Goal: Task Accomplishment & Management: Manage account settings

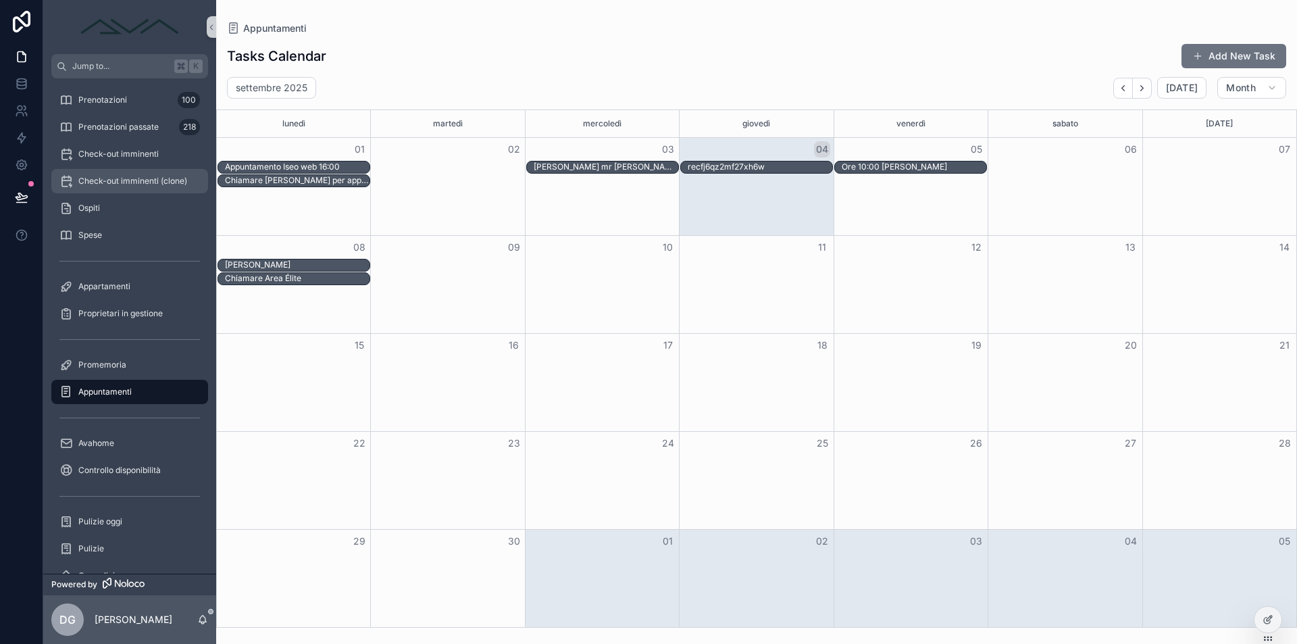
click at [116, 178] on span "Check-out imminenti (clone)" at bounding box center [132, 181] width 109 height 11
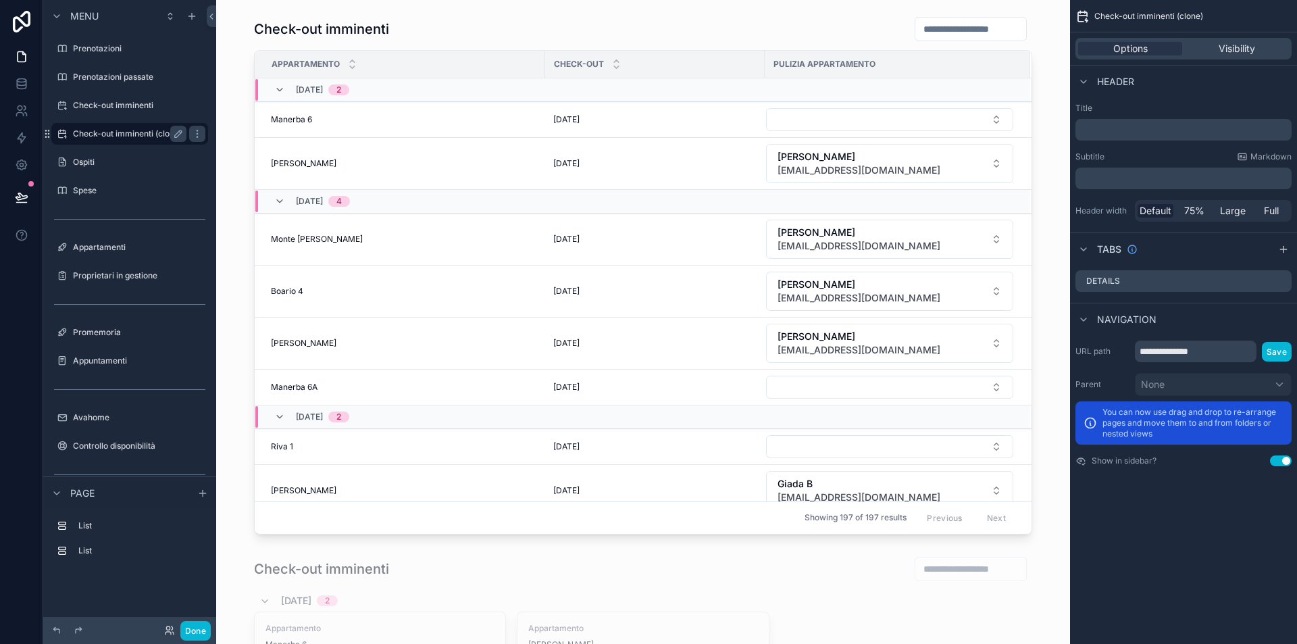
click at [179, 138] on icon "scrollable content" at bounding box center [178, 133] width 11 height 11
click at [165, 132] on input "**********" at bounding box center [119, 134] width 92 height 16
type input "**********"
click at [180, 136] on icon "scrollable content" at bounding box center [178, 133] width 11 height 11
click at [122, 103] on label "Check-out imminenti" at bounding box center [127, 105] width 108 height 11
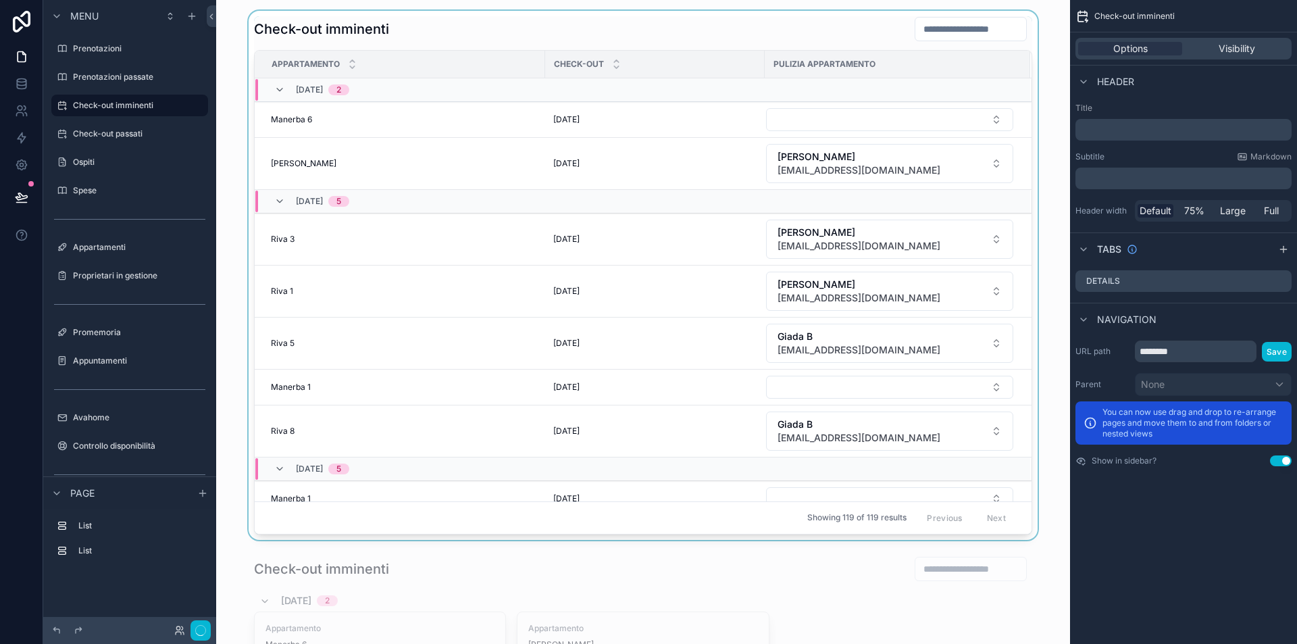
click at [829, 123] on div "scrollable content" at bounding box center [643, 275] width 832 height 529
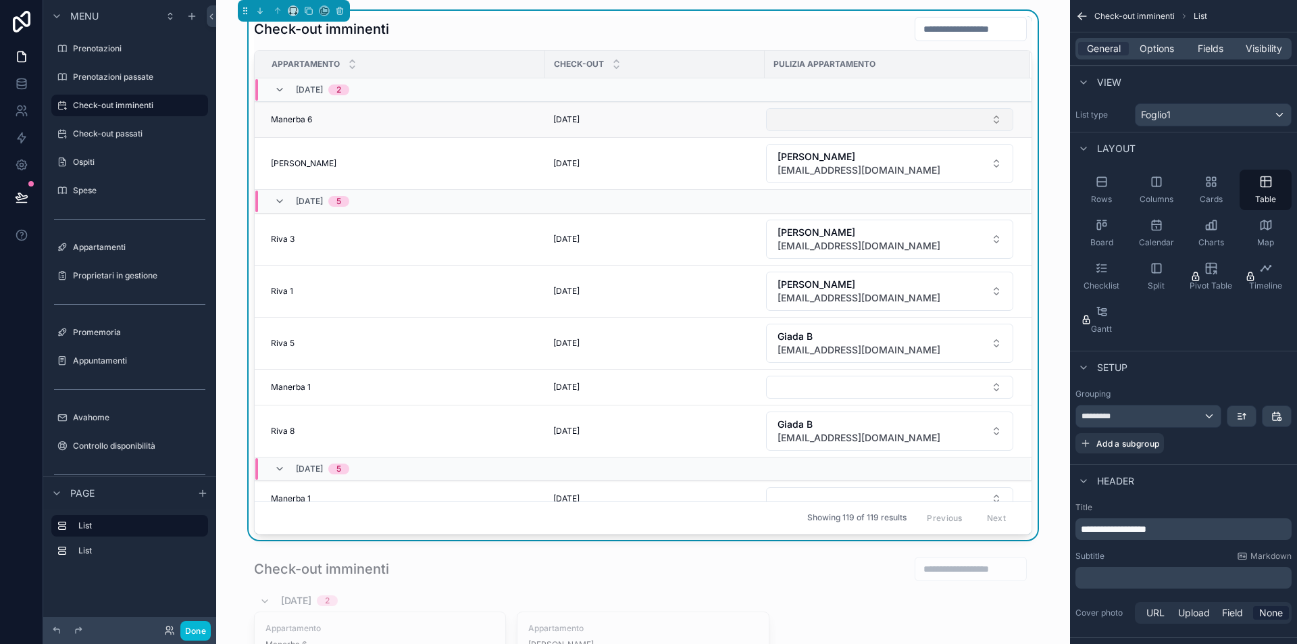
click at [821, 120] on button "Select Button" at bounding box center [889, 119] width 247 height 23
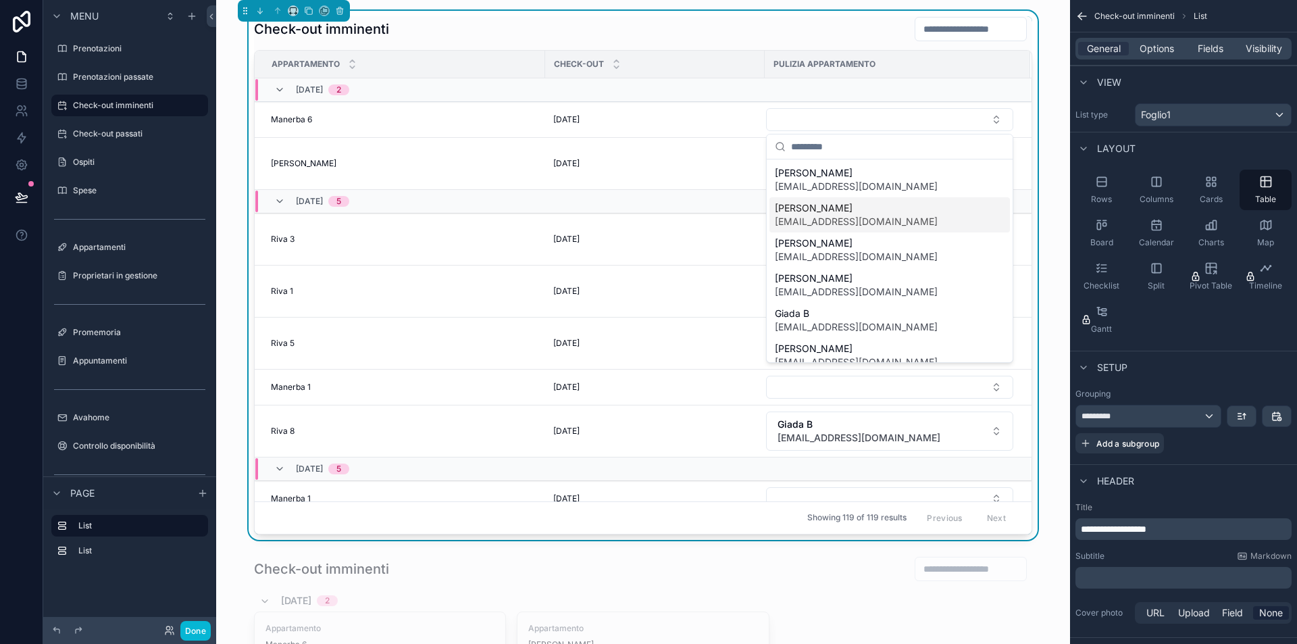
click at [834, 203] on span "Sabrina" at bounding box center [856, 208] width 163 height 14
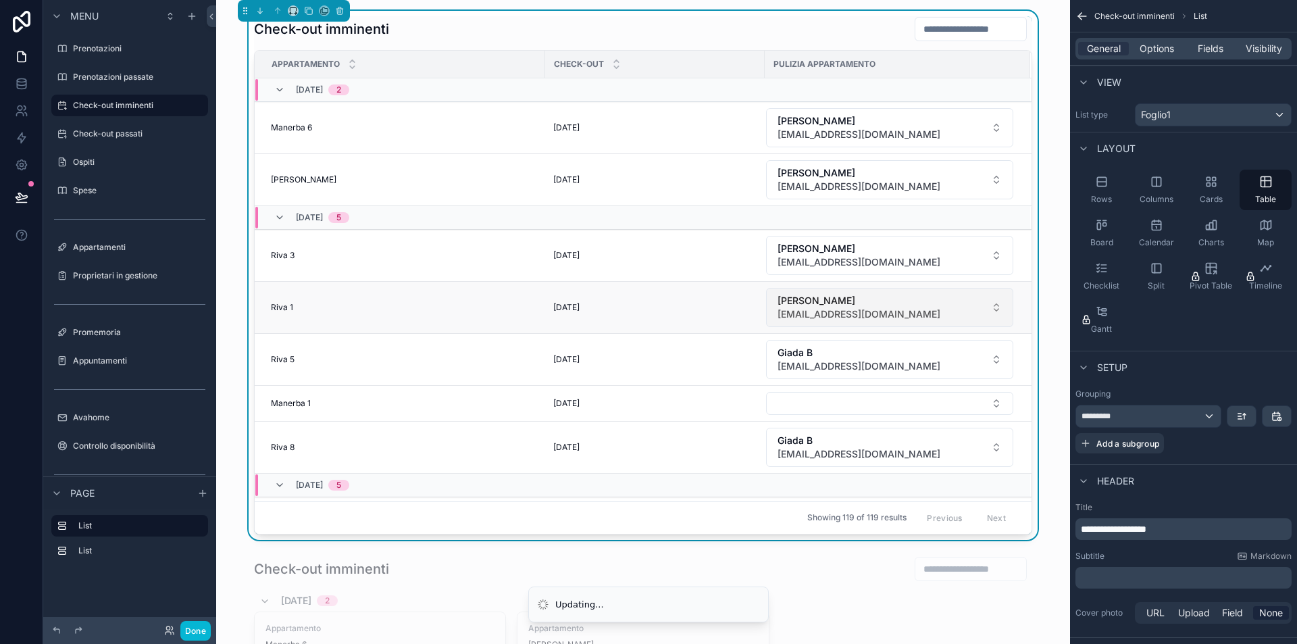
scroll to position [119, 0]
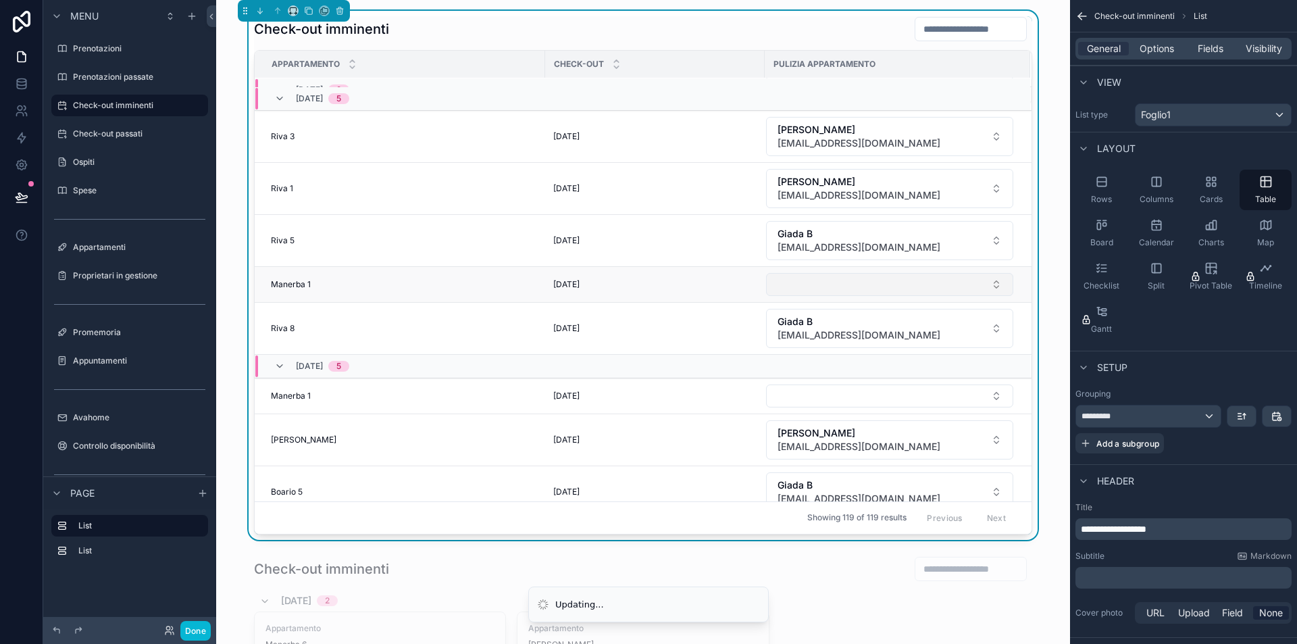
click at [813, 282] on button "Select Button" at bounding box center [889, 284] width 247 height 23
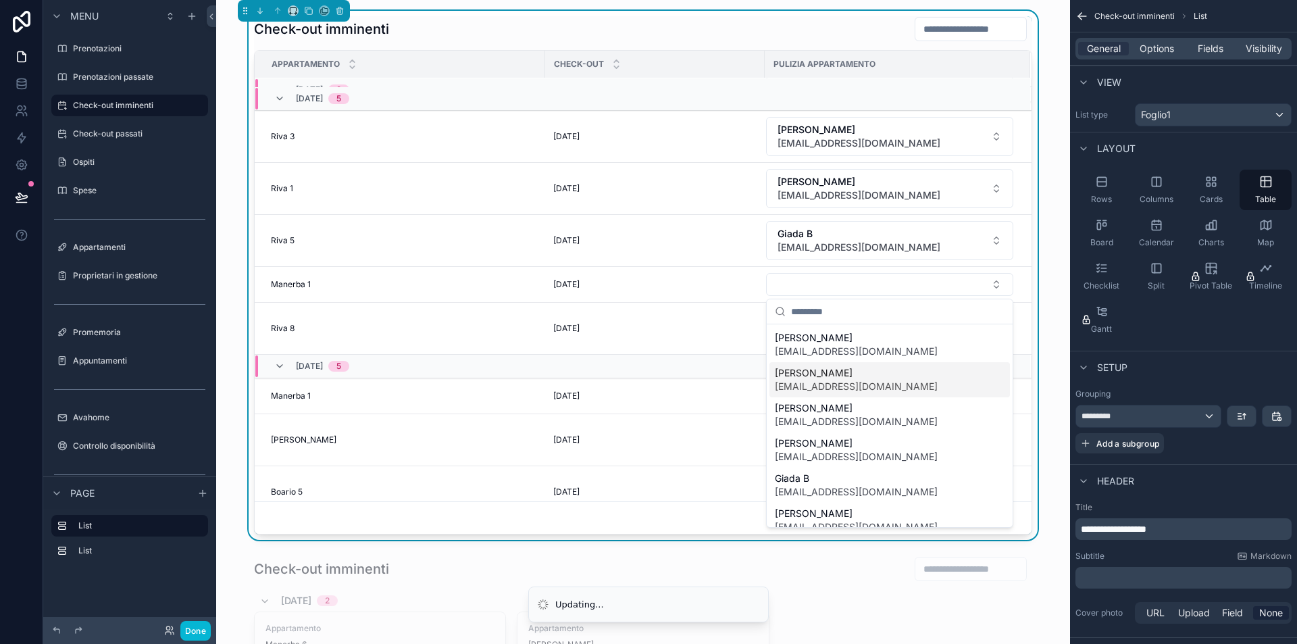
click at [838, 367] on span "Sabrina" at bounding box center [856, 373] width 163 height 14
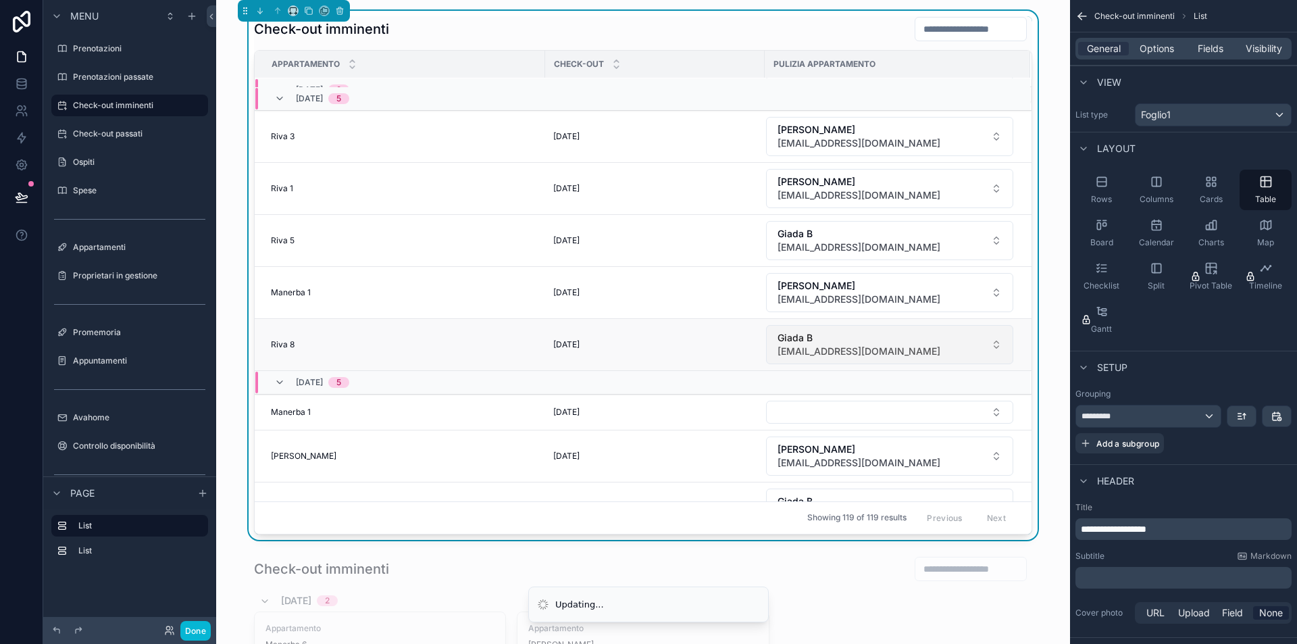
scroll to position [356, 0]
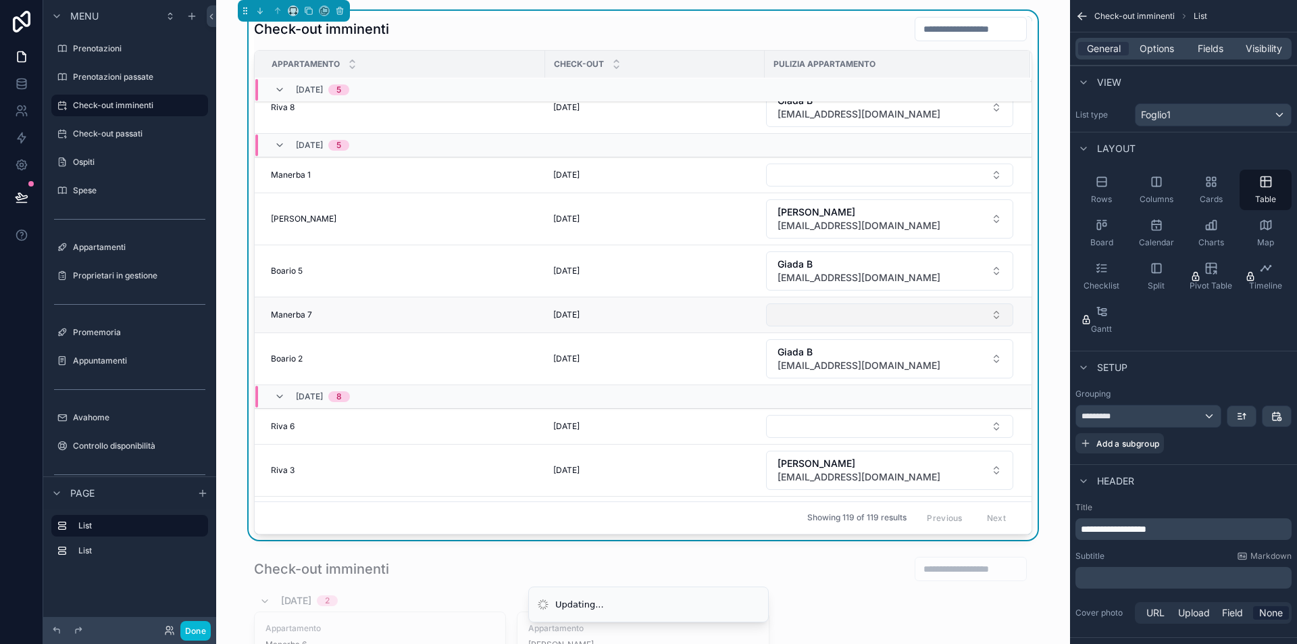
click at [833, 315] on button "Select Button" at bounding box center [889, 314] width 247 height 23
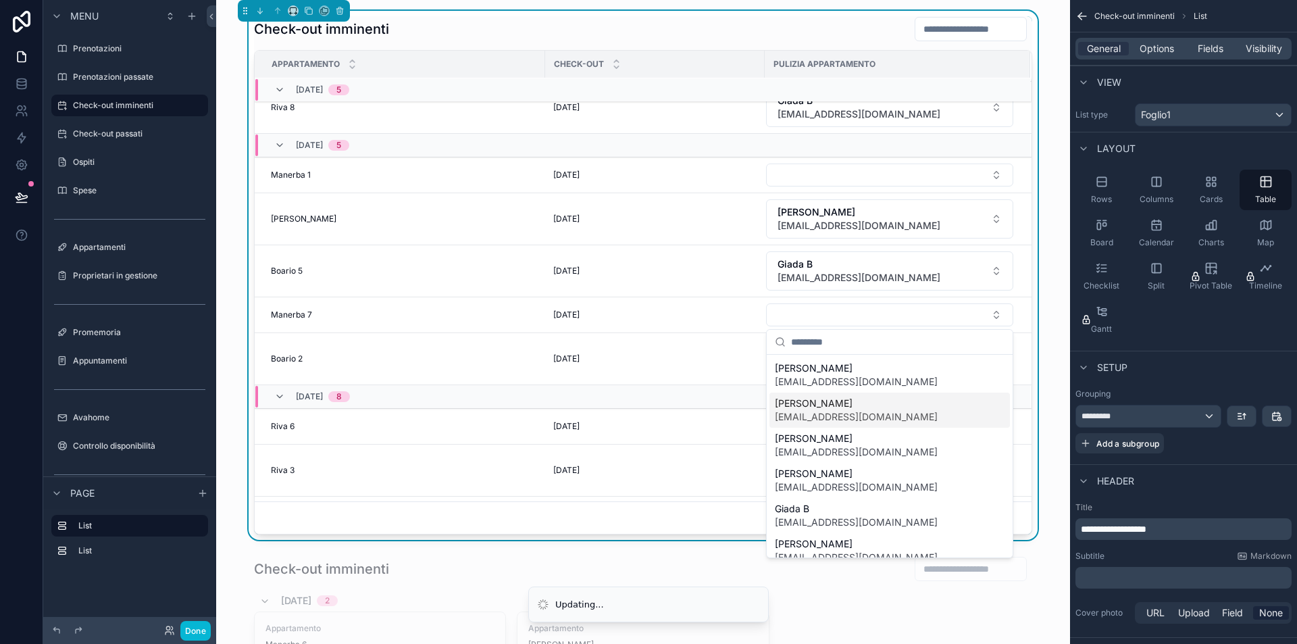
click at [827, 417] on span "[EMAIL_ADDRESS][DOMAIN_NAME]" at bounding box center [856, 417] width 163 height 14
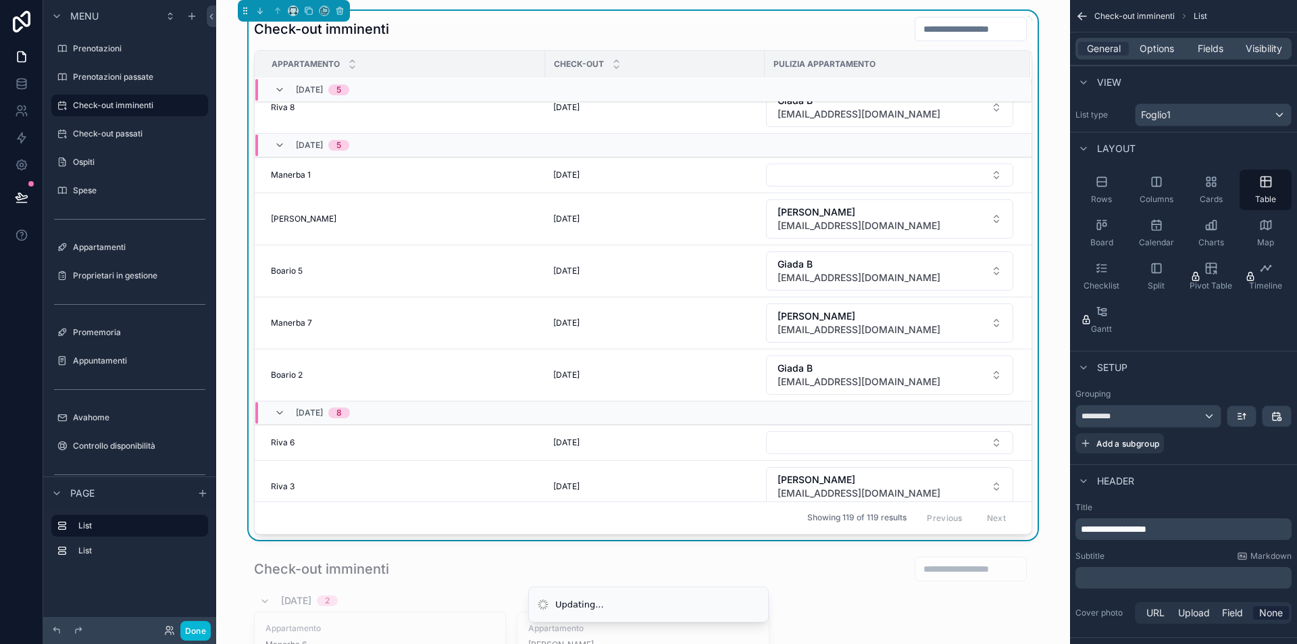
click at [828, 188] on td "scrollable content" at bounding box center [897, 175] width 265 height 36
click at [830, 178] on button "Select Button" at bounding box center [889, 174] width 247 height 23
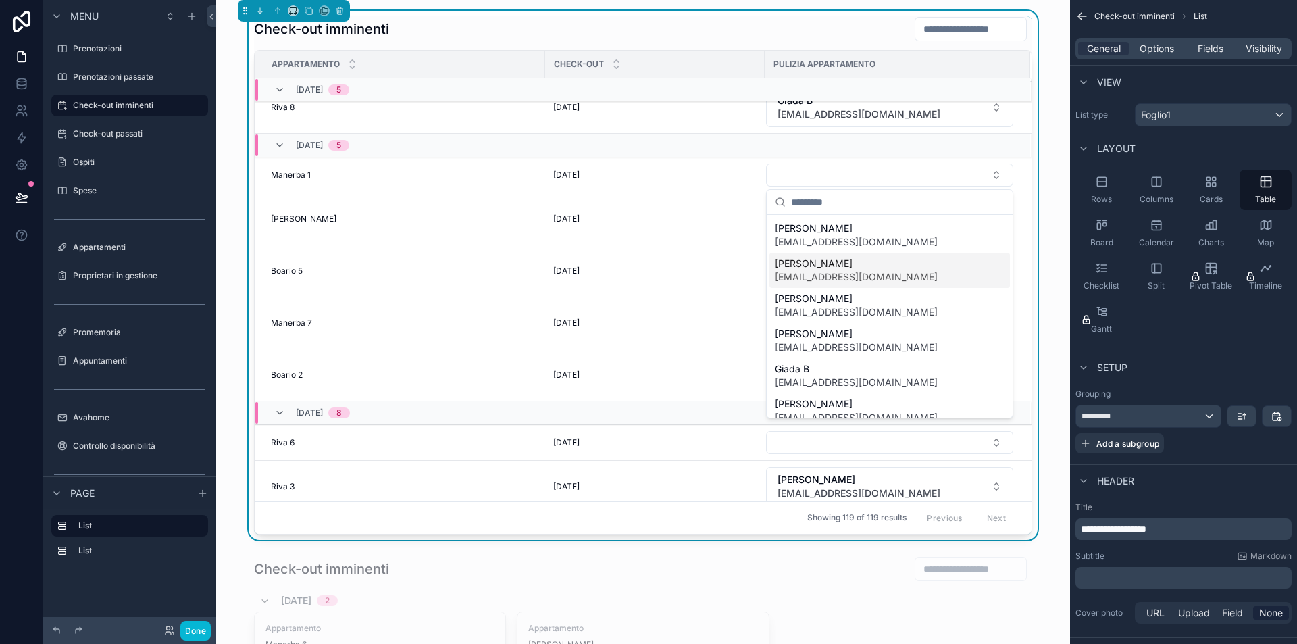
click at [826, 280] on span "[EMAIL_ADDRESS][DOMAIN_NAME]" at bounding box center [856, 277] width 163 height 14
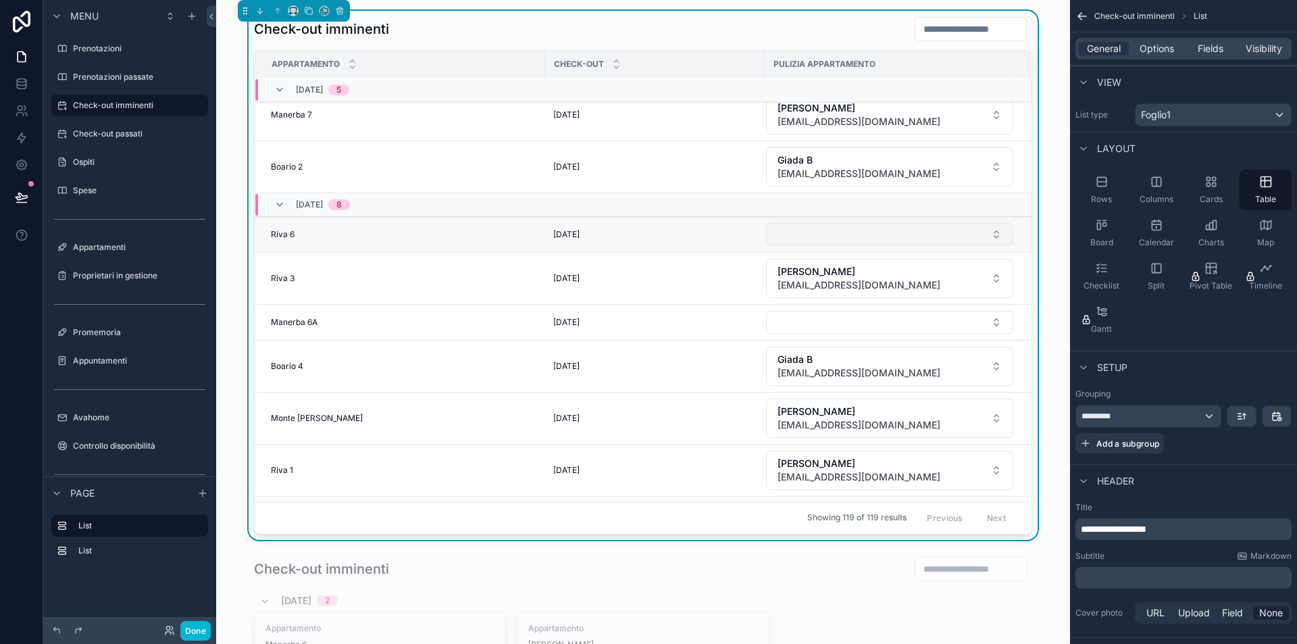
scroll to position [676, 0]
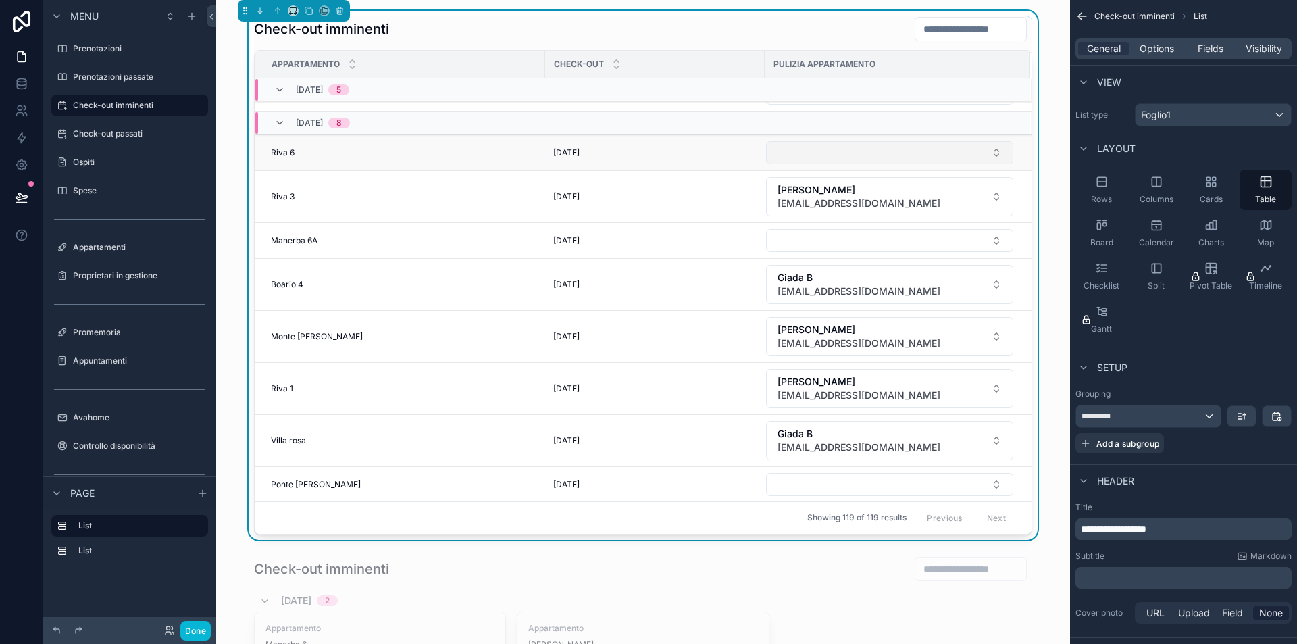
click at [834, 151] on button "Select Button" at bounding box center [889, 152] width 247 height 23
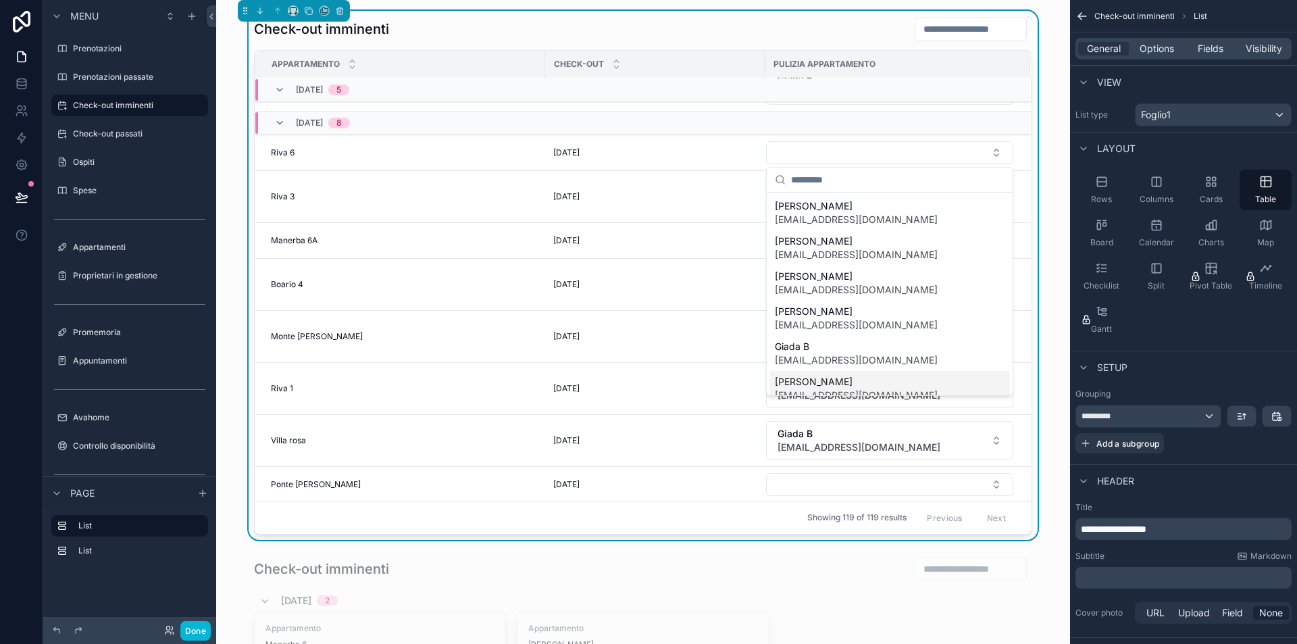
click at [837, 376] on span "[PERSON_NAME]" at bounding box center [856, 382] width 163 height 14
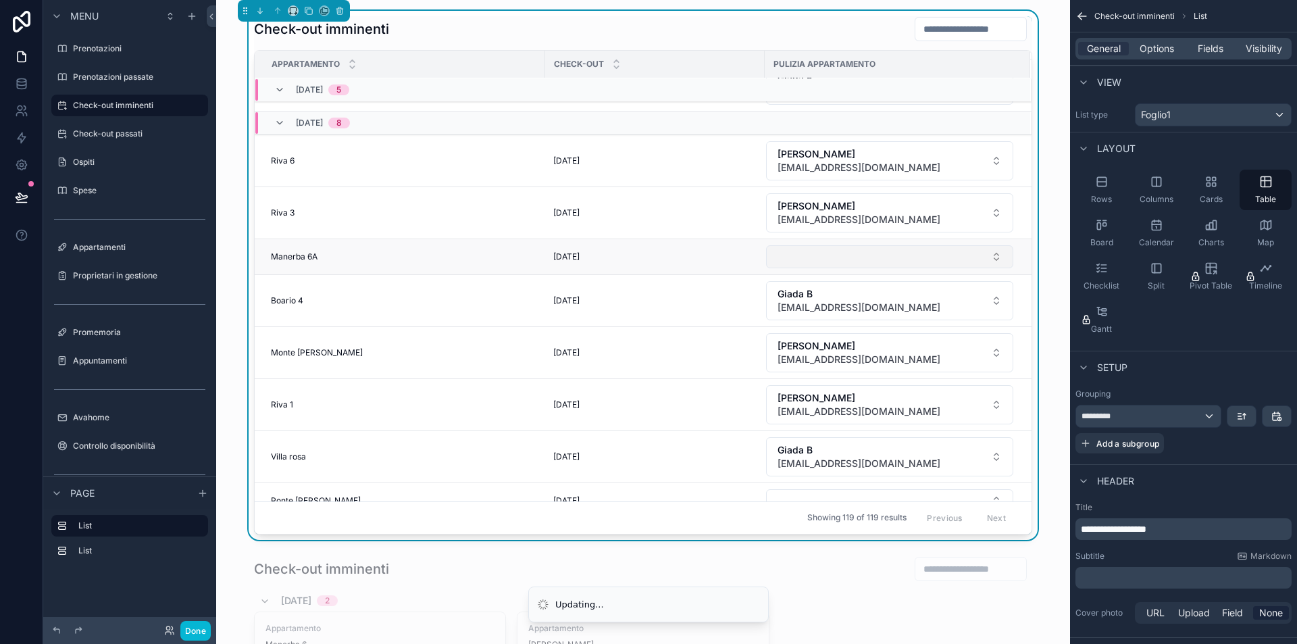
click at [841, 253] on button "Select Button" at bounding box center [889, 256] width 247 height 23
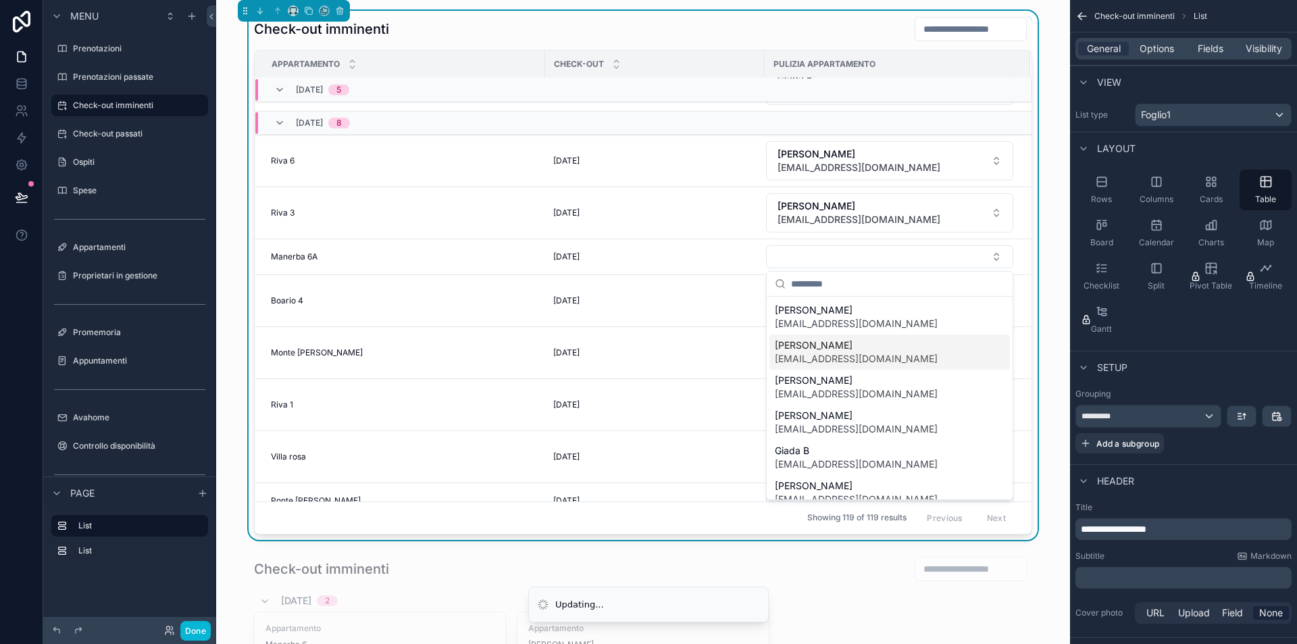
click at [844, 361] on span "[EMAIL_ADDRESS][DOMAIN_NAME]" at bounding box center [856, 359] width 163 height 14
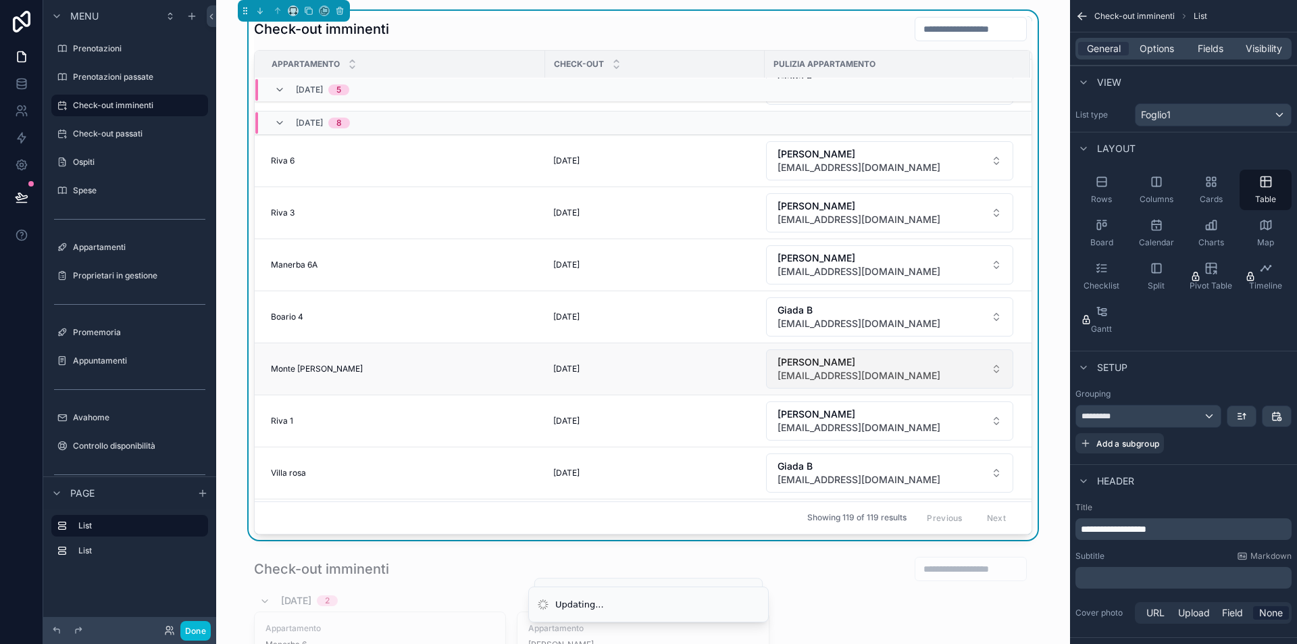
scroll to position [892, 0]
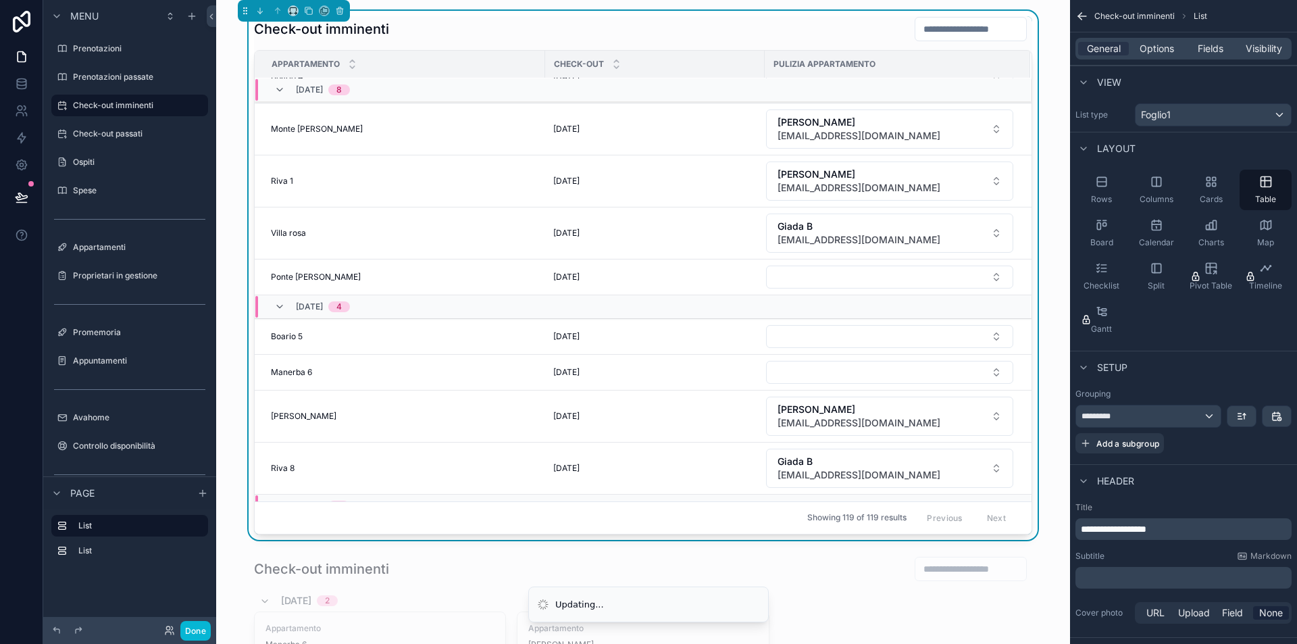
click at [823, 278] on button "Select Button" at bounding box center [889, 276] width 247 height 23
click at [830, 280] on button "Select Button" at bounding box center [889, 276] width 247 height 23
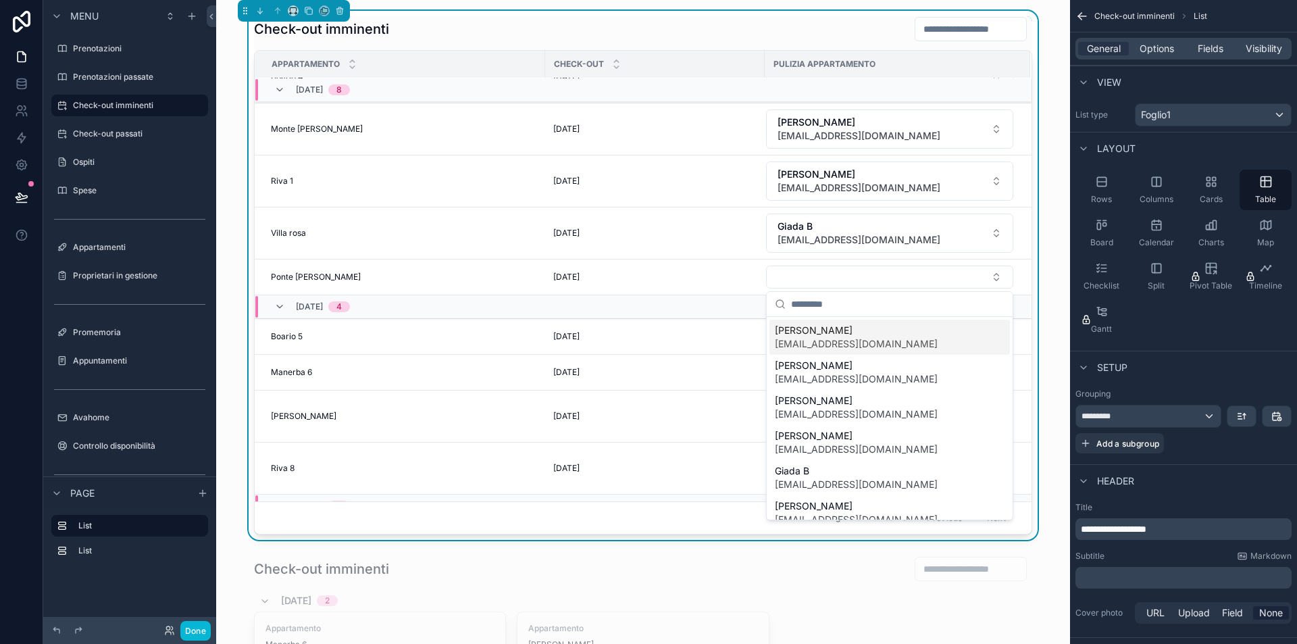
click at [830, 335] on span "Cristina S." at bounding box center [856, 331] width 163 height 14
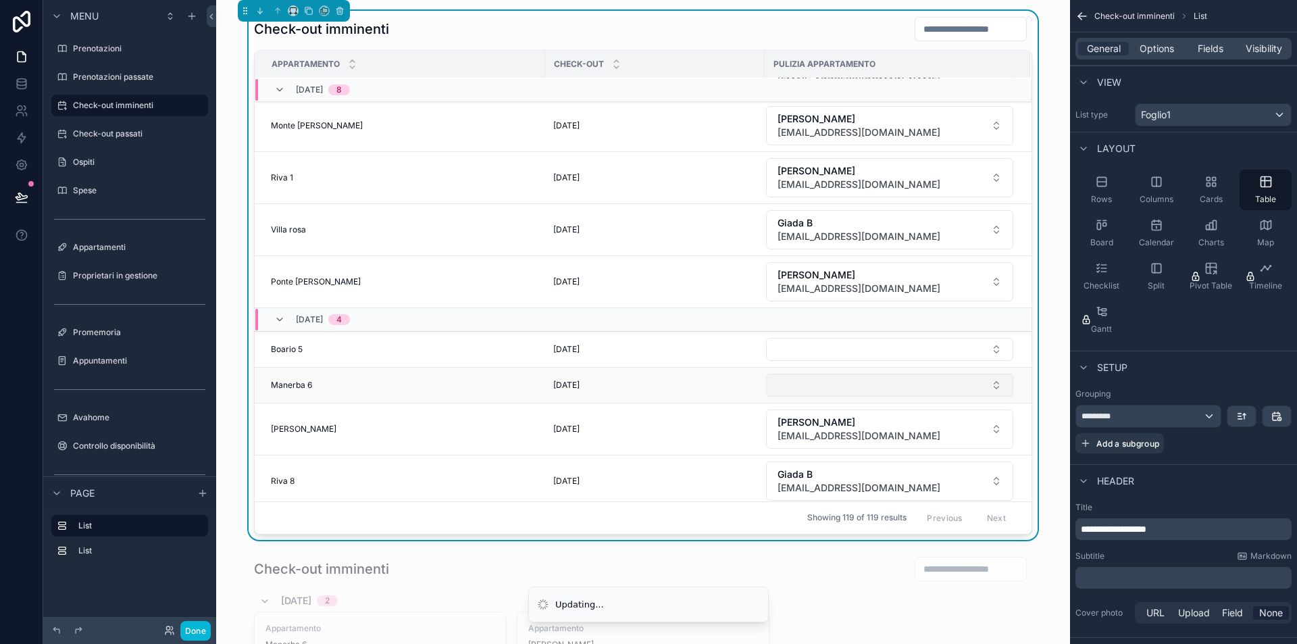
scroll to position [973, 0]
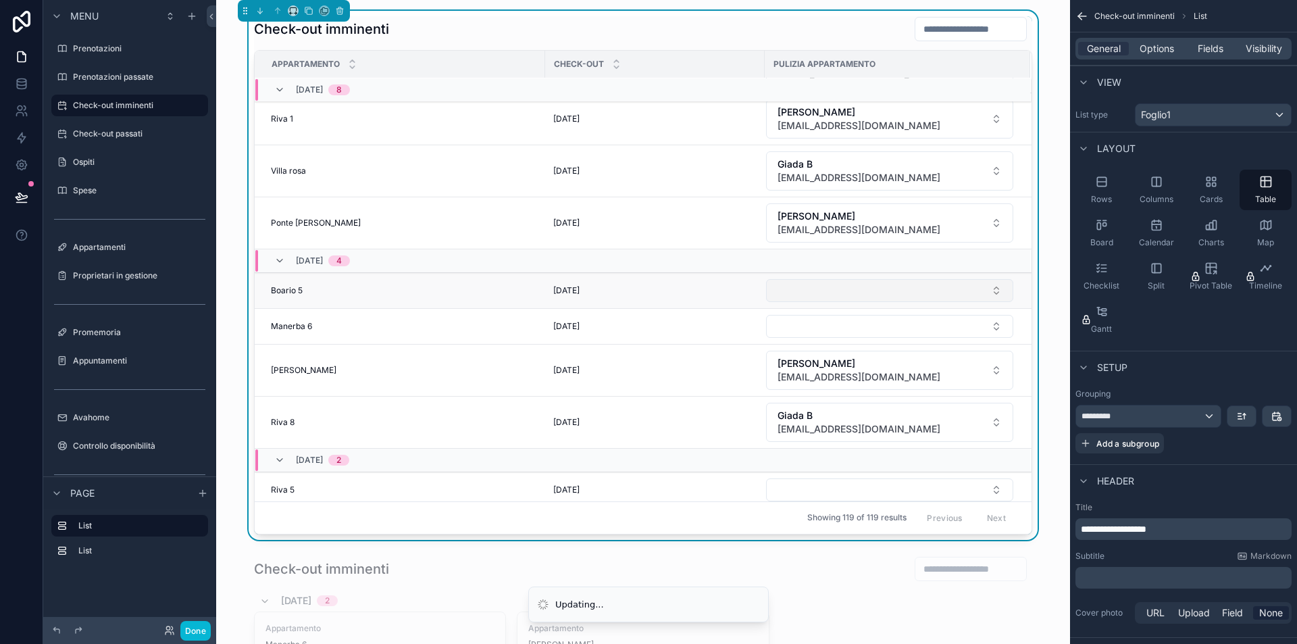
click at [816, 293] on button "Select Button" at bounding box center [889, 290] width 247 height 23
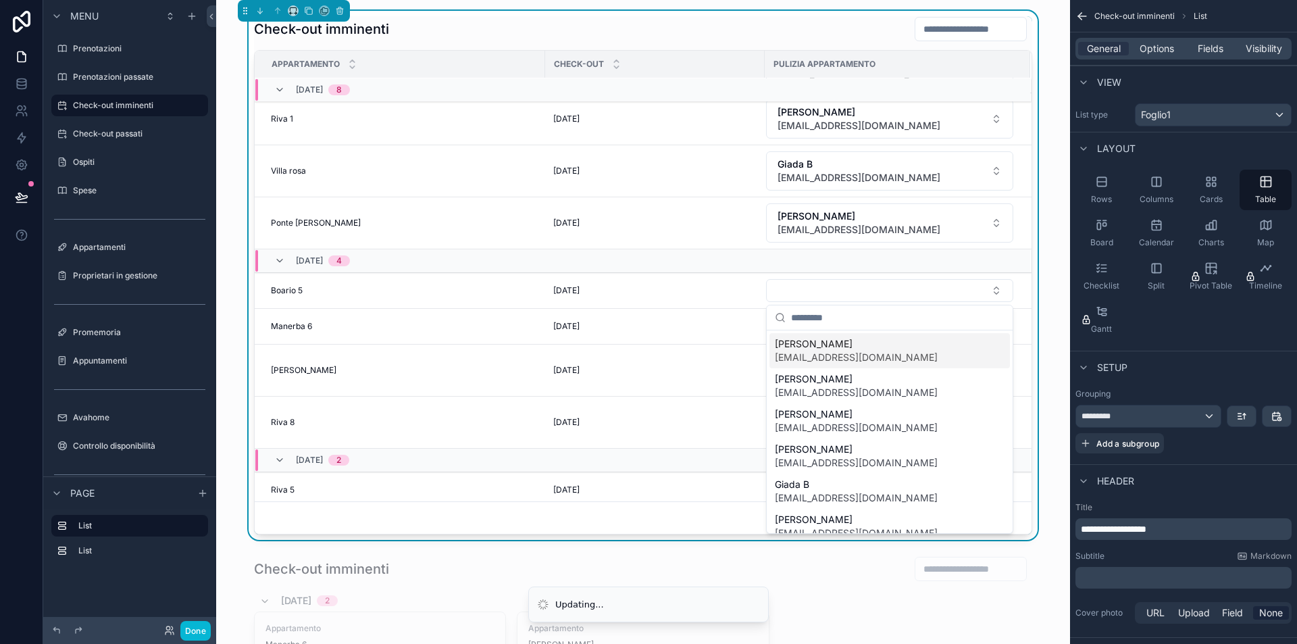
click at [761, 261] on div "08/09/2025 4" at bounding box center [642, 261] width 774 height 22
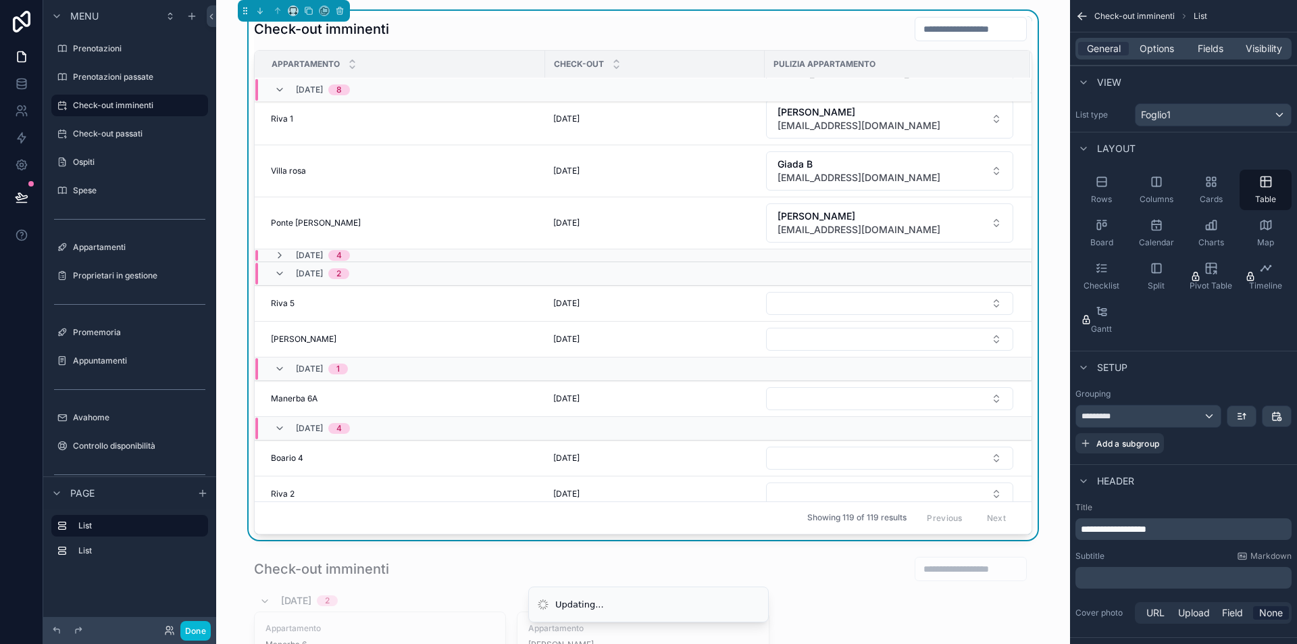
click at [798, 258] on div "08/09/2025 4" at bounding box center [642, 255] width 774 height 11
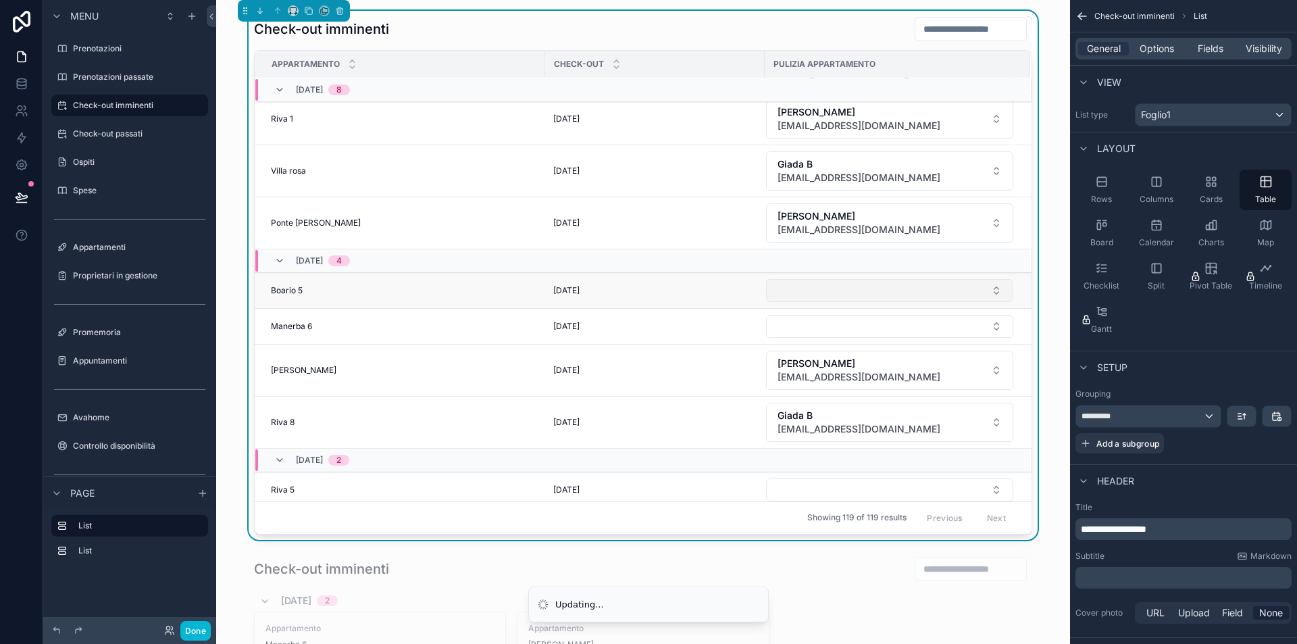
click at [834, 294] on button "Select Button" at bounding box center [889, 290] width 247 height 23
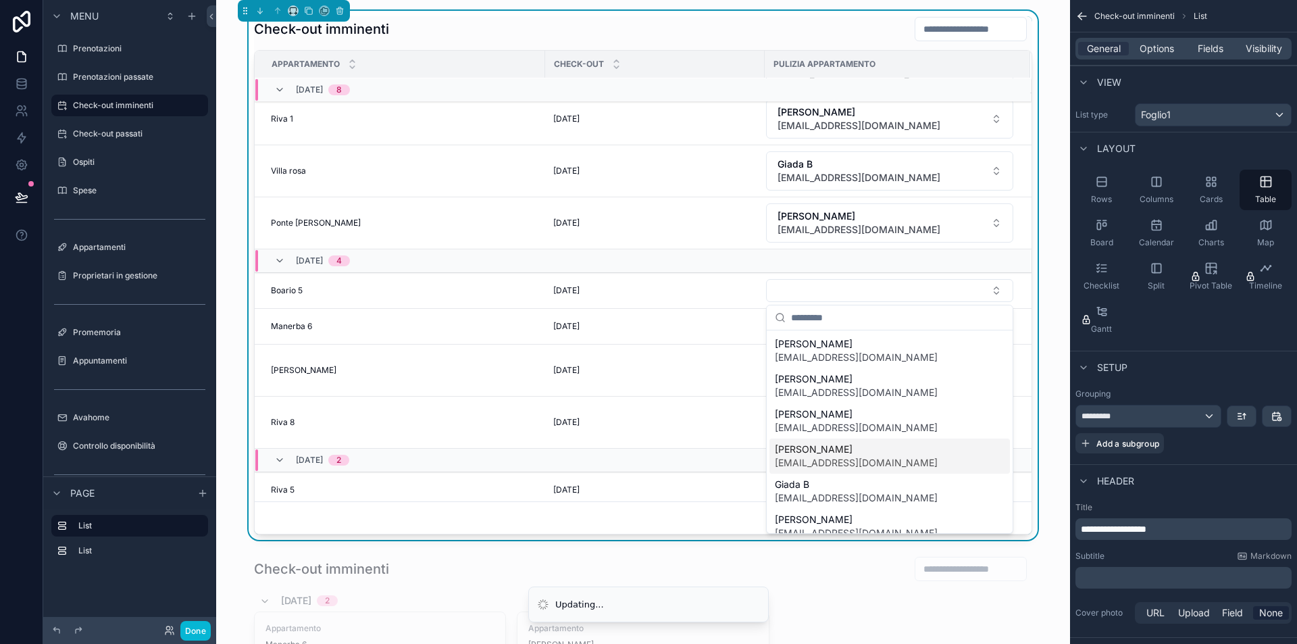
click at [832, 463] on span "[EMAIL_ADDRESS][DOMAIN_NAME]" at bounding box center [856, 463] width 163 height 14
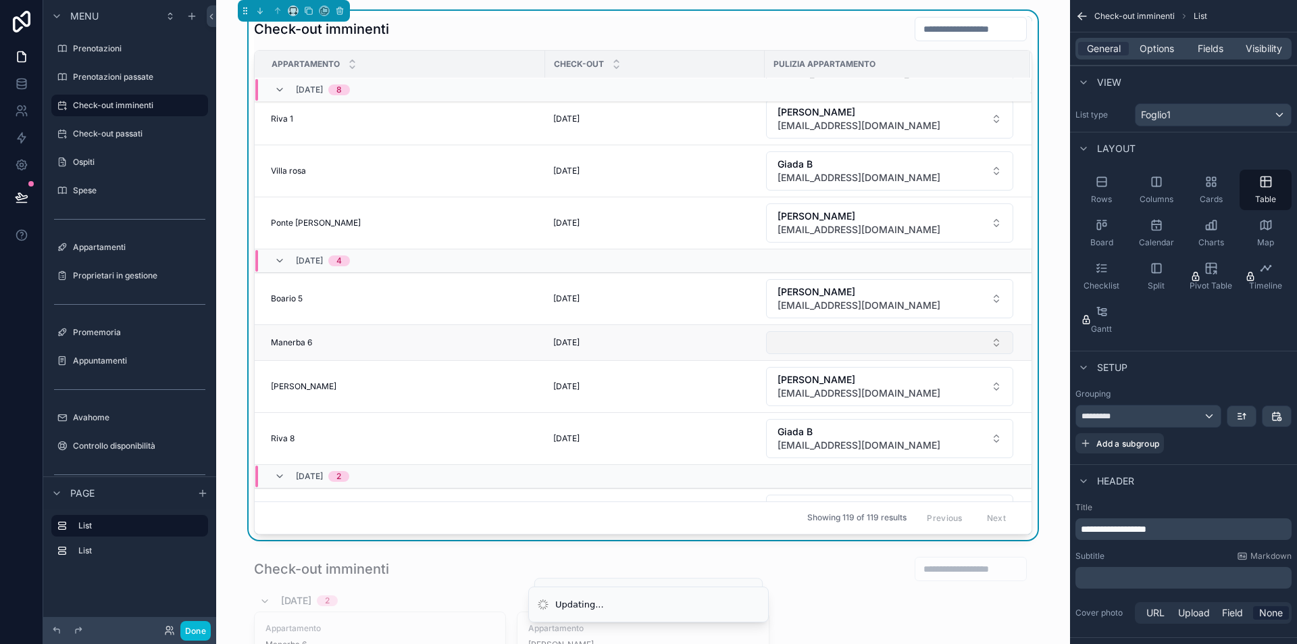
click at [821, 338] on button "Select Button" at bounding box center [889, 342] width 247 height 23
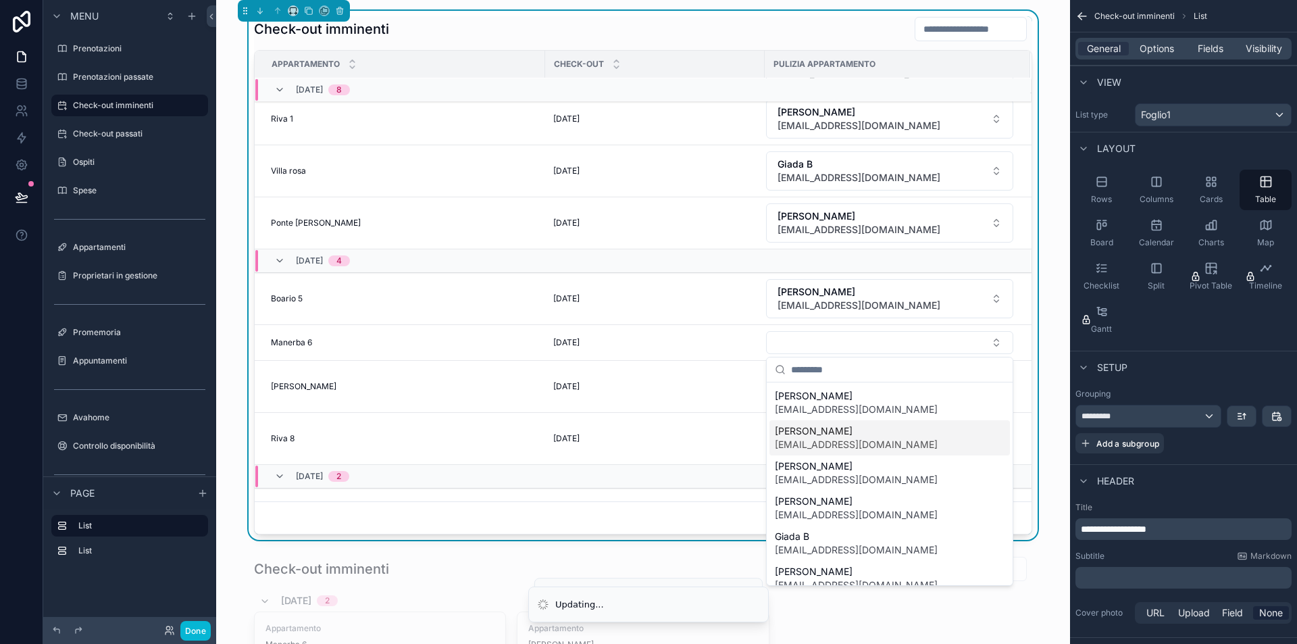
click at [838, 446] on span "[EMAIL_ADDRESS][DOMAIN_NAME]" at bounding box center [856, 445] width 163 height 14
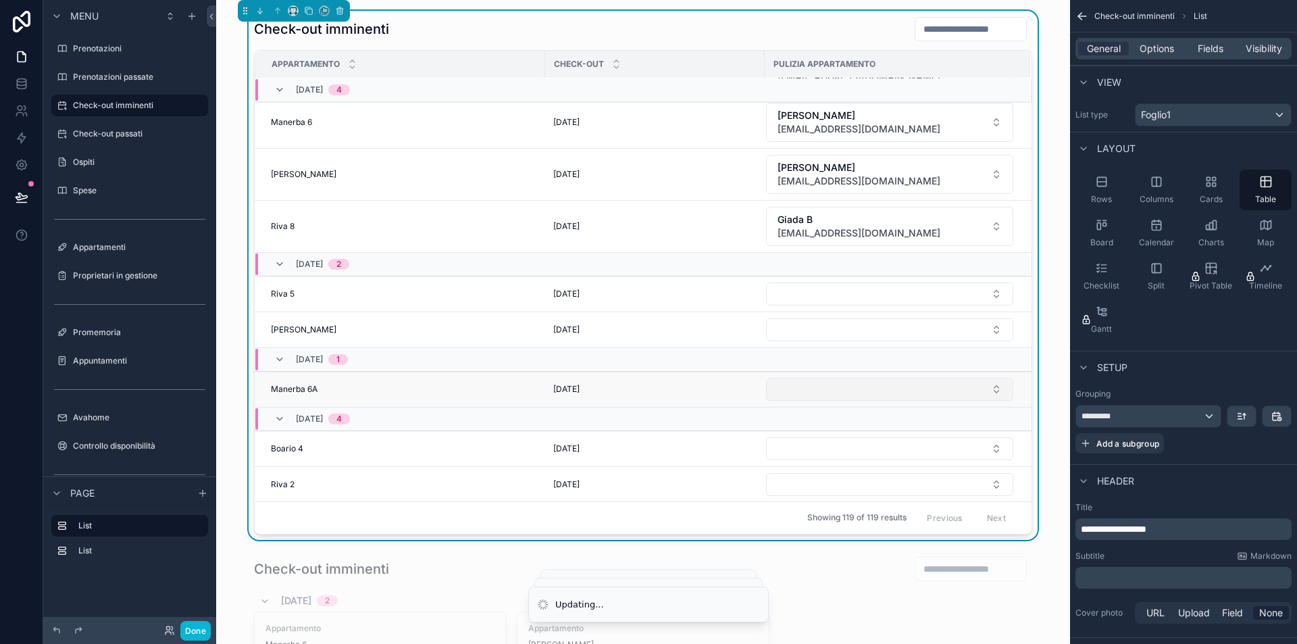
scroll to position [1217, 0]
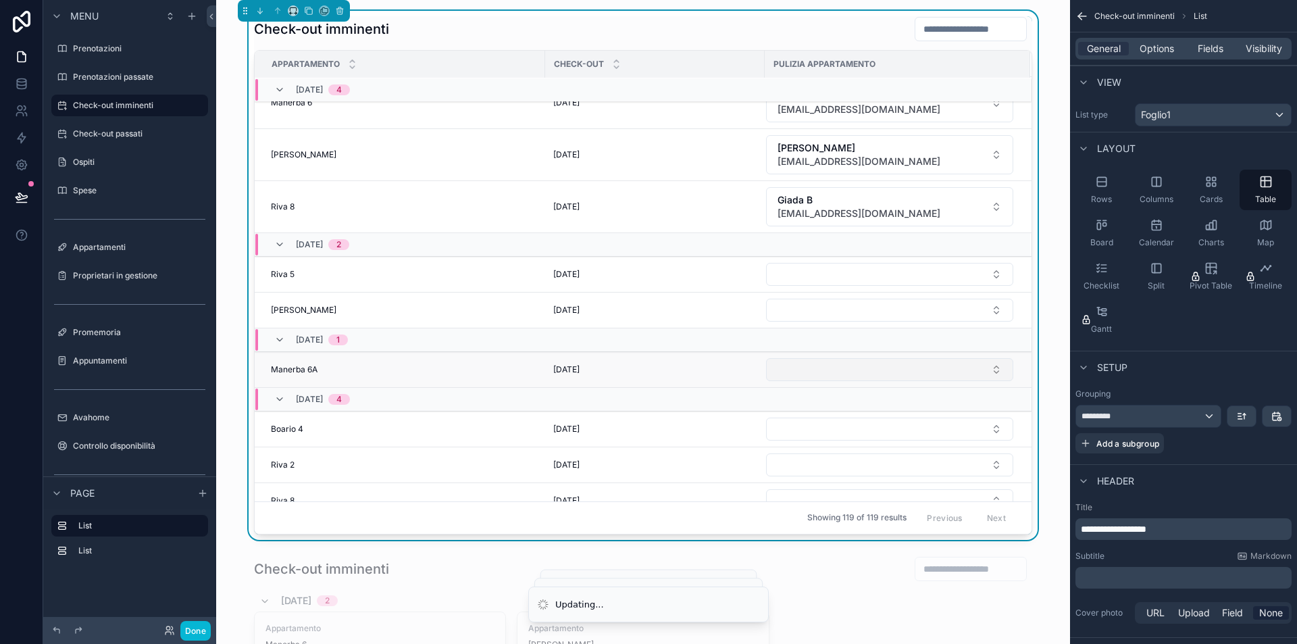
click at [823, 375] on button "Select Button" at bounding box center [889, 369] width 247 height 23
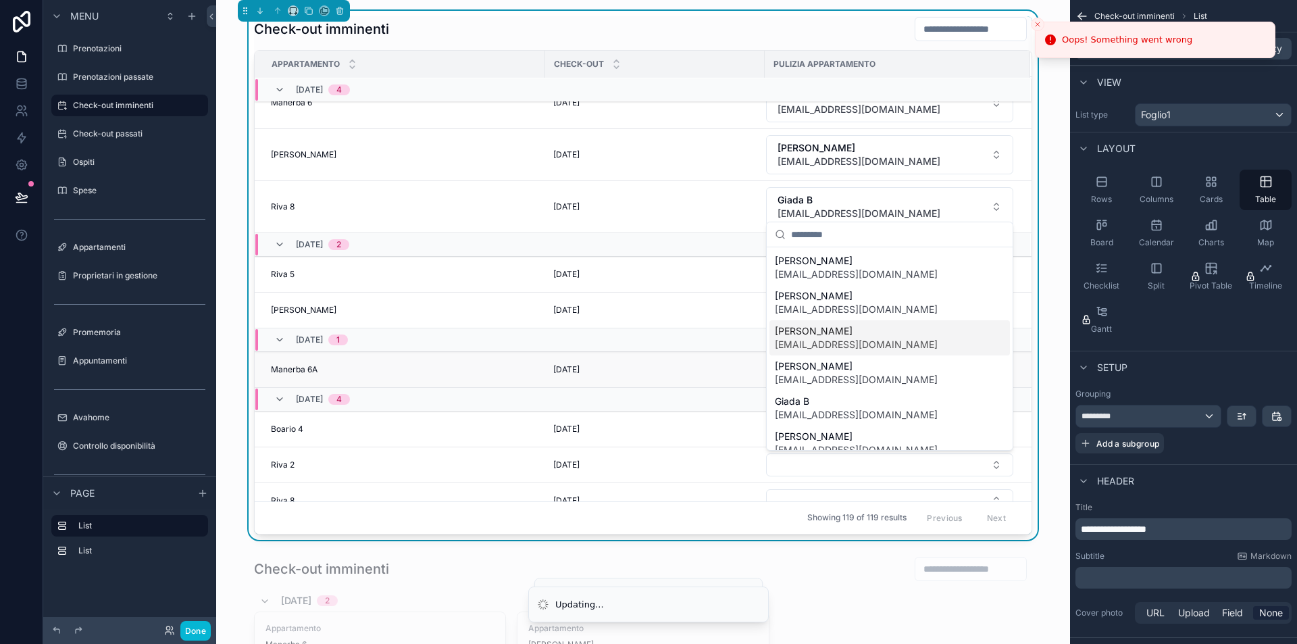
click at [720, 369] on div "10/09/2025 10/09/2025" at bounding box center [654, 369] width 203 height 11
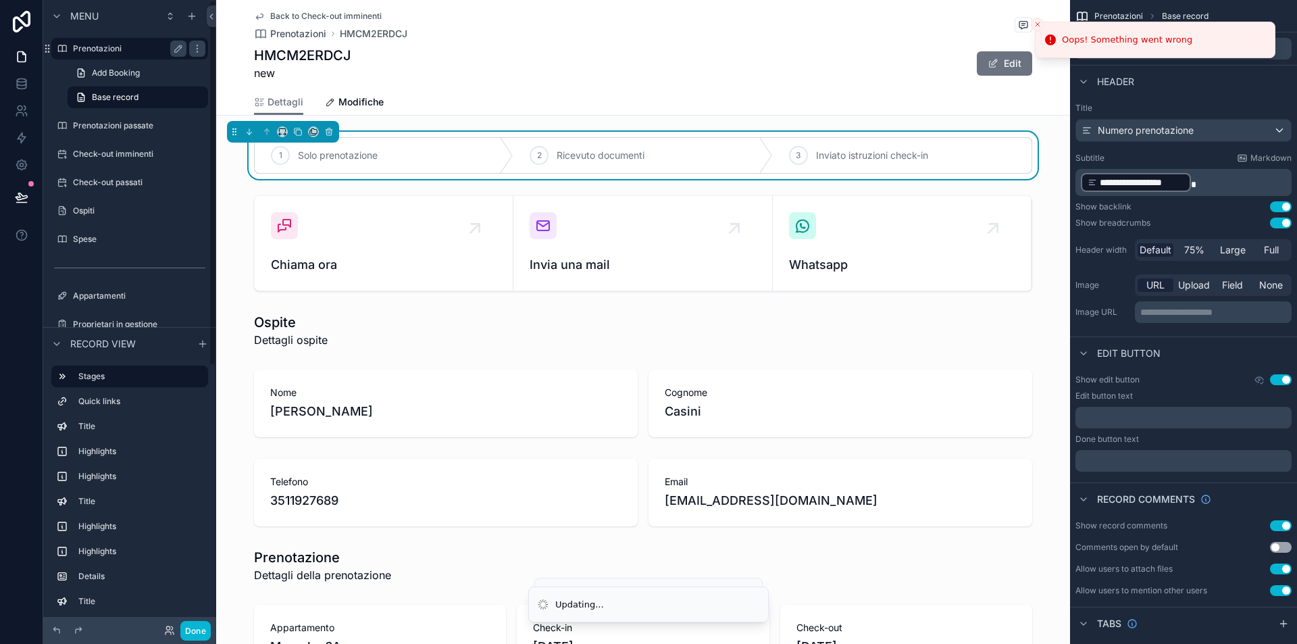
click at [118, 47] on label "Prenotazioni" at bounding box center [127, 48] width 108 height 11
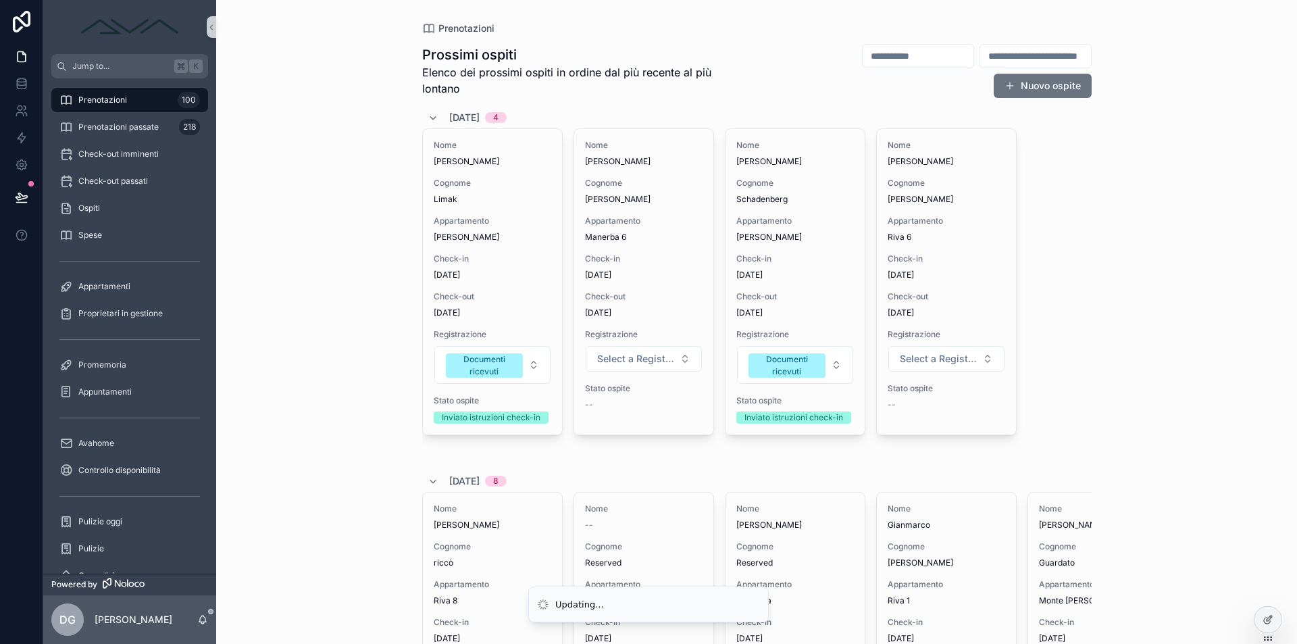
click at [863, 49] on input "scrollable content" at bounding box center [918, 56] width 111 height 19
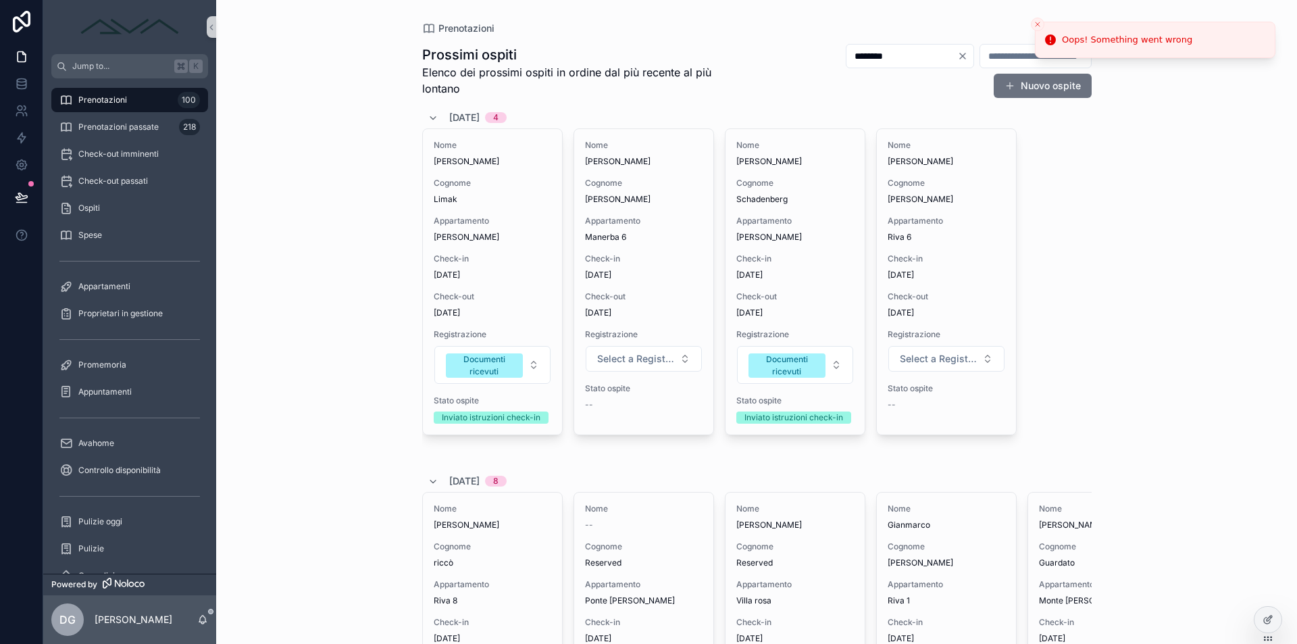
type input "********"
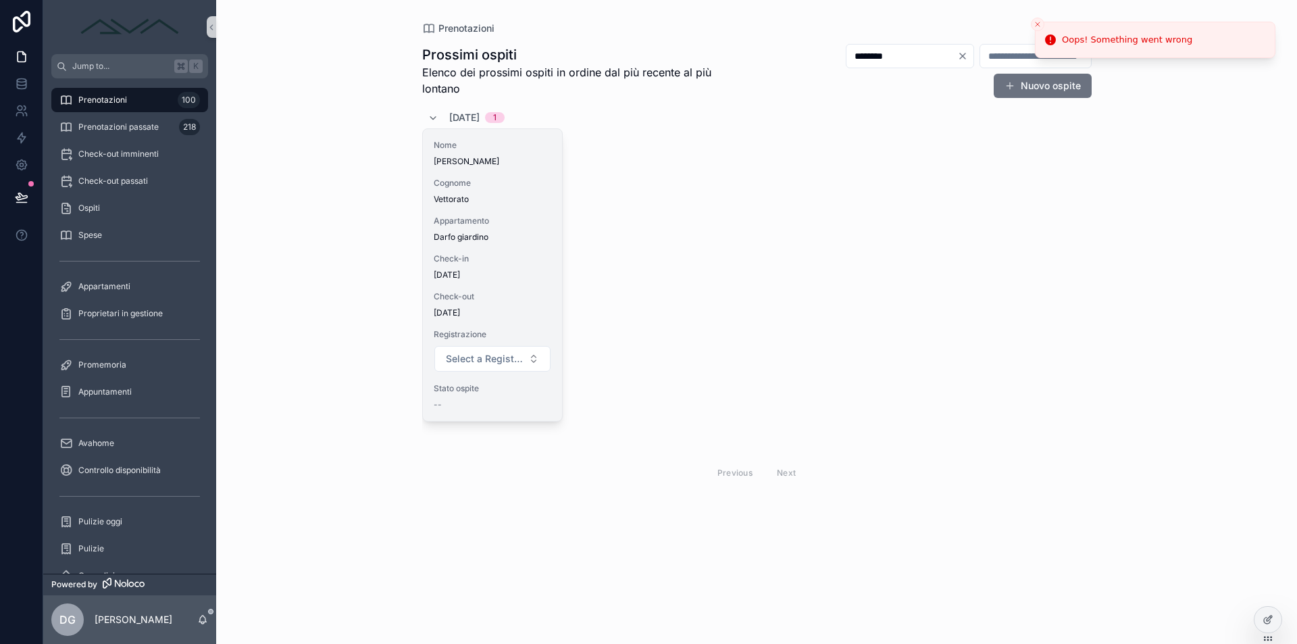
click at [522, 214] on div "Nome Cristina Cognome Vettorato Appartamento Darfo giardino Check-in 22/09/2025…" at bounding box center [492, 275] width 139 height 292
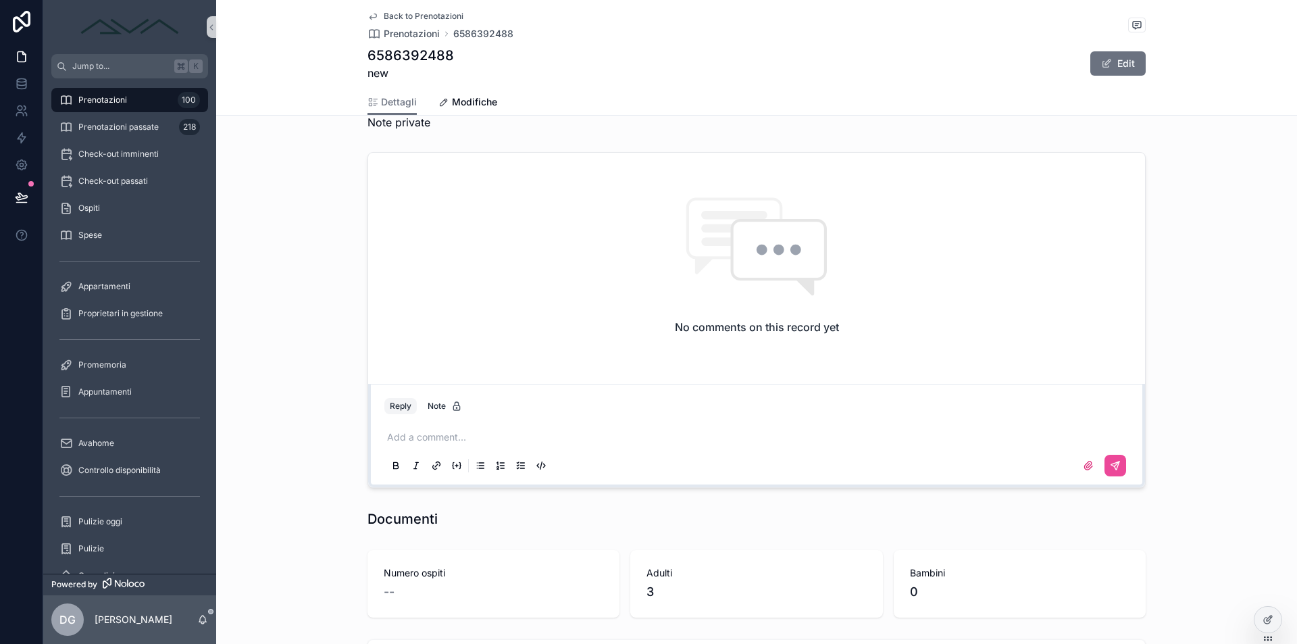
scroll to position [1100, 0]
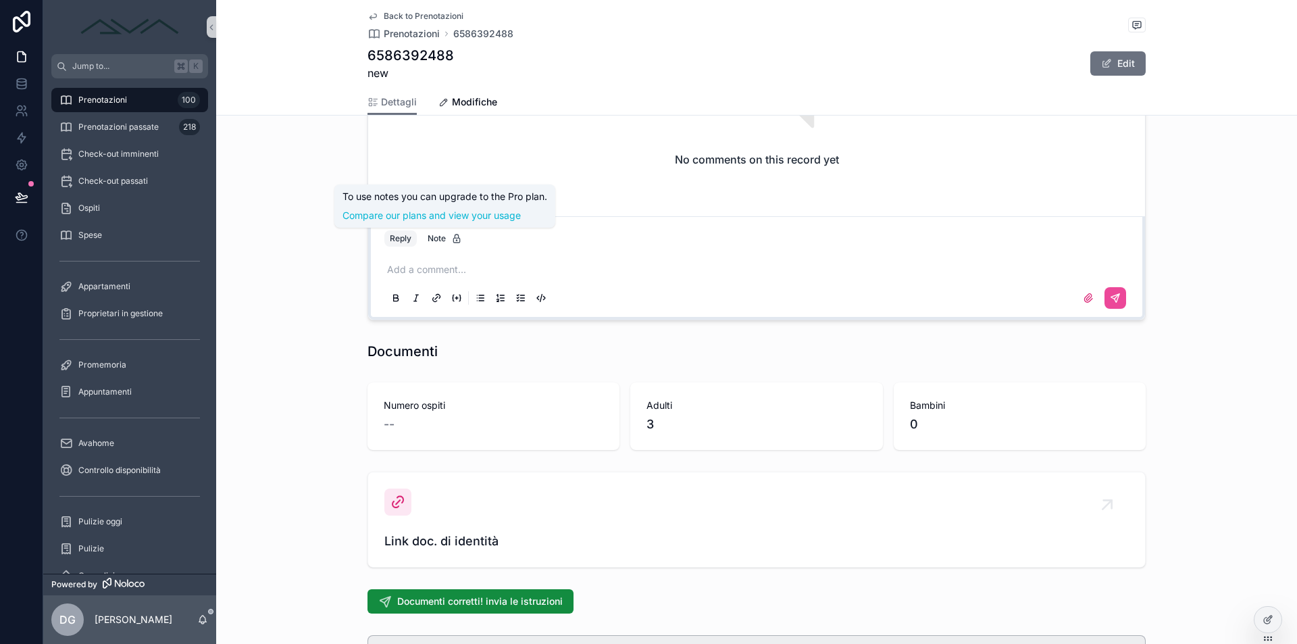
click at [434, 265] on p "scrollable content" at bounding box center [759, 270] width 744 height 14
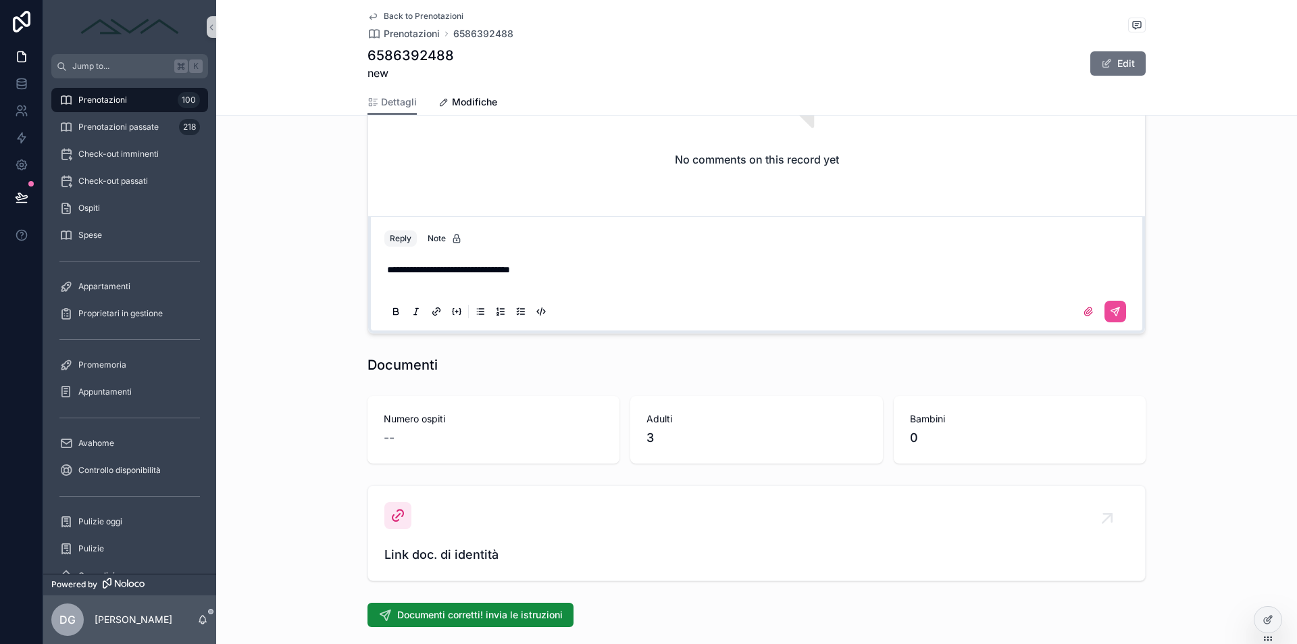
drag, startPoint x: 1120, startPoint y: 310, endPoint x: 1095, endPoint y: 282, distance: 37.3
click at [1119, 310] on icon "scrollable content" at bounding box center [1115, 311] width 11 height 11
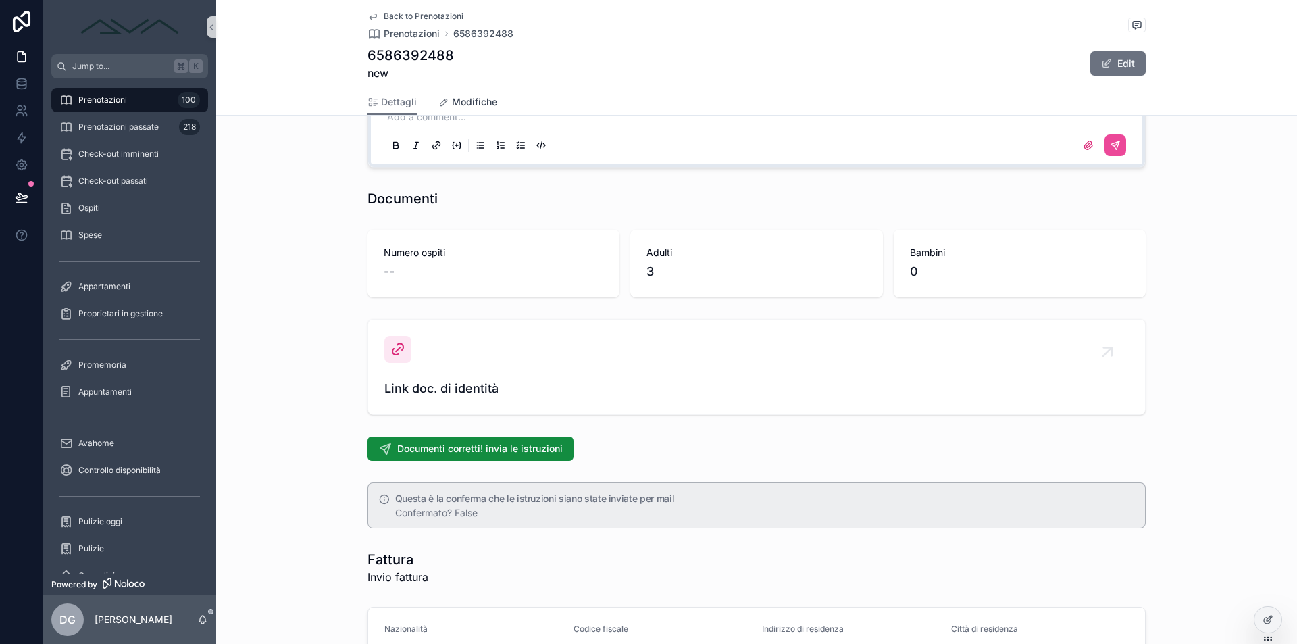
click at [486, 101] on span "Modifiche" at bounding box center [474, 102] width 45 height 14
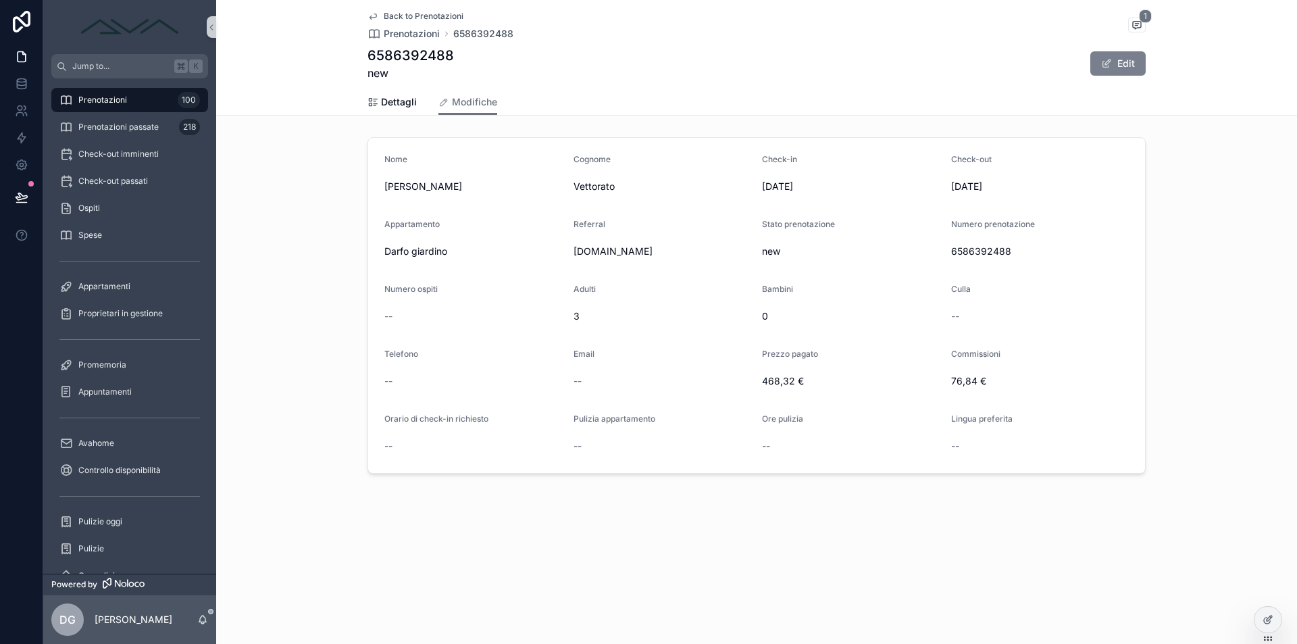
click at [1140, 61] on button "Edit" at bounding box center [1117, 63] width 55 height 24
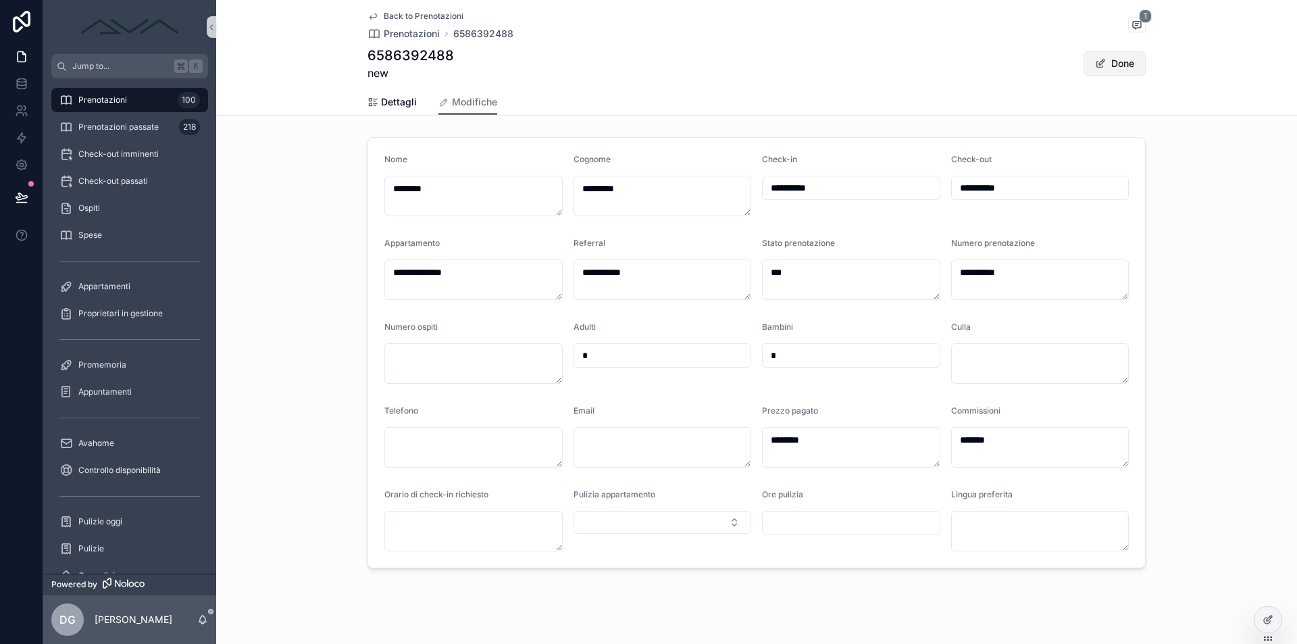
click at [1121, 65] on button "Done" at bounding box center [1115, 63] width 62 height 24
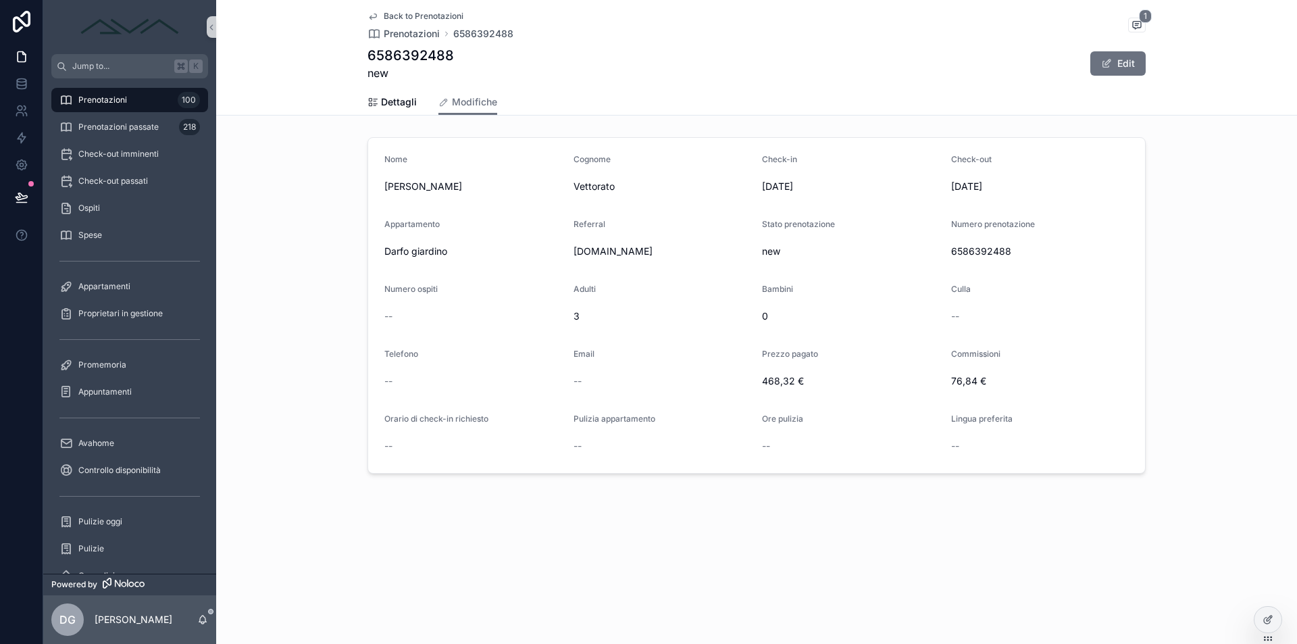
click at [403, 18] on span "Back to Prenotazioni" at bounding box center [424, 16] width 80 height 11
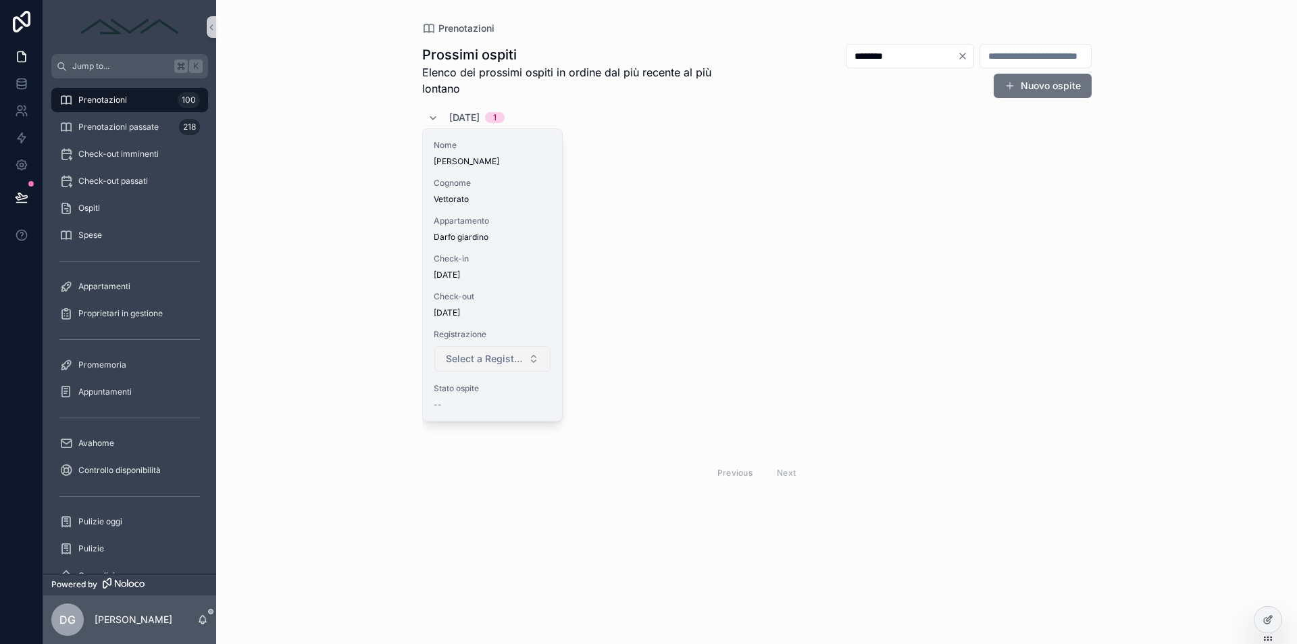
click at [482, 365] on button "Select a Registrazione" at bounding box center [492, 359] width 116 height 26
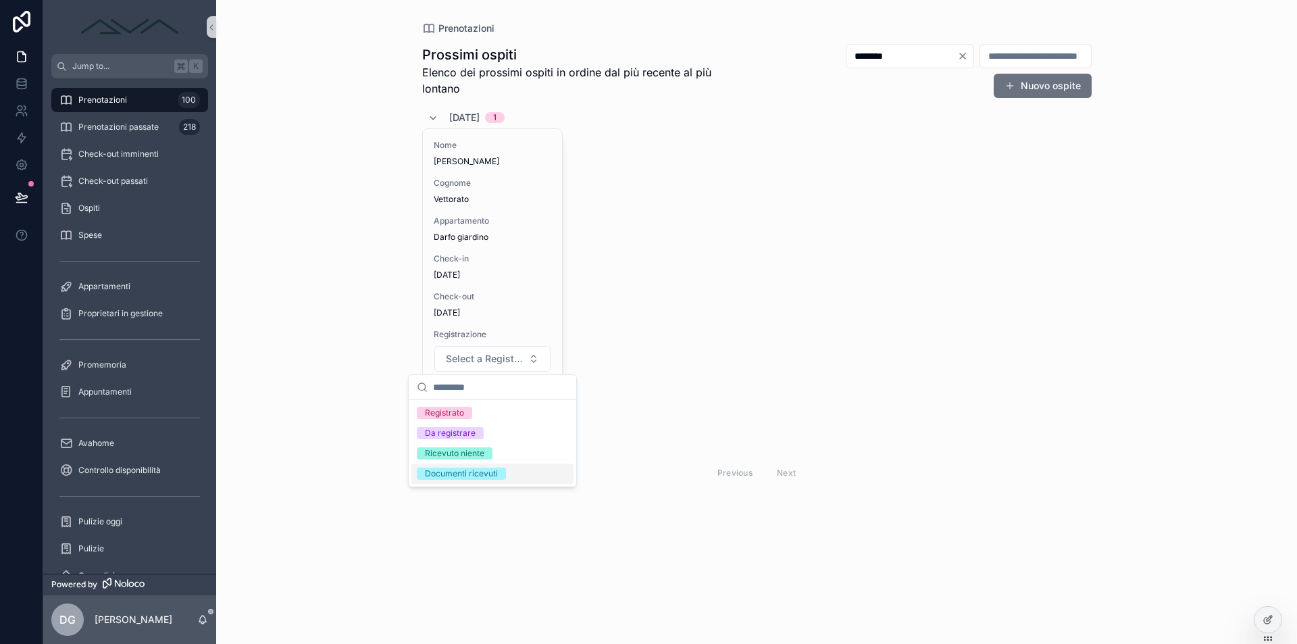
click at [482, 476] on div "Documenti ricevuti" at bounding box center [461, 473] width 73 height 12
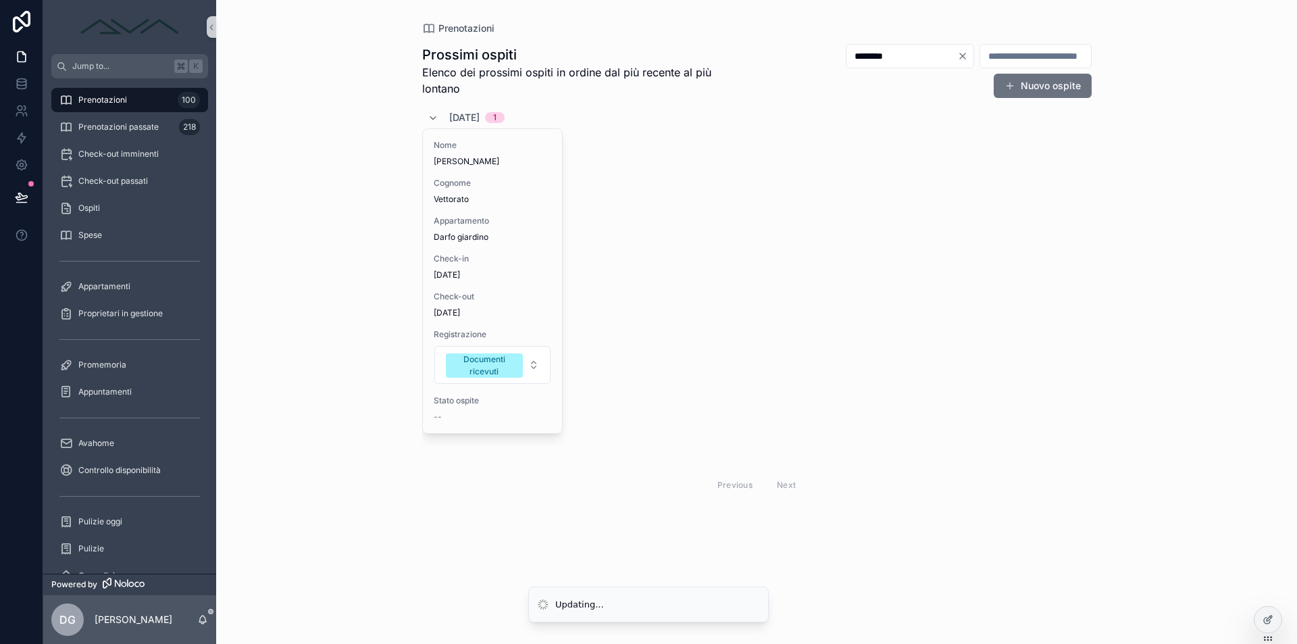
click at [120, 100] on span "Prenotazioni" at bounding box center [102, 100] width 49 height 11
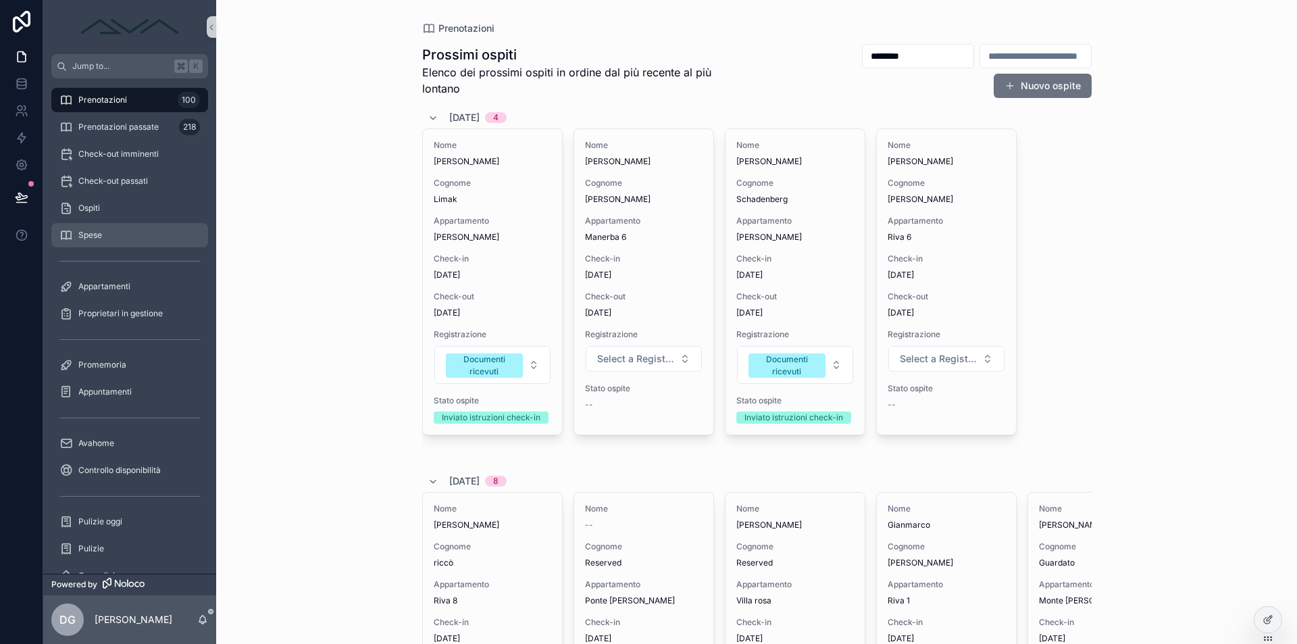
scroll to position [137, 0]
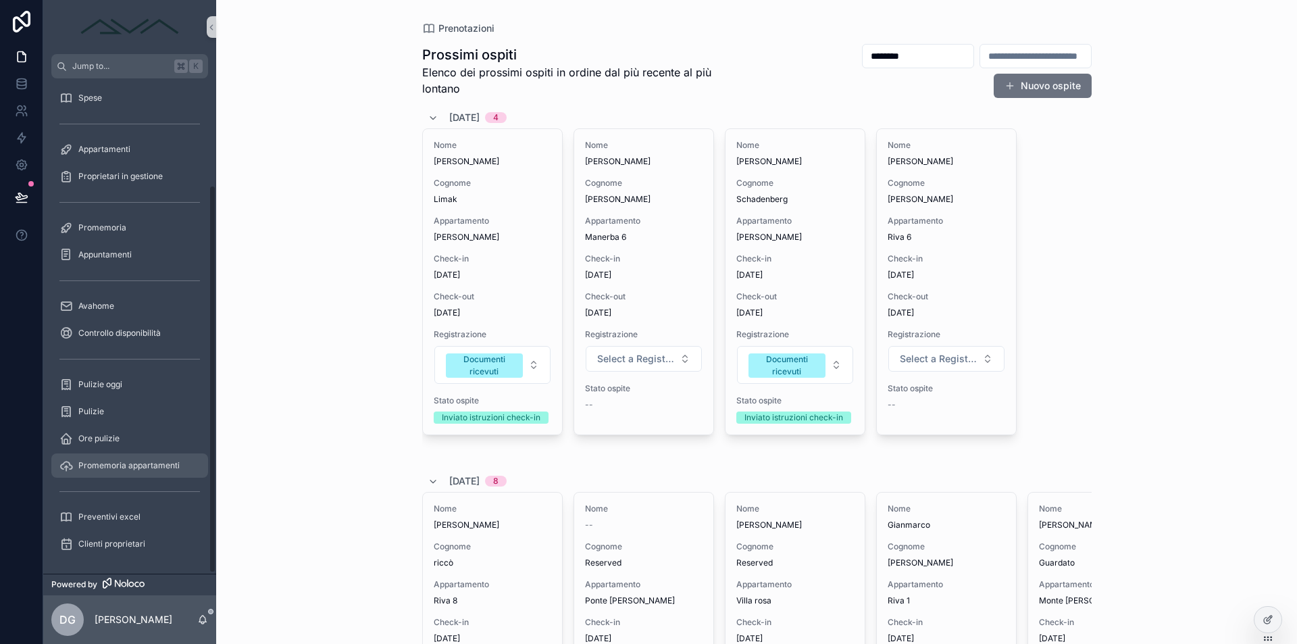
click at [129, 462] on span "Promemoria appartamenti" at bounding box center [128, 465] width 101 height 11
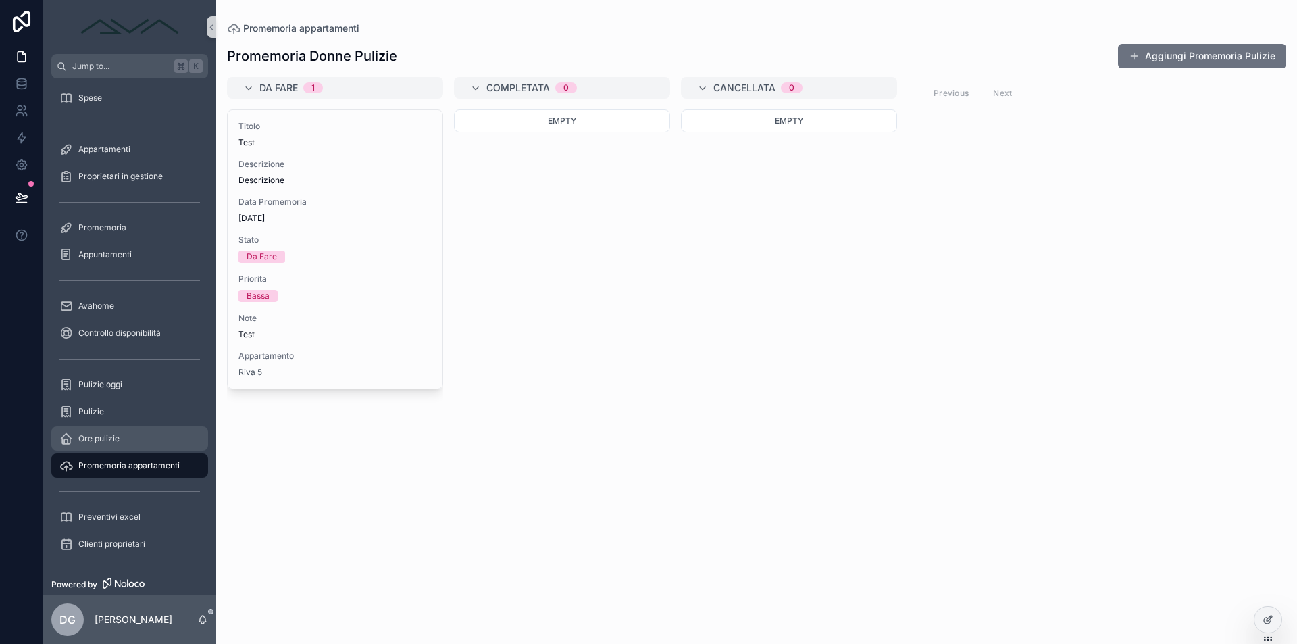
click at [93, 436] on span "Ore pulizie" at bounding box center [98, 438] width 41 height 11
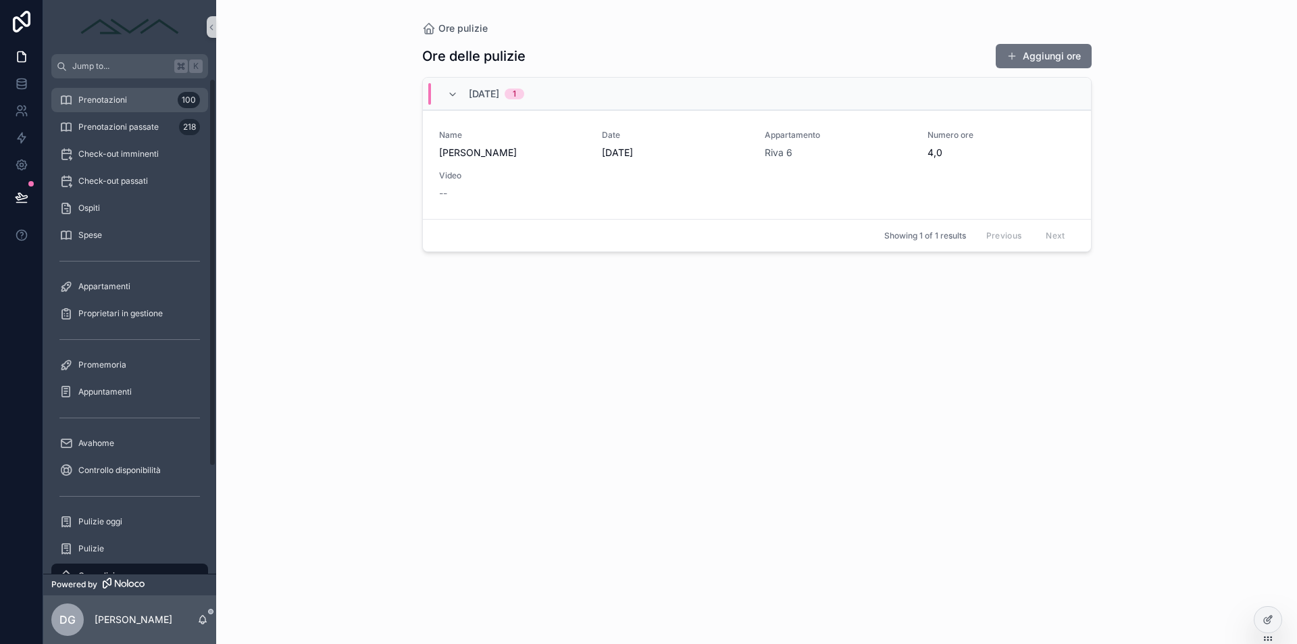
click at [134, 93] on div "Prenotazioni 100" at bounding box center [129, 100] width 141 height 22
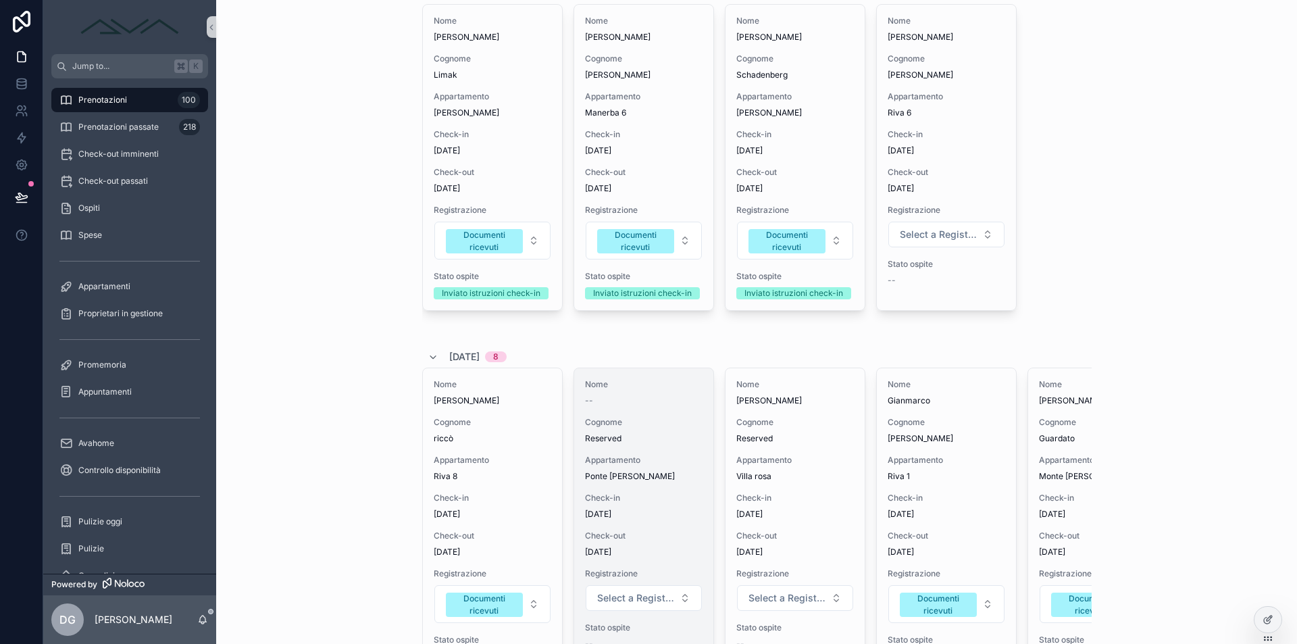
scroll to position [238, 0]
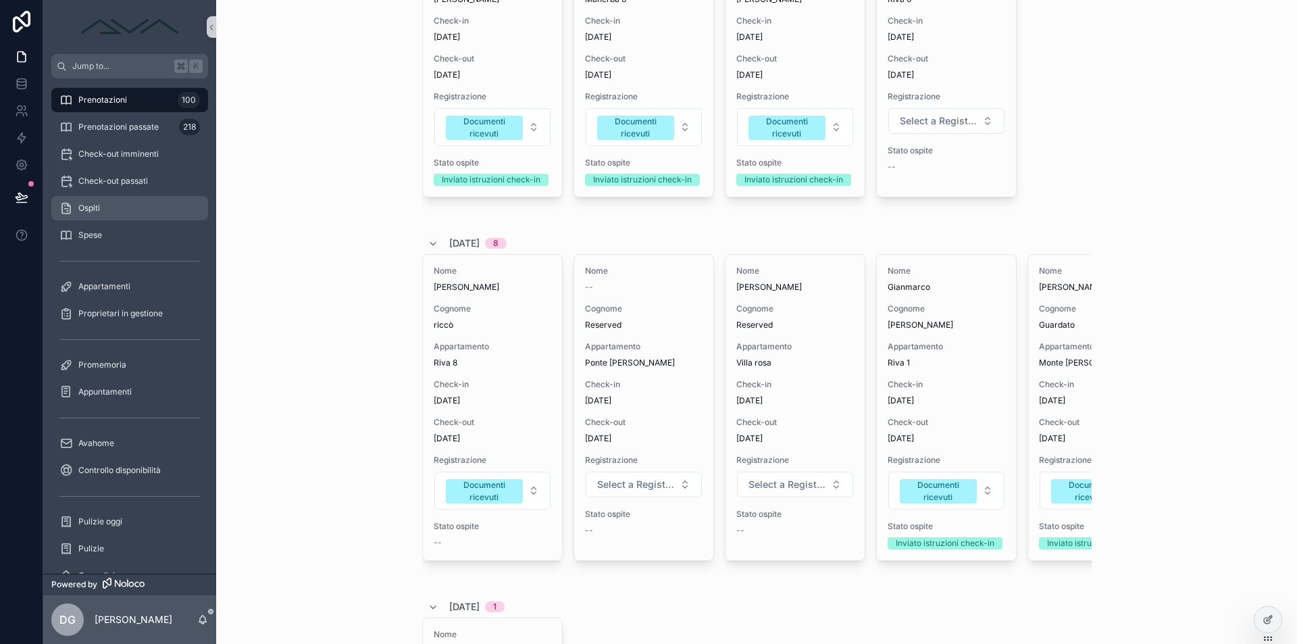
click at [126, 205] on div "Ospiti" at bounding box center [129, 208] width 141 height 22
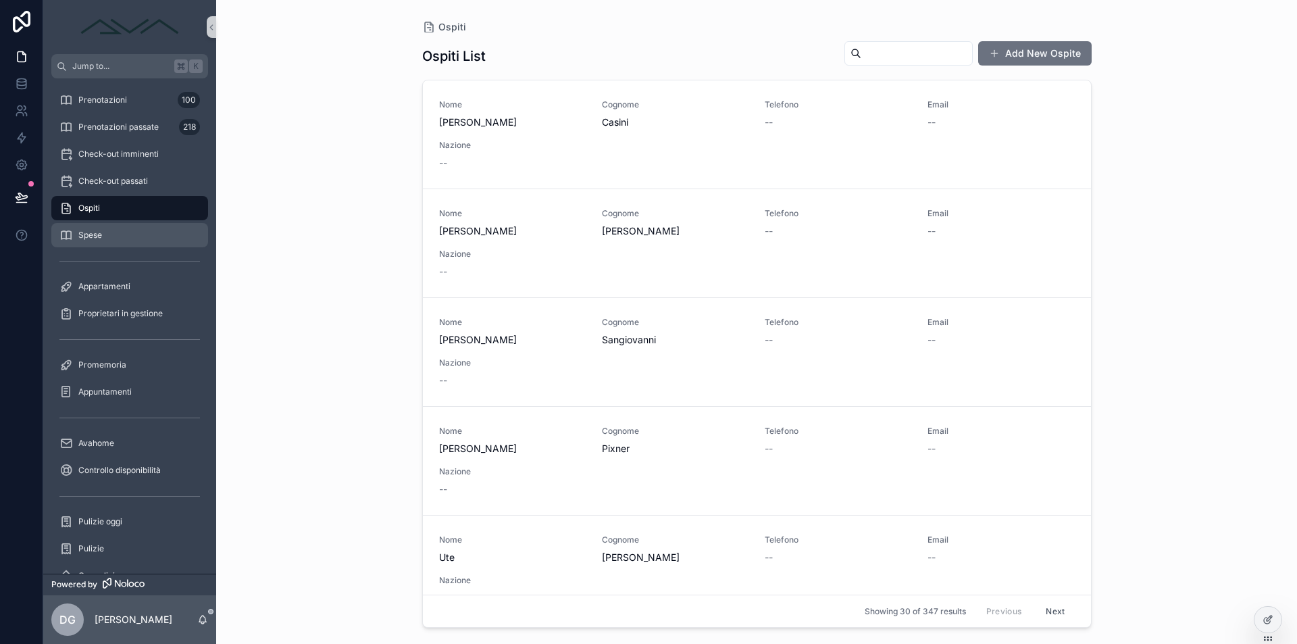
click at [116, 230] on div "Spese" at bounding box center [129, 235] width 141 height 22
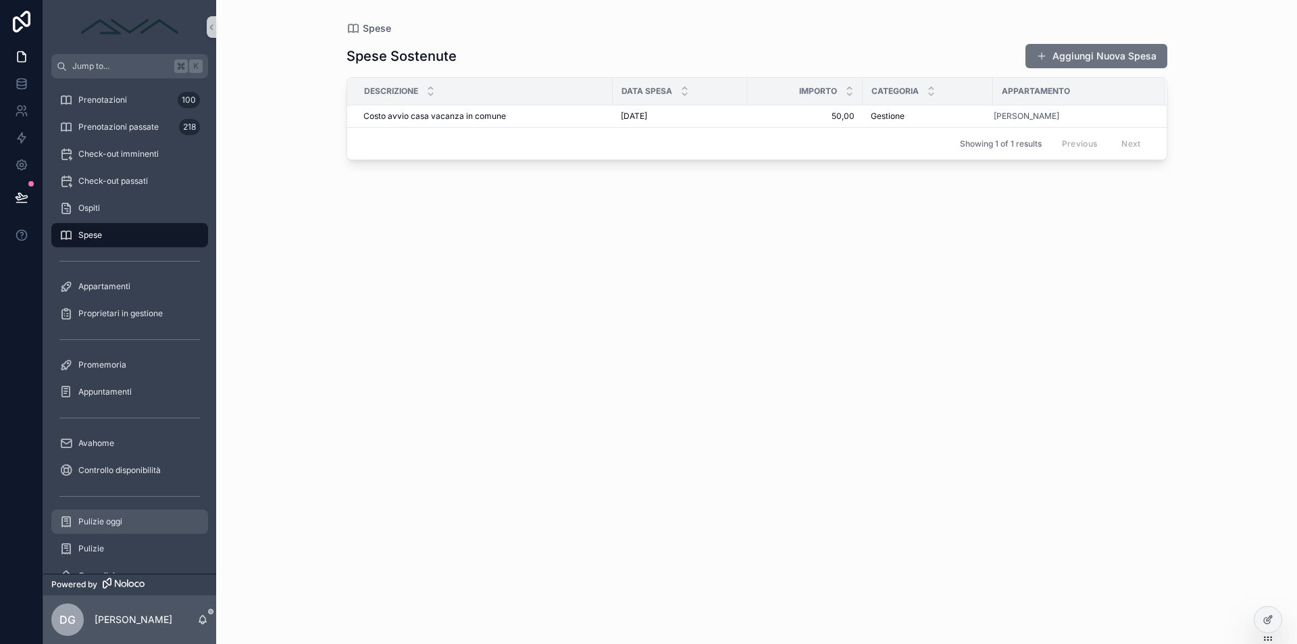
click at [105, 529] on div "Pulizie oggi" at bounding box center [129, 522] width 141 height 22
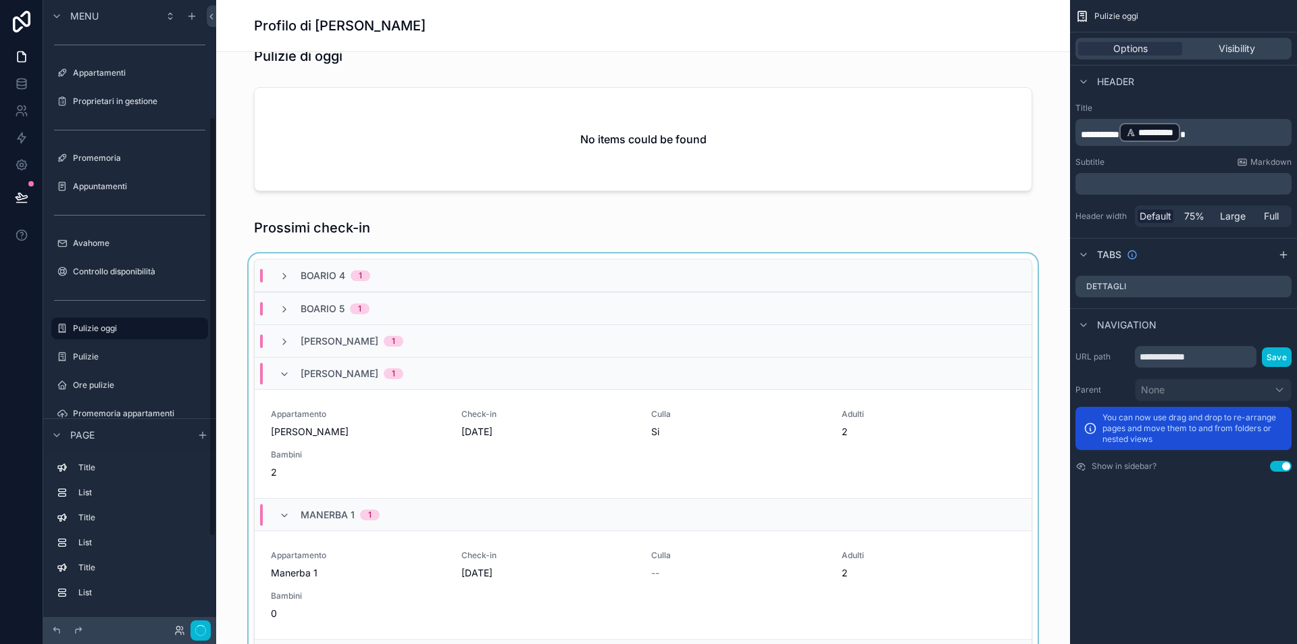
scroll to position [174, 0]
click at [438, 257] on div at bounding box center [643, 502] width 832 height 499
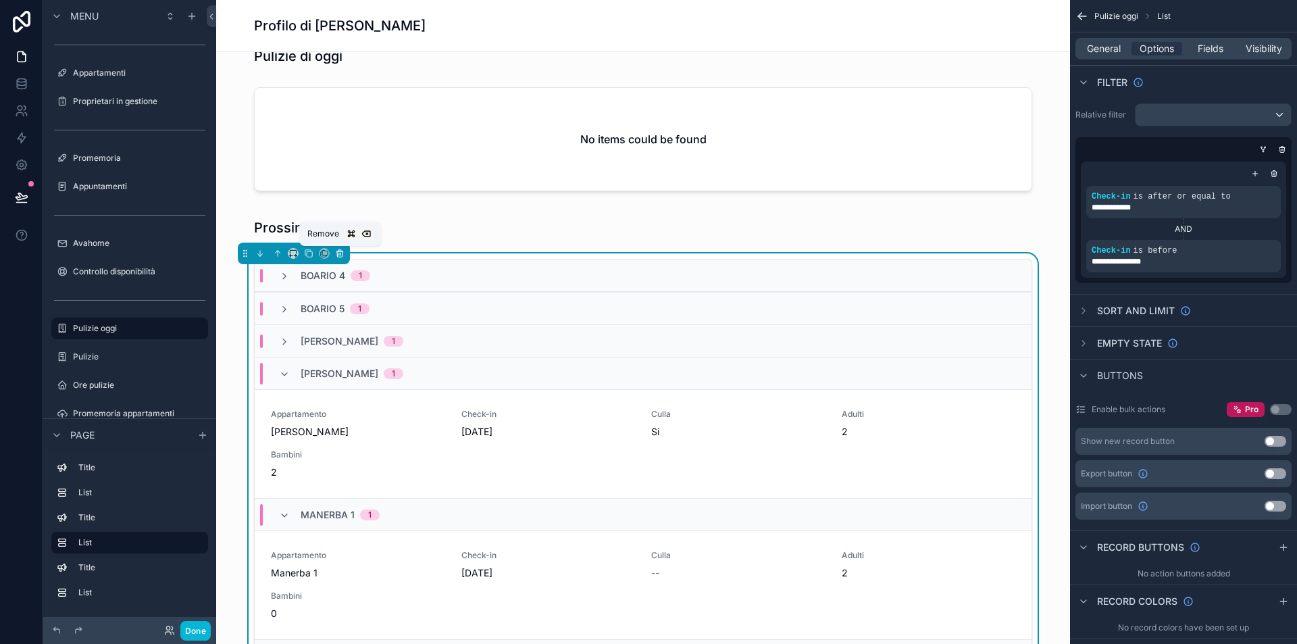
click at [340, 251] on icon at bounding box center [339, 251] width 6 height 0
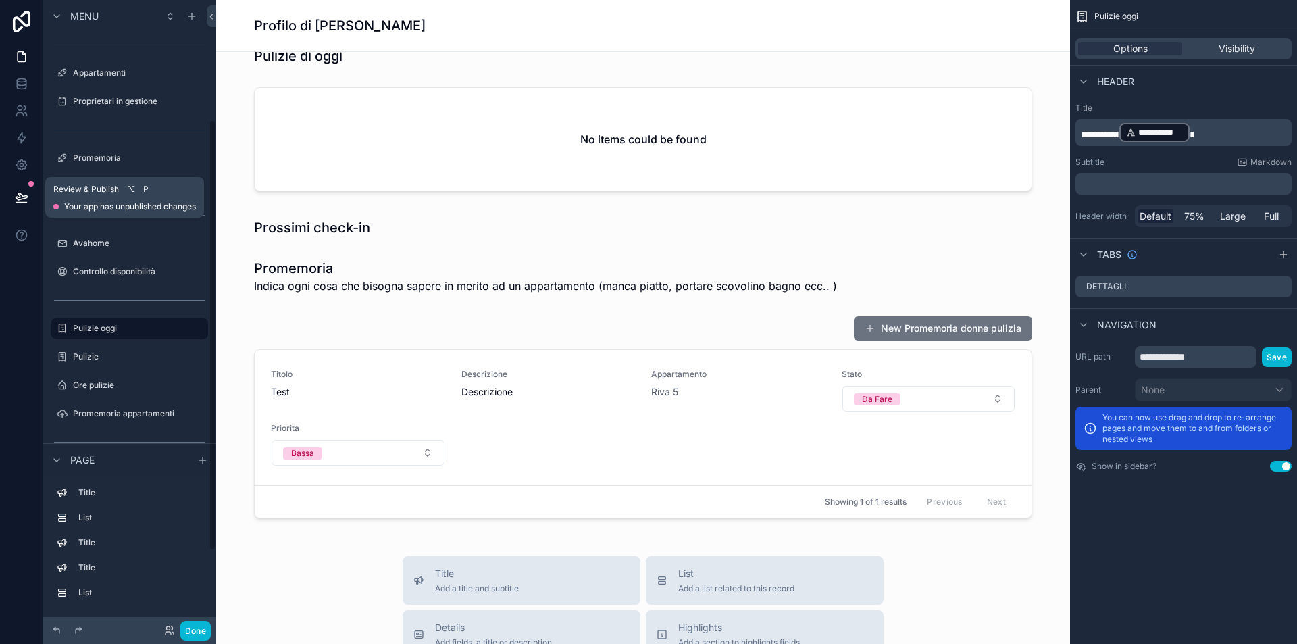
click at [18, 197] on icon at bounding box center [21, 196] width 11 height 7
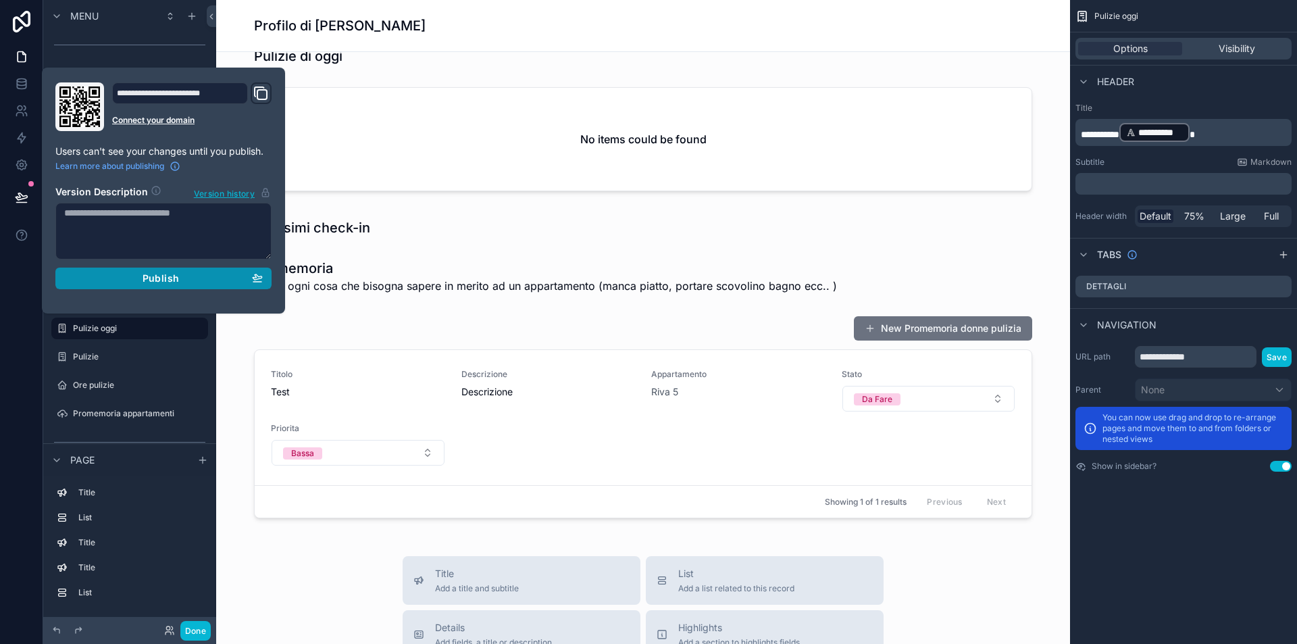
click at [145, 276] on span "Publish" at bounding box center [161, 278] width 36 height 12
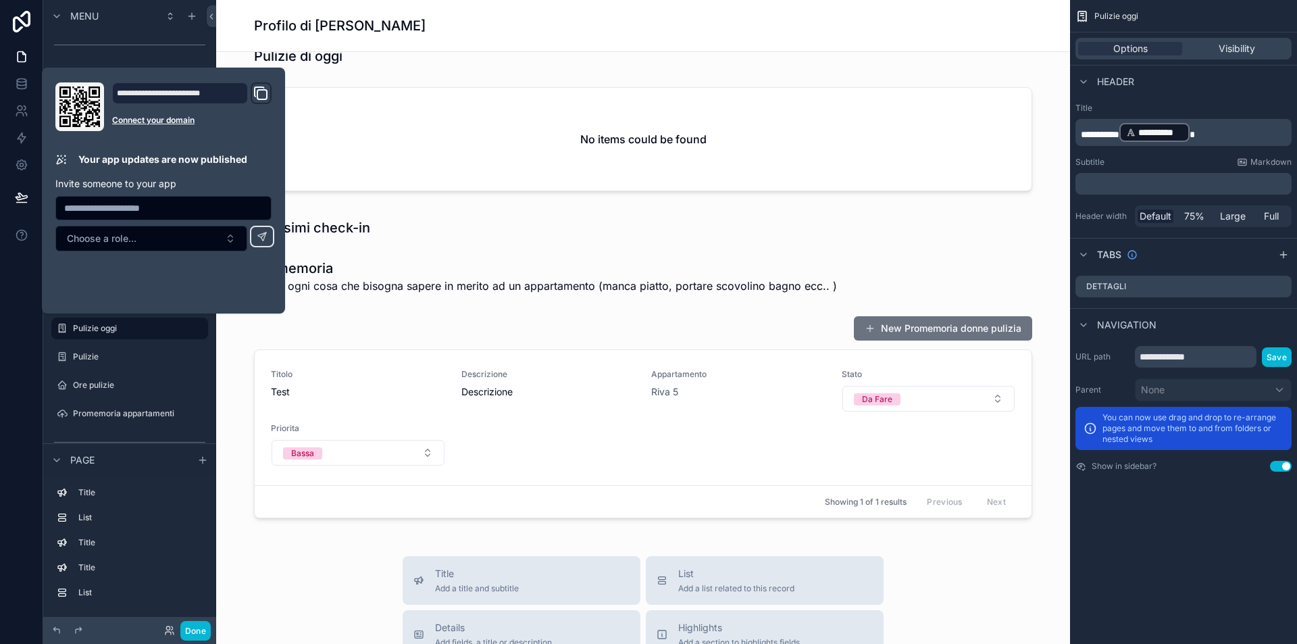
click at [430, 243] on div "Pulizie di [DATE] No items could be found Prossimi check-in Promemoria Indica o…" at bounding box center [643, 587] width 854 height 1115
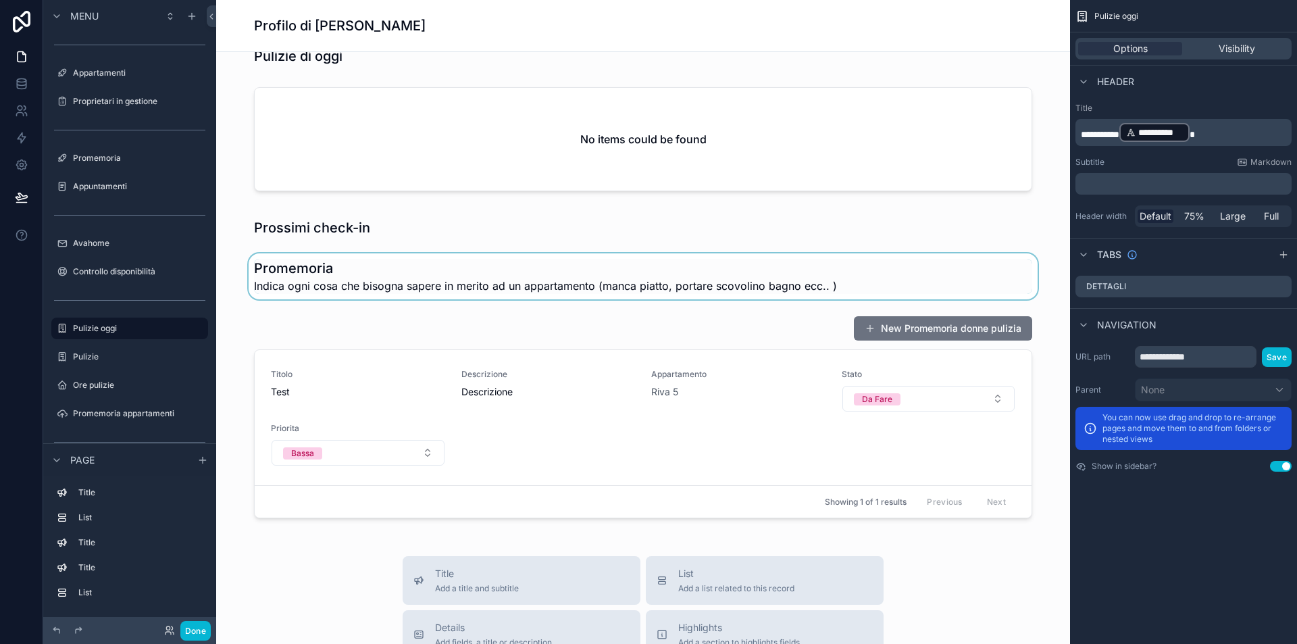
click at [319, 272] on div at bounding box center [643, 276] width 832 height 46
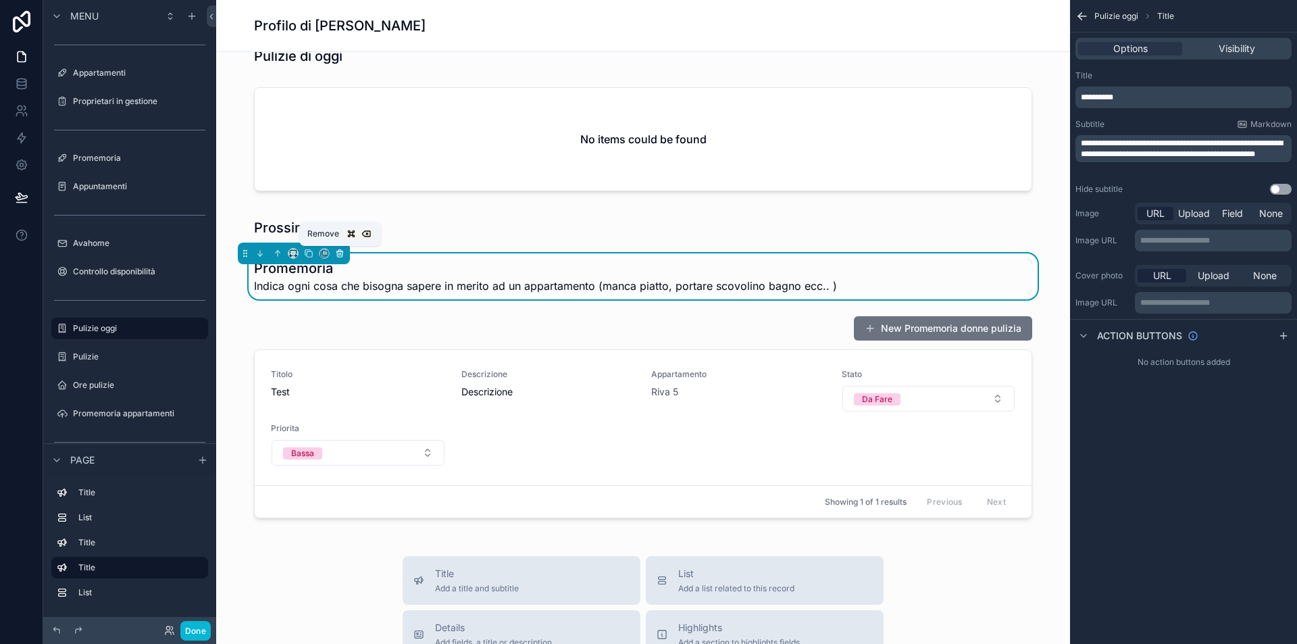
click at [342, 253] on icon at bounding box center [339, 253] width 9 height 9
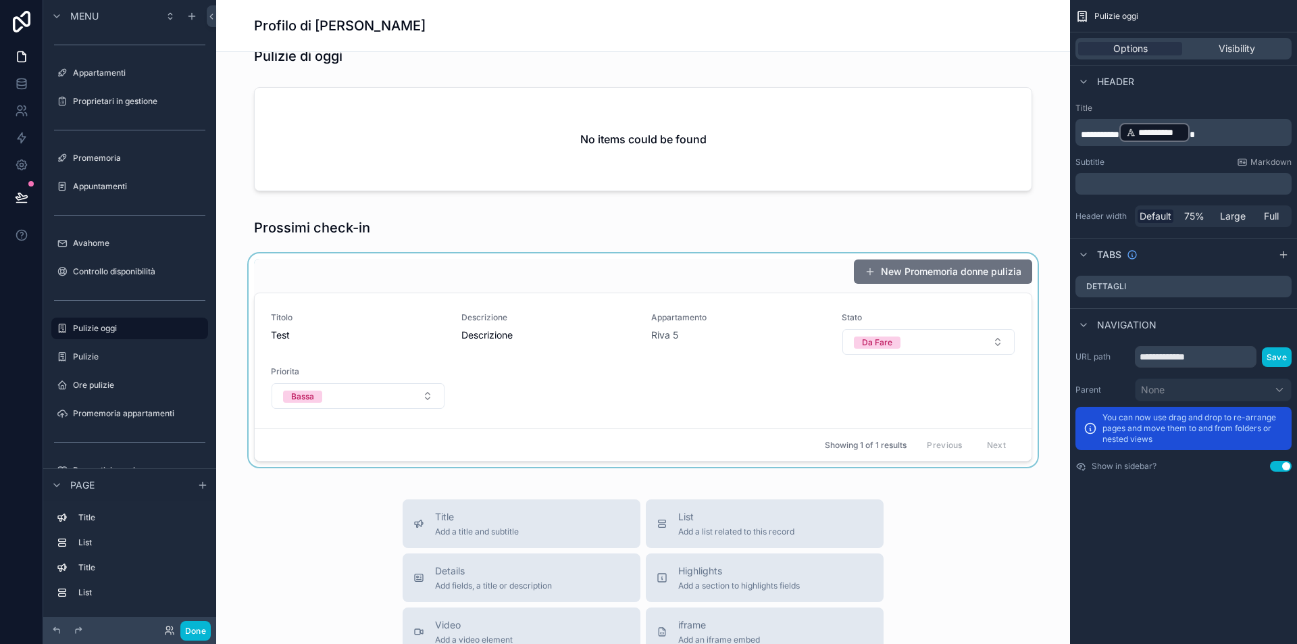
click at [718, 268] on div at bounding box center [643, 359] width 832 height 213
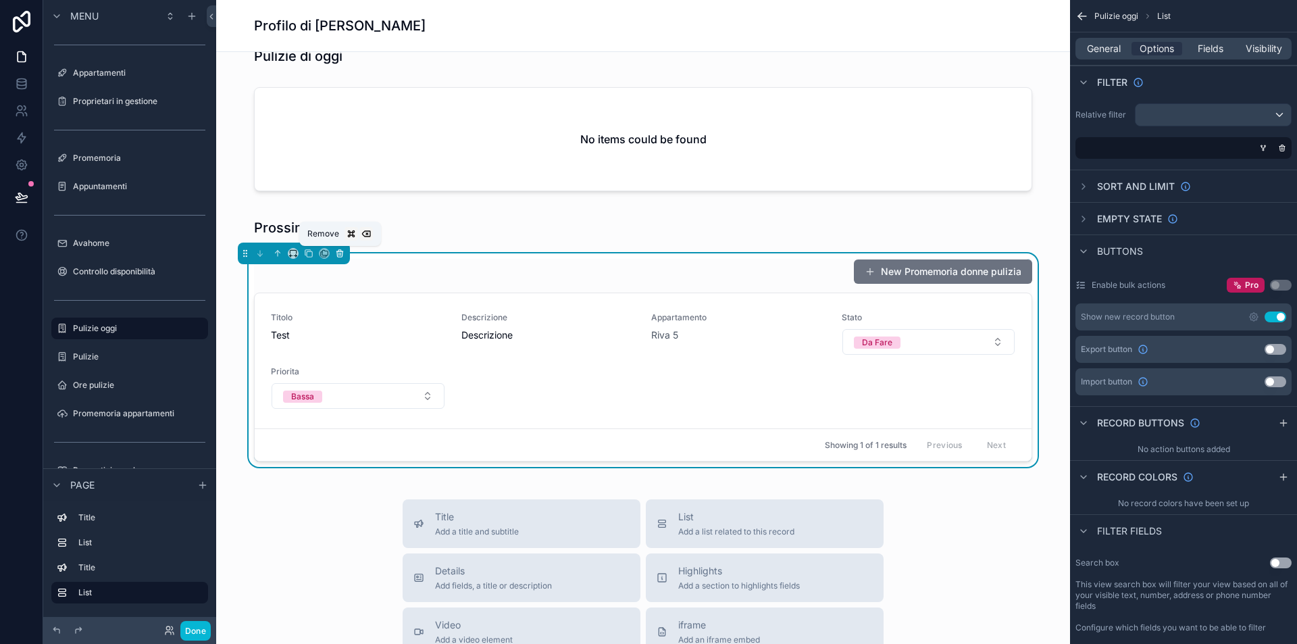
click at [337, 257] on icon at bounding box center [339, 253] width 9 height 9
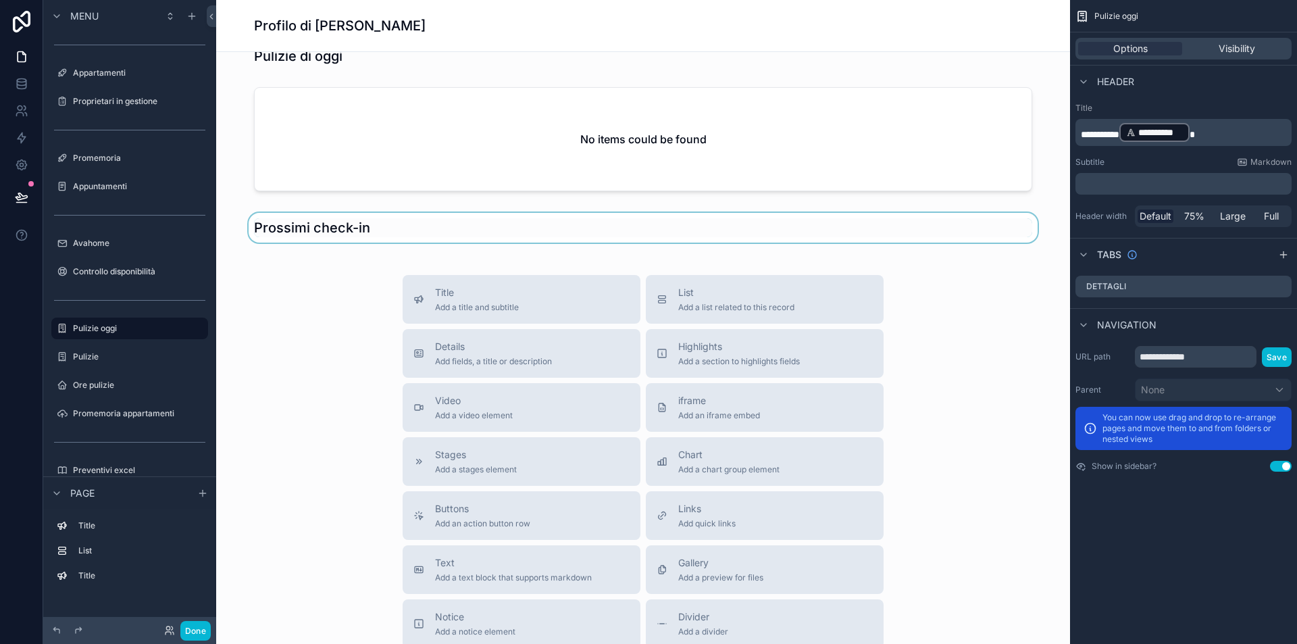
click at [336, 228] on div at bounding box center [643, 228] width 832 height 30
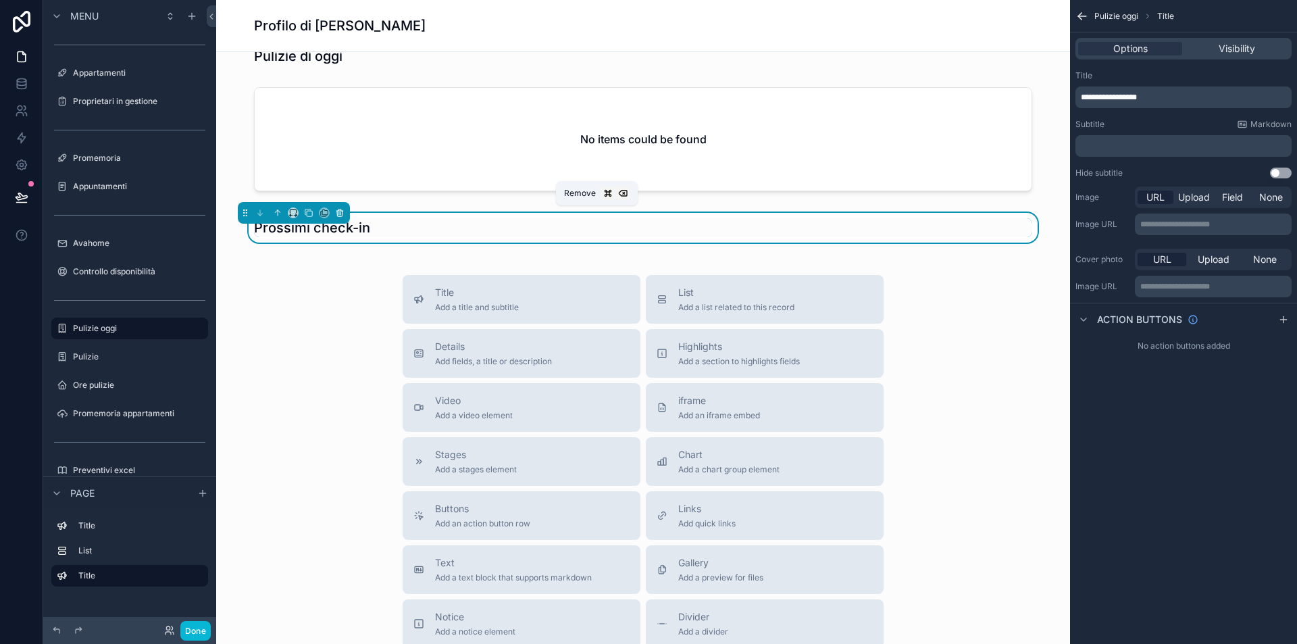
click at [345, 211] on button at bounding box center [339, 212] width 15 height 15
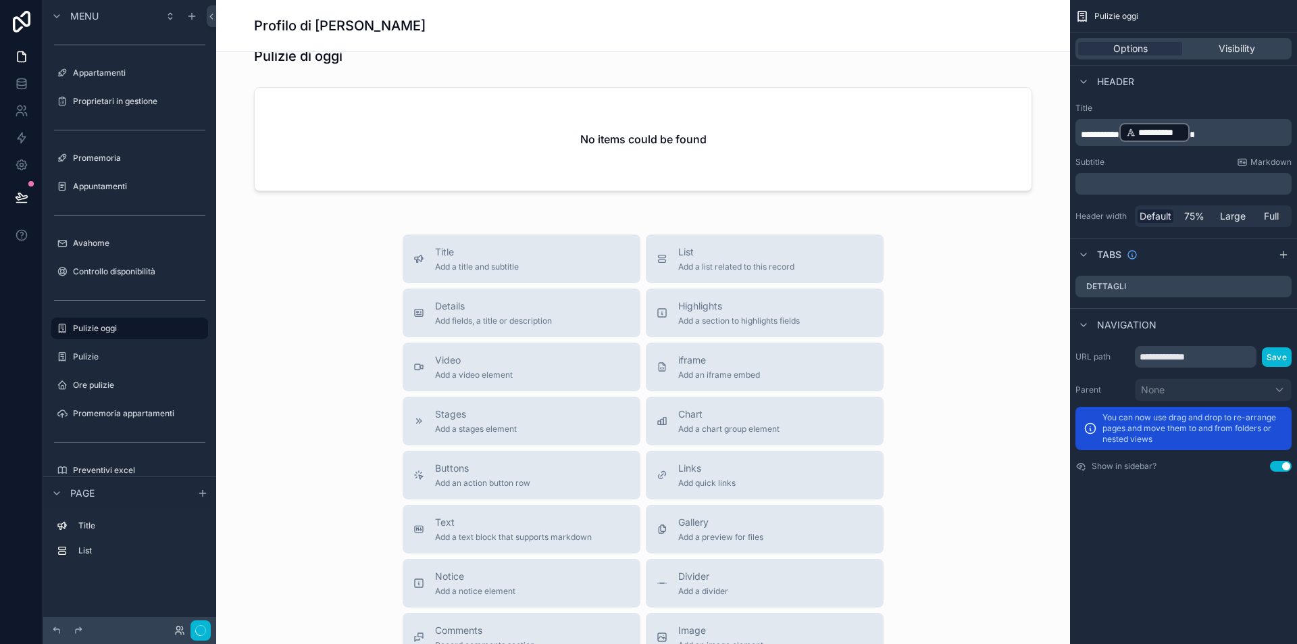
click at [287, 246] on div "Title Add a title and subtitle List Add a list related to this record Details A…" at bounding box center [643, 474] width 832 height 481
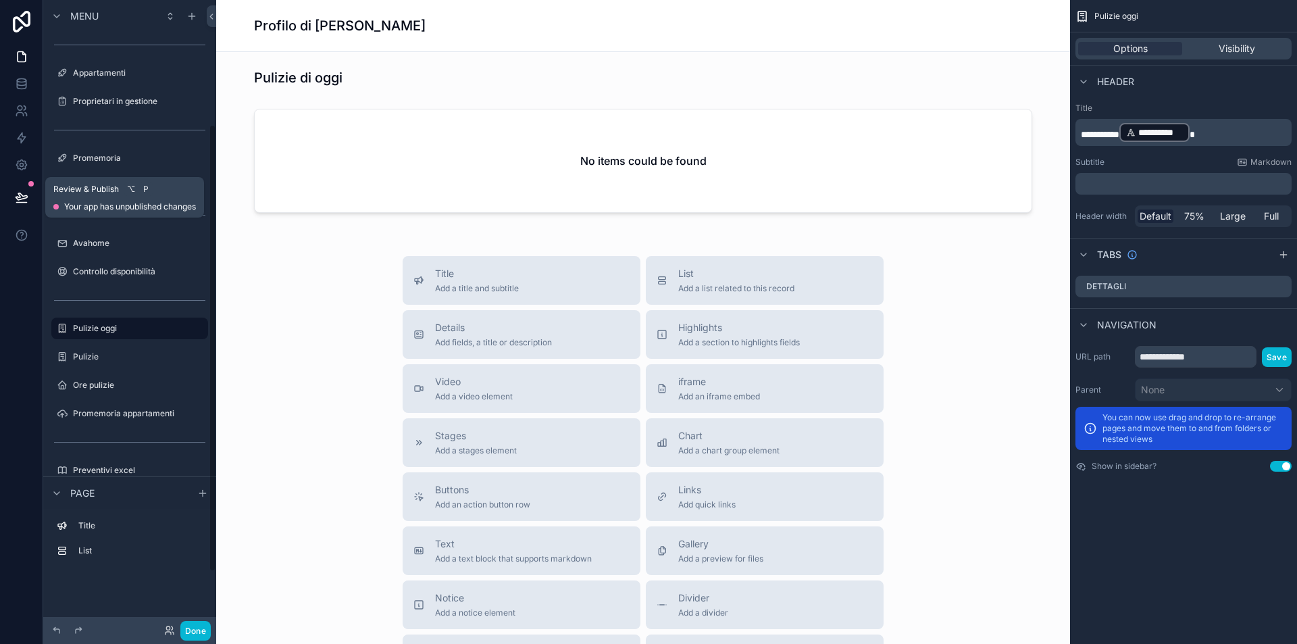
click at [22, 201] on icon at bounding box center [22, 198] width 14 height 14
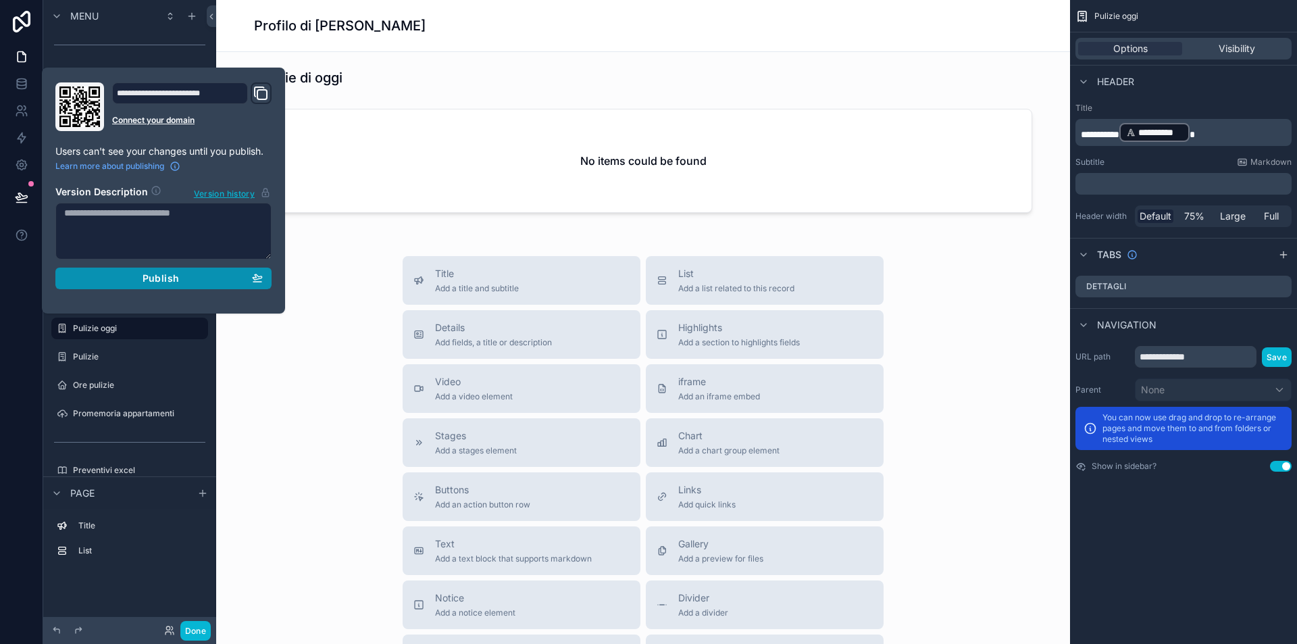
click at [109, 275] on div "Publish" at bounding box center [163, 278] width 199 height 12
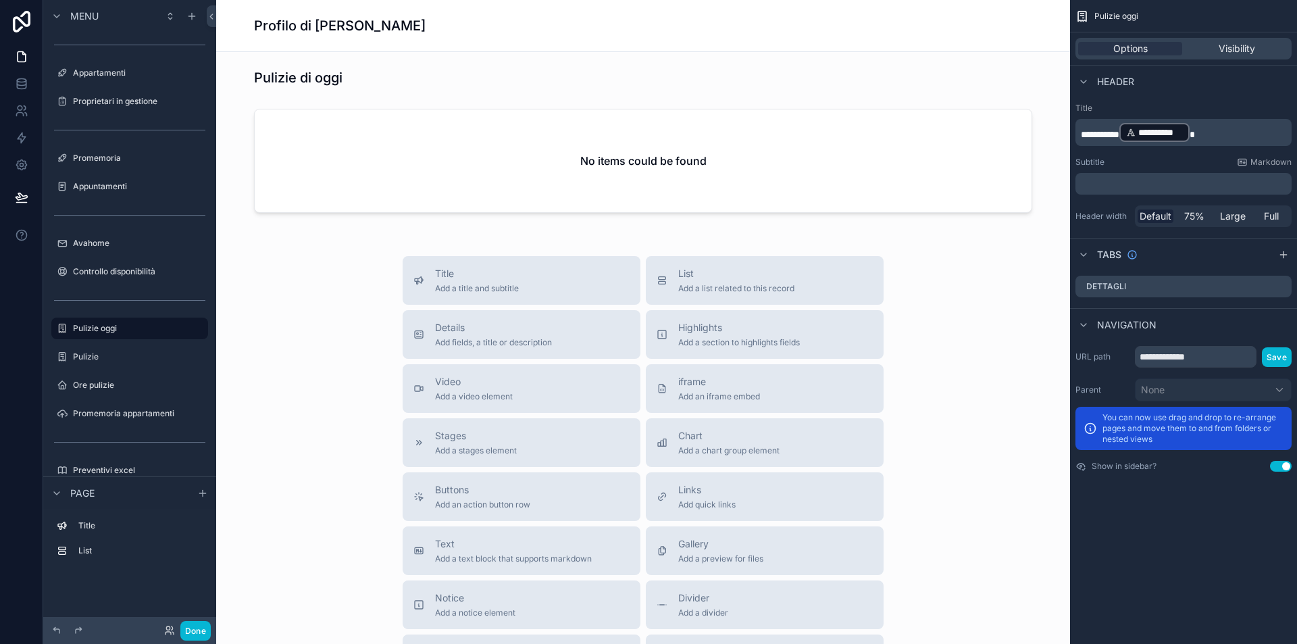
click at [369, 256] on div "Title Add a title and subtitle List Add a list related to this record Details A…" at bounding box center [643, 496] width 832 height 481
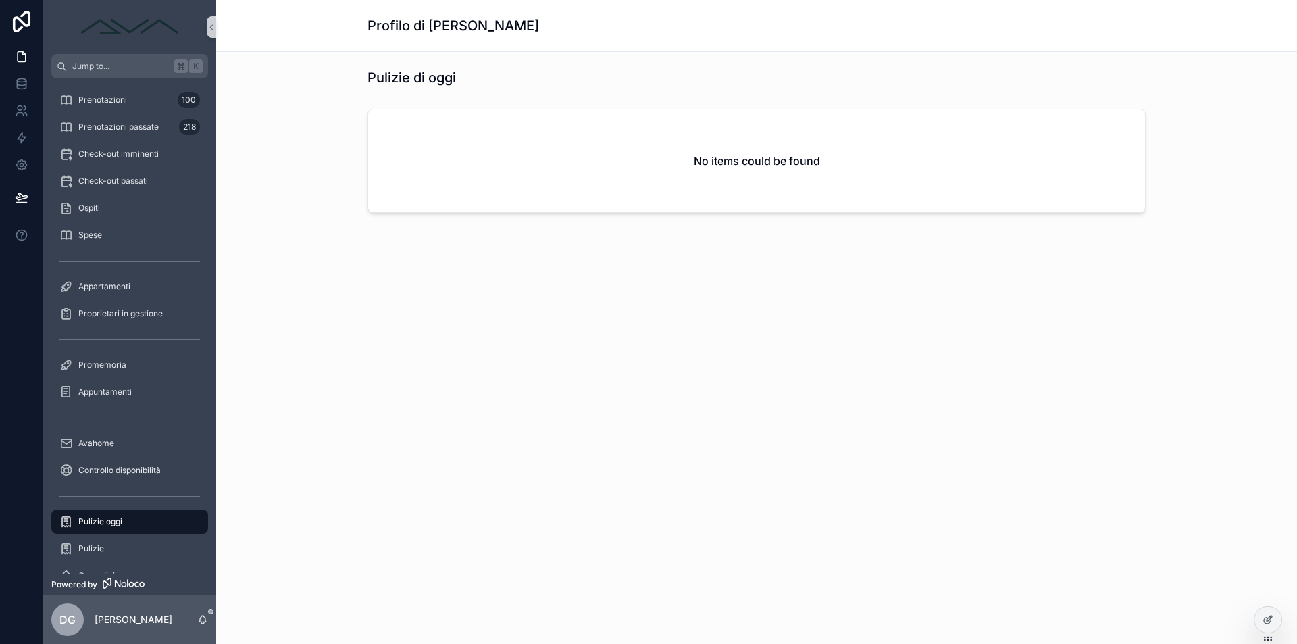
click at [565, 177] on div "No items could be found" at bounding box center [756, 160] width 777 height 103
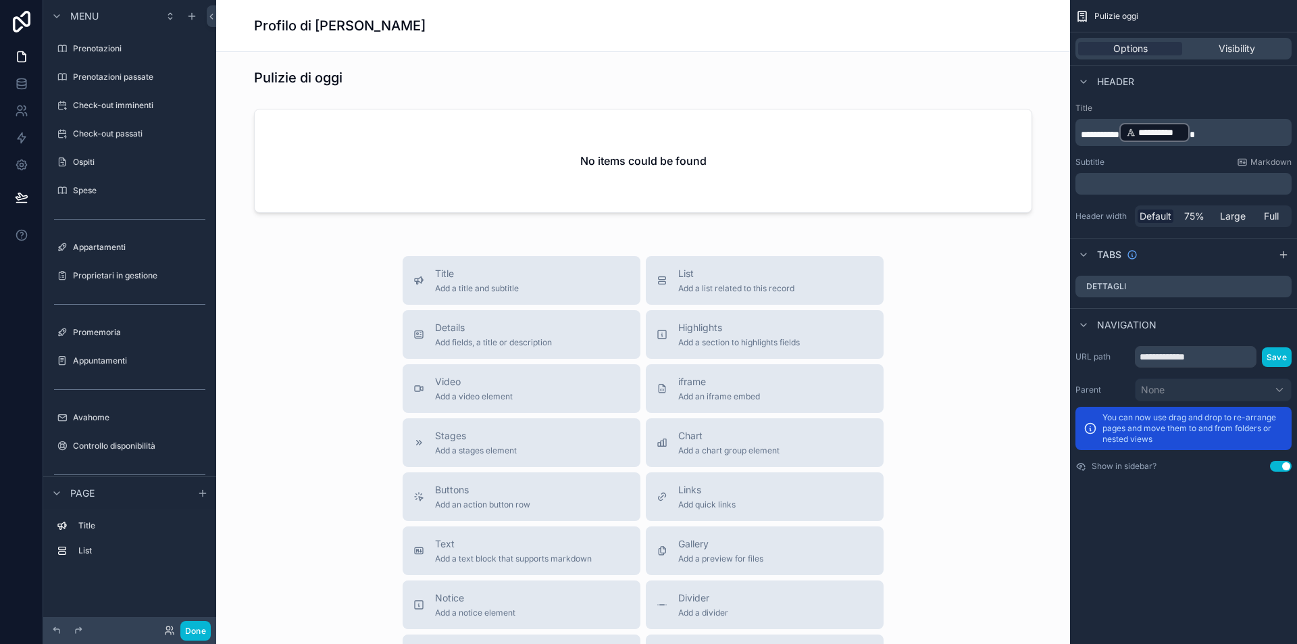
scroll to position [174, 0]
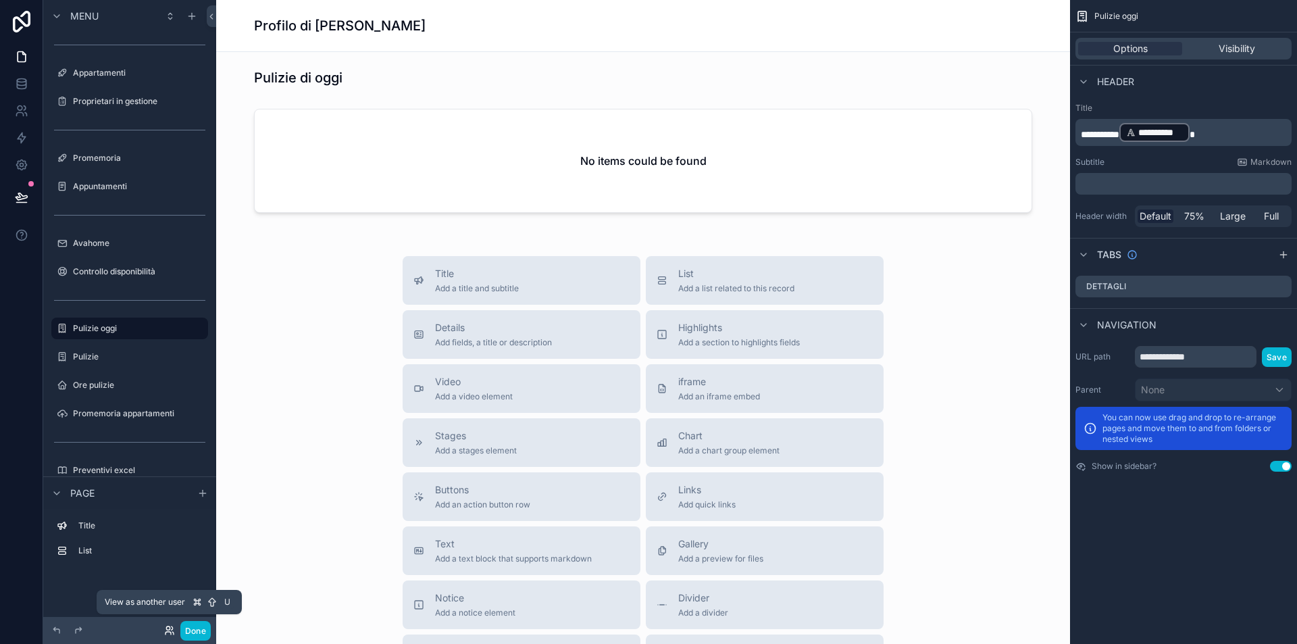
click at [166, 628] on icon at bounding box center [167, 627] width 3 height 3
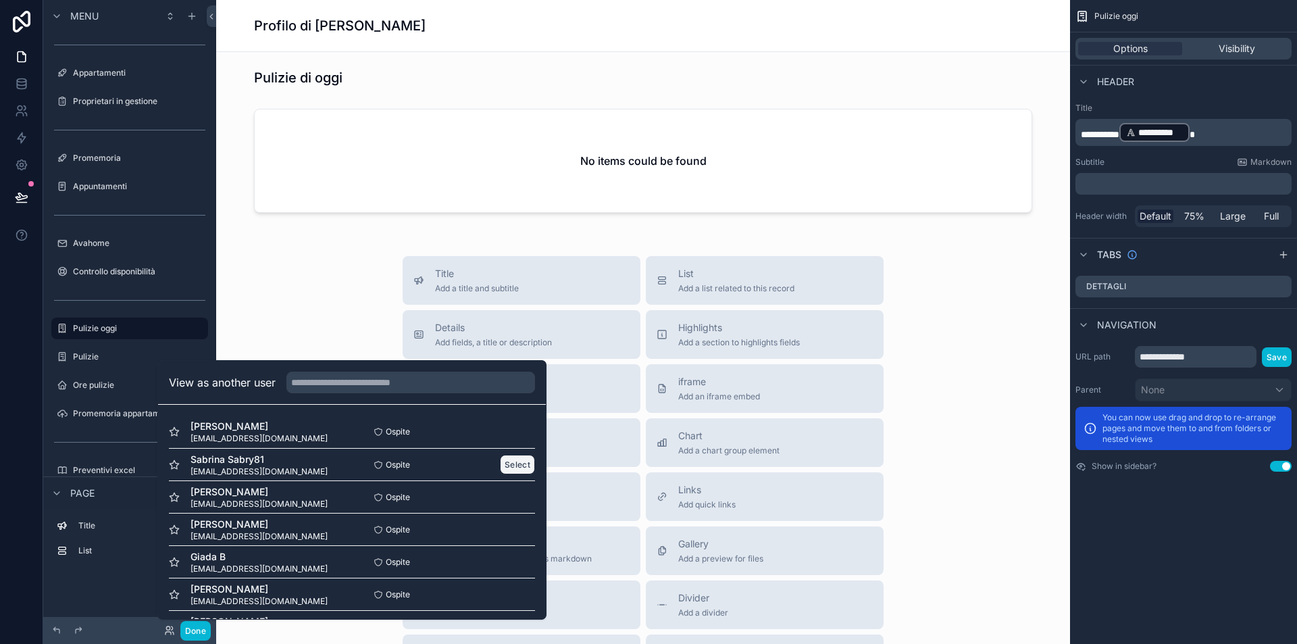
click at [524, 461] on button "Select" at bounding box center [517, 465] width 35 height 20
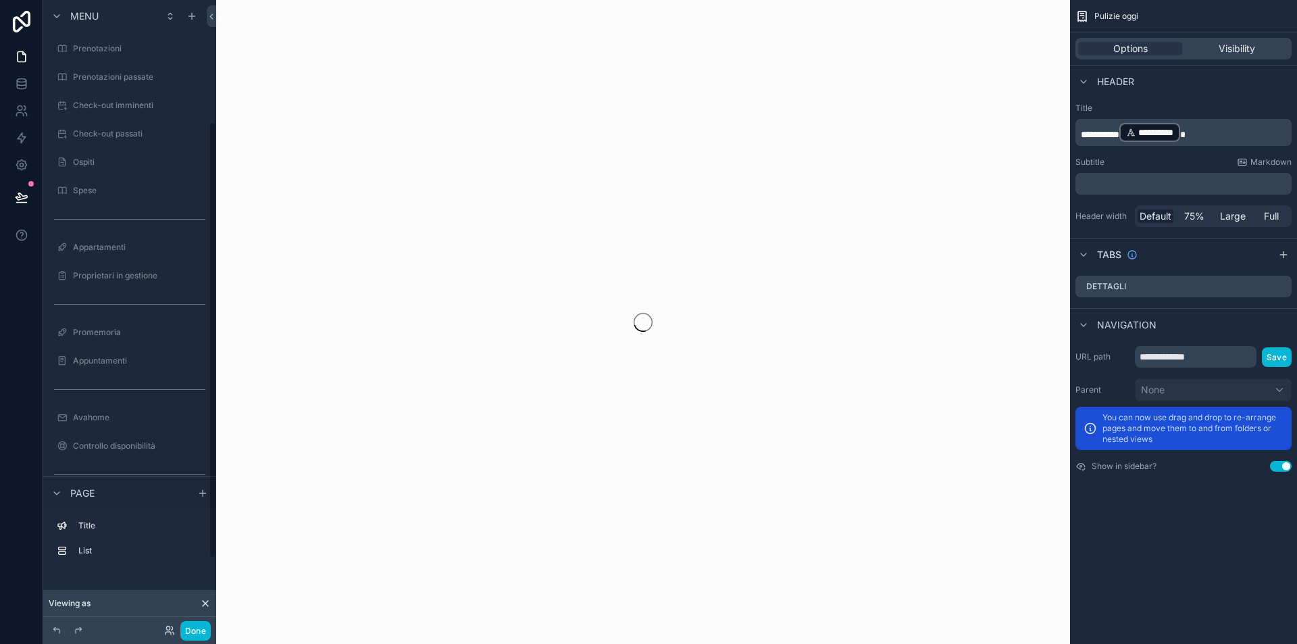
scroll to position [174, 0]
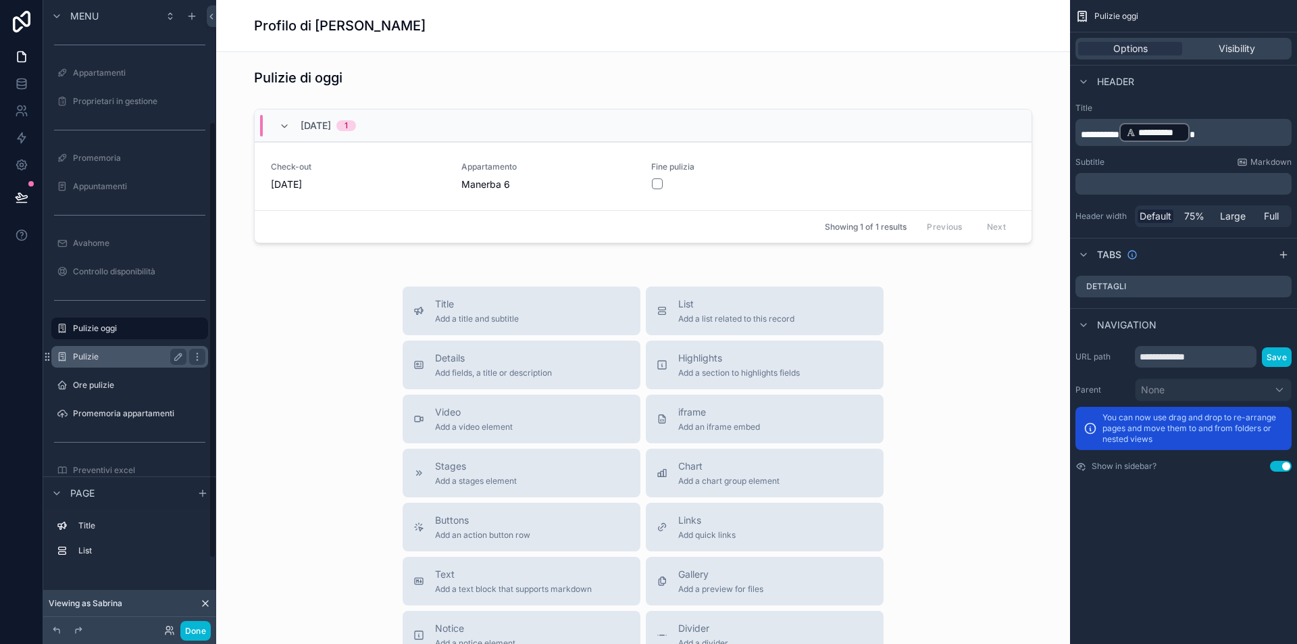
click at [124, 361] on label "Pulizie" at bounding box center [127, 356] width 108 height 11
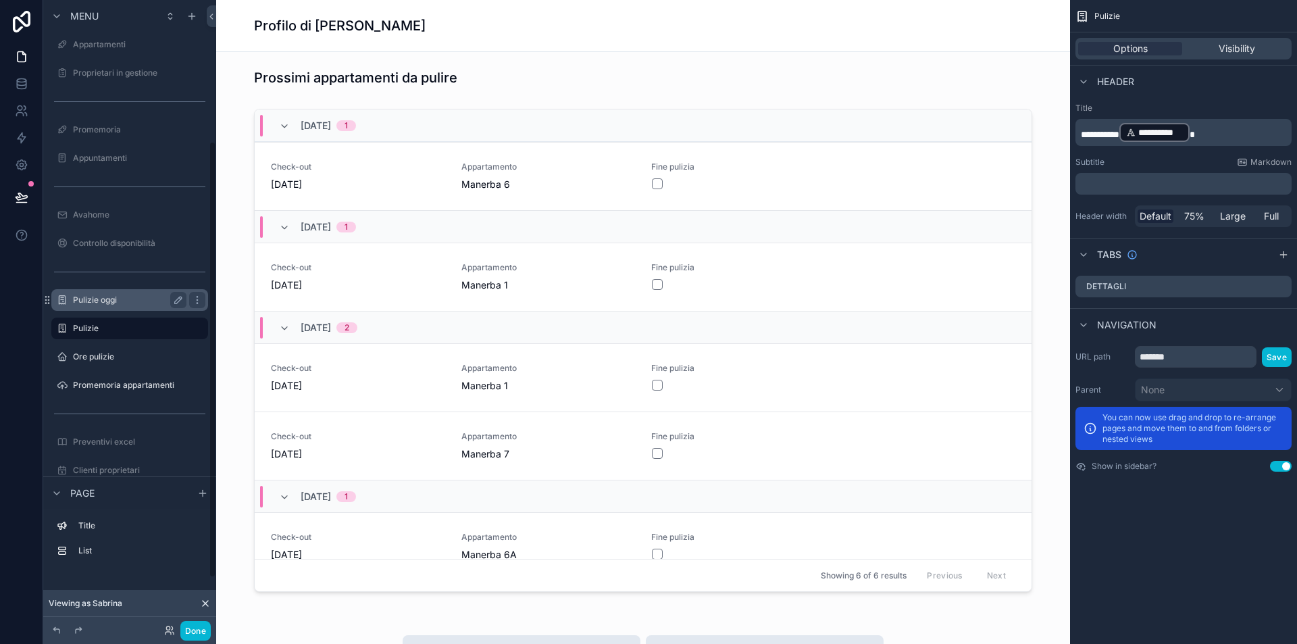
click at [132, 303] on label "Pulizie oggi" at bounding box center [127, 300] width 108 height 11
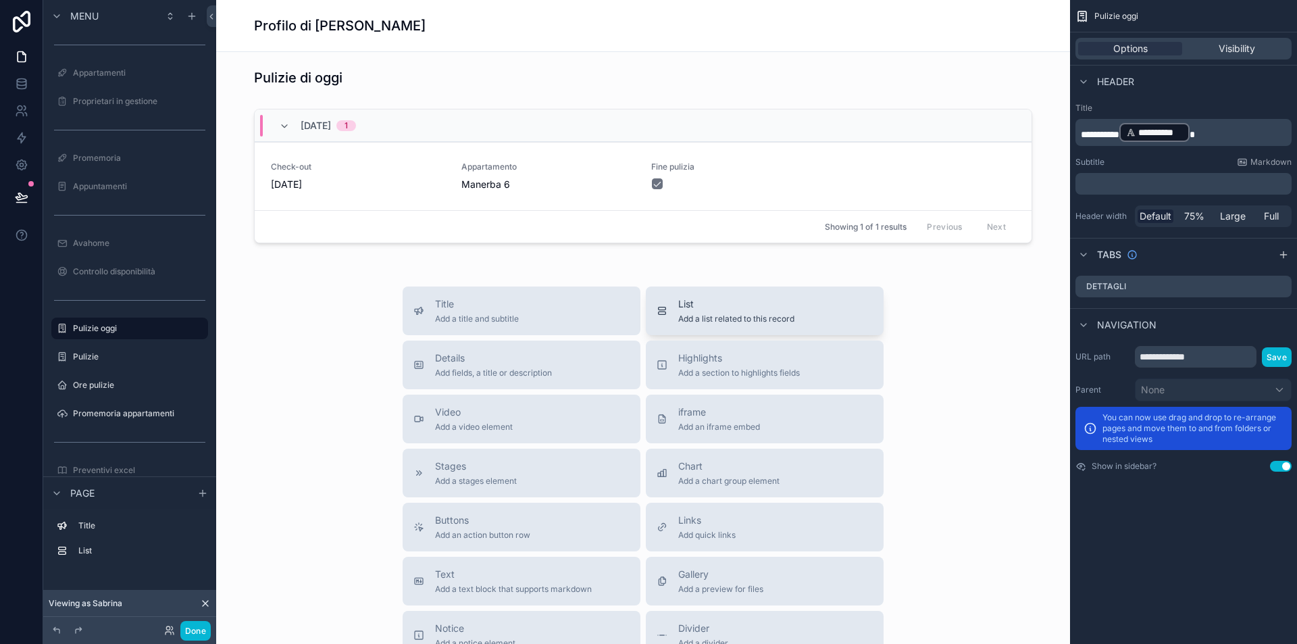
click at [726, 310] on span "List" at bounding box center [736, 304] width 116 height 14
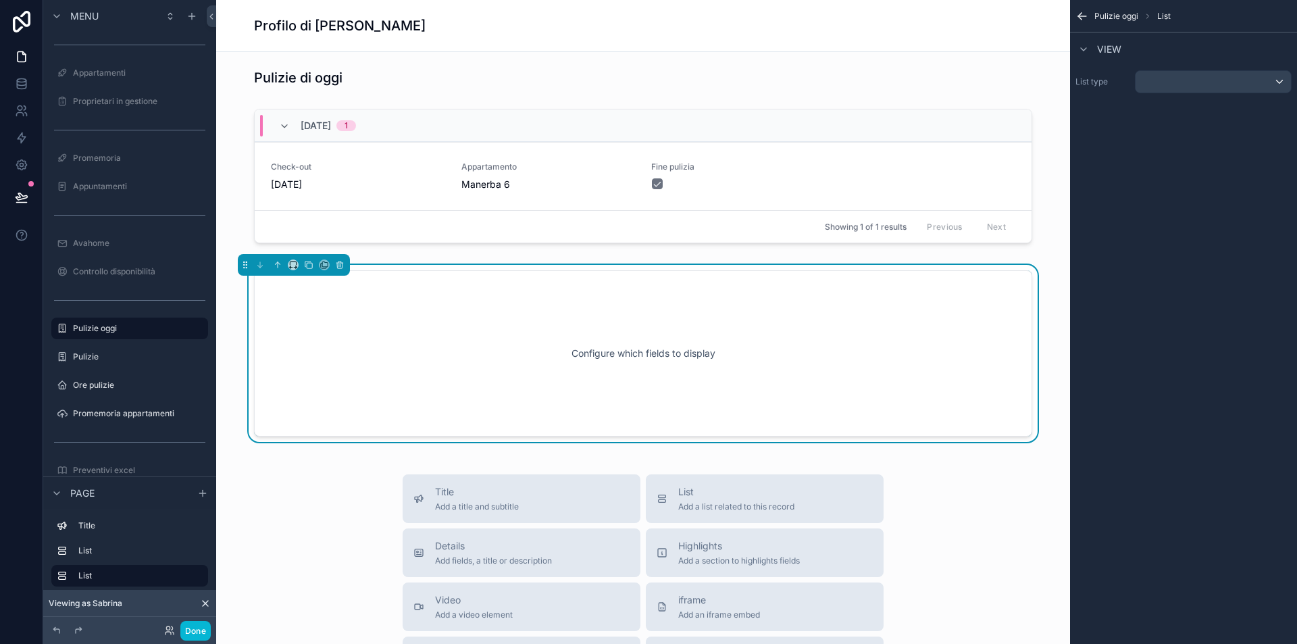
scroll to position [32, 0]
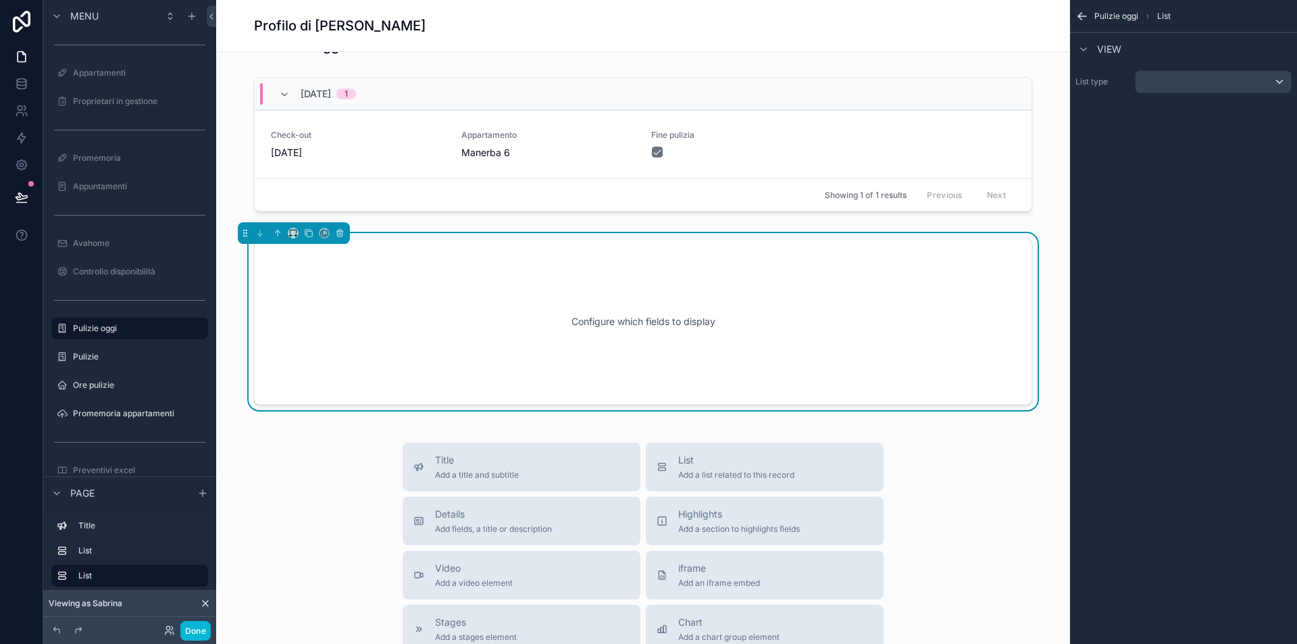
click at [1230, 81] on div "scrollable content" at bounding box center [1213, 82] width 155 height 22
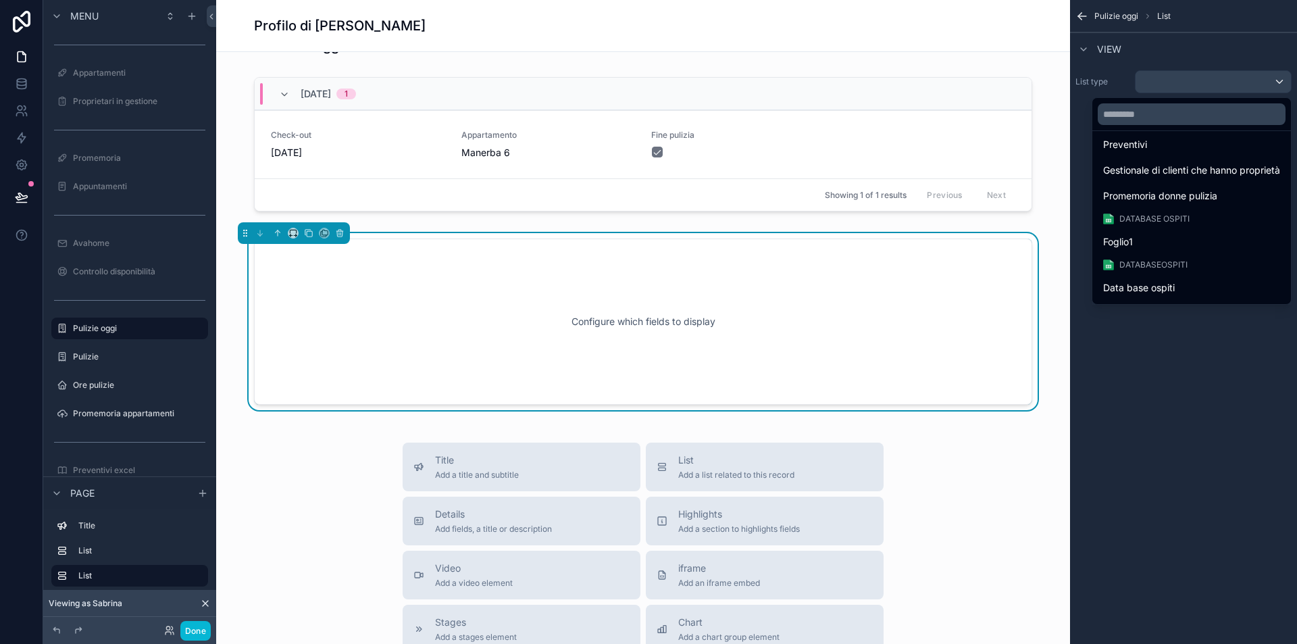
scroll to position [289, 0]
click at [1145, 234] on div "Foglio1" at bounding box center [1191, 239] width 177 height 16
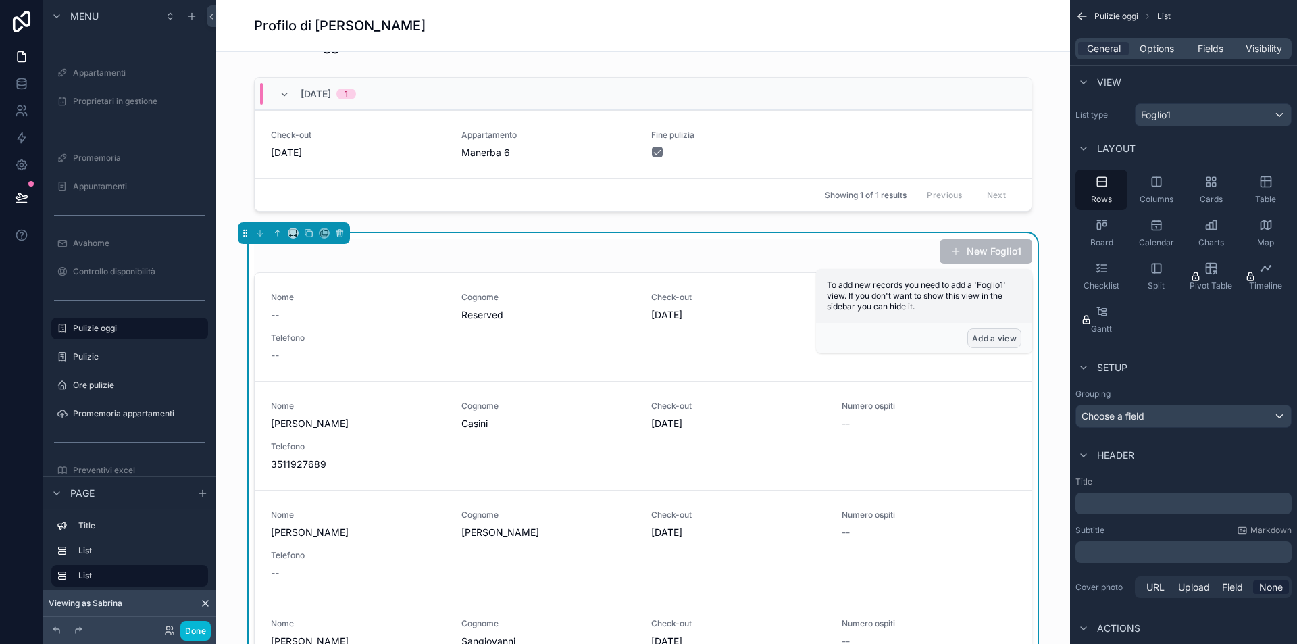
click at [993, 338] on button "Add a view" at bounding box center [994, 338] width 54 height 20
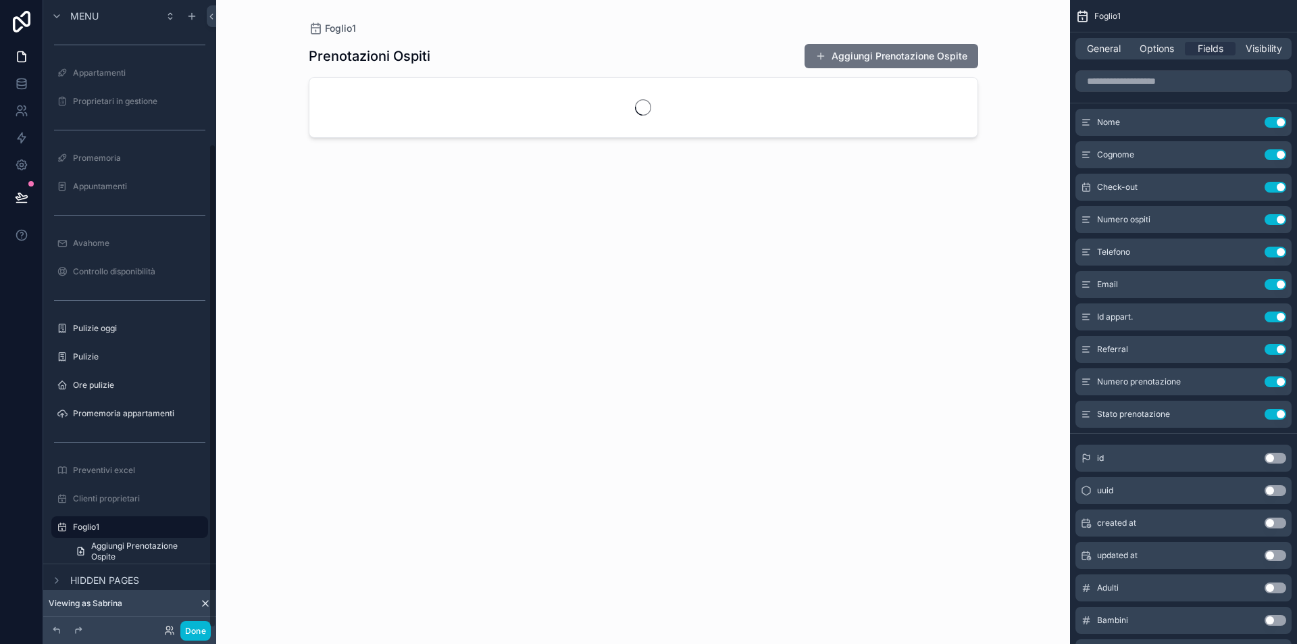
scroll to position [186, 0]
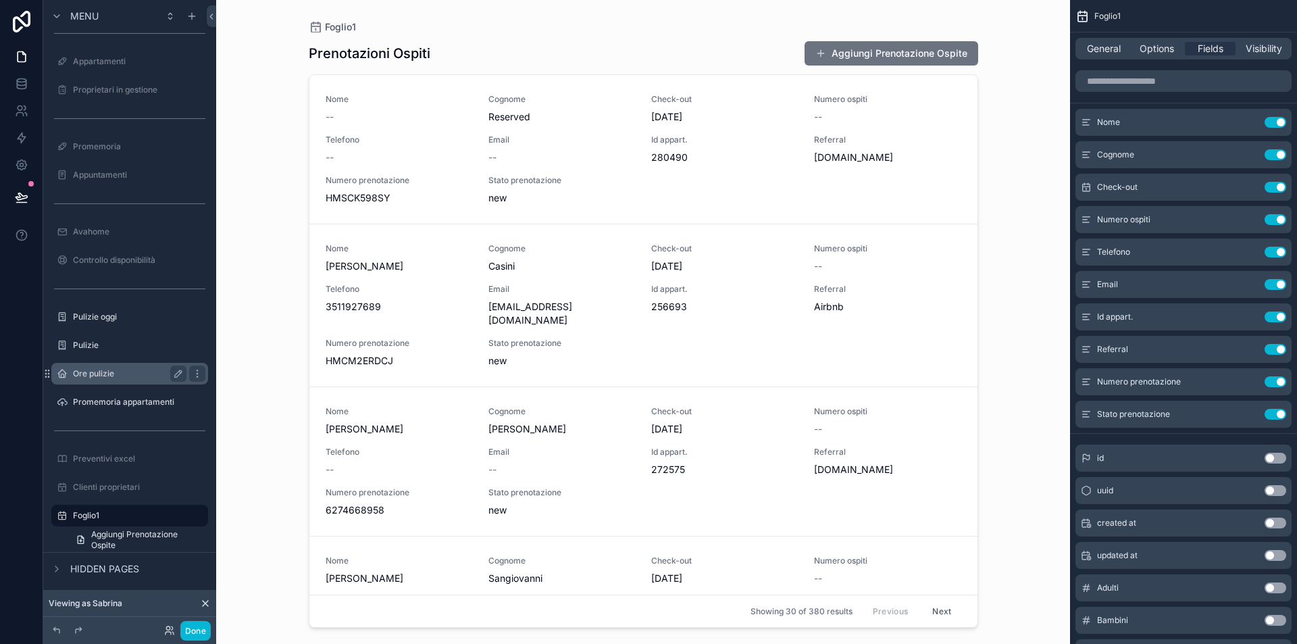
drag, startPoint x: 49, startPoint y: 513, endPoint x: 73, endPoint y: 373, distance: 142.6
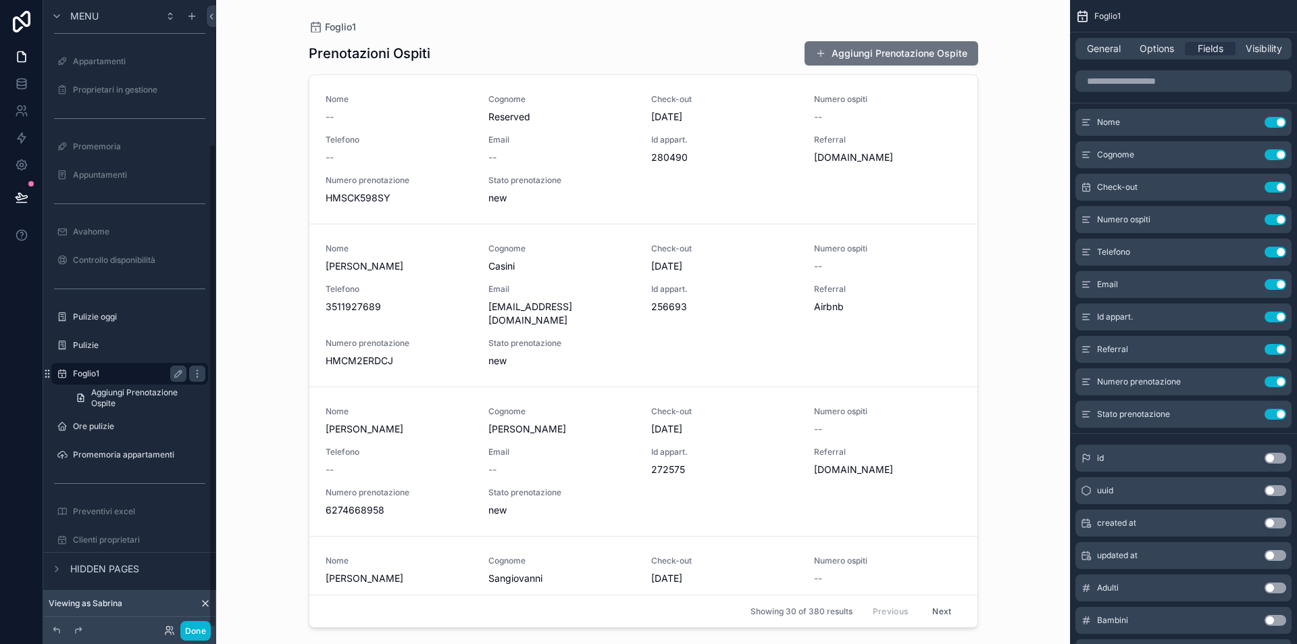
click at [105, 365] on div "Foglio1" at bounding box center [129, 374] width 151 height 22
click at [173, 372] on icon "scrollable content" at bounding box center [178, 373] width 11 height 11
click at [145, 379] on input "*******" at bounding box center [119, 373] width 92 height 16
type input "**********"
drag, startPoint x: 231, startPoint y: 347, endPoint x: 232, endPoint y: 340, distance: 6.9
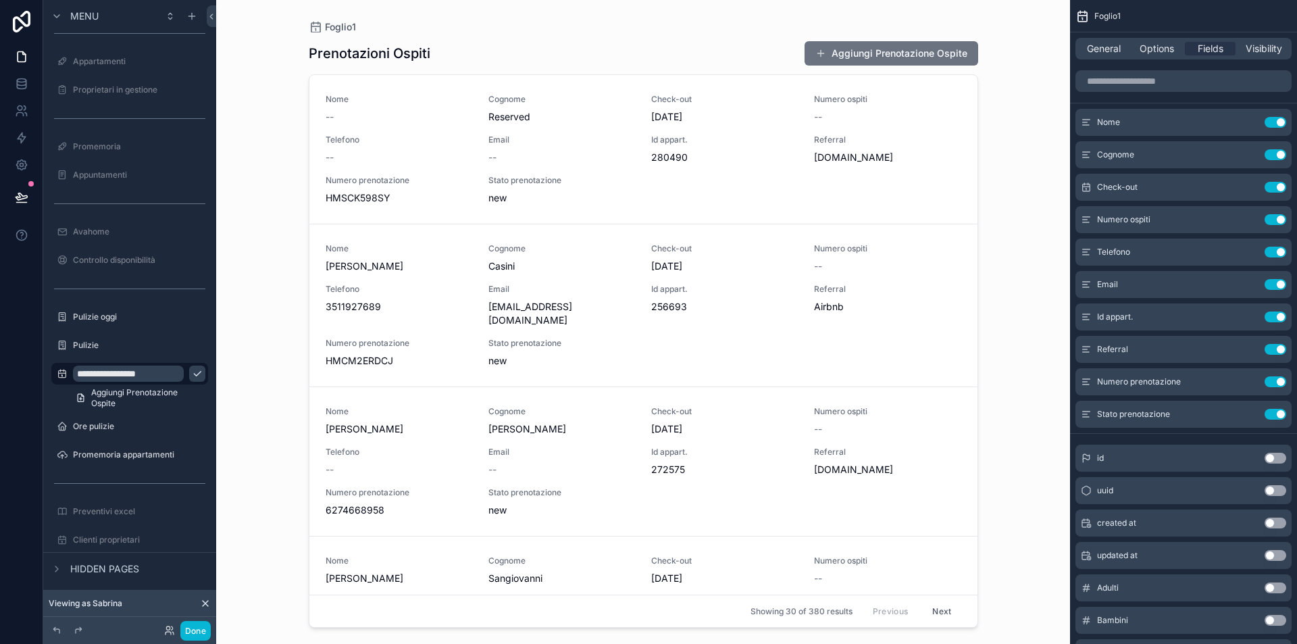
click at [231, 344] on div "Foglio1 Prenotazioni Ospiti Aggiungi Prenotazione Ospite Nome -- Cognome Reserv…" at bounding box center [643, 322] width 854 height 644
click at [1274, 122] on button "Use setting" at bounding box center [1276, 122] width 22 height 11
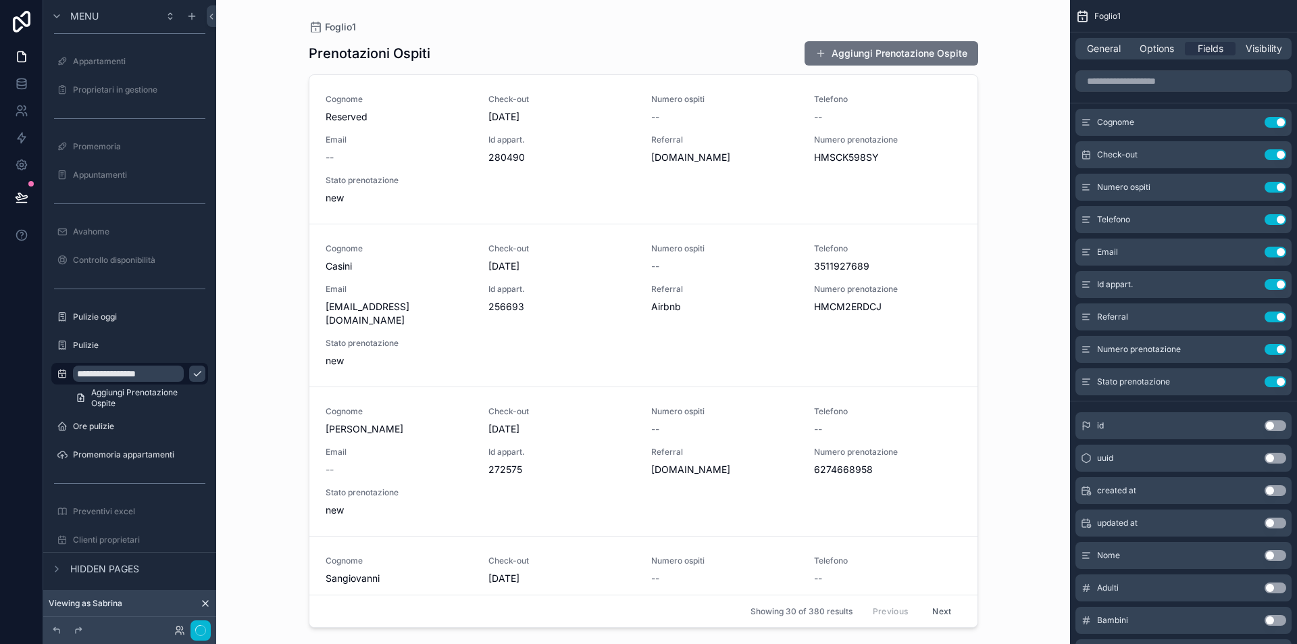
click at [1274, 122] on button "Use setting" at bounding box center [1276, 122] width 22 height 11
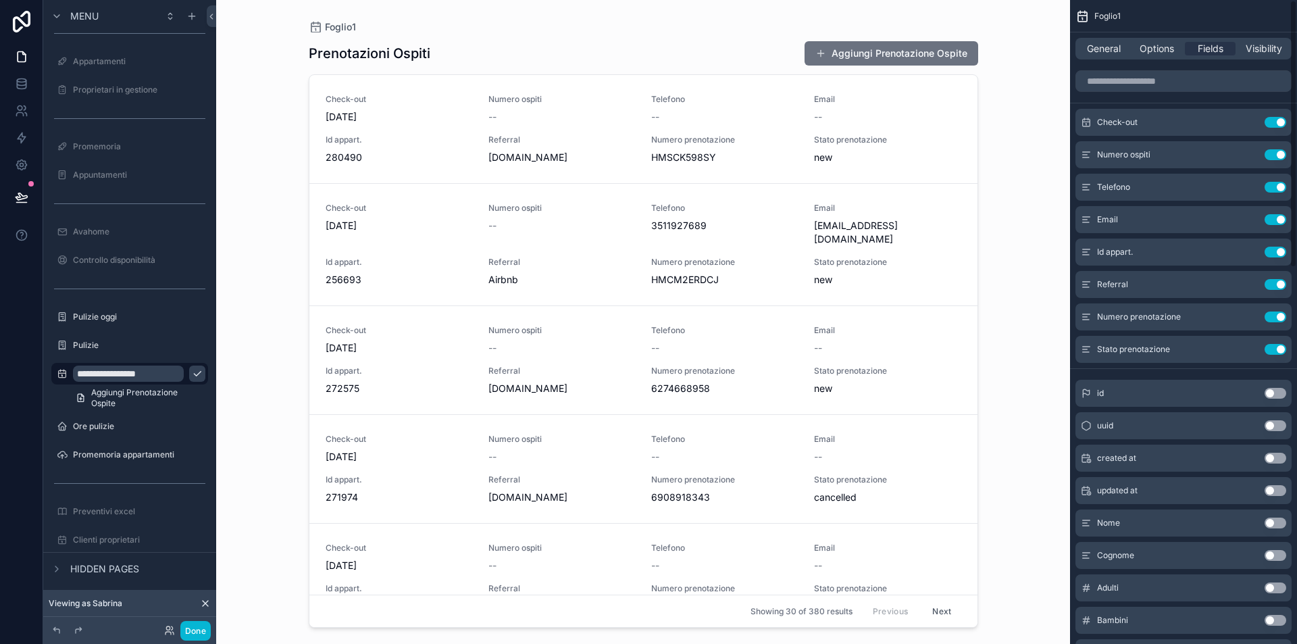
click at [1274, 122] on button "Use setting" at bounding box center [1276, 122] width 22 height 11
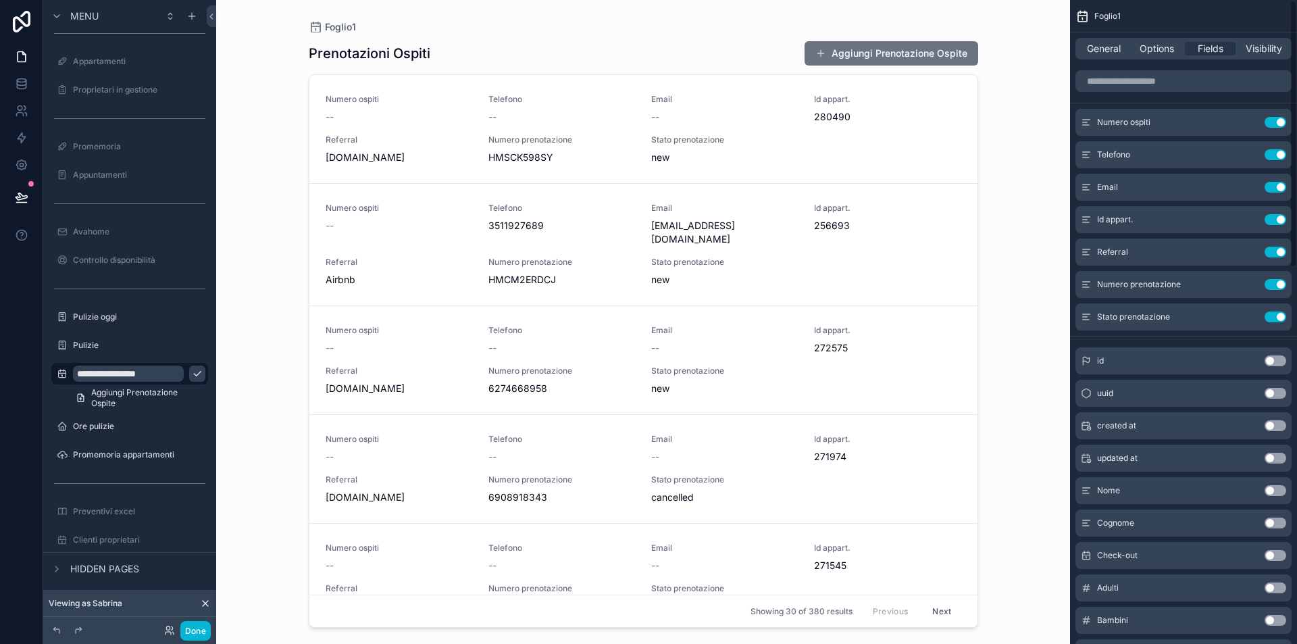
click at [1274, 122] on button "Use setting" at bounding box center [1276, 122] width 22 height 11
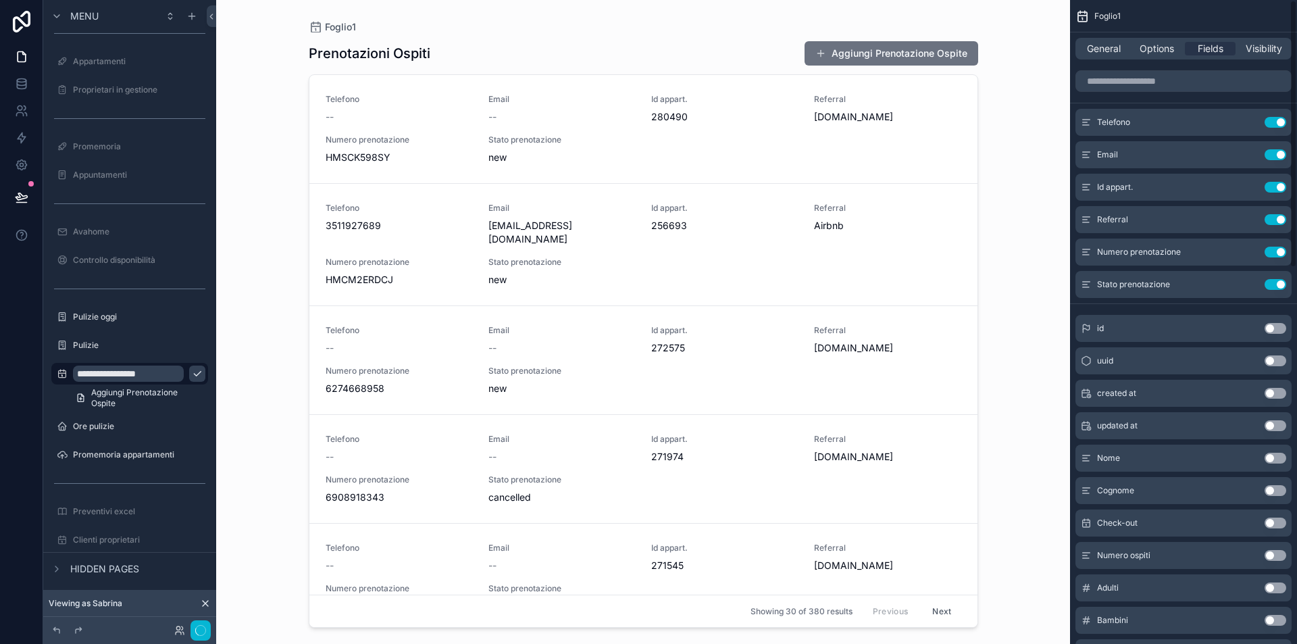
click at [1274, 122] on button "Use setting" at bounding box center [1276, 122] width 22 height 11
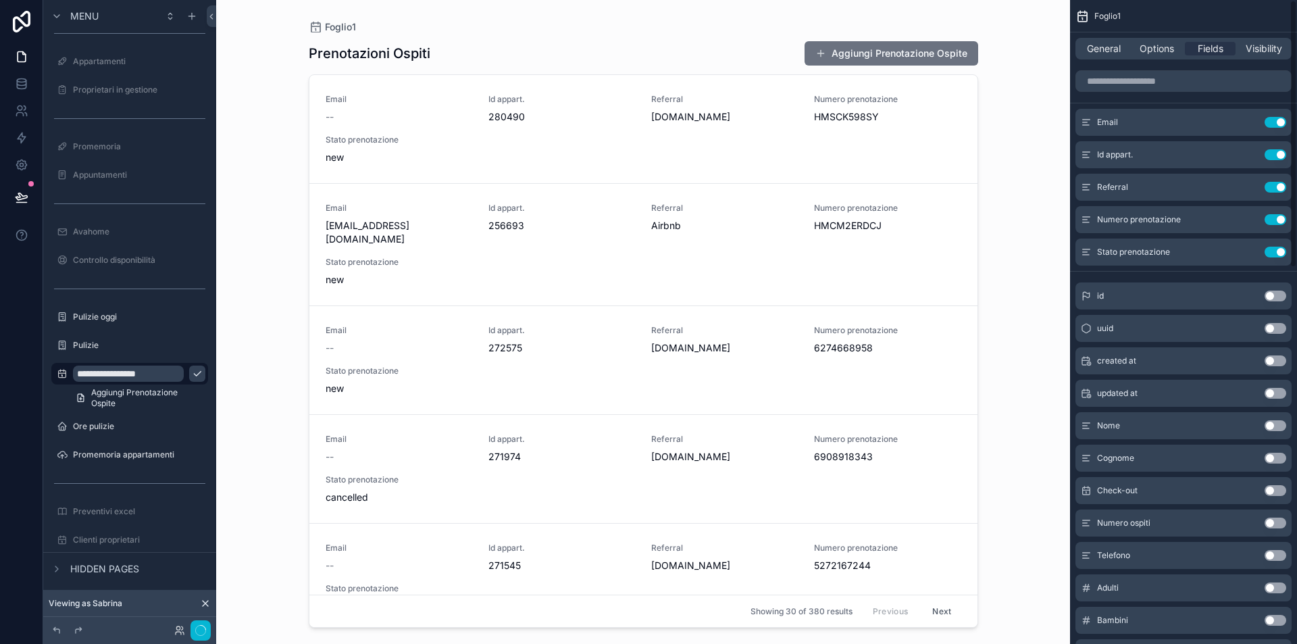
click at [1274, 122] on button "Use setting" at bounding box center [1276, 122] width 22 height 11
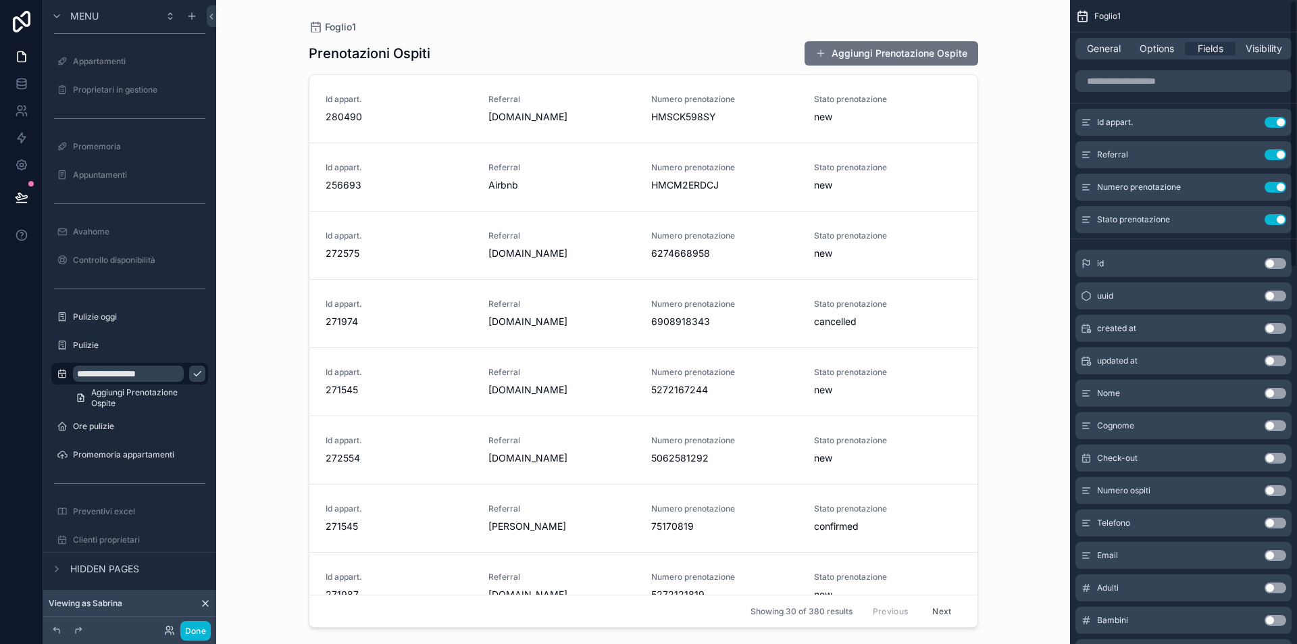
click at [1274, 122] on button "Use setting" at bounding box center [1276, 122] width 22 height 11
click at [1274, 149] on button "Use setting" at bounding box center [1276, 154] width 22 height 11
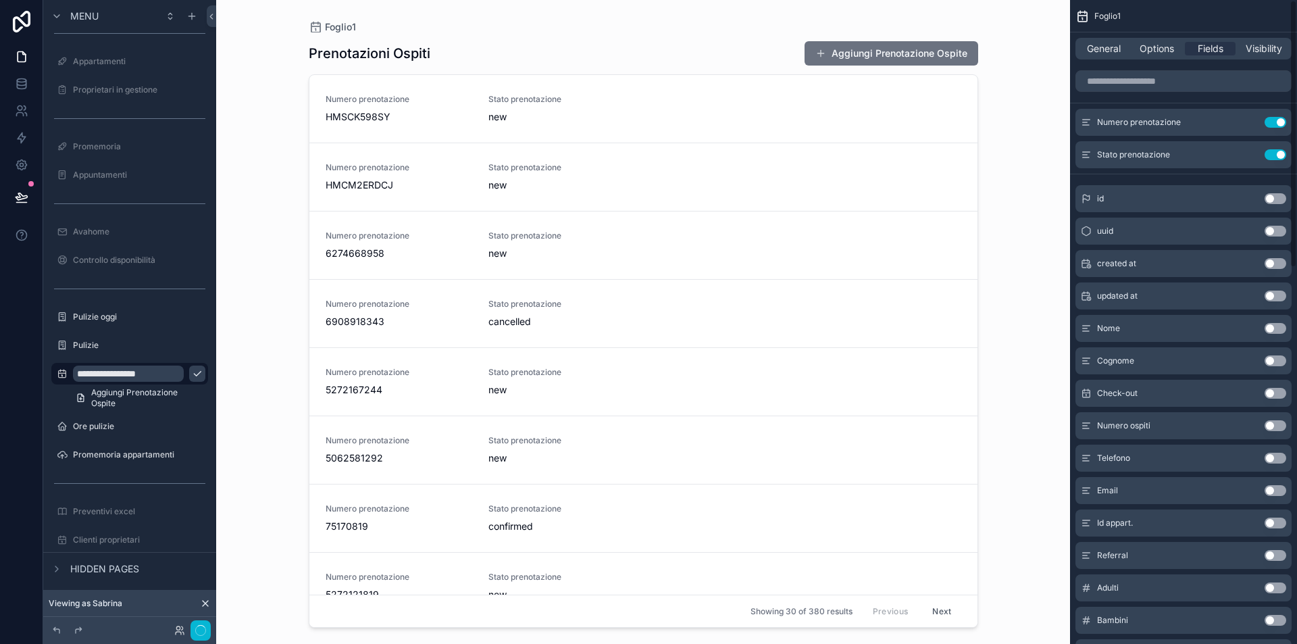
click at [1274, 122] on button "Use setting" at bounding box center [1276, 122] width 22 height 11
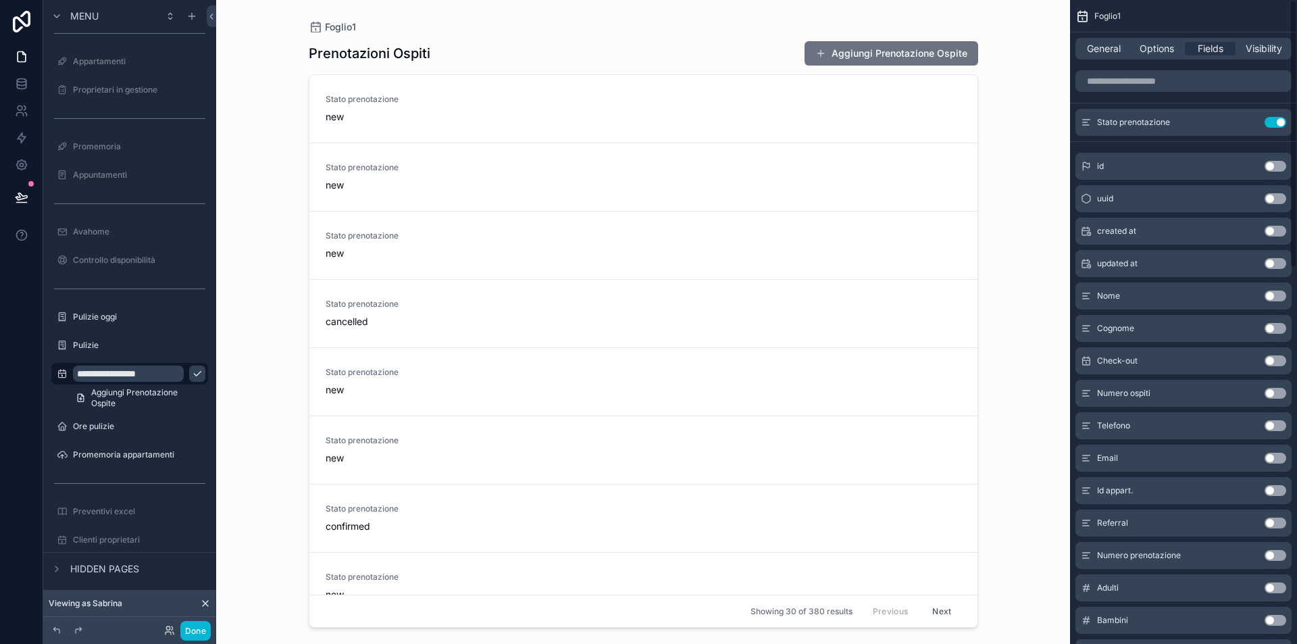
click at [1274, 122] on button "Use setting" at bounding box center [1276, 122] width 22 height 11
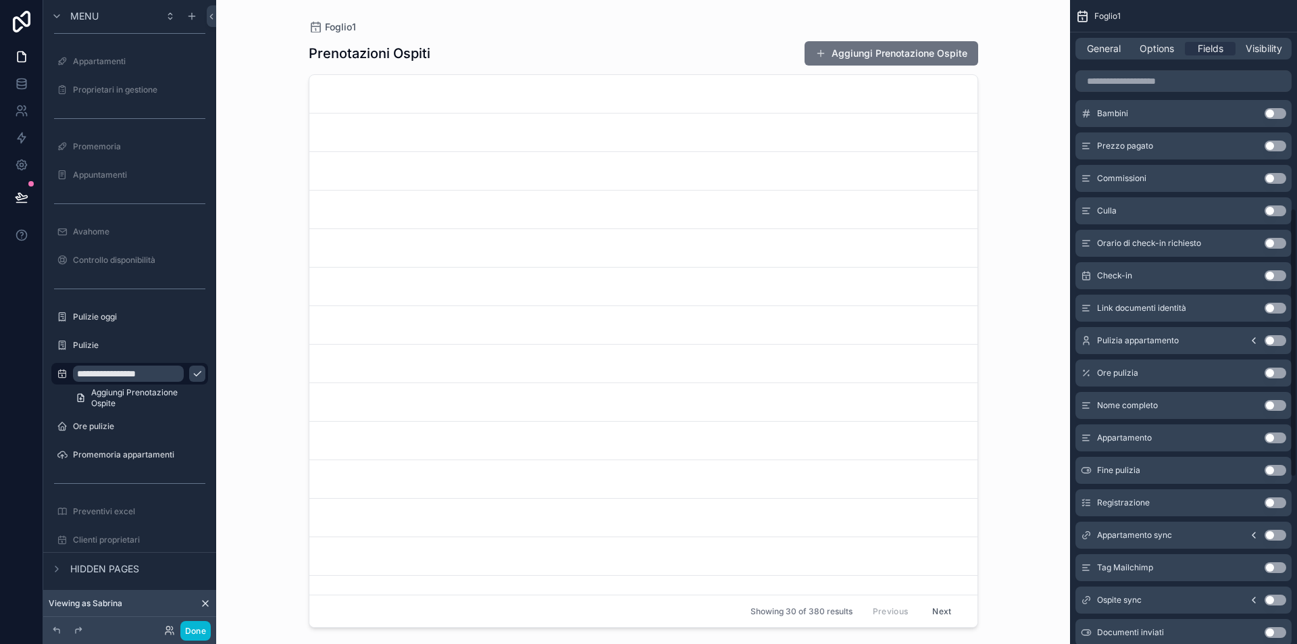
scroll to position [0, 0]
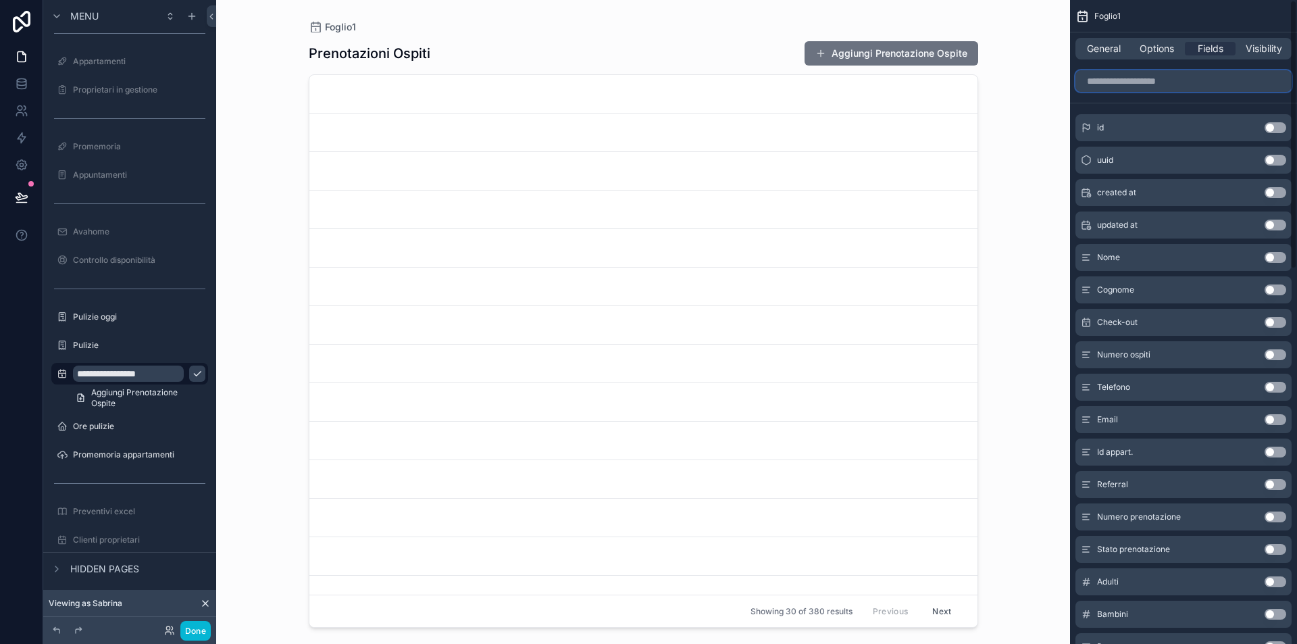
click at [1172, 78] on input "scrollable content" at bounding box center [1183, 81] width 216 height 22
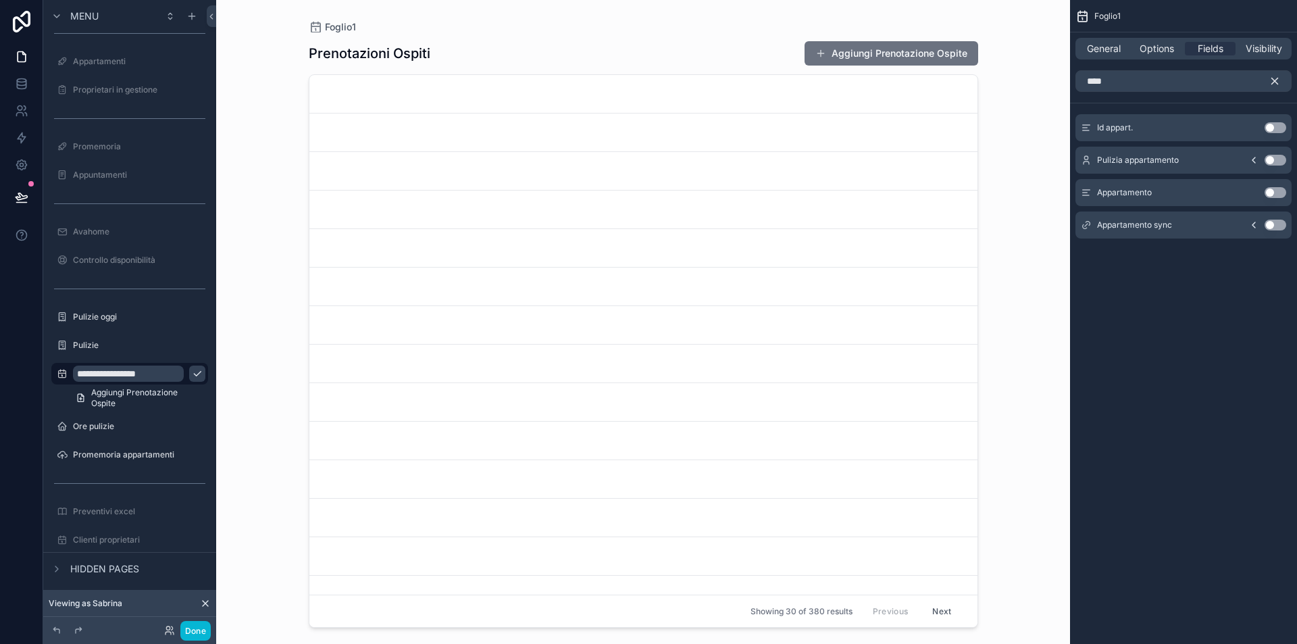
click at [1276, 193] on button "Use setting" at bounding box center [1276, 192] width 22 height 11
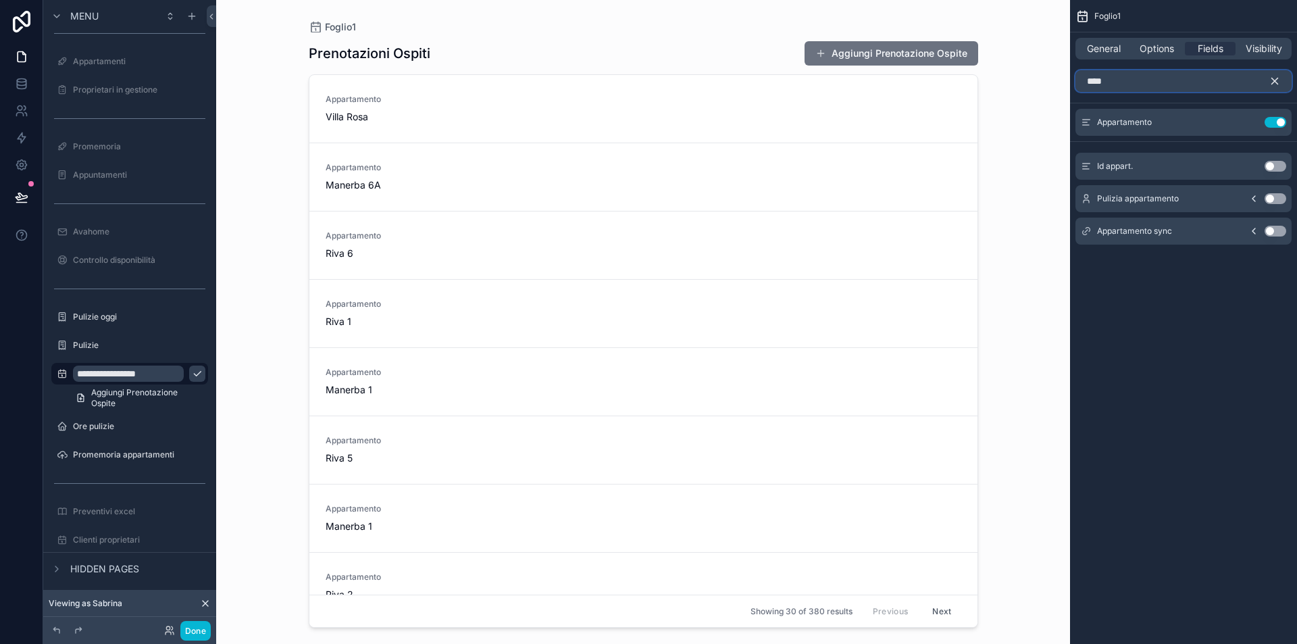
drag, startPoint x: 1166, startPoint y: 80, endPoint x: 1082, endPoint y: 80, distance: 83.8
click at [1082, 80] on input "****" at bounding box center [1183, 81] width 216 height 22
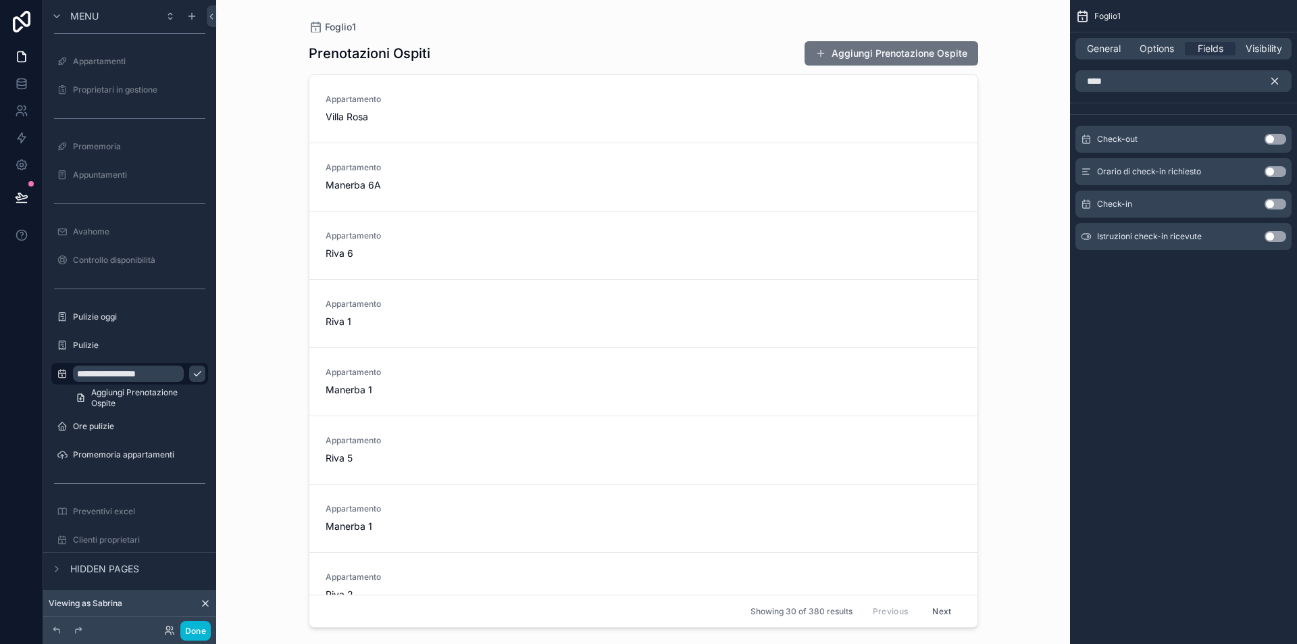
click at [1279, 203] on button "Use setting" at bounding box center [1276, 204] width 22 height 11
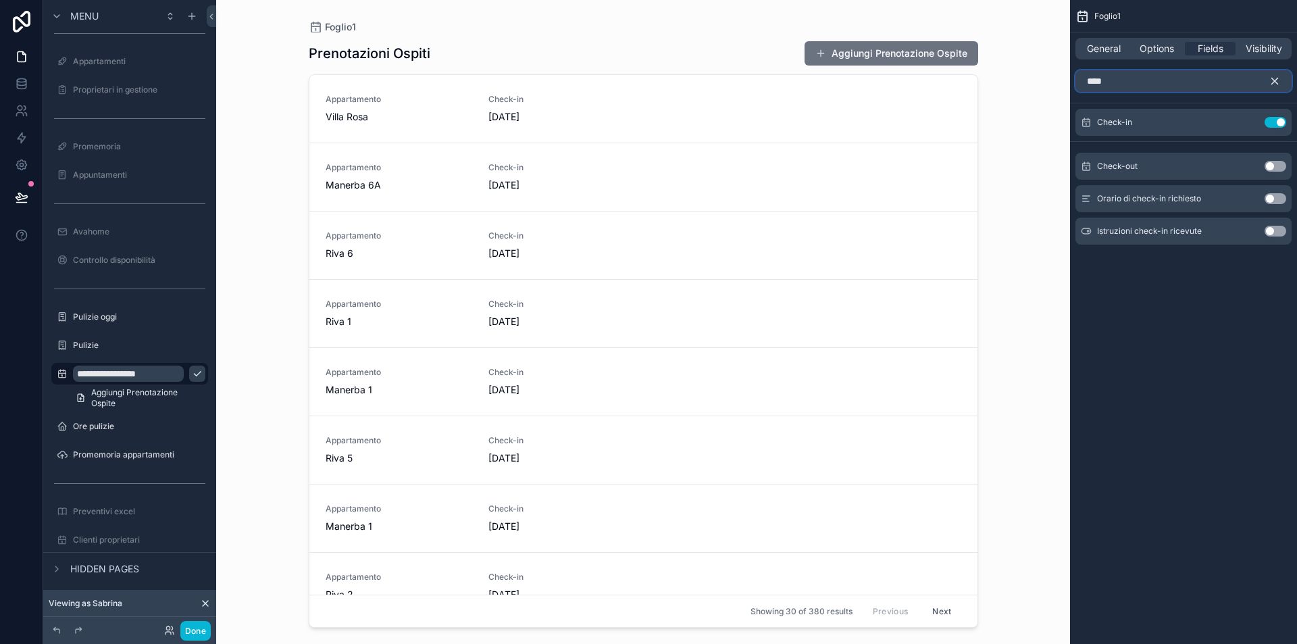
drag, startPoint x: 1181, startPoint y: 84, endPoint x: 1034, endPoint y: 70, distance: 147.3
click at [1034, 70] on div "Jump to... K Prenotazioni 100 Prenotazioni passate 218 Check-out imminenti Chec…" at bounding box center [756, 322] width 1081 height 644
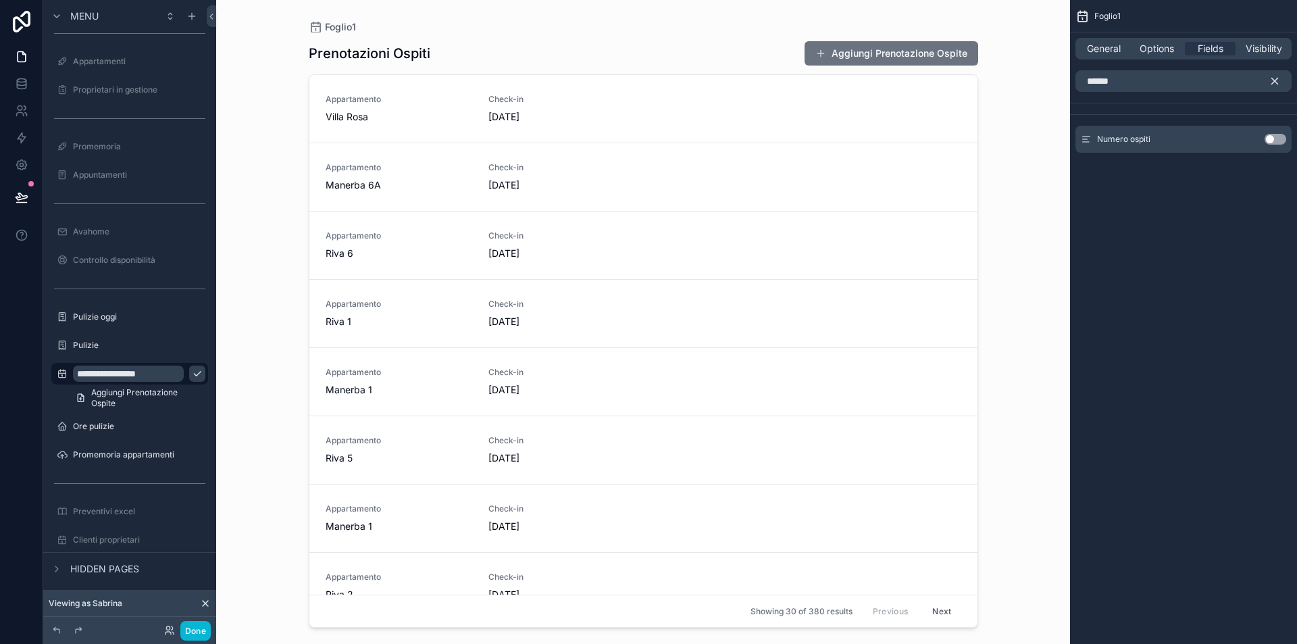
click at [1275, 136] on button "Use setting" at bounding box center [1276, 139] width 22 height 11
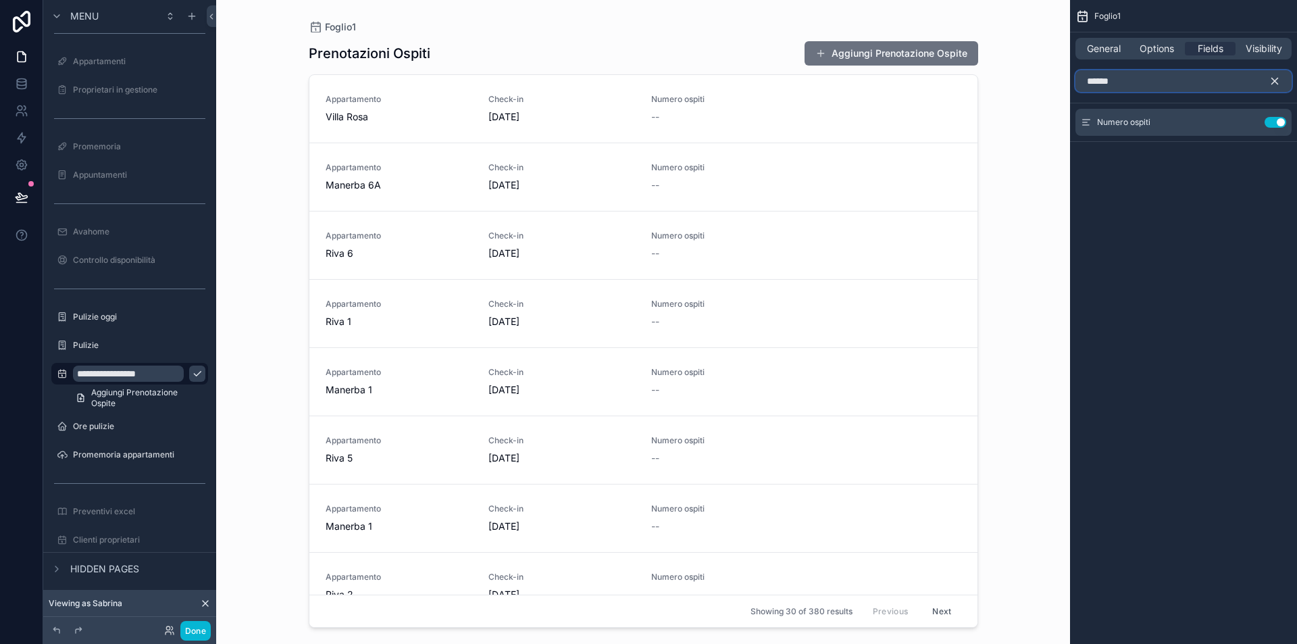
drag, startPoint x: 1155, startPoint y: 78, endPoint x: 1011, endPoint y: 67, distance: 144.3
click at [1011, 67] on div "Jump to... K Prenotazioni 100 Prenotazioni passate 218 Check-out imminenti Chec…" at bounding box center [756, 322] width 1081 height 644
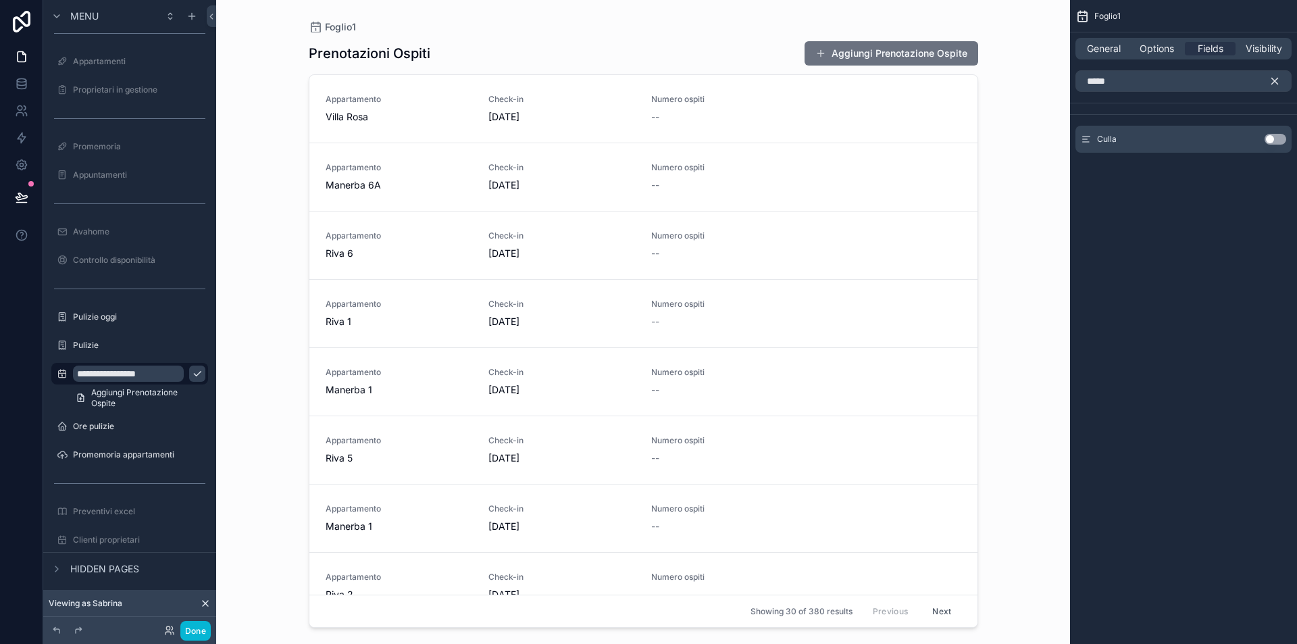
click at [1277, 136] on button "Use setting" at bounding box center [1276, 139] width 22 height 11
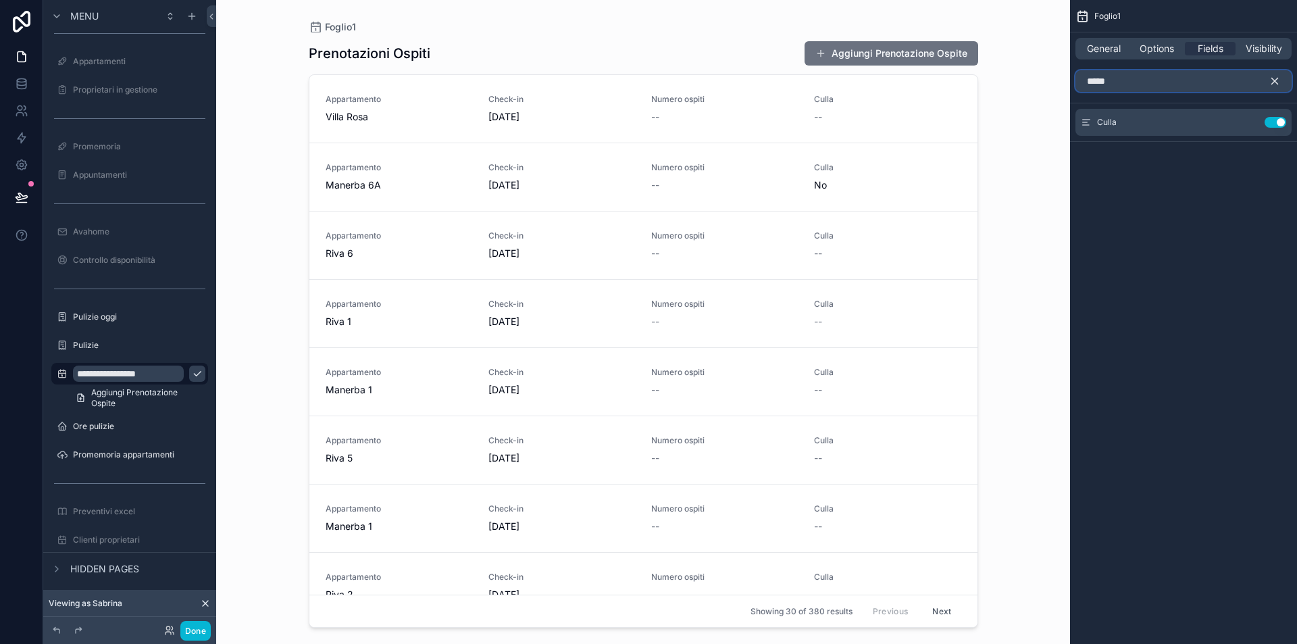
drag, startPoint x: 1155, startPoint y: 78, endPoint x: 1080, endPoint y: 78, distance: 75.7
click at [1080, 78] on input "*****" at bounding box center [1183, 81] width 216 height 22
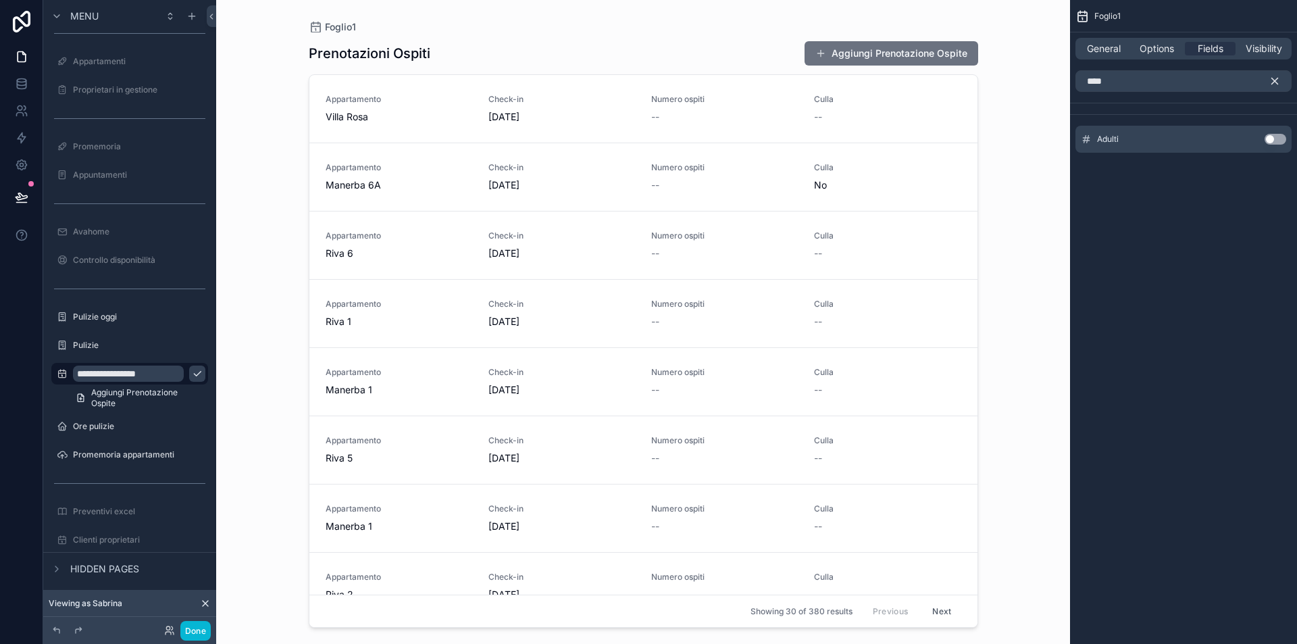
click at [1268, 140] on button "Use setting" at bounding box center [1276, 139] width 22 height 11
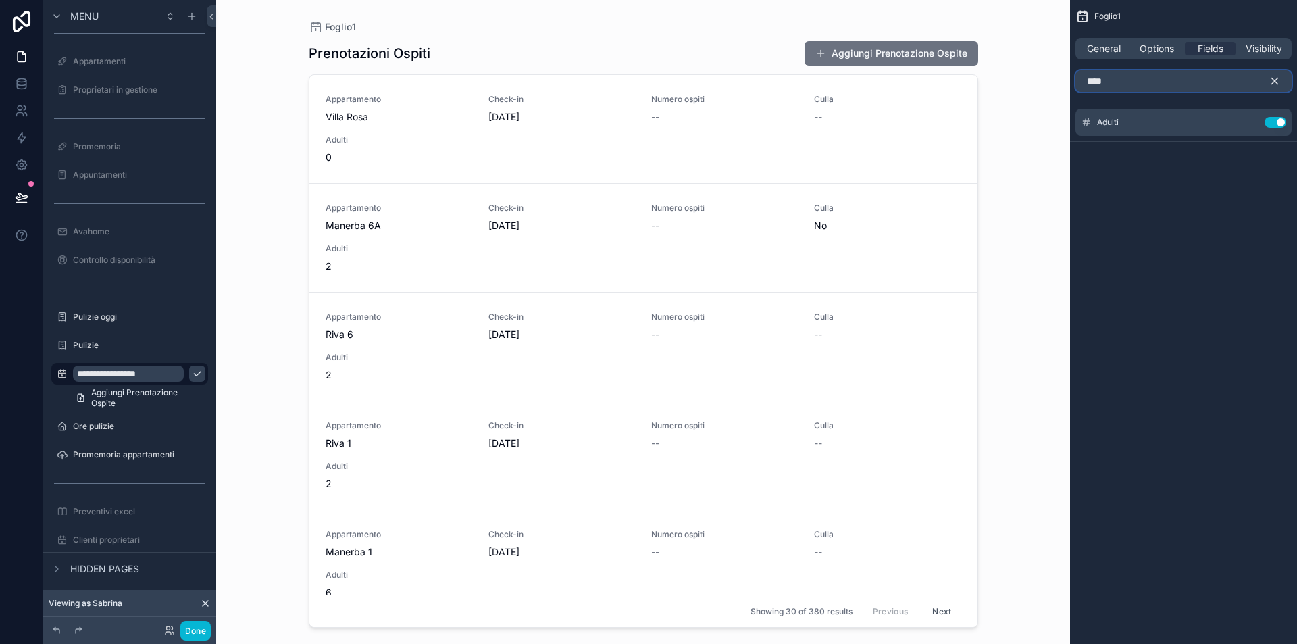
drag, startPoint x: 1005, startPoint y: 82, endPoint x: 980, endPoint y: 80, distance: 25.1
click at [980, 80] on div "Jump to... K Prenotazioni 100 Prenotazioni passate 218 Check-out imminenti Chec…" at bounding box center [756, 322] width 1081 height 644
type input "*******"
drag, startPoint x: 980, startPoint y: 80, endPoint x: 1286, endPoint y: 138, distance: 310.9
click at [1286, 139] on button "Use setting" at bounding box center [1276, 139] width 22 height 11
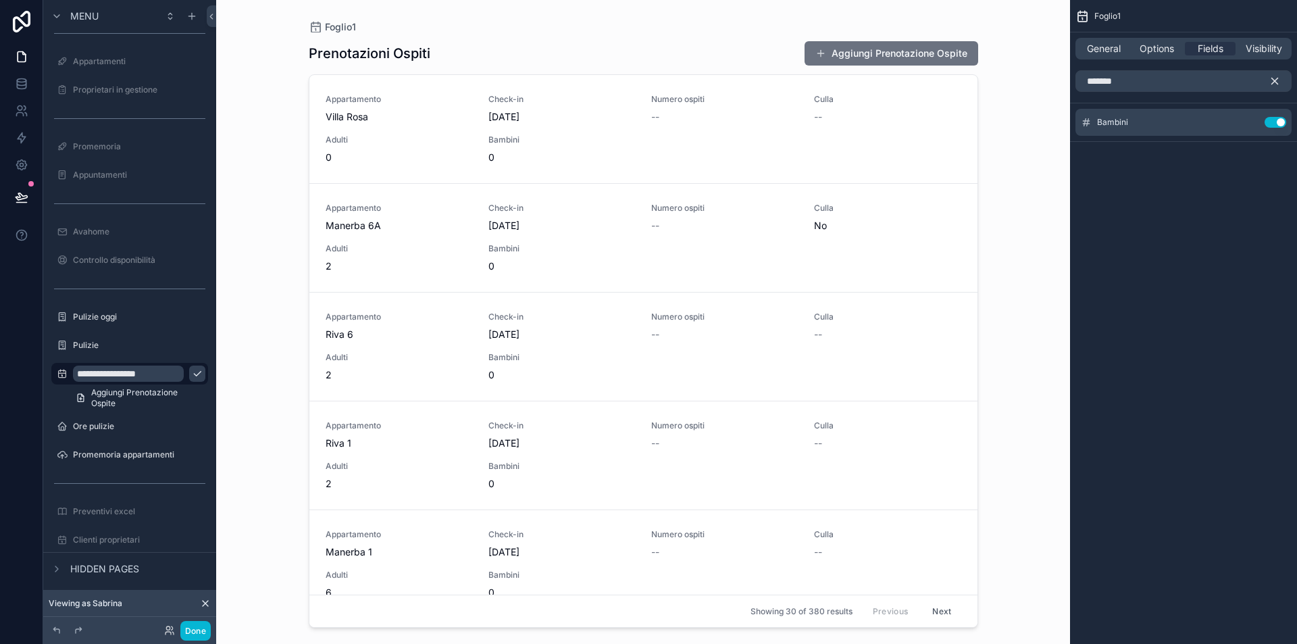
click at [1277, 80] on icon "scrollable content" at bounding box center [1275, 81] width 12 height 12
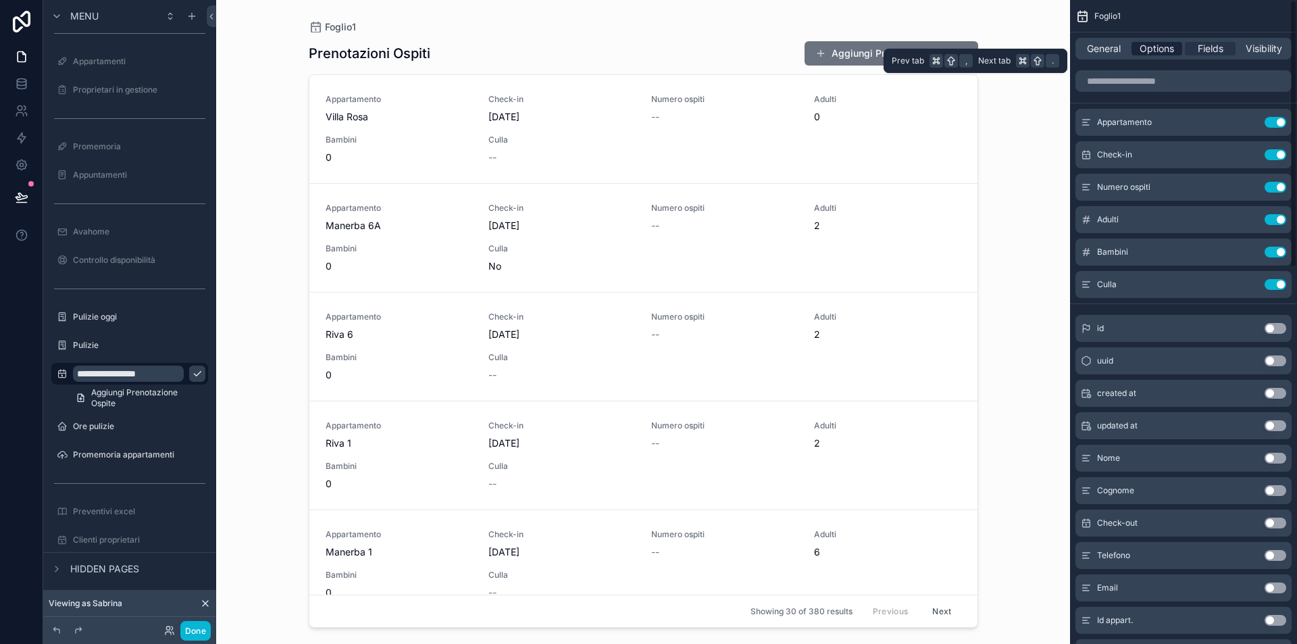
click at [1174, 48] on span "Options" at bounding box center [1157, 49] width 34 height 14
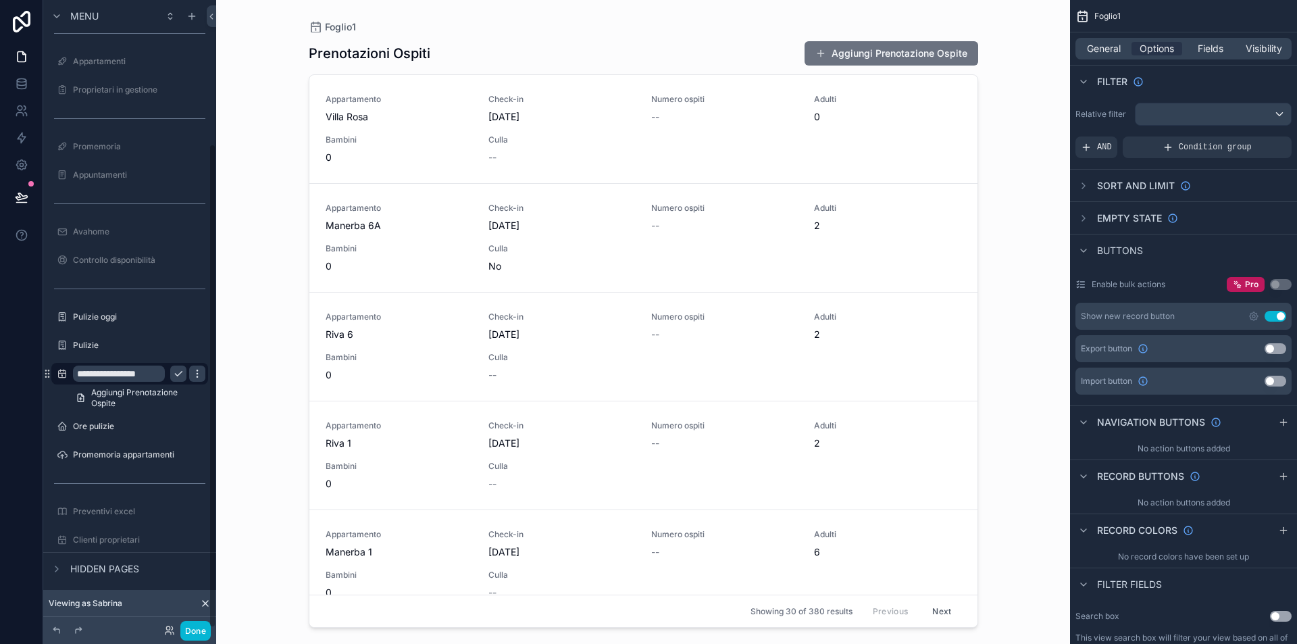
click at [202, 373] on icon "scrollable content" at bounding box center [197, 373] width 11 height 11
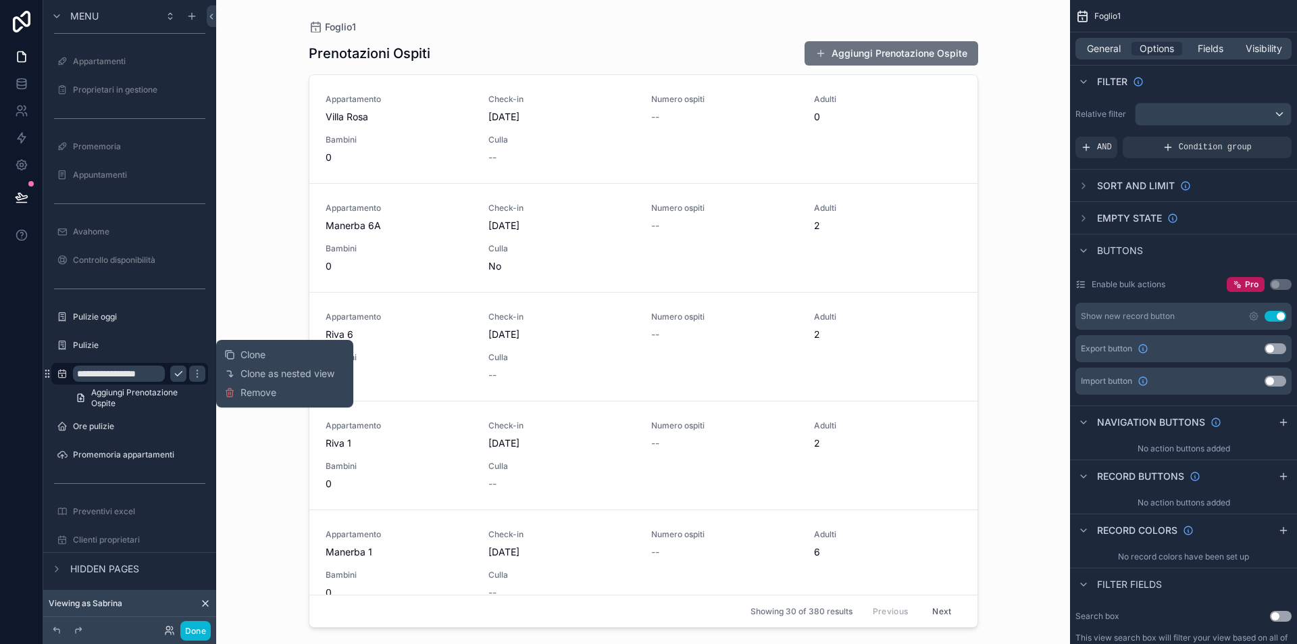
click at [179, 372] on icon "scrollable content" at bounding box center [178, 373] width 11 height 11
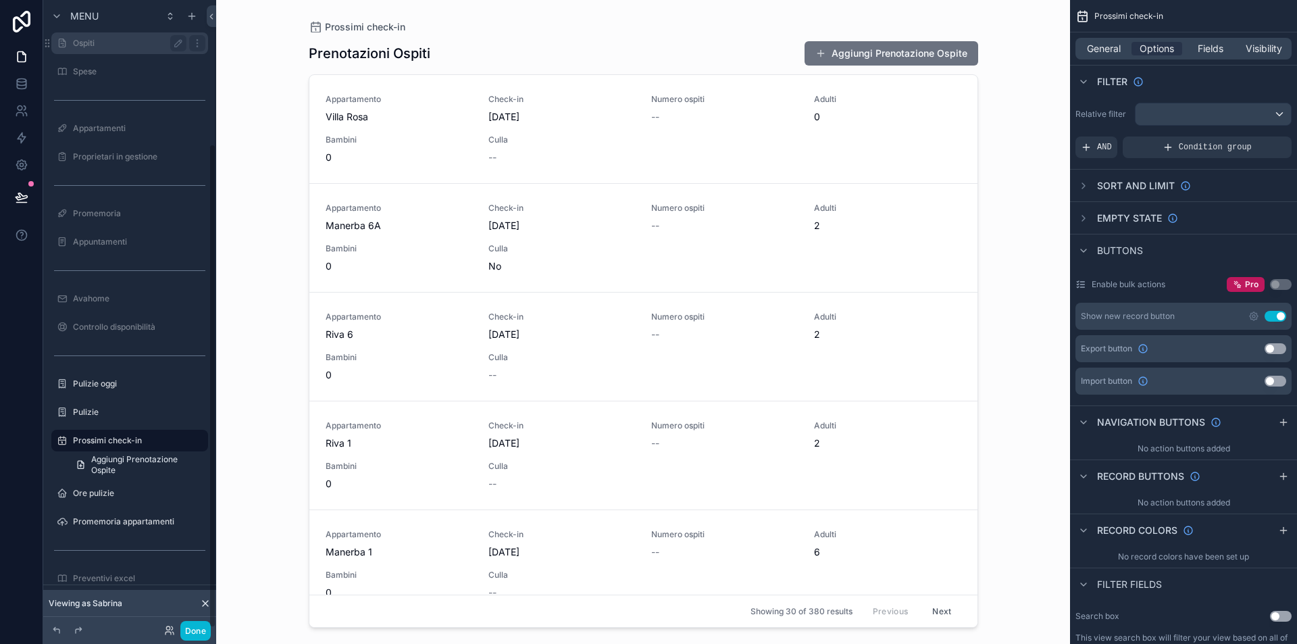
scroll to position [186, 0]
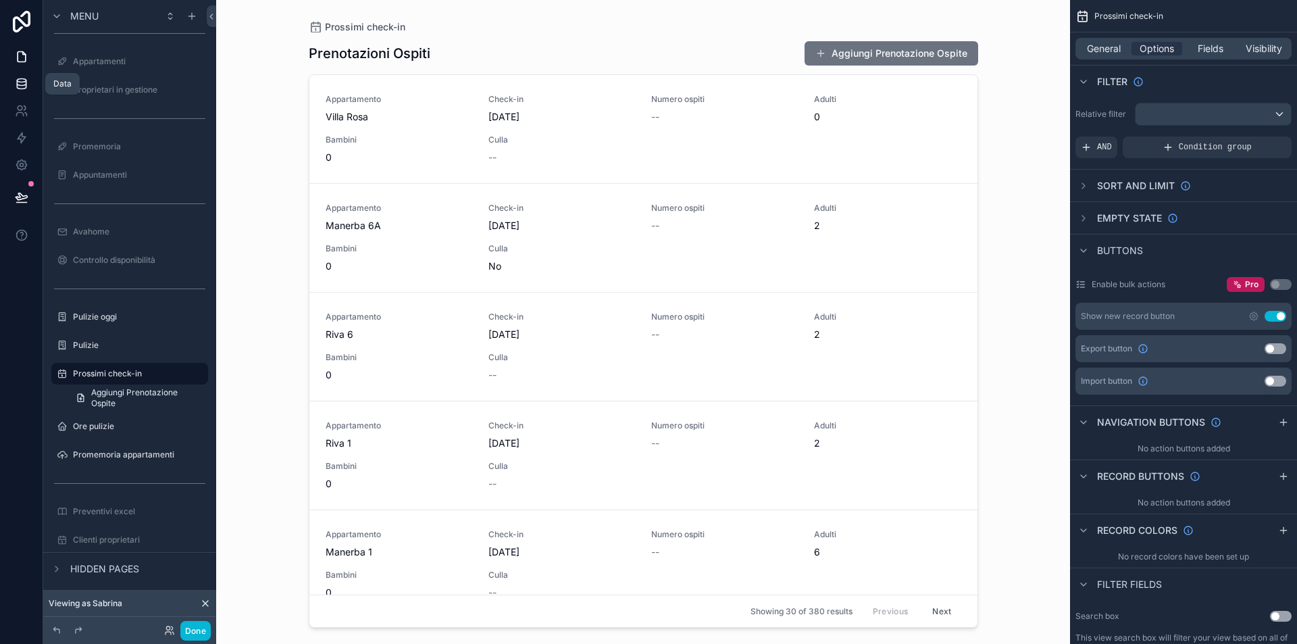
click at [18, 80] on icon at bounding box center [21, 80] width 9 height 3
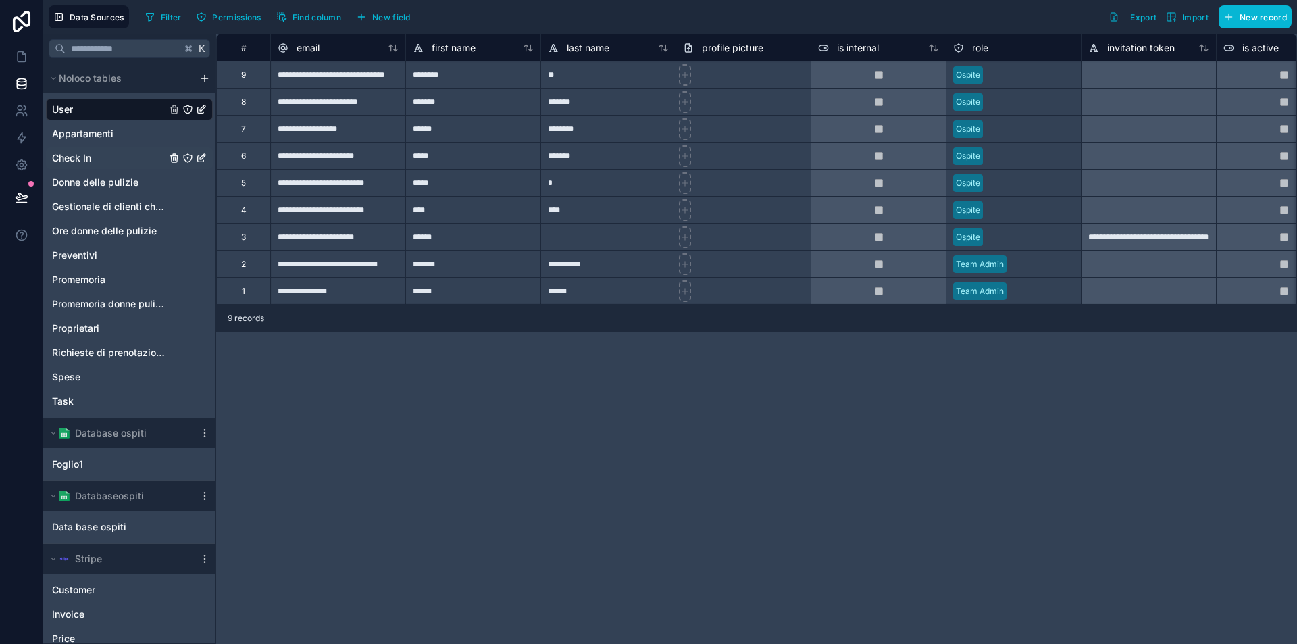
click at [91, 157] on span "Check In" at bounding box center [71, 158] width 39 height 14
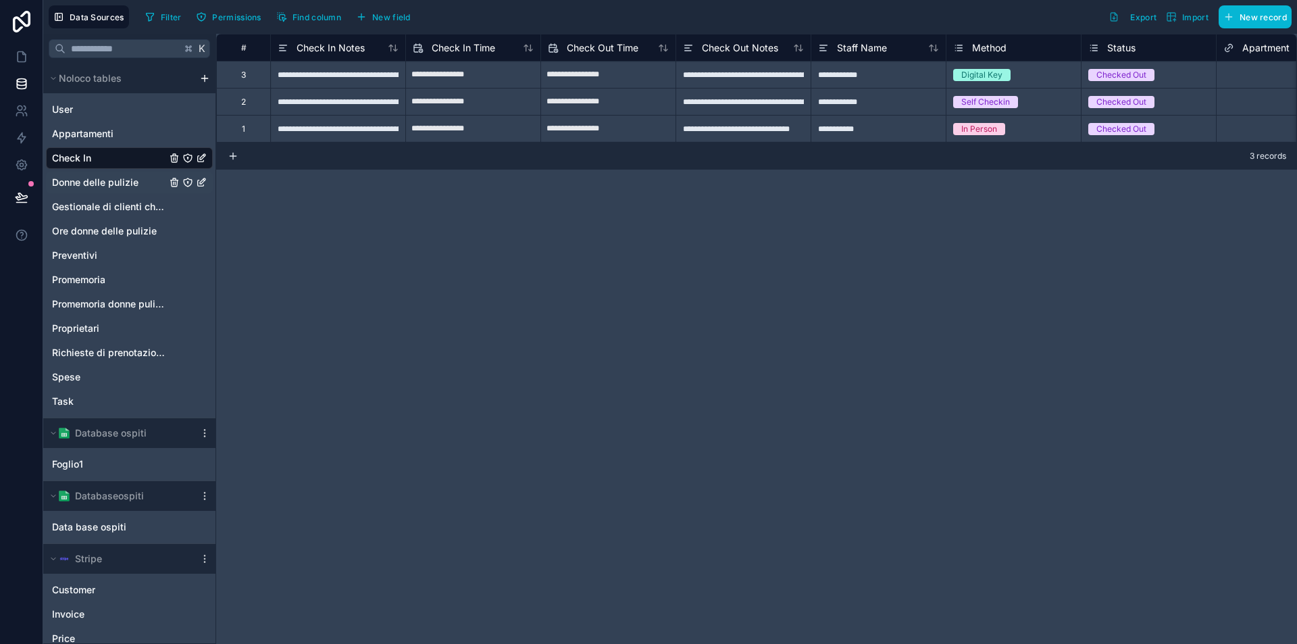
click at [102, 183] on span "Donne delle pulizie" at bounding box center [95, 183] width 86 height 14
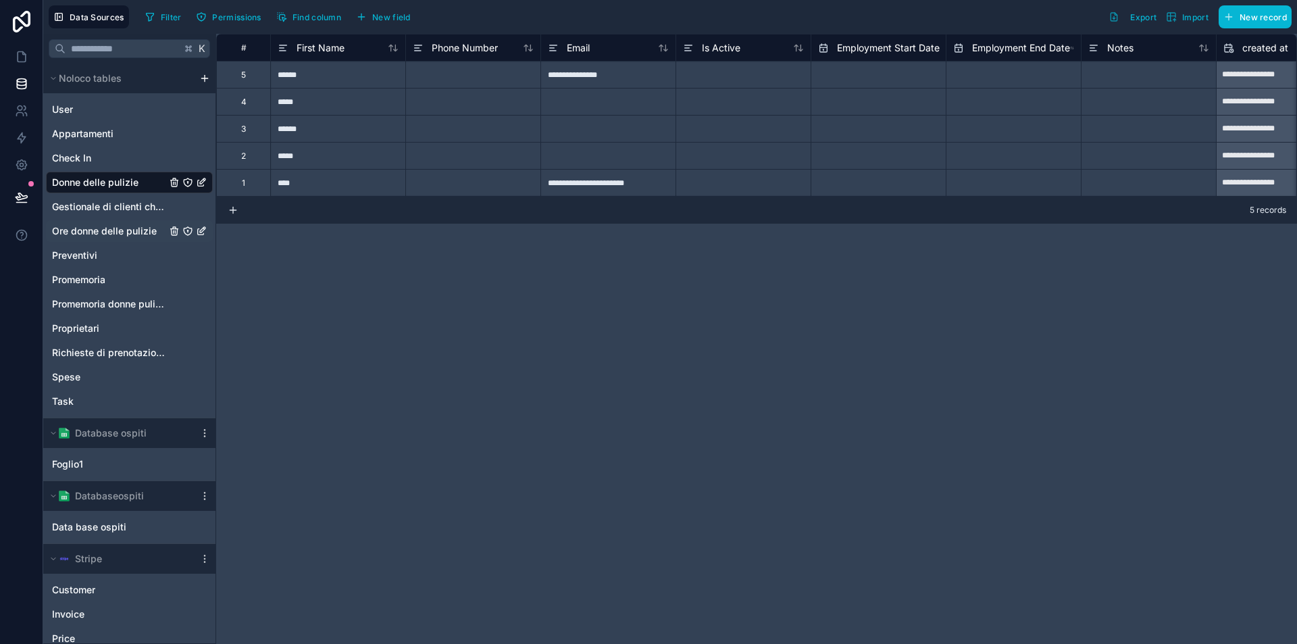
click at [102, 228] on span "Ore donne delle pulizie" at bounding box center [104, 231] width 105 height 14
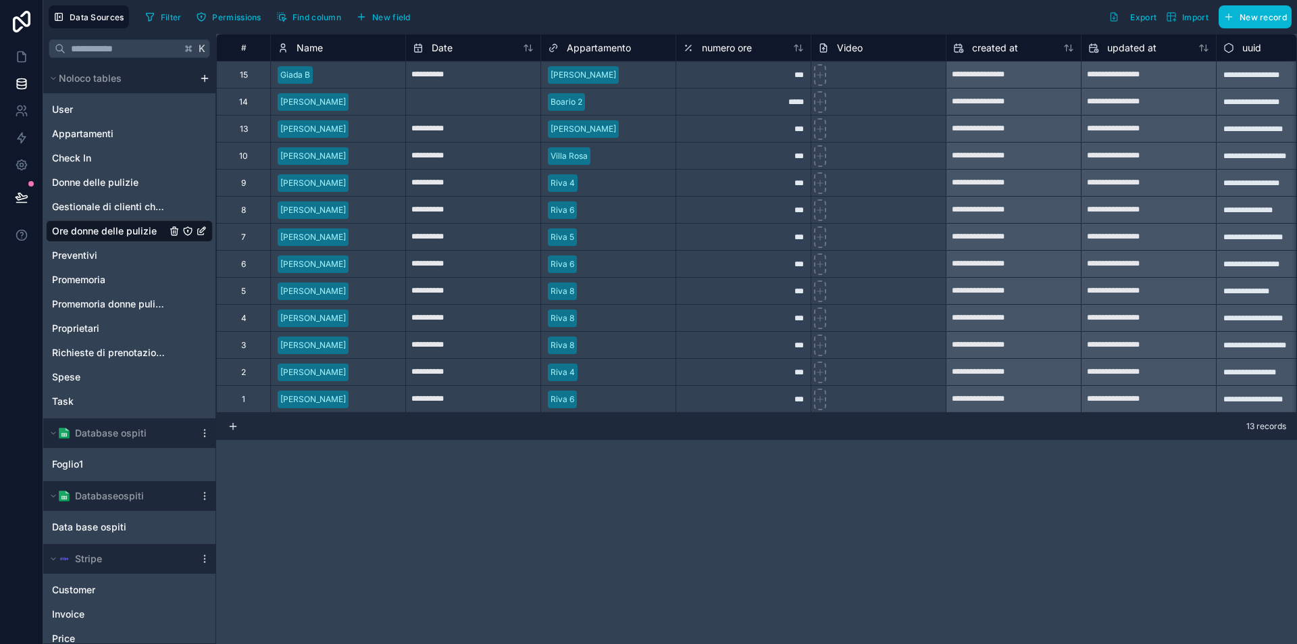
click at [757, 103] on div "*****" at bounding box center [743, 101] width 135 height 27
click at [474, 100] on input "text" at bounding box center [473, 102] width 134 height 22
select select "****"
select select "*"
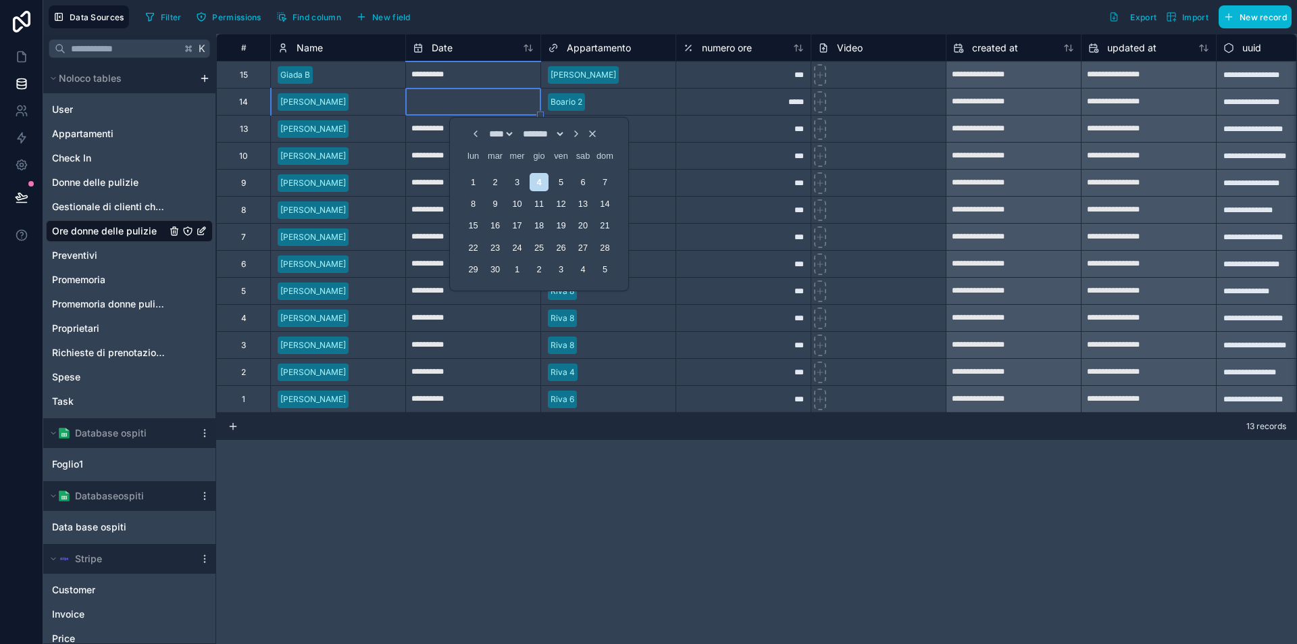
click at [455, 538] on div "**********" at bounding box center [756, 339] width 1081 height 610
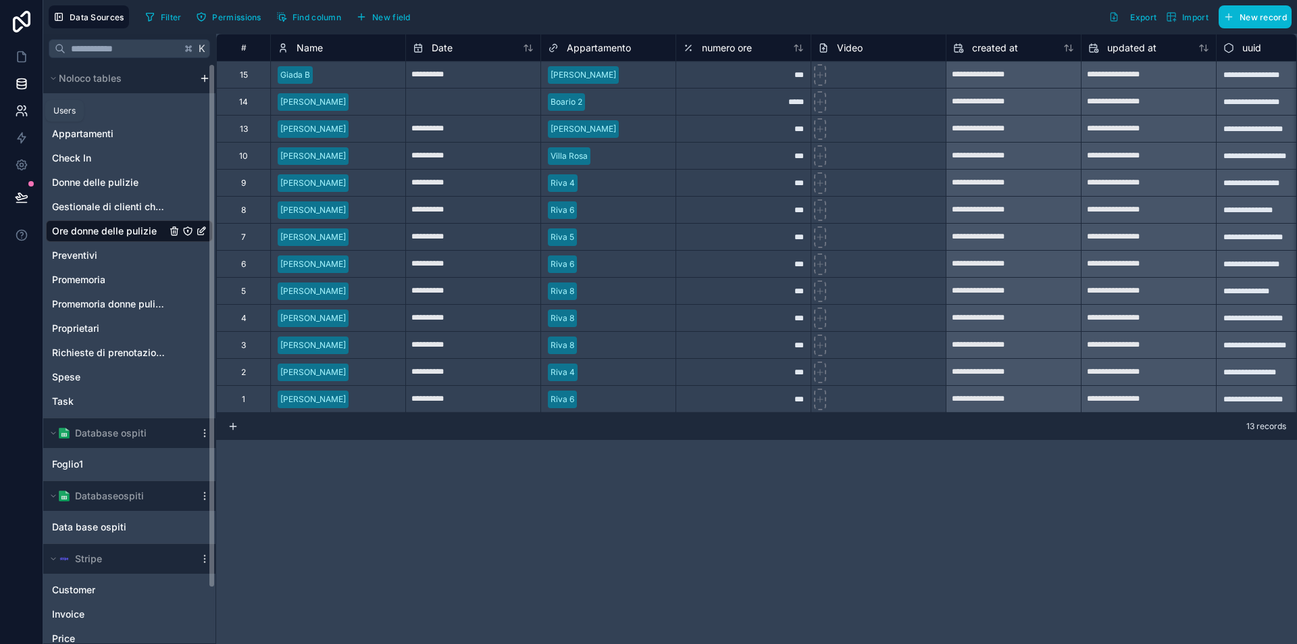
click at [18, 100] on link at bounding box center [21, 110] width 43 height 27
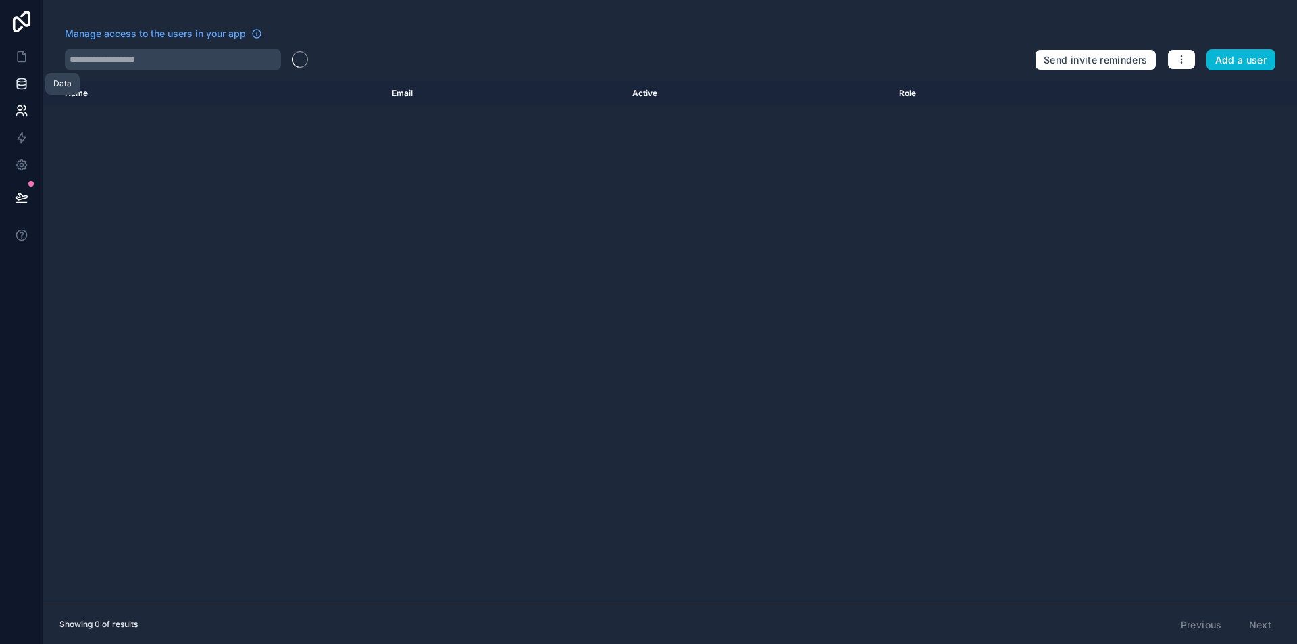
click at [18, 83] on icon at bounding box center [21, 82] width 9 height 5
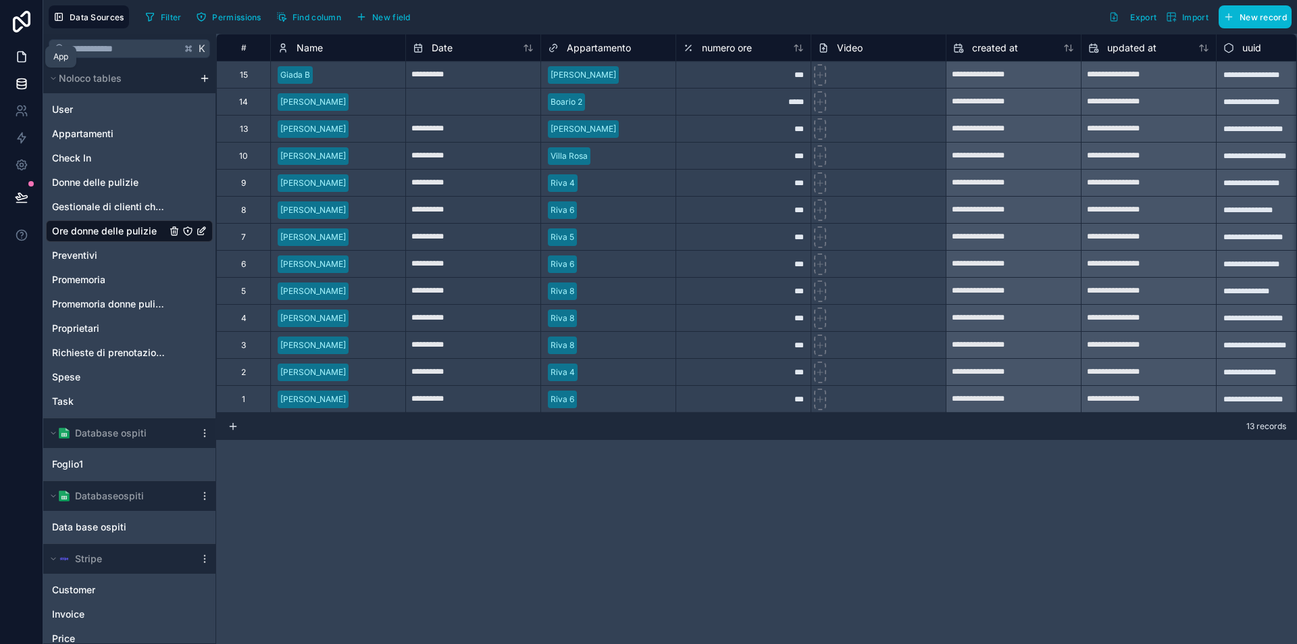
click at [18, 52] on icon at bounding box center [22, 57] width 8 height 10
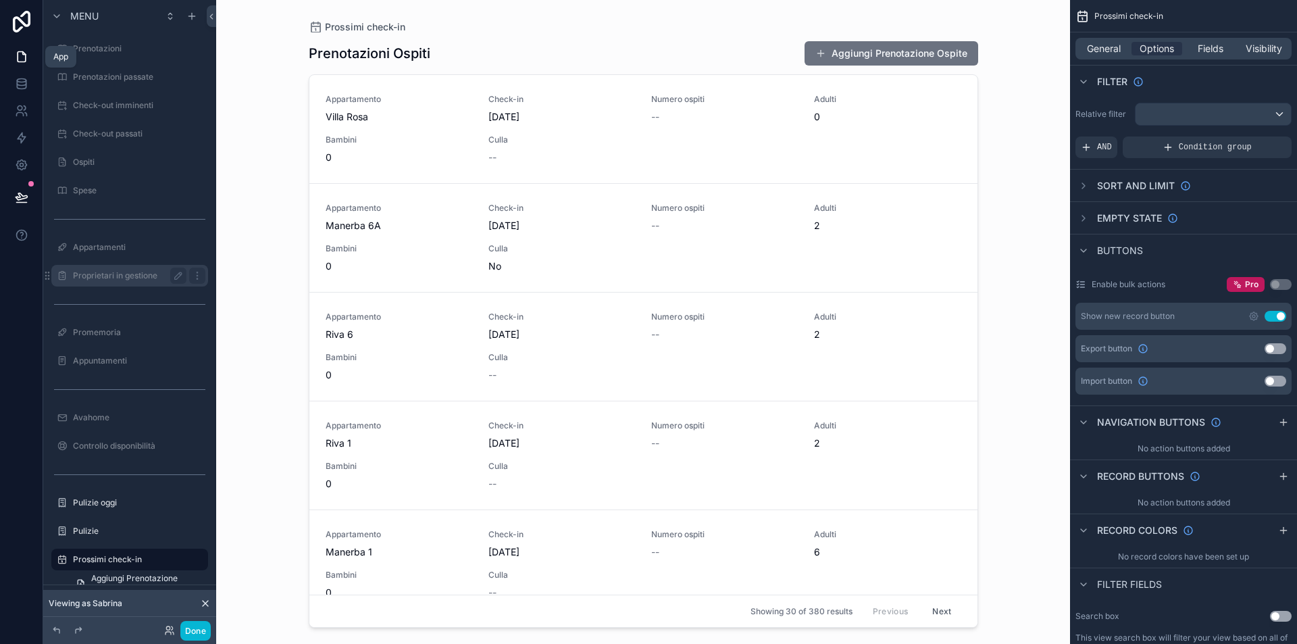
scroll to position [186, 0]
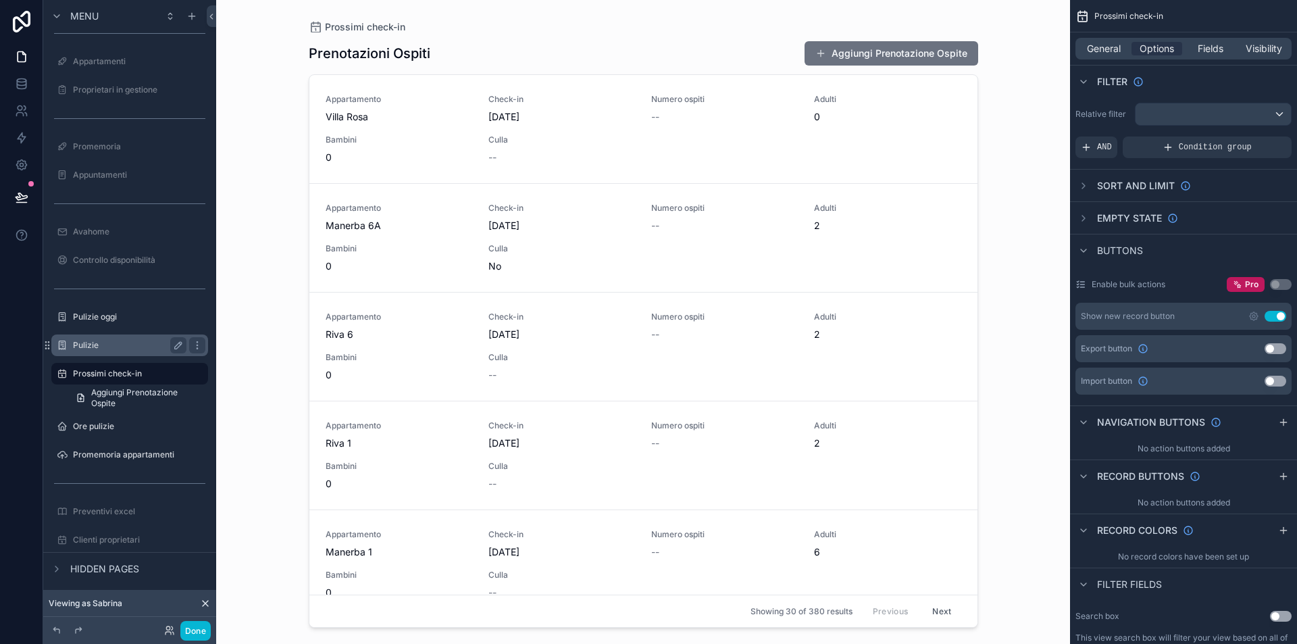
click at [101, 347] on label "Pulizie" at bounding box center [127, 345] width 108 height 11
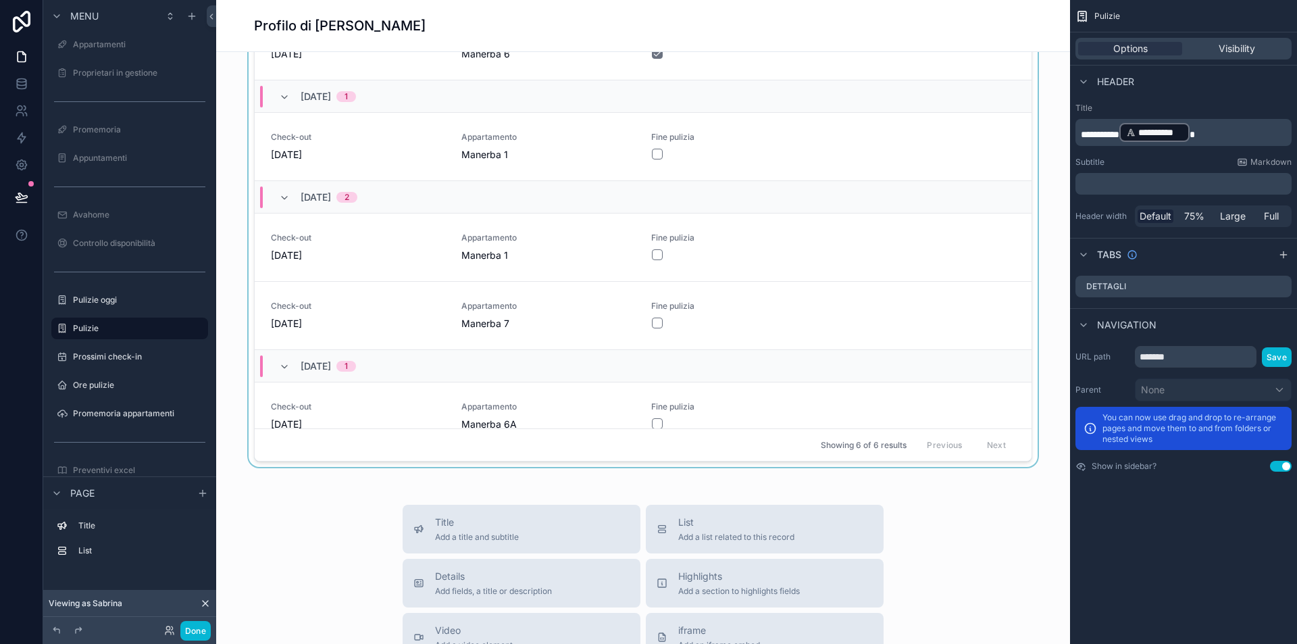
scroll to position [30, 0]
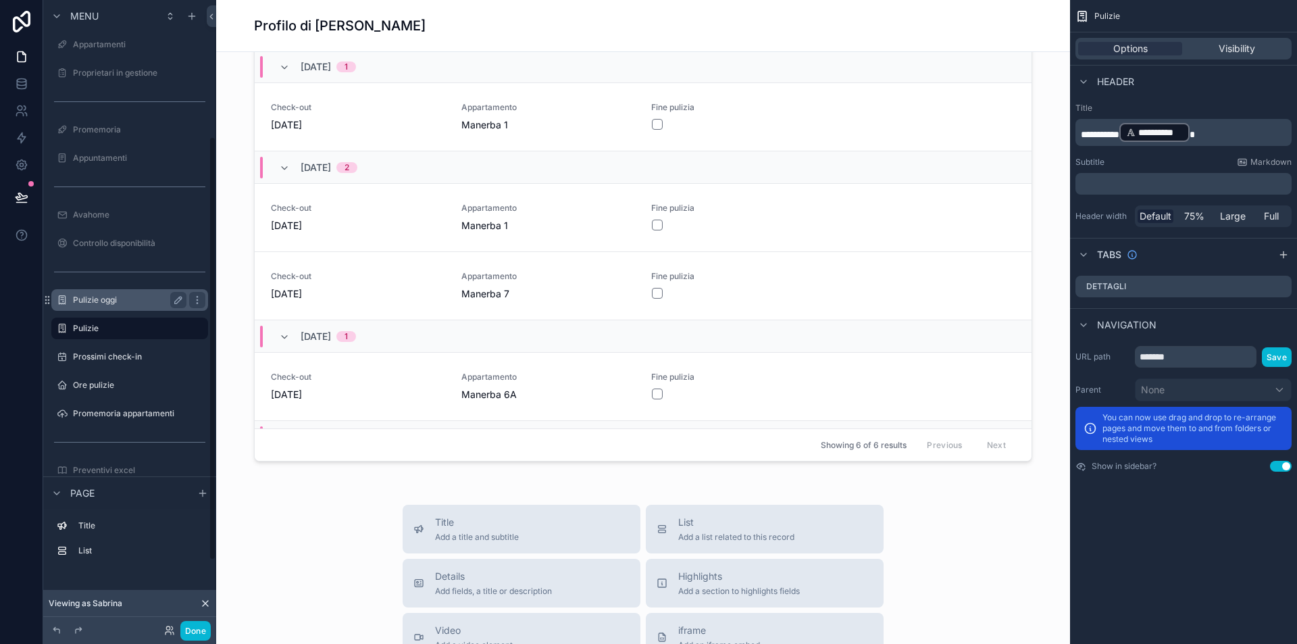
click at [79, 291] on div "Pulizie oggi" at bounding box center [129, 300] width 151 height 22
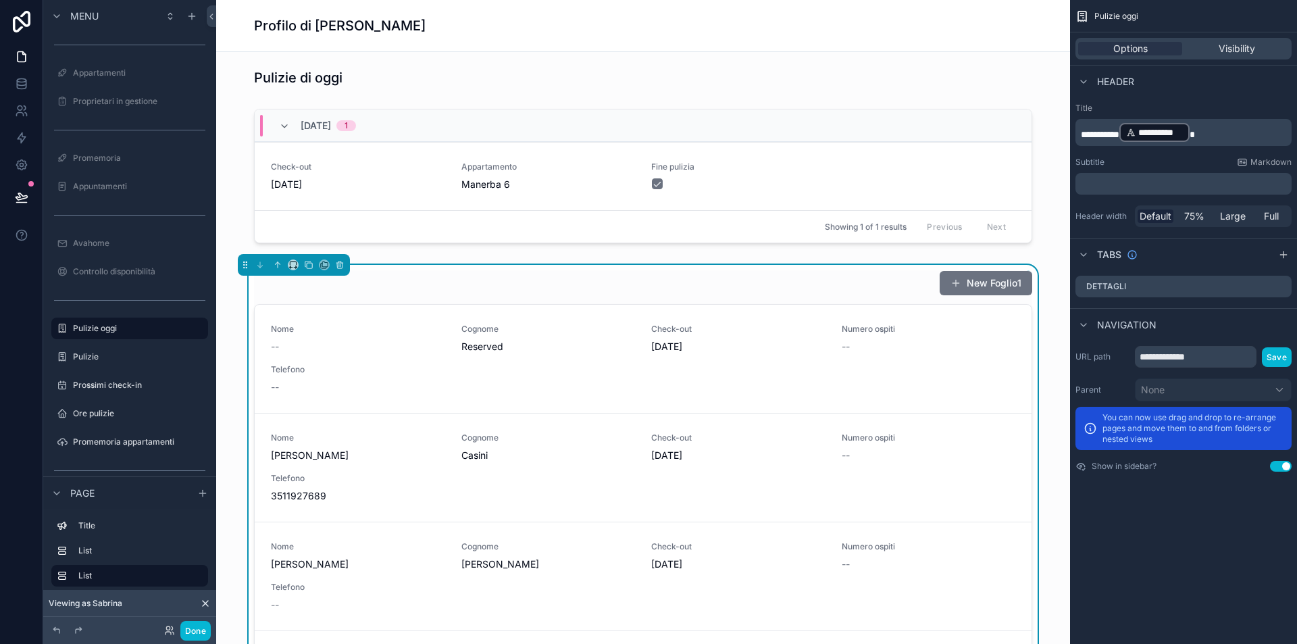
click at [746, 282] on div "New Foglio1" at bounding box center [643, 283] width 778 height 26
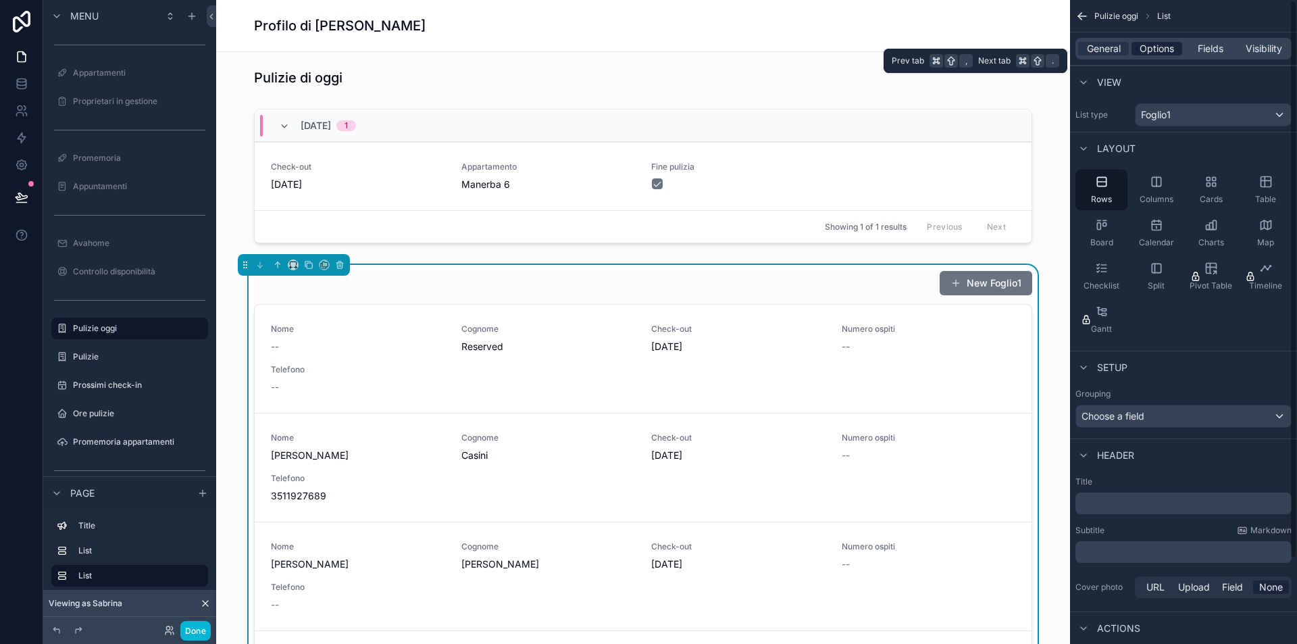
click at [1175, 48] on div "Options" at bounding box center [1157, 49] width 51 height 14
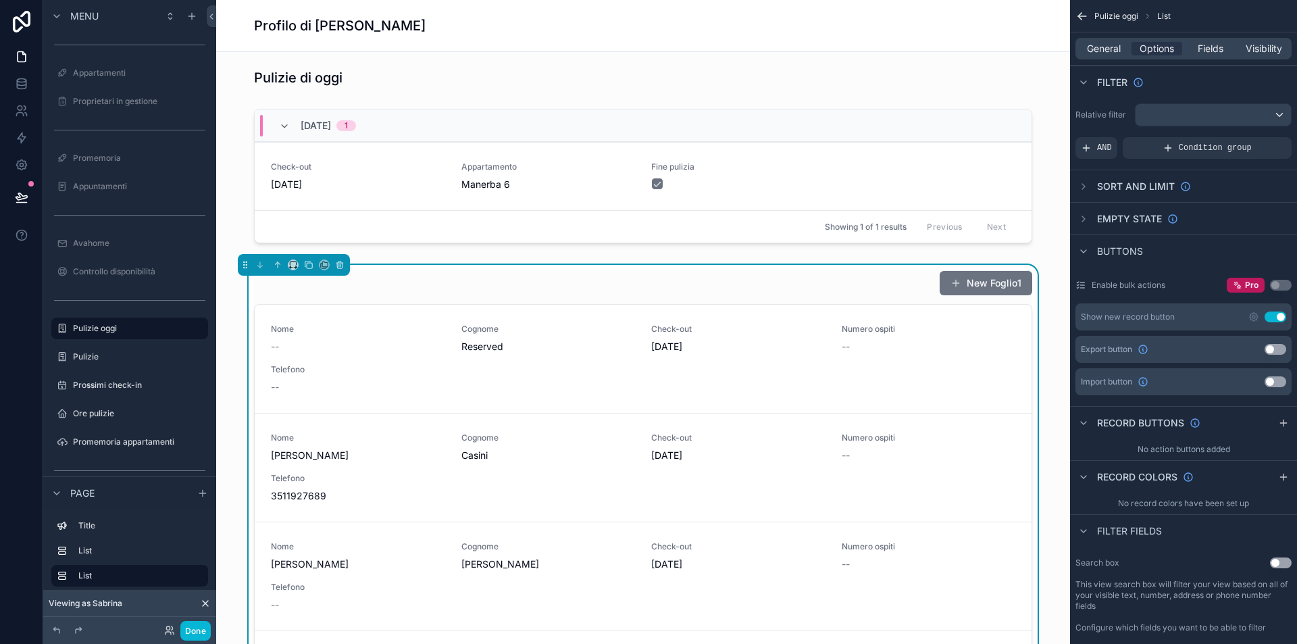
click at [1189, 114] on div "scrollable content" at bounding box center [1213, 115] width 155 height 22
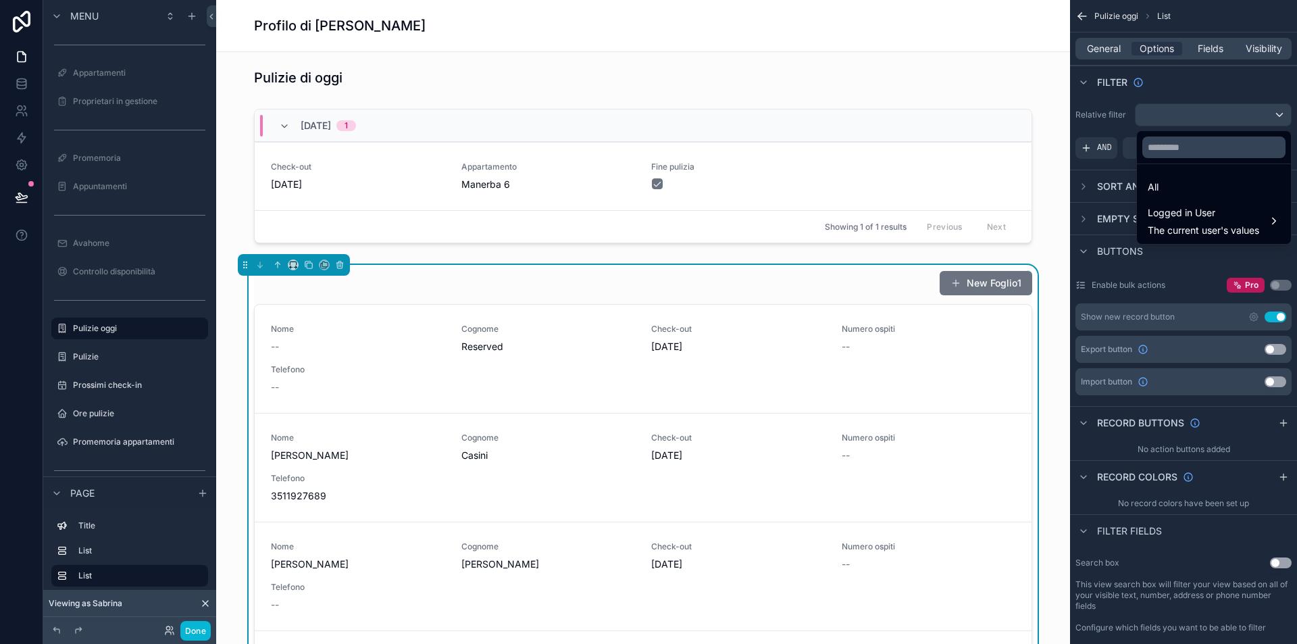
click at [1097, 112] on div "scrollable content" at bounding box center [648, 322] width 1297 height 644
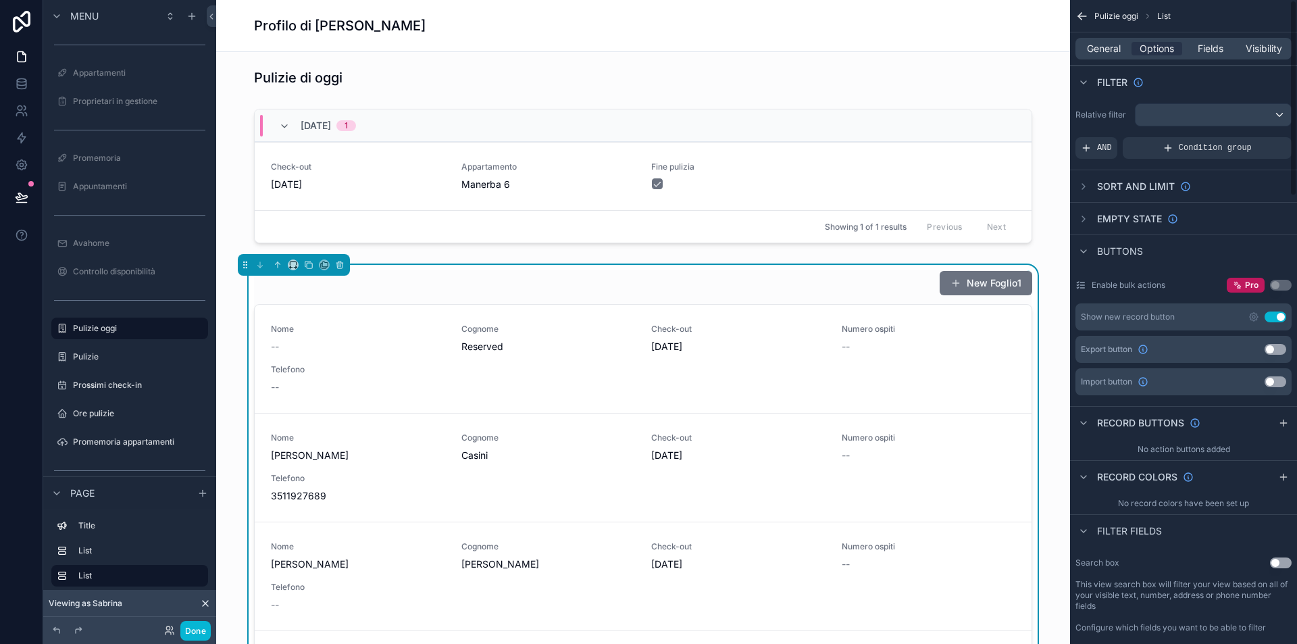
click at [1161, 113] on div "scrollable content" at bounding box center [1213, 115] width 155 height 22
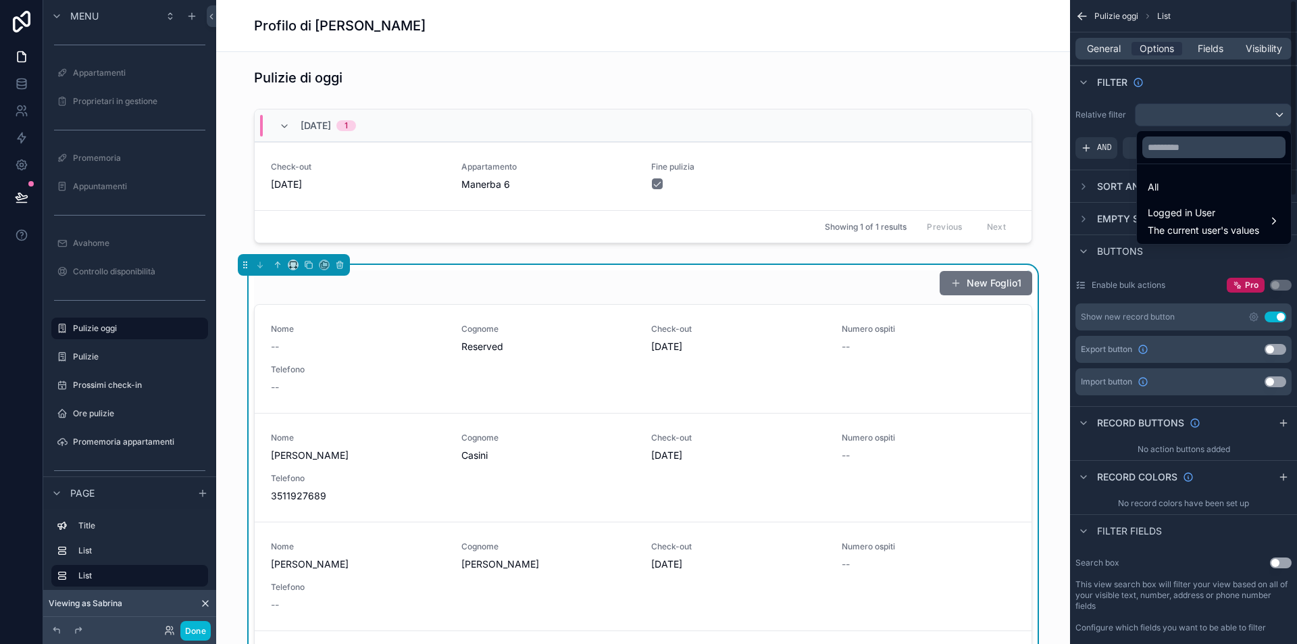
click at [1114, 105] on div "scrollable content" at bounding box center [648, 322] width 1297 height 644
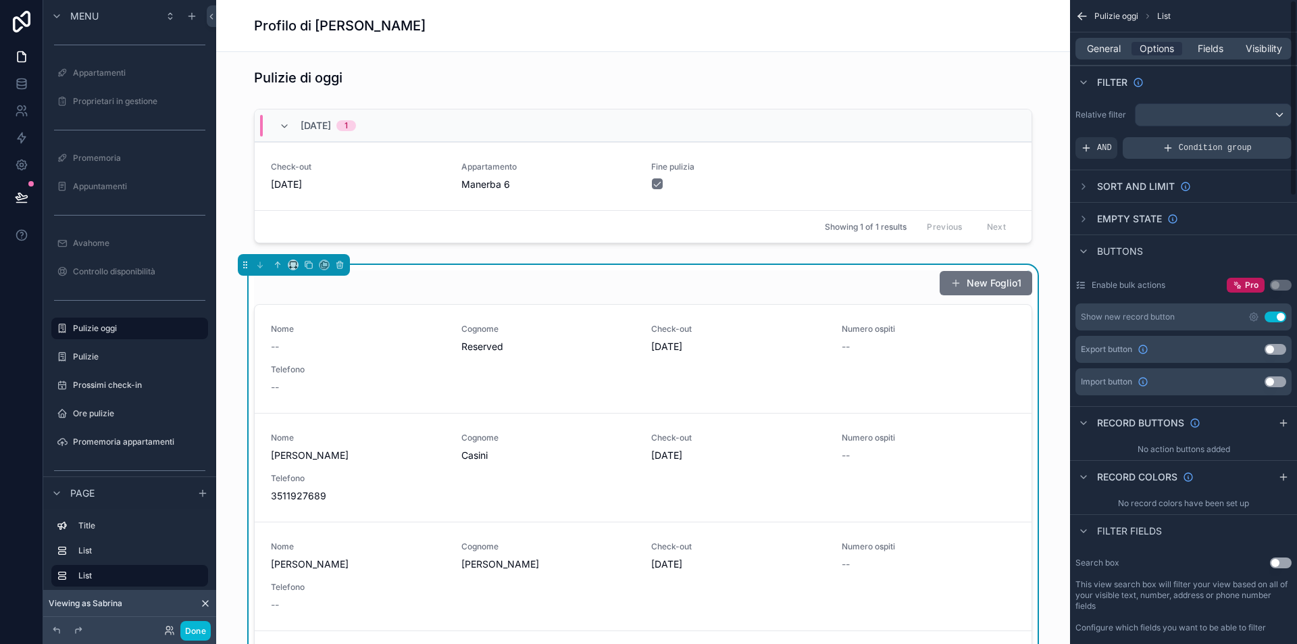
click at [1165, 147] on icon "scrollable content" at bounding box center [1168, 148] width 11 height 11
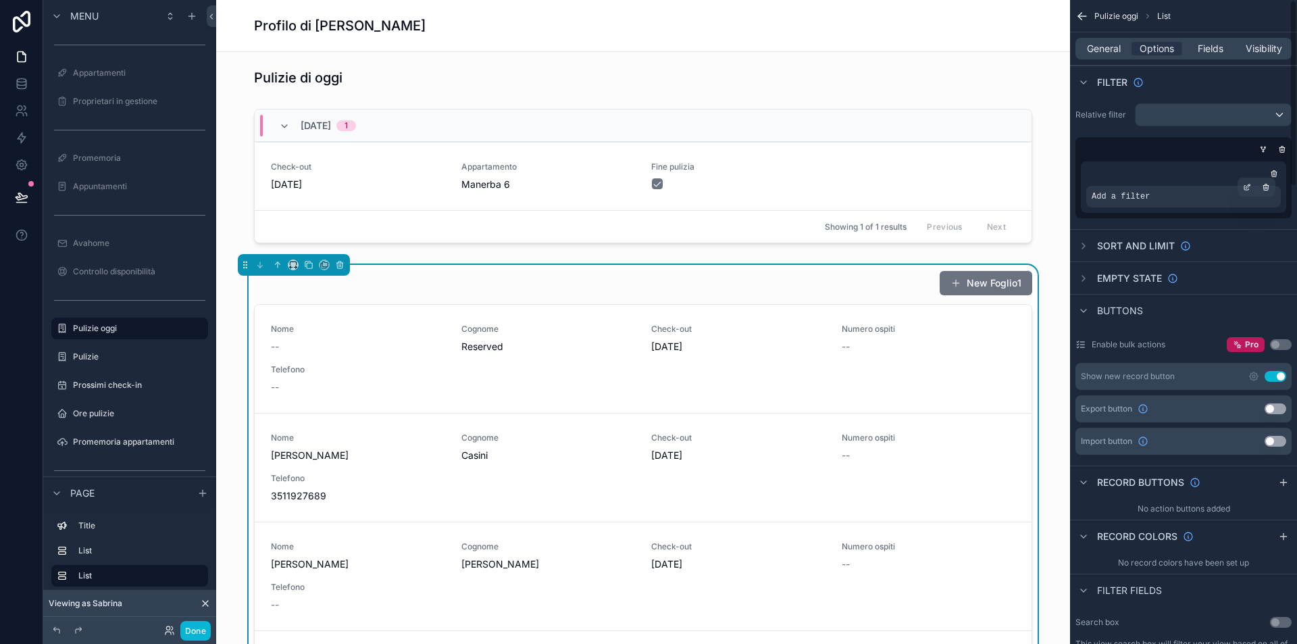
click at [1185, 195] on div "Add a filter" at bounding box center [1183, 197] width 195 height 22
click at [1248, 185] on icon "scrollable content" at bounding box center [1248, 186] width 4 height 4
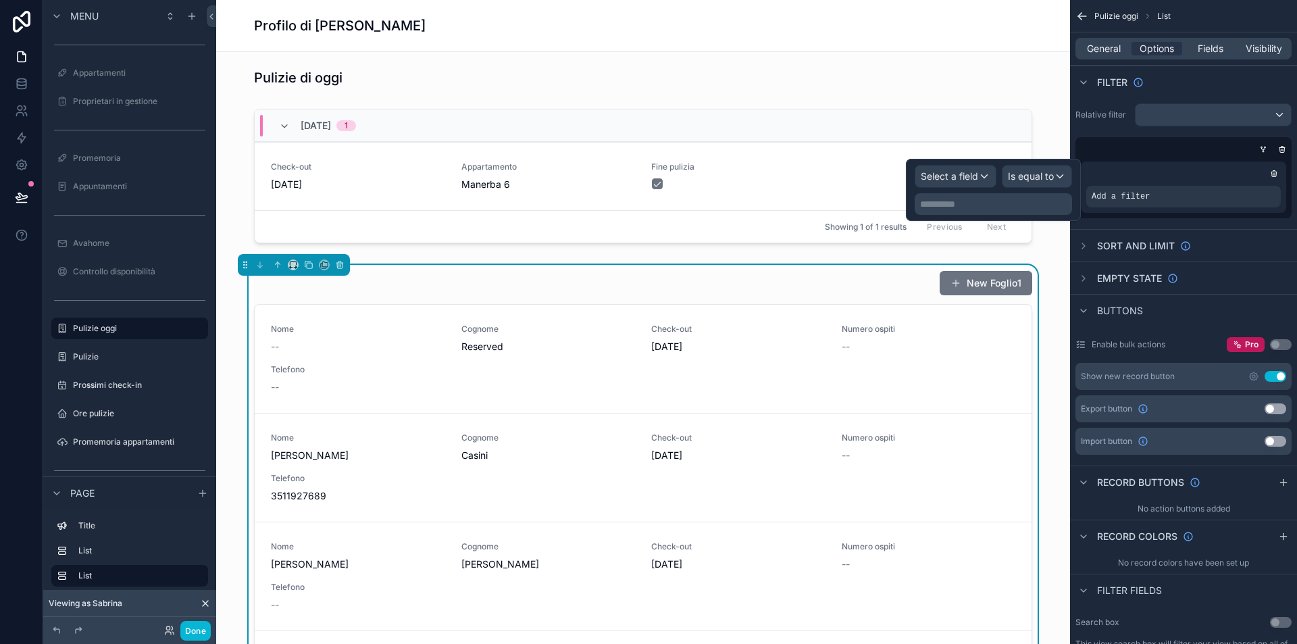
click at [973, 172] on span "Select a field" at bounding box center [949, 175] width 57 height 11
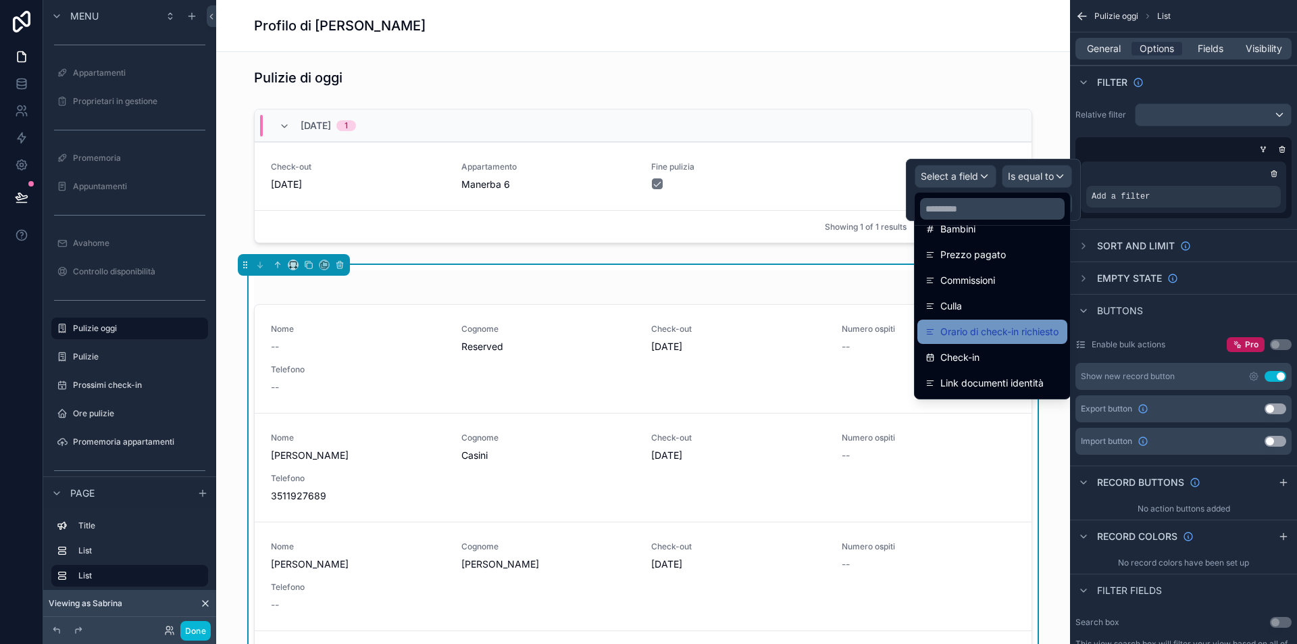
scroll to position [430, 0]
click at [987, 334] on div "Check-in" at bounding box center [992, 332] width 134 height 16
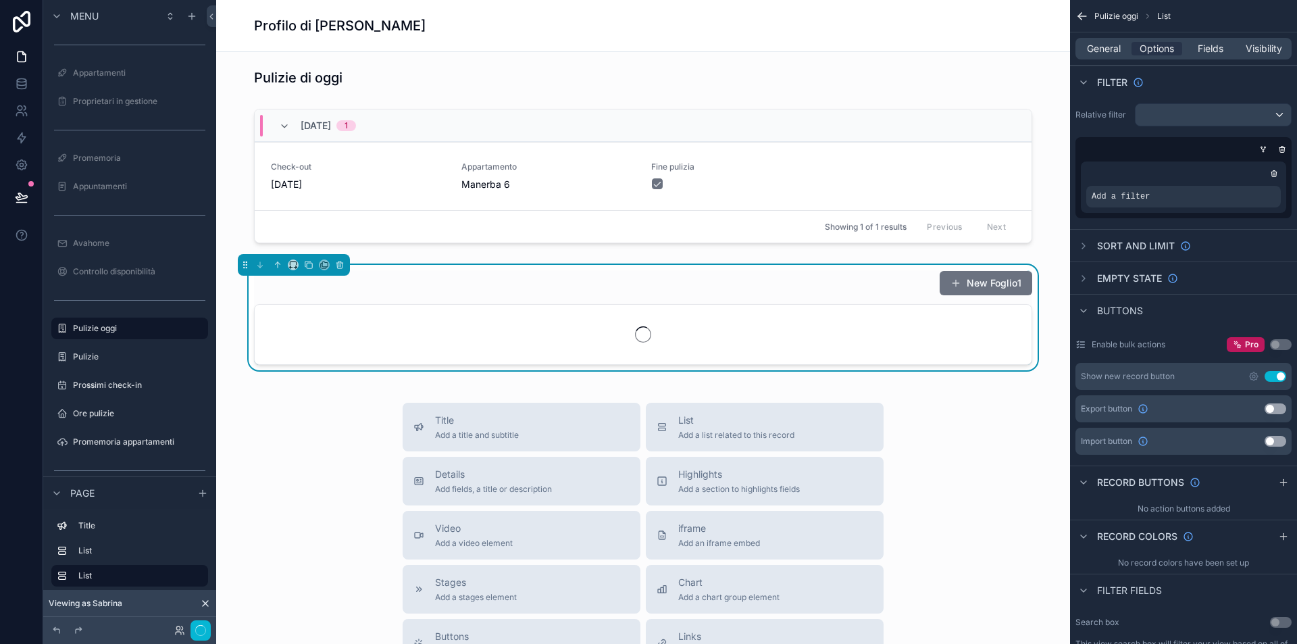
click at [987, 334] on div at bounding box center [643, 334] width 777 height 59
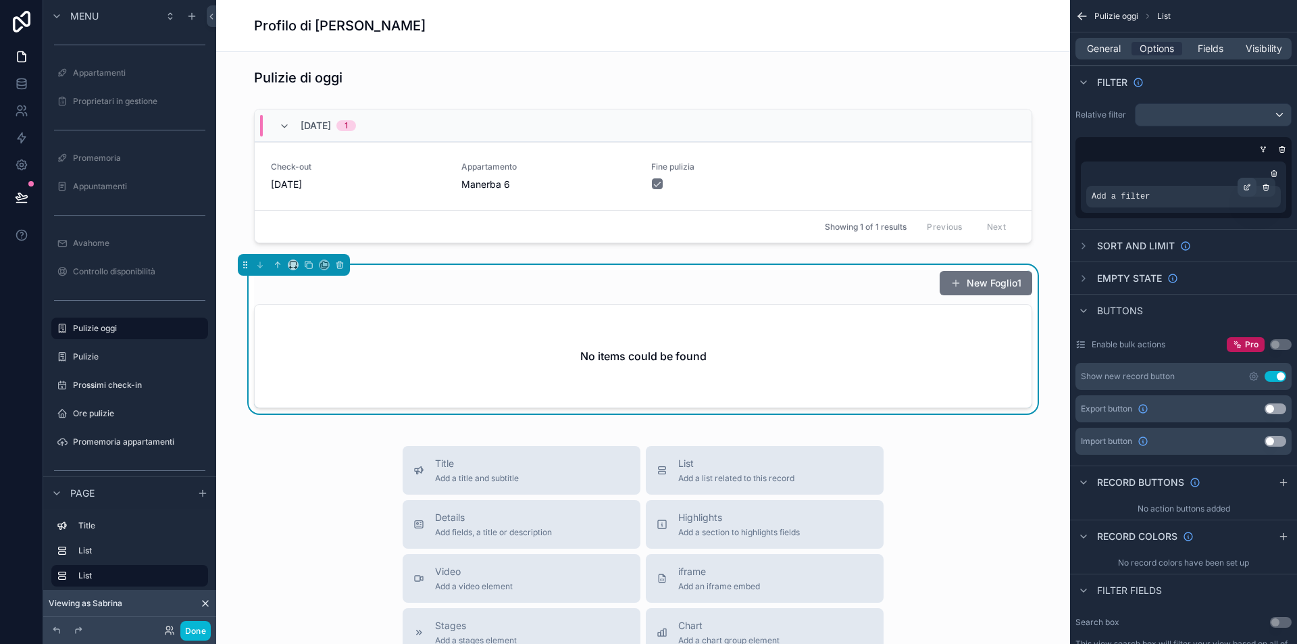
click at [1252, 184] on div "scrollable content" at bounding box center [1247, 187] width 19 height 19
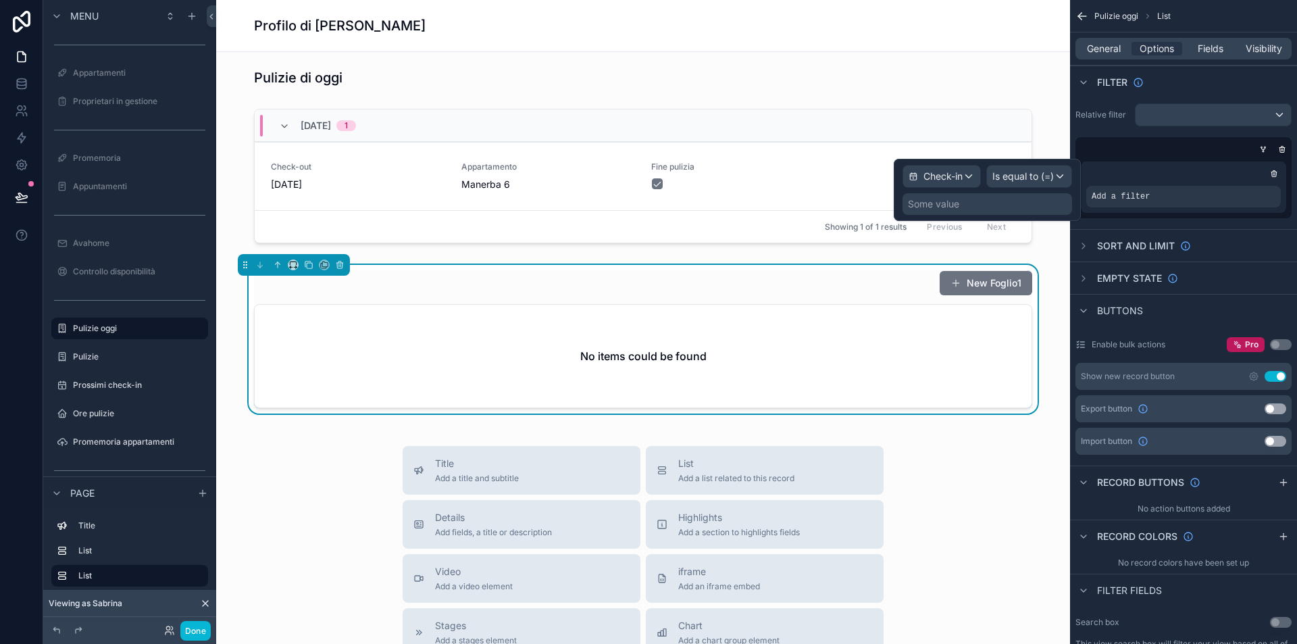
click at [1019, 171] on span "Is equal to (=)" at bounding box center [1022, 177] width 61 height 14
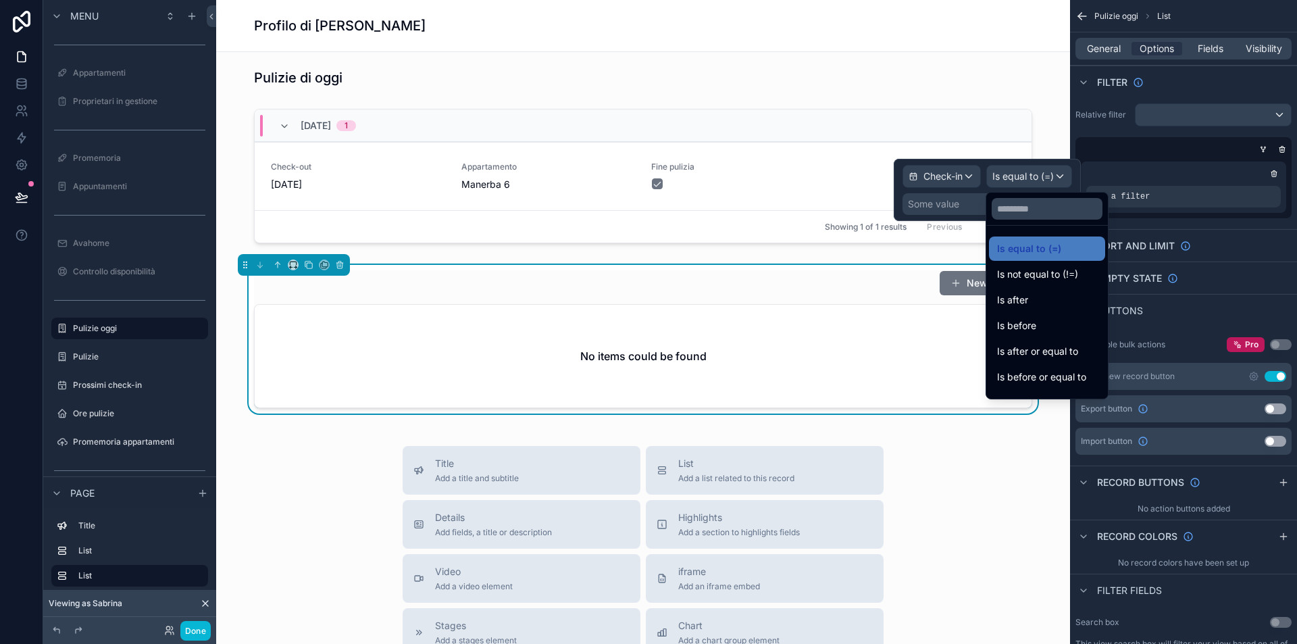
click at [940, 205] on div at bounding box center [987, 190] width 187 height 62
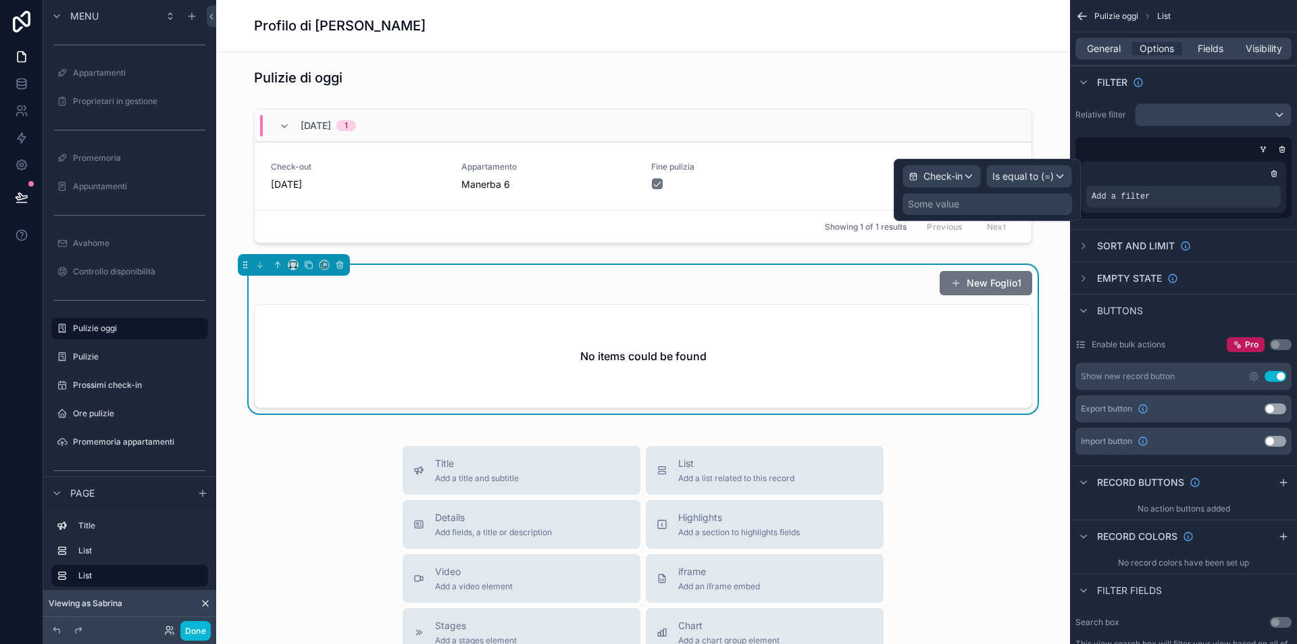
click at [961, 205] on div "Some value" at bounding box center [988, 204] width 170 height 22
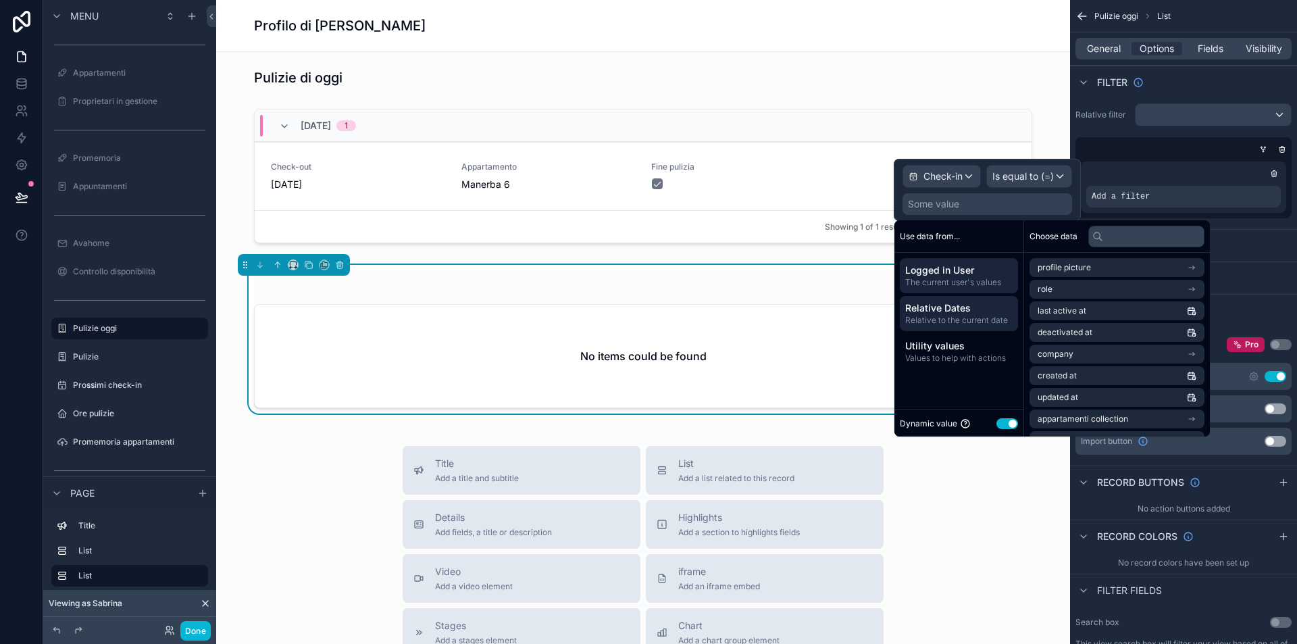
click at [971, 311] on span "Relative Dates" at bounding box center [958, 308] width 107 height 14
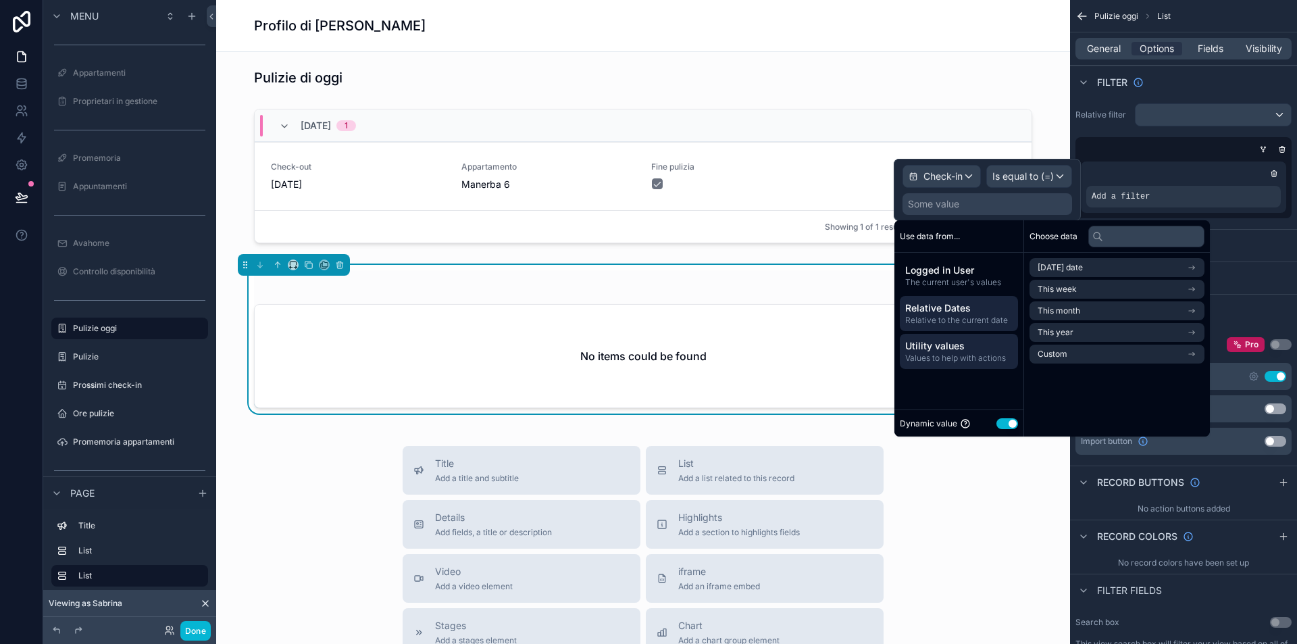
click at [967, 355] on span "Values to help with actions" at bounding box center [958, 358] width 107 height 11
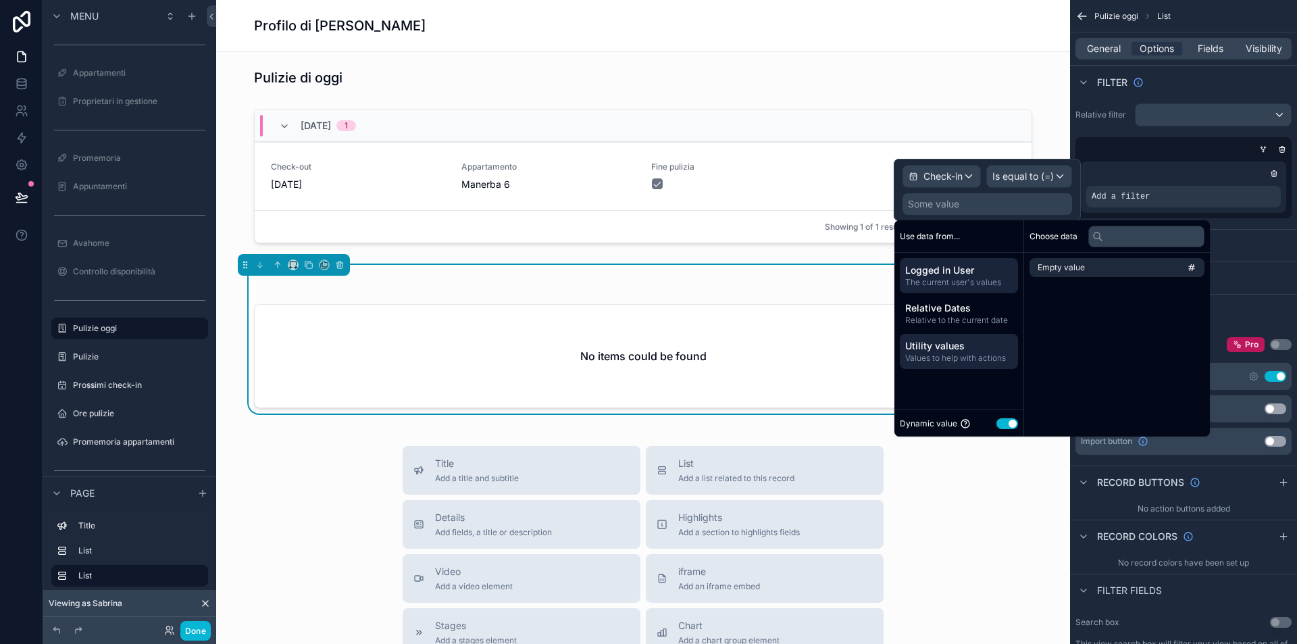
click at [967, 272] on span "Logged in User" at bounding box center [958, 270] width 107 height 14
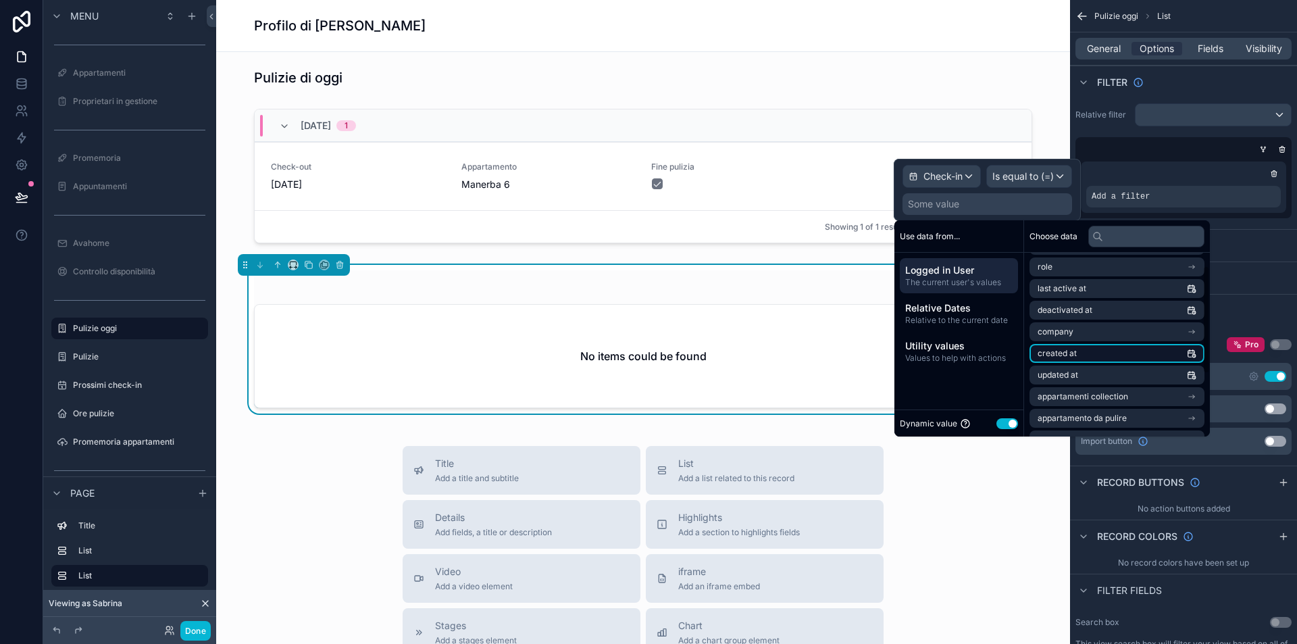
scroll to position [127, 0]
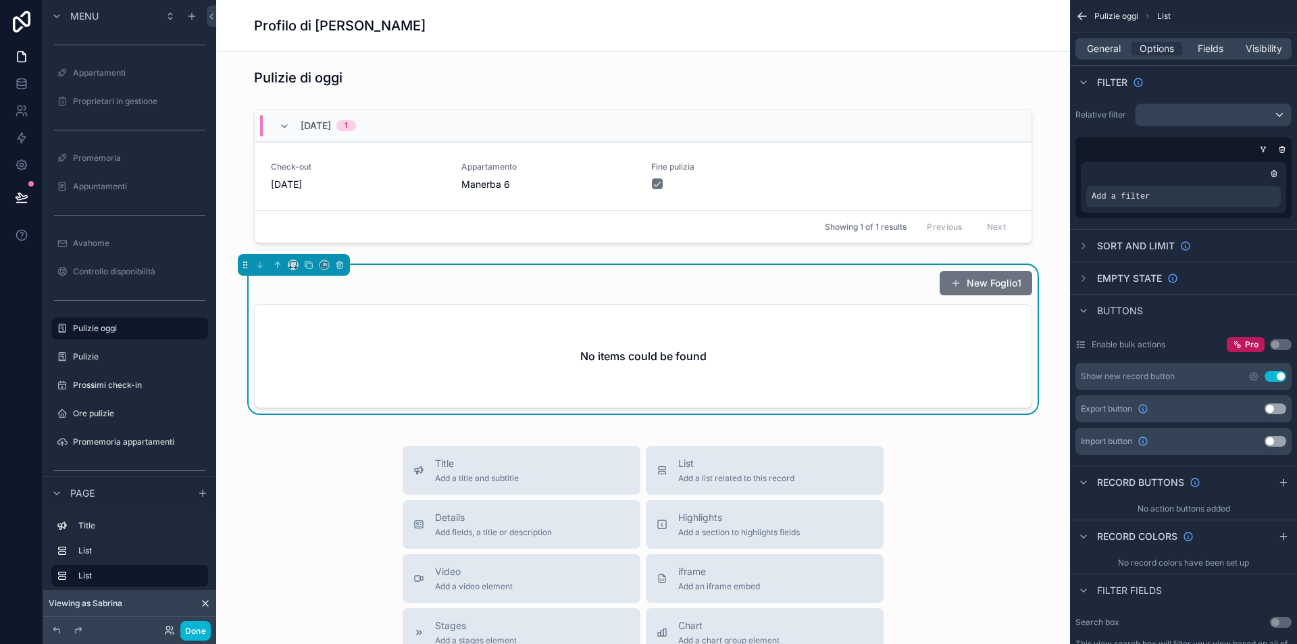
click at [859, 255] on div "Pulizie di oggi 04/09/2025 1 Check-out 04/09/2025 Appartamento Manerba 6 Fine p…" at bounding box center [643, 543] width 854 height 983
click at [1242, 186] on div "scrollable content" at bounding box center [1247, 187] width 19 height 19
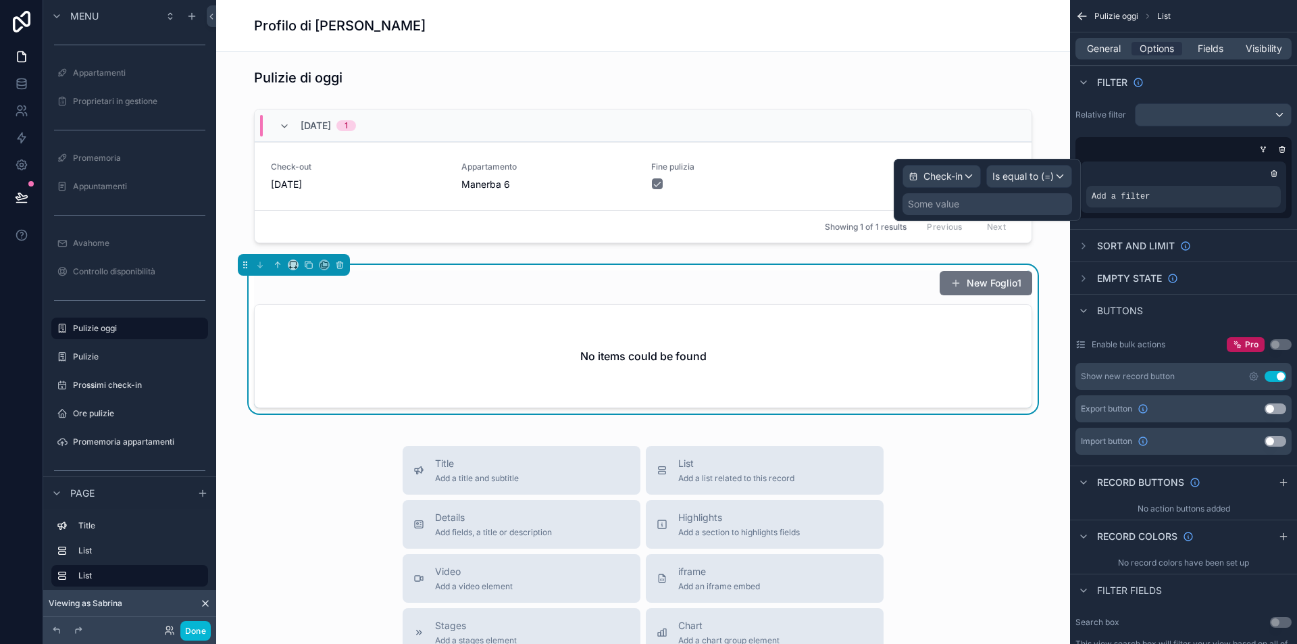
click at [963, 178] on div "Check-in" at bounding box center [941, 177] width 77 height 22
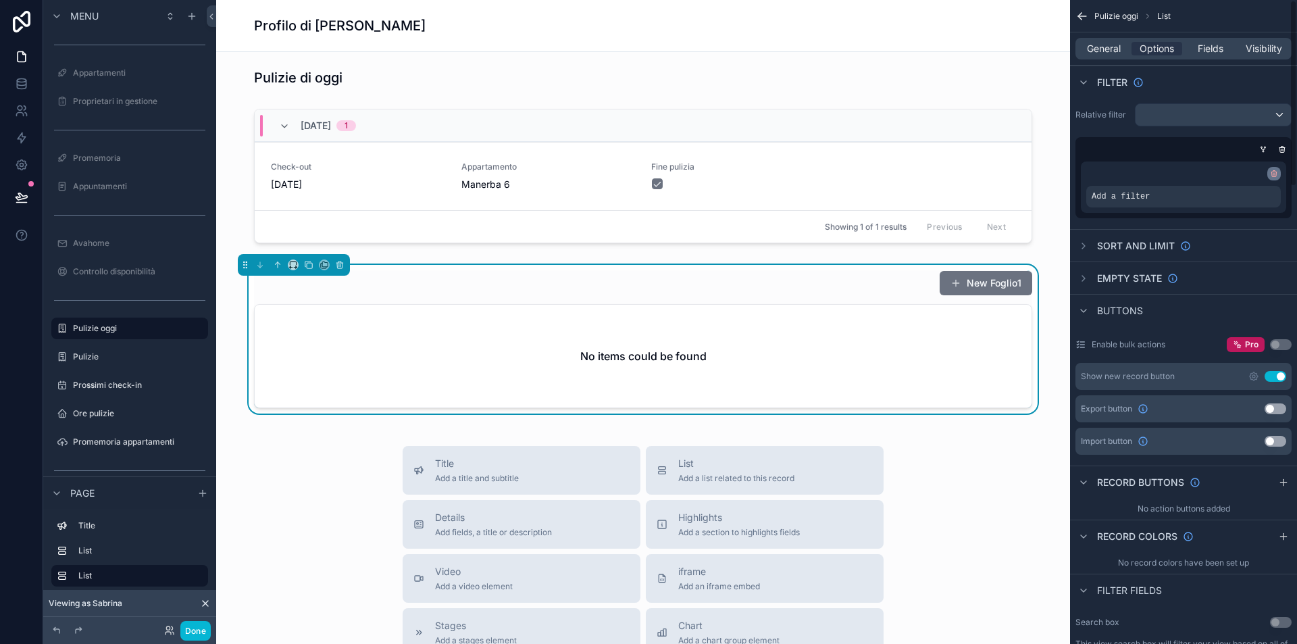
click at [1274, 175] on icon "scrollable content" at bounding box center [1274, 174] width 8 height 8
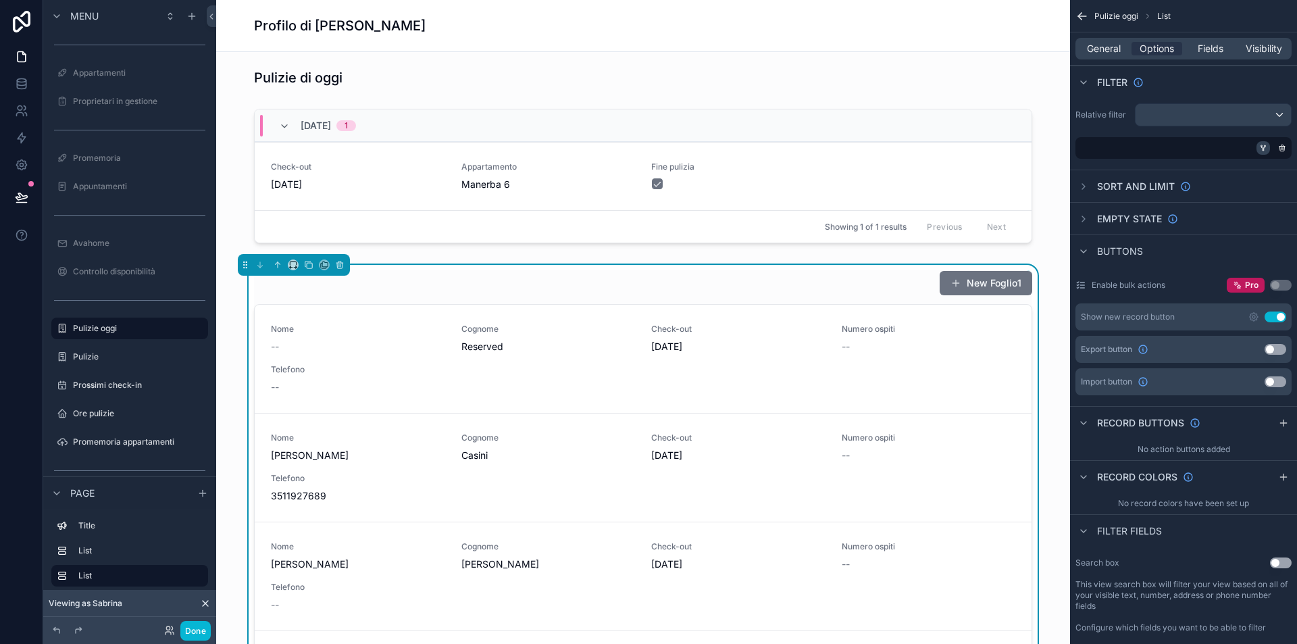
click at [1261, 144] on icon "scrollable content" at bounding box center [1263, 148] width 8 height 8
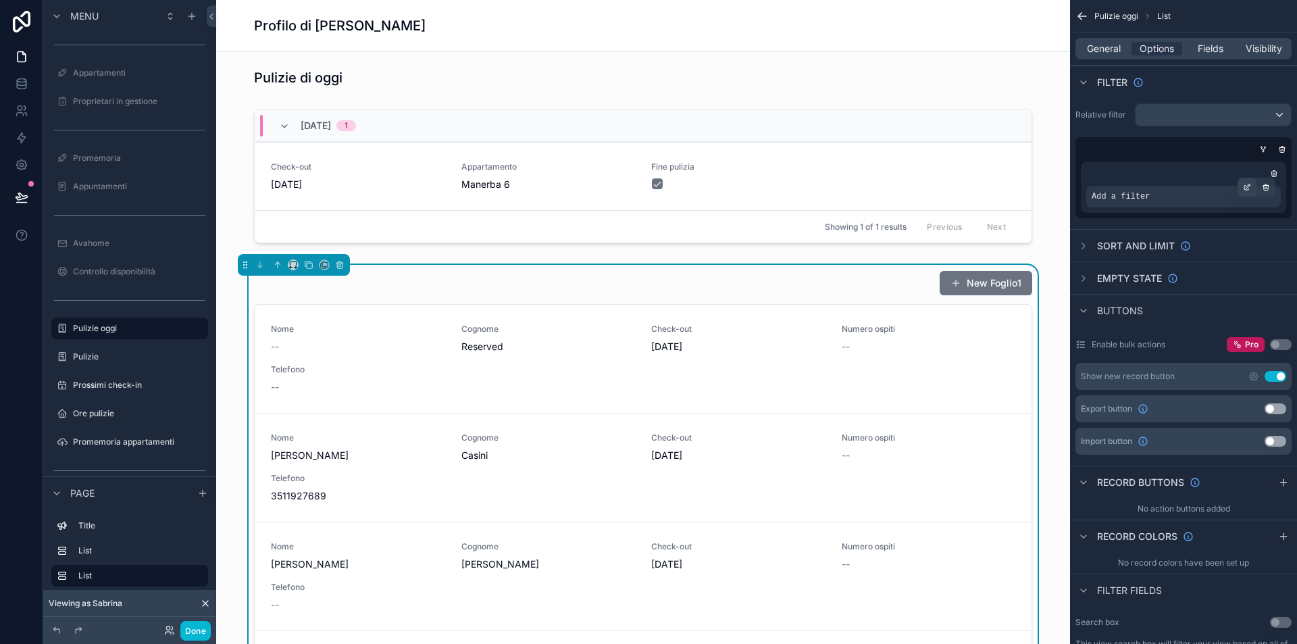
click at [1250, 182] on div "scrollable content" at bounding box center [1247, 187] width 19 height 19
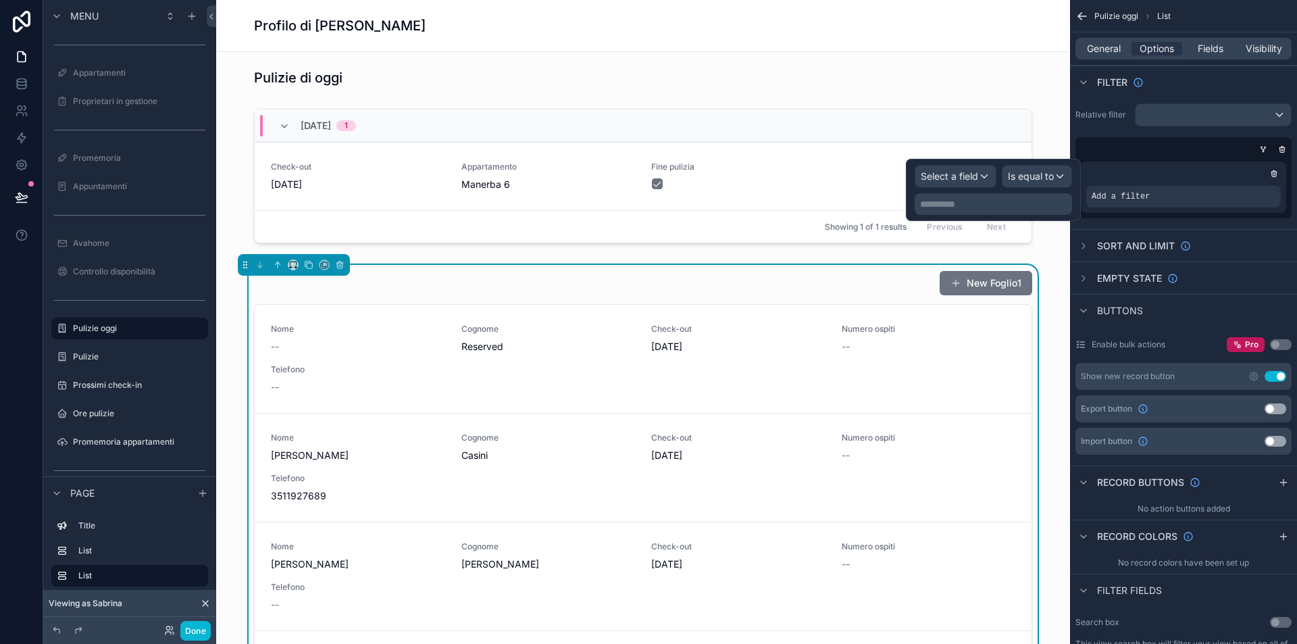
click at [964, 177] on span "Select a field" at bounding box center [949, 175] width 57 height 11
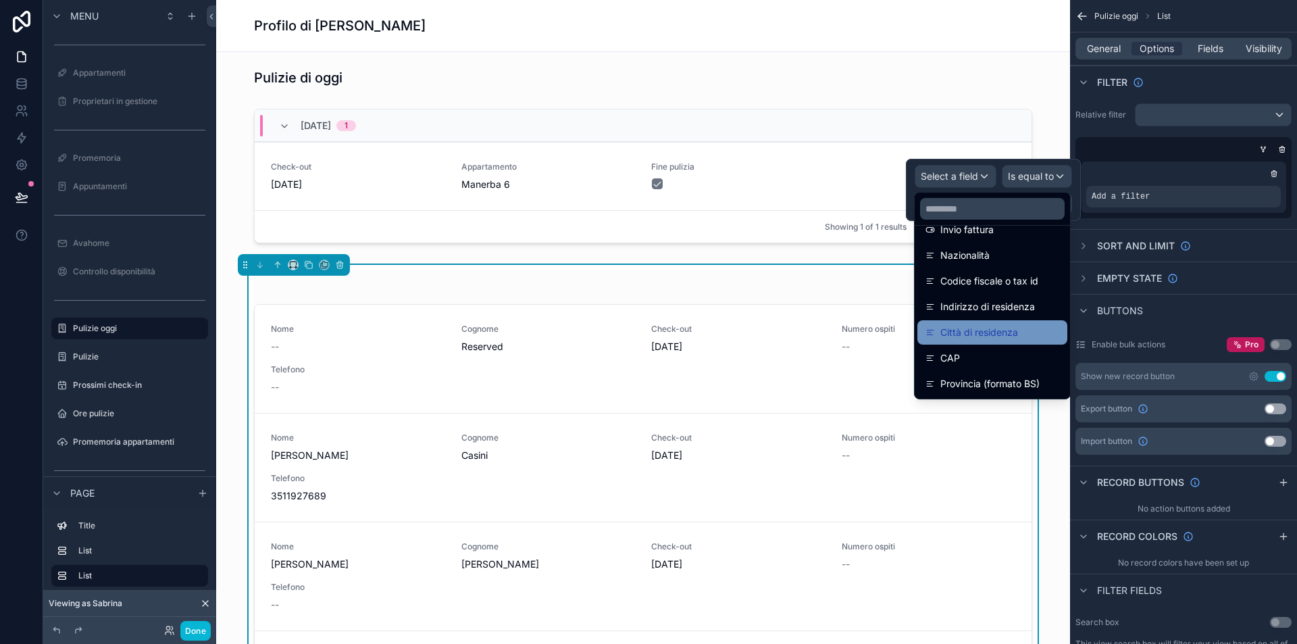
scroll to position [805, 0]
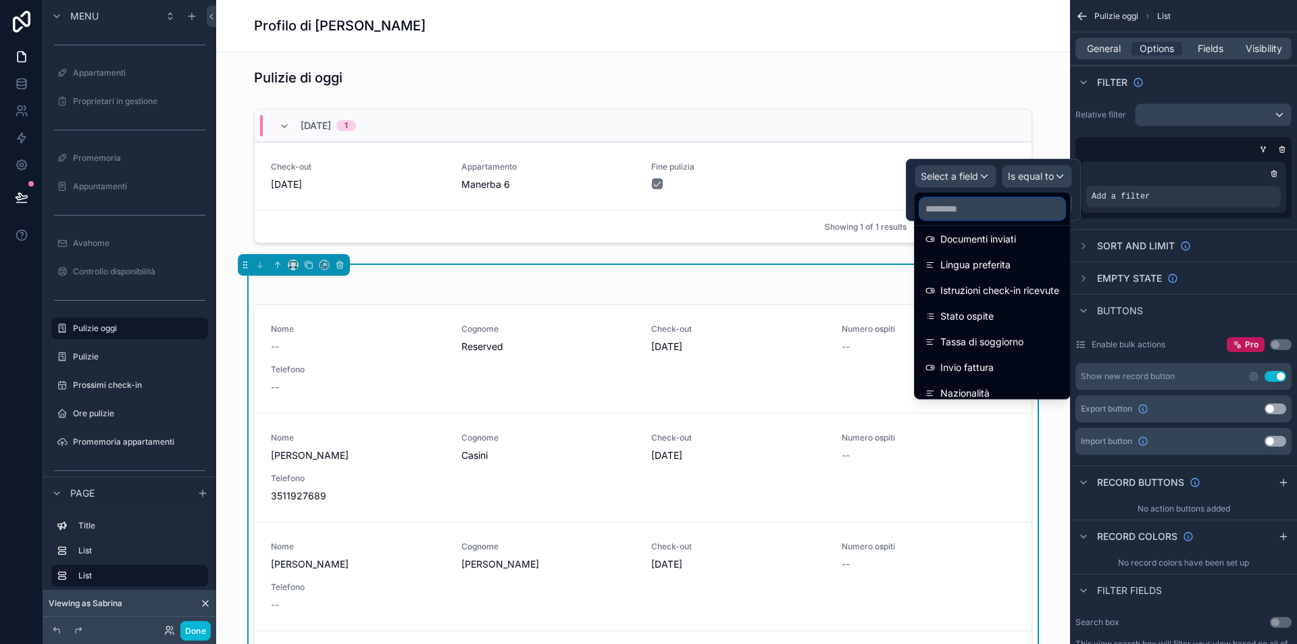
click at [963, 214] on input "text" at bounding box center [992, 209] width 145 height 22
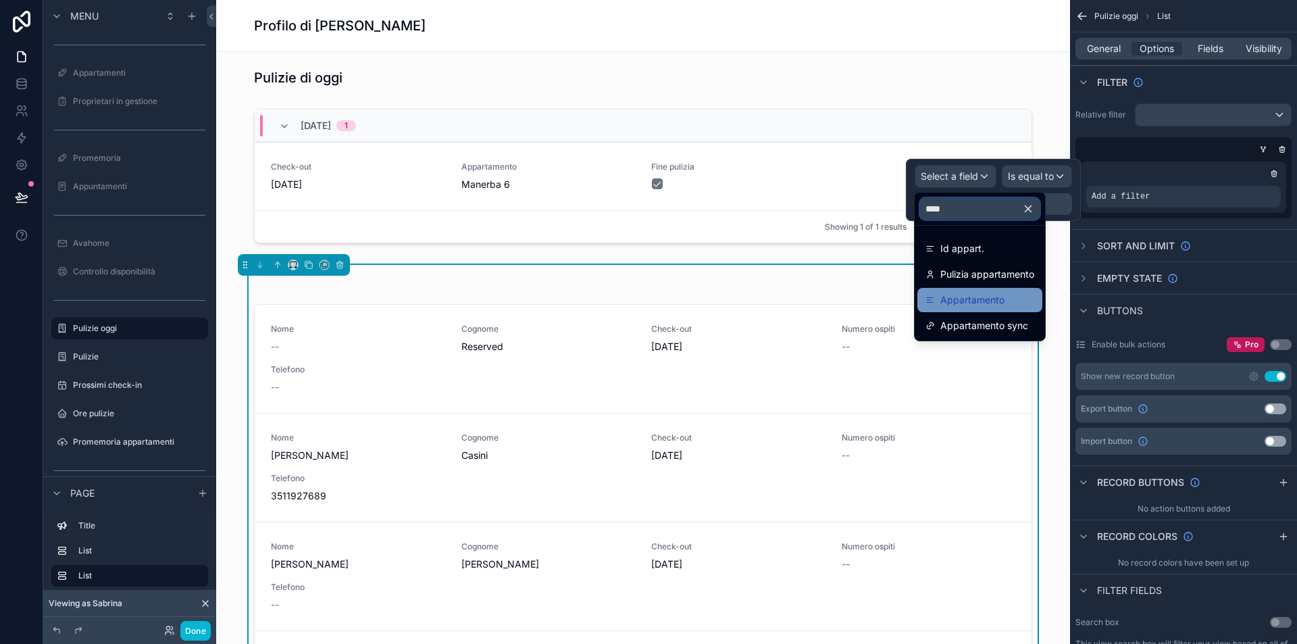
type input "****"
click at [986, 305] on span "Appartamento" at bounding box center [972, 300] width 64 height 16
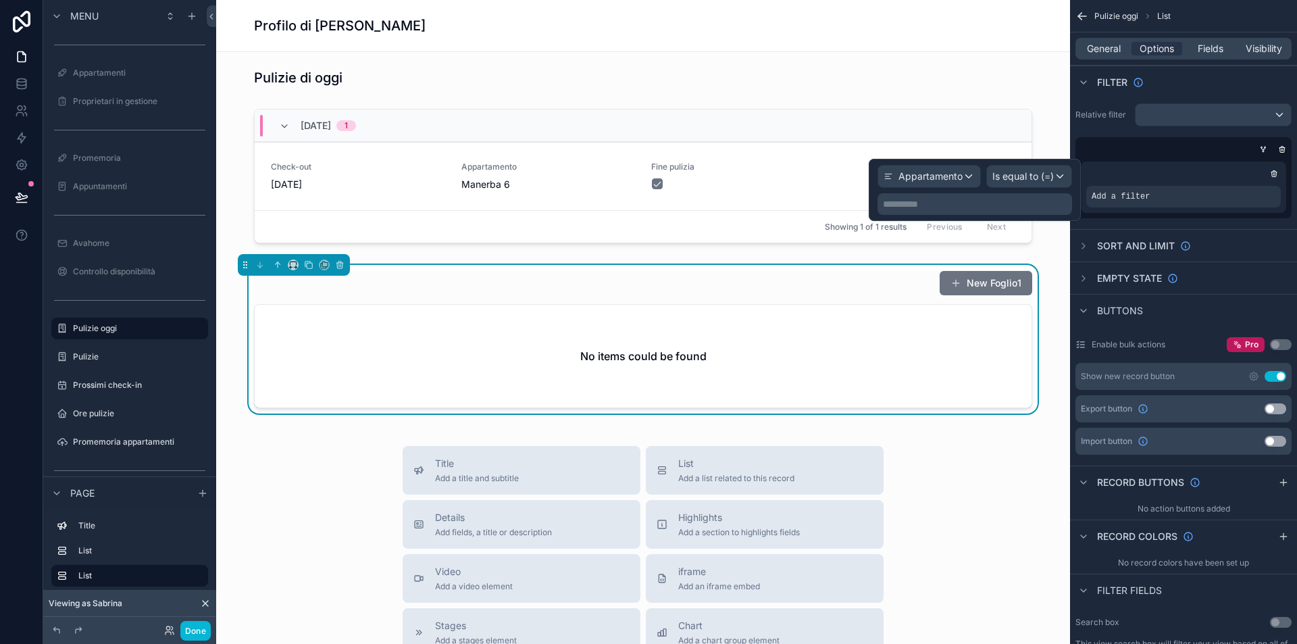
click at [1015, 175] on span "Is equal to (=)" at bounding box center [1022, 177] width 61 height 14
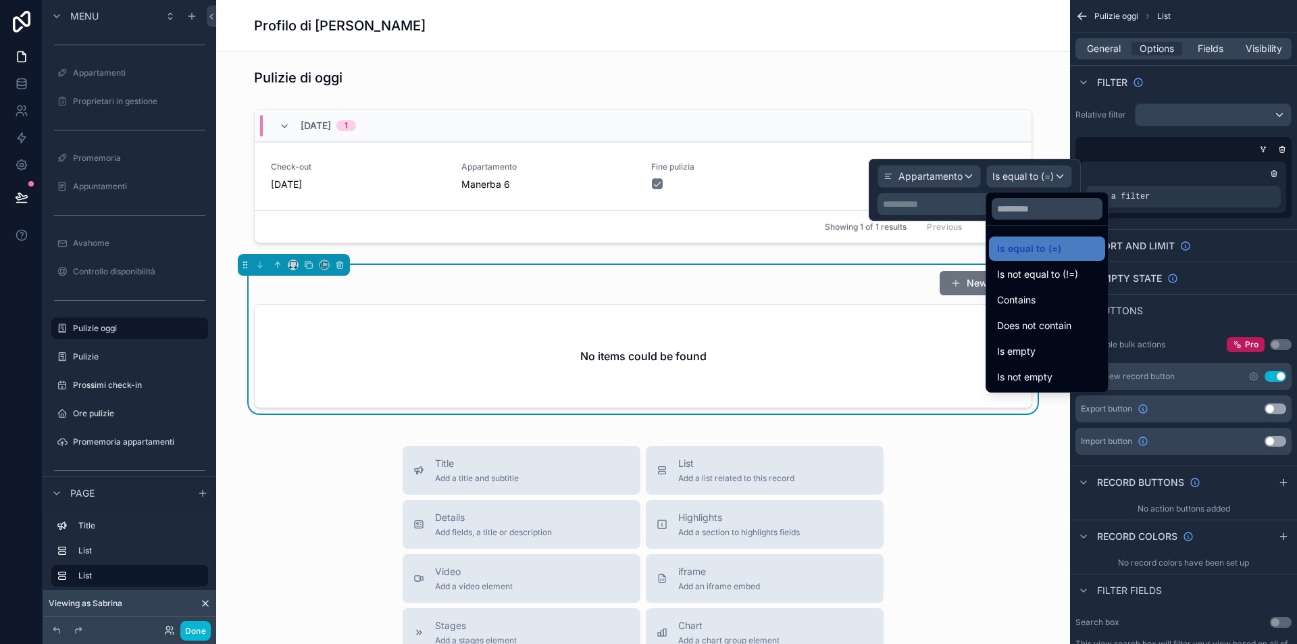
click at [915, 199] on div at bounding box center [975, 190] width 212 height 62
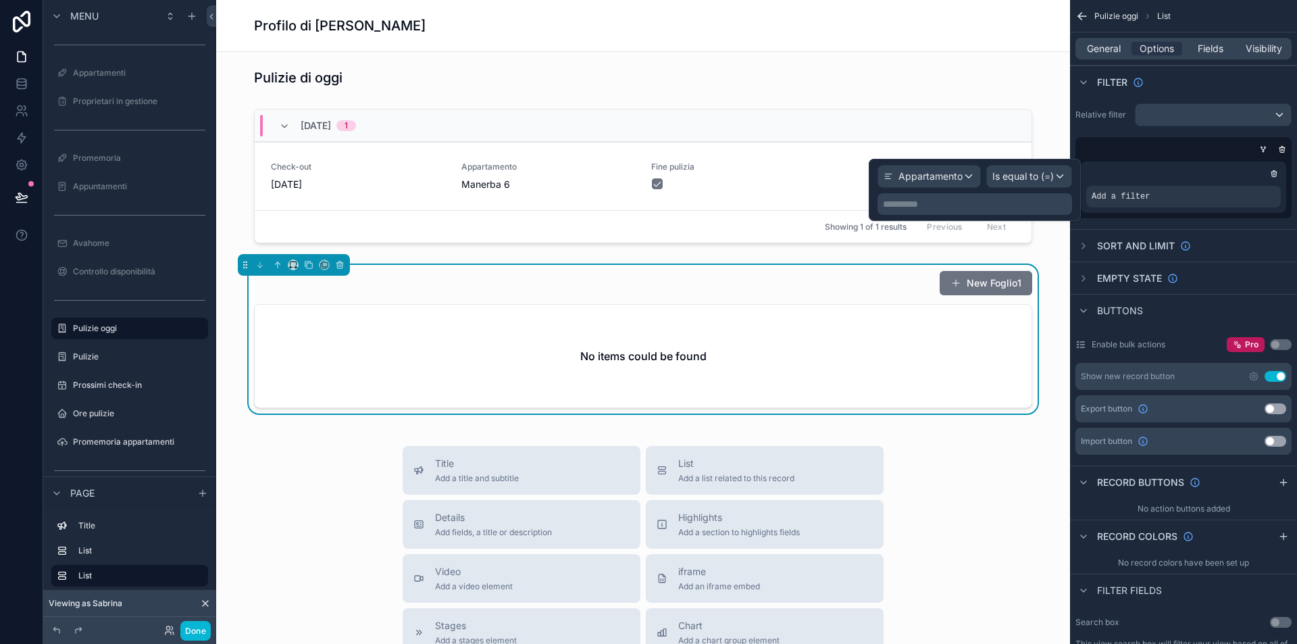
click at [917, 205] on p "**********" at bounding box center [976, 204] width 186 height 14
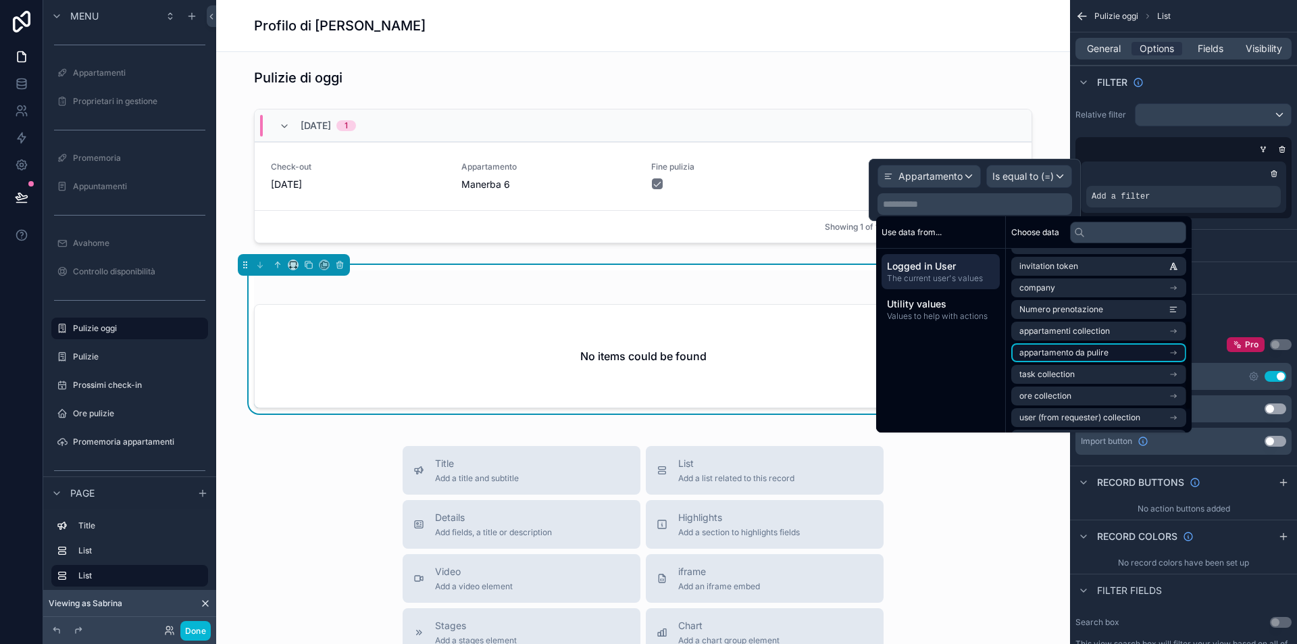
scroll to position [147, 0]
click at [1106, 333] on span "appartamento da pulire" at bounding box center [1063, 333] width 89 height 11
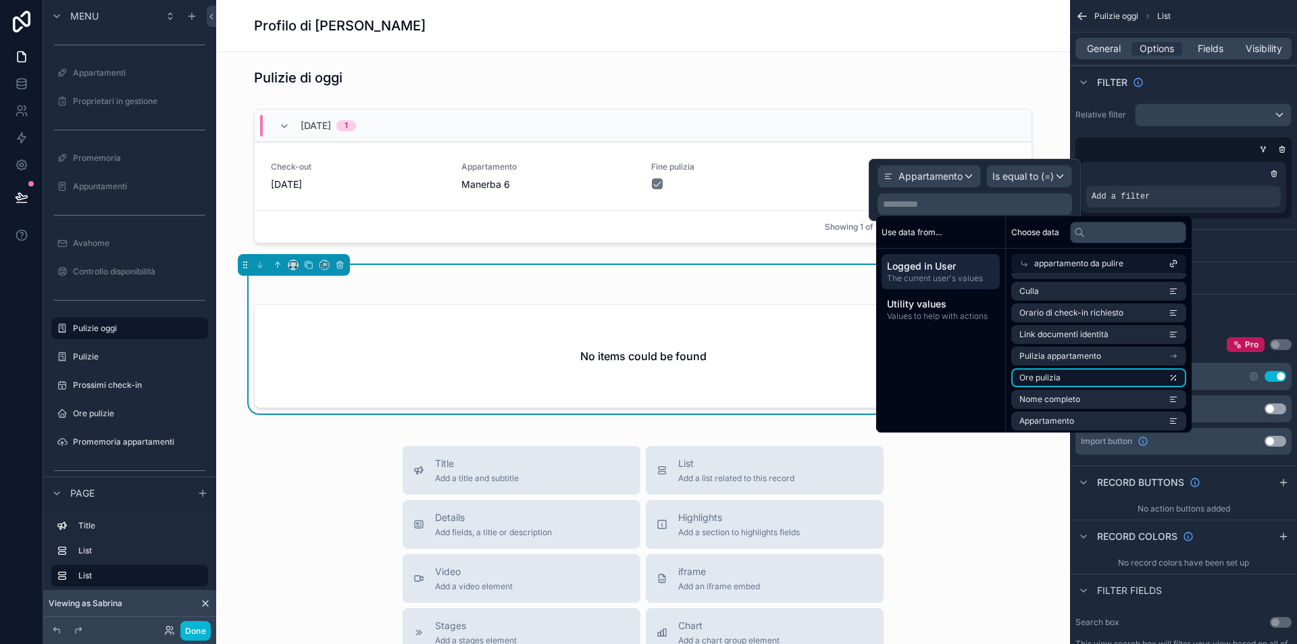
scroll to position [375, 0]
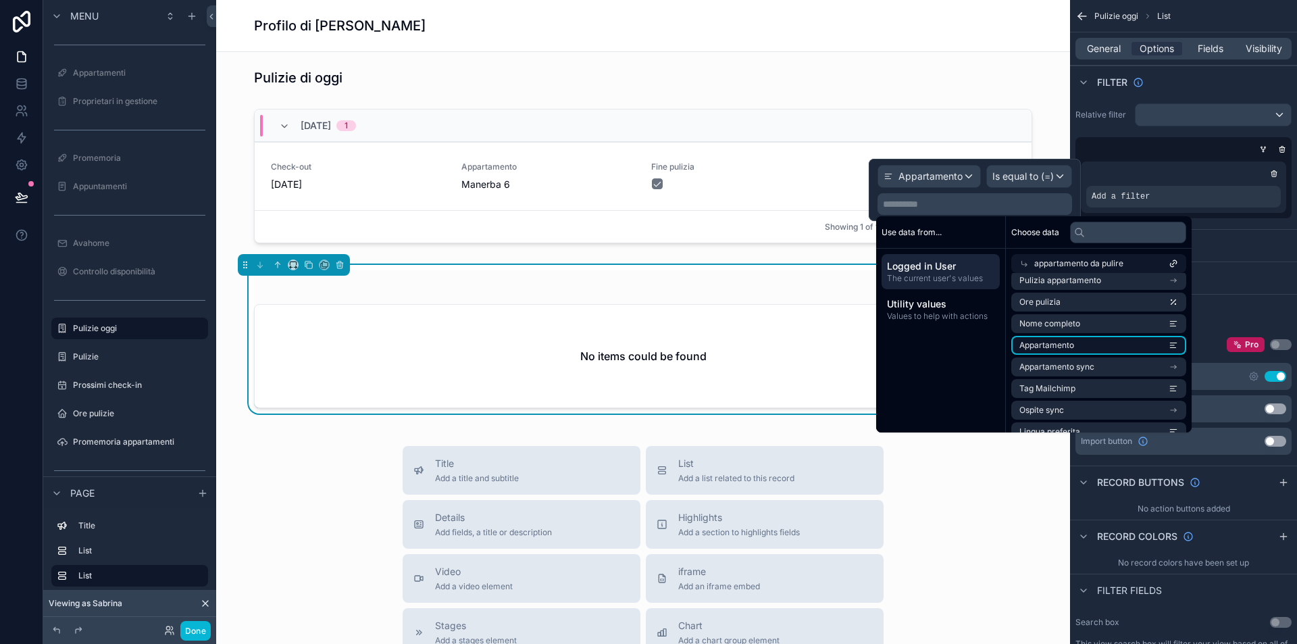
click at [1093, 348] on li "Appartamento" at bounding box center [1098, 345] width 175 height 19
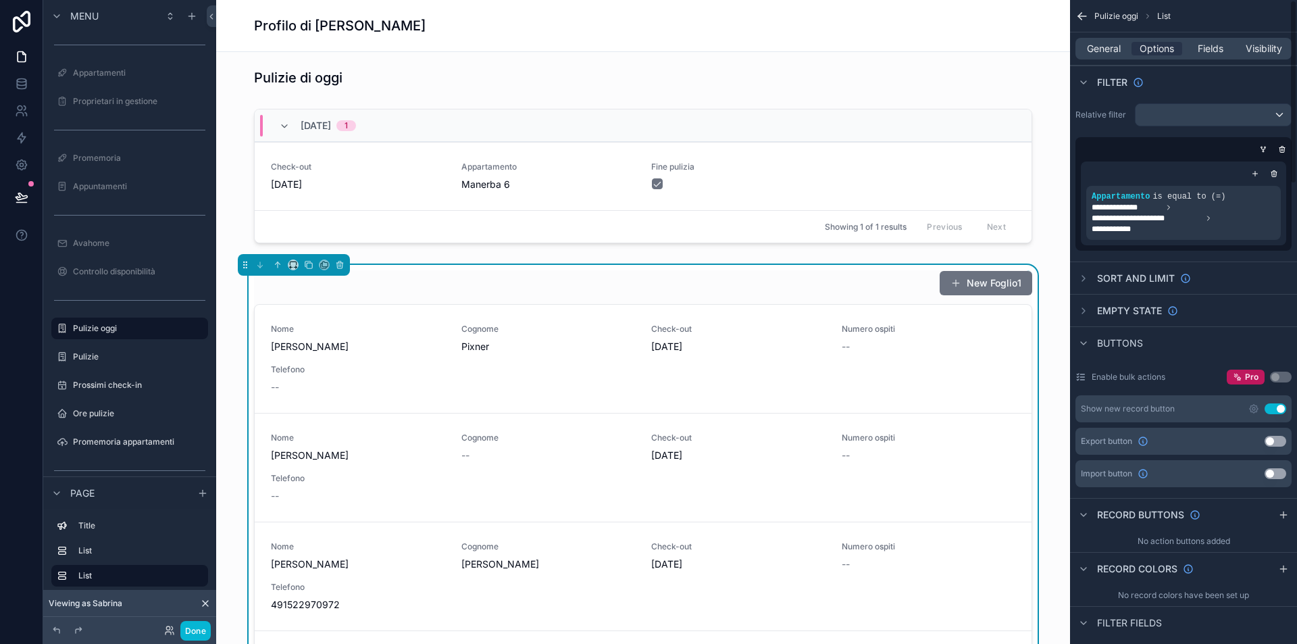
click at [1215, 56] on div "General Options Fields Visibility" at bounding box center [1183, 49] width 216 height 22
click at [1214, 50] on span "Fields" at bounding box center [1211, 49] width 26 height 14
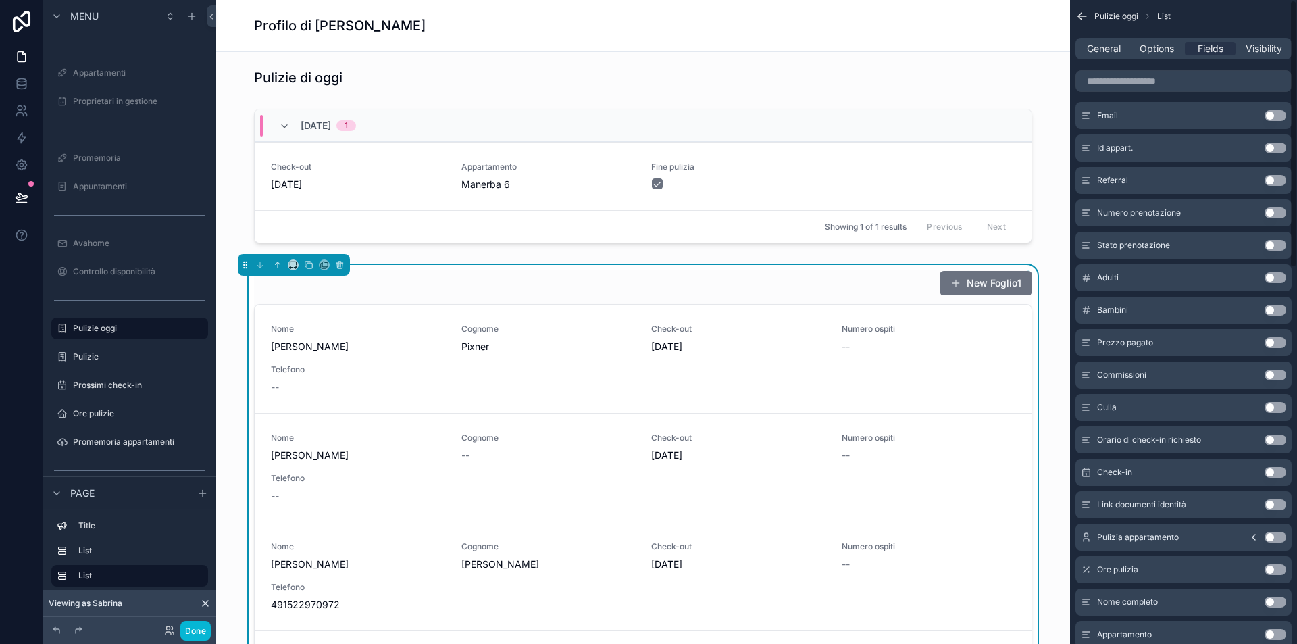
scroll to position [0, 0]
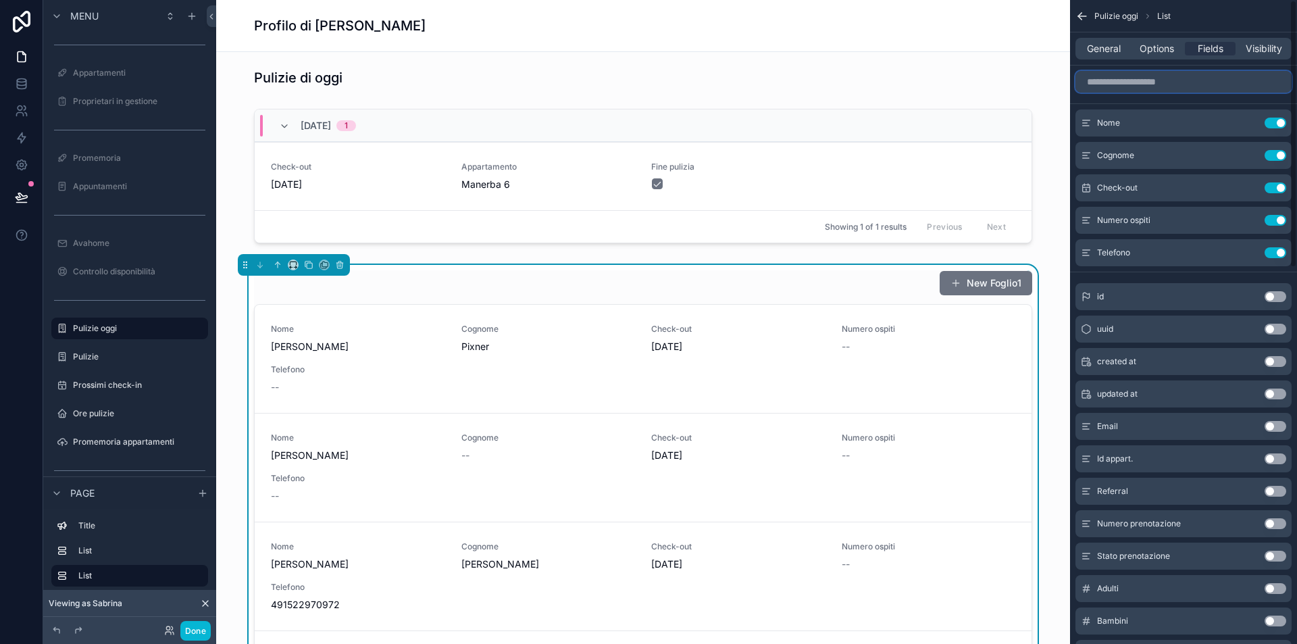
click at [1152, 80] on input "scrollable content" at bounding box center [1183, 82] width 216 height 22
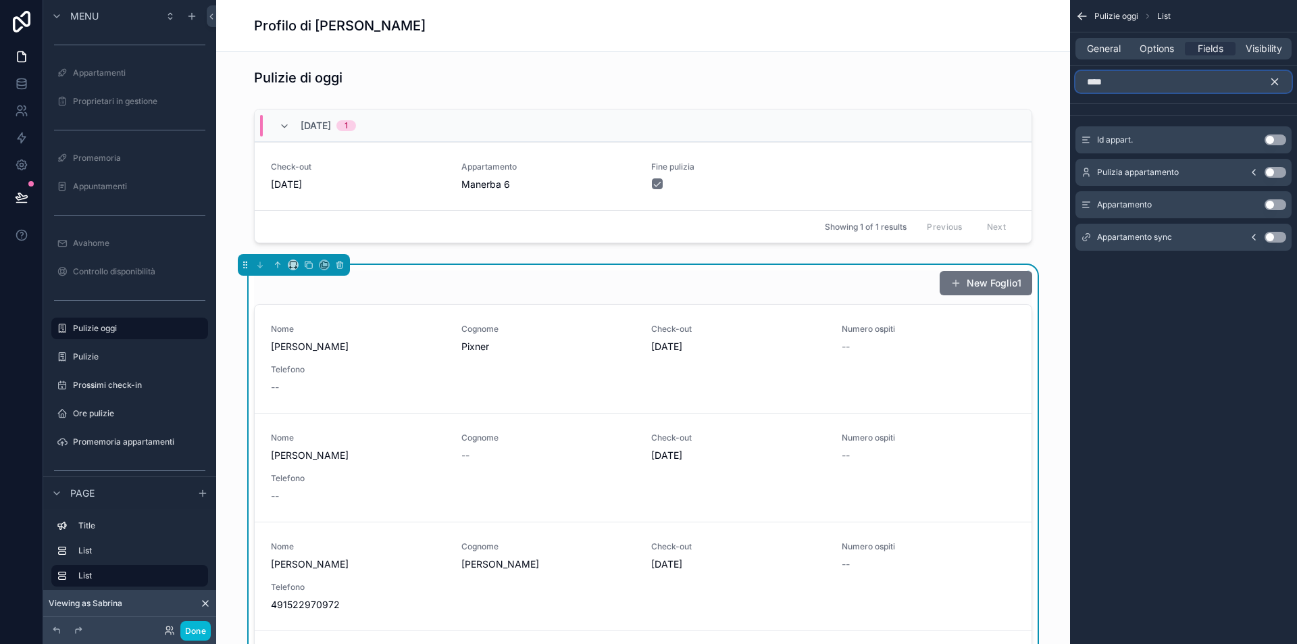
type input "****"
click at [1282, 204] on button "Use setting" at bounding box center [1276, 204] width 22 height 11
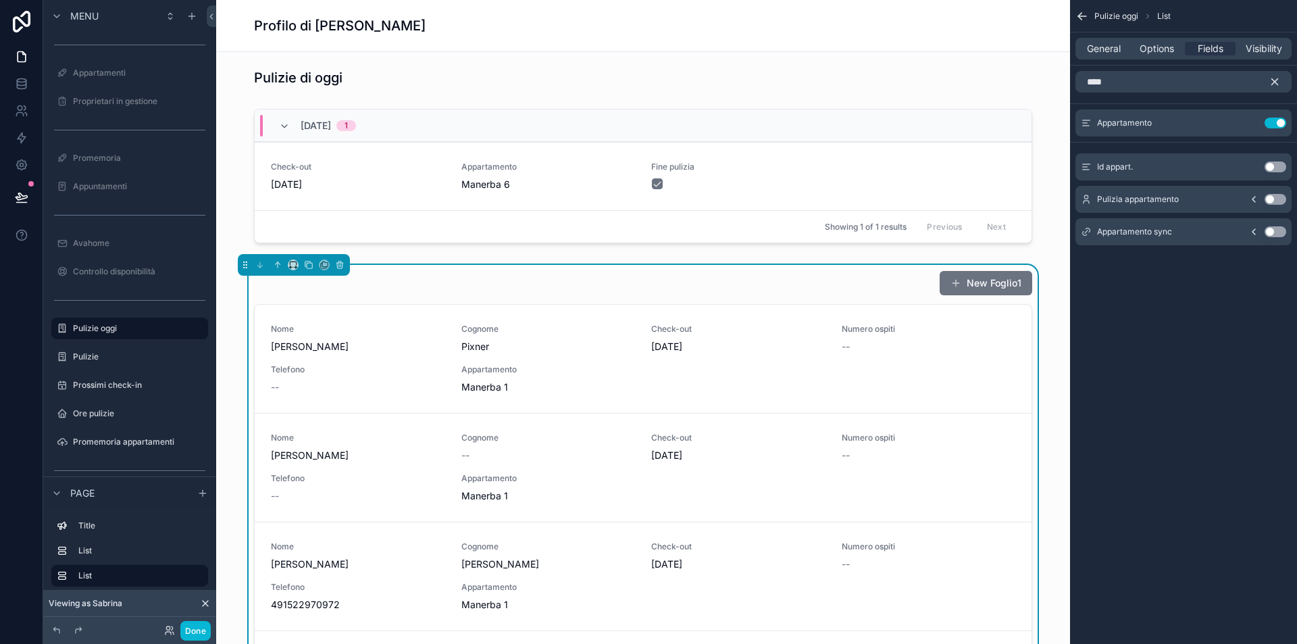
click at [1273, 83] on icon "scrollable content" at bounding box center [1275, 82] width 6 height 6
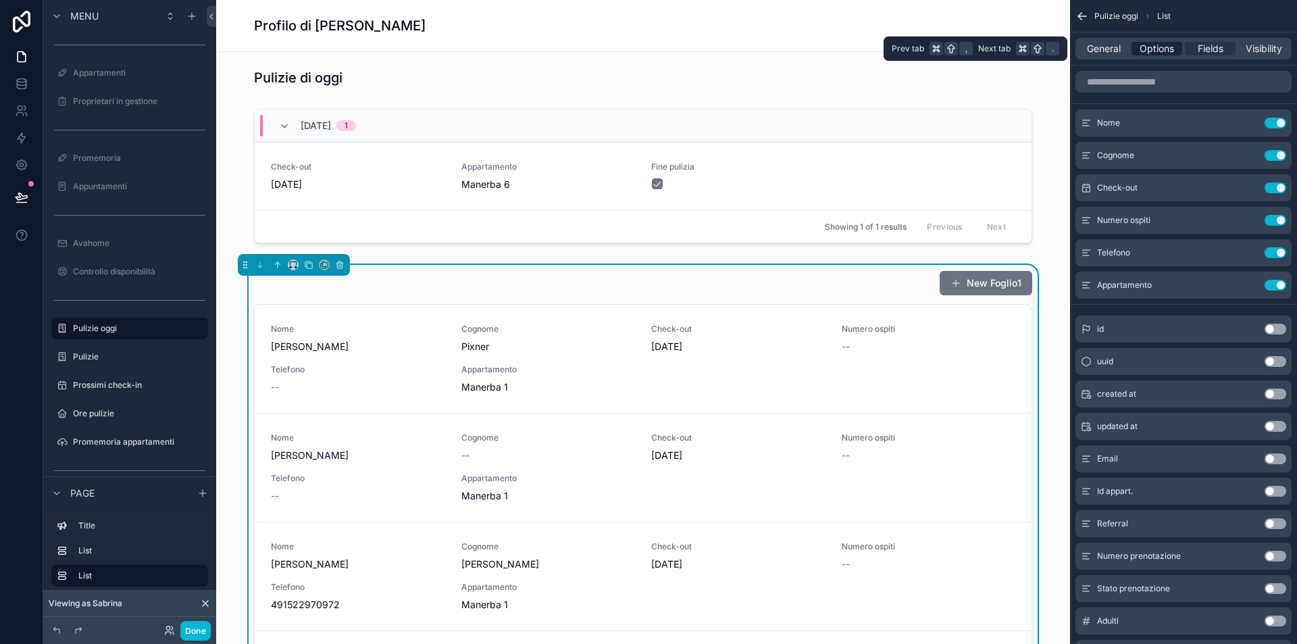
click at [1171, 53] on span "Options" at bounding box center [1157, 49] width 34 height 14
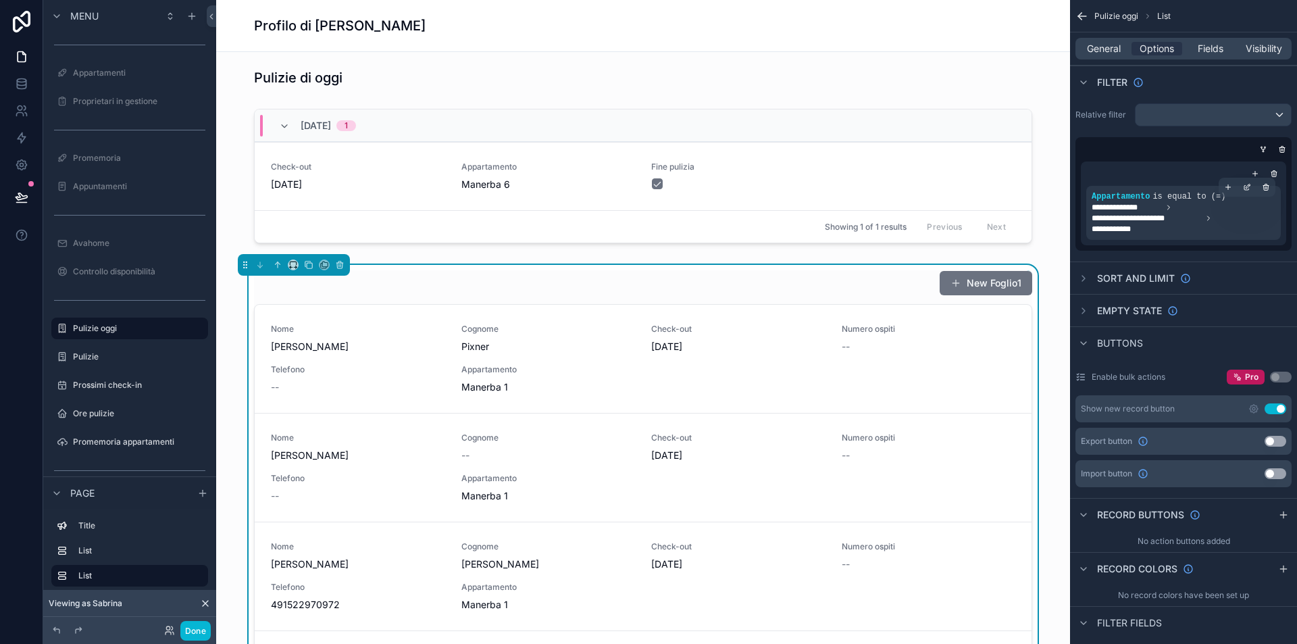
click at [1174, 217] on span "**********" at bounding box center [1147, 218] width 110 height 11
click at [1248, 184] on icon "scrollable content" at bounding box center [1247, 187] width 8 height 8
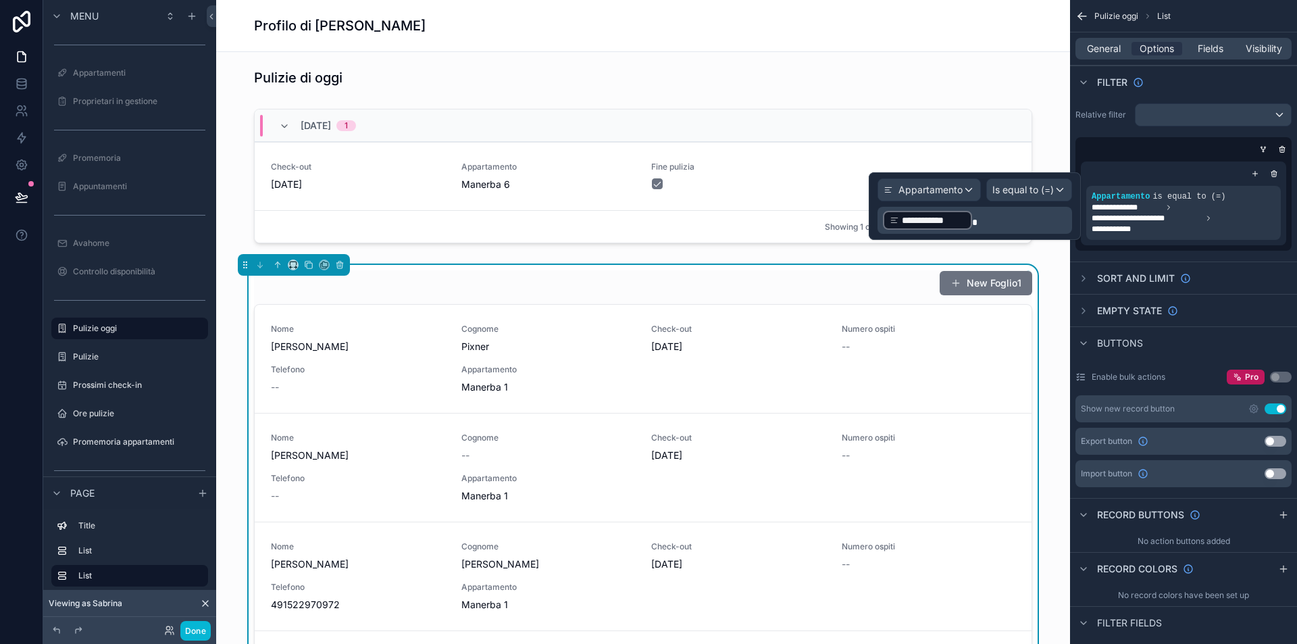
click at [990, 222] on p "**********" at bounding box center [976, 220] width 186 height 22
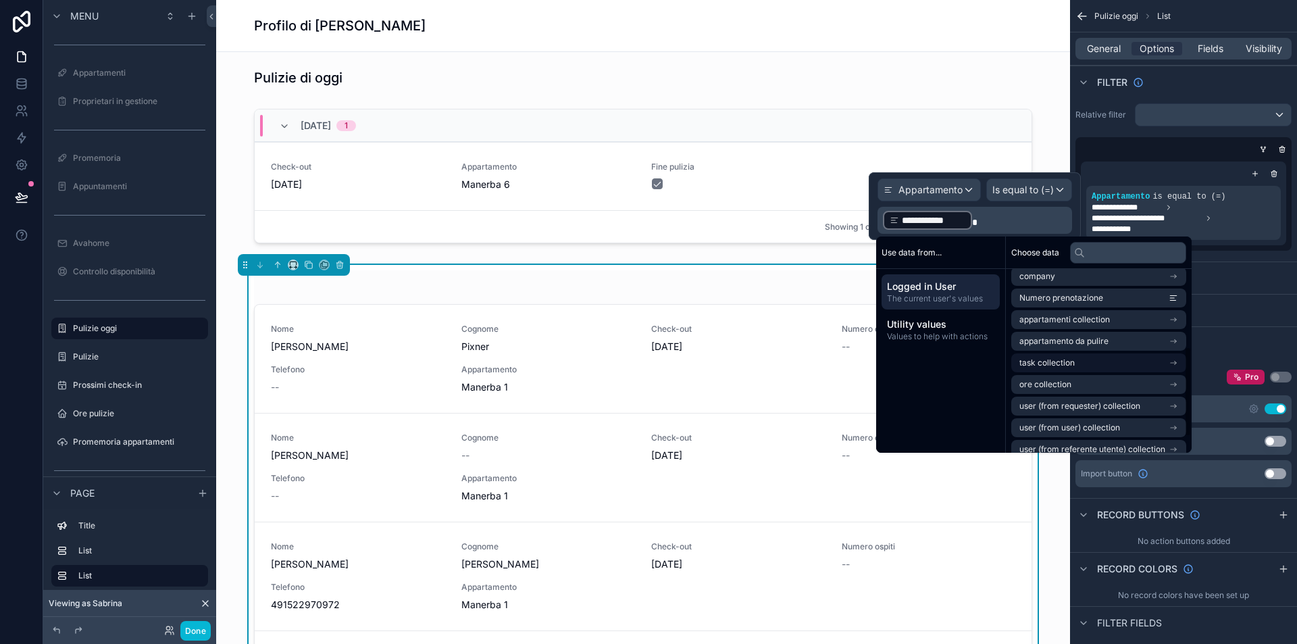
scroll to position [192, 0]
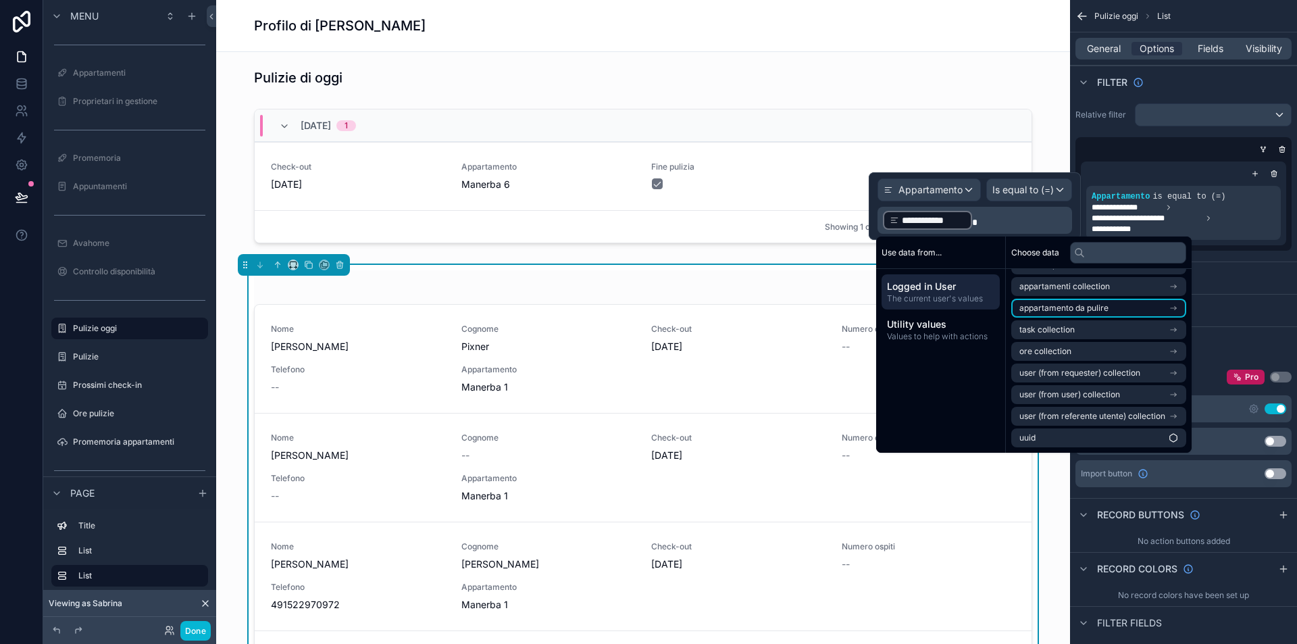
click at [1109, 307] on li "appartamento da pulire" at bounding box center [1098, 308] width 175 height 19
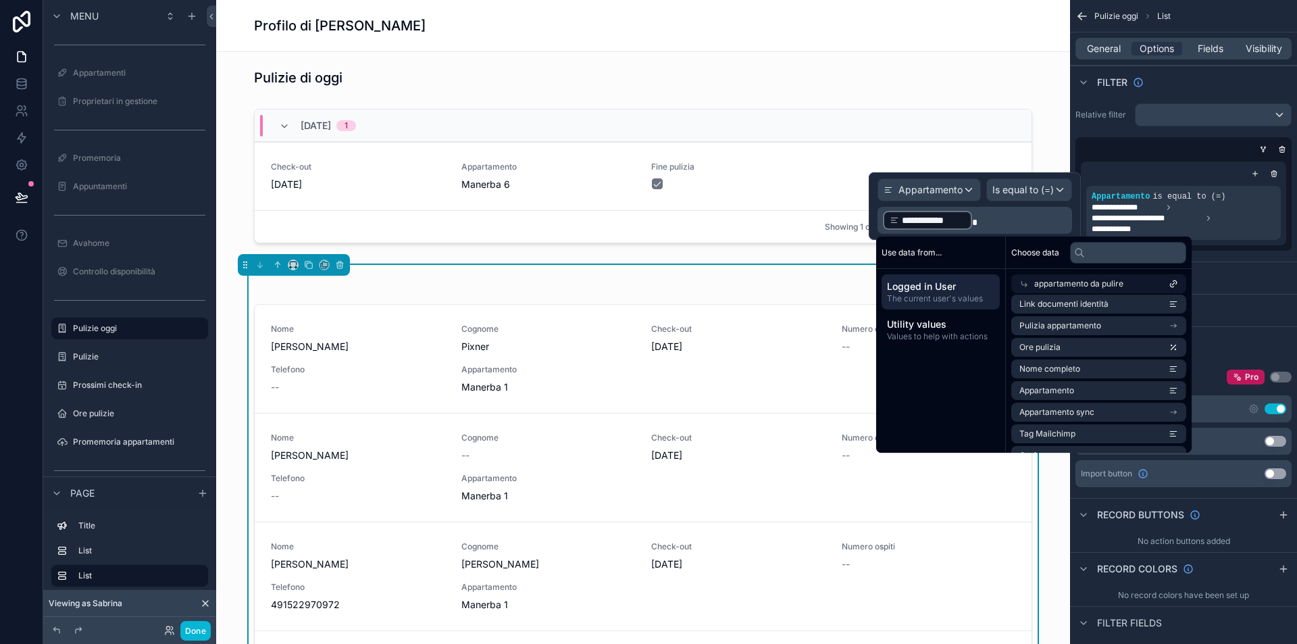
scroll to position [353, 0]
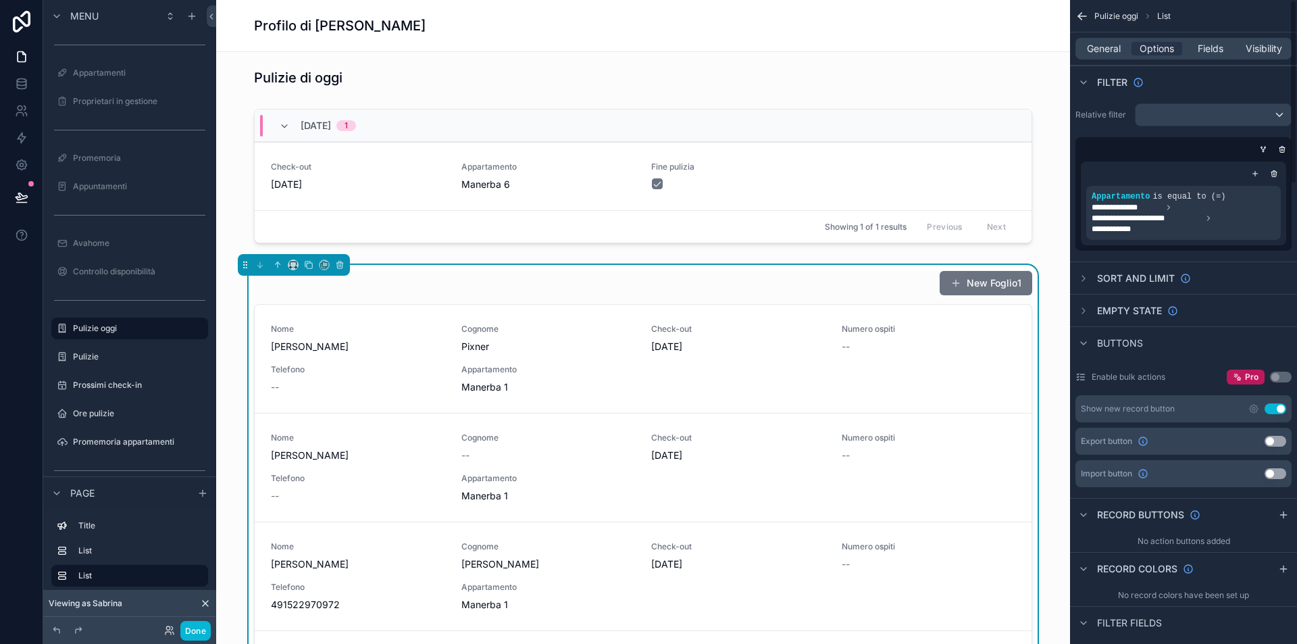
click at [1167, 178] on div "scrollable content" at bounding box center [1183, 174] width 195 height 14
click at [1254, 169] on div "scrollable content" at bounding box center [1255, 174] width 14 height 14
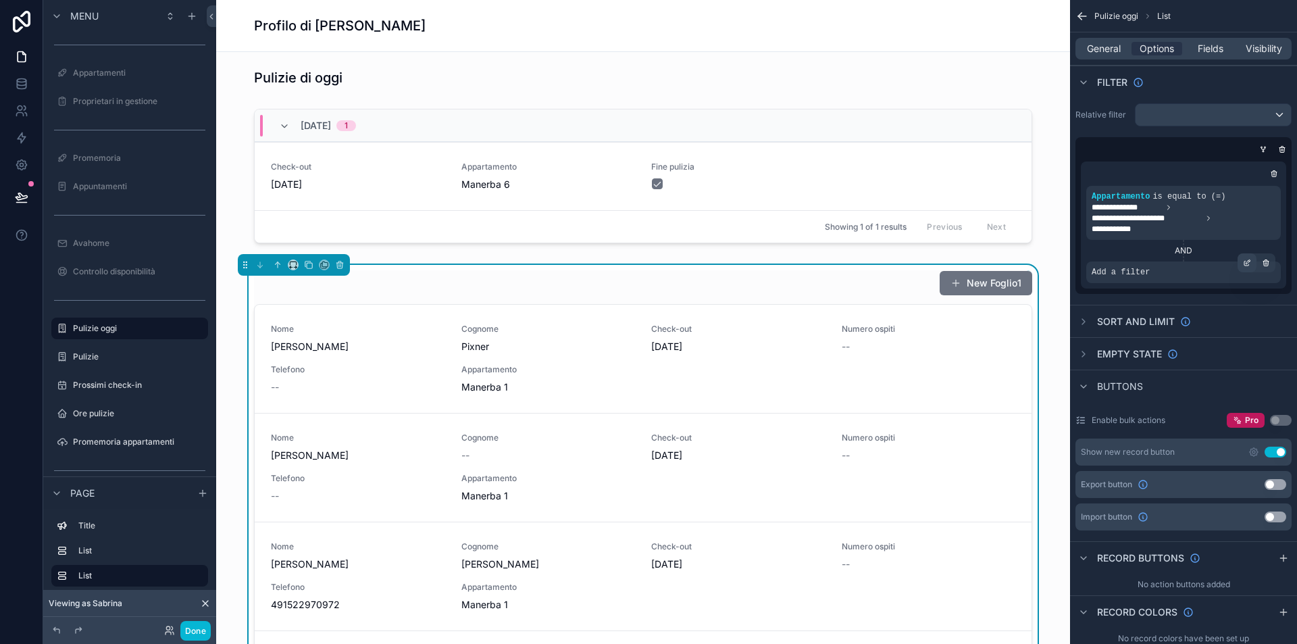
click at [1241, 261] on div "scrollable content" at bounding box center [1247, 262] width 19 height 19
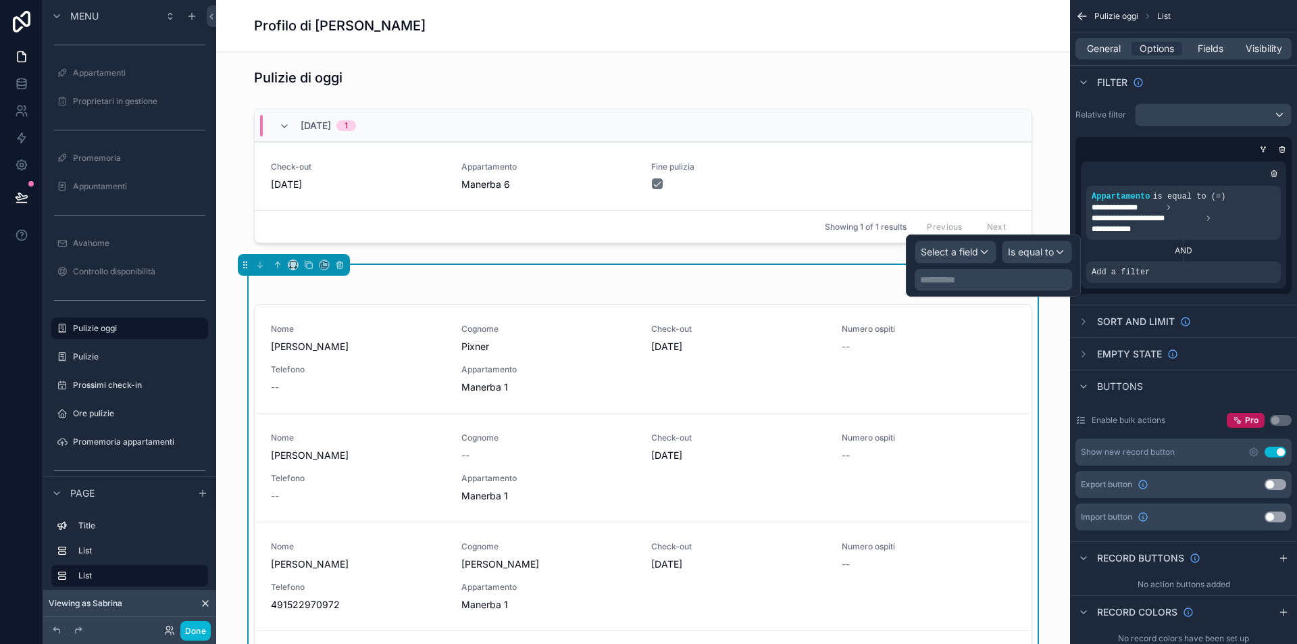
click at [982, 255] on div "Select a field" at bounding box center [955, 252] width 80 height 22
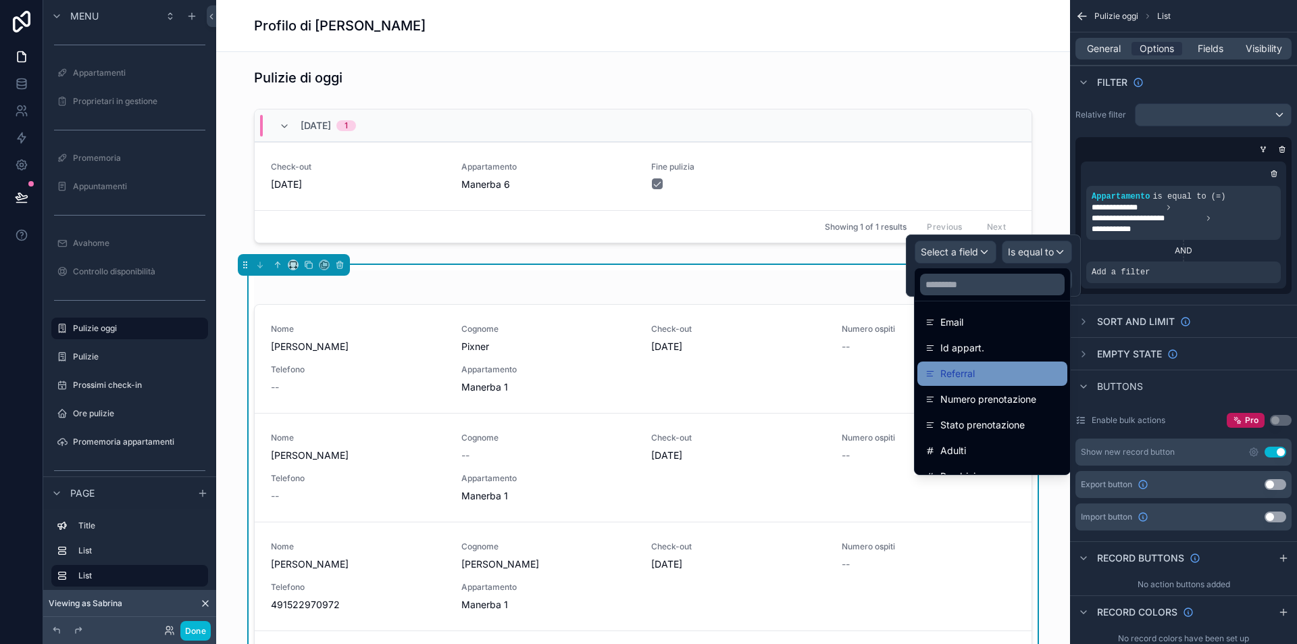
scroll to position [357, 0]
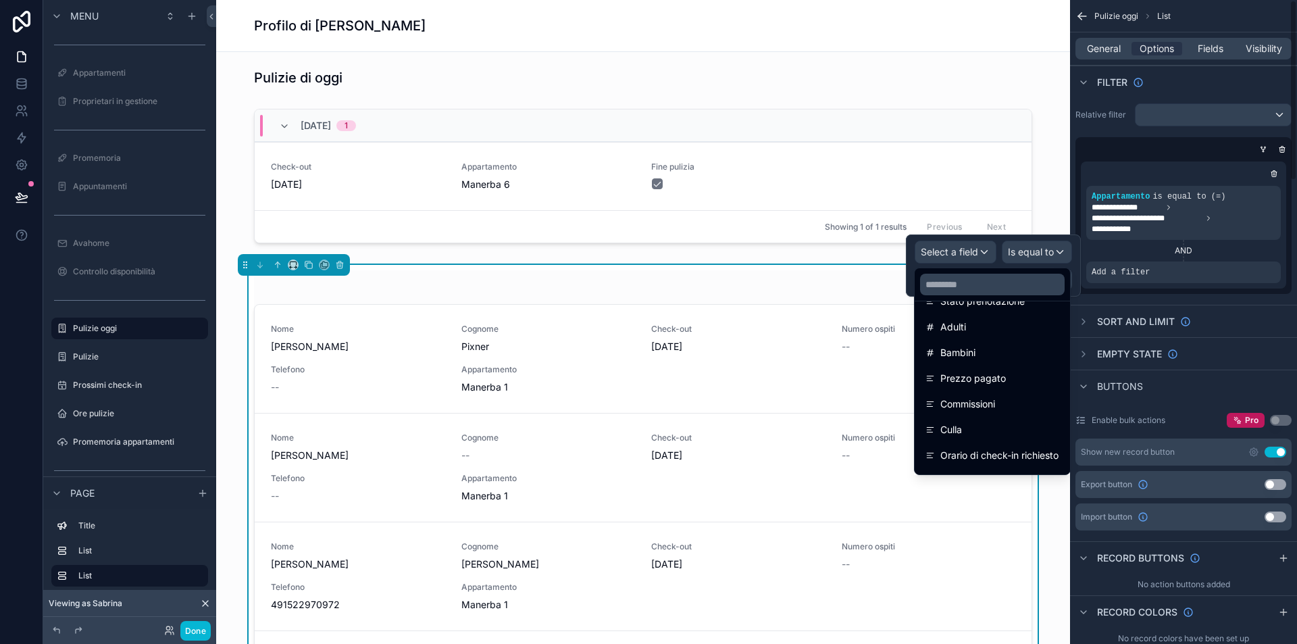
click at [1144, 251] on div "AND" at bounding box center [1183, 250] width 195 height 11
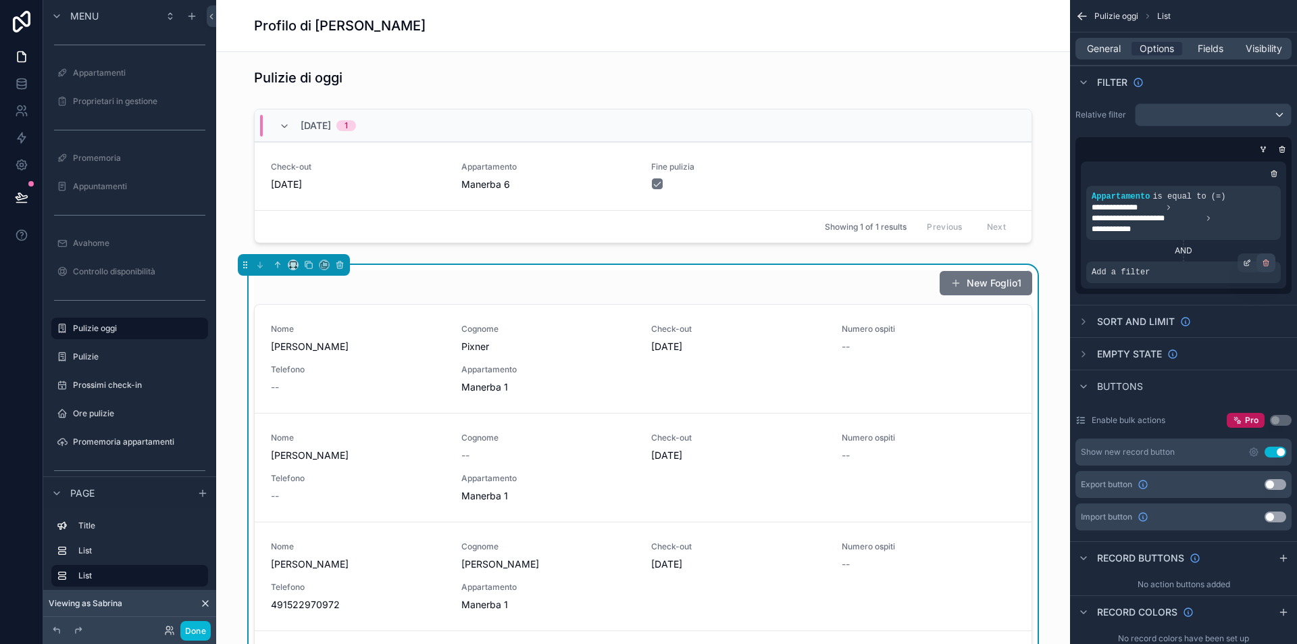
click at [1268, 259] on icon "scrollable content" at bounding box center [1266, 263] width 8 height 8
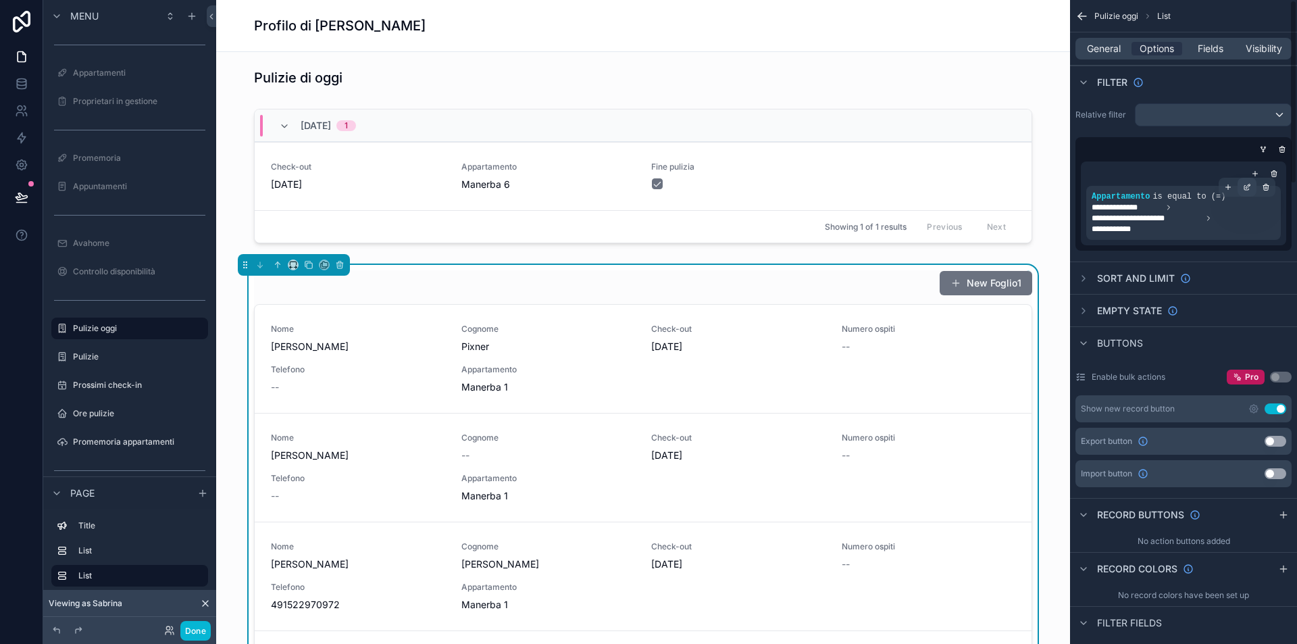
click at [1251, 190] on div "scrollable content" at bounding box center [1247, 187] width 19 height 19
click at [1227, 182] on div "scrollable content" at bounding box center [1228, 187] width 19 height 19
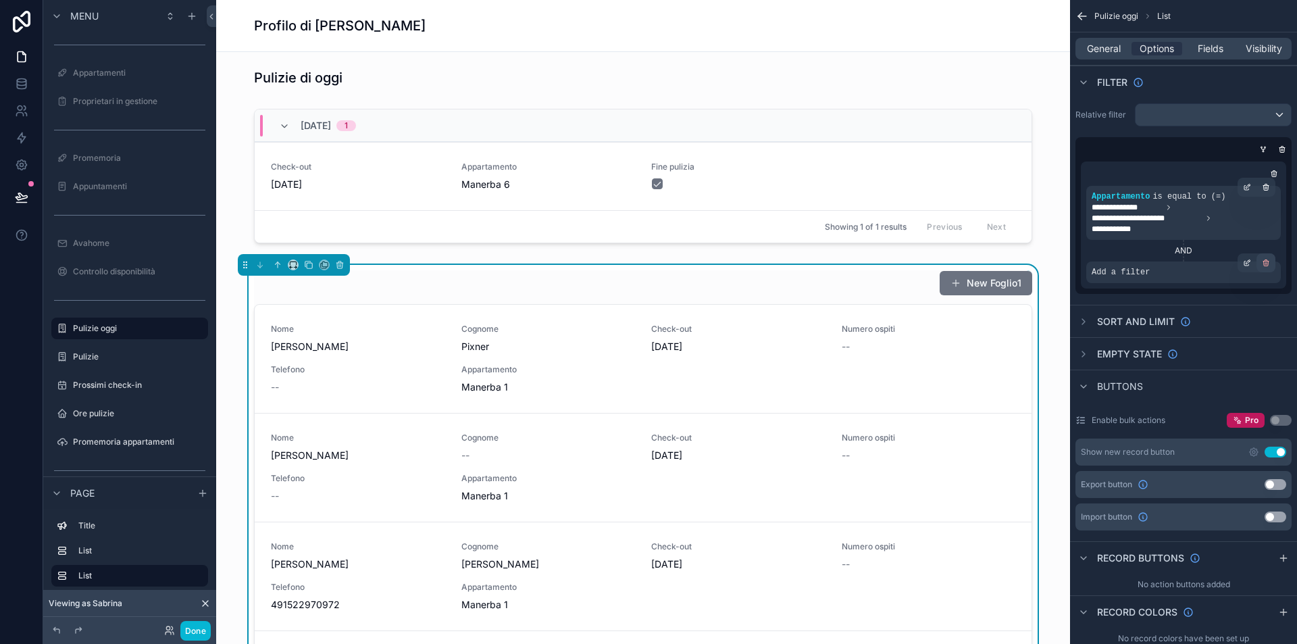
click at [1267, 260] on icon "scrollable content" at bounding box center [1266, 260] width 2 height 1
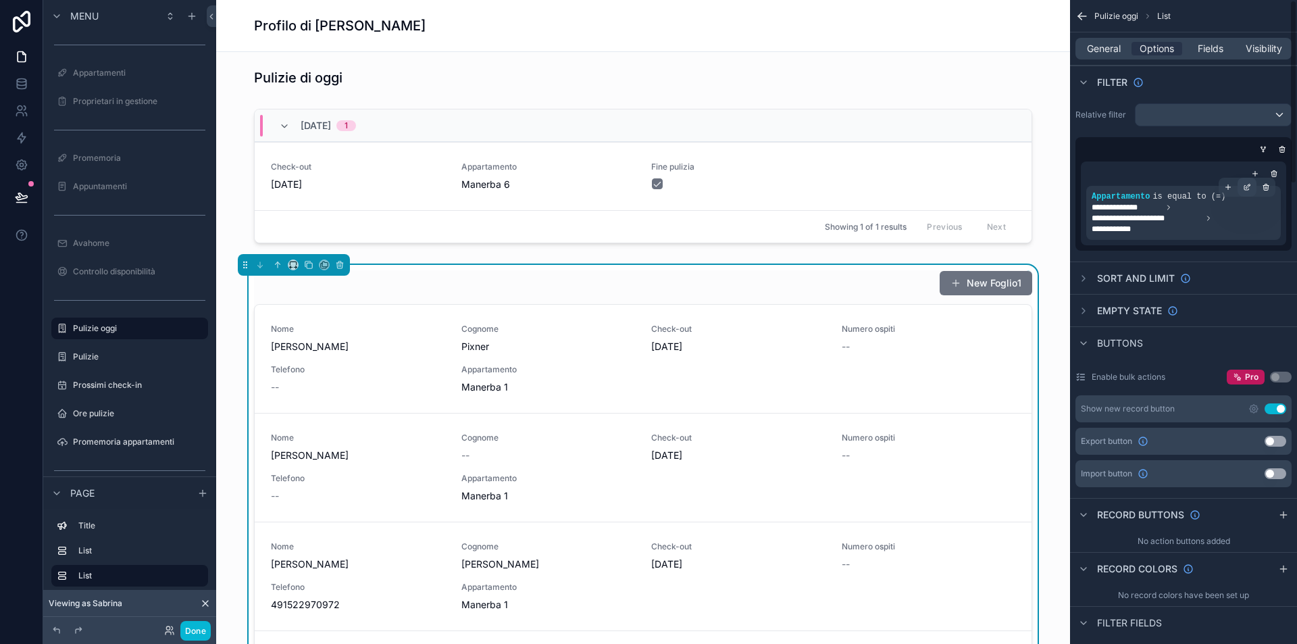
click at [1242, 187] on div "scrollable content" at bounding box center [1247, 187] width 19 height 19
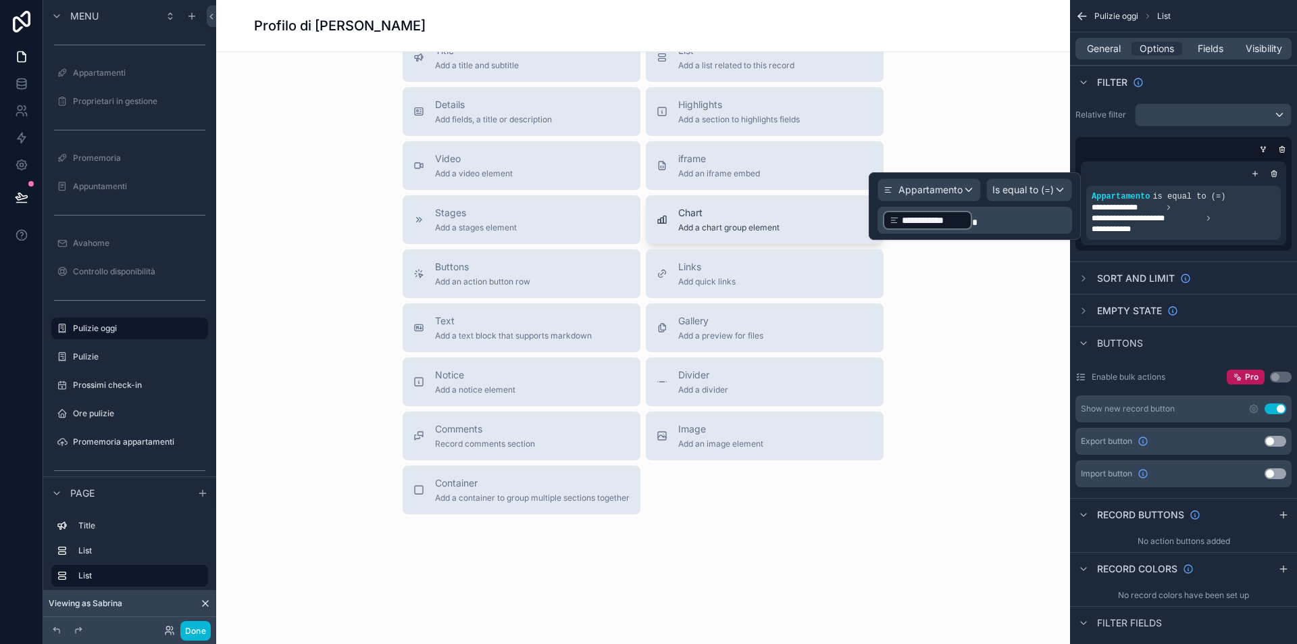
scroll to position [340, 0]
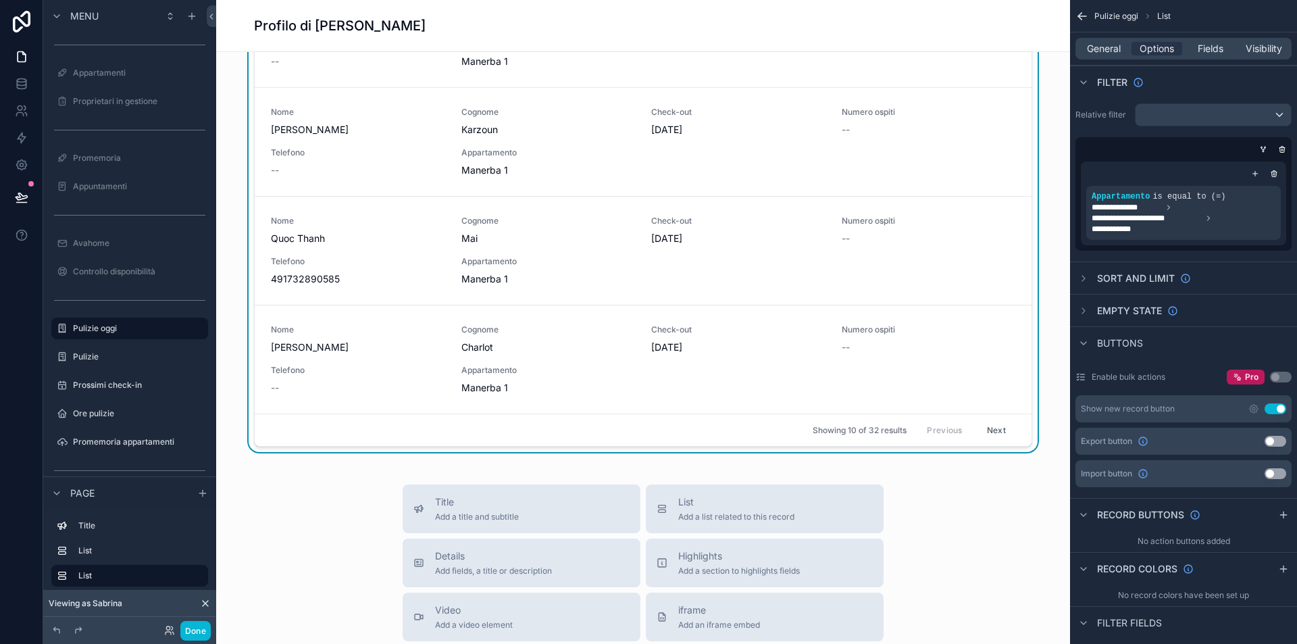
click at [999, 430] on button "Next" at bounding box center [997, 430] width 38 height 21
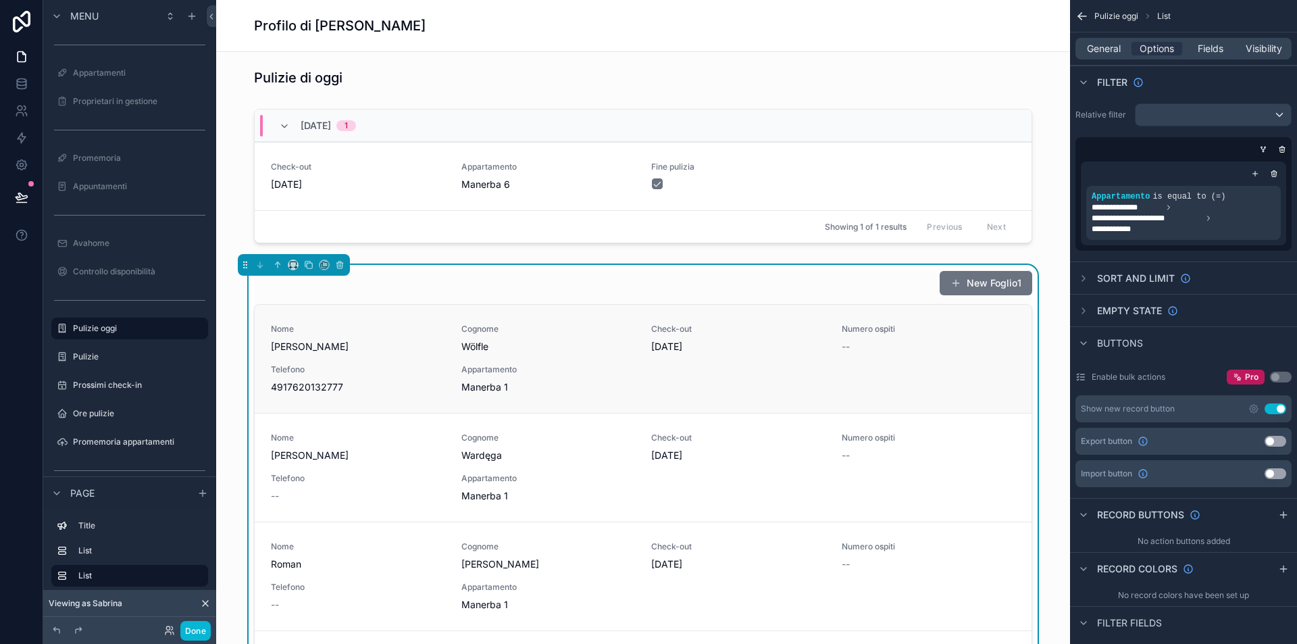
scroll to position [638, 0]
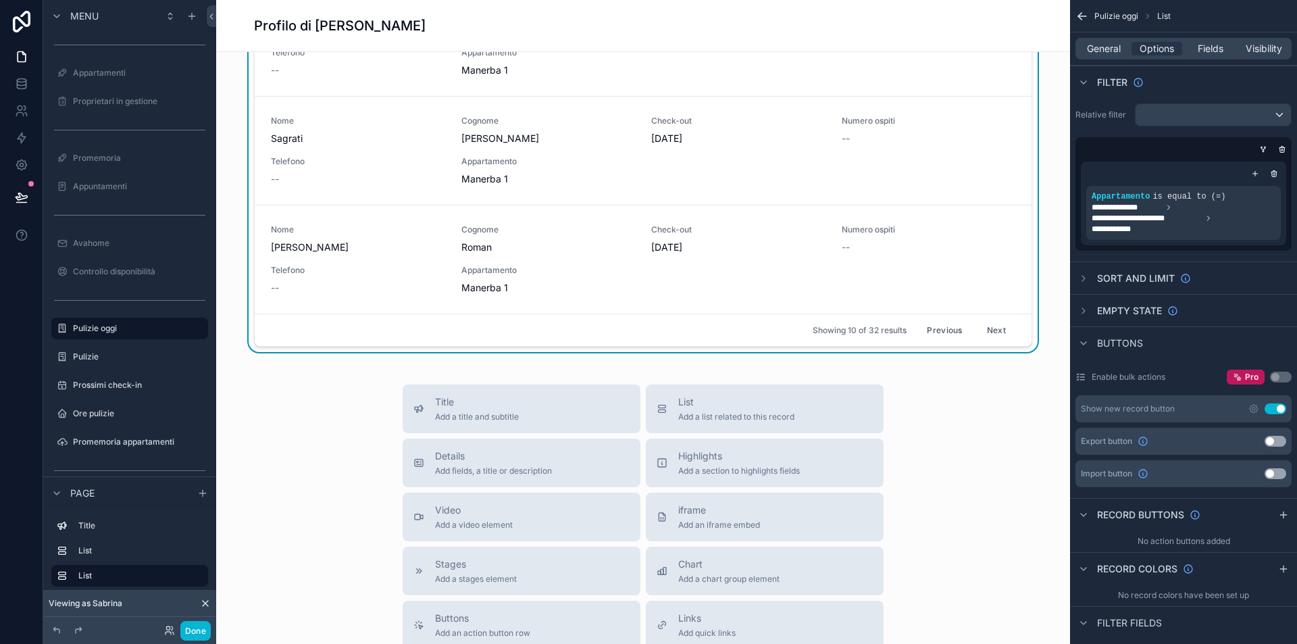
click at [994, 332] on button "Next" at bounding box center [997, 330] width 38 height 21
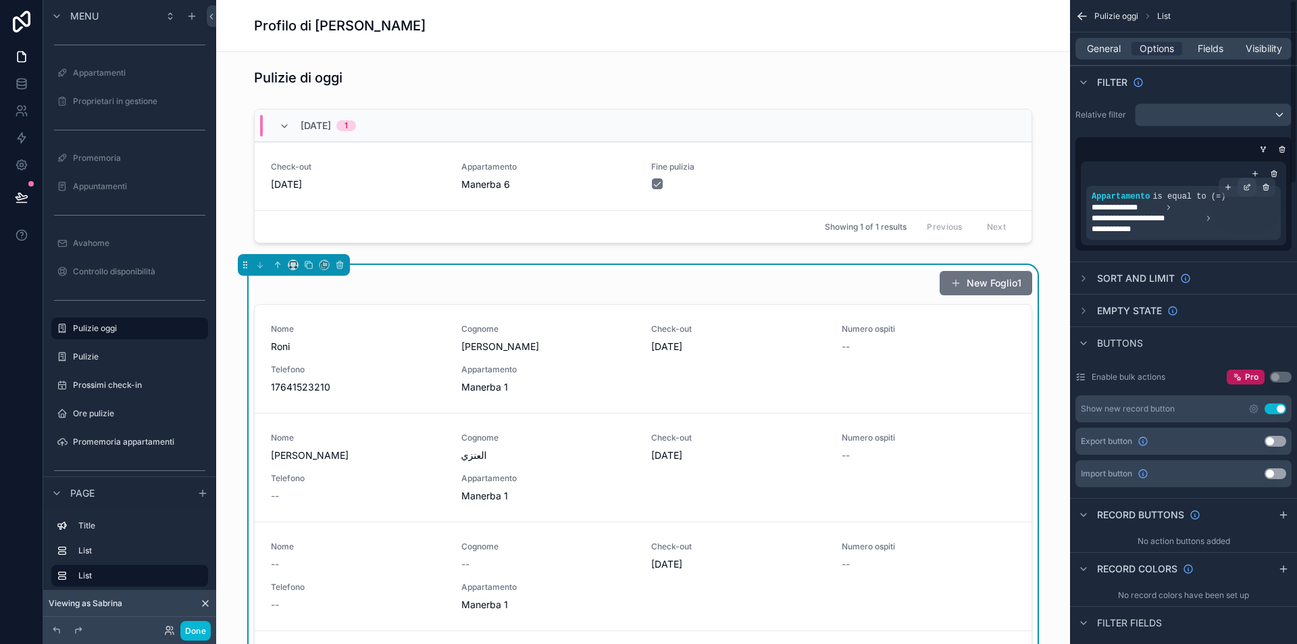
click at [1252, 188] on div "scrollable content" at bounding box center [1247, 187] width 19 height 19
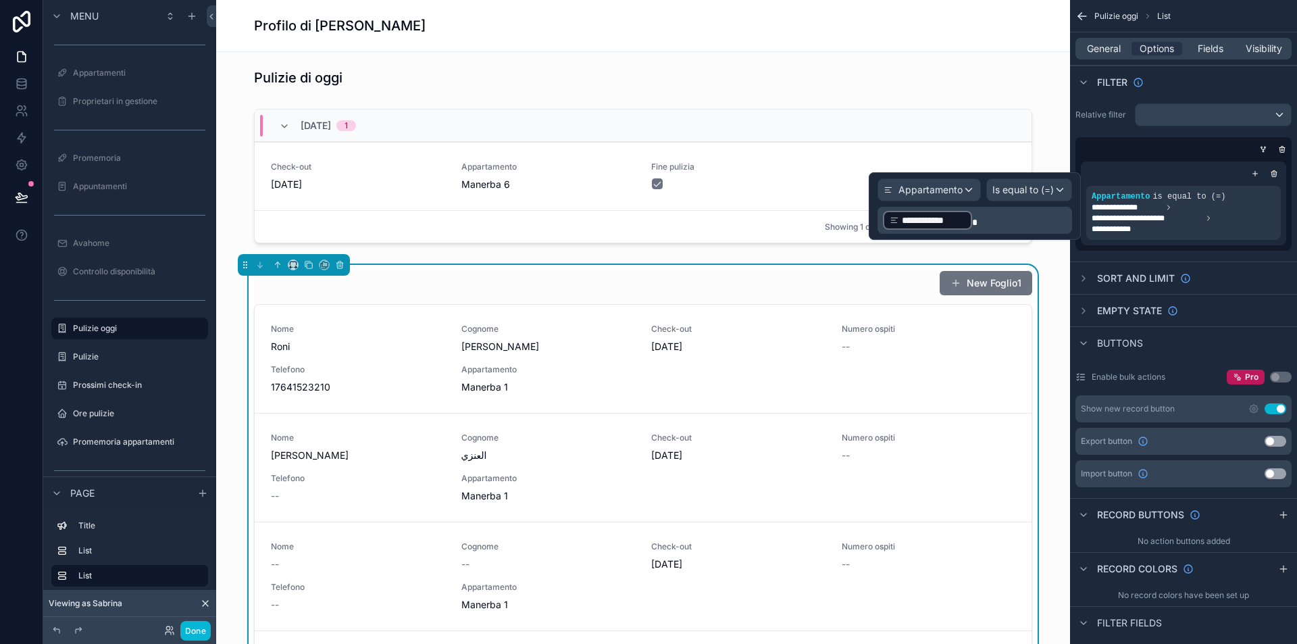
click at [1027, 194] on span "Is equal to (=)" at bounding box center [1022, 190] width 61 height 14
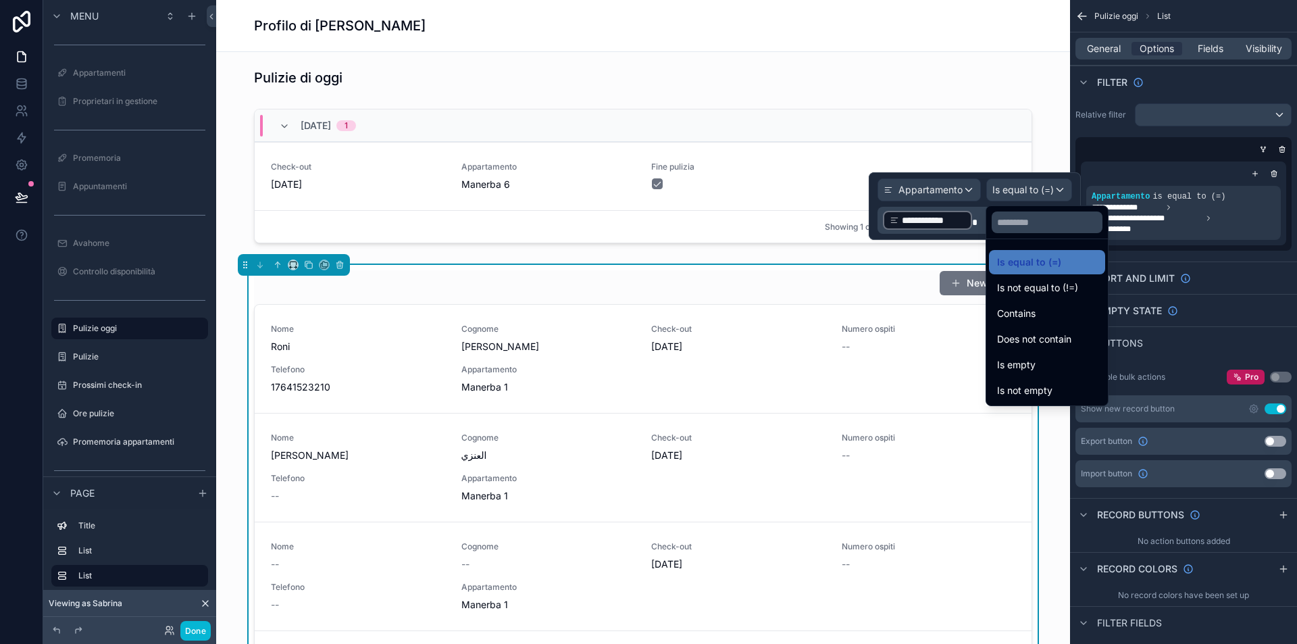
click at [976, 217] on div at bounding box center [975, 206] width 212 height 68
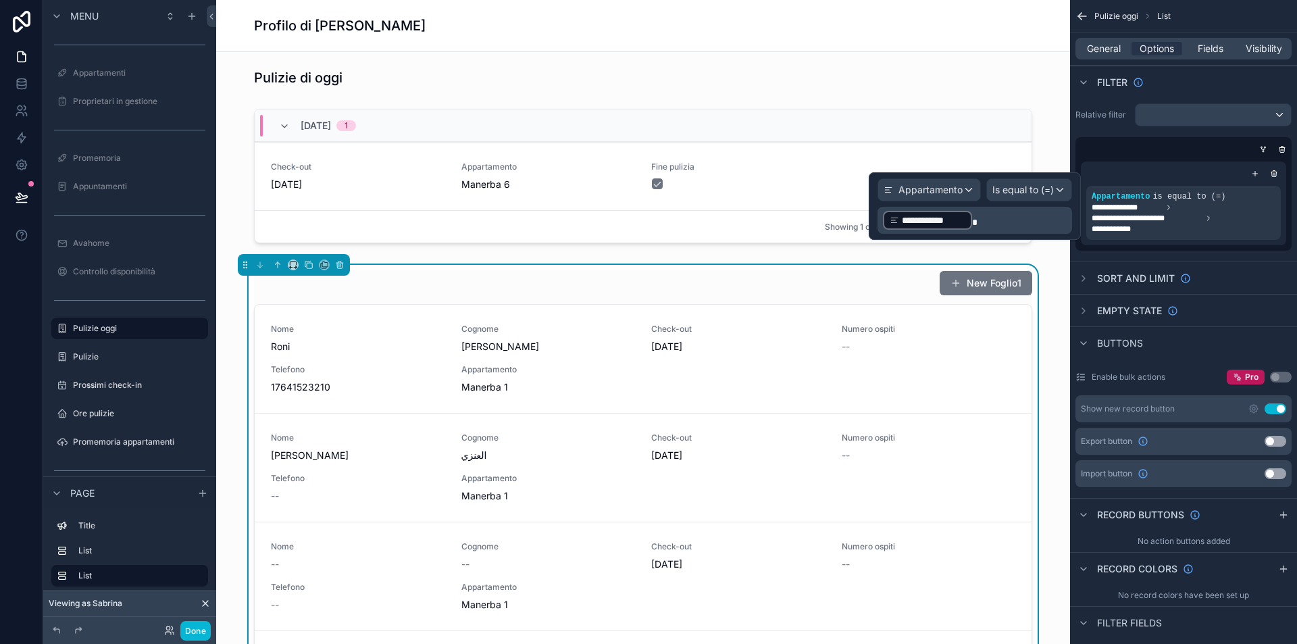
click at [975, 220] on span at bounding box center [974, 222] width 5 height 9
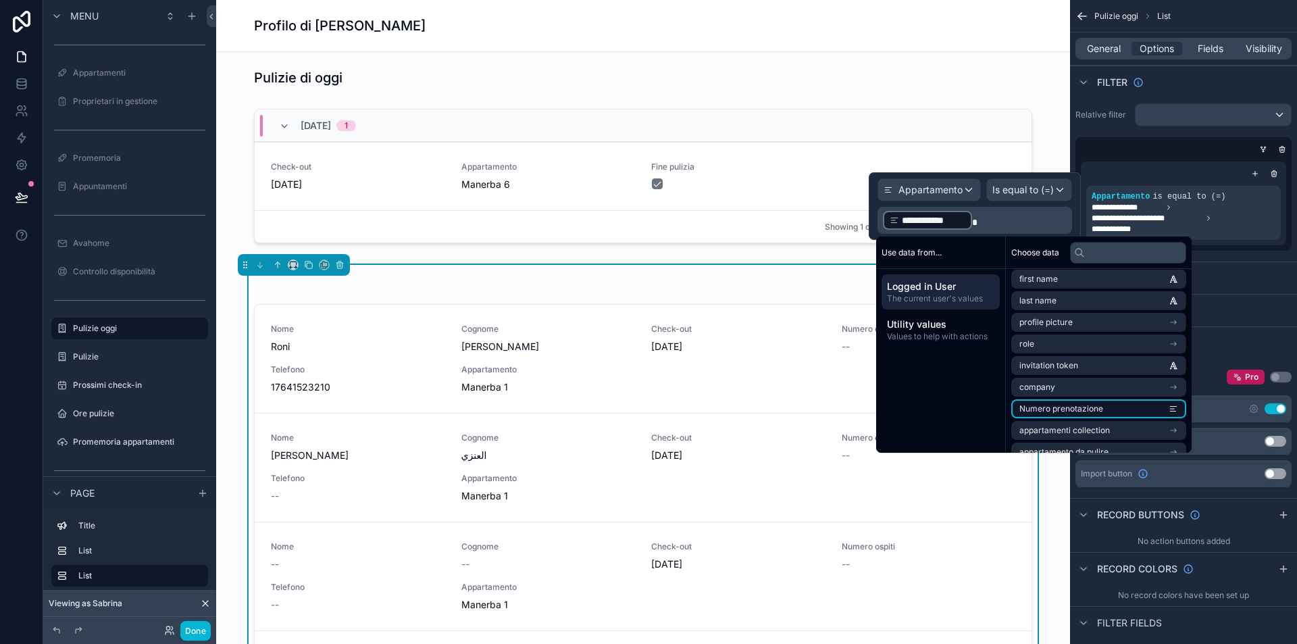
scroll to position [165, 0]
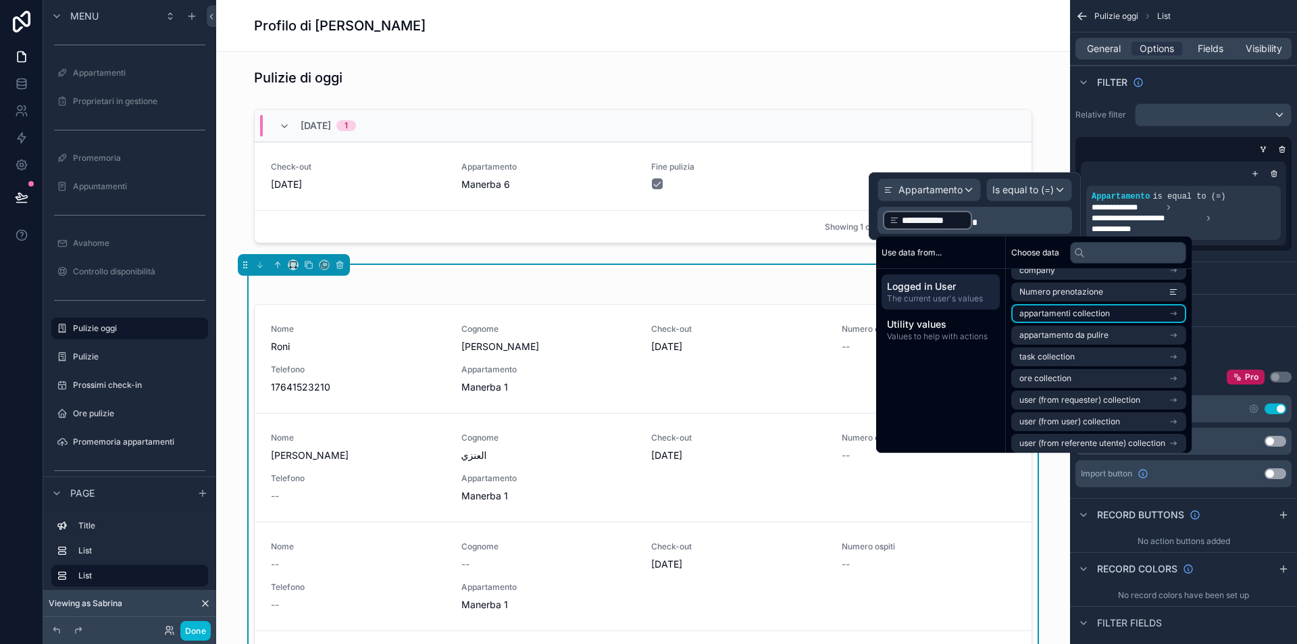
click at [1125, 311] on li "appartamenti collection" at bounding box center [1098, 313] width 175 height 19
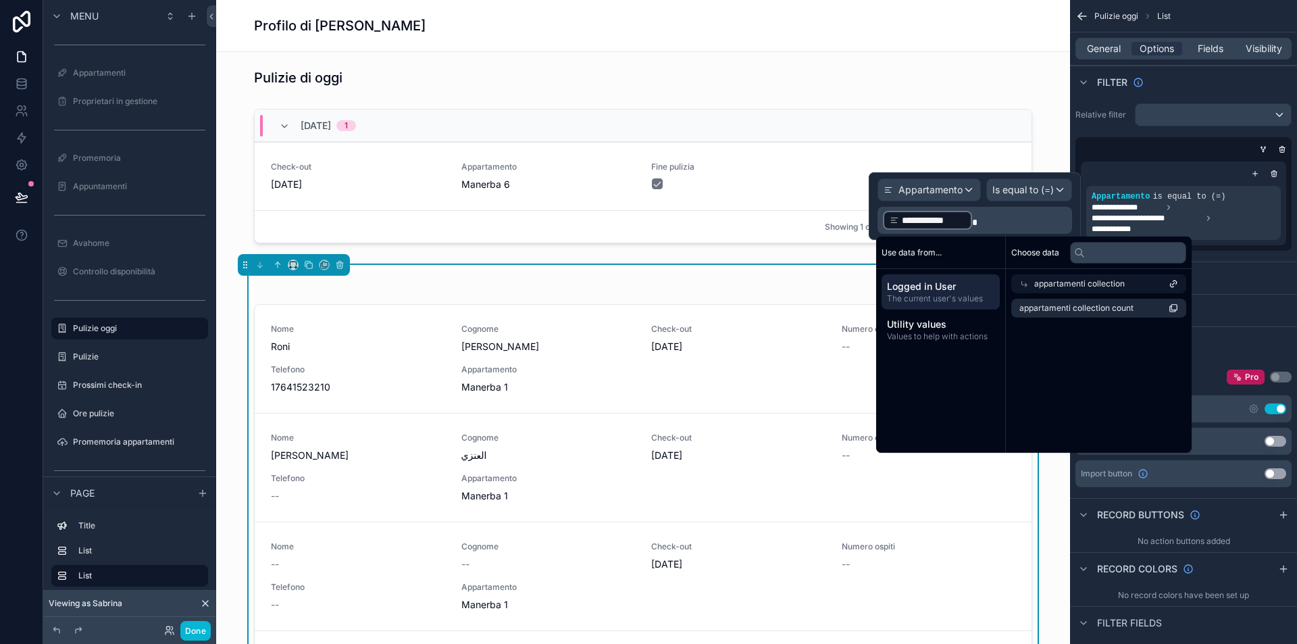
scroll to position [0, 0]
click at [1032, 280] on div "appartamenti collection" at bounding box center [1098, 283] width 175 height 19
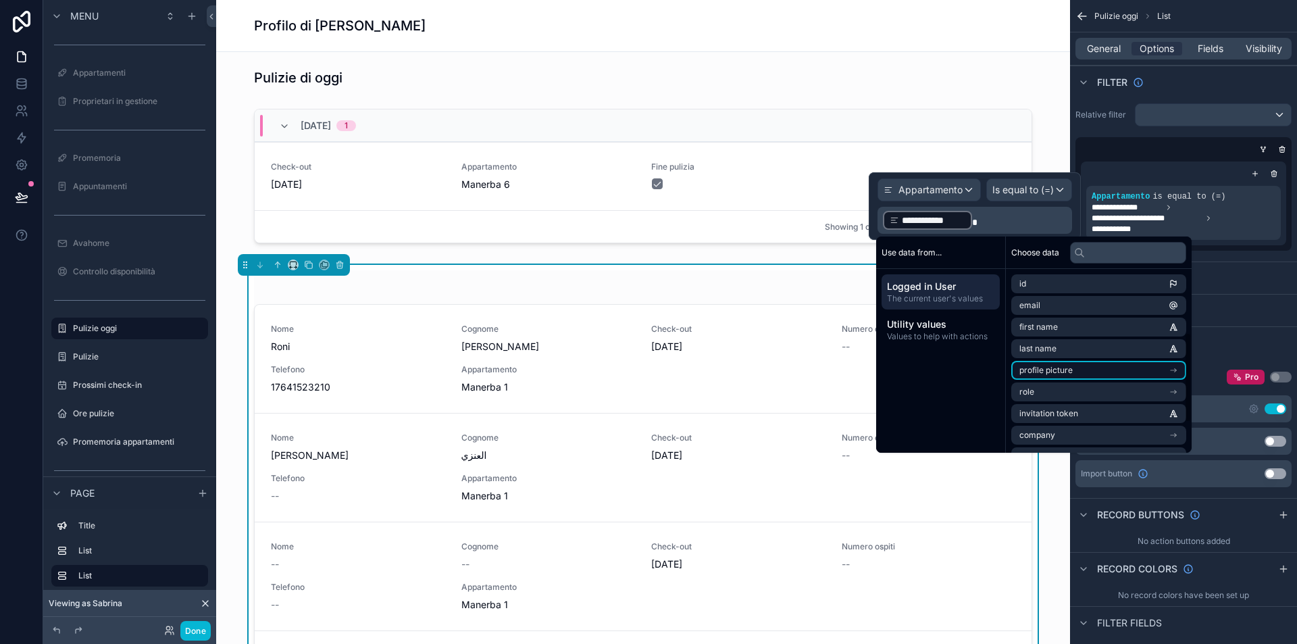
scroll to position [192, 0]
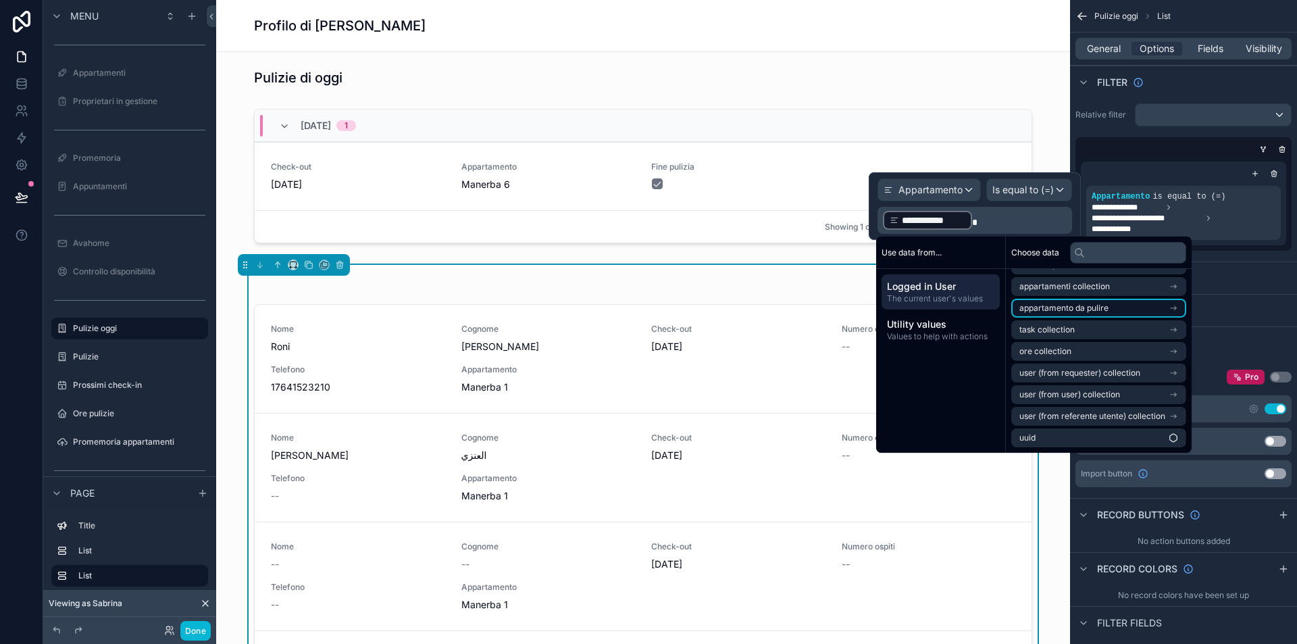
click at [1112, 308] on li "appartamento da pulire" at bounding box center [1098, 308] width 175 height 19
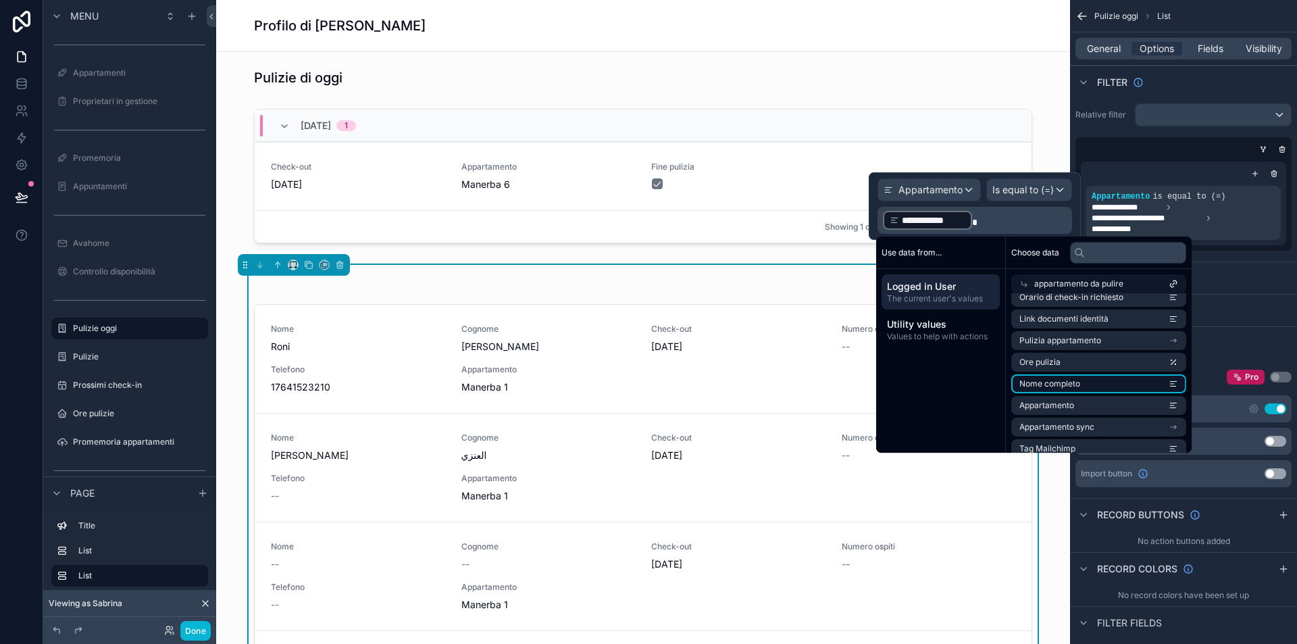
scroll to position [338, 0]
click at [1072, 403] on span "Appartamento" at bounding box center [1046, 402] width 55 height 11
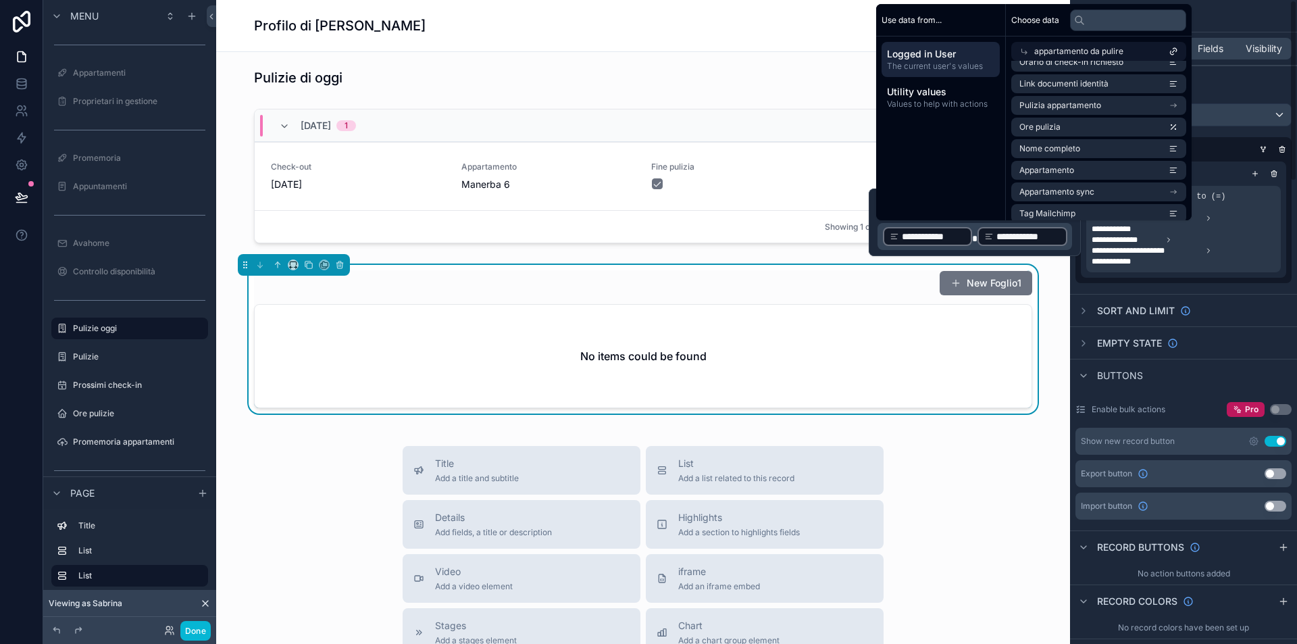
click at [972, 235] on div "**********" at bounding box center [927, 236] width 89 height 19
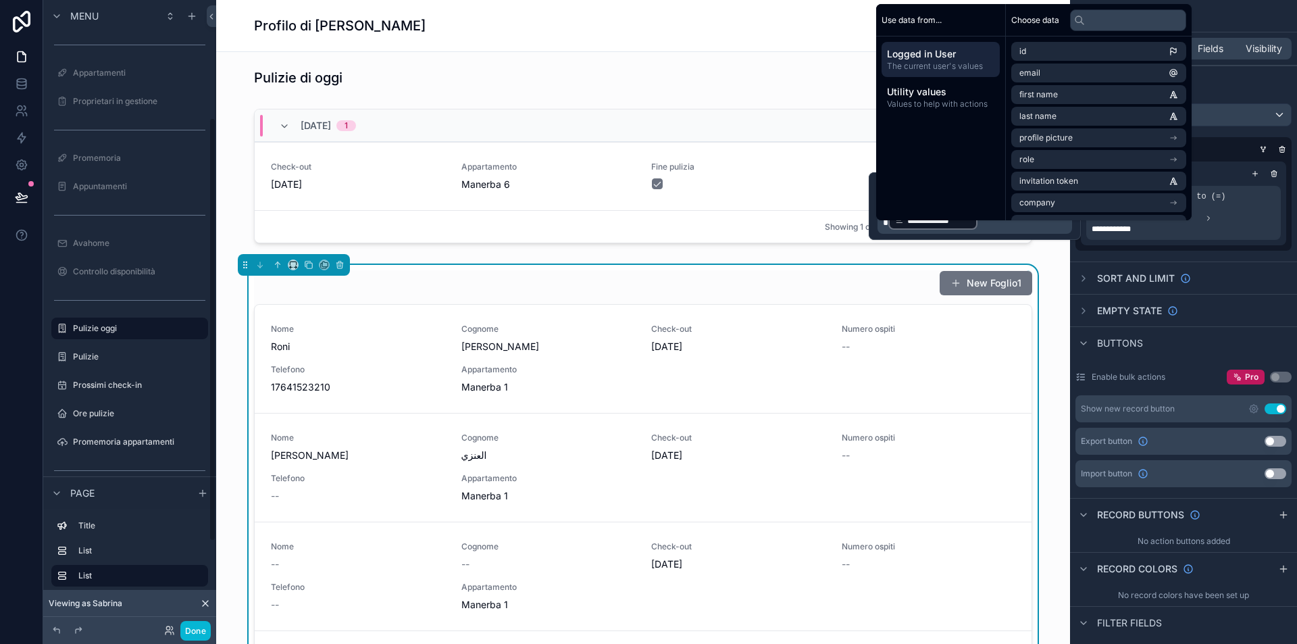
click at [227, 324] on div "New Foglio1 Nome Roni Cognome Ari Check-out 18/08/2025 Numero ospiti -- Telefon…" at bounding box center [643, 529] width 832 height 528
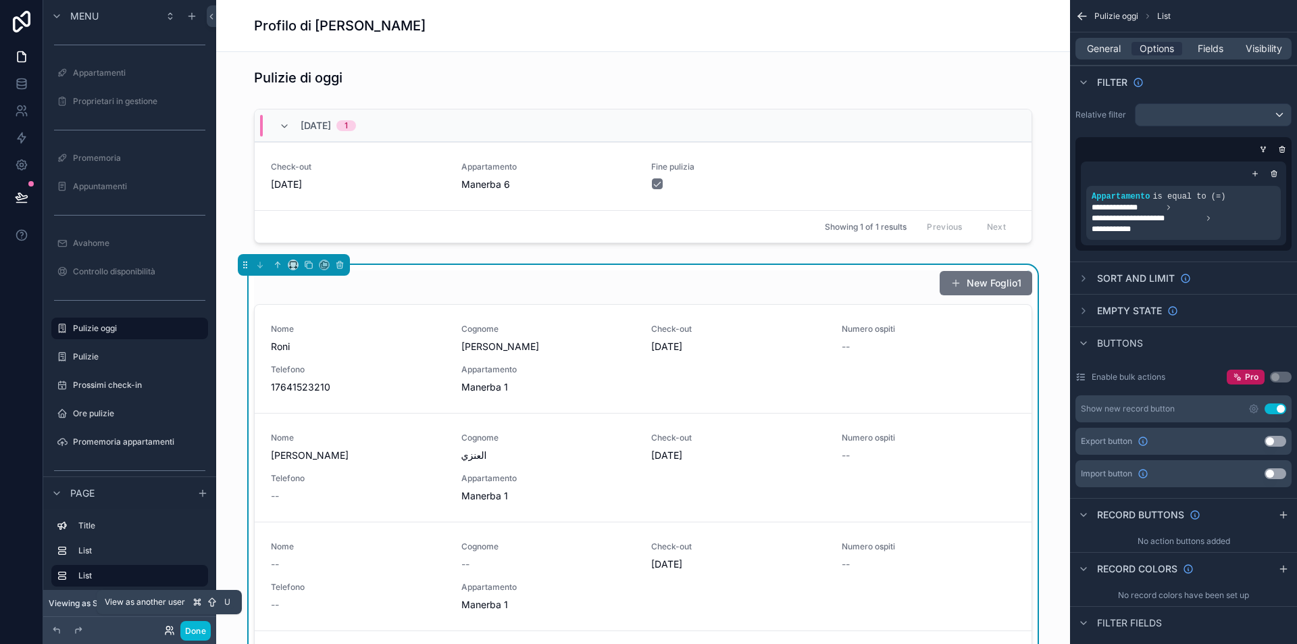
click at [168, 627] on icon at bounding box center [169, 630] width 11 height 11
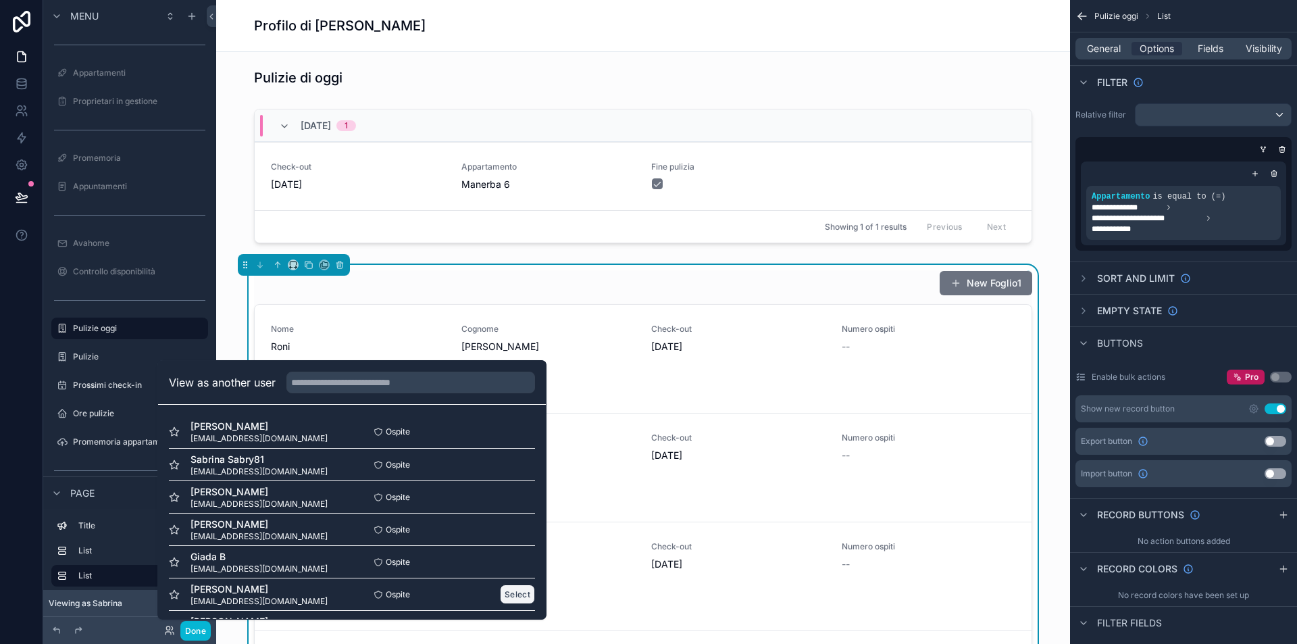
click at [509, 589] on button "Select" at bounding box center [517, 594] width 35 height 20
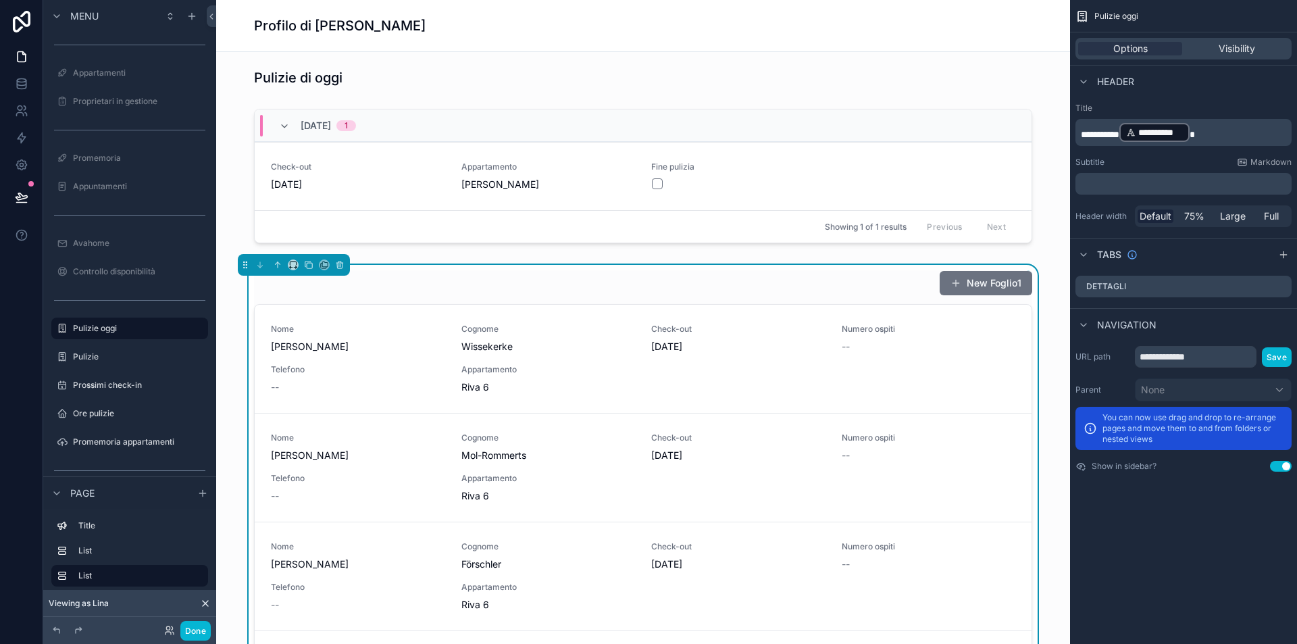
click at [759, 268] on div "New Foglio1 Nome Martin Cognome Wissekerke Check-out 27/07/2025 Numero ospiti -…" at bounding box center [643, 529] width 832 height 528
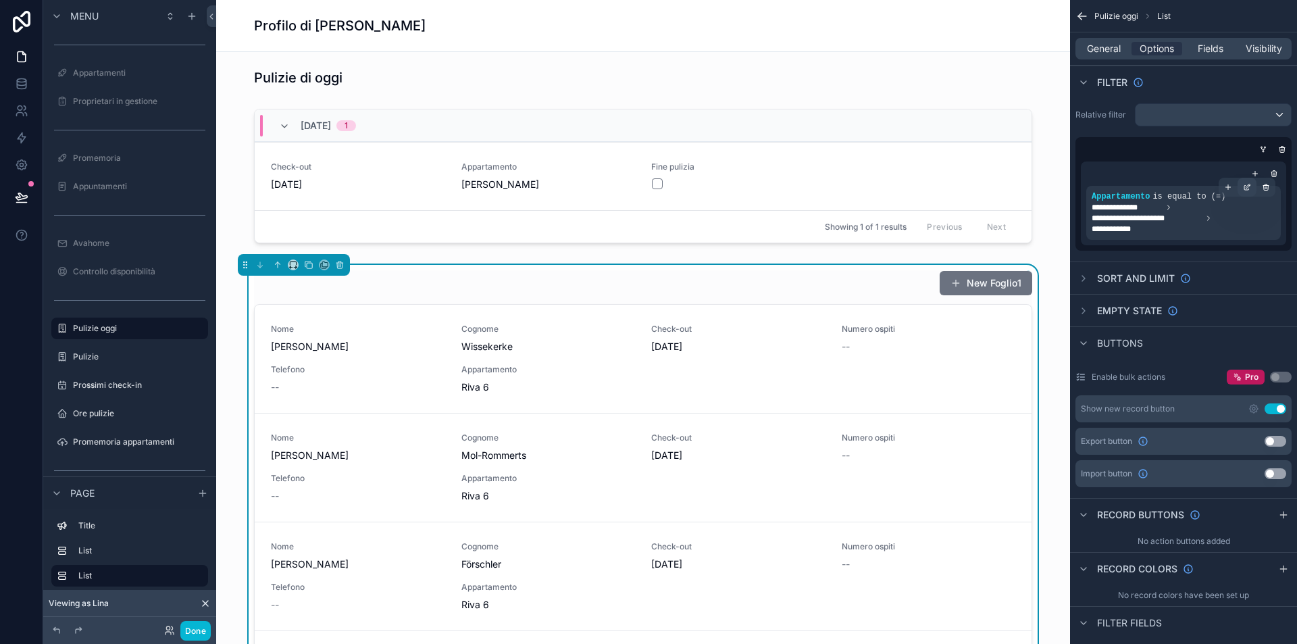
click at [1239, 187] on div "scrollable content" at bounding box center [1247, 187] width 19 height 19
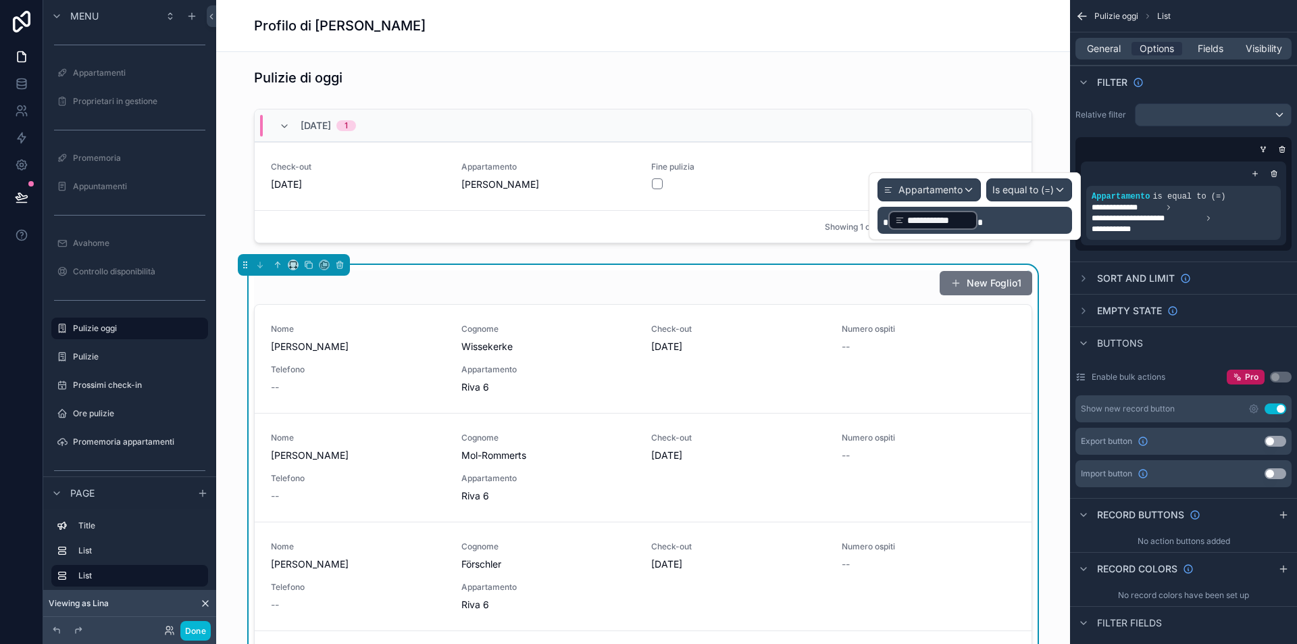
click at [983, 215] on p "**********" at bounding box center [976, 220] width 186 height 22
click at [1025, 183] on span "Is equal to (=)" at bounding box center [1022, 190] width 61 height 14
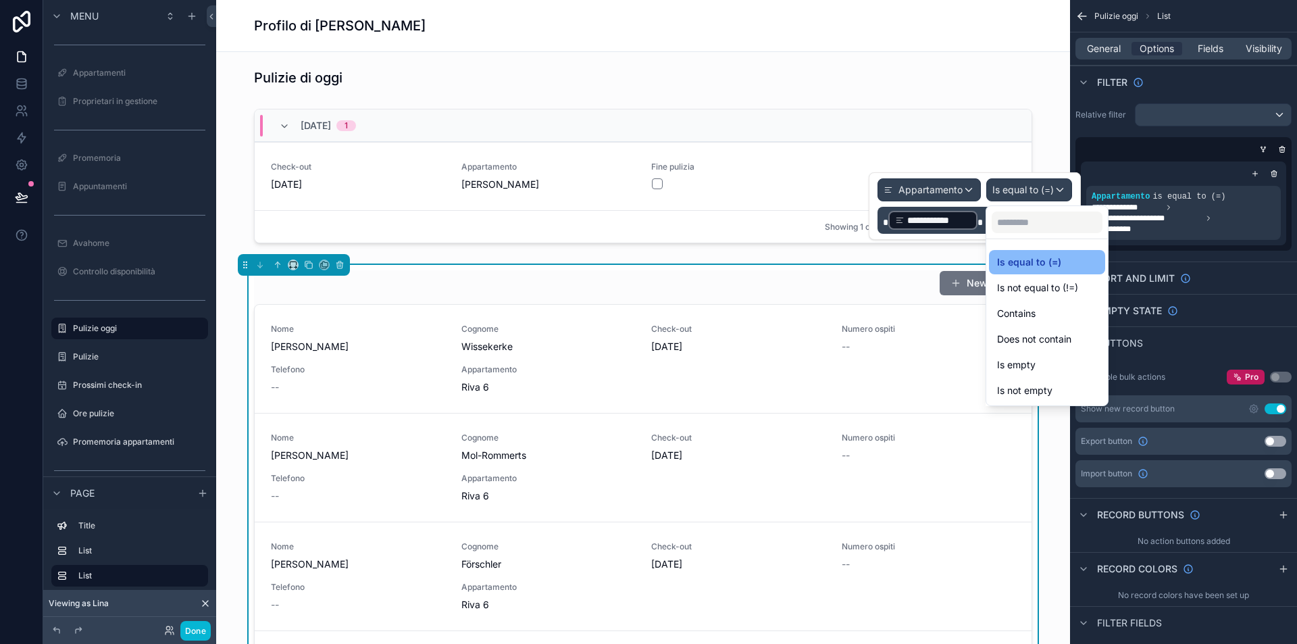
click at [969, 224] on div at bounding box center [975, 206] width 212 height 68
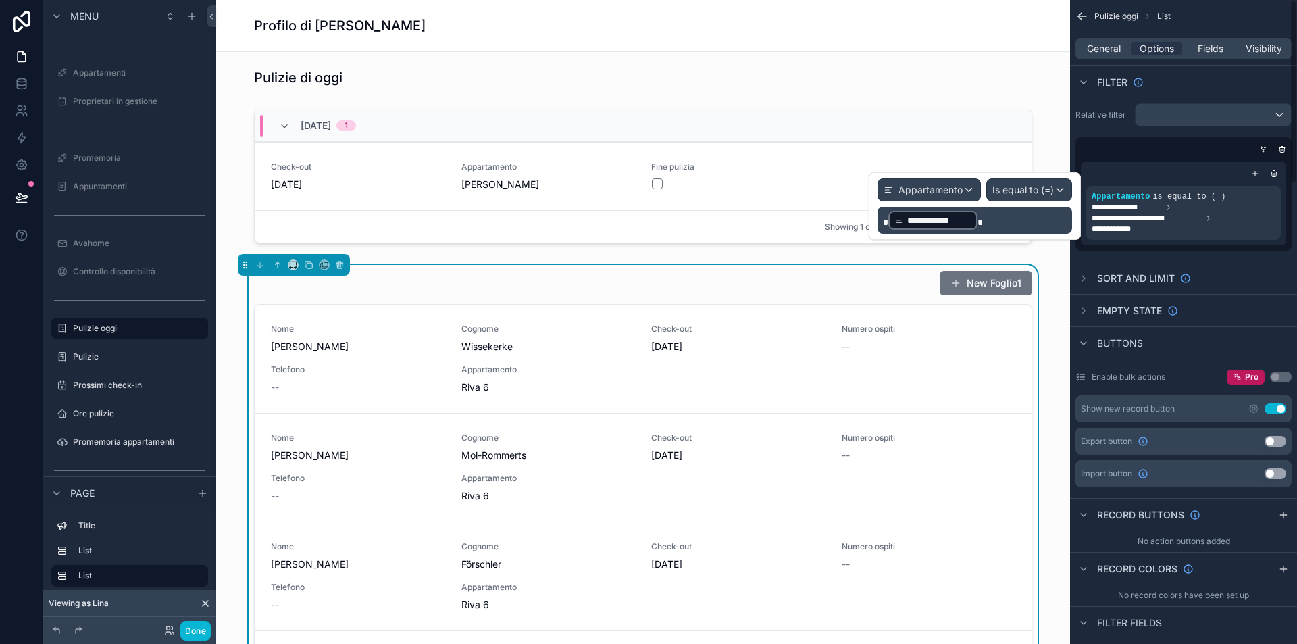
click at [1204, 174] on div "scrollable content" at bounding box center [1183, 174] width 195 height 14
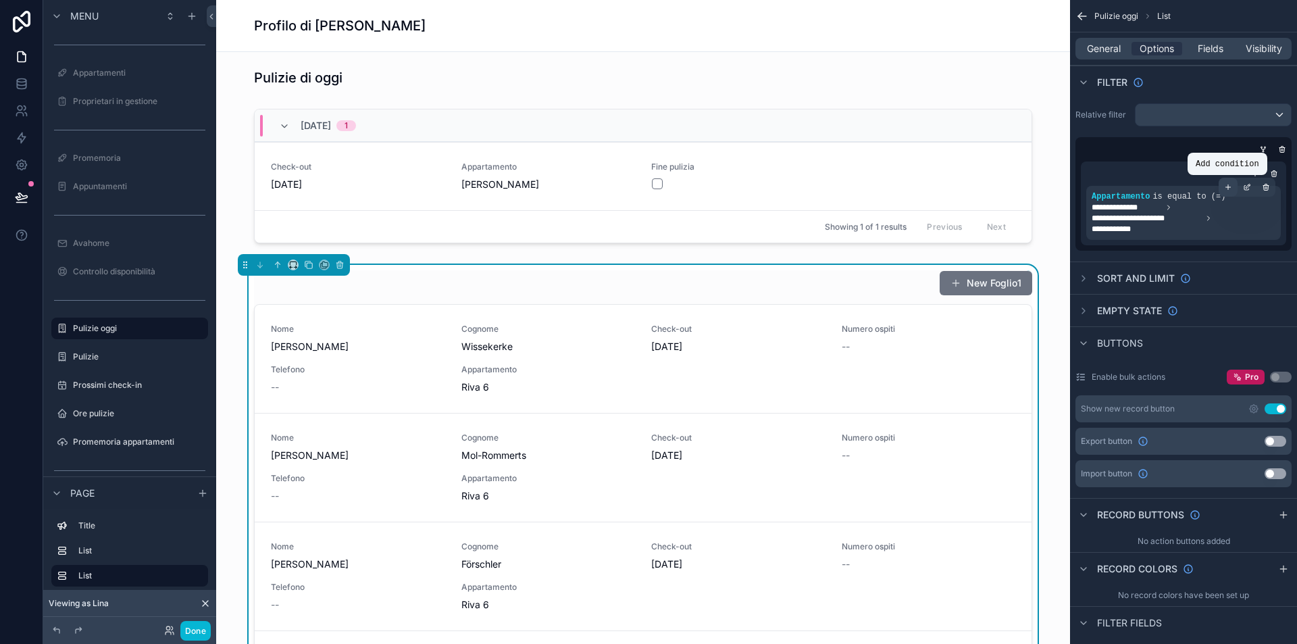
click at [1232, 184] on div "scrollable content" at bounding box center [1228, 187] width 19 height 19
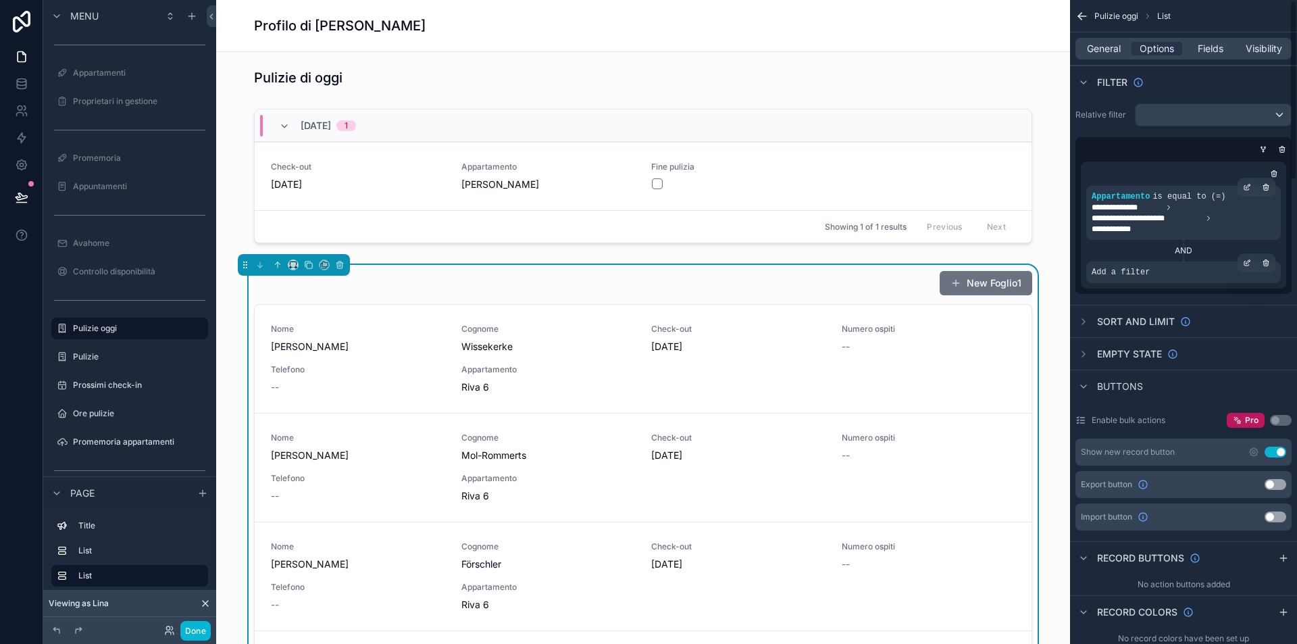
click at [1161, 265] on div "Add a filter" at bounding box center [1183, 272] width 195 height 22
click at [1242, 261] on div "scrollable content" at bounding box center [1247, 262] width 19 height 19
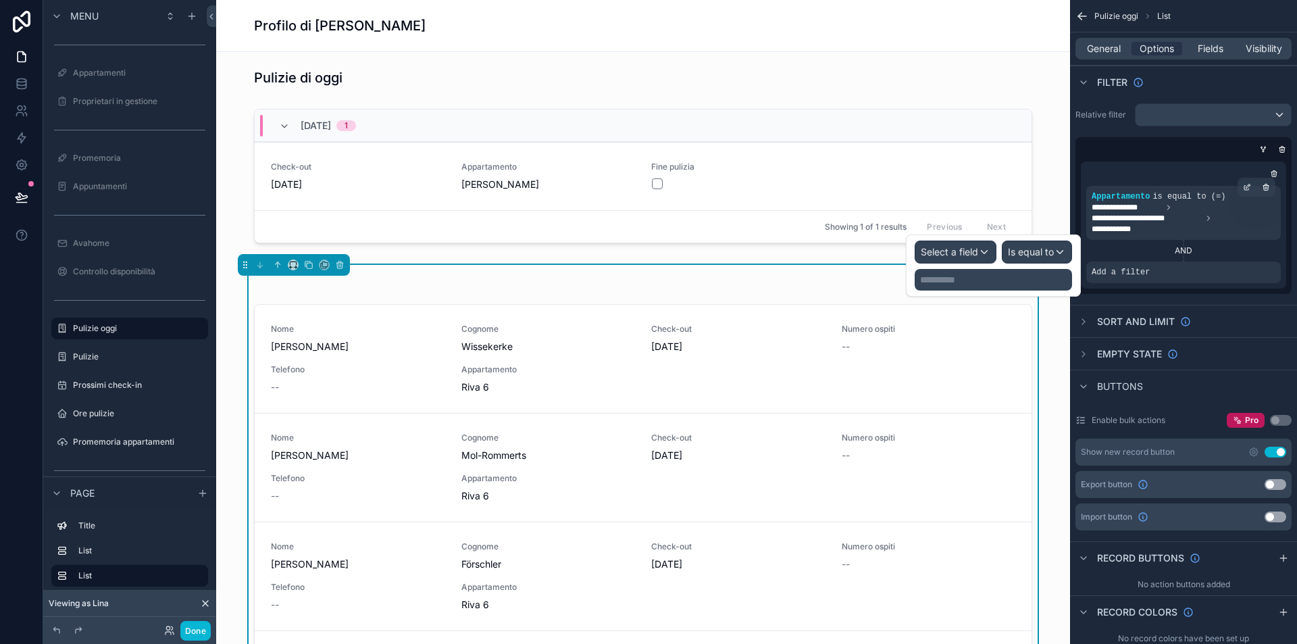
click at [978, 245] on span "Select a field" at bounding box center [949, 252] width 57 height 14
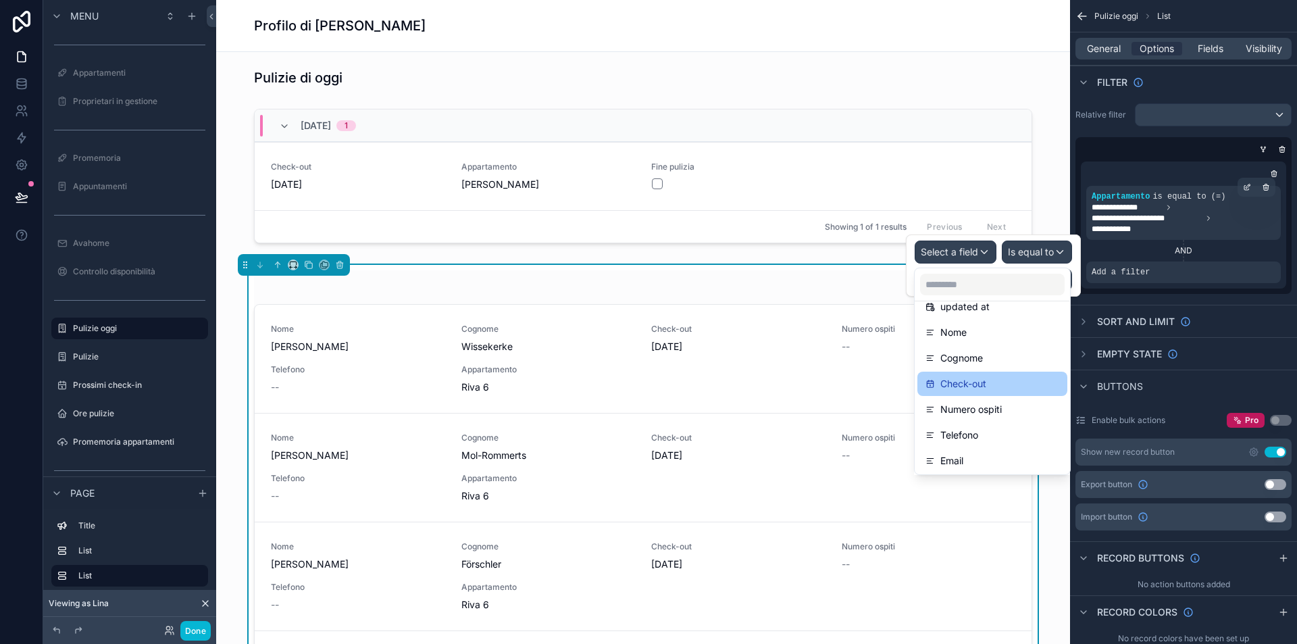
scroll to position [118, 0]
click at [1149, 251] on div "AND" at bounding box center [1183, 250] width 195 height 11
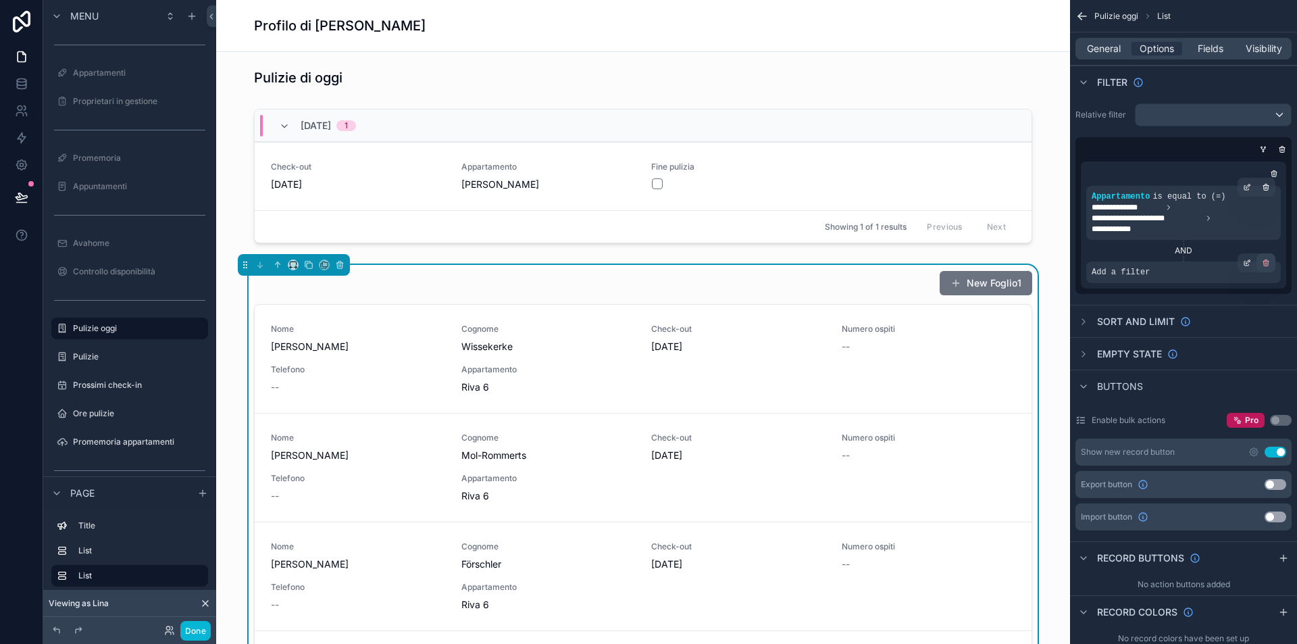
click at [1265, 262] on icon "scrollable content" at bounding box center [1266, 263] width 8 height 8
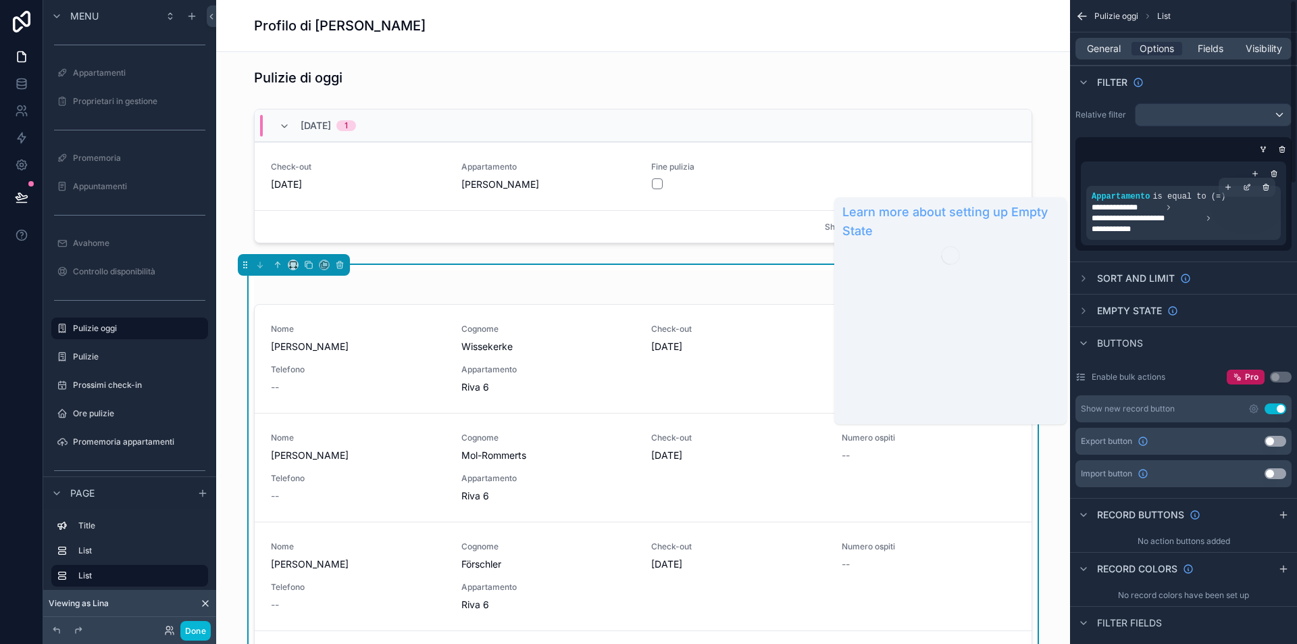
click at [1127, 284] on span "Sort And Limit" at bounding box center [1136, 279] width 78 height 14
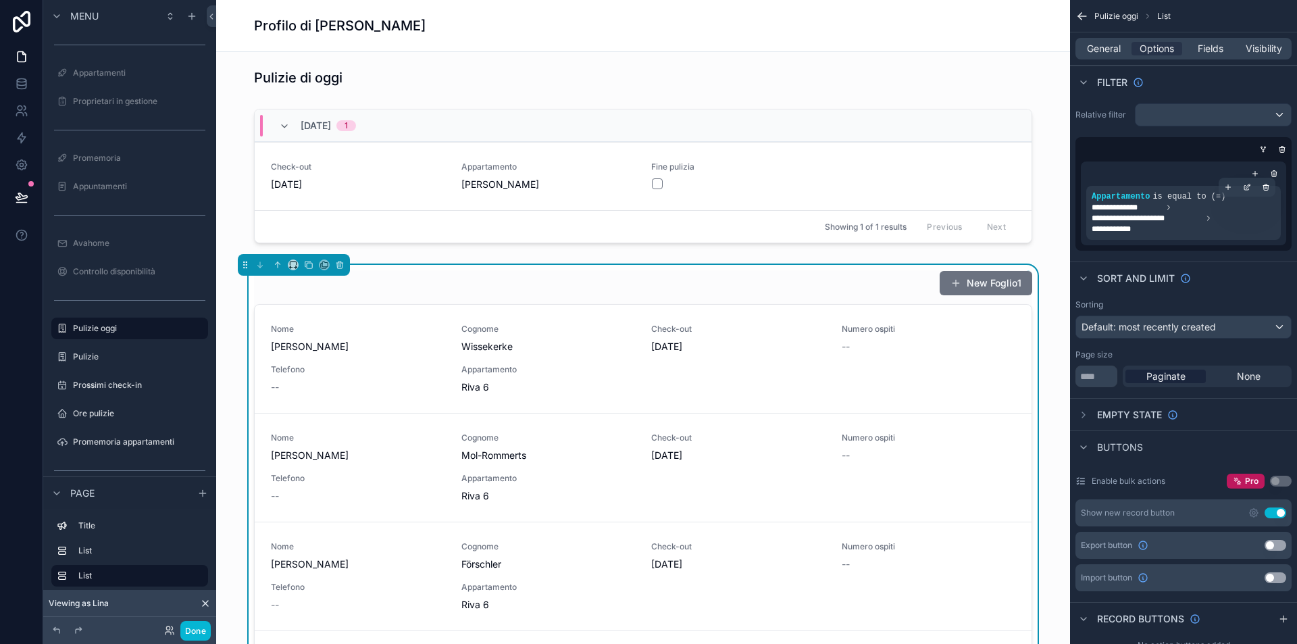
click at [1139, 276] on span "Sort And Limit" at bounding box center [1136, 279] width 78 height 14
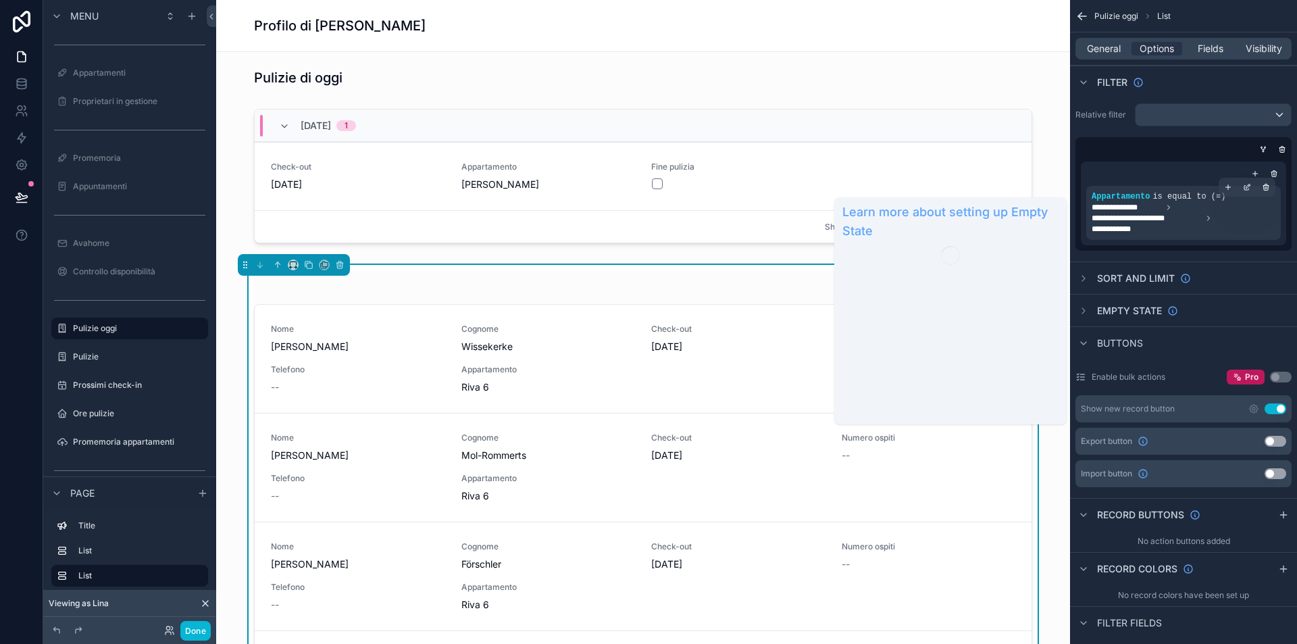
click at [1137, 307] on span "Empty state" at bounding box center [1129, 311] width 65 height 14
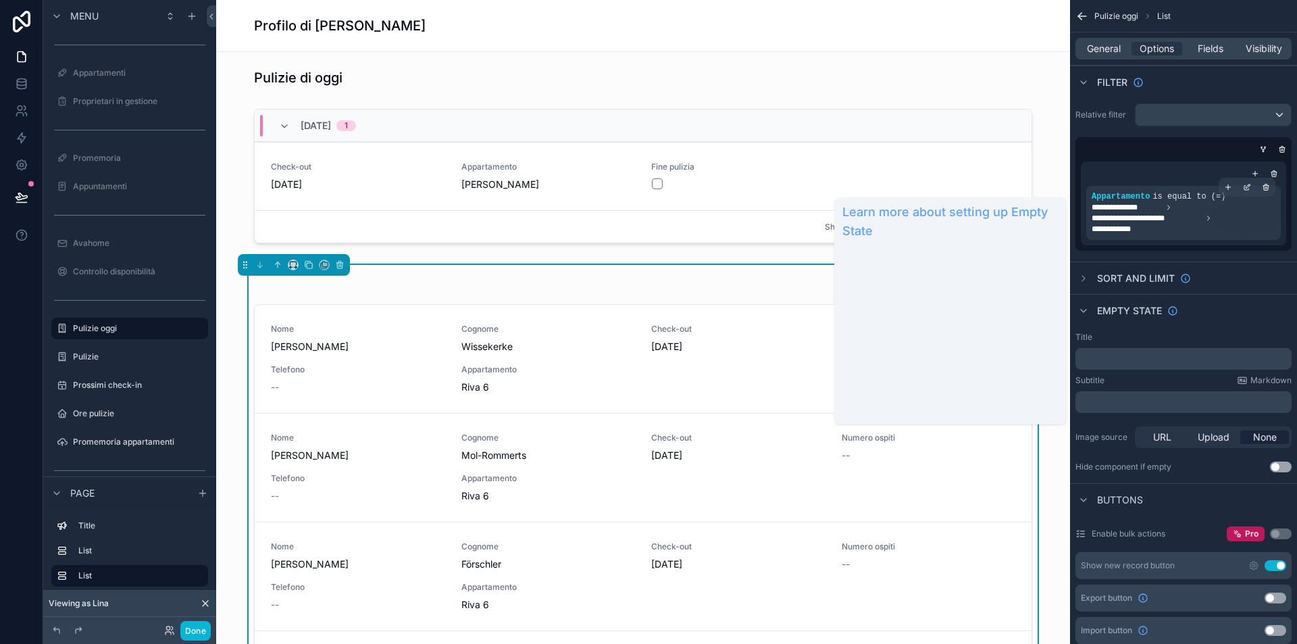
click at [1127, 311] on span "Empty state" at bounding box center [1129, 311] width 65 height 14
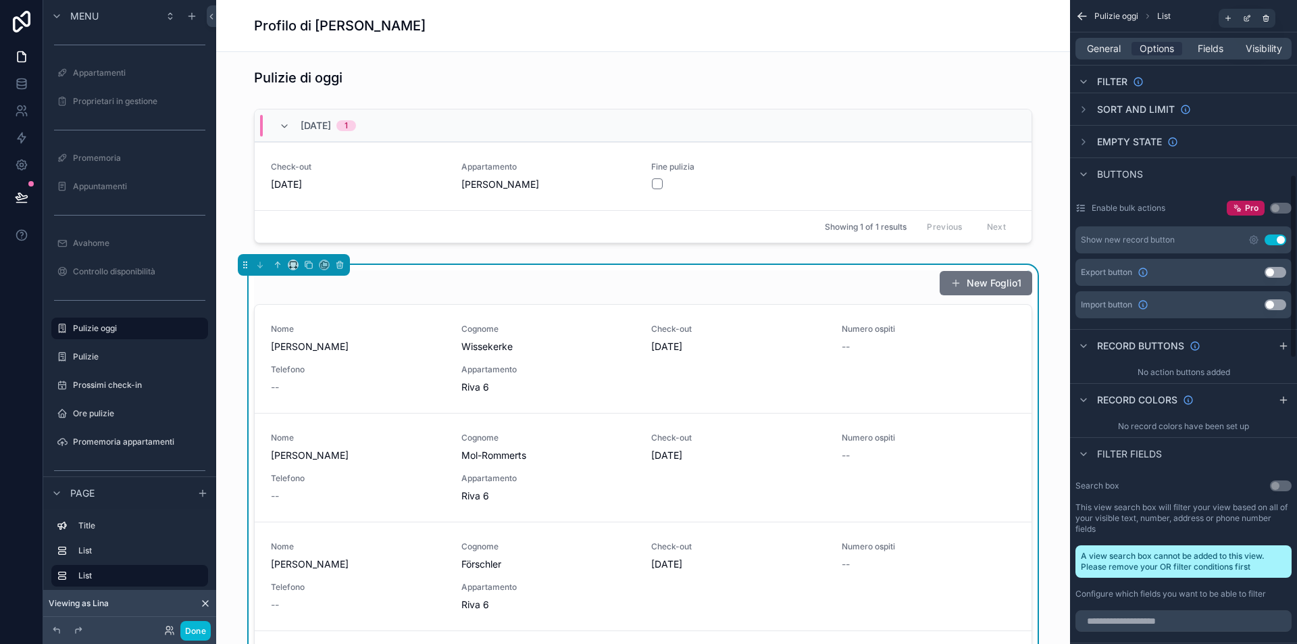
scroll to position [0, 0]
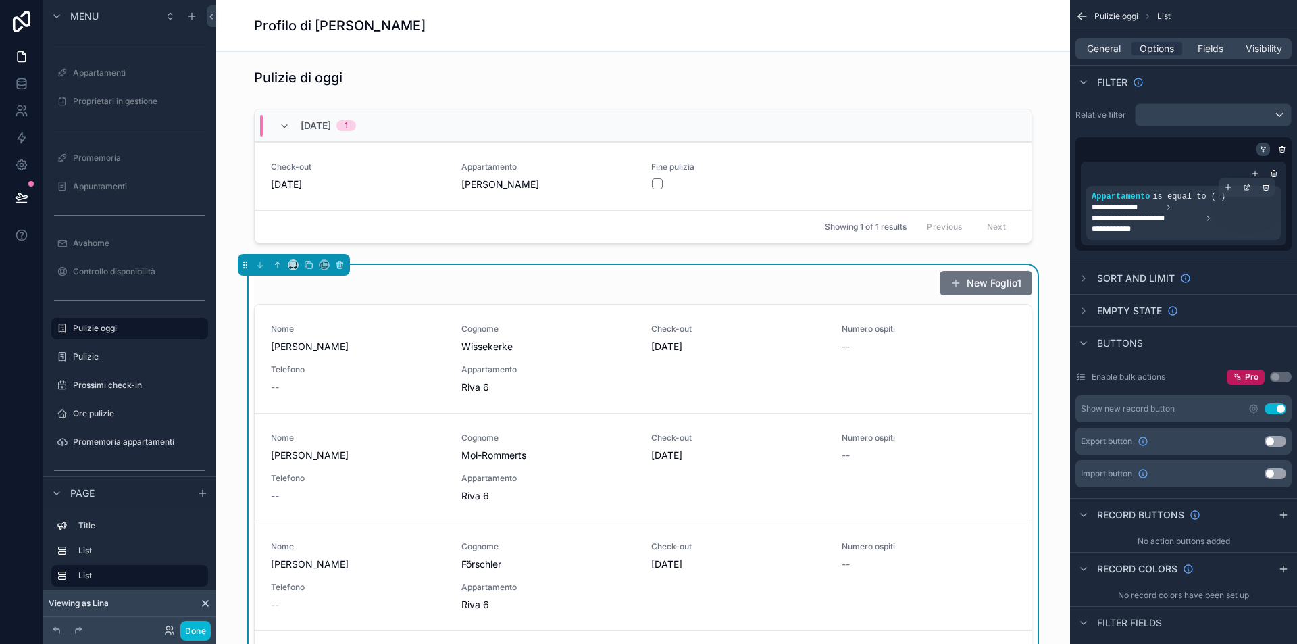
click at [1265, 151] on icon "scrollable content" at bounding box center [1263, 149] width 8 height 8
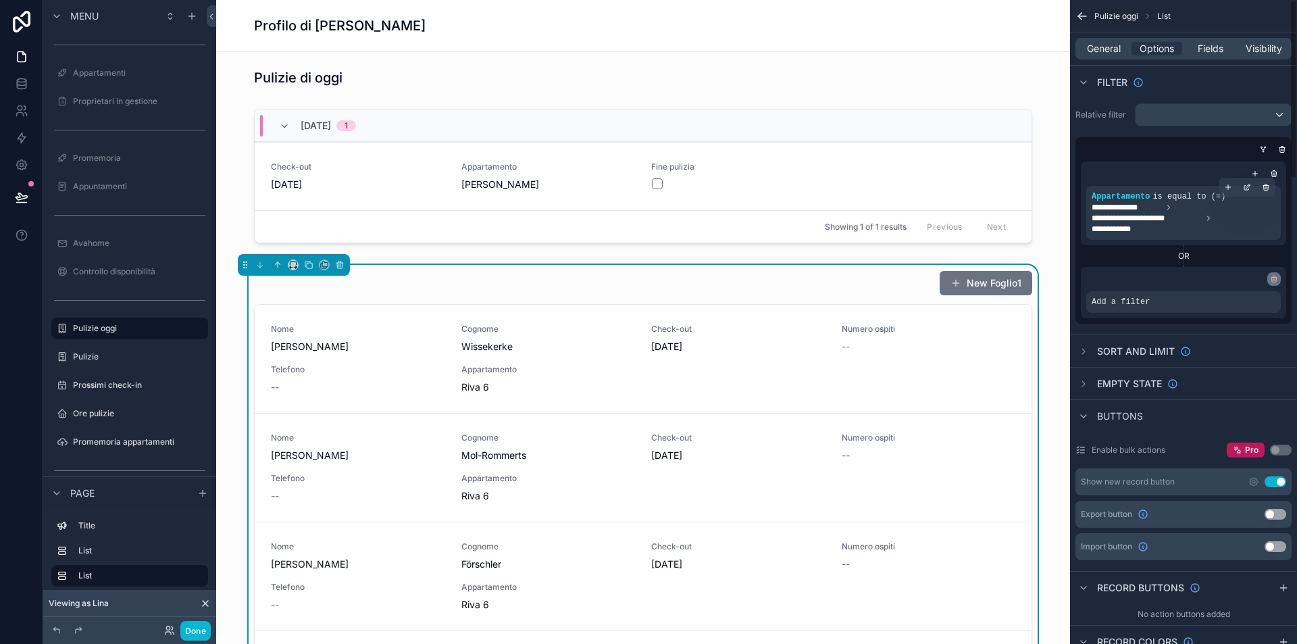
click at [1272, 280] on icon "scrollable content" at bounding box center [1274, 280] width 5 height 5
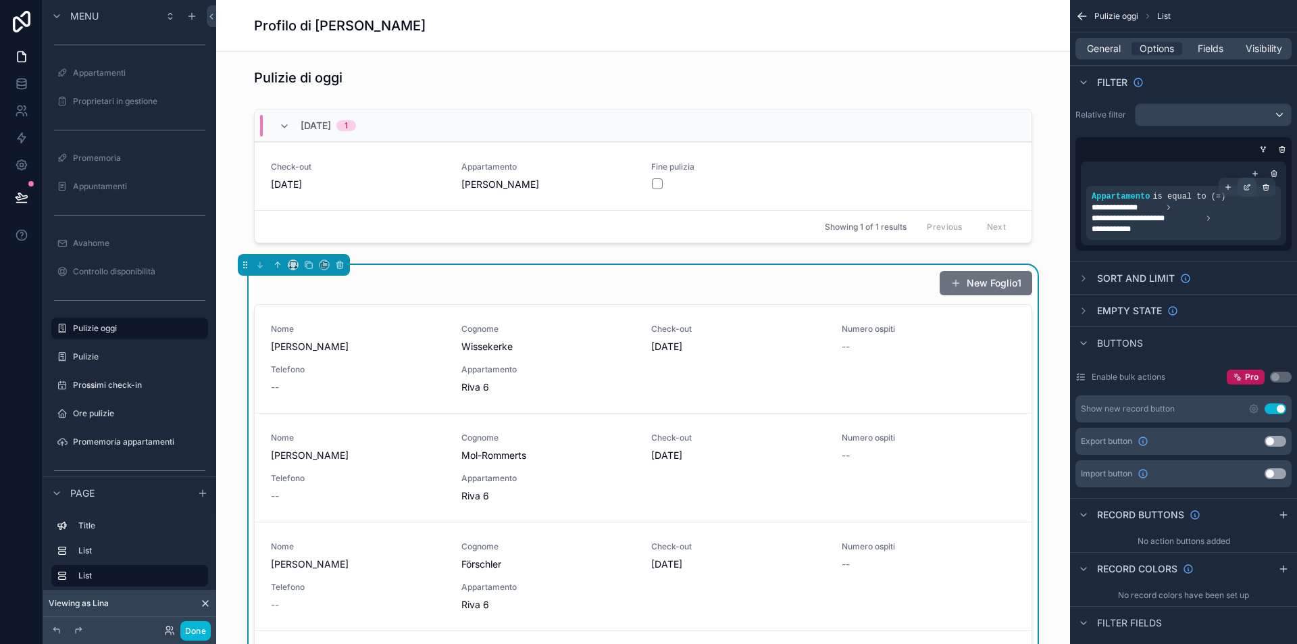
click at [1249, 188] on icon "scrollable content" at bounding box center [1247, 187] width 8 height 8
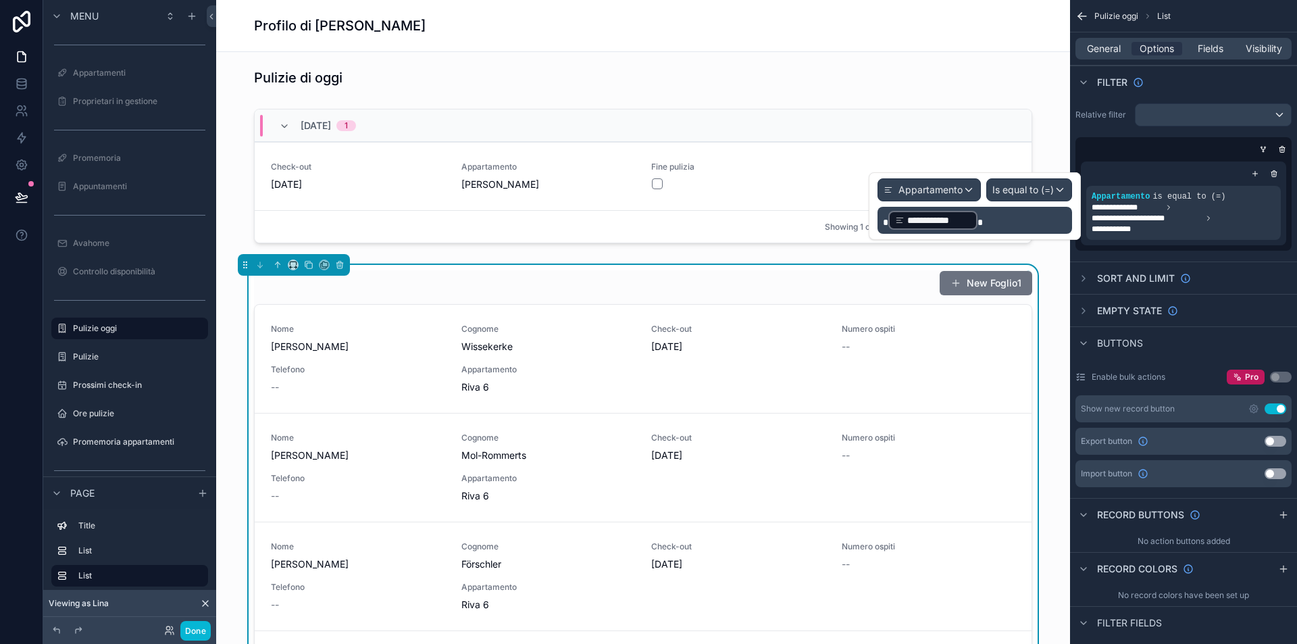
click at [959, 193] on span "Appartamento" at bounding box center [930, 190] width 64 height 14
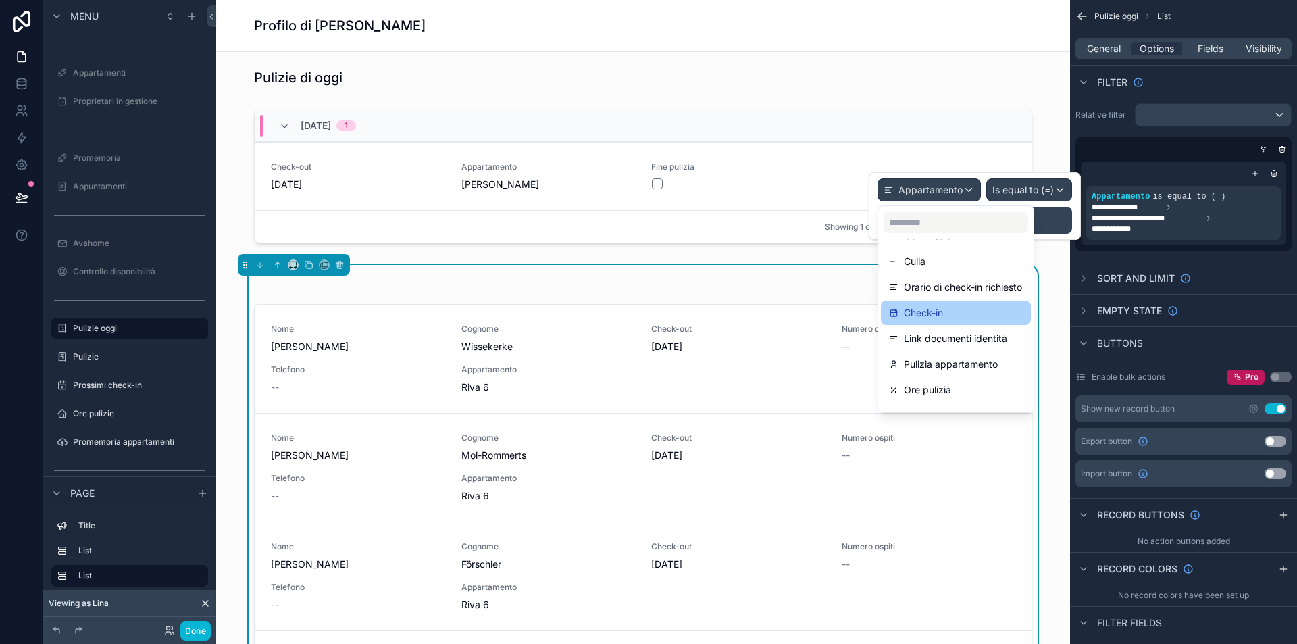
scroll to position [577, 0]
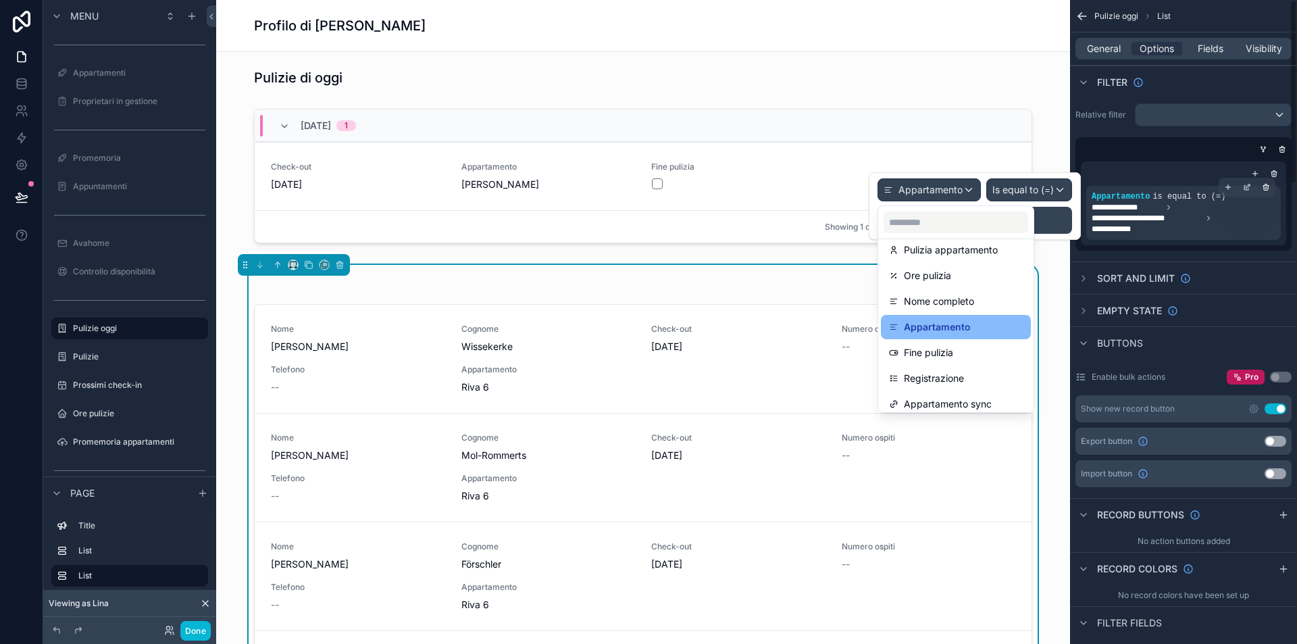
click at [1251, 207] on span "**********" at bounding box center [1184, 218] width 184 height 32
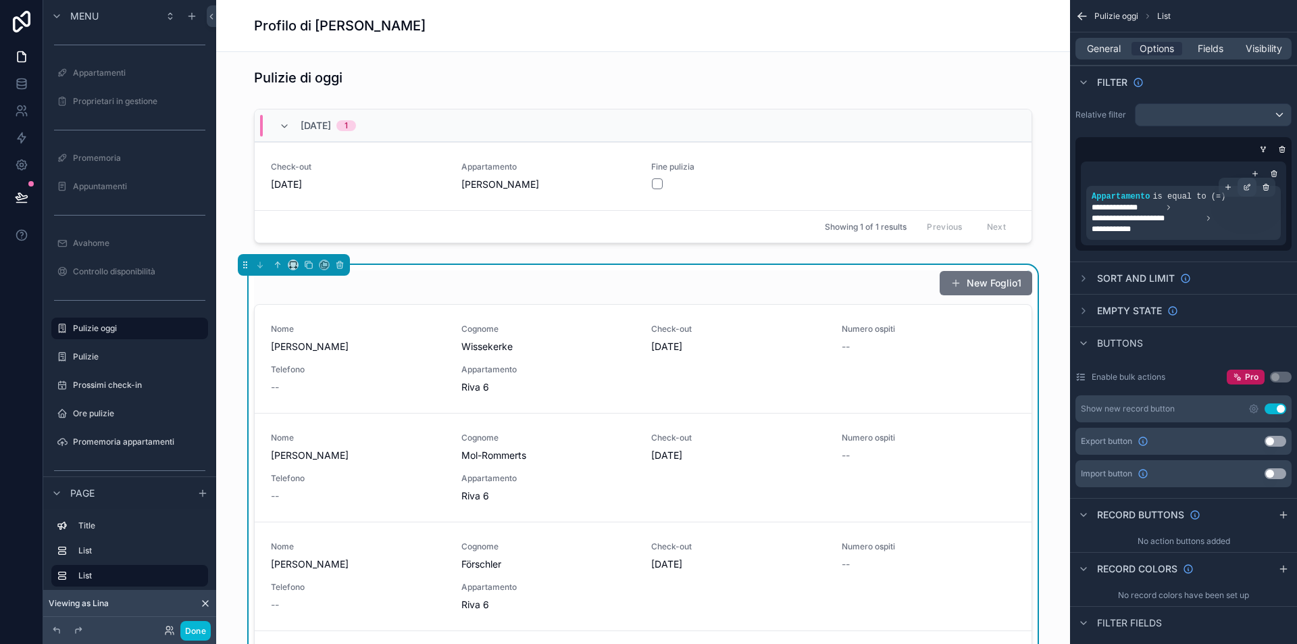
click at [1250, 183] on icon "scrollable content" at bounding box center [1247, 187] width 8 height 8
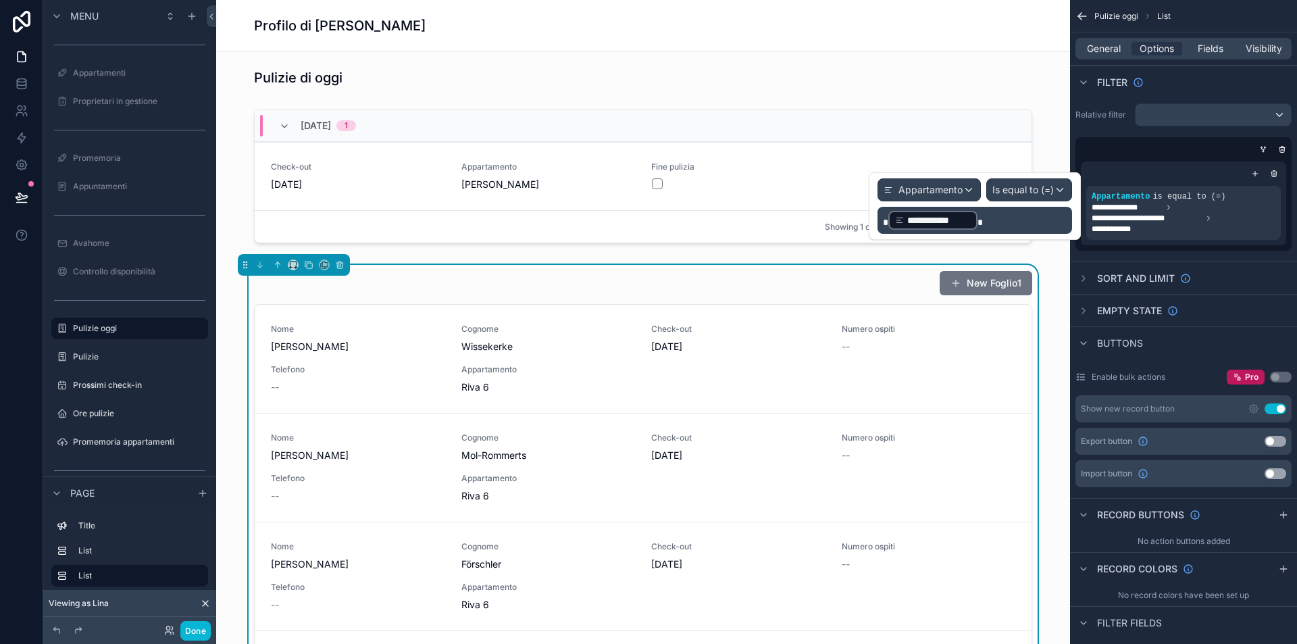
click at [1027, 190] on span "Is equal to (=)" at bounding box center [1022, 190] width 61 height 14
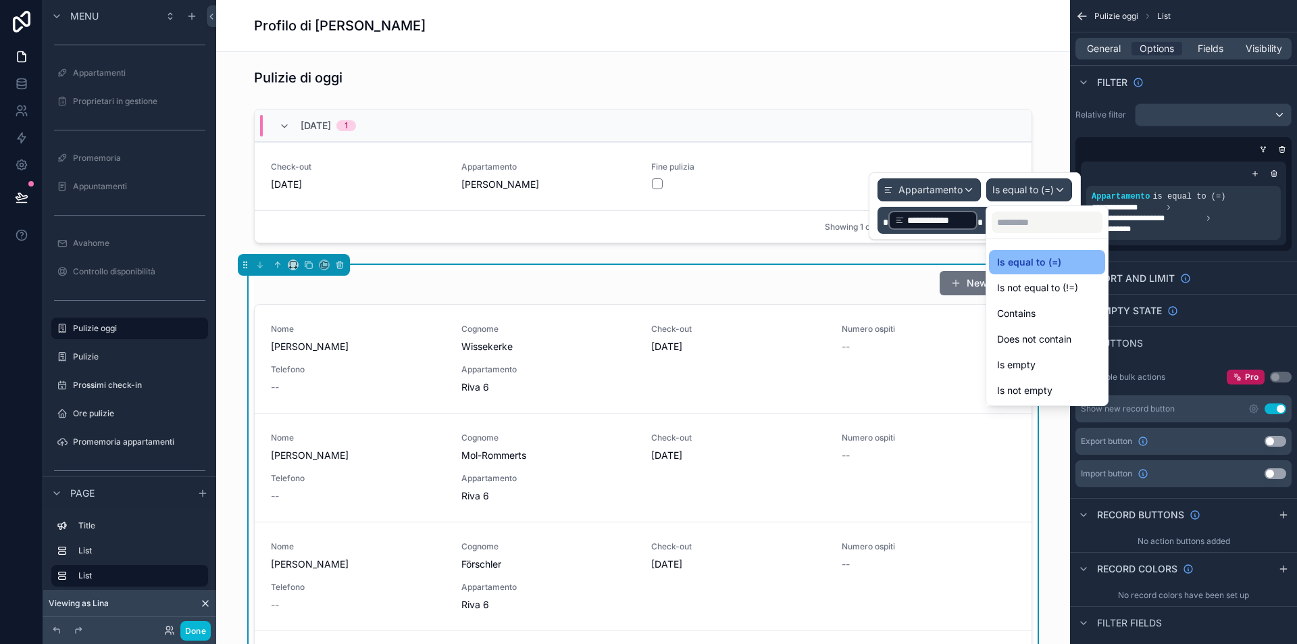
click at [980, 201] on div at bounding box center [975, 206] width 212 height 68
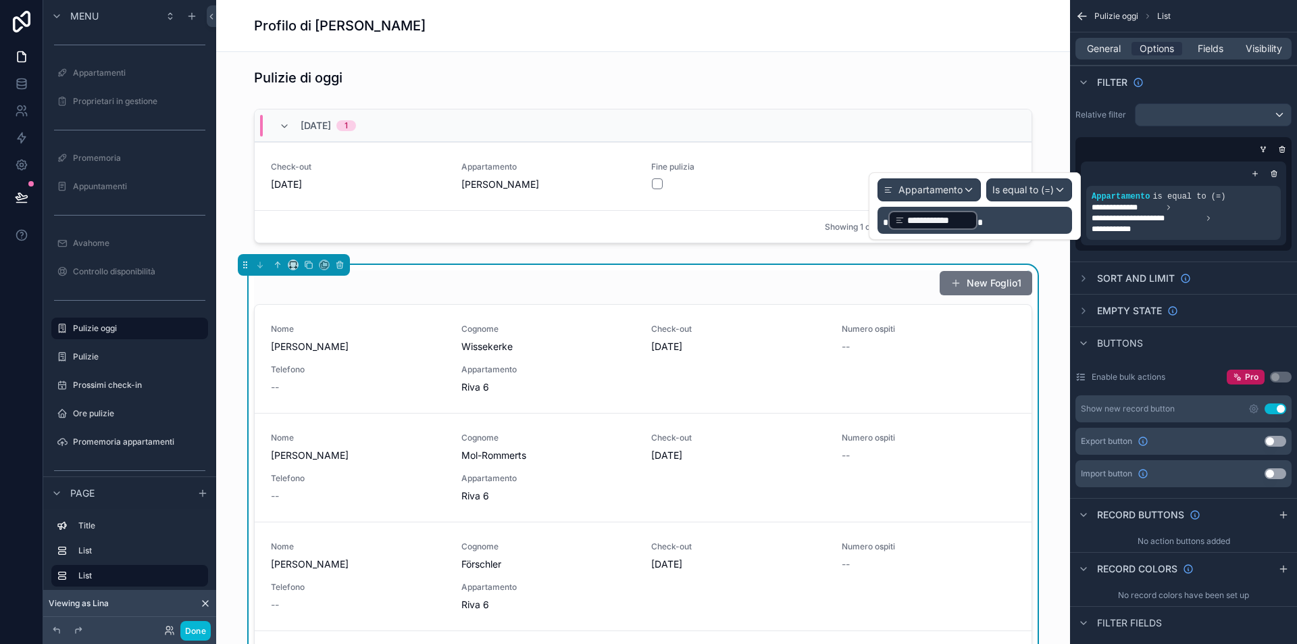
click at [982, 220] on p "**********" at bounding box center [976, 220] width 186 height 22
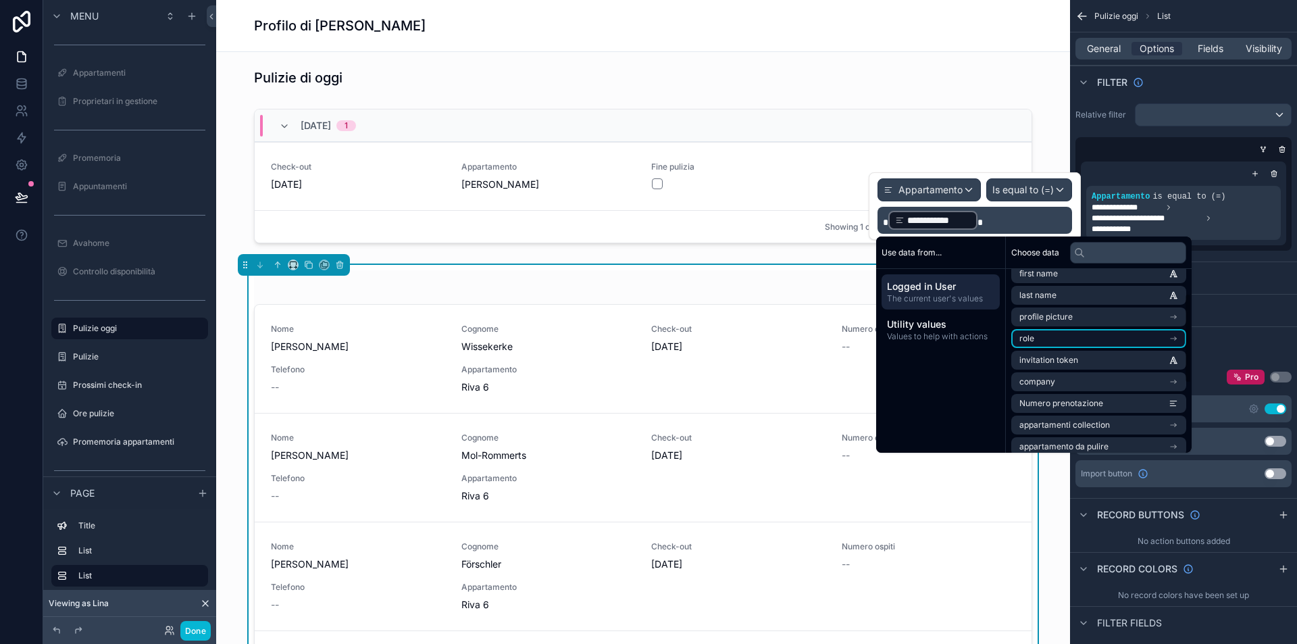
scroll to position [73, 0]
click at [950, 323] on span "Utility values" at bounding box center [940, 325] width 107 height 14
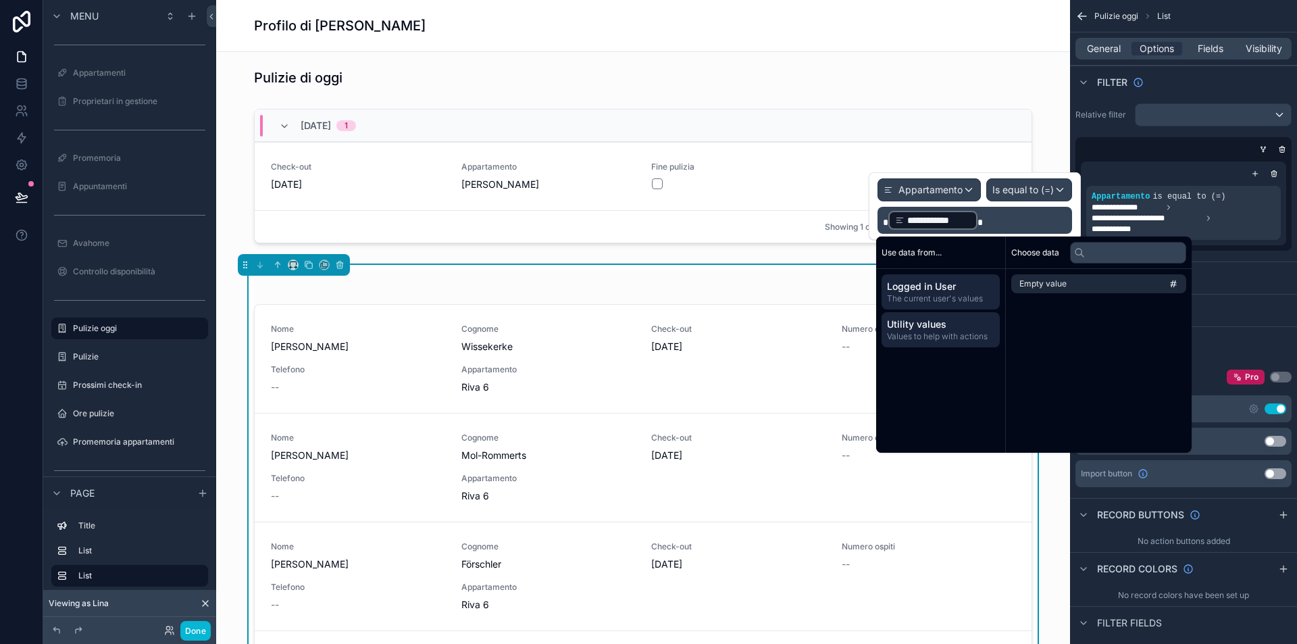
click at [948, 290] on span "Logged in User" at bounding box center [940, 287] width 107 height 14
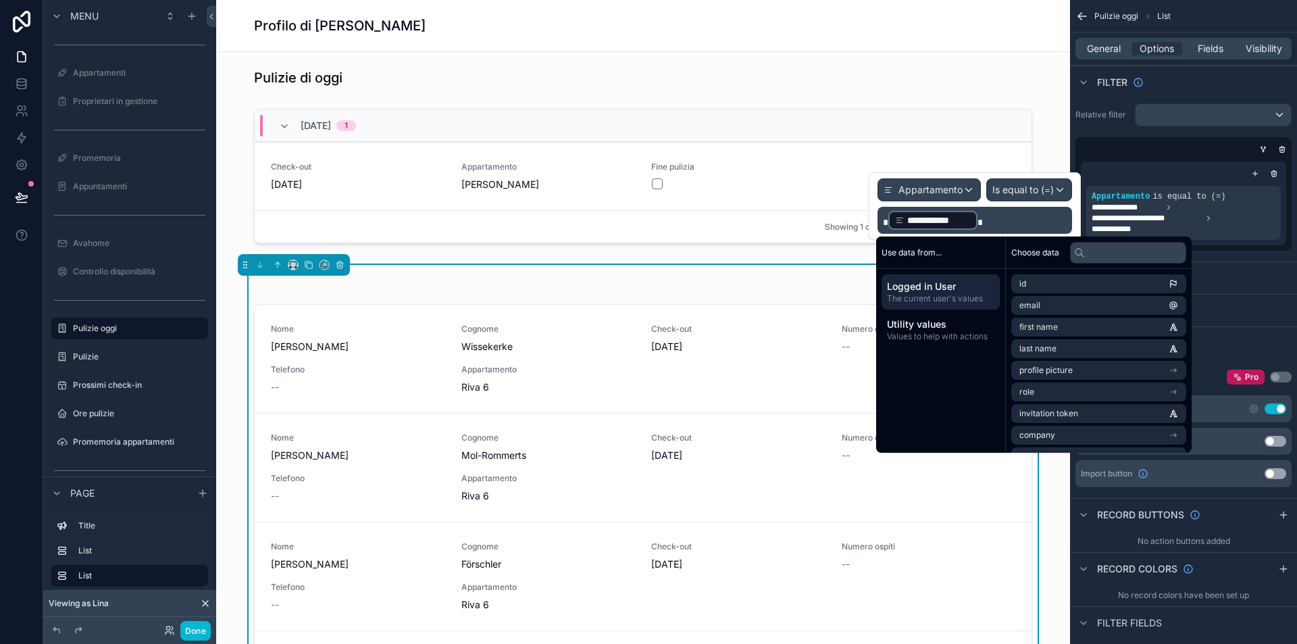
click at [1014, 225] on p "**********" at bounding box center [976, 220] width 186 height 22
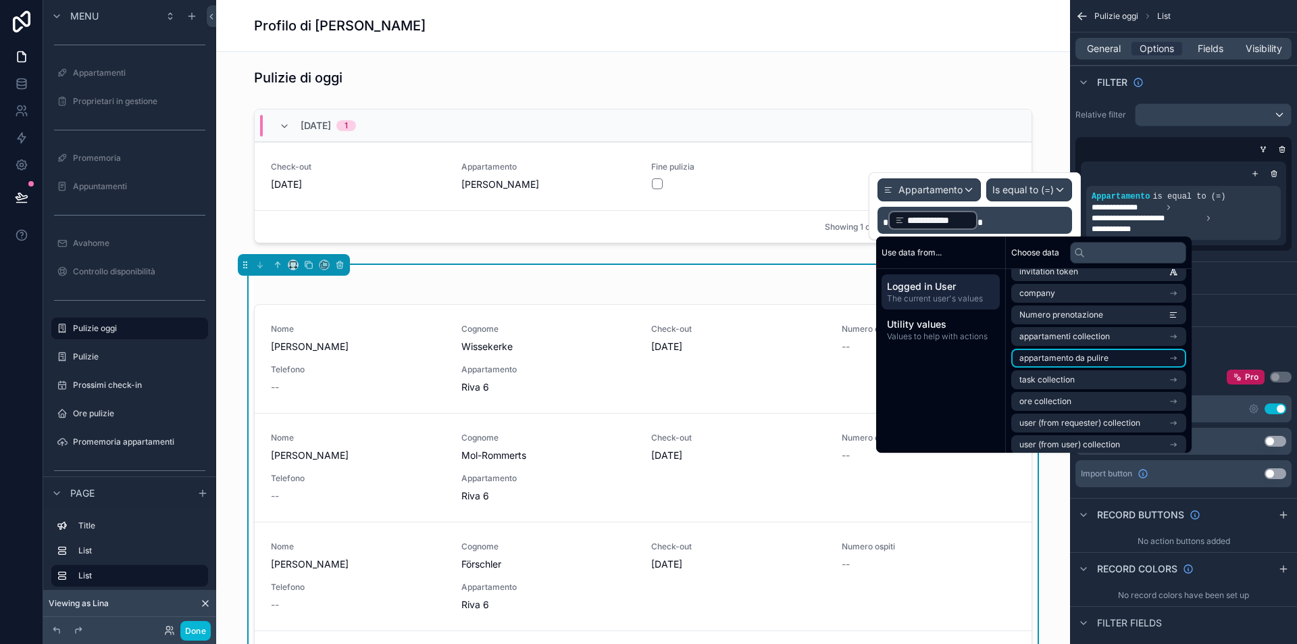
click at [1121, 357] on li "appartamento da pulire" at bounding box center [1098, 358] width 175 height 19
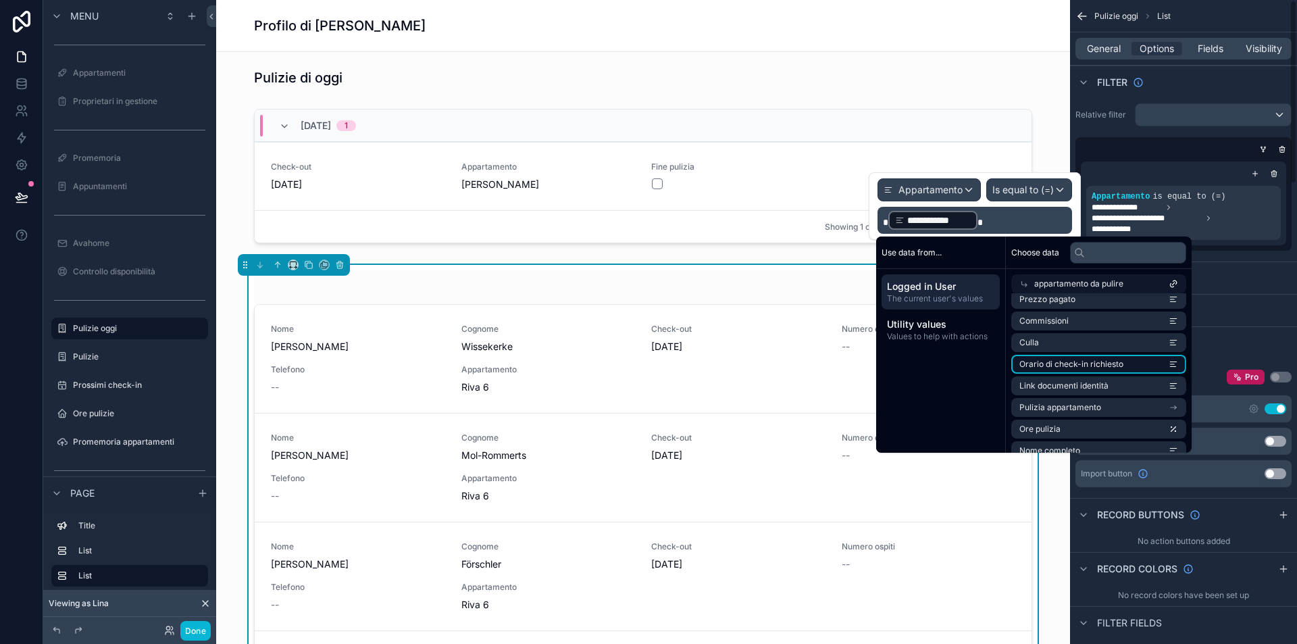
scroll to position [367, 0]
click at [1014, 220] on p "**********" at bounding box center [976, 220] width 186 height 22
click at [883, 215] on div "**********" at bounding box center [975, 220] width 195 height 27
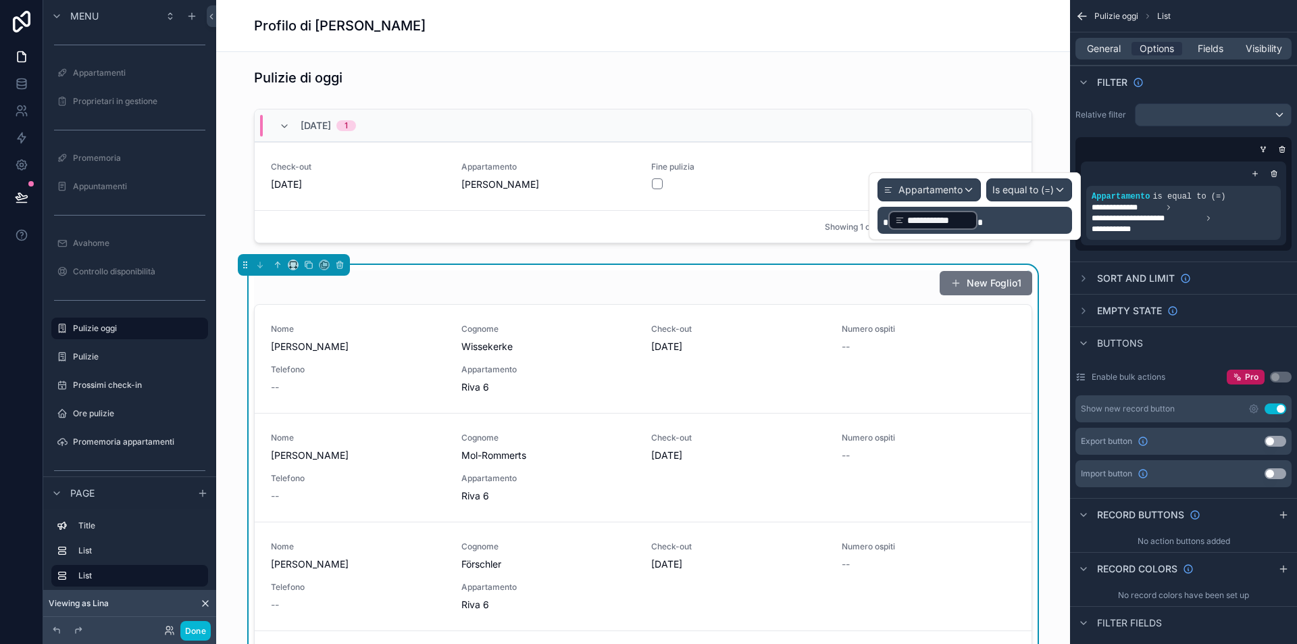
click at [884, 218] on span at bounding box center [885, 222] width 5 height 9
click at [991, 222] on p "**********" at bounding box center [976, 220] width 186 height 22
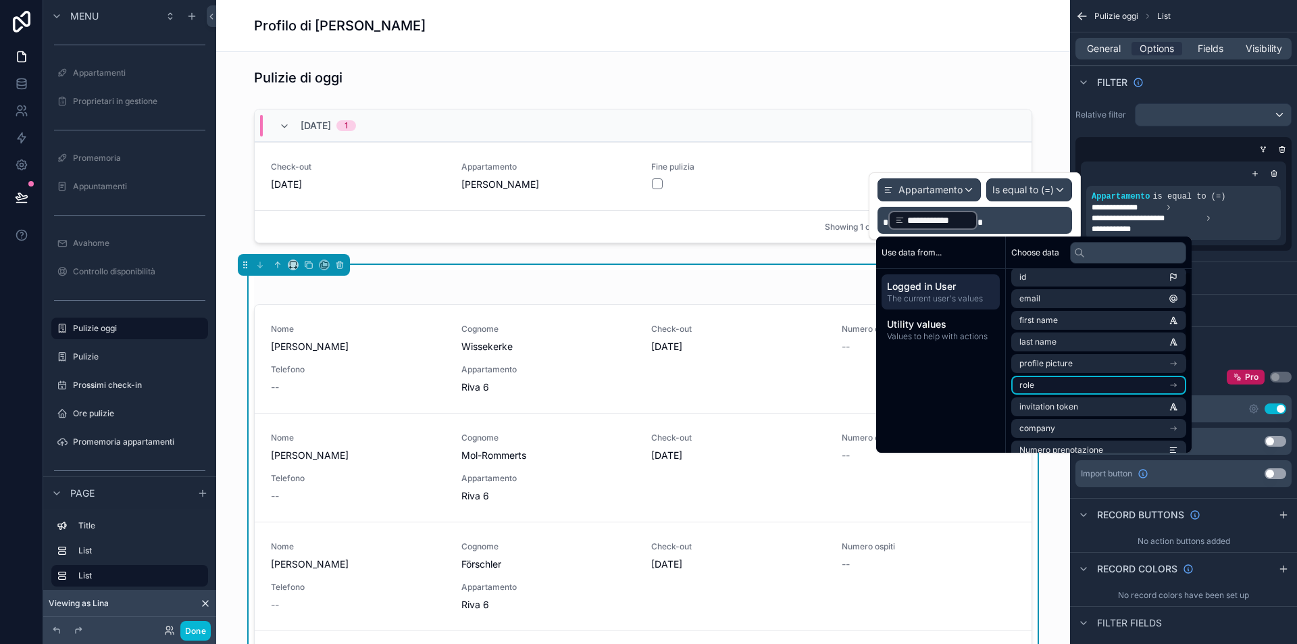
scroll to position [24, 0]
click at [1181, 176] on div "scrollable content" at bounding box center [1183, 174] width 195 height 14
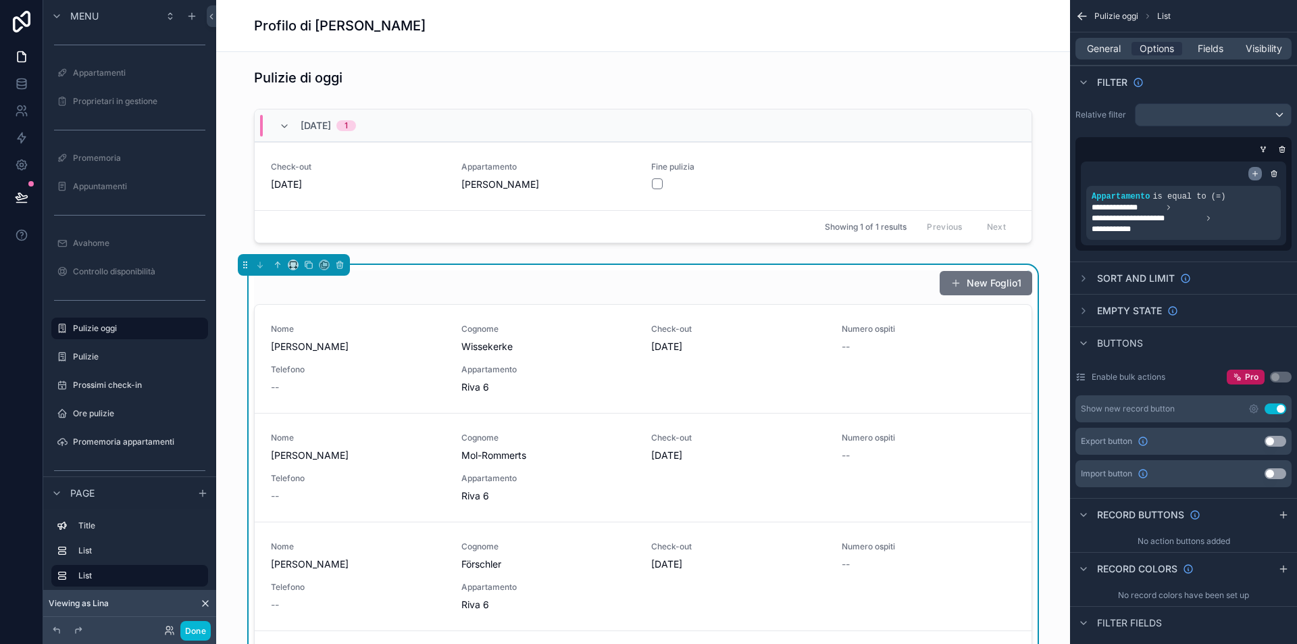
click at [1253, 175] on icon "scrollable content" at bounding box center [1255, 174] width 8 height 8
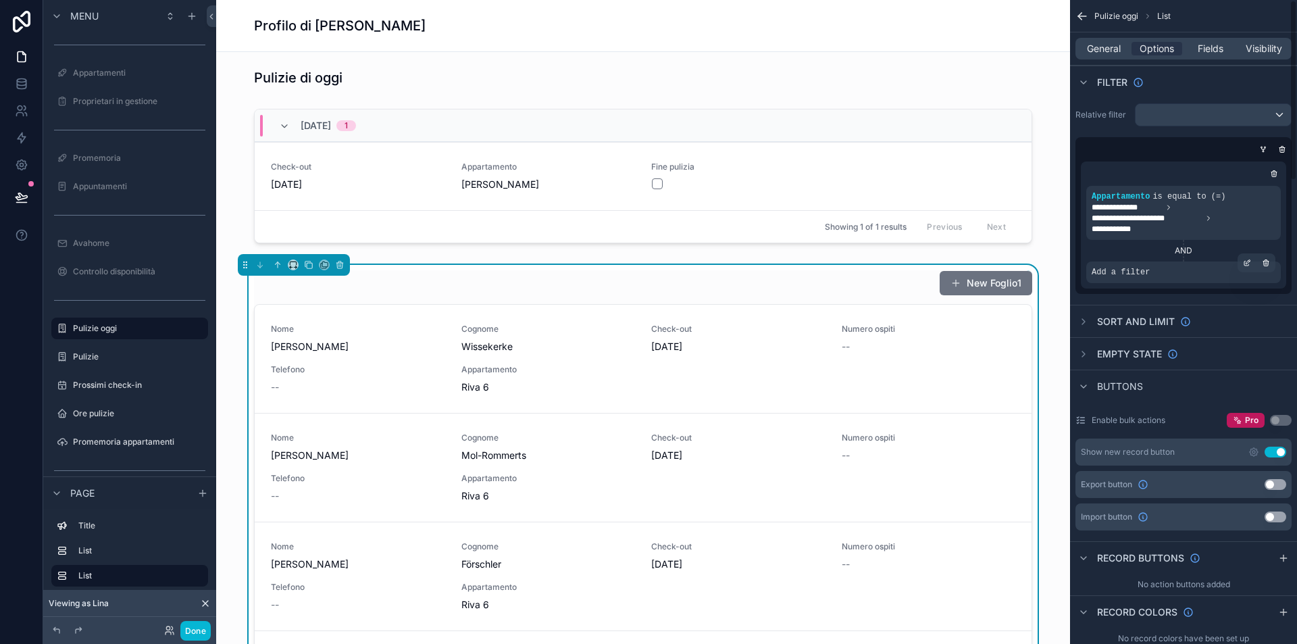
click at [1188, 272] on div "Add a filter" at bounding box center [1183, 272] width 195 height 22
click at [1246, 259] on icon "scrollable content" at bounding box center [1247, 263] width 8 height 8
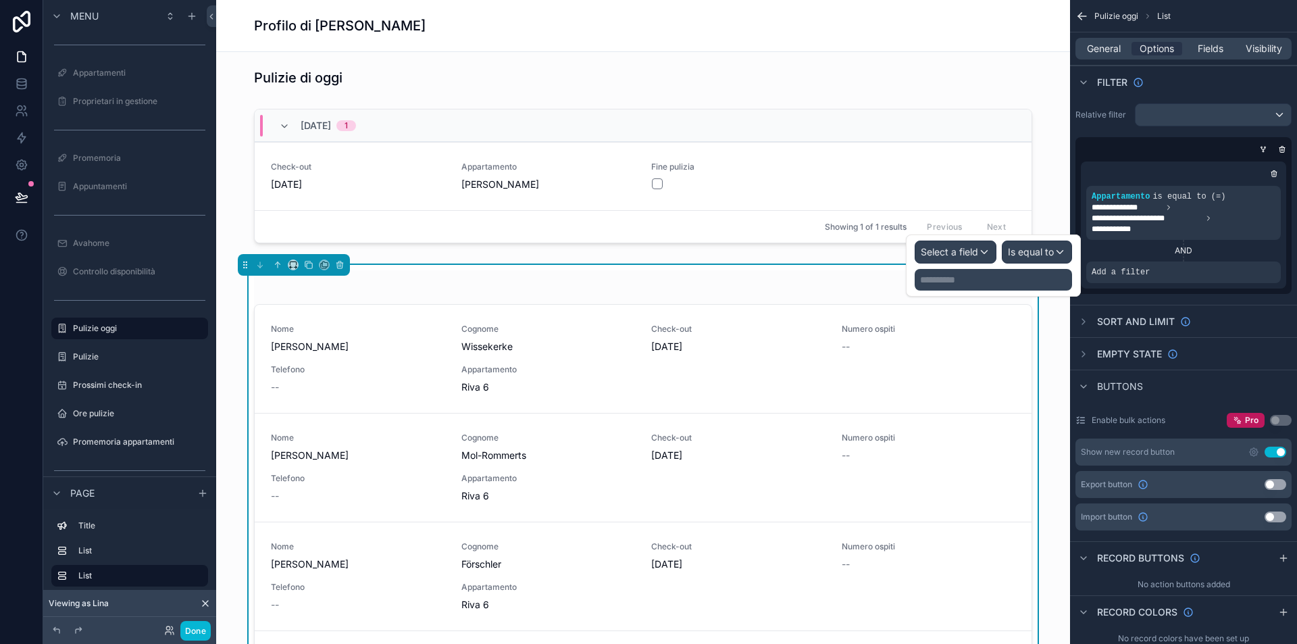
click at [975, 254] on span "Select a field" at bounding box center [949, 251] width 57 height 11
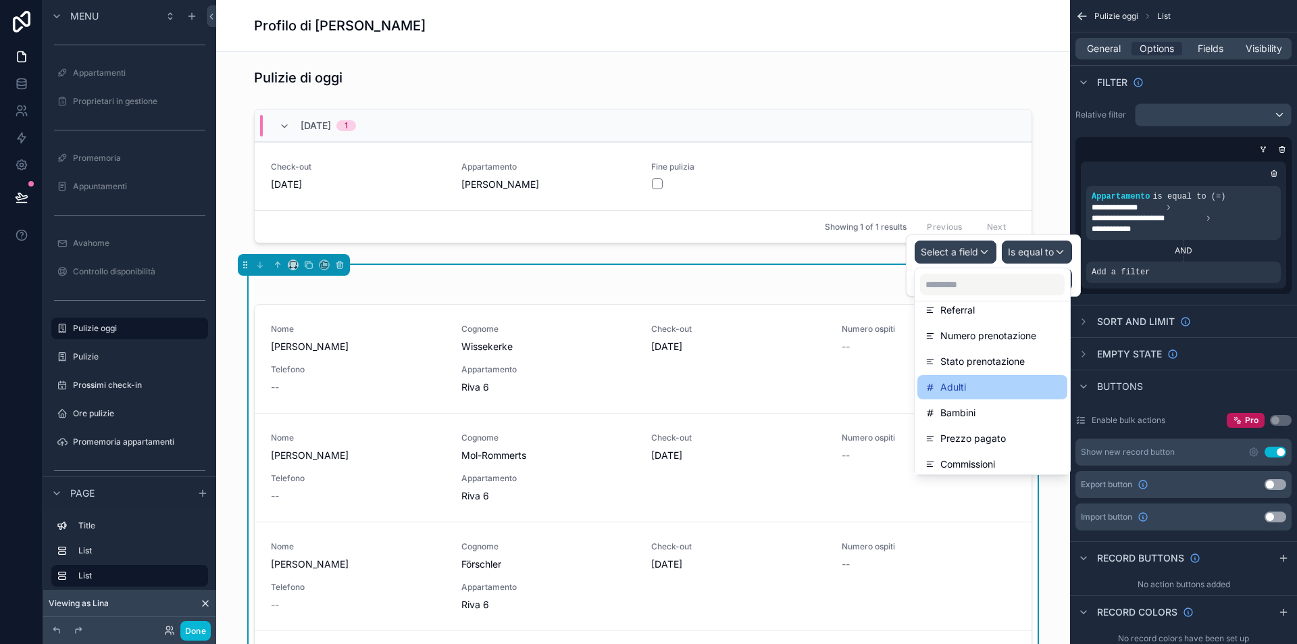
scroll to position [424, 0]
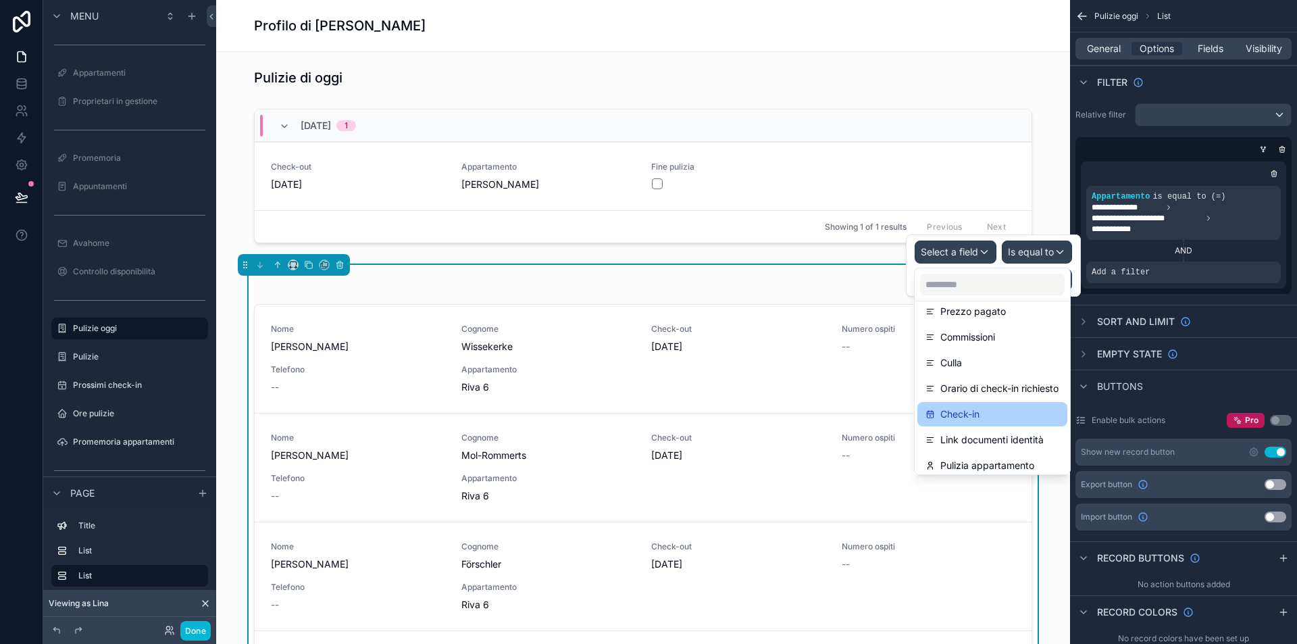
click at [996, 412] on div "Check-in" at bounding box center [992, 414] width 134 height 16
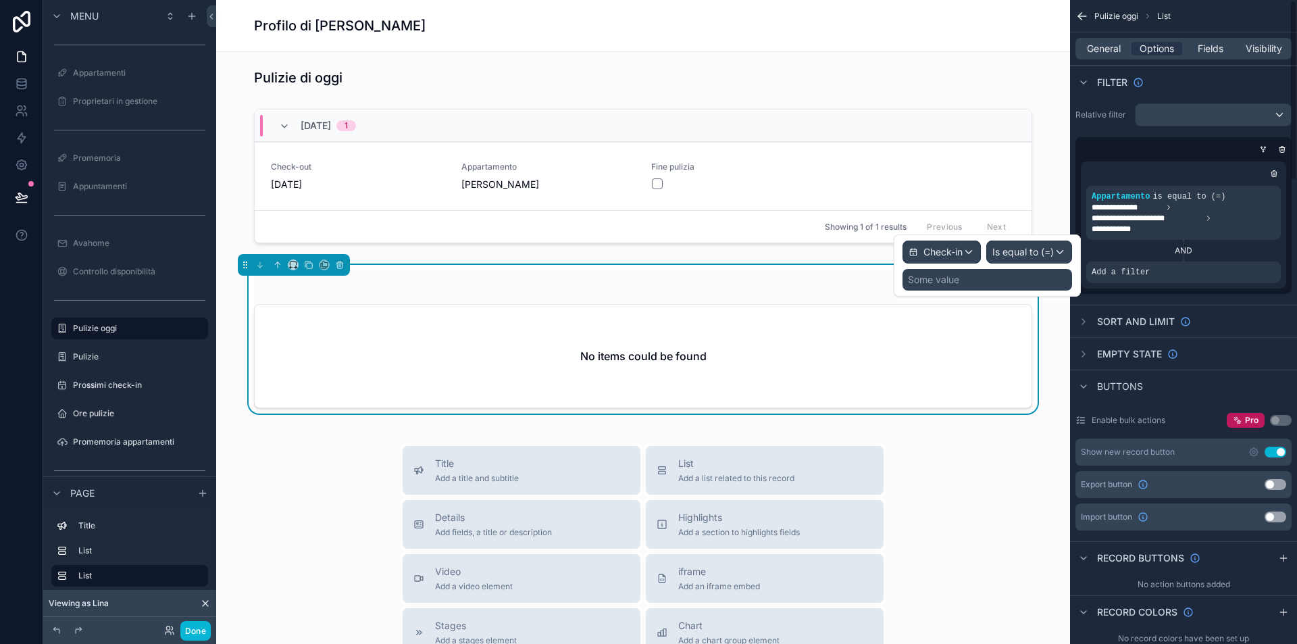
click at [1017, 254] on span "Is equal to (=)" at bounding box center [1022, 252] width 61 height 14
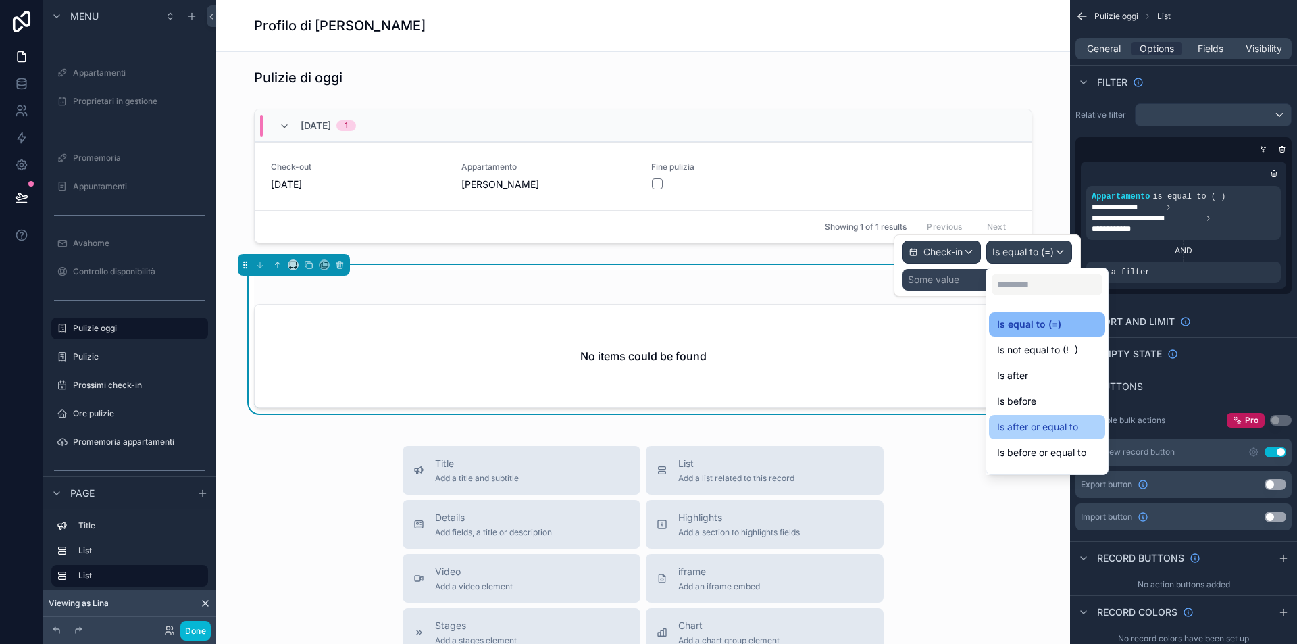
click at [1065, 428] on span "Is after or equal to" at bounding box center [1037, 427] width 81 height 16
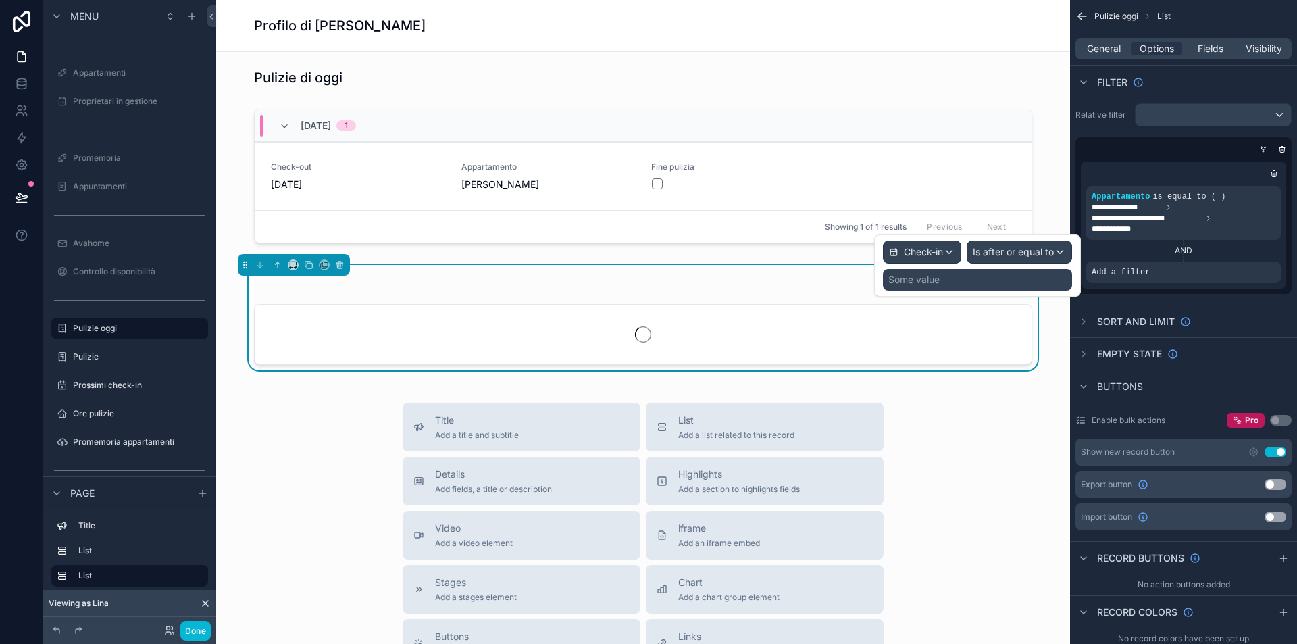
click at [963, 281] on div "Some value" at bounding box center [977, 280] width 189 height 22
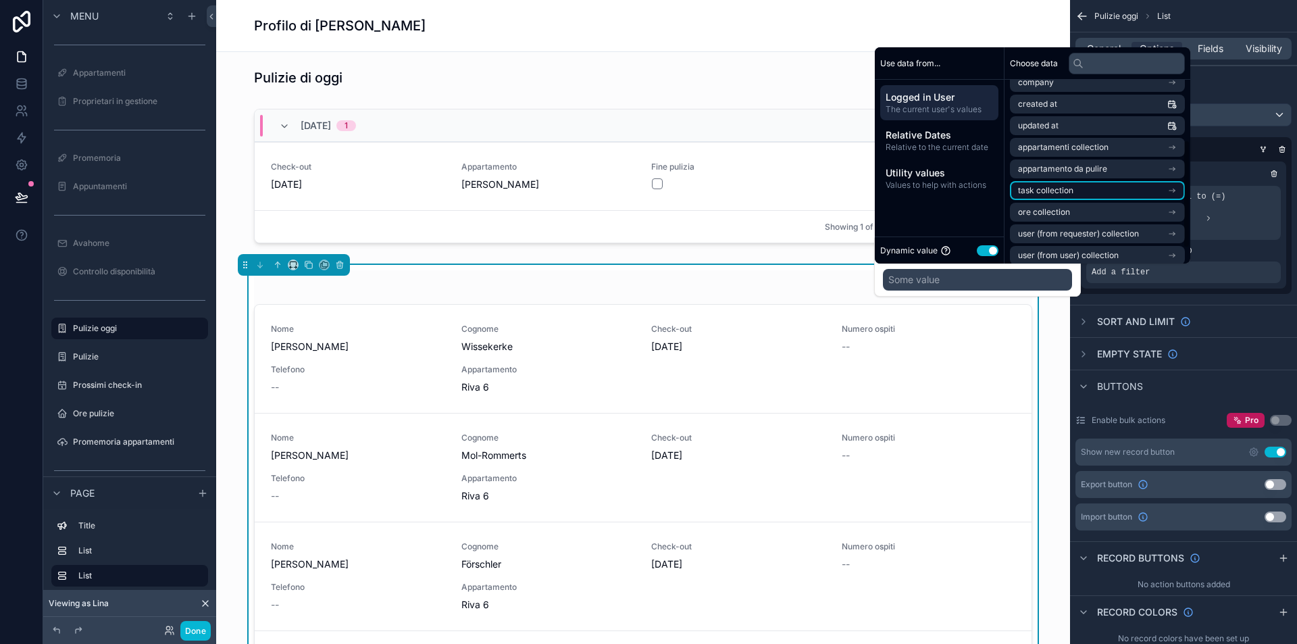
scroll to position [107, 0]
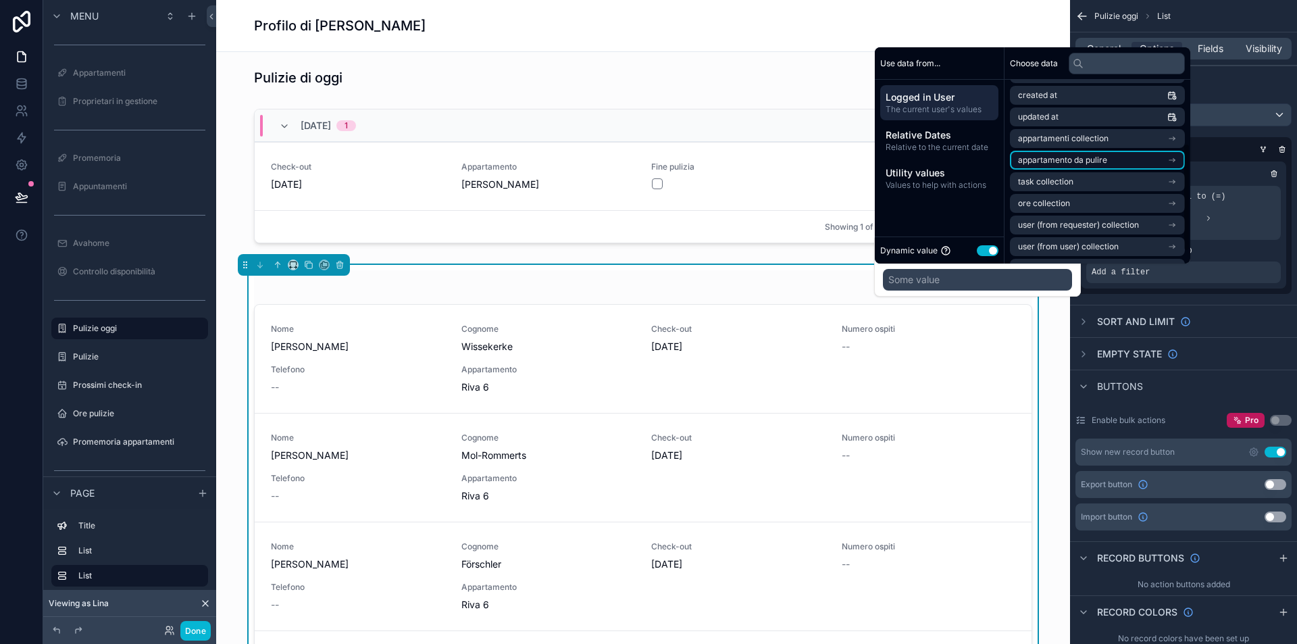
click at [1109, 163] on li "appartamento da pulire" at bounding box center [1097, 160] width 175 height 19
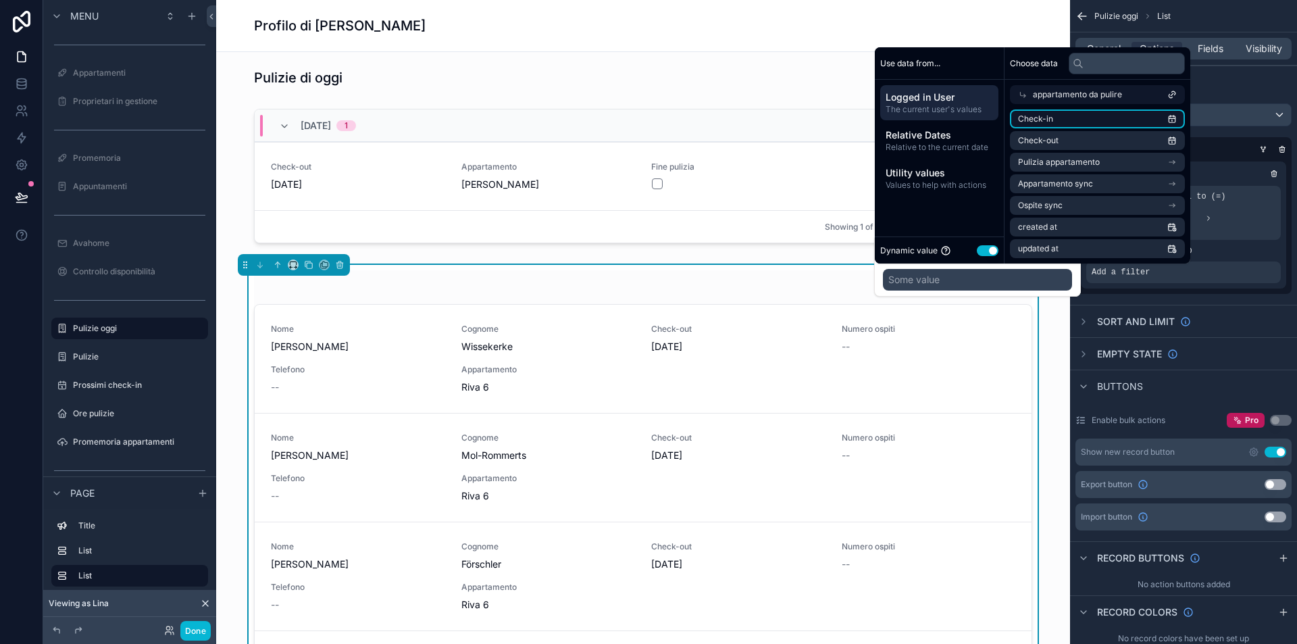
click at [1074, 118] on li "Check-in" at bounding box center [1097, 118] width 175 height 19
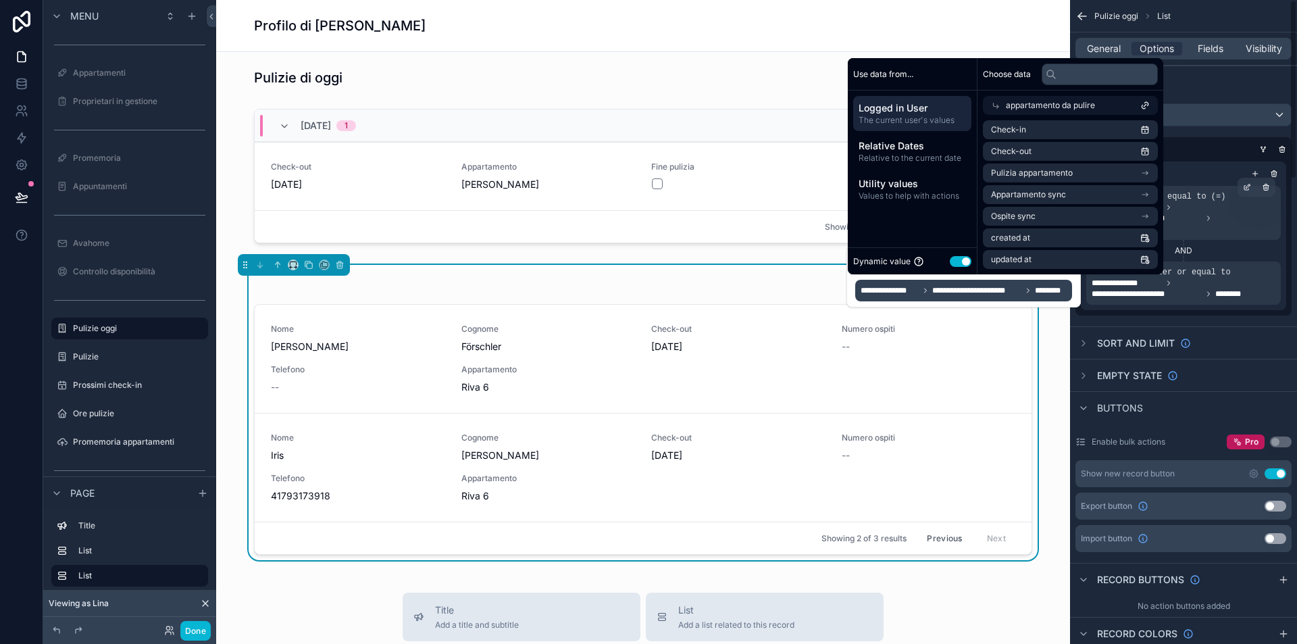
click at [1221, 205] on span "**********" at bounding box center [1184, 218] width 184 height 32
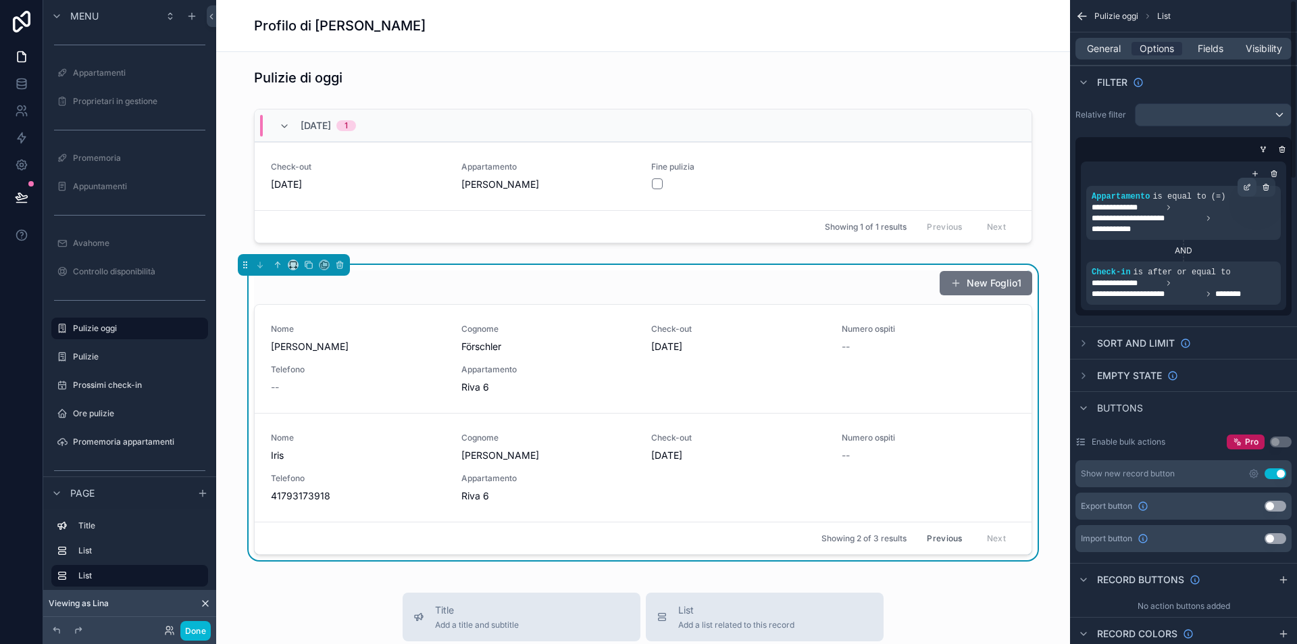
click at [1248, 185] on icon "scrollable content" at bounding box center [1248, 186] width 4 height 4
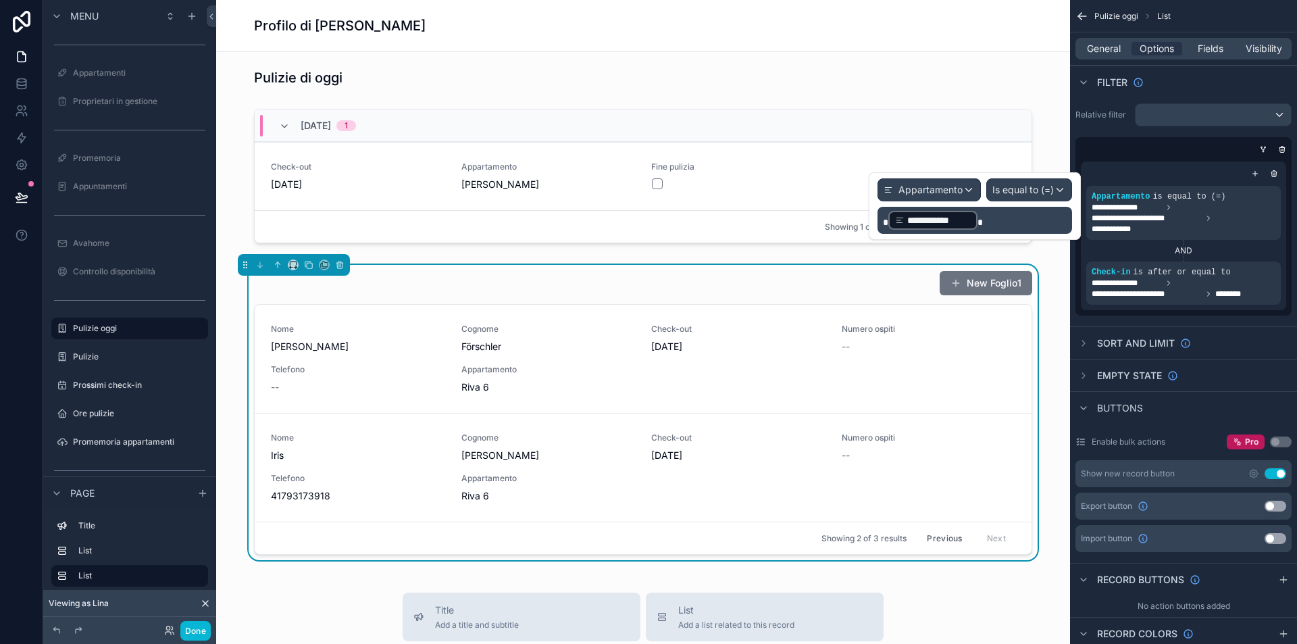
click at [999, 215] on p "**********" at bounding box center [976, 220] width 186 height 22
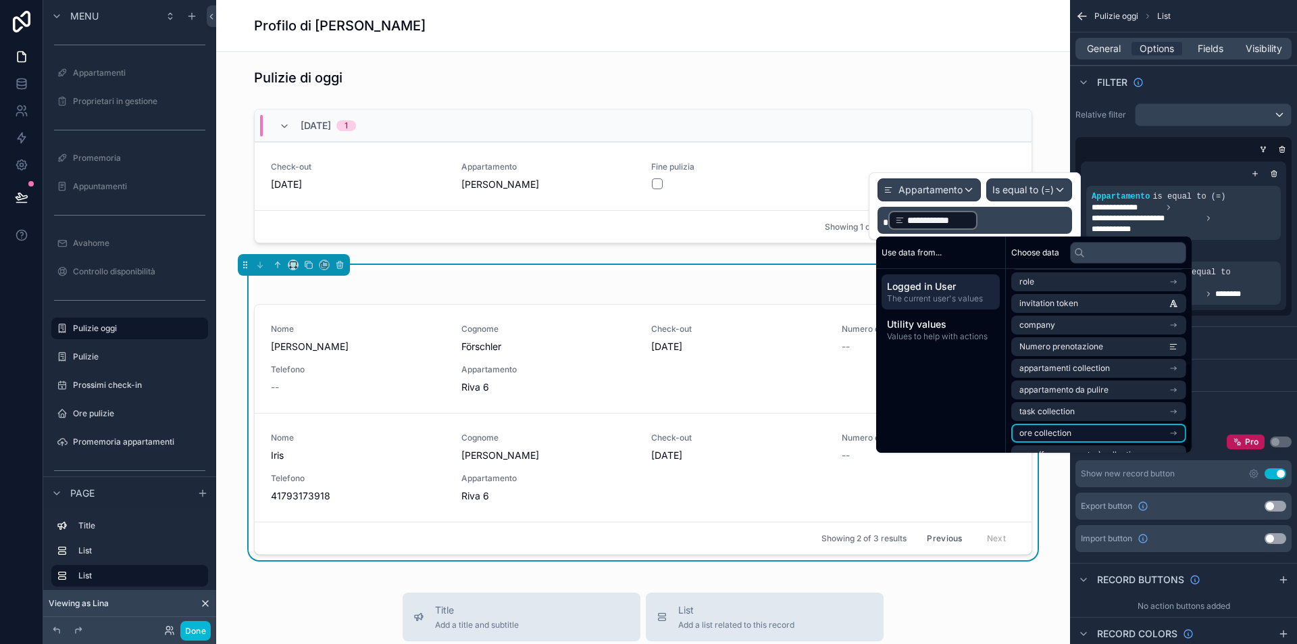
scroll to position [192, 0]
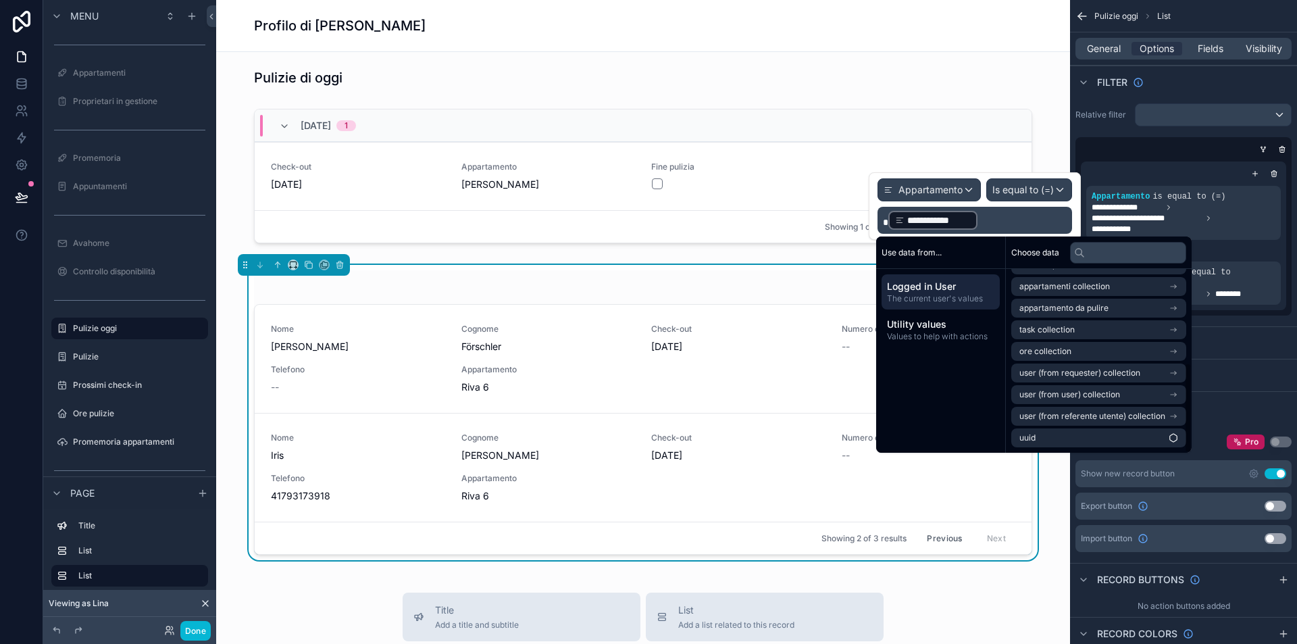
click at [1003, 217] on p "**********" at bounding box center [976, 220] width 186 height 22
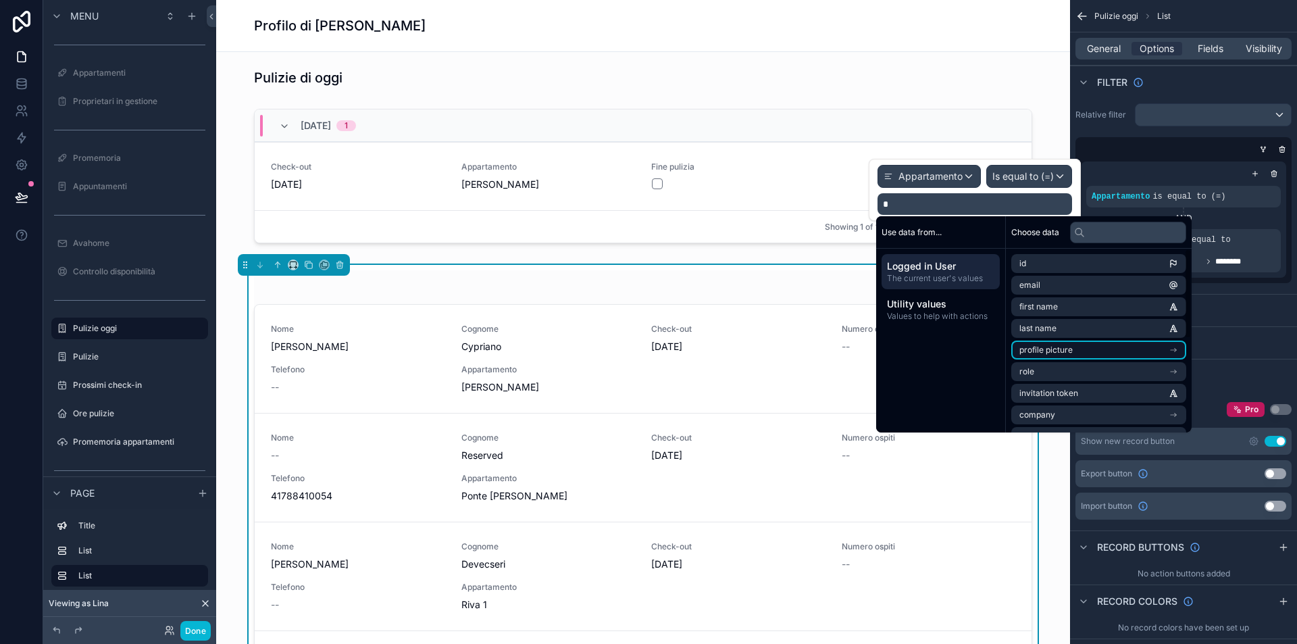
scroll to position [130, 0]
click at [1128, 343] on li "appartamento da pulire" at bounding box center [1098, 349] width 175 height 19
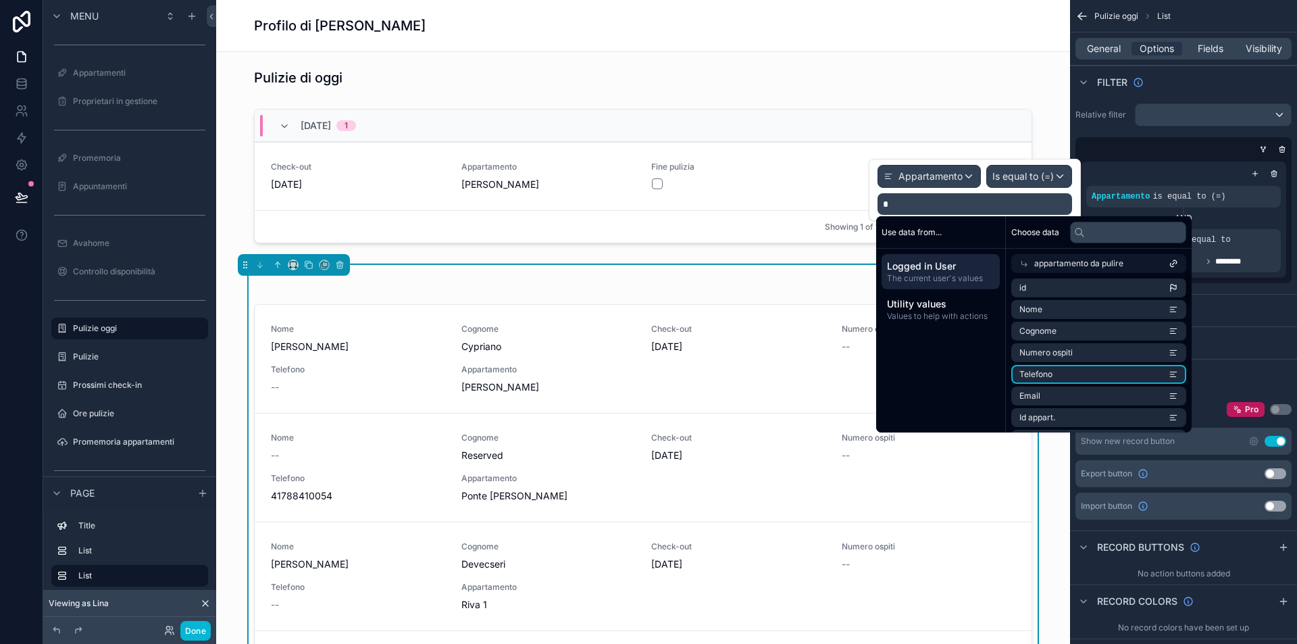
scroll to position [3, 0]
click at [1113, 236] on input "text" at bounding box center [1128, 233] width 116 height 22
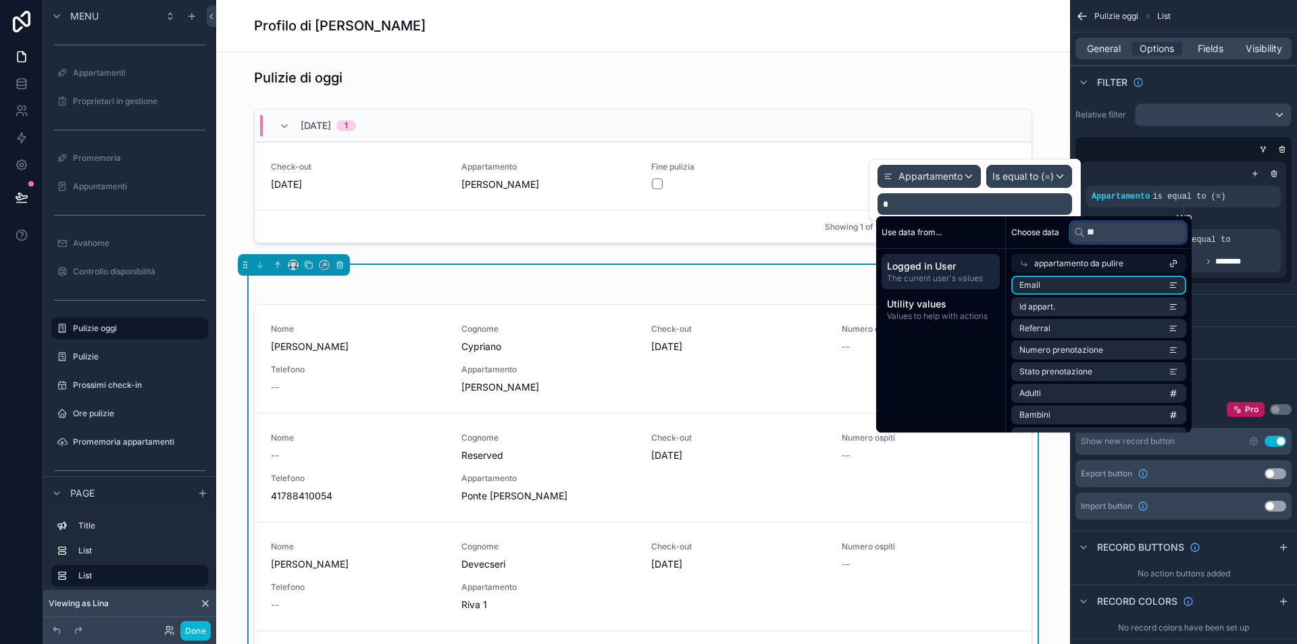
scroll to position [0, 0]
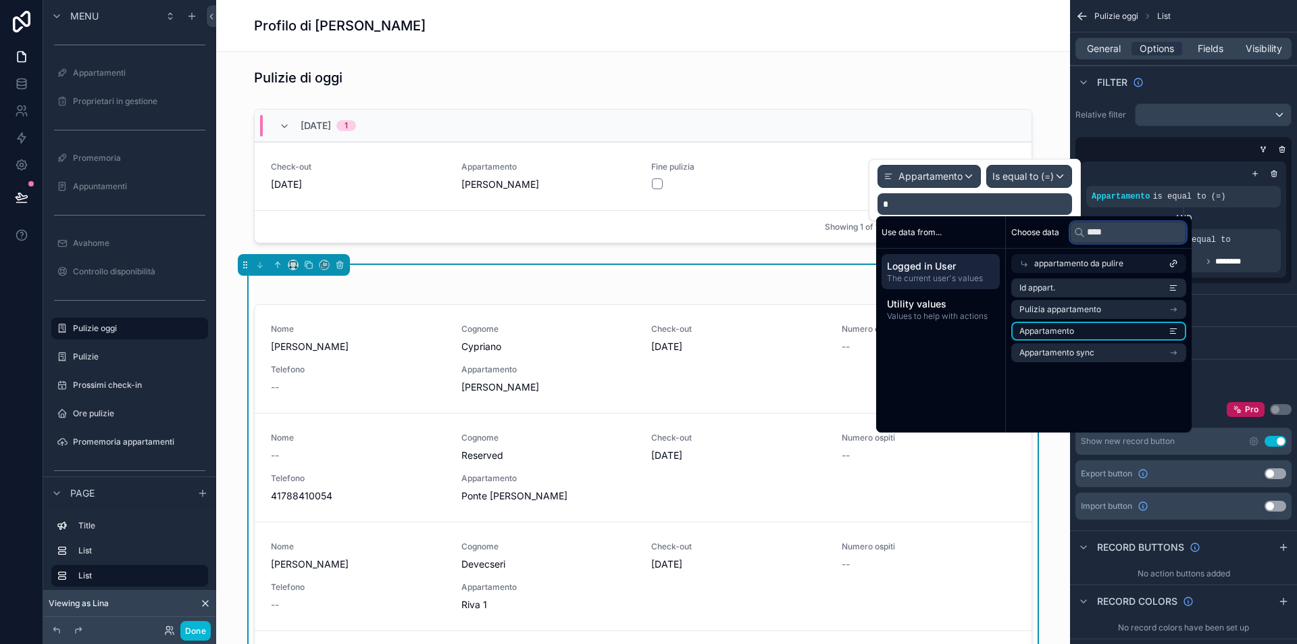
type input "****"
click at [1096, 329] on li "Appartamento" at bounding box center [1098, 331] width 175 height 19
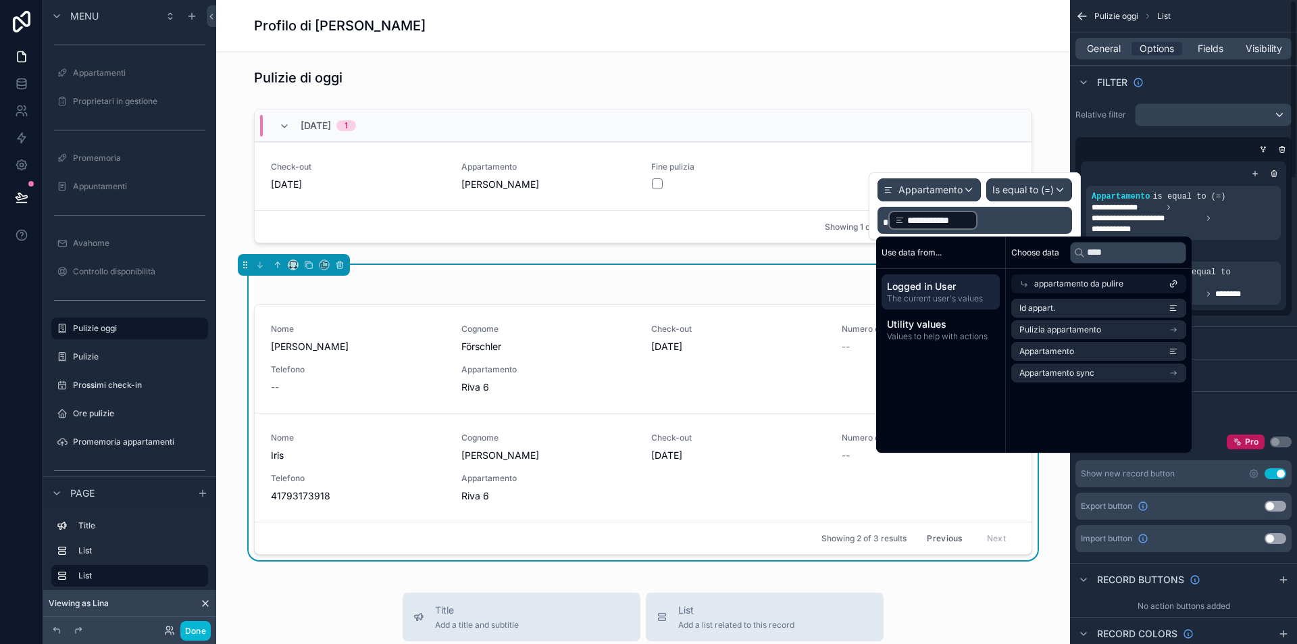
click at [1156, 169] on div "scrollable content" at bounding box center [1183, 174] width 195 height 14
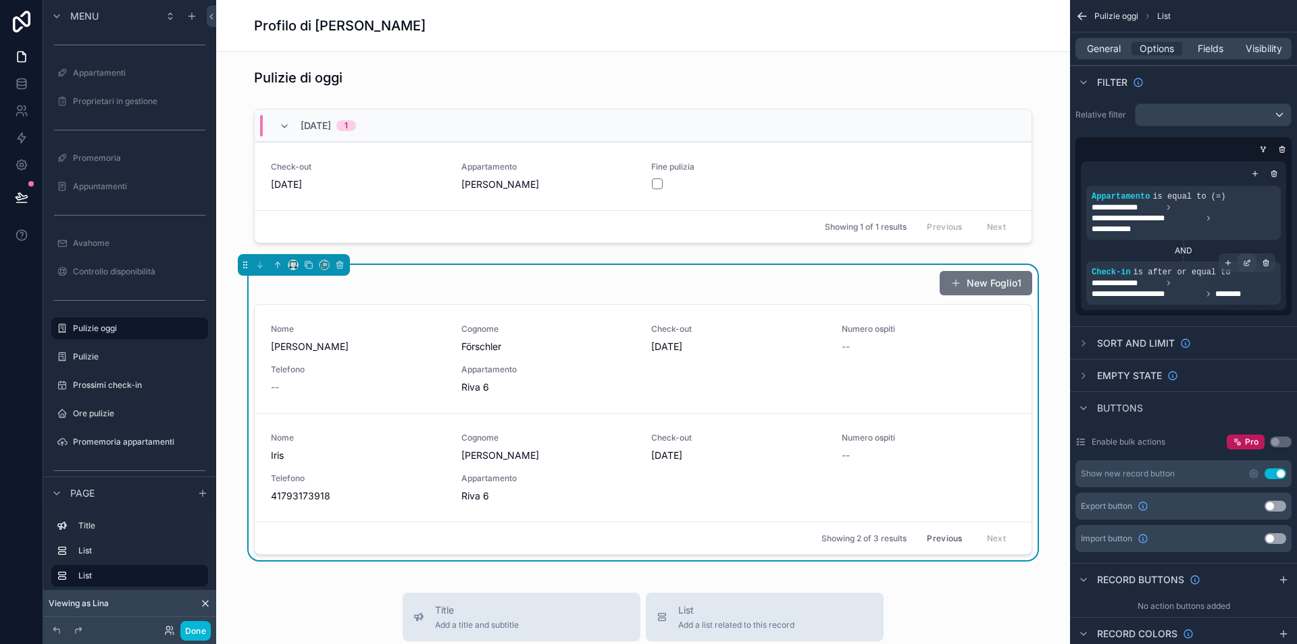
click at [1249, 259] on icon "scrollable content" at bounding box center [1247, 263] width 8 height 8
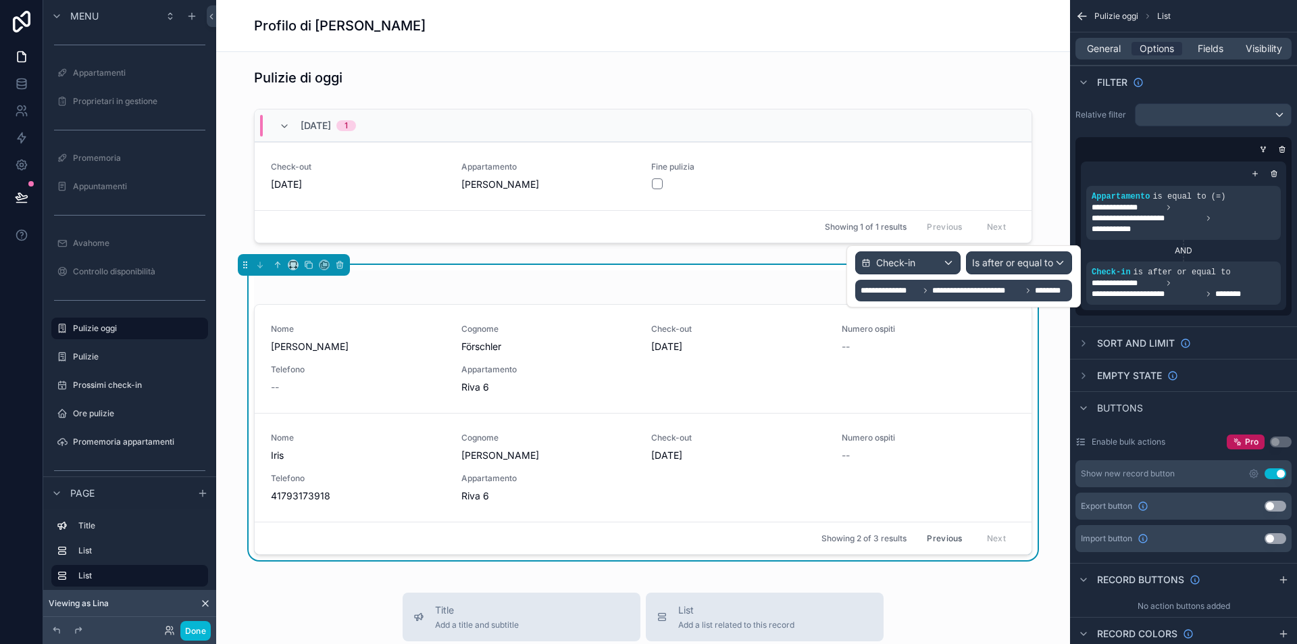
click at [924, 262] on div "Check-in" at bounding box center [908, 263] width 105 height 22
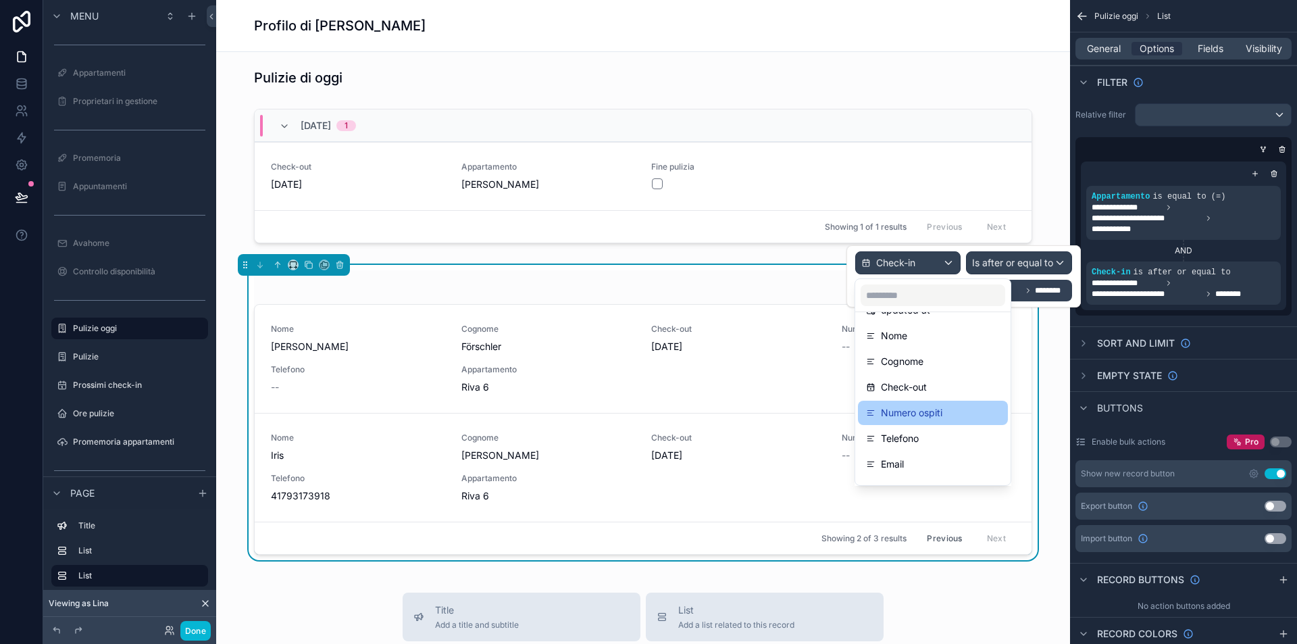
scroll to position [105, 0]
click at [1063, 279] on div at bounding box center [963, 276] width 234 height 62
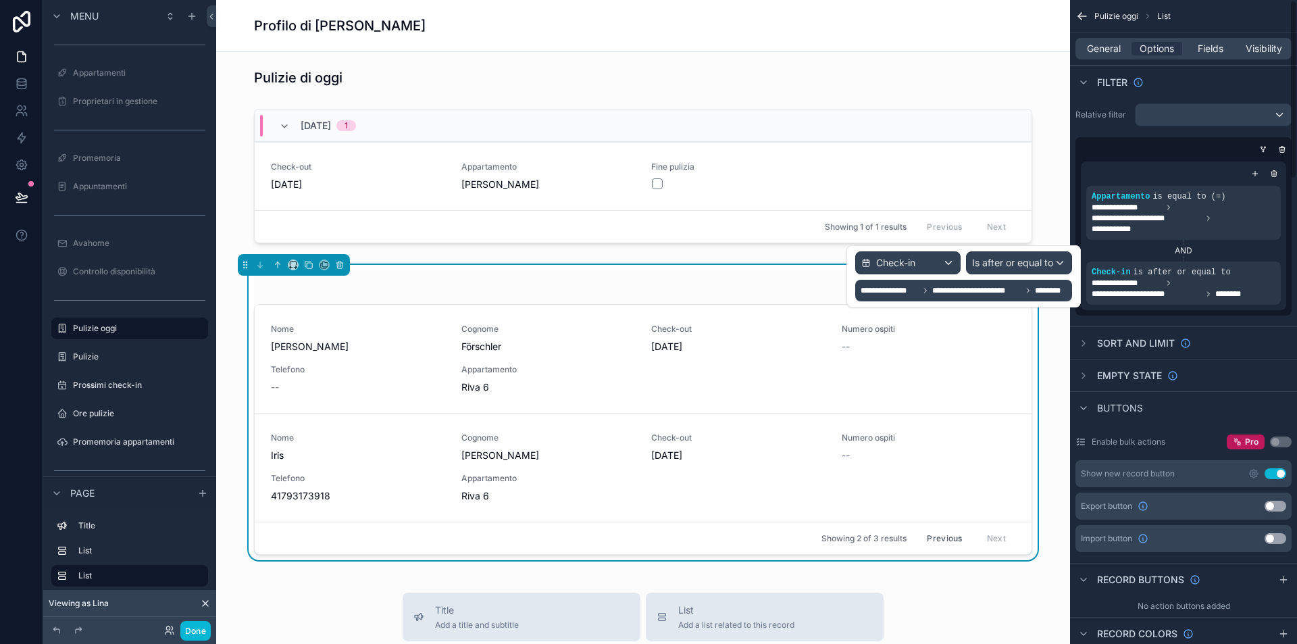
click at [1038, 290] on span "********" at bounding box center [1052, 290] width 34 height 11
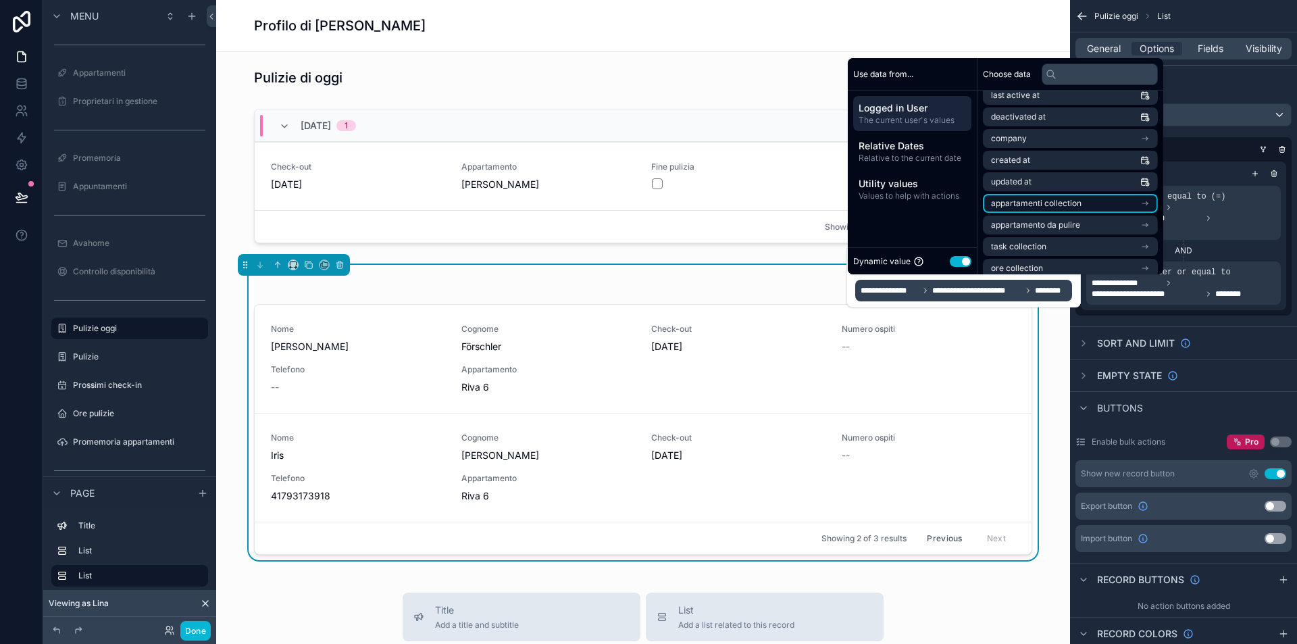
scroll to position [62, 0]
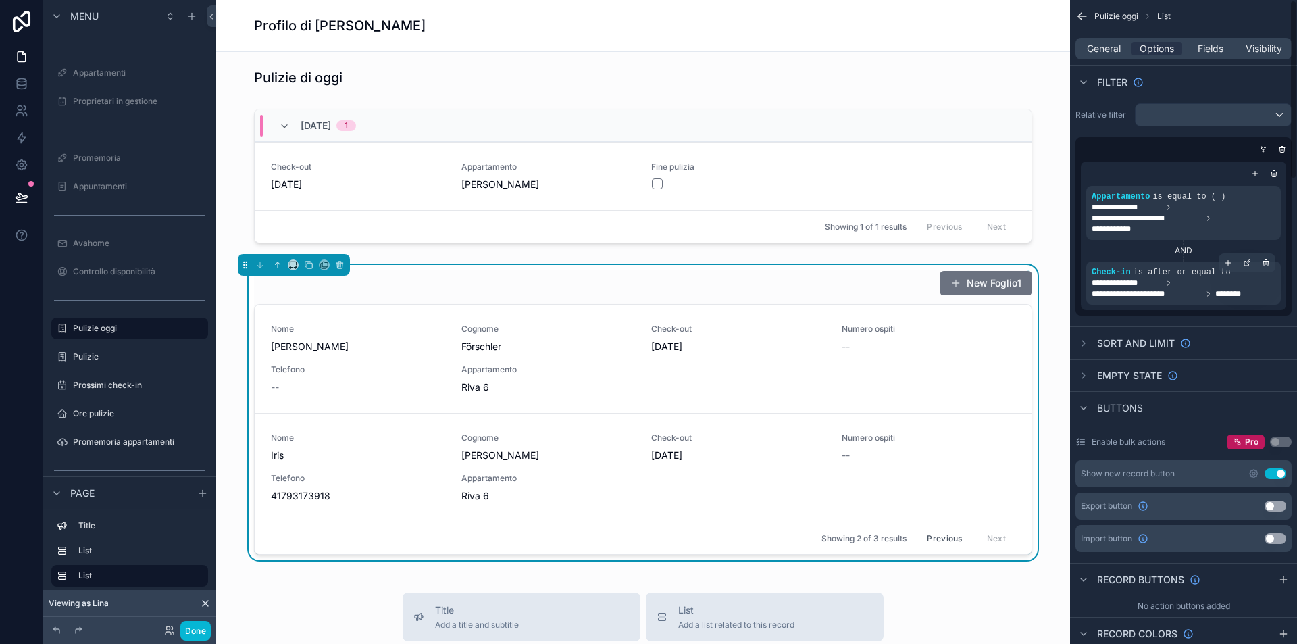
click at [1140, 293] on span "**********" at bounding box center [1147, 293] width 110 height 11
click at [1245, 265] on icon "scrollable content" at bounding box center [1247, 263] width 8 height 8
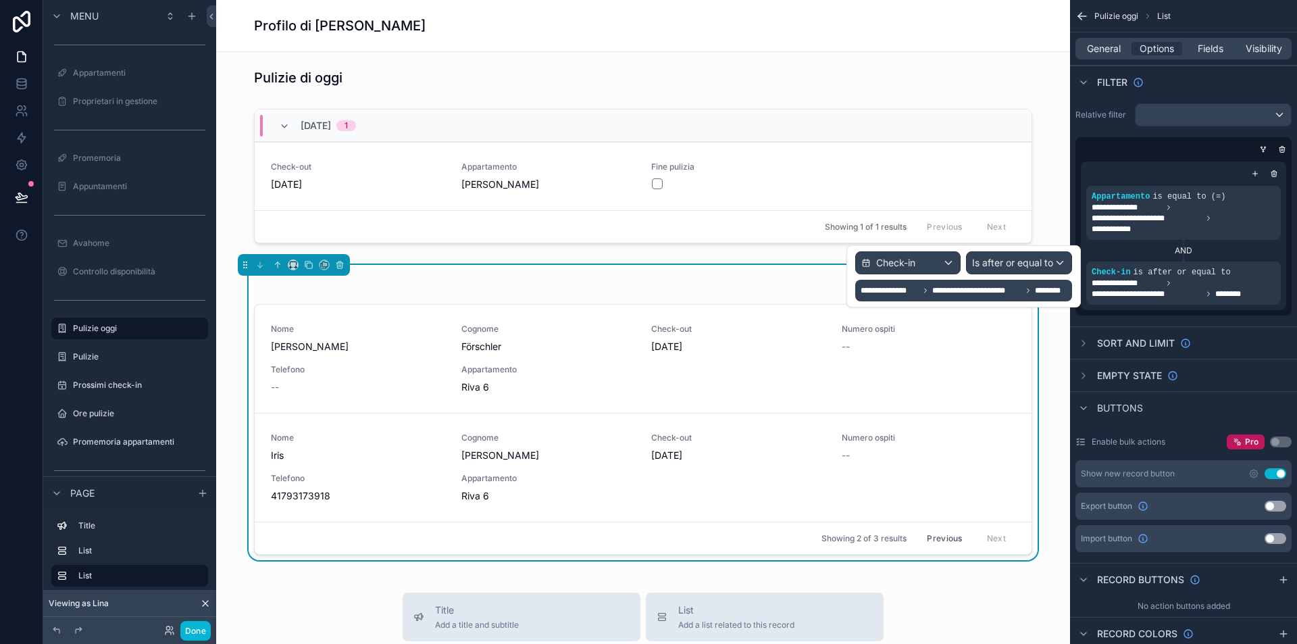
click at [912, 261] on span "Check-in" at bounding box center [895, 263] width 39 height 14
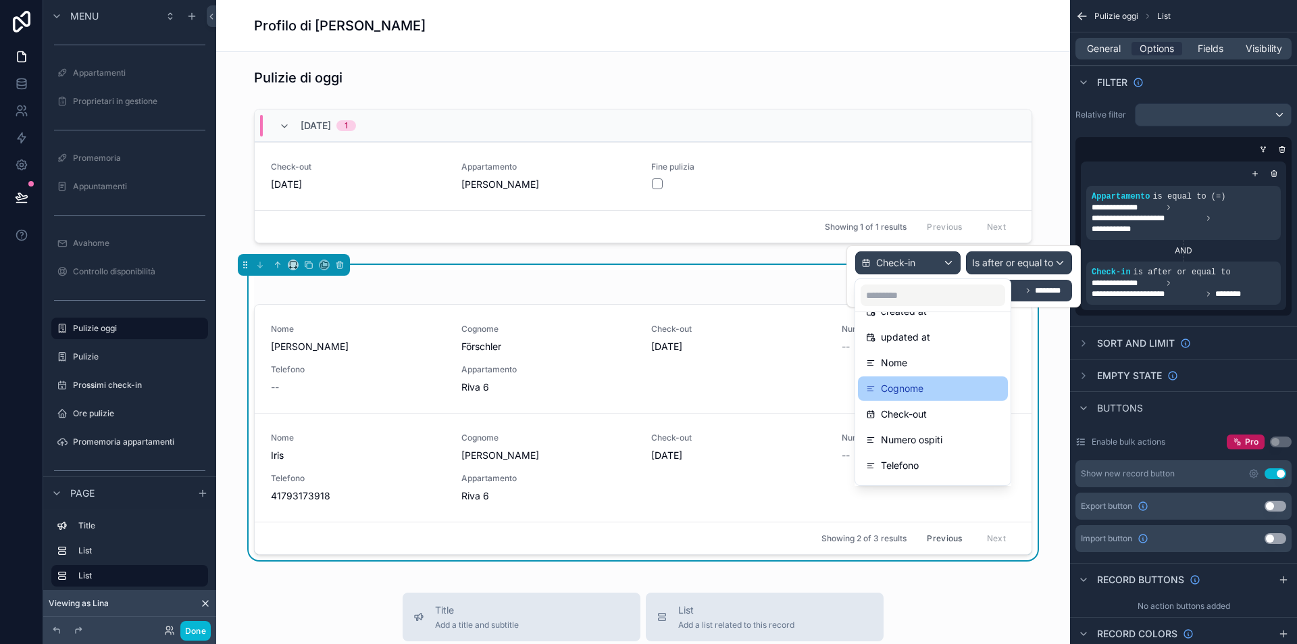
scroll to position [97, 0]
click at [1013, 259] on div at bounding box center [963, 276] width 234 height 62
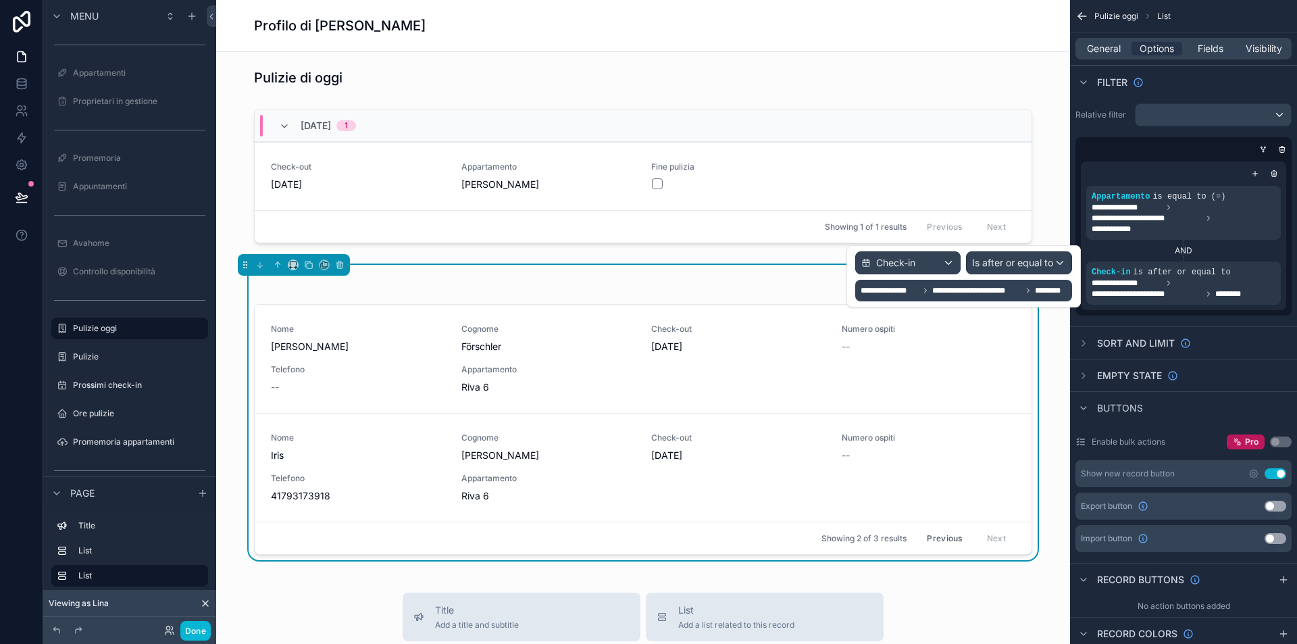
click at [1001, 290] on span "**********" at bounding box center [976, 290] width 89 height 11
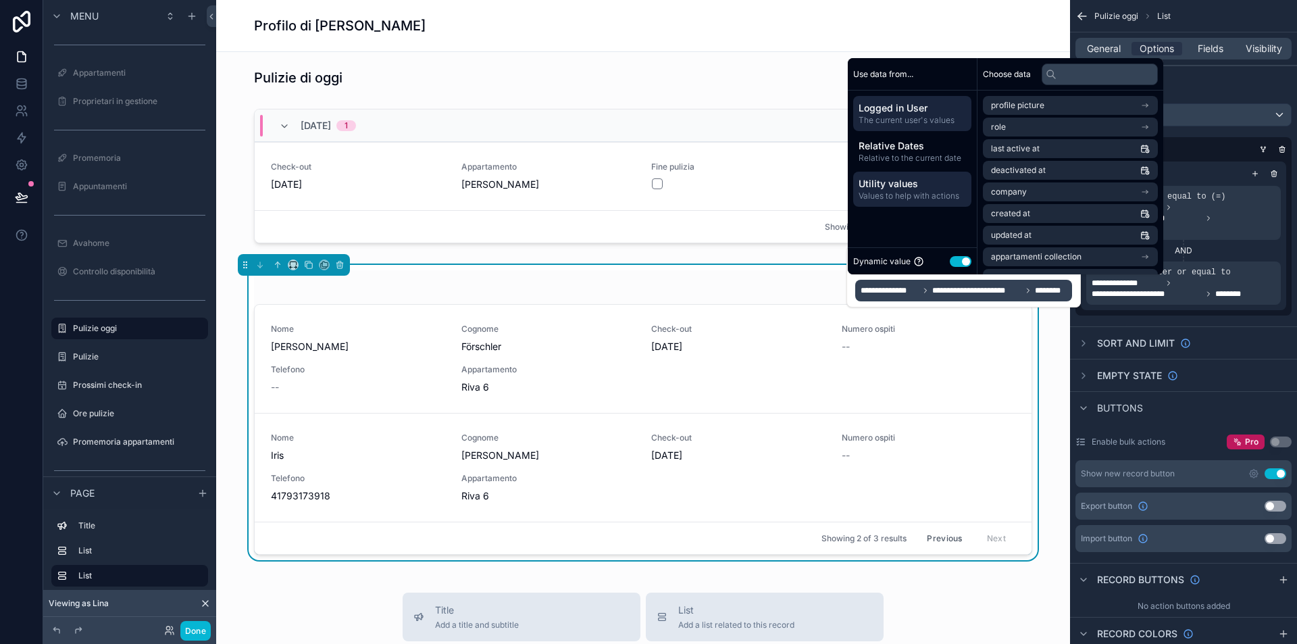
click at [925, 179] on span "Utility values" at bounding box center [912, 184] width 107 height 14
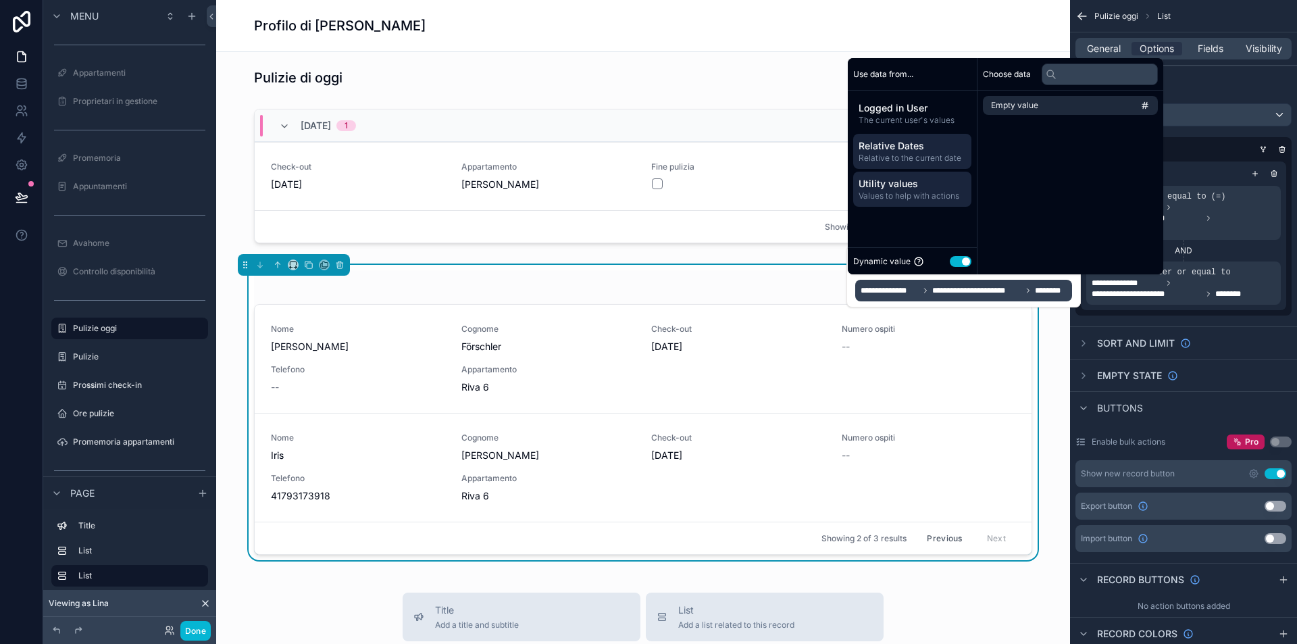
click at [925, 152] on span "Relative Dates" at bounding box center [912, 146] width 107 height 14
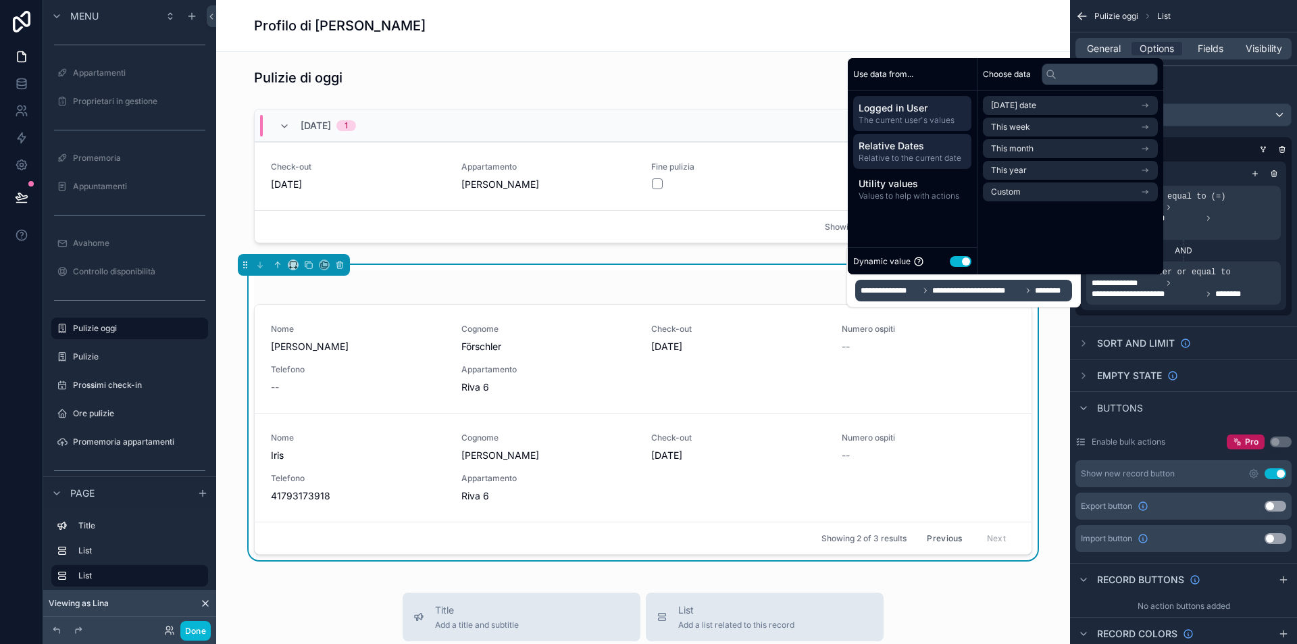
click at [923, 125] on span "The current user's values" at bounding box center [912, 120] width 107 height 11
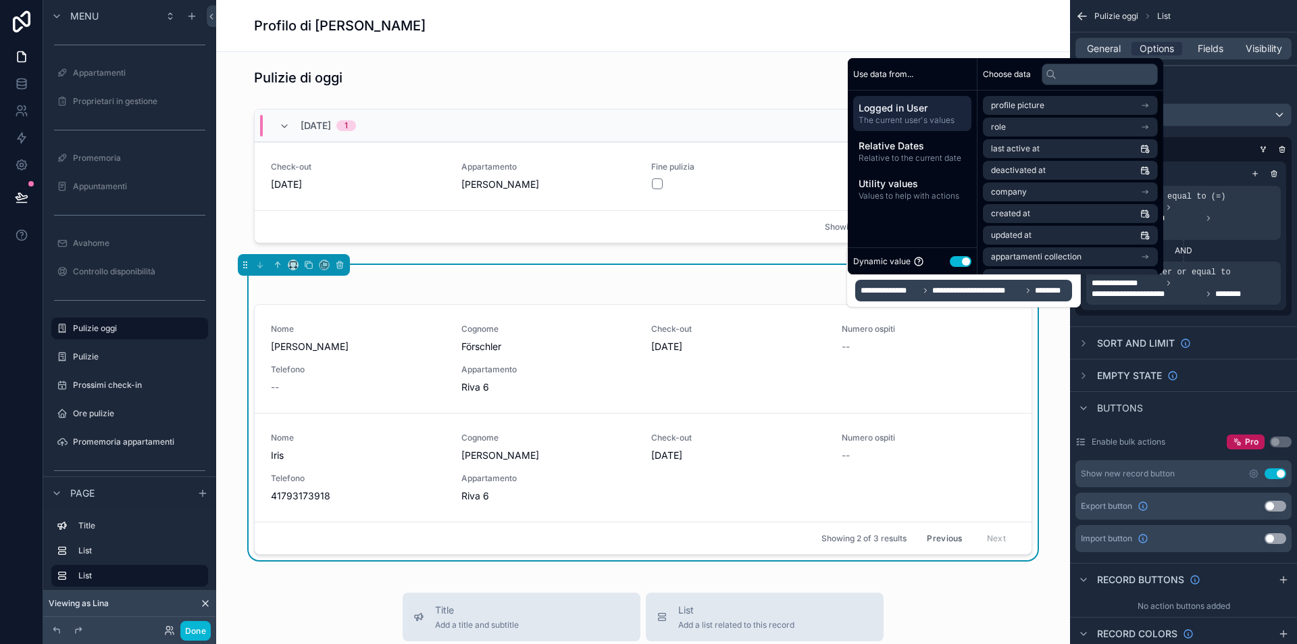
click at [983, 285] on span "**********" at bounding box center [976, 290] width 89 height 11
click at [1010, 296] on div "**********" at bounding box center [965, 290] width 209 height 16
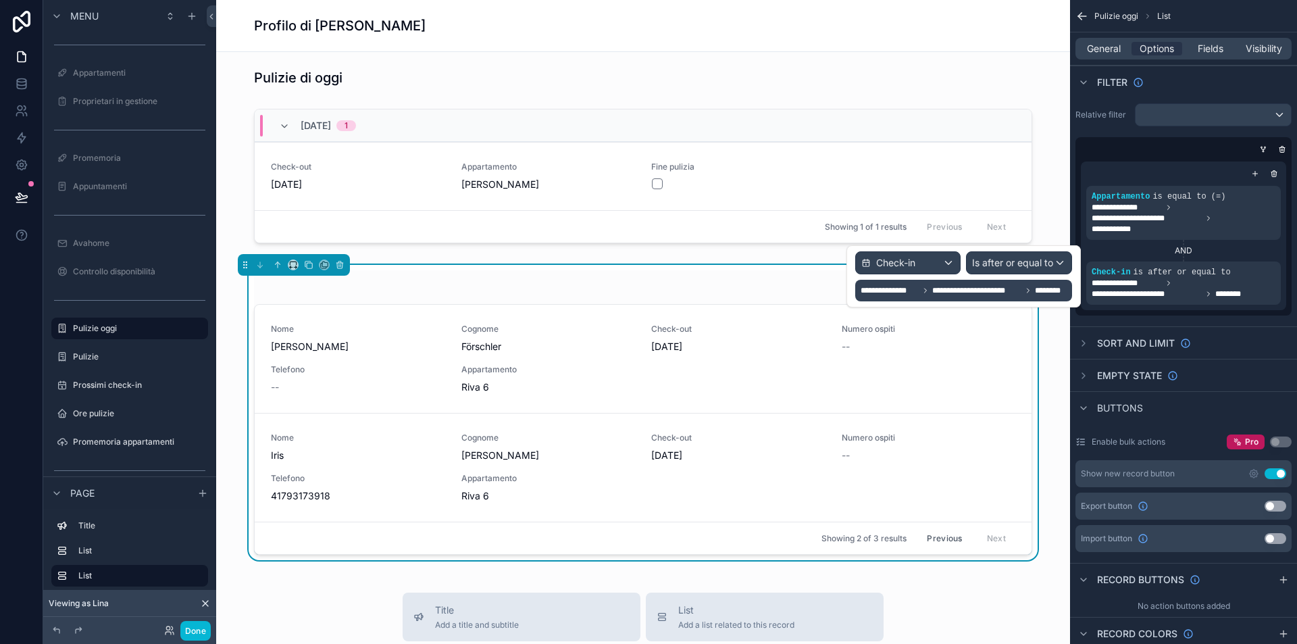
click at [1002, 285] on span "**********" at bounding box center [976, 290] width 89 height 11
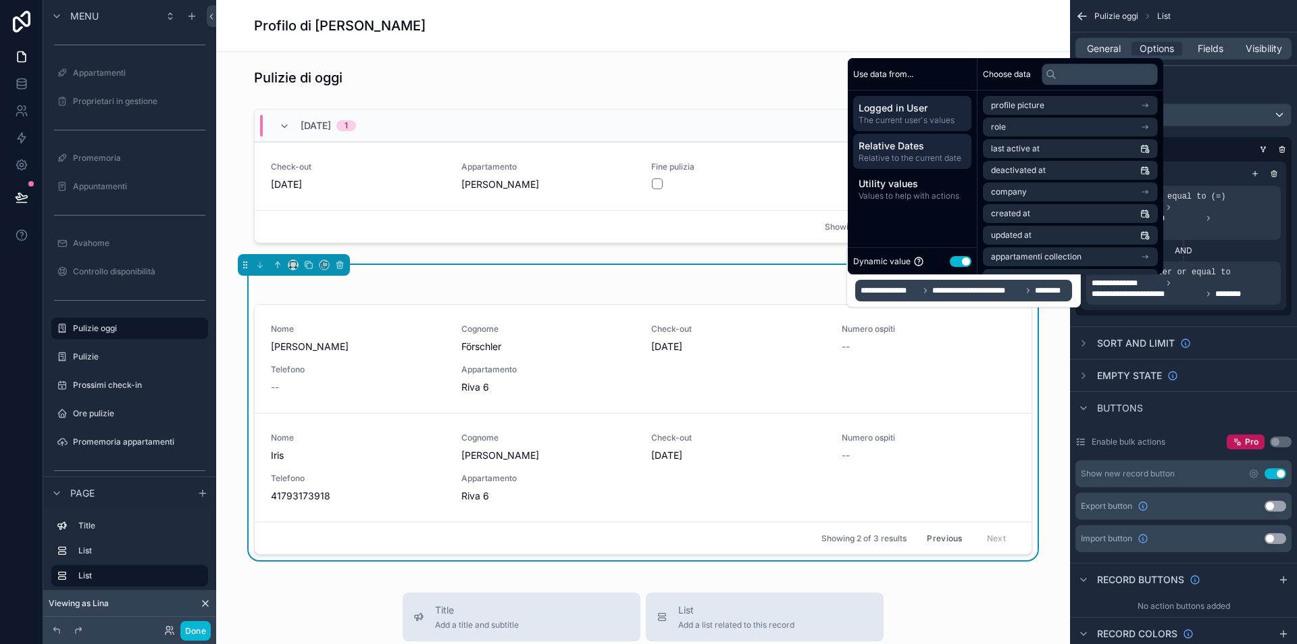
click at [940, 152] on span "Relative Dates" at bounding box center [912, 146] width 107 height 14
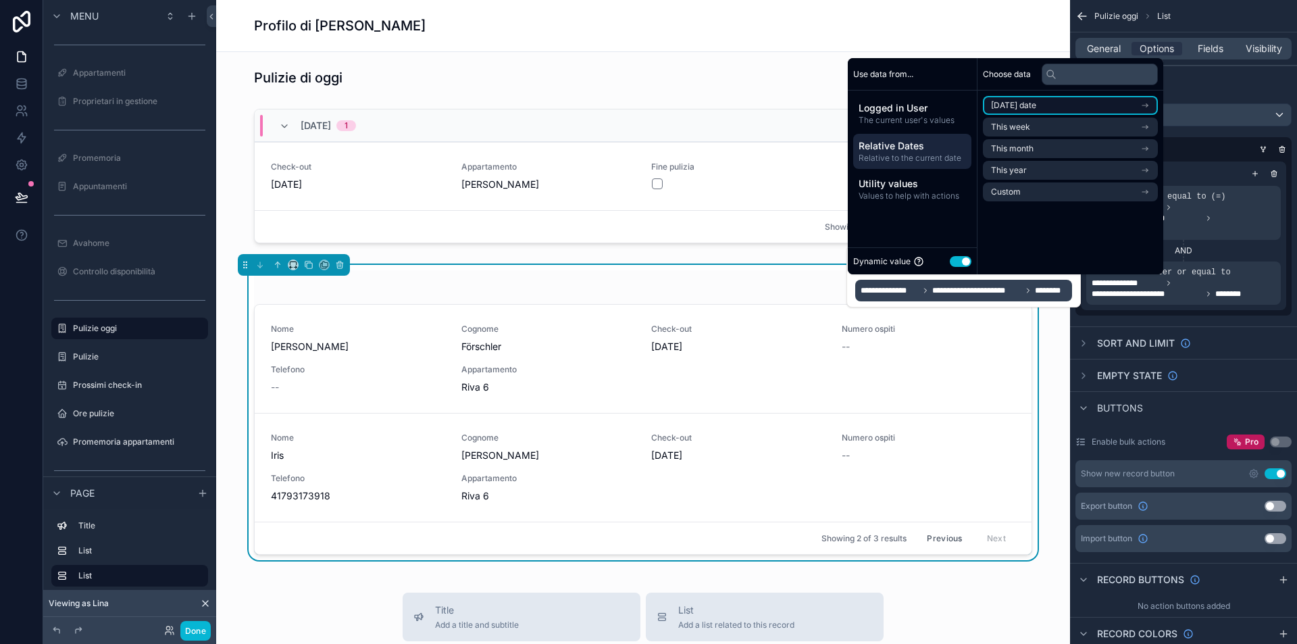
click at [1040, 113] on li "[DATE] date" at bounding box center [1070, 105] width 175 height 19
click at [1051, 153] on li "Start of day" at bounding box center [1070, 151] width 175 height 19
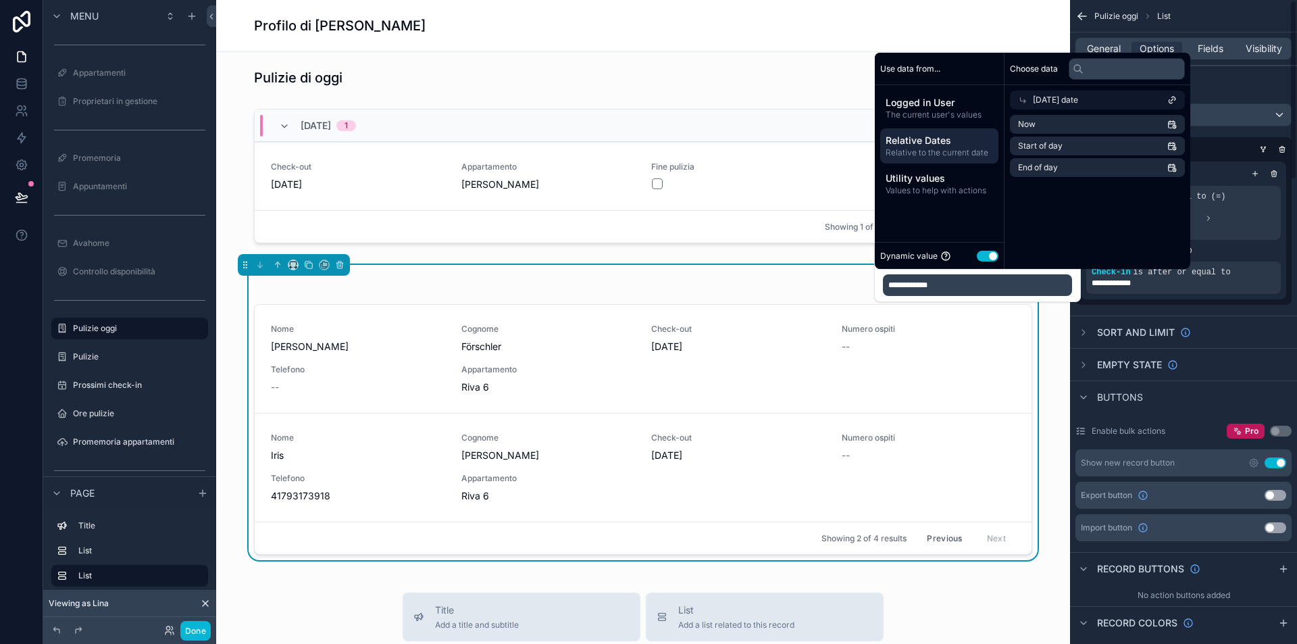
click at [1202, 299] on div "**********" at bounding box center [1183, 230] width 216 height 149
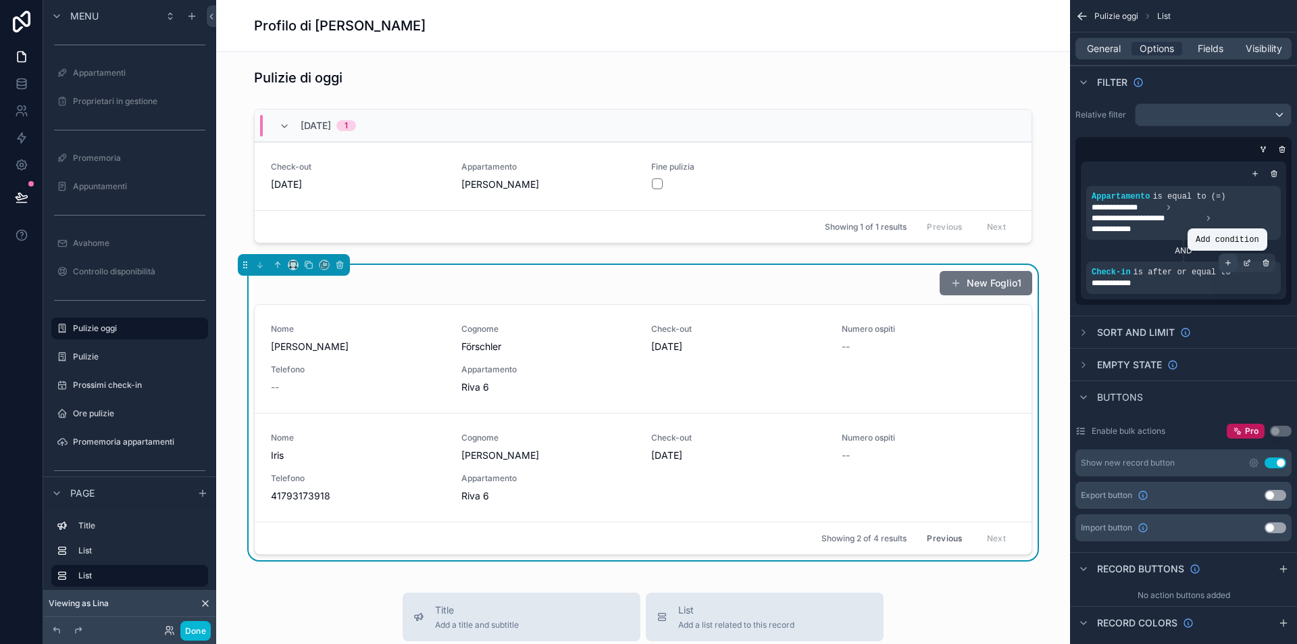
click at [1228, 261] on icon "scrollable content" at bounding box center [1228, 263] width 0 height 5
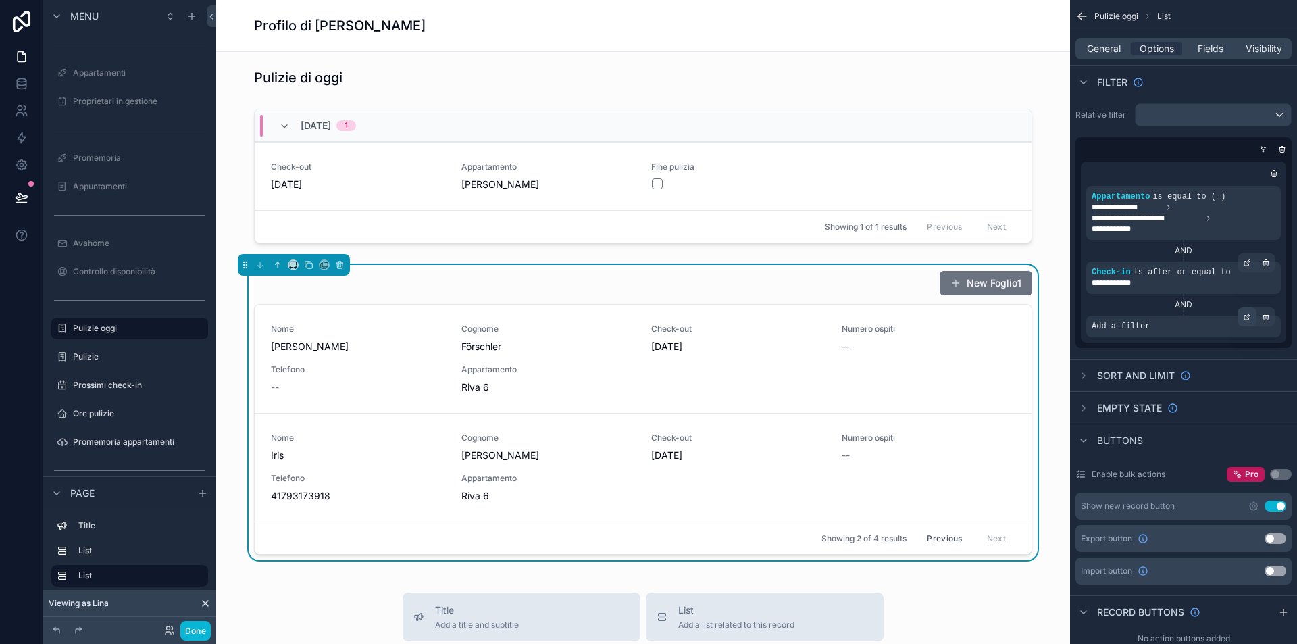
click at [1248, 311] on div "scrollable content" at bounding box center [1247, 316] width 19 height 19
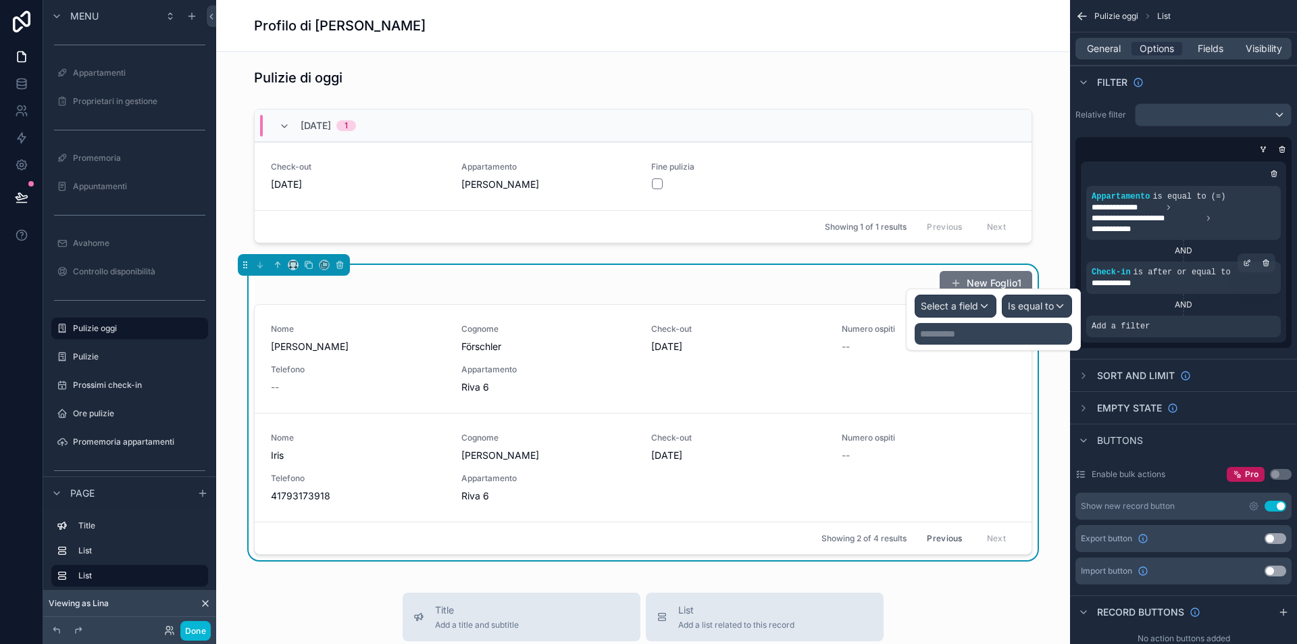
click at [967, 297] on div "Select a field" at bounding box center [955, 306] width 80 height 22
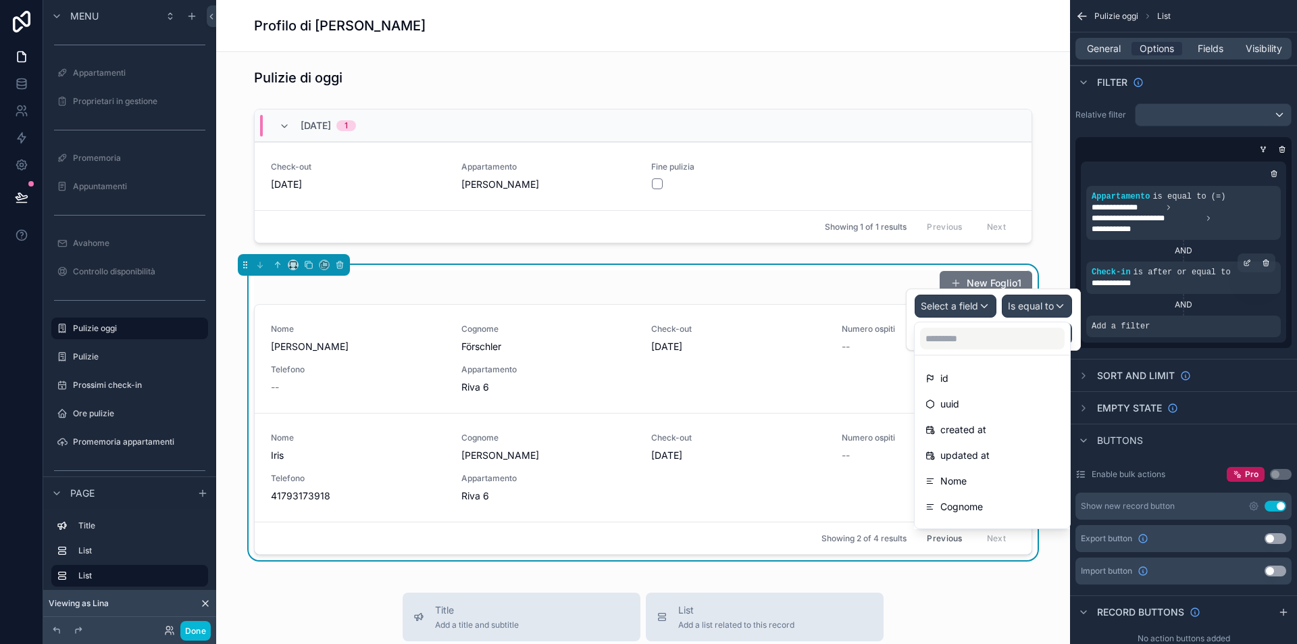
click at [1047, 274] on div "New Foglio1 Nome Annette Cognome Förschler Check-out 21/10/2025 Numero ospiti -…" at bounding box center [643, 412] width 832 height 295
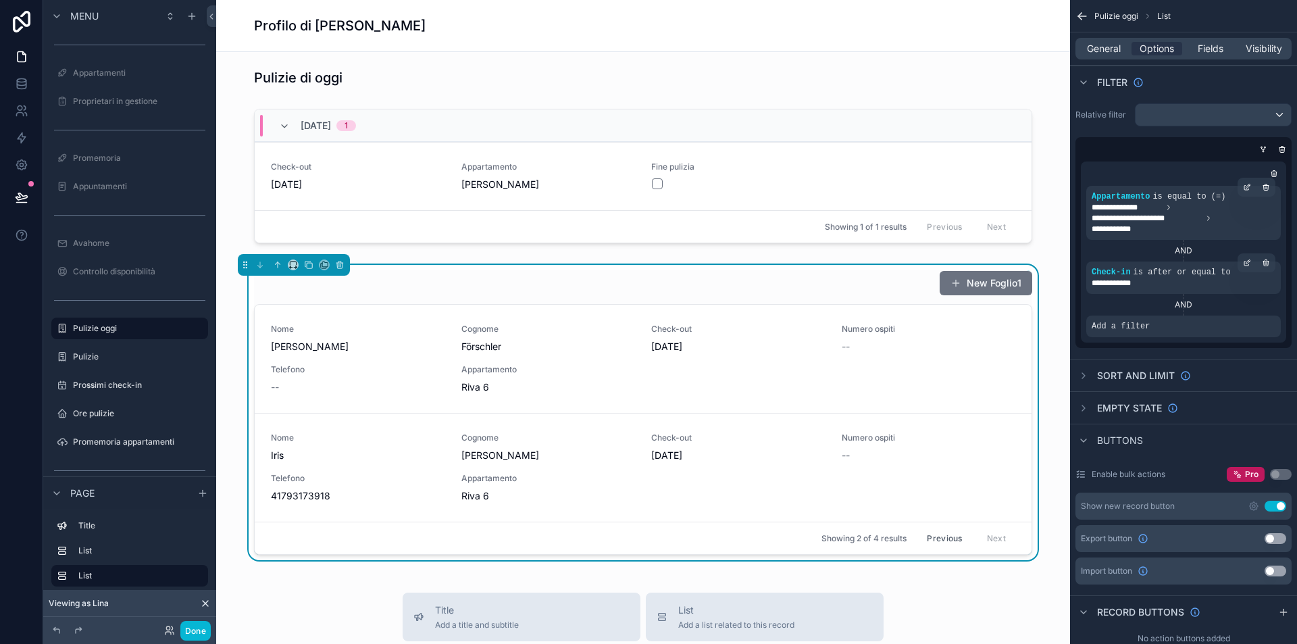
click at [1225, 193] on span "is equal to (=)" at bounding box center [1188, 196] width 73 height 9
click at [1206, 206] on span "**********" at bounding box center [1184, 218] width 184 height 32
click at [1204, 220] on icon "scrollable content" at bounding box center [1208, 218] width 8 height 8
click at [1163, 229] on span "**********" at bounding box center [1184, 218] width 184 height 32
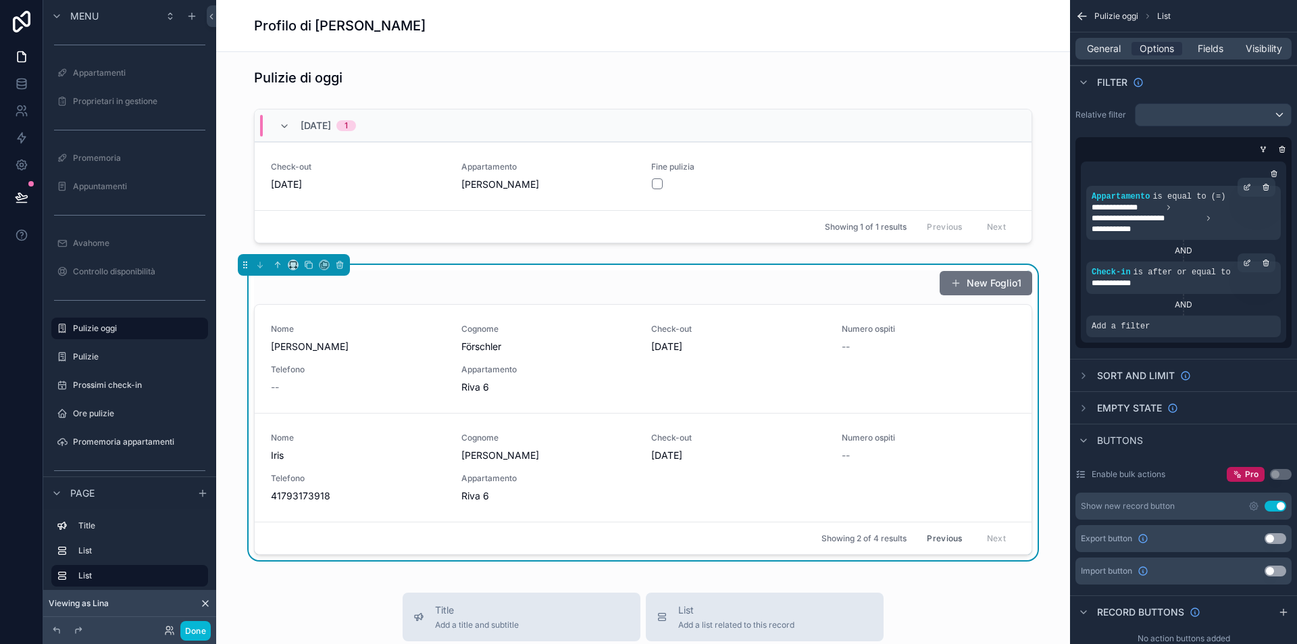
click at [1163, 229] on span "**********" at bounding box center [1184, 218] width 184 height 32
click at [24, 83] on icon at bounding box center [22, 84] width 14 height 14
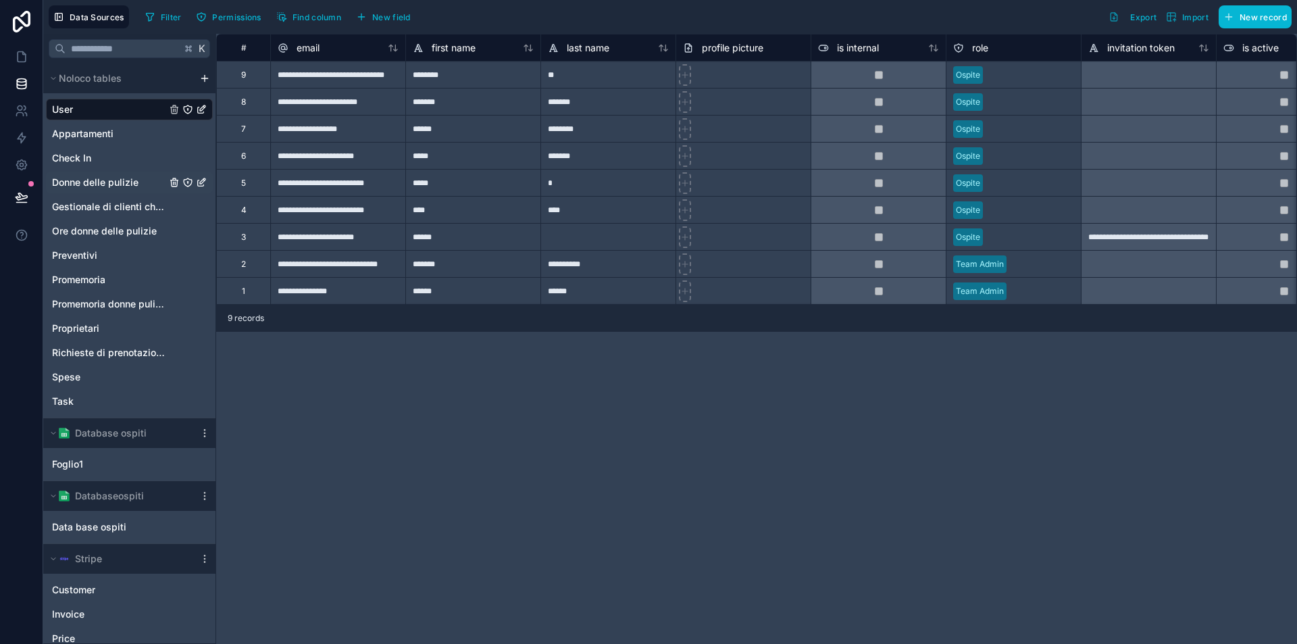
click at [99, 178] on span "Donne delle pulizie" at bounding box center [95, 183] width 86 height 14
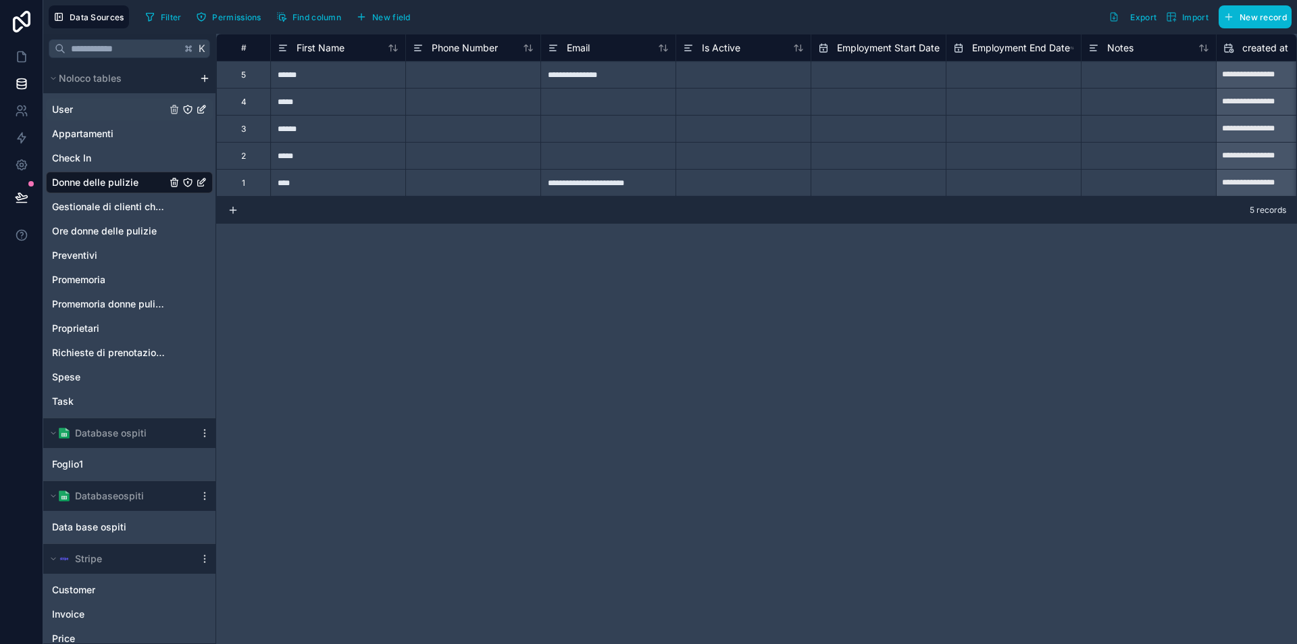
click at [97, 104] on link "User" at bounding box center [109, 110] width 114 height 14
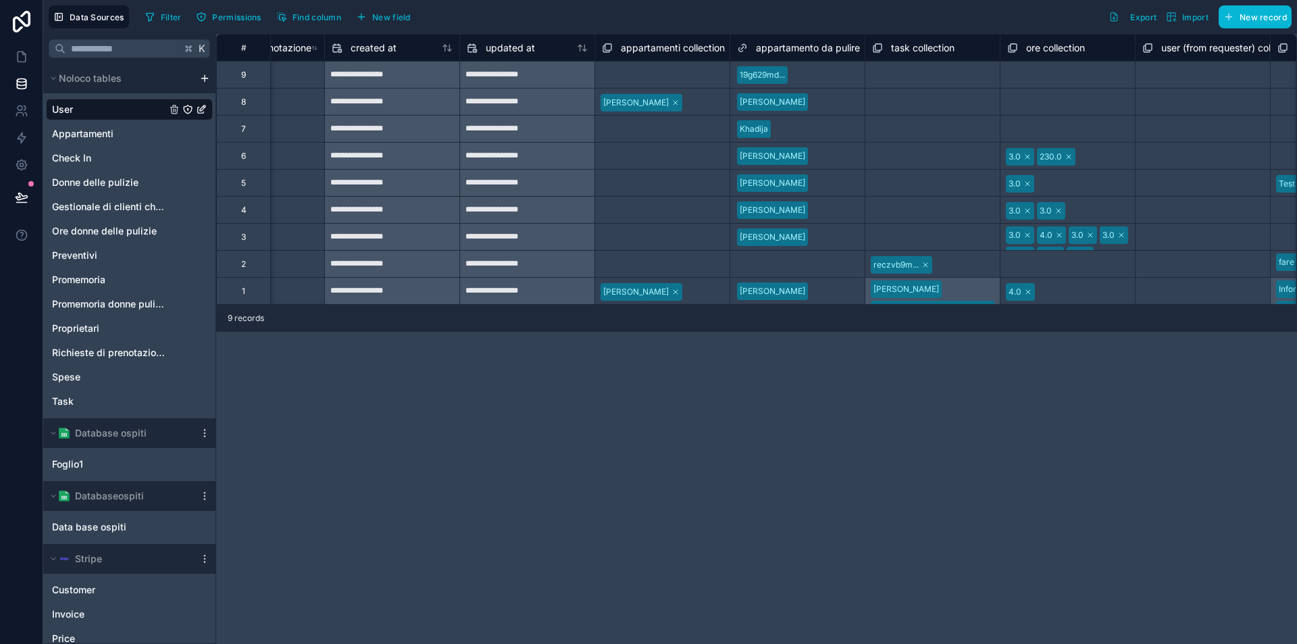
scroll to position [0, 1540]
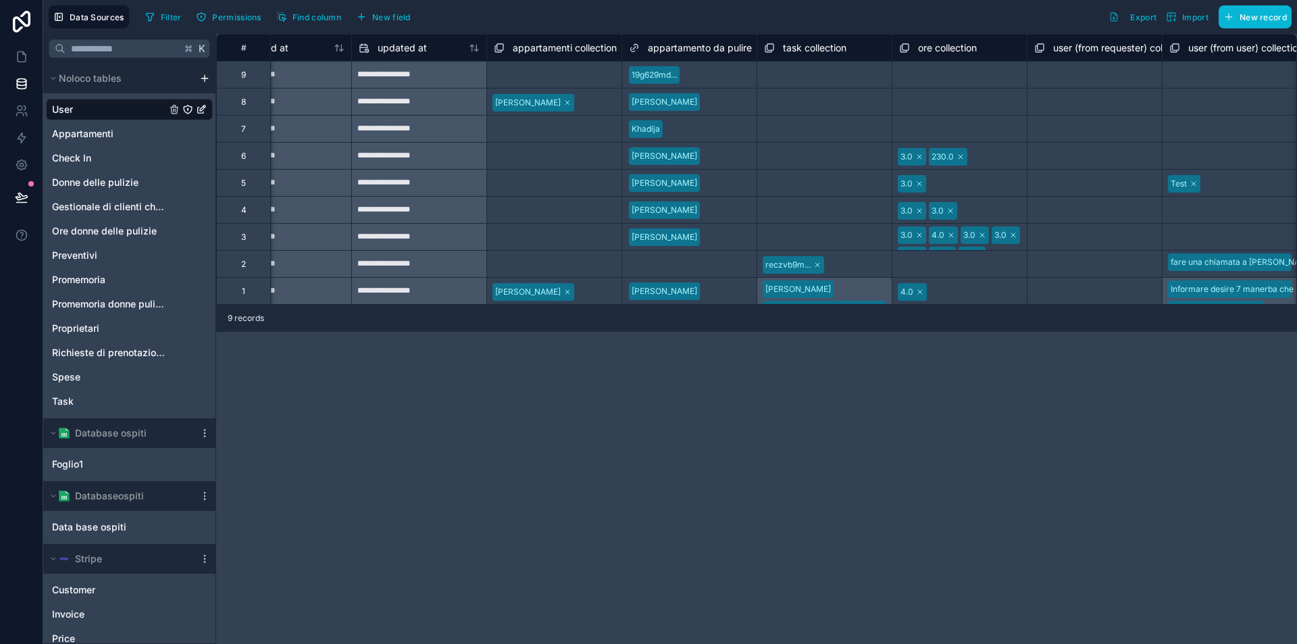
click at [678, 132] on div at bounding box center [709, 129] width 82 height 14
click at [705, 161] on div at bounding box center [727, 156] width 45 height 14
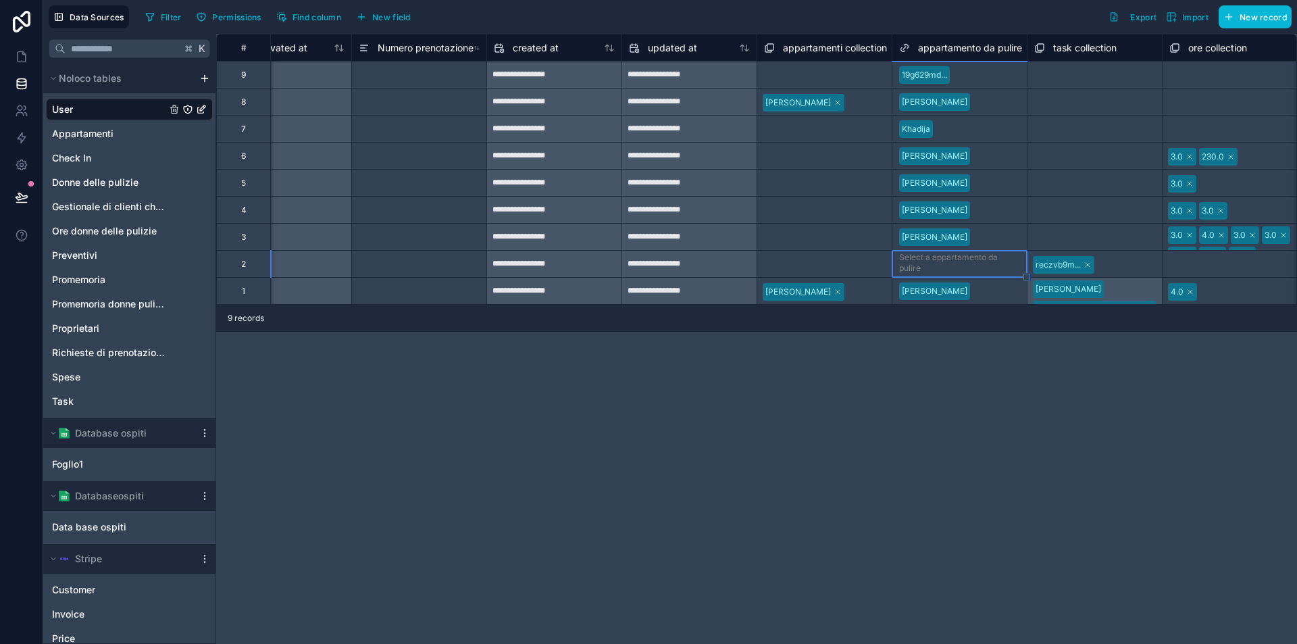
scroll to position [0, 1432]
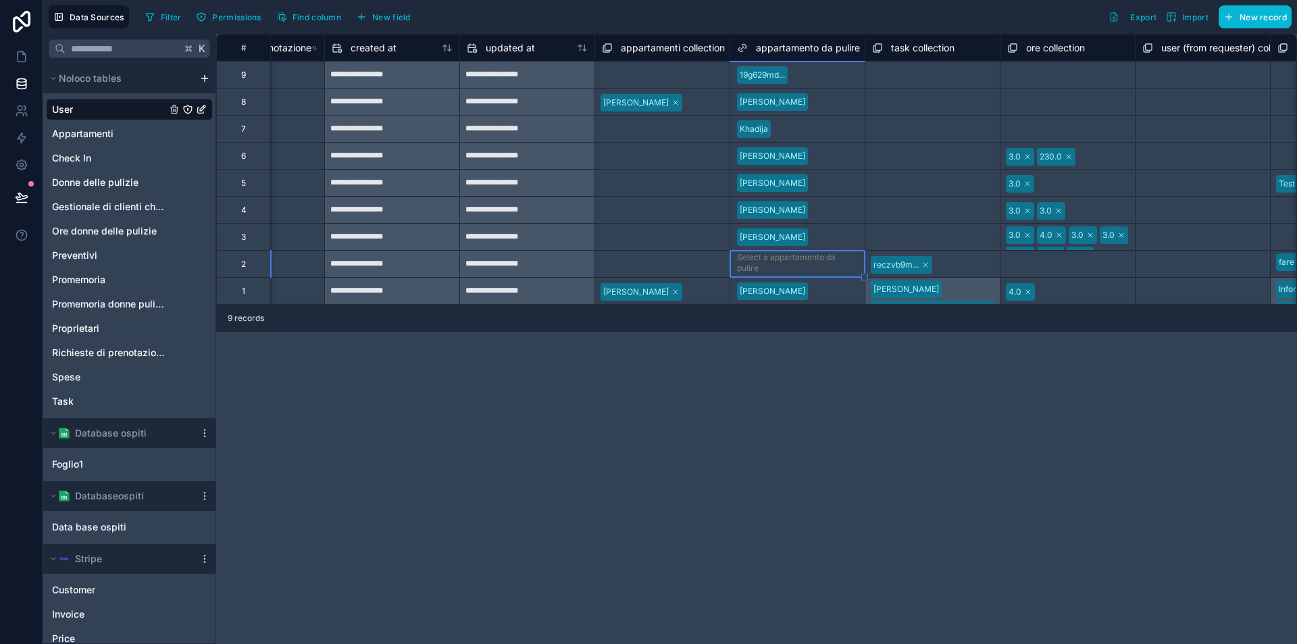
click at [813, 182] on div at bounding box center [835, 183] width 45 height 14
click at [813, 181] on div at bounding box center [835, 183] width 45 height 14
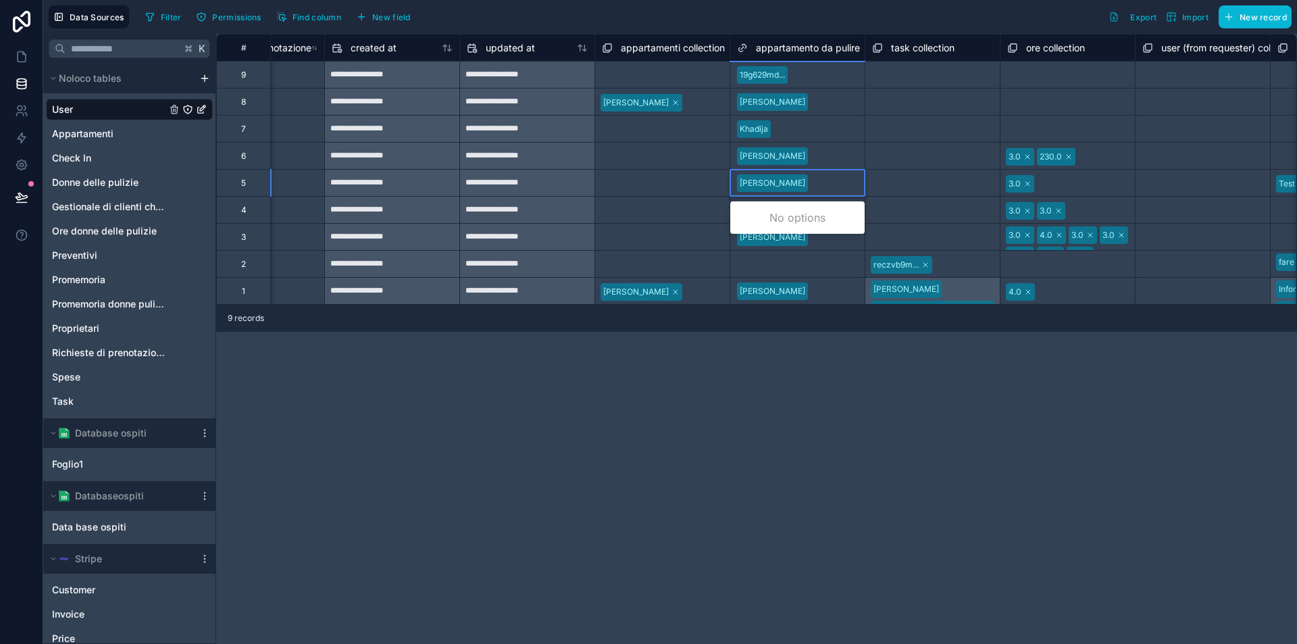
click at [813, 181] on div at bounding box center [835, 183] width 45 height 14
click at [793, 425] on div "**********" at bounding box center [756, 339] width 1081 height 610
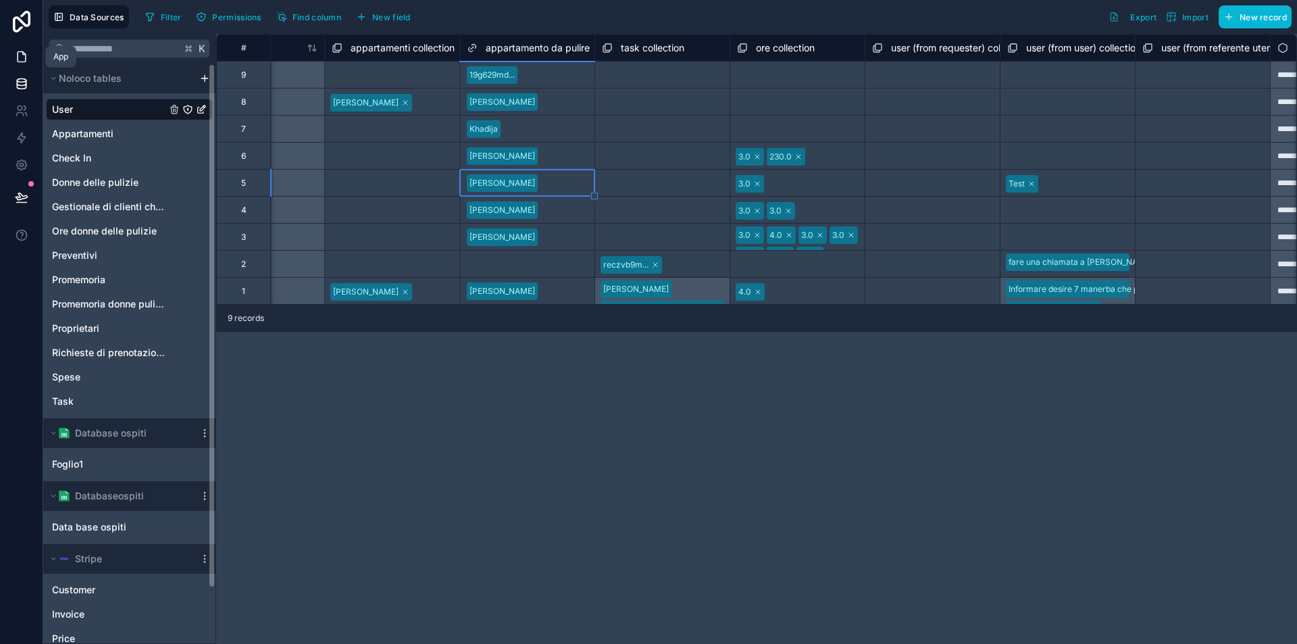
click at [22, 65] on link at bounding box center [21, 56] width 43 height 27
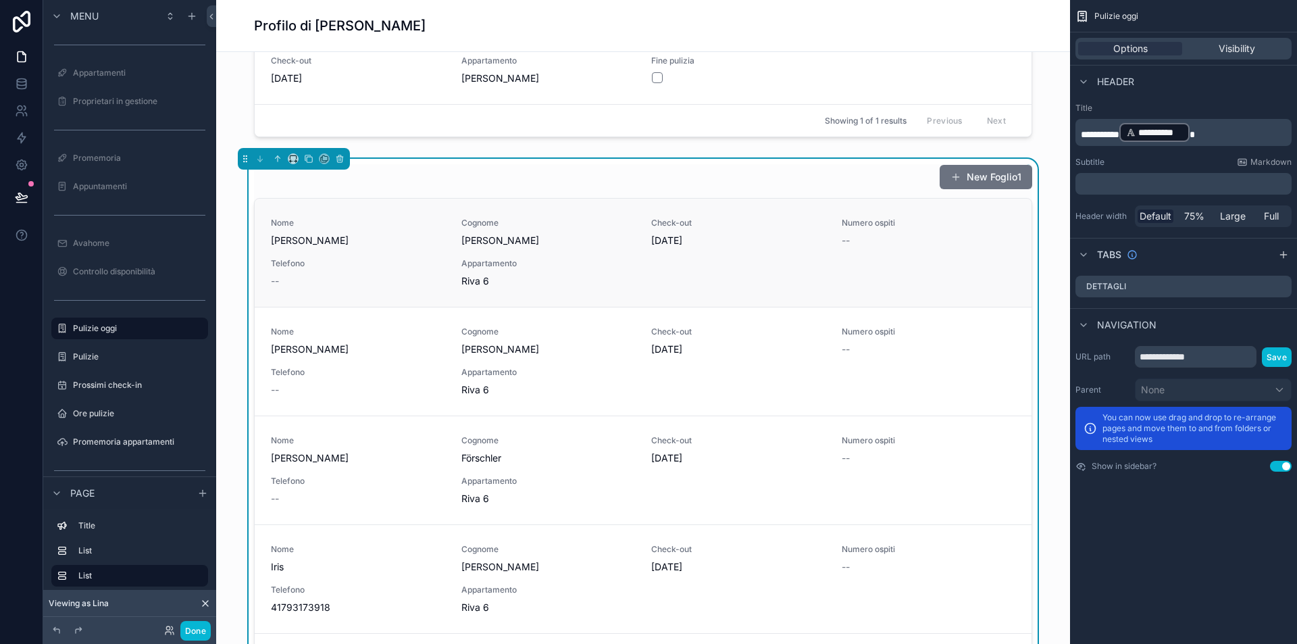
scroll to position [103, 0]
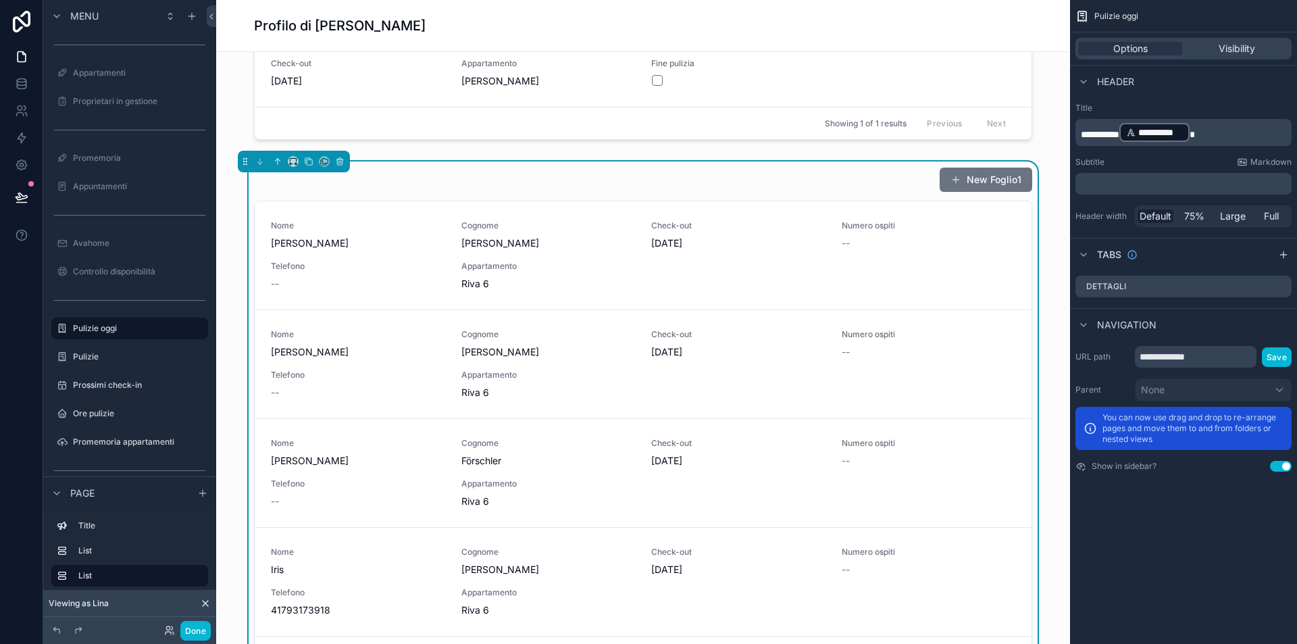
click at [620, 174] on div "New Foglio1" at bounding box center [643, 180] width 778 height 26
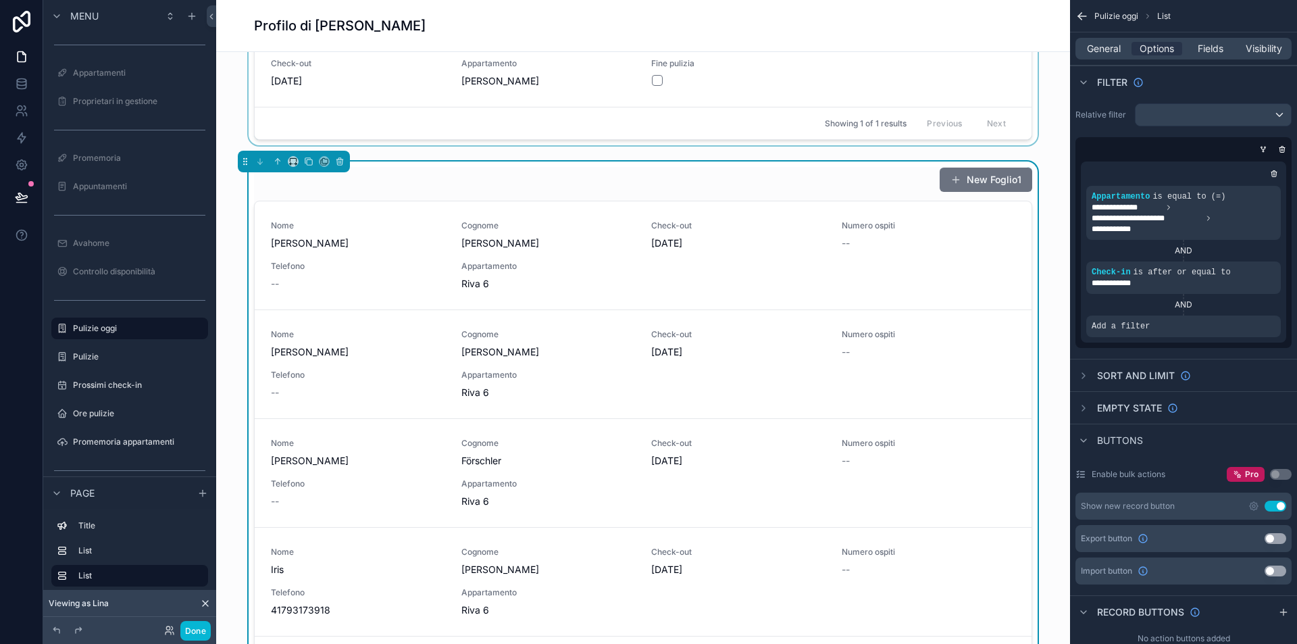
scroll to position [0, 0]
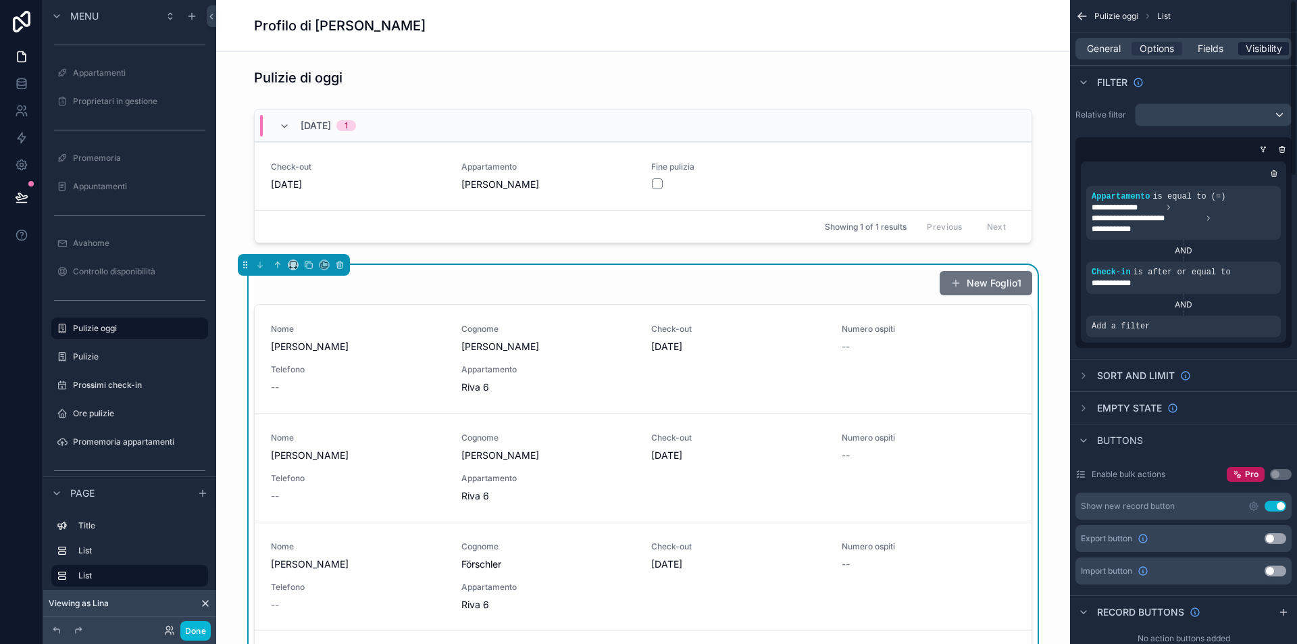
click at [1250, 51] on span "Visibility" at bounding box center [1264, 49] width 36 height 14
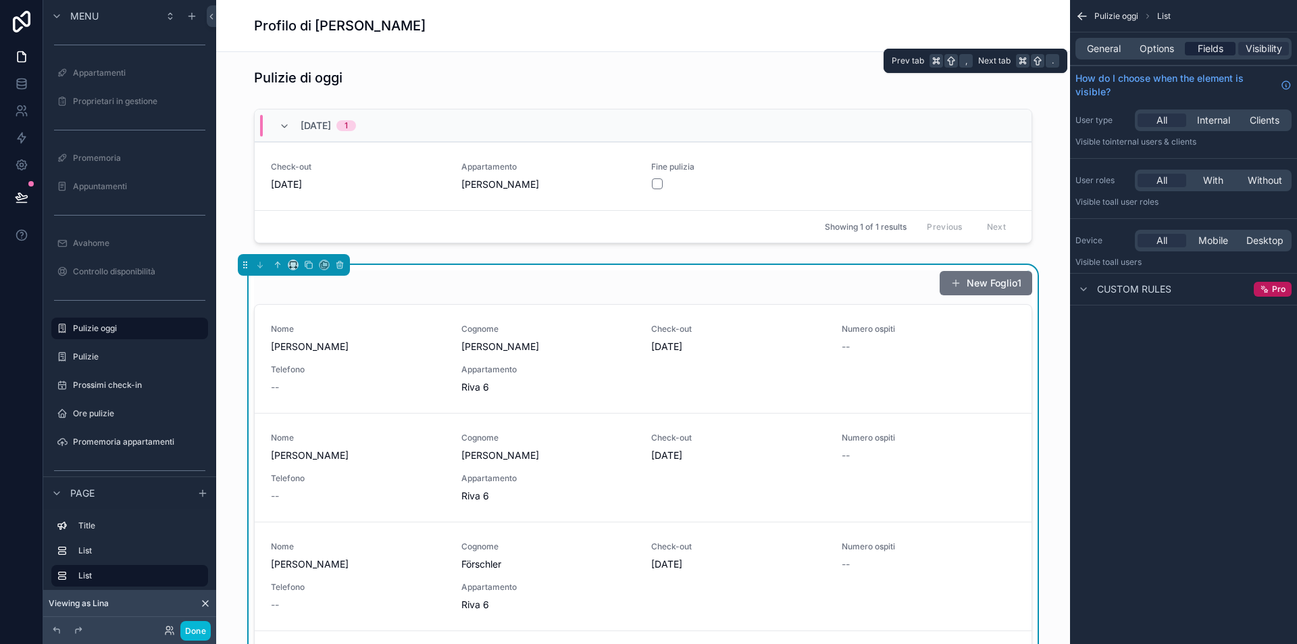
click at [1227, 51] on div "Fields" at bounding box center [1210, 49] width 51 height 14
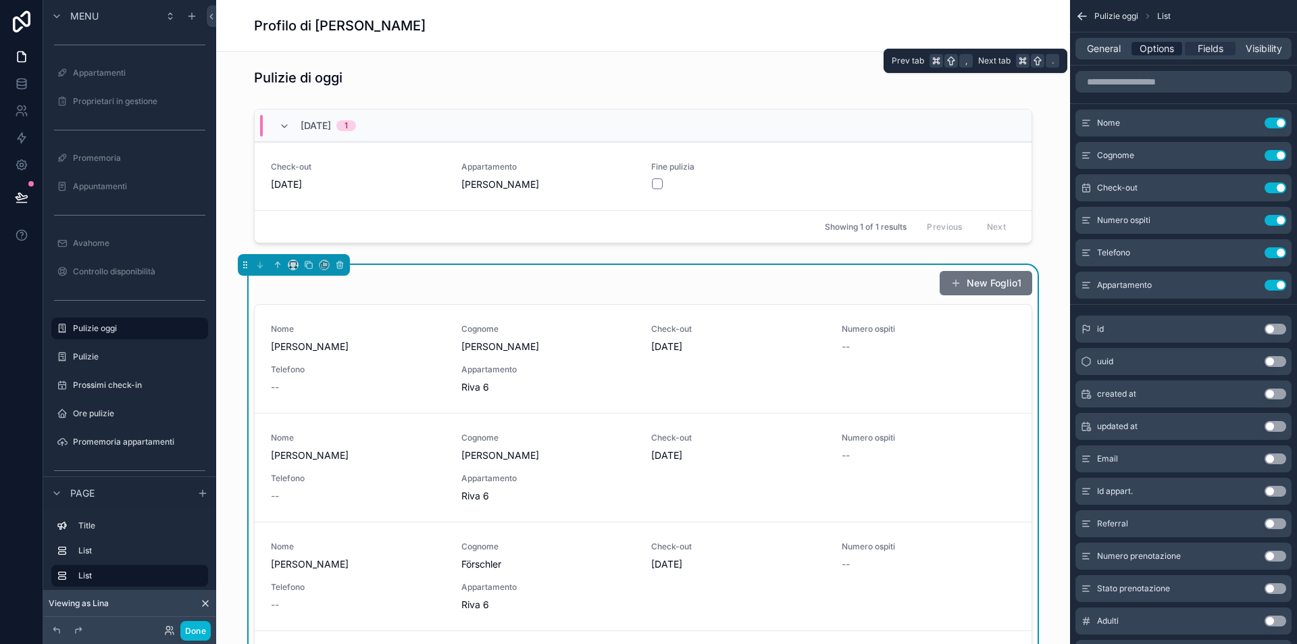
click at [1166, 50] on span "Options" at bounding box center [1157, 49] width 34 height 14
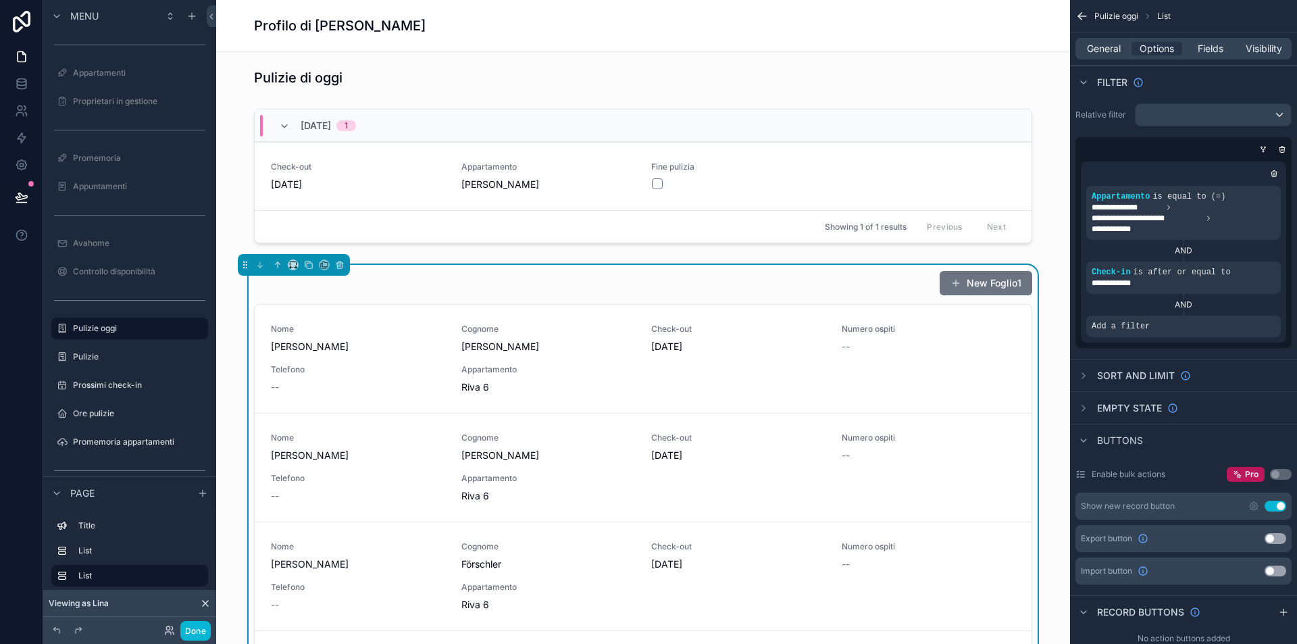
click at [1173, 117] on div "scrollable content" at bounding box center [1213, 115] width 155 height 22
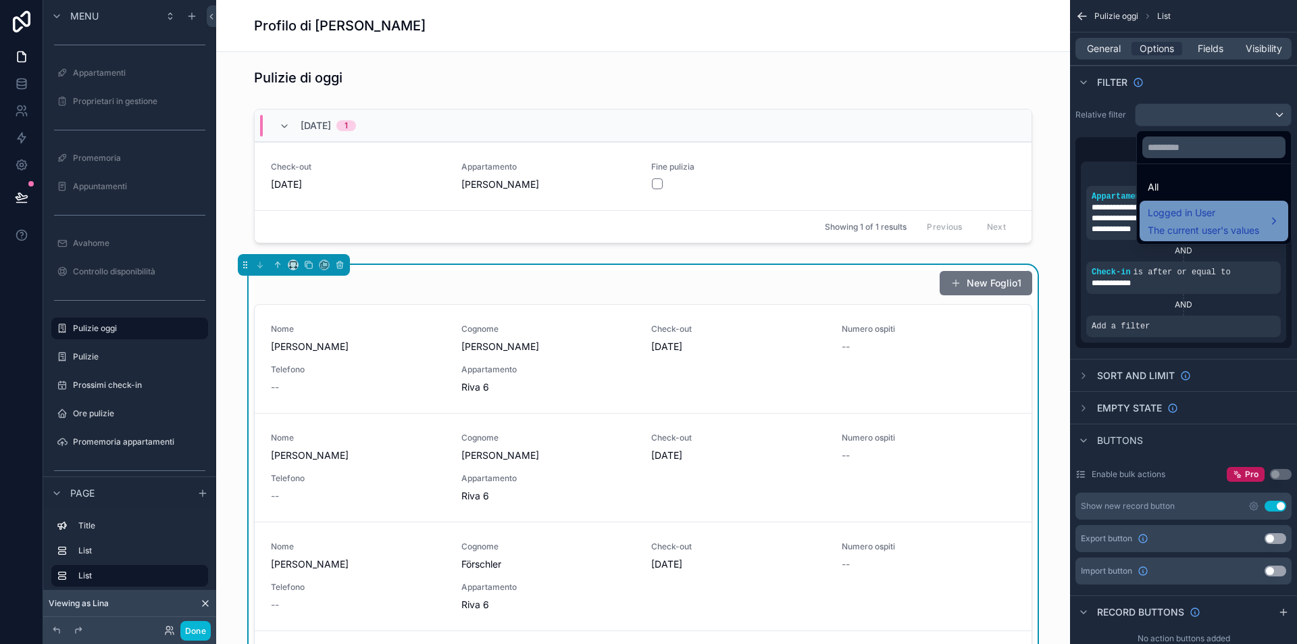
click at [1182, 226] on span "The current user's values" at bounding box center [1203, 231] width 111 height 14
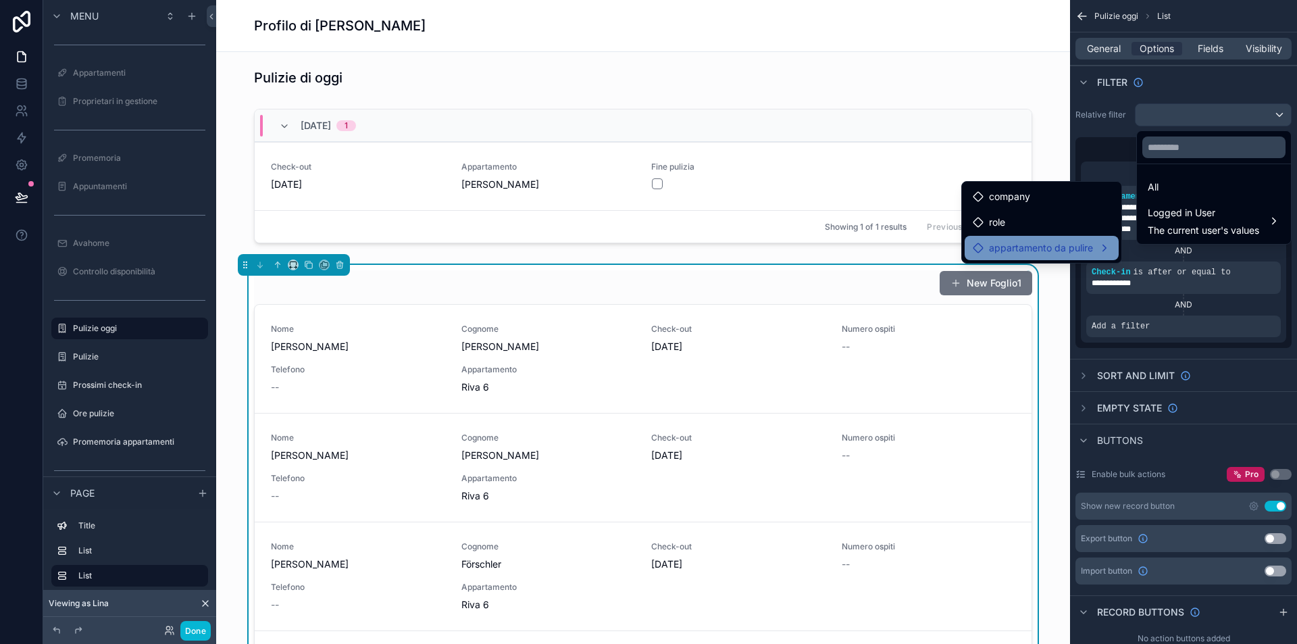
click at [1062, 243] on span "appartamento da pulire" at bounding box center [1041, 248] width 104 height 16
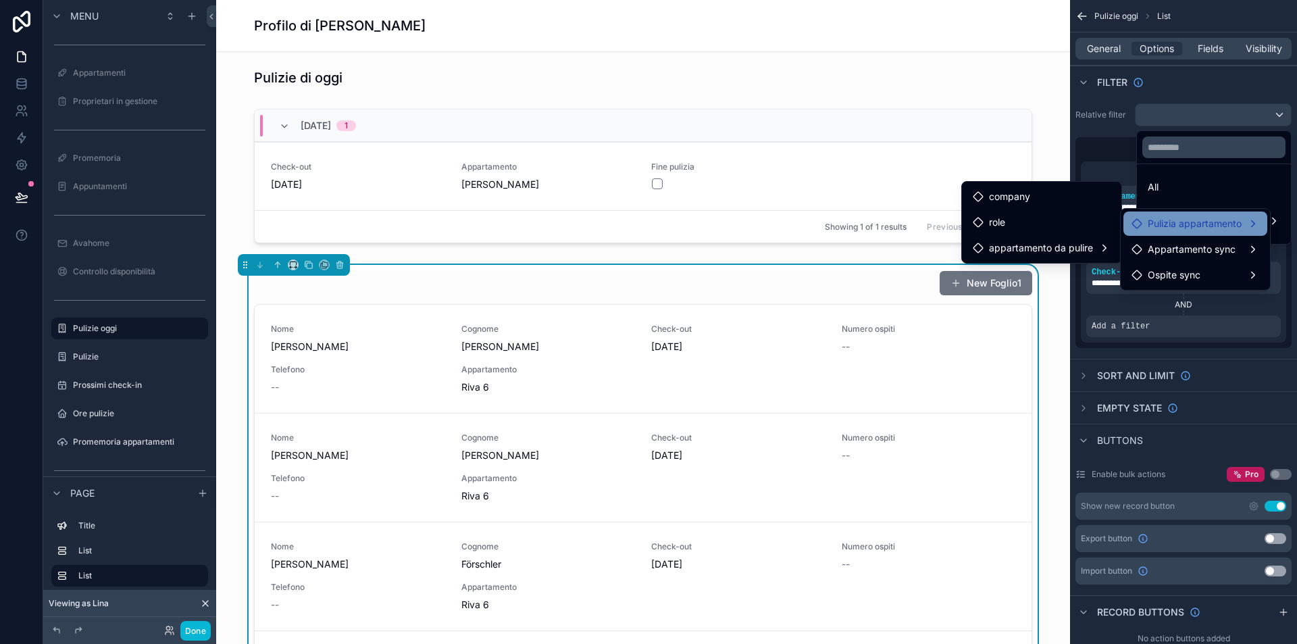
click at [1208, 227] on span "Pulizia appartamento" at bounding box center [1195, 223] width 94 height 16
click at [1246, 228] on div "Pulizia appartamento" at bounding box center [1196, 223] width 128 height 16
click at [1247, 224] on div "Pulizia appartamento" at bounding box center [1196, 223] width 128 height 16
click at [1088, 253] on span "appartamento da pulire" at bounding box center [1041, 251] width 104 height 16
click at [1177, 224] on span "Pulizia appartamento" at bounding box center [1195, 223] width 94 height 16
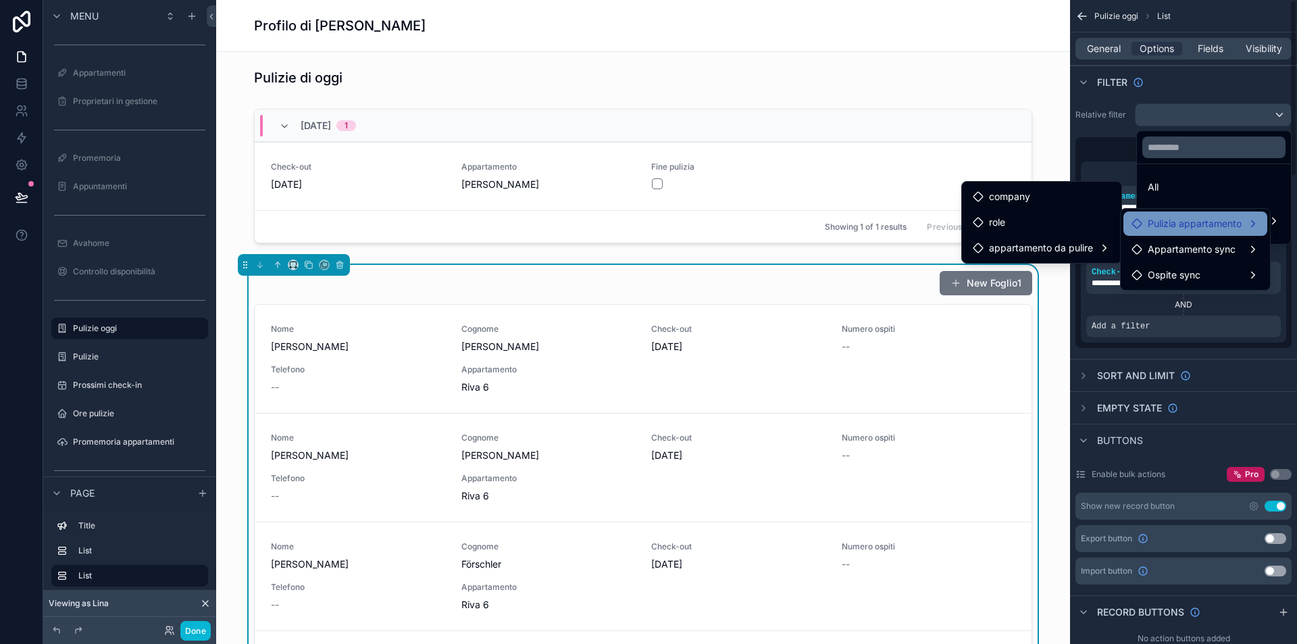
click at [1186, 82] on div "scrollable content" at bounding box center [648, 322] width 1297 height 644
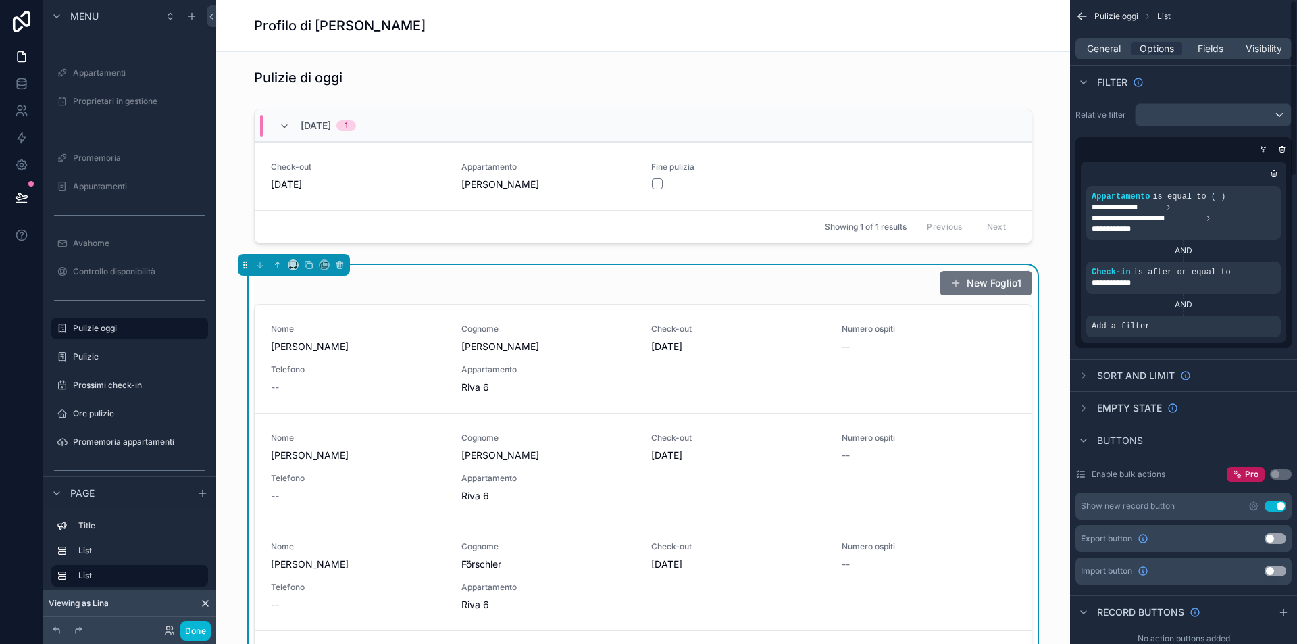
click at [1236, 110] on div "scrollable content" at bounding box center [1213, 115] width 155 height 22
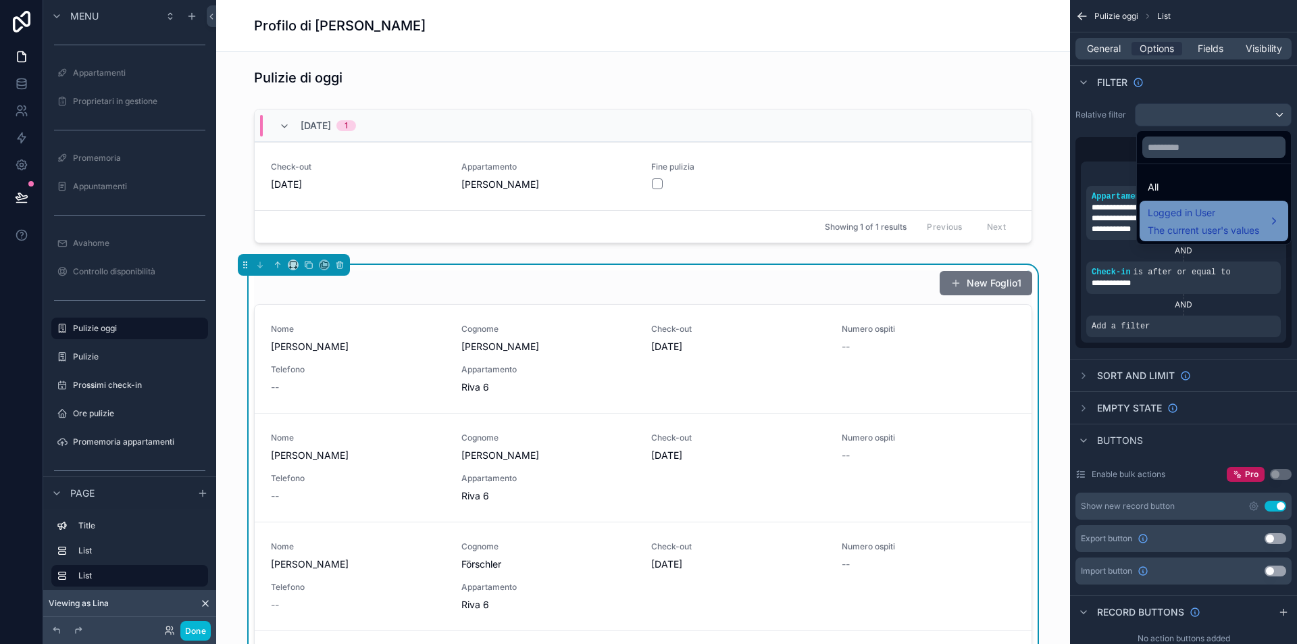
click at [1177, 209] on span "Logged in User" at bounding box center [1203, 213] width 111 height 16
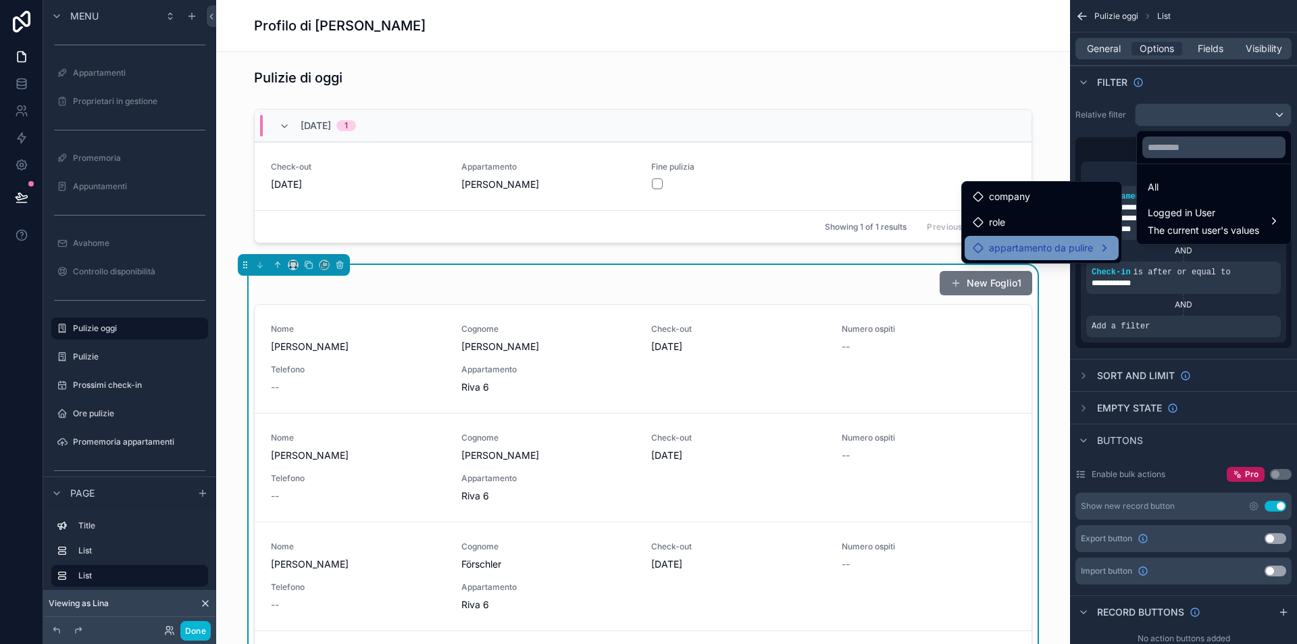
click at [1059, 238] on div "appartamento da pulire" at bounding box center [1042, 248] width 154 height 24
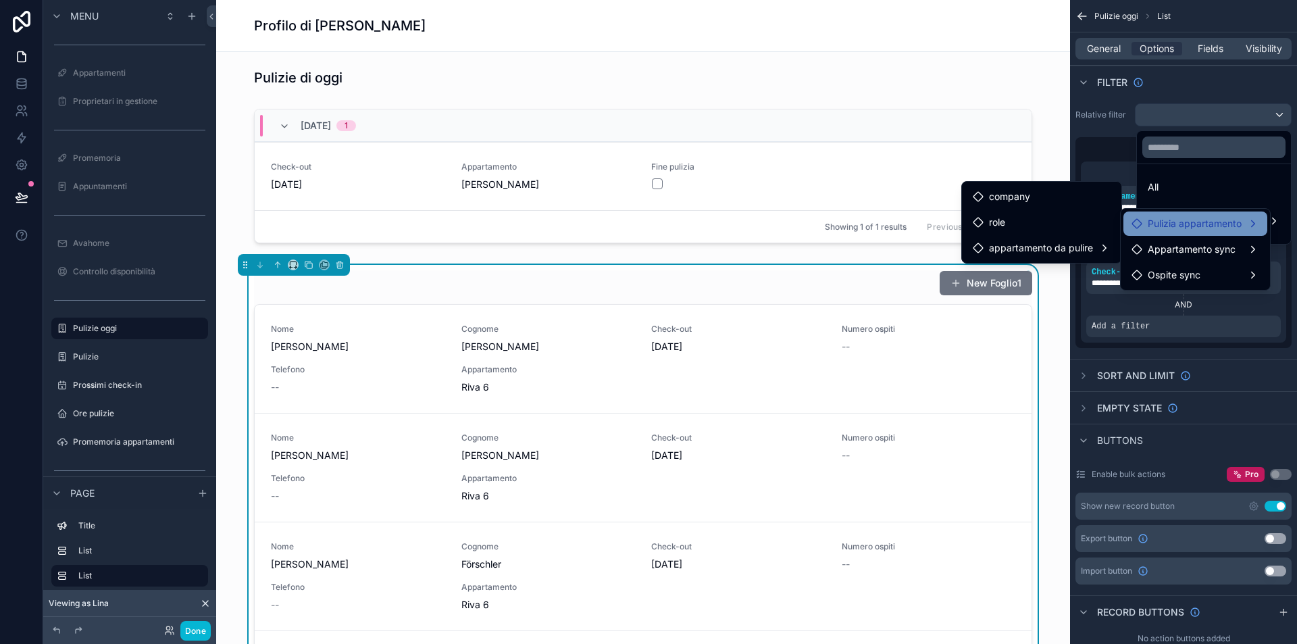
click at [1178, 228] on span "Pulizia appartamento" at bounding box center [1195, 223] width 94 height 16
click at [1179, 224] on span "Pulizia appartamento" at bounding box center [1195, 223] width 94 height 16
click at [1013, 184] on ul "company role appartamento da pulire" at bounding box center [1041, 224] width 159 height 81
click at [1171, 224] on span "Pulizia appartamento" at bounding box center [1195, 223] width 94 height 16
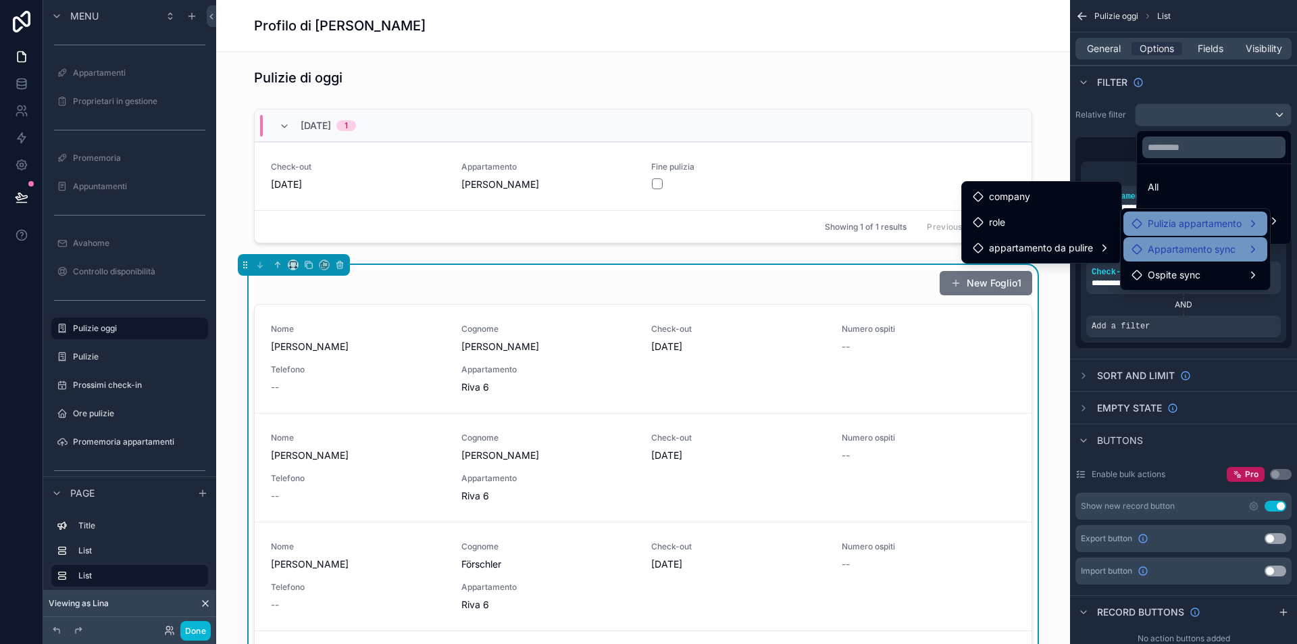
click at [1179, 250] on span "Appartamento sync" at bounding box center [1192, 249] width 88 height 16
click at [1173, 250] on span "Appartamento sync" at bounding box center [1192, 249] width 88 height 16
click at [1184, 272] on span "Ospite sync" at bounding box center [1174, 275] width 53 height 16
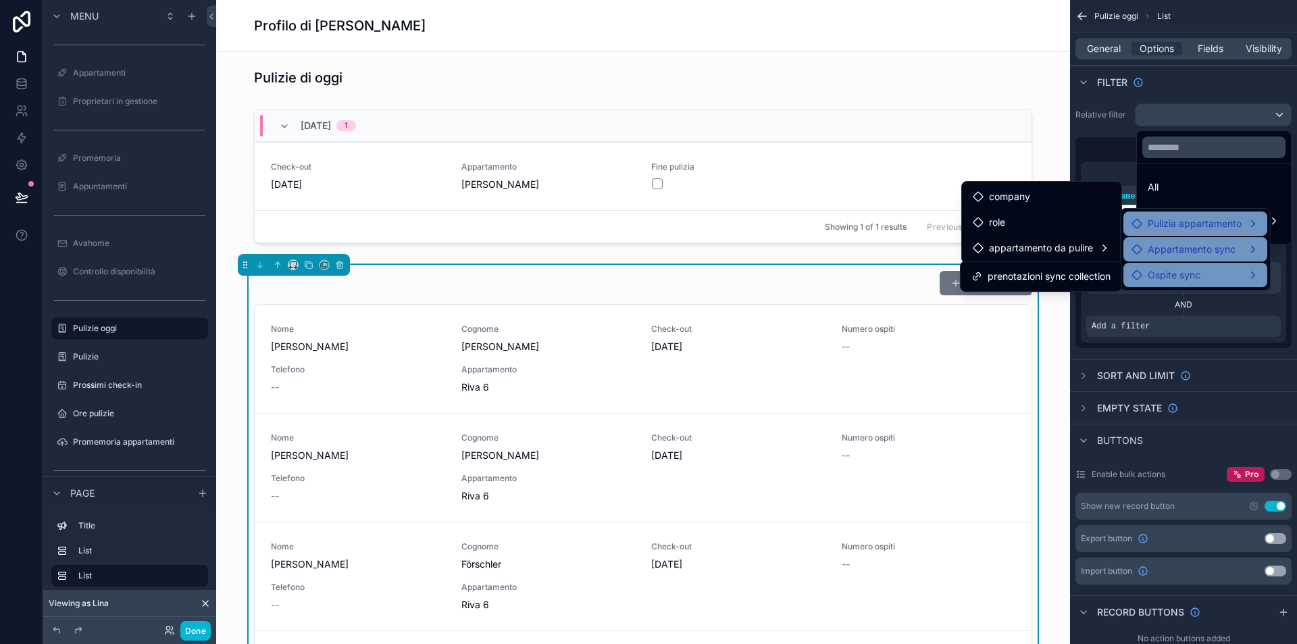
click at [1206, 272] on div "Ospite sync" at bounding box center [1196, 275] width 128 height 16
click at [1204, 270] on div "Ospite sync" at bounding box center [1196, 275] width 128 height 16
click at [1171, 278] on span "Ospite sync" at bounding box center [1174, 275] width 53 height 16
click at [1189, 225] on span "Pulizia appartamento" at bounding box center [1195, 223] width 94 height 16
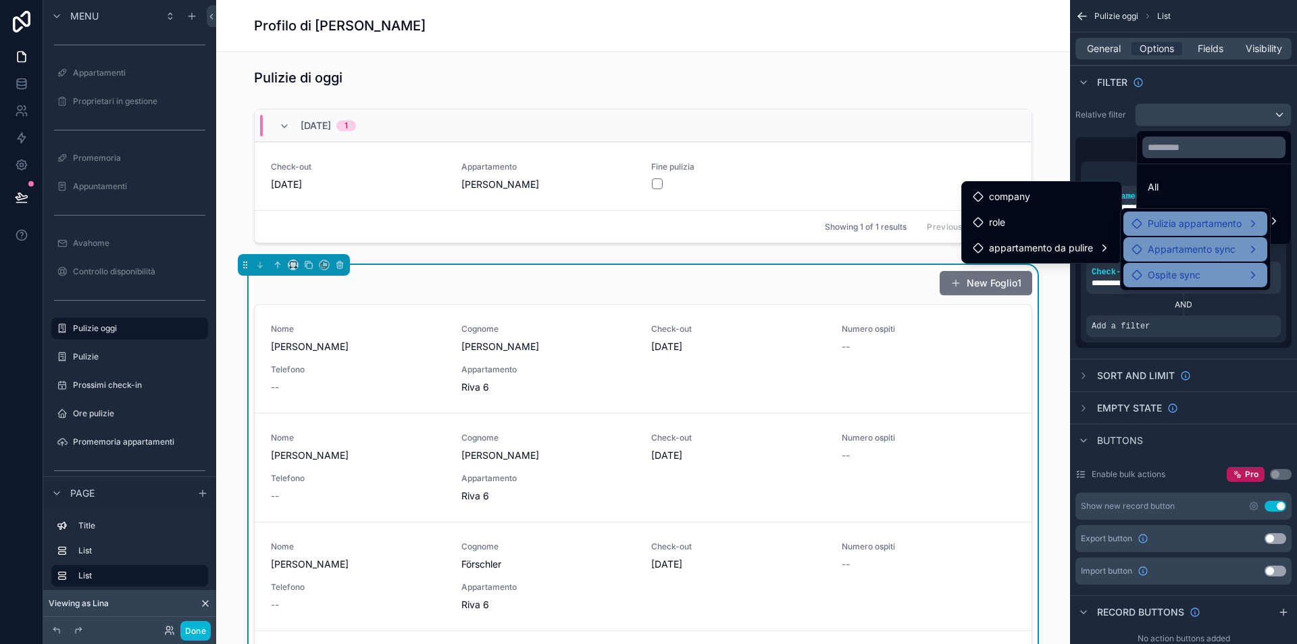
click at [1105, 151] on div "scrollable content" at bounding box center [648, 322] width 1297 height 644
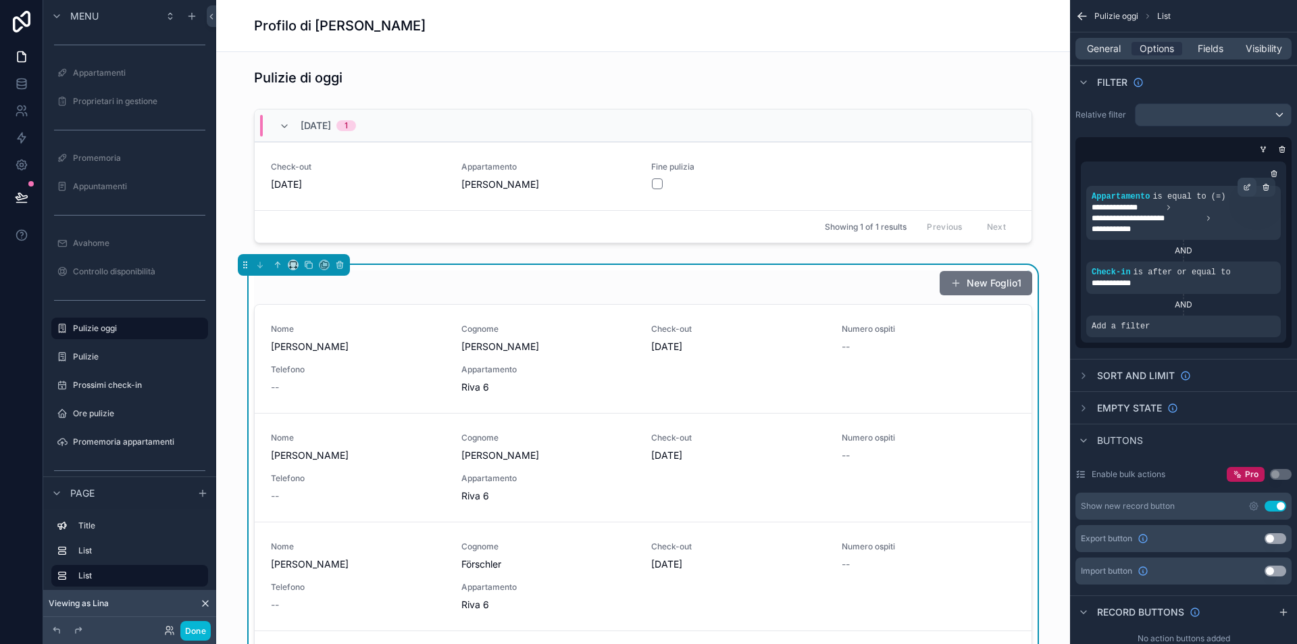
click at [1247, 182] on div "scrollable content" at bounding box center [1247, 187] width 19 height 19
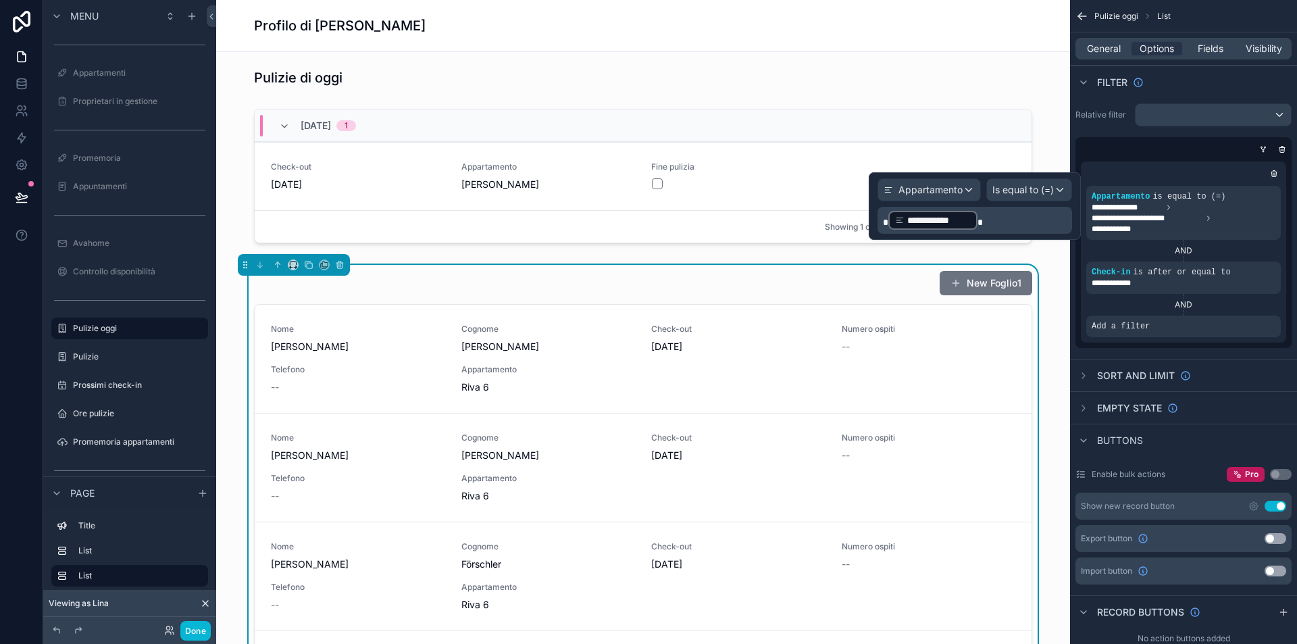
click at [1020, 186] on span "Is equal to (=)" at bounding box center [1022, 190] width 61 height 14
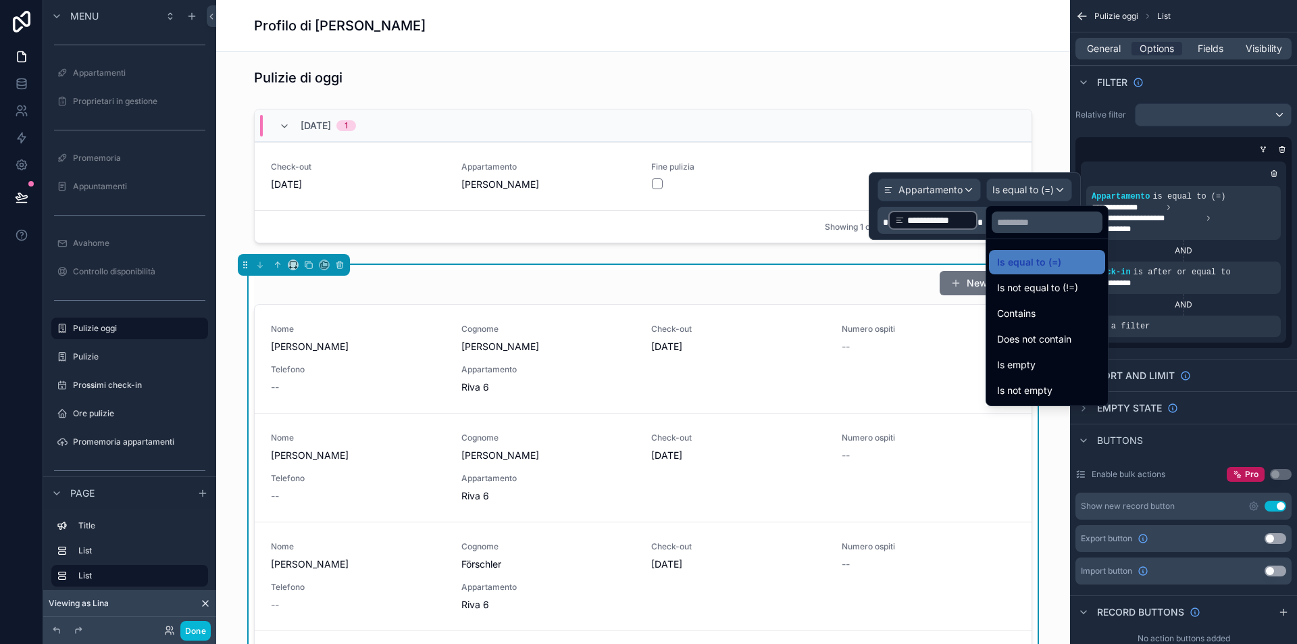
click at [982, 218] on div at bounding box center [975, 206] width 212 height 68
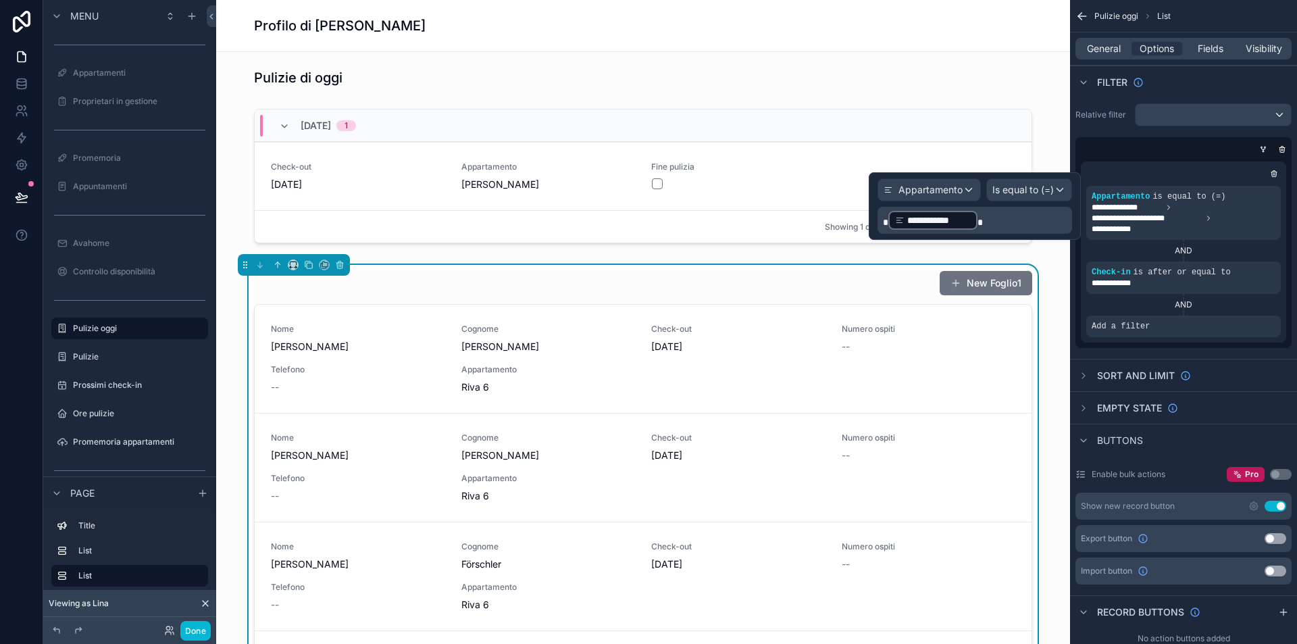
click at [983, 218] on p "**********" at bounding box center [976, 220] width 186 height 22
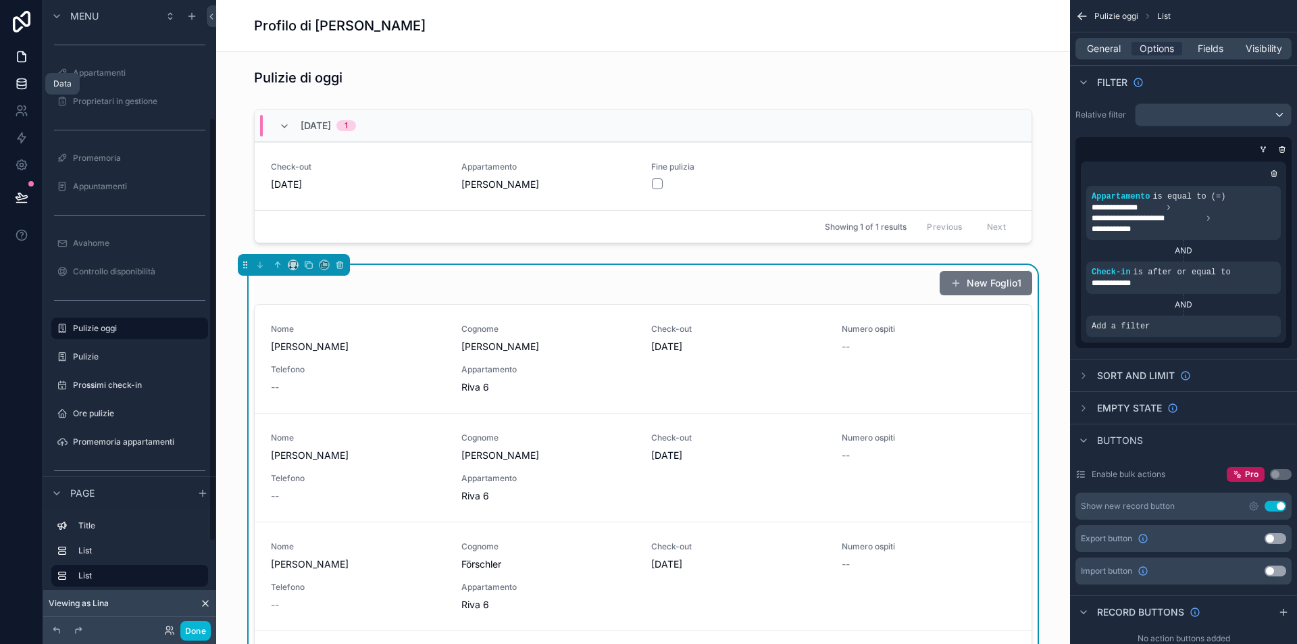
click at [23, 86] on icon at bounding box center [22, 84] width 14 height 14
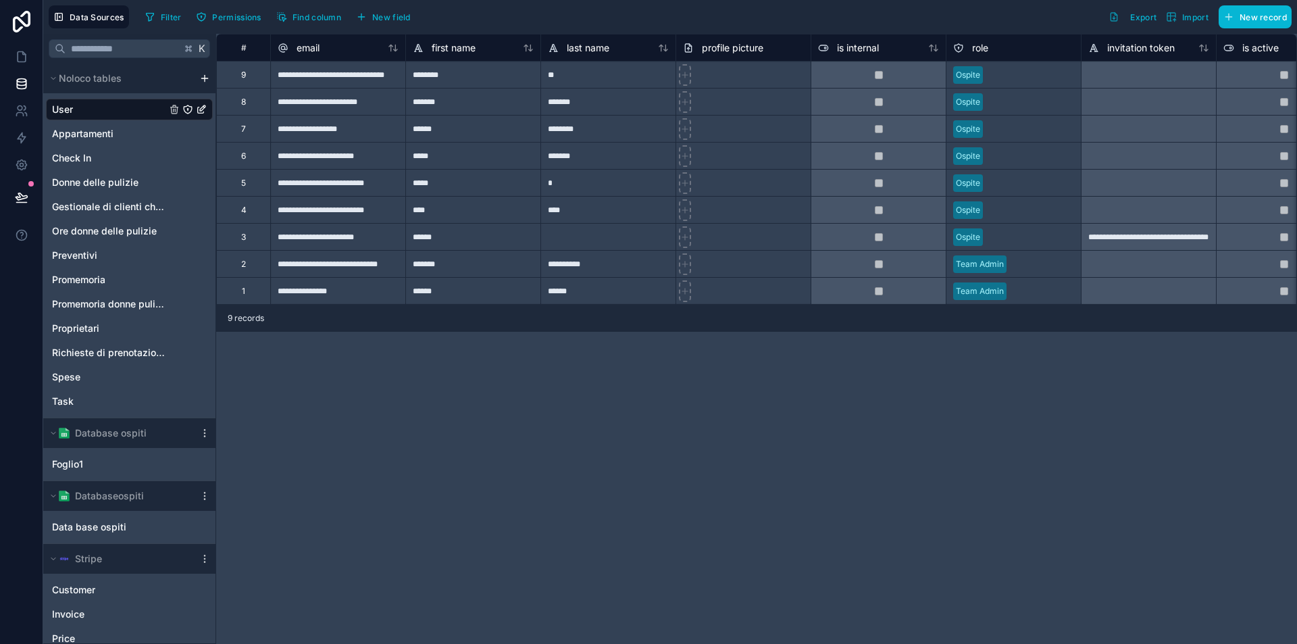
click at [95, 478] on div "Foglio1" at bounding box center [129, 464] width 172 height 32
click at [94, 472] on div "Foglio1" at bounding box center [129, 464] width 167 height 22
click at [93, 466] on link "Foglio1" at bounding box center [116, 464] width 128 height 14
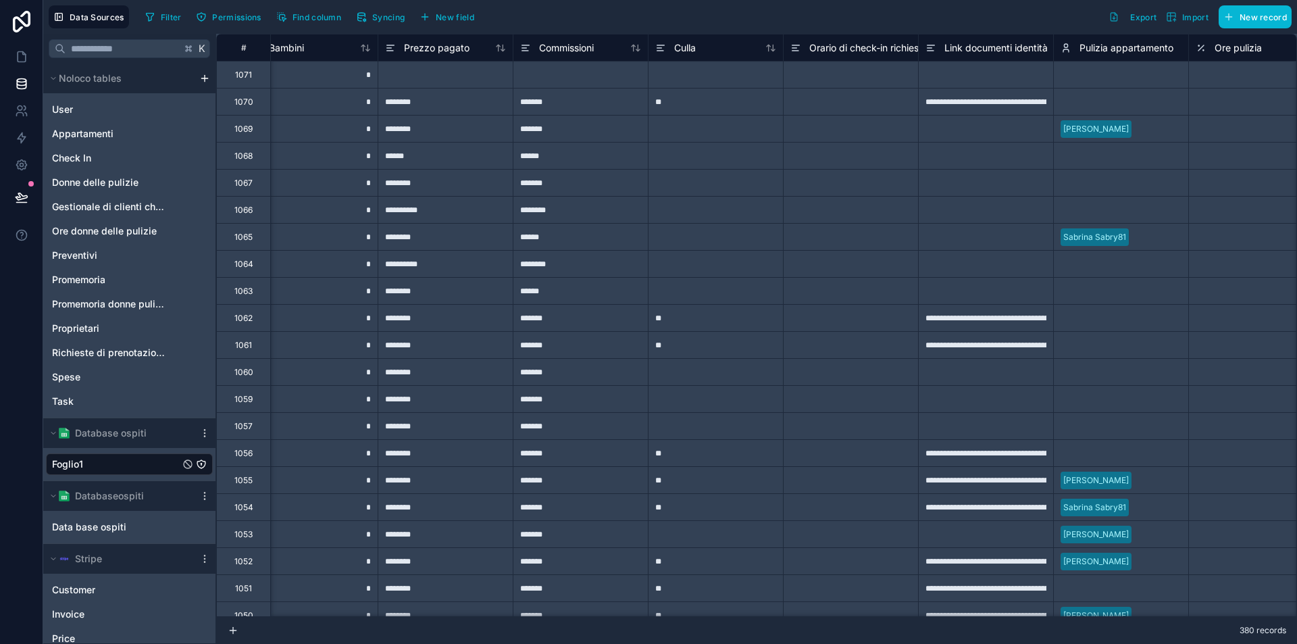
scroll to position [0, 1703]
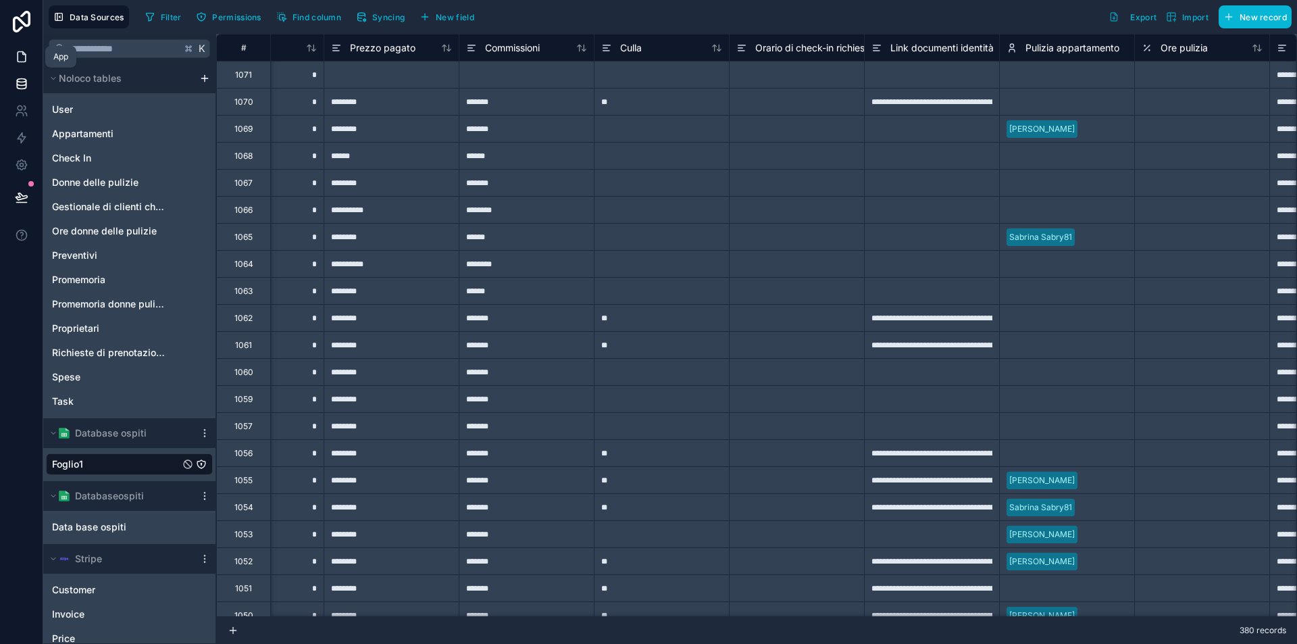
click at [12, 54] on link at bounding box center [21, 56] width 43 height 27
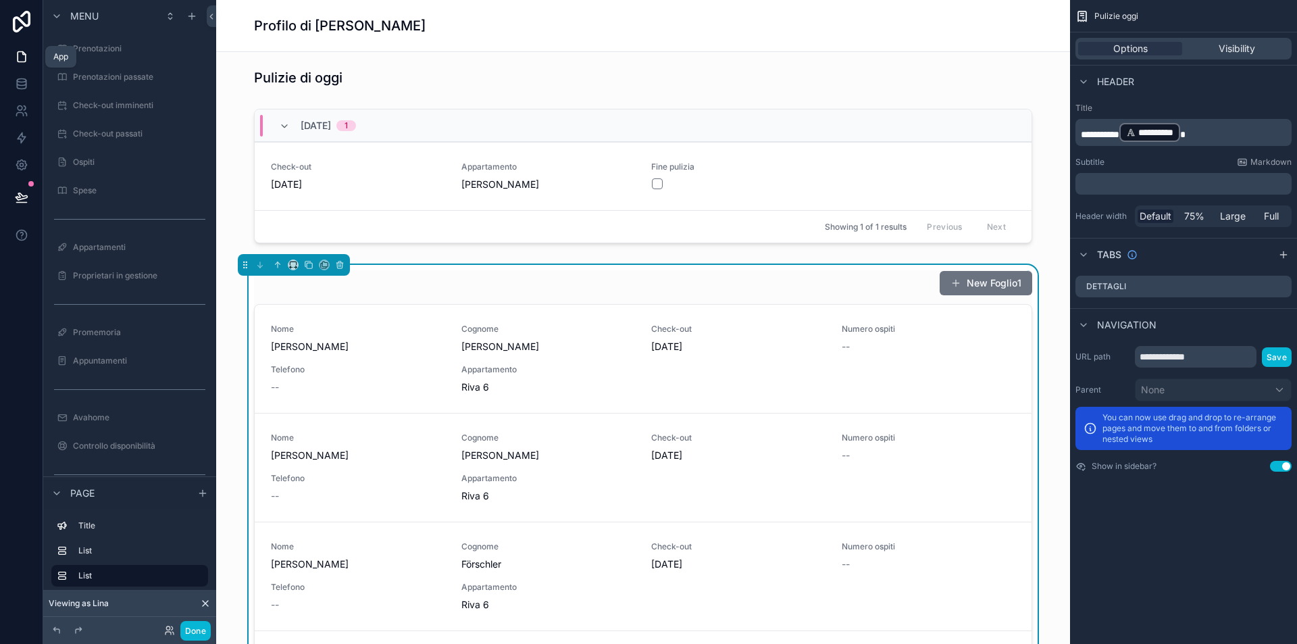
scroll to position [174, 0]
click at [167, 634] on icon at bounding box center [169, 630] width 11 height 11
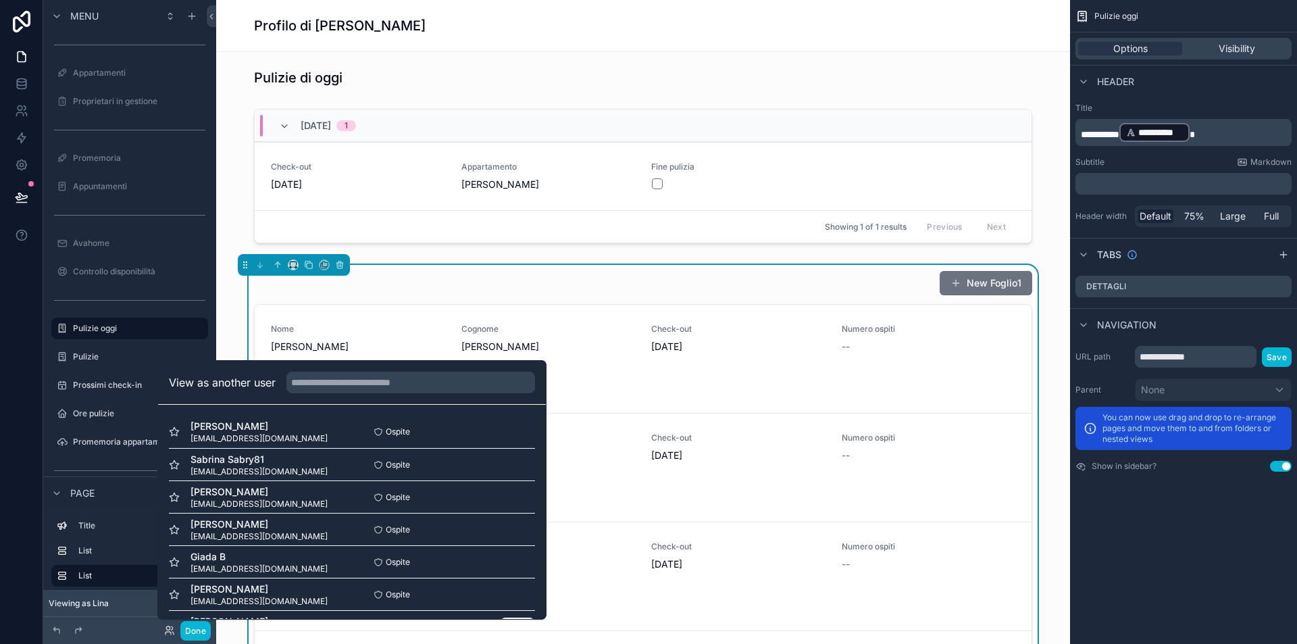
scroll to position [99, 0]
click at [519, 592] on button "Select" at bounding box center [517, 592] width 35 height 20
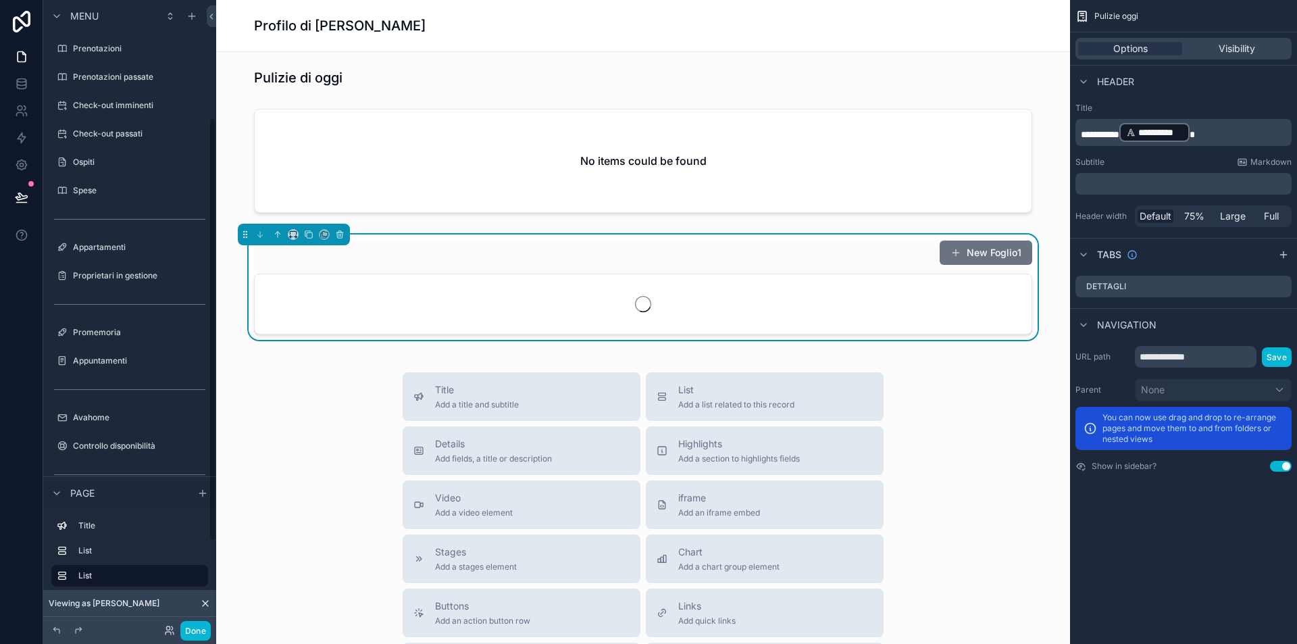
scroll to position [174, 0]
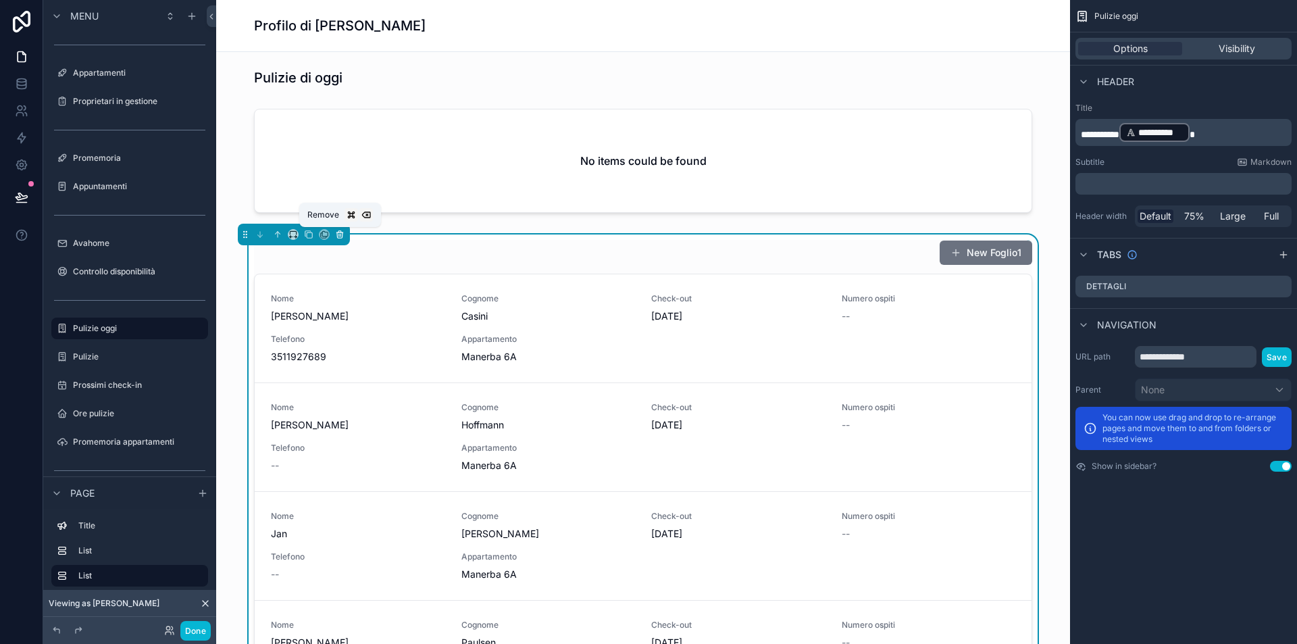
click at [339, 233] on icon at bounding box center [339, 234] width 9 height 9
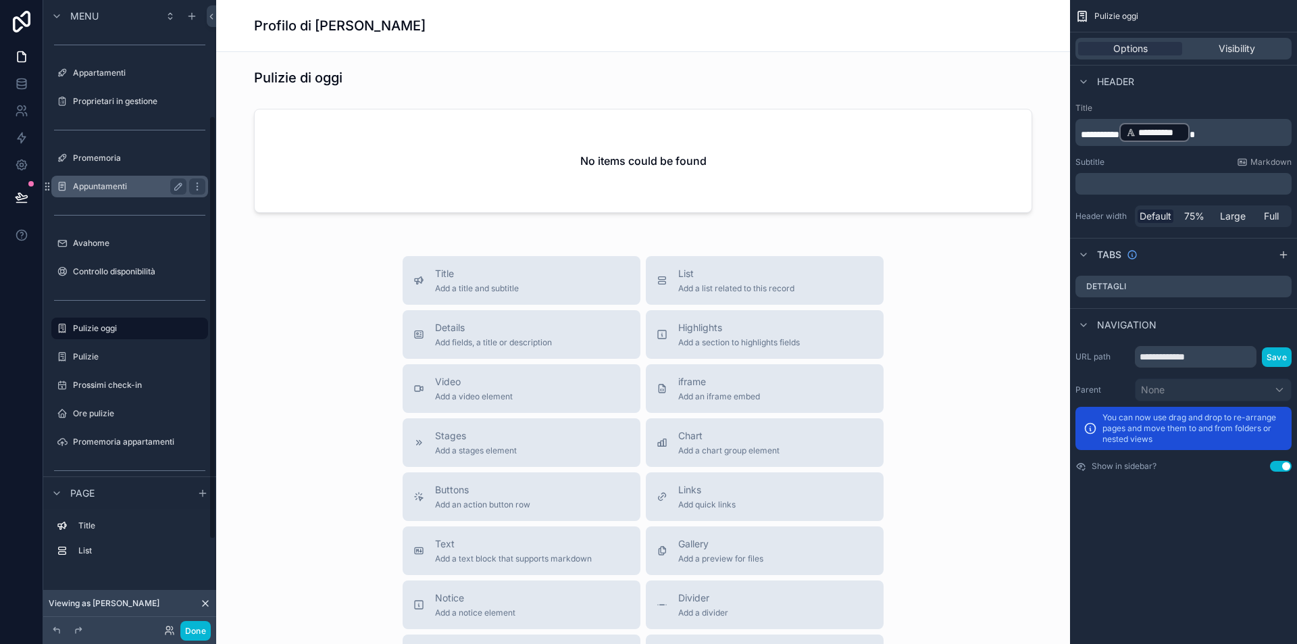
scroll to position [0, 0]
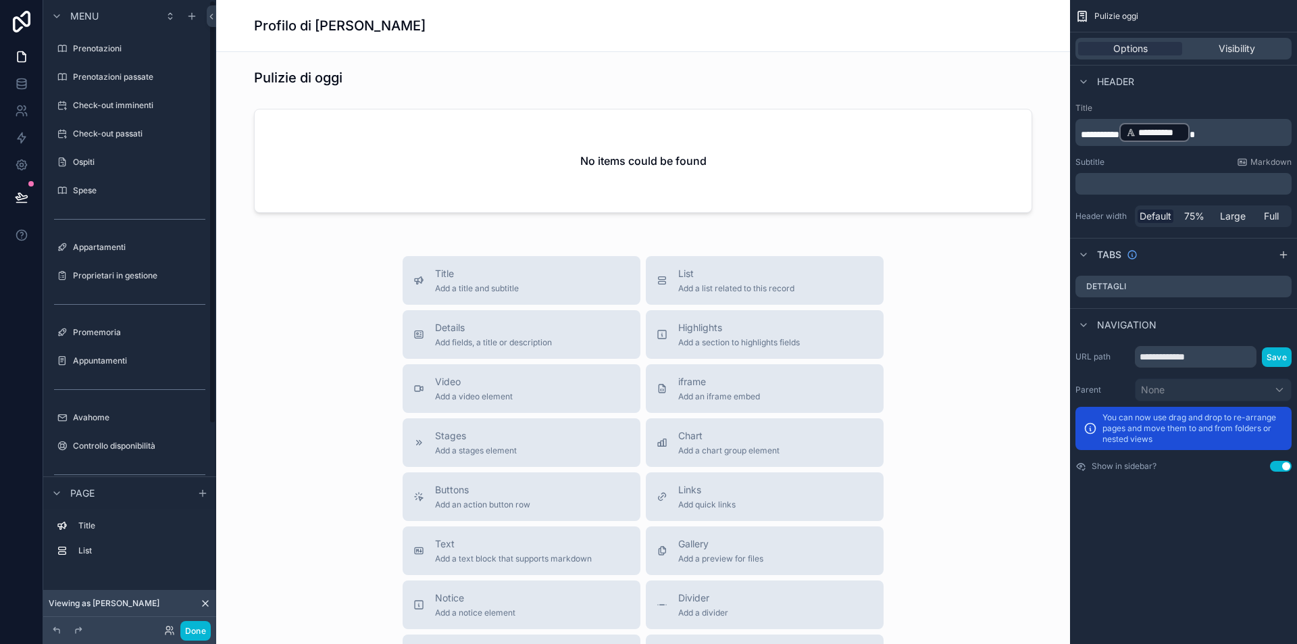
click at [122, 61] on div "scrollable content" at bounding box center [129, 62] width 173 height 3
click at [120, 55] on div "Prenotazioni" at bounding box center [129, 49] width 113 height 16
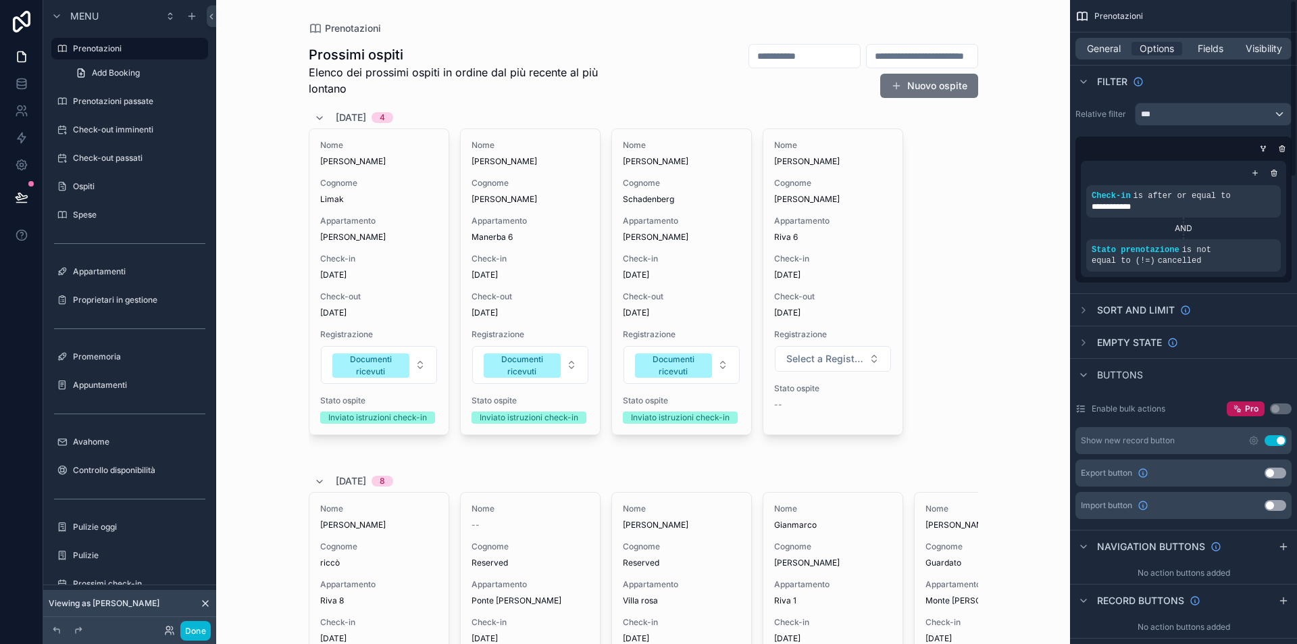
click at [1109, 47] on span "General" at bounding box center [1104, 49] width 34 height 14
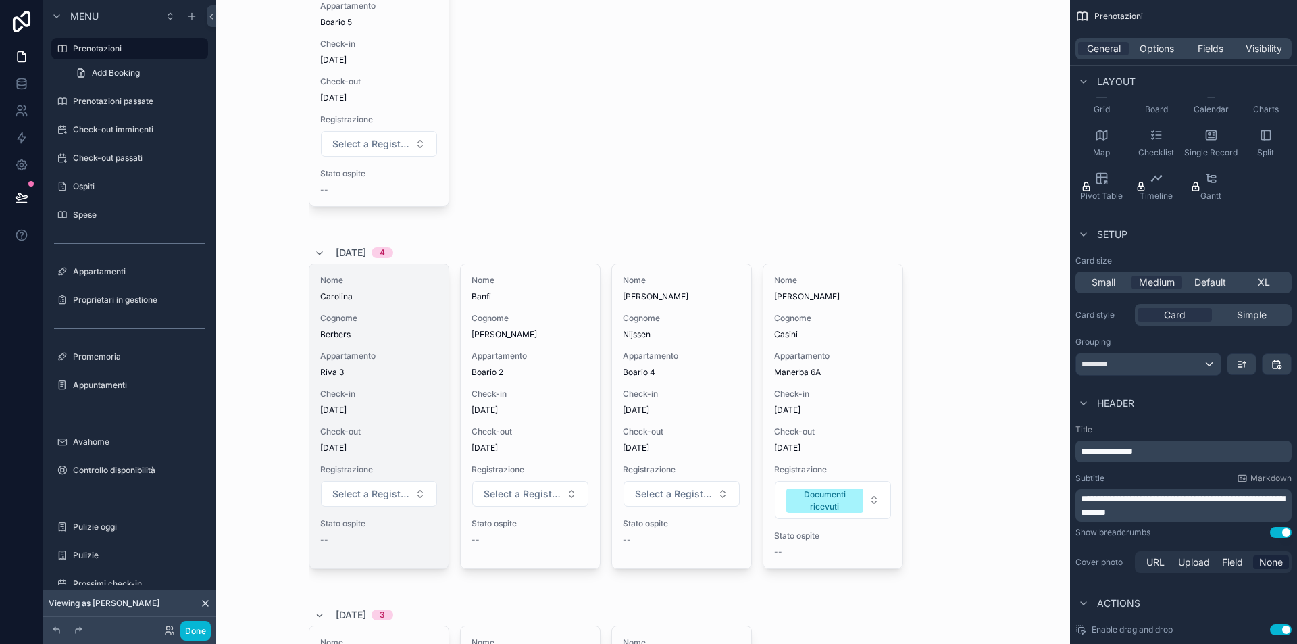
scroll to position [959, 0]
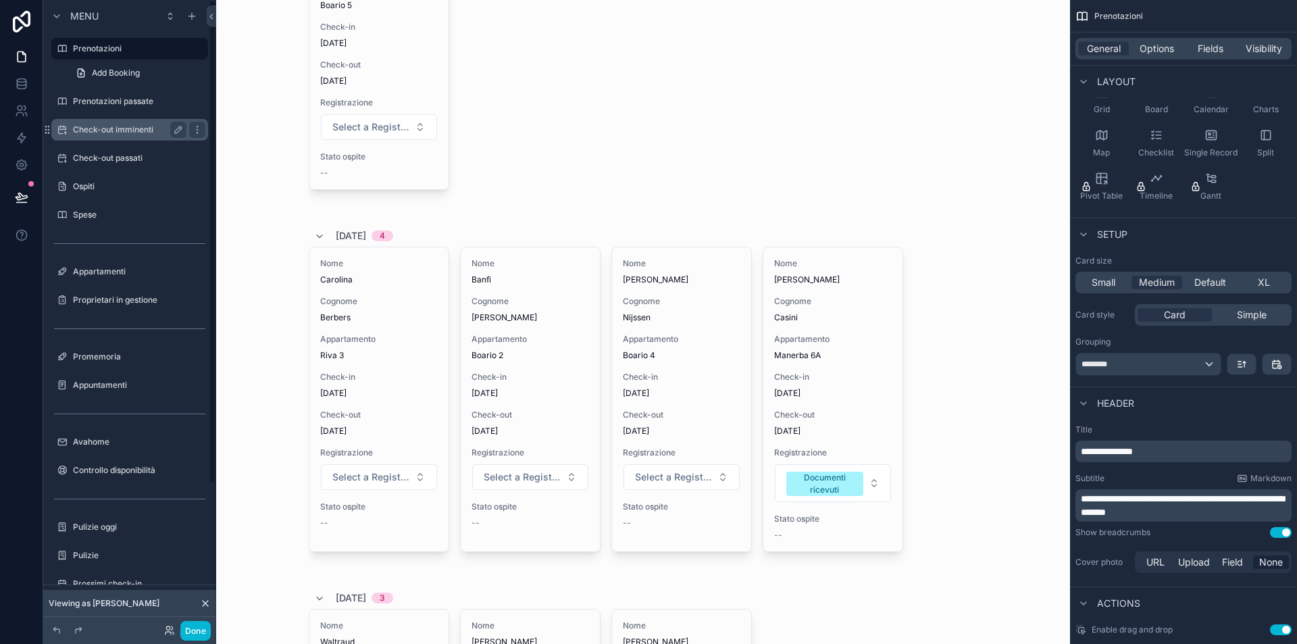
click at [97, 127] on label "Check-out imminenti" at bounding box center [127, 129] width 108 height 11
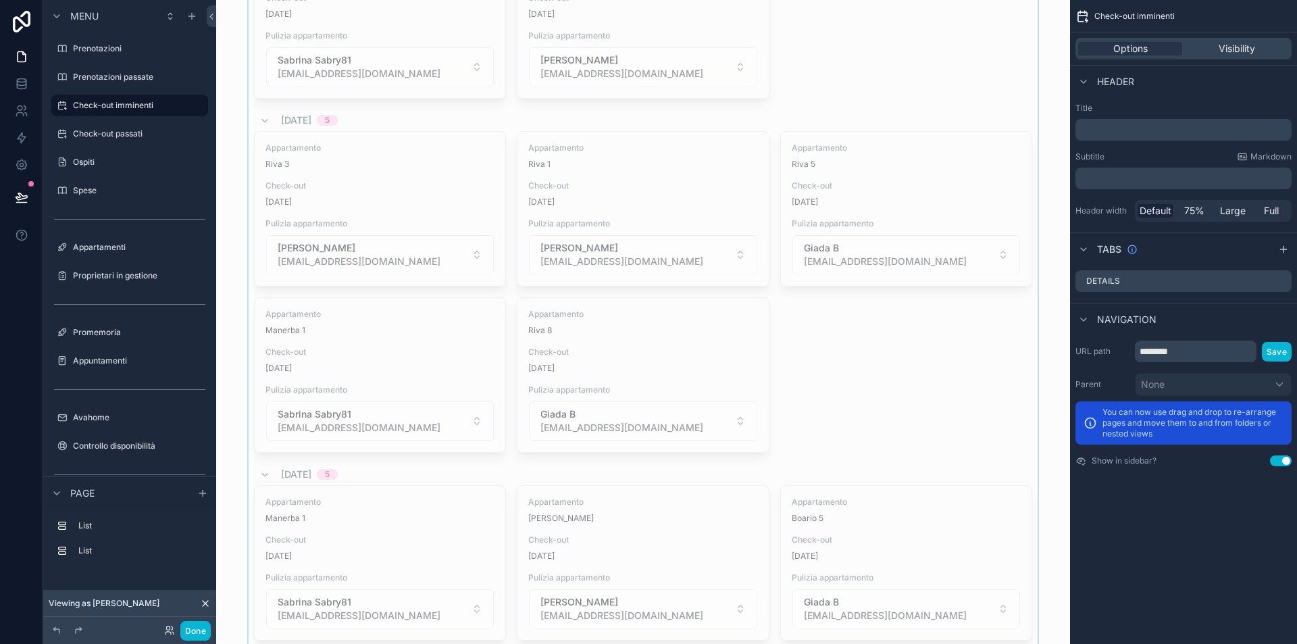
scroll to position [390, 0]
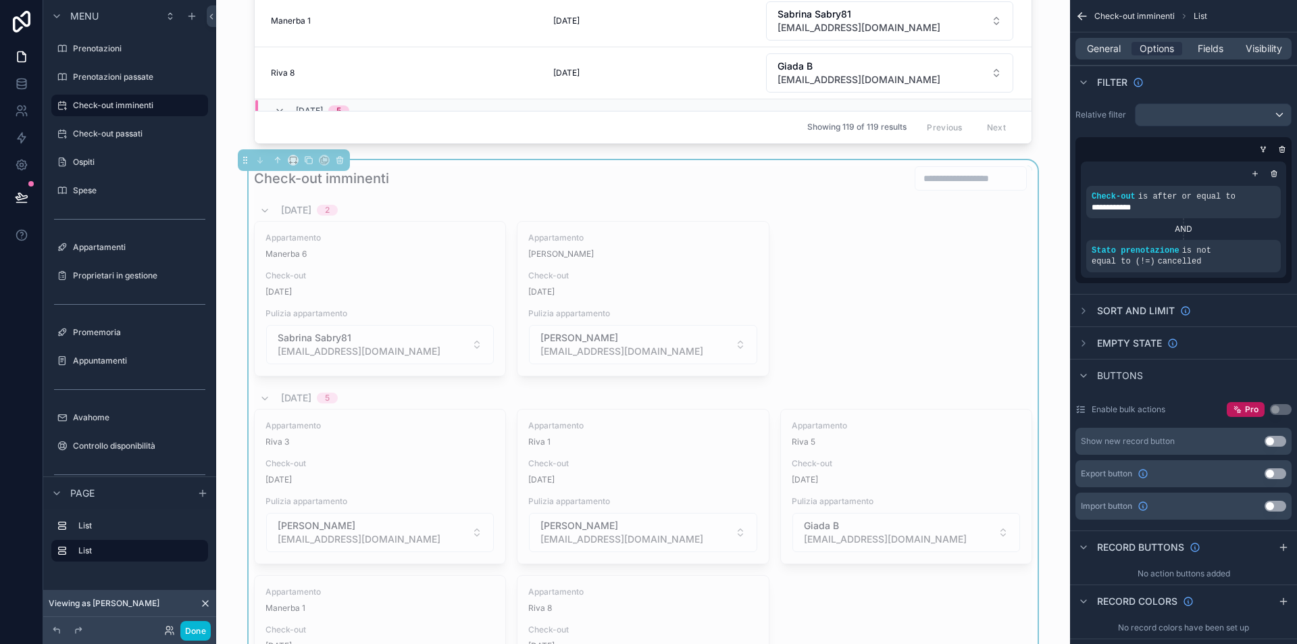
click at [372, 174] on h1 "Check-out imminenti" at bounding box center [321, 178] width 135 height 19
click at [337, 165] on button at bounding box center [339, 160] width 15 height 15
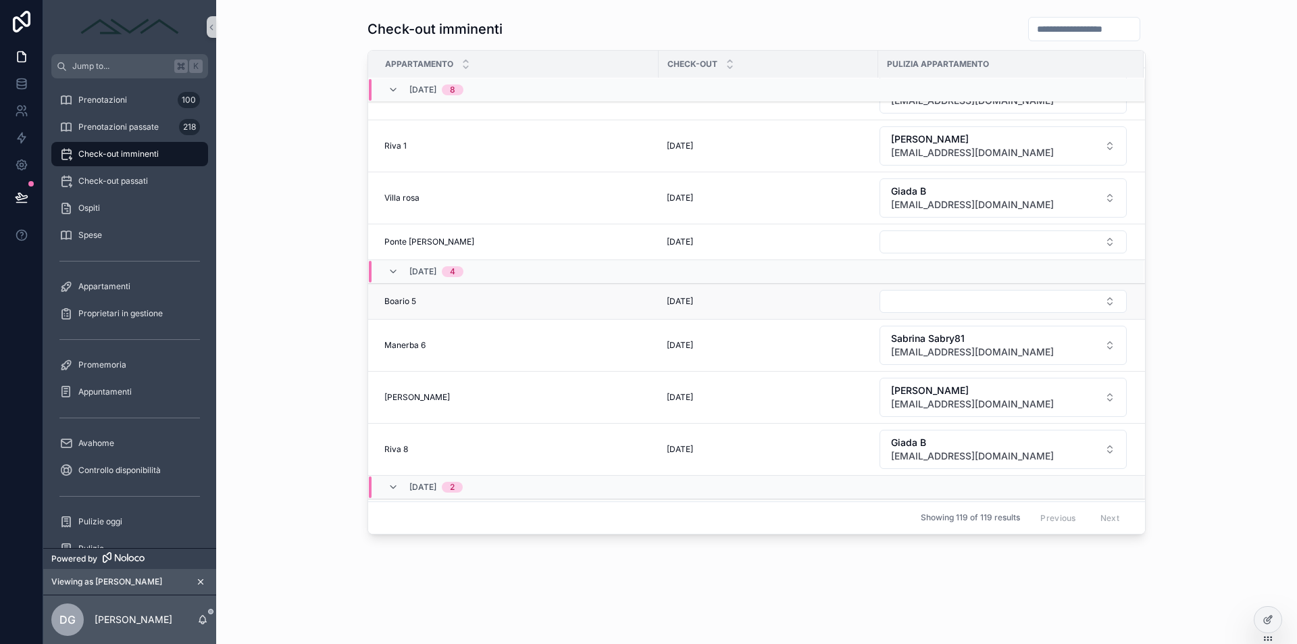
scroll to position [290, 0]
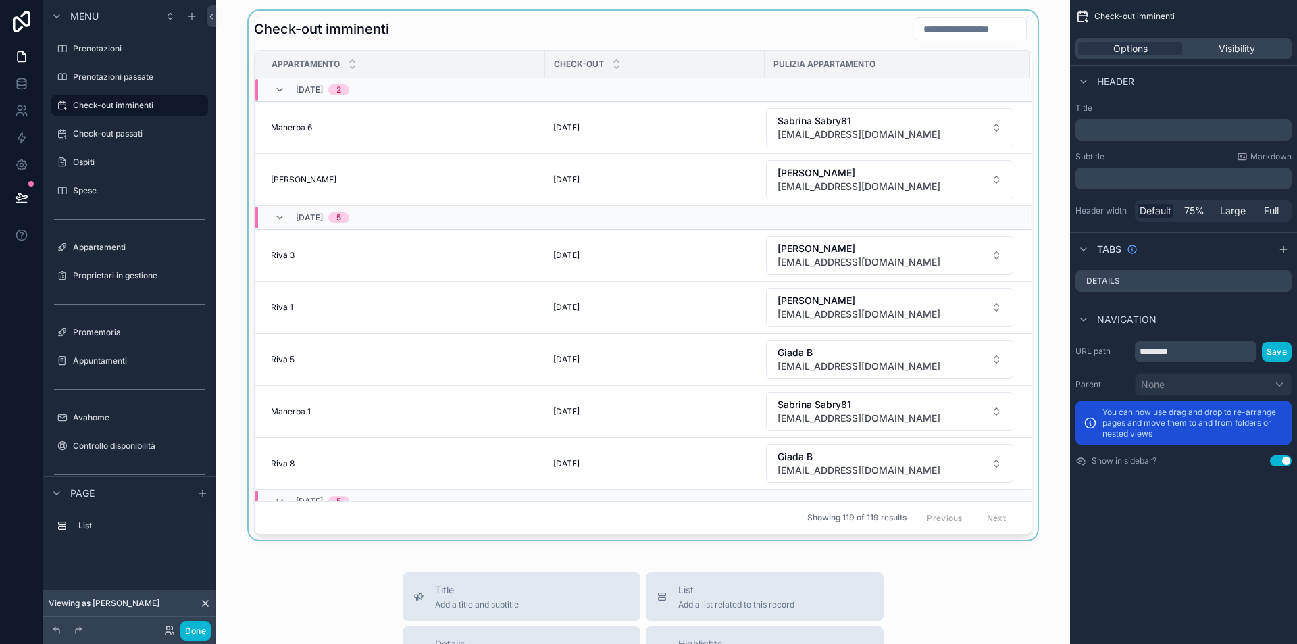
click at [503, 534] on div at bounding box center [643, 275] width 832 height 529
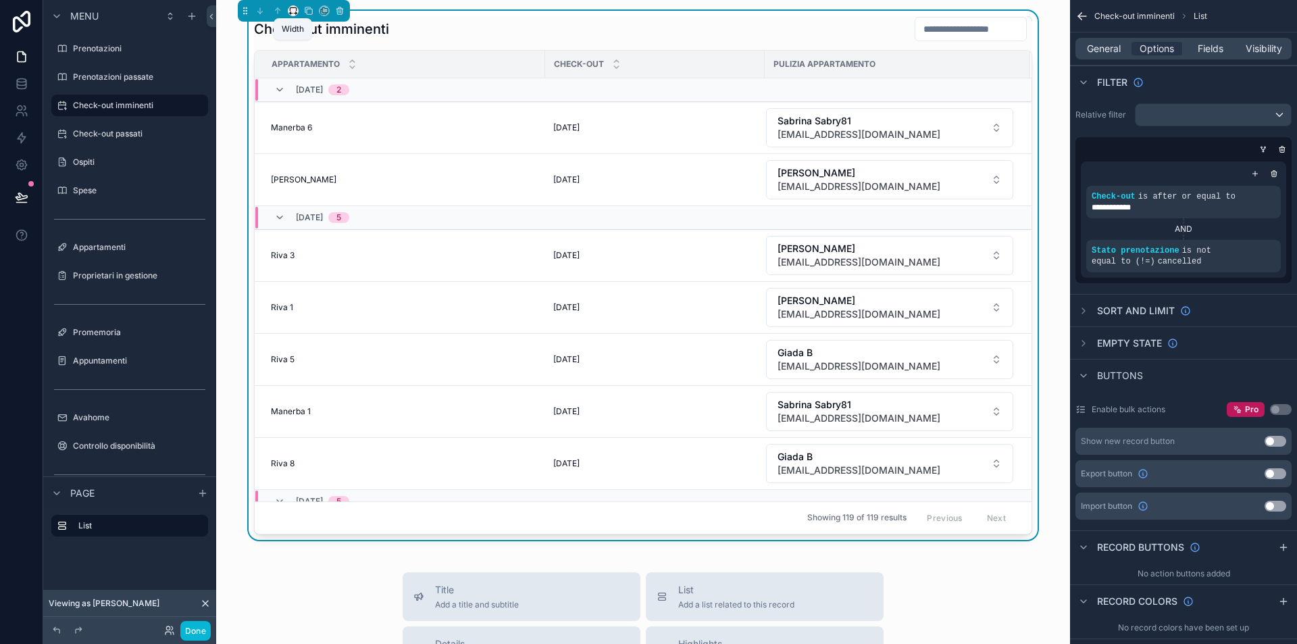
click at [296, 10] on icon at bounding box center [292, 10] width 9 height 9
click at [232, 66] on div at bounding box center [648, 322] width 1297 height 644
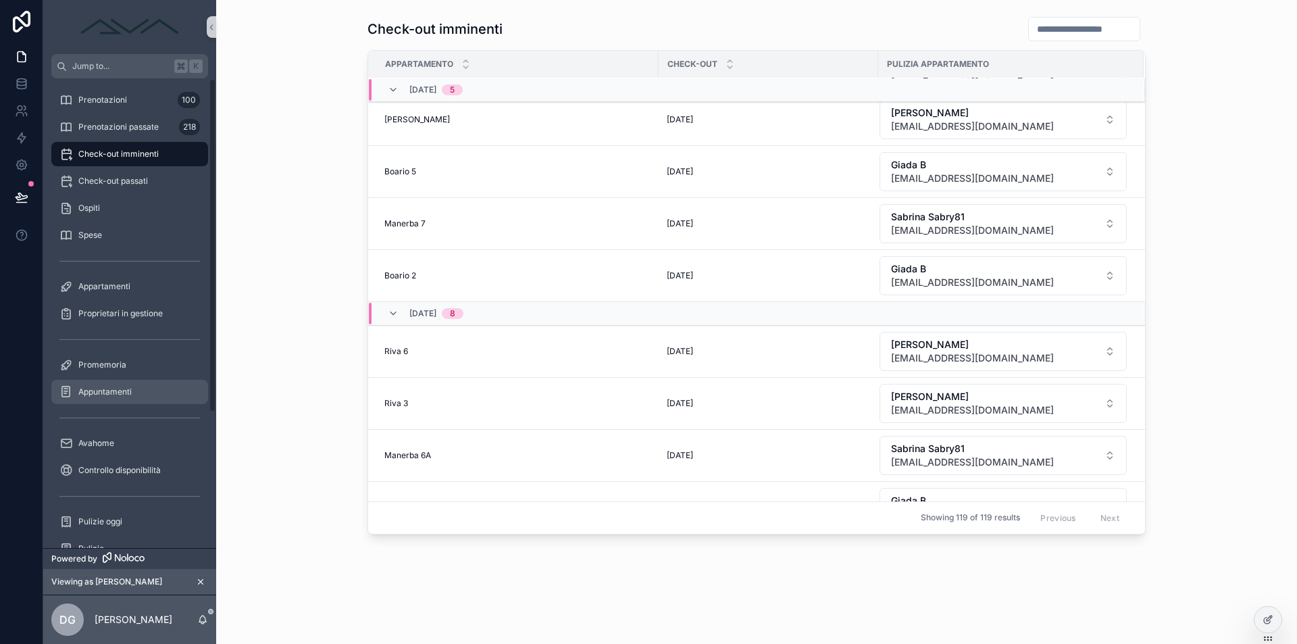
scroll to position [190, 0]
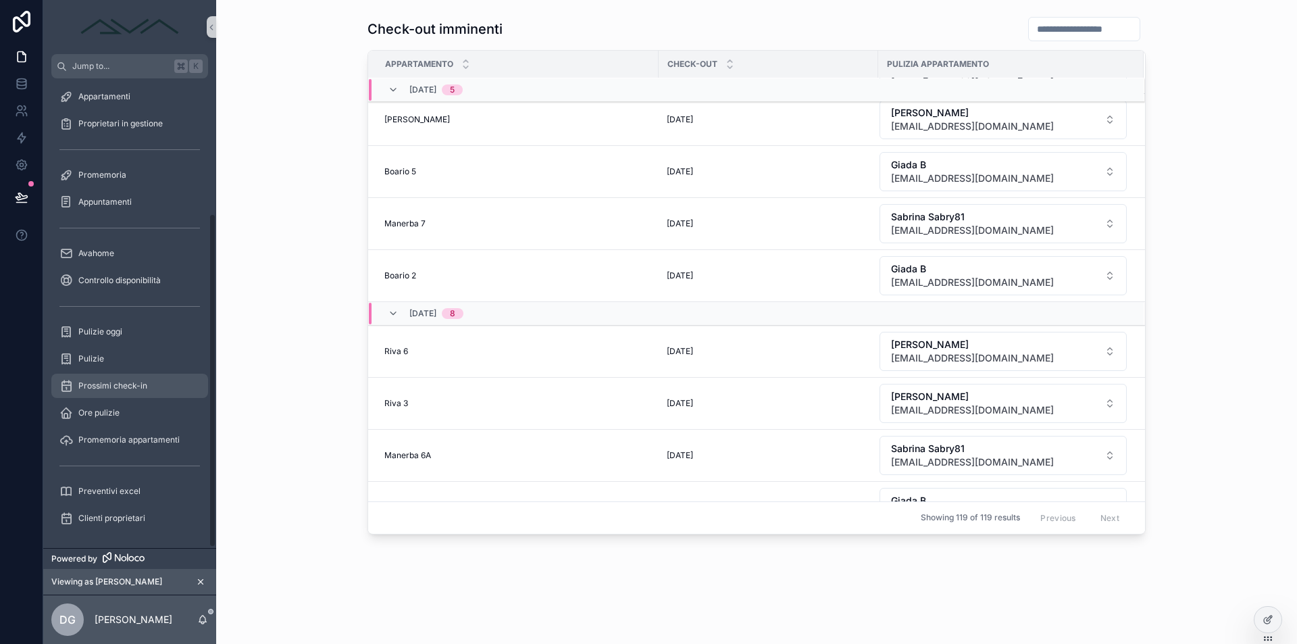
click at [116, 386] on span "Prossimi check-in" at bounding box center [112, 385] width 69 height 11
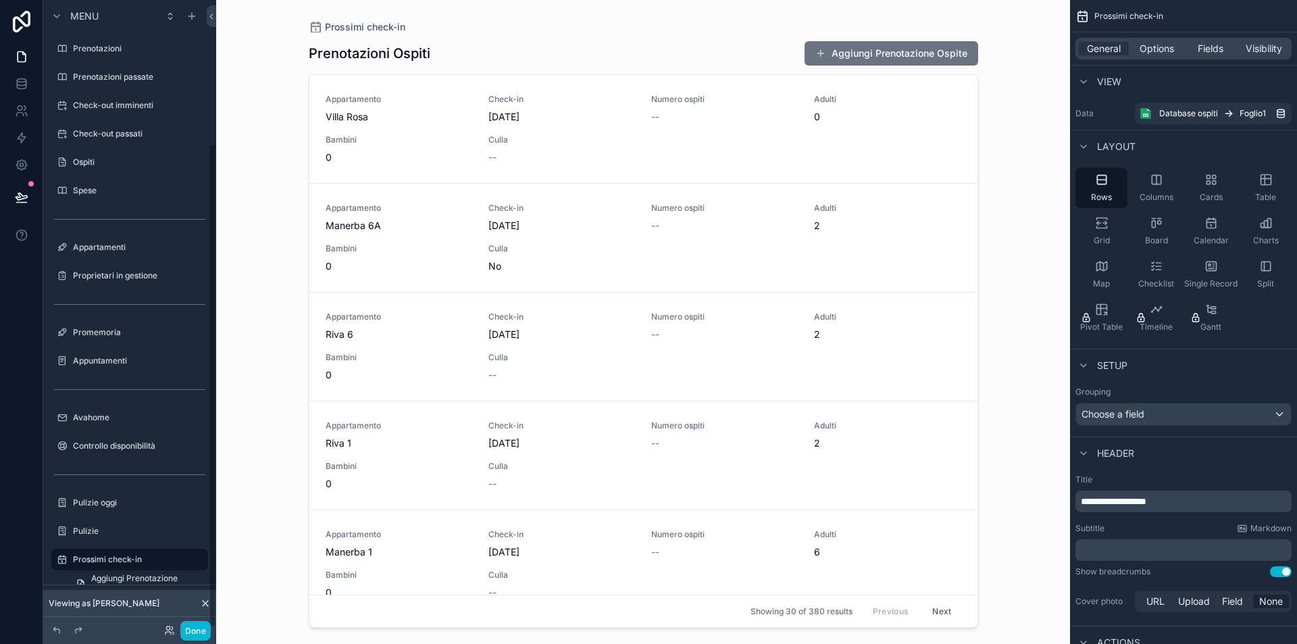
scroll to position [186, 0]
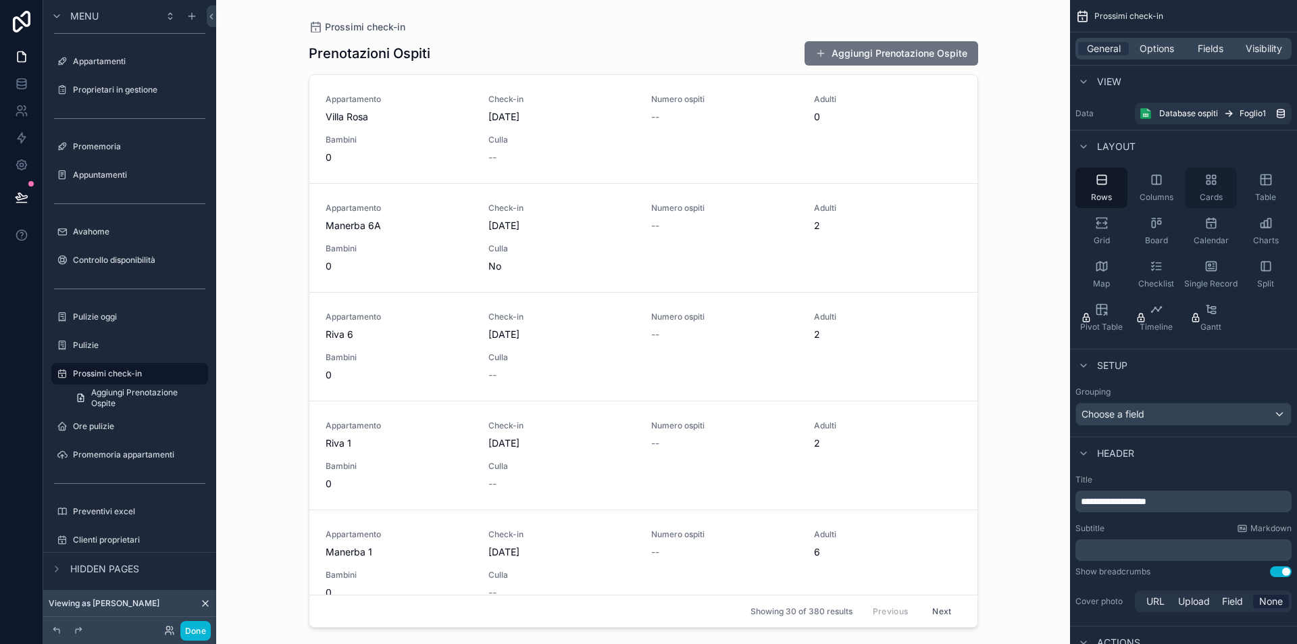
click at [1209, 177] on icon "scrollable content" at bounding box center [1211, 180] width 14 height 14
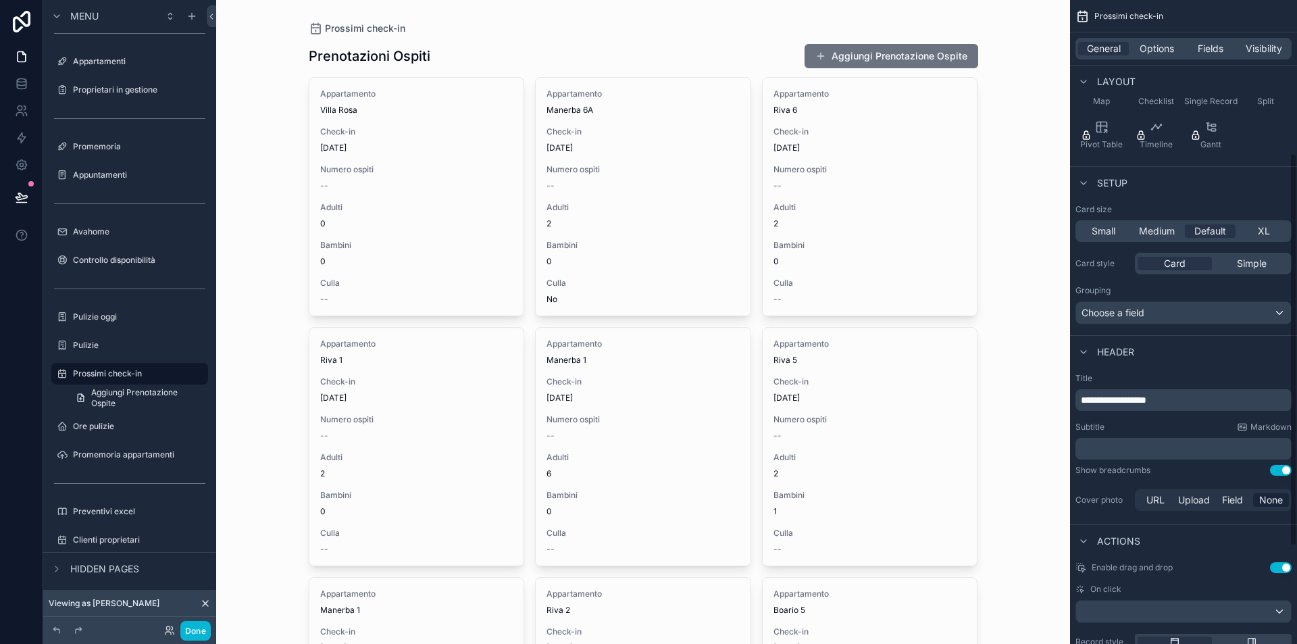
scroll to position [160, 0]
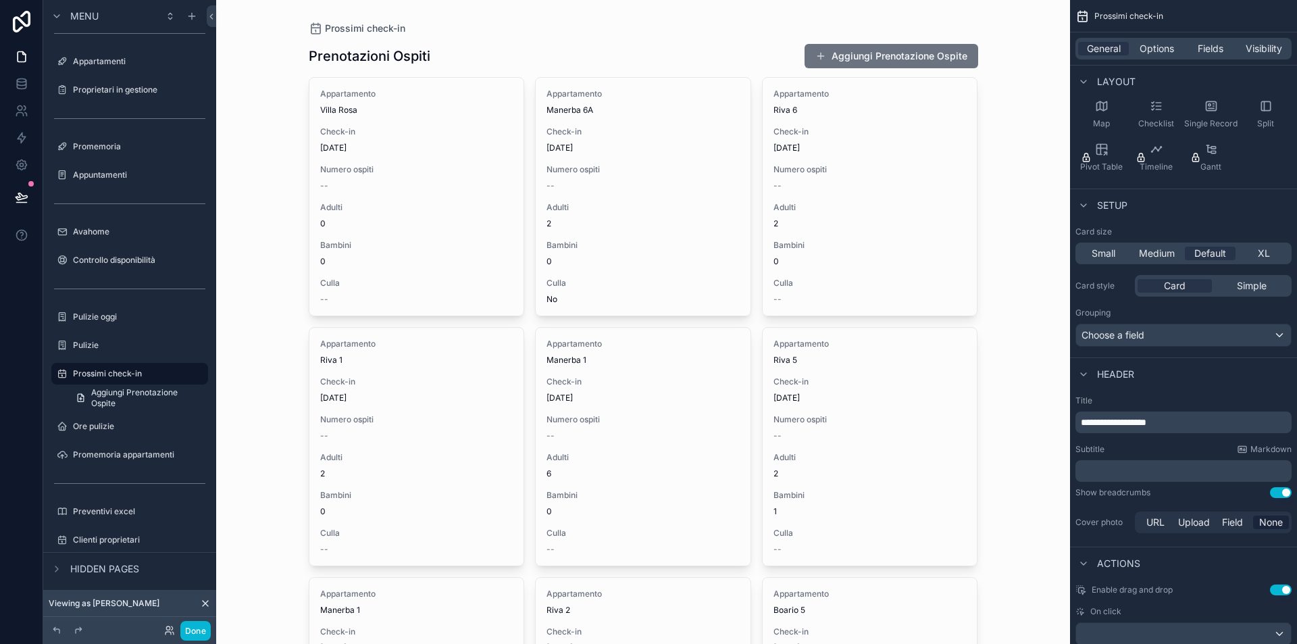
click at [1127, 334] on span "Choose a field" at bounding box center [1113, 334] width 63 height 11
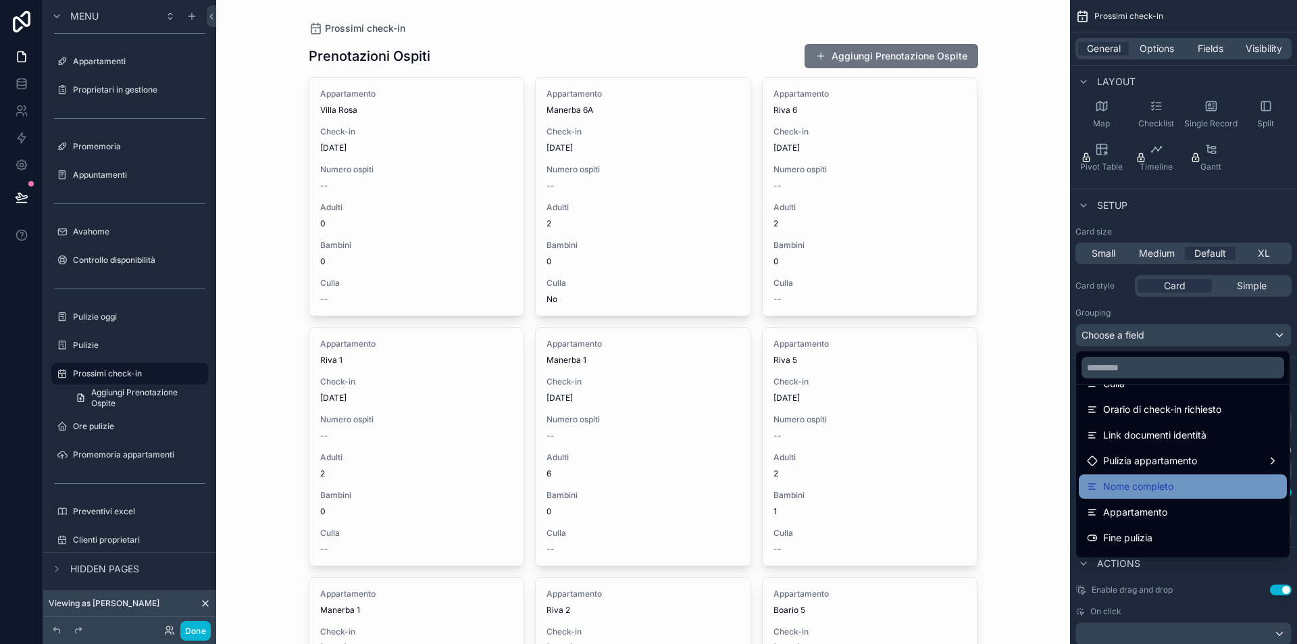
scroll to position [506, 0]
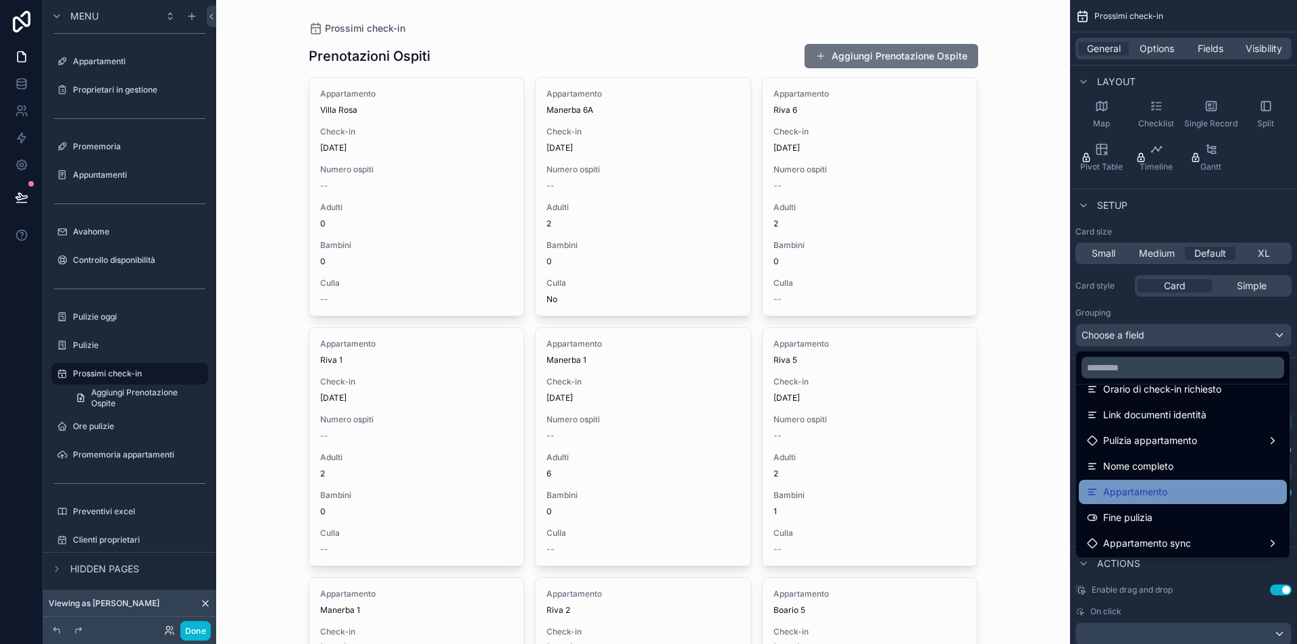
click at [1176, 486] on div "Appartamento" at bounding box center [1183, 492] width 192 height 16
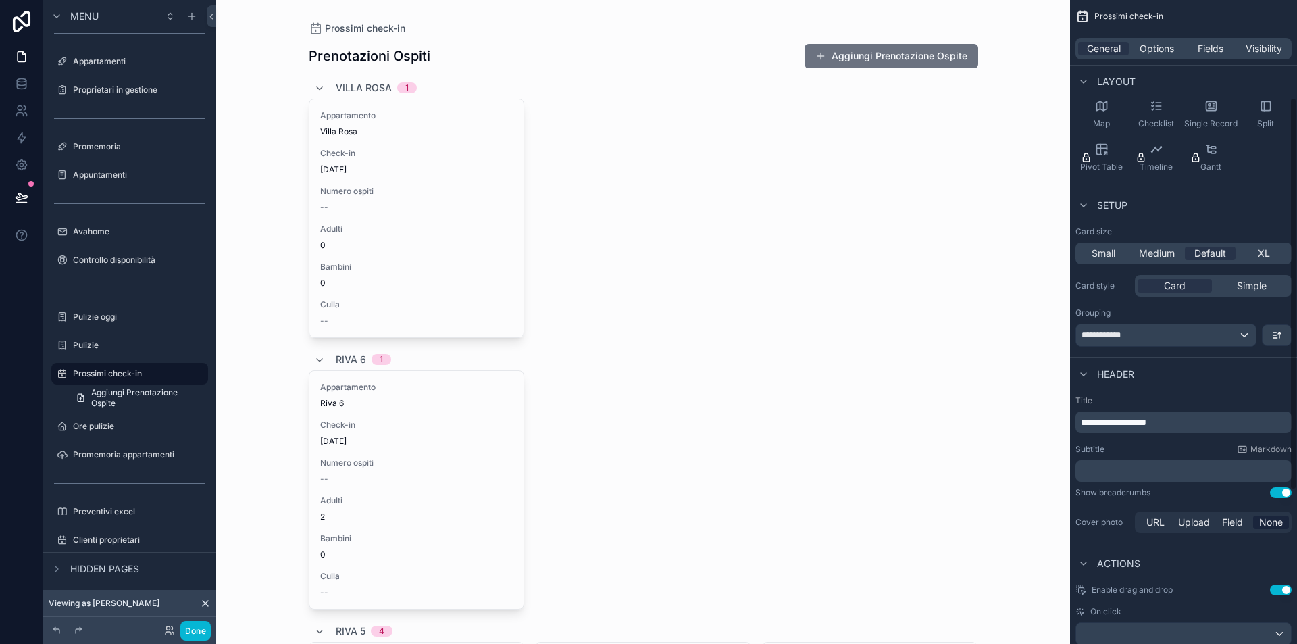
scroll to position [0, 0]
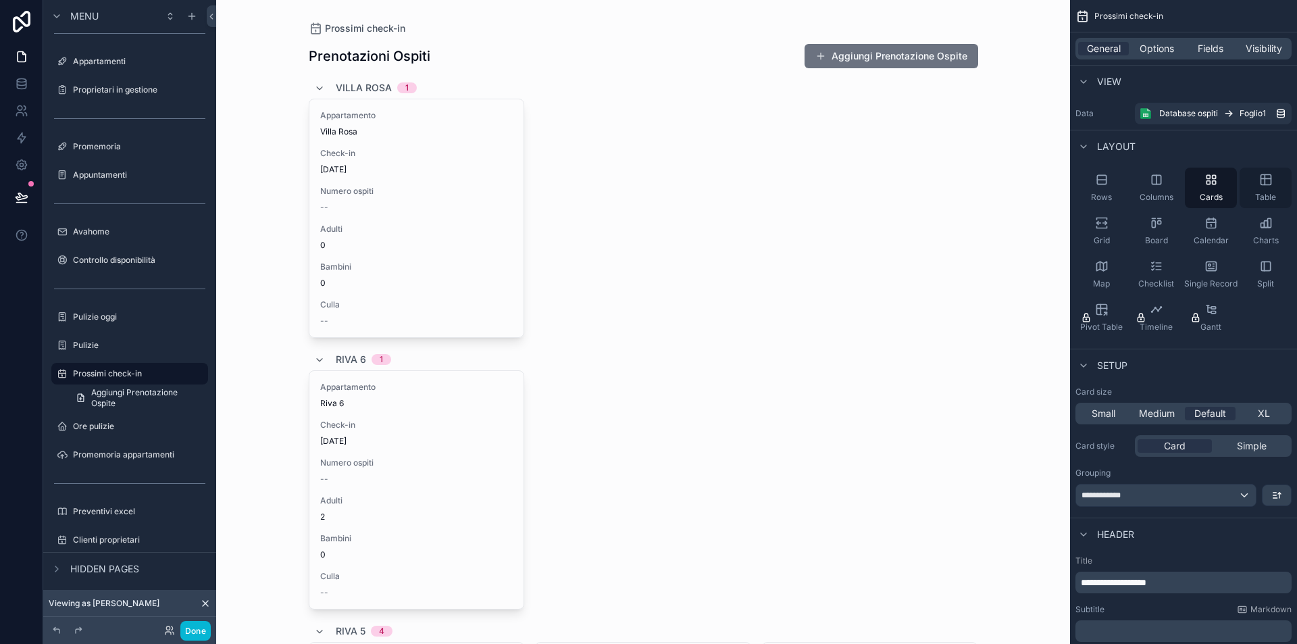
click at [1261, 182] on icon "scrollable content" at bounding box center [1266, 180] width 10 height 10
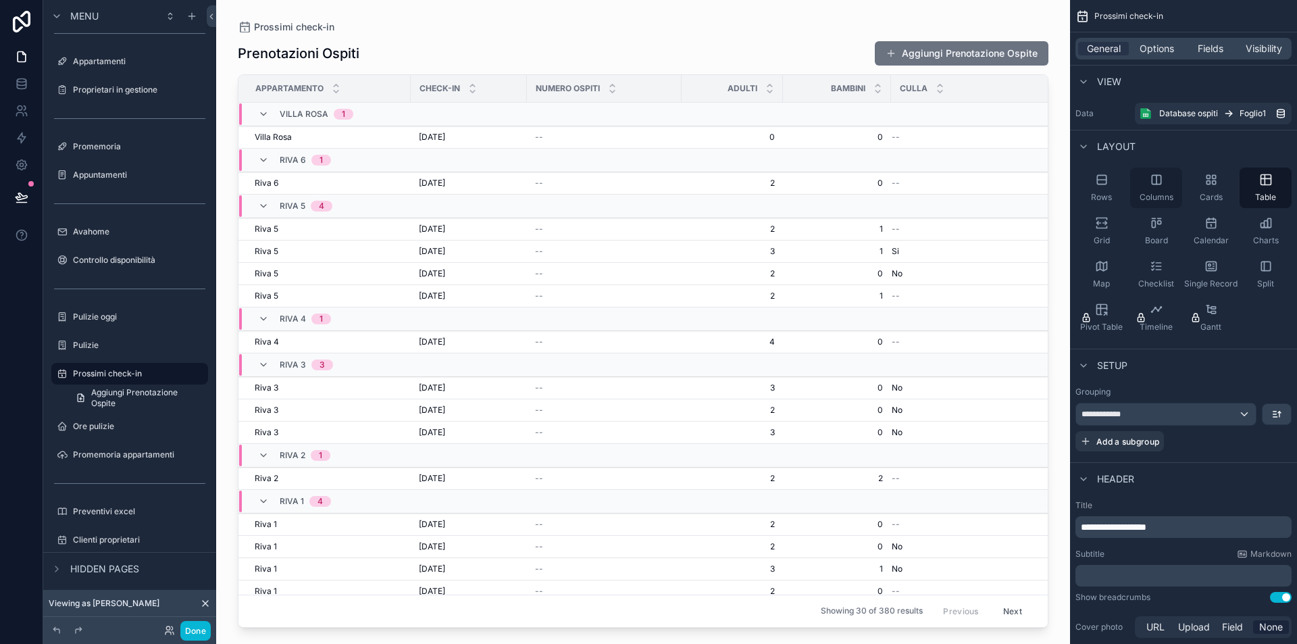
click at [1160, 177] on icon "scrollable content" at bounding box center [1157, 180] width 14 height 14
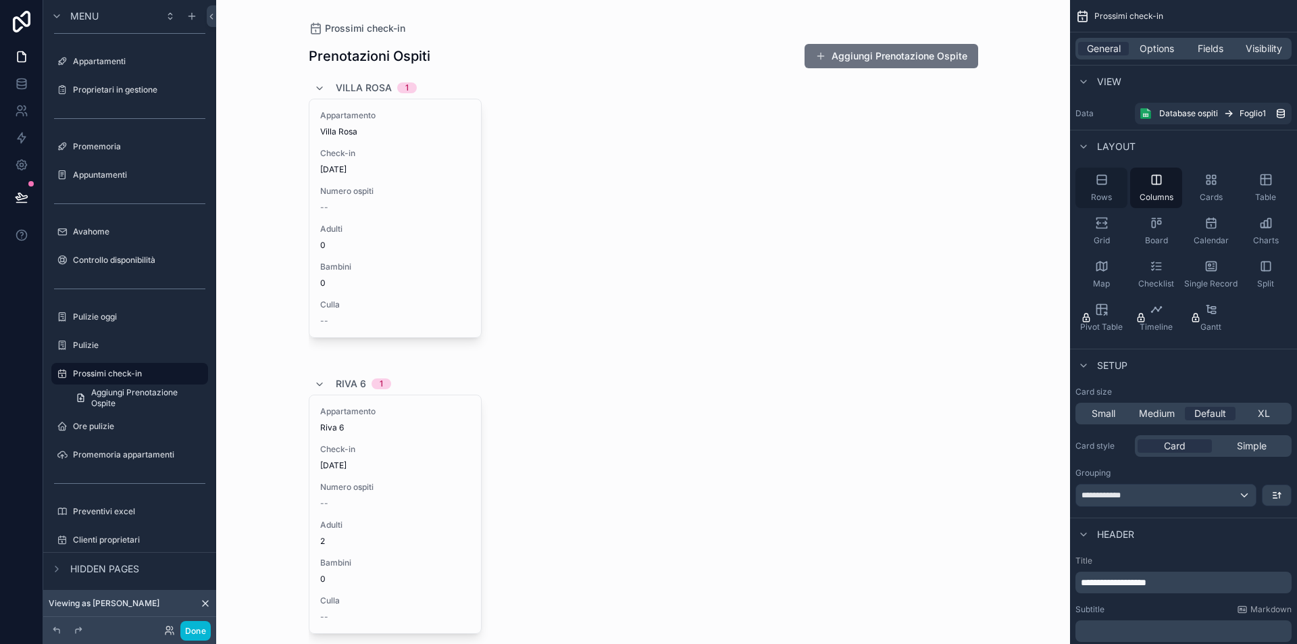
click at [1100, 178] on icon "scrollable content" at bounding box center [1102, 180] width 14 height 14
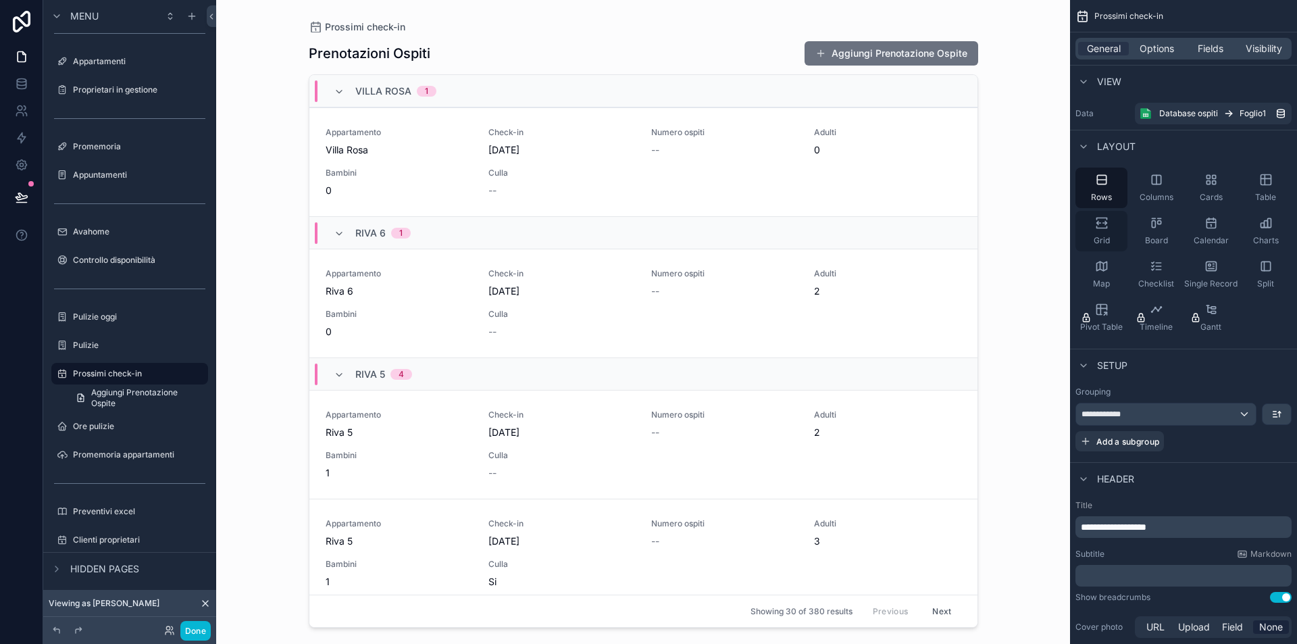
click at [1105, 224] on icon "scrollable content" at bounding box center [1102, 223] width 14 height 14
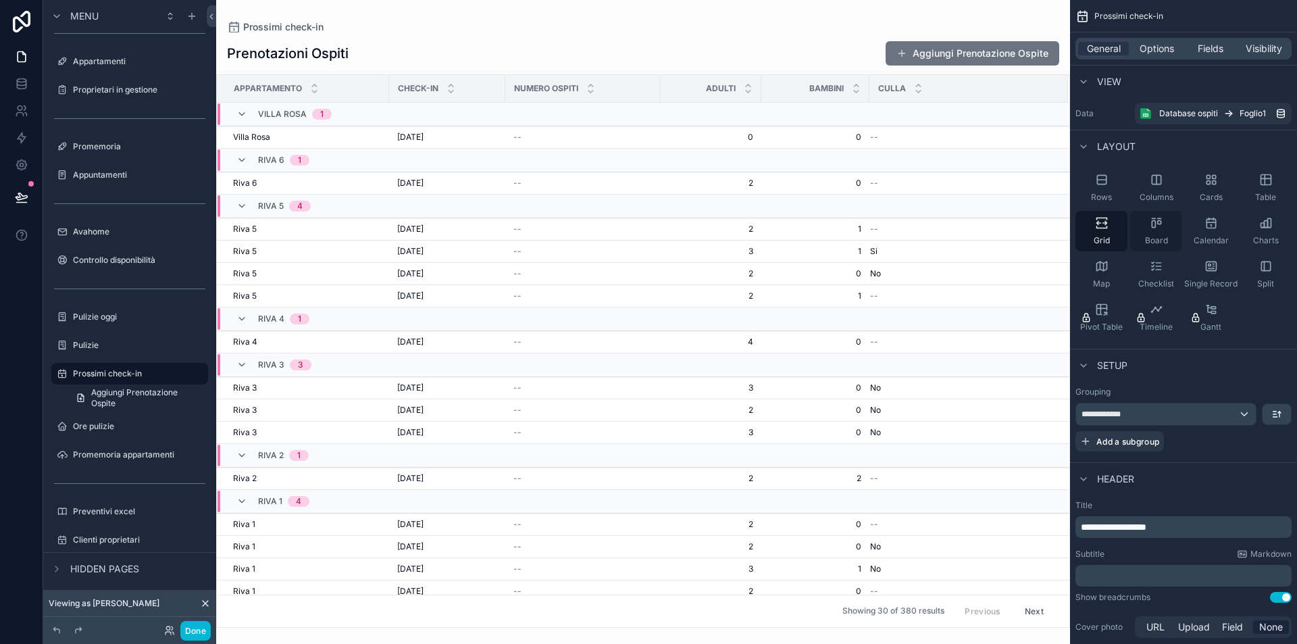
click at [1163, 225] on div "Board" at bounding box center [1156, 231] width 52 height 41
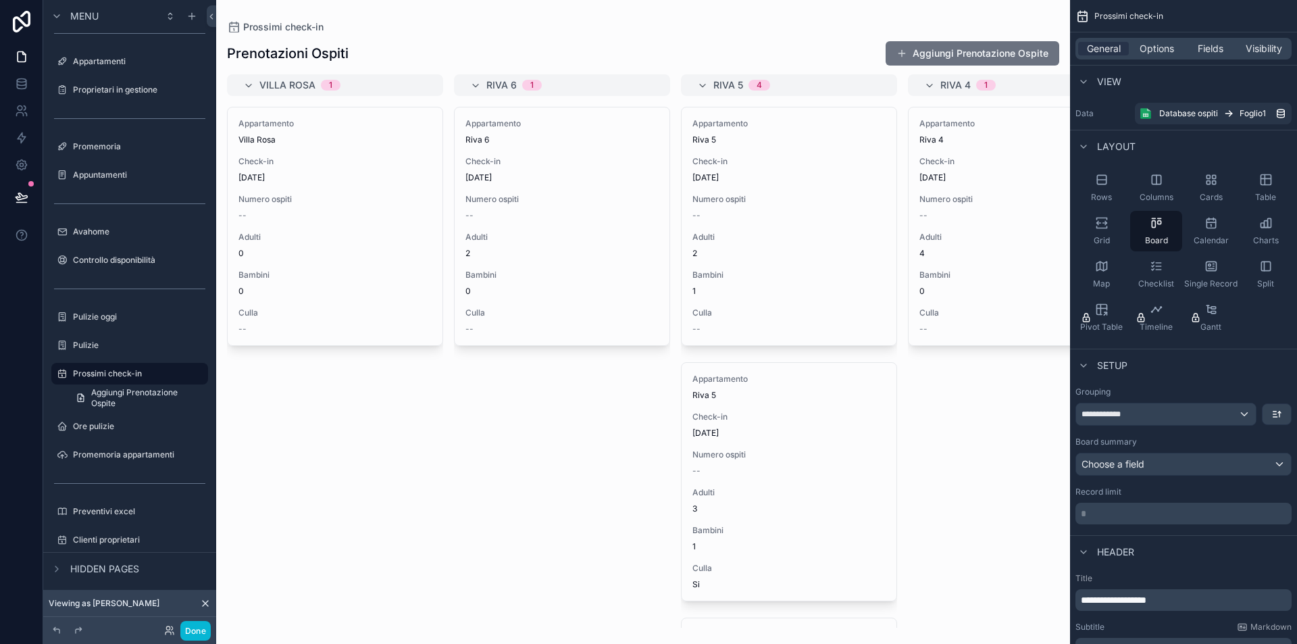
click at [334, 197] on div at bounding box center [643, 322] width 854 height 644
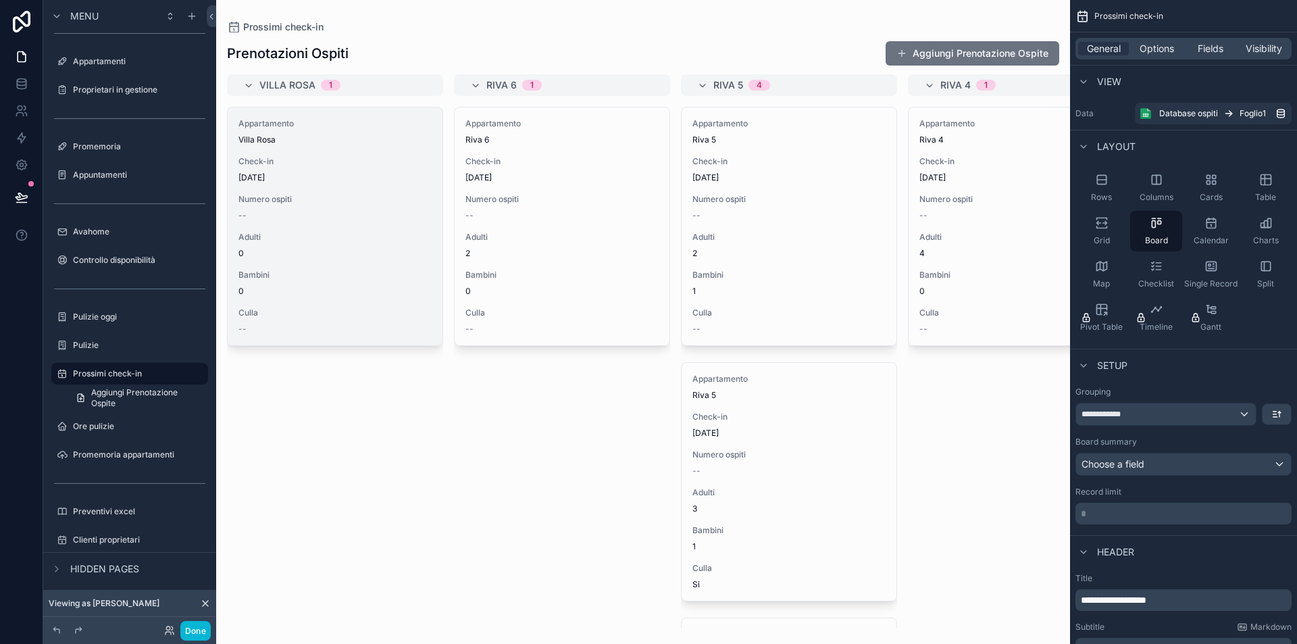
click at [282, 222] on div "Appartamento Villa Rosa Check-in [DATE] Numero ospiti -- Adulti 0 Bambini 0 Cul…" at bounding box center [335, 226] width 215 height 238
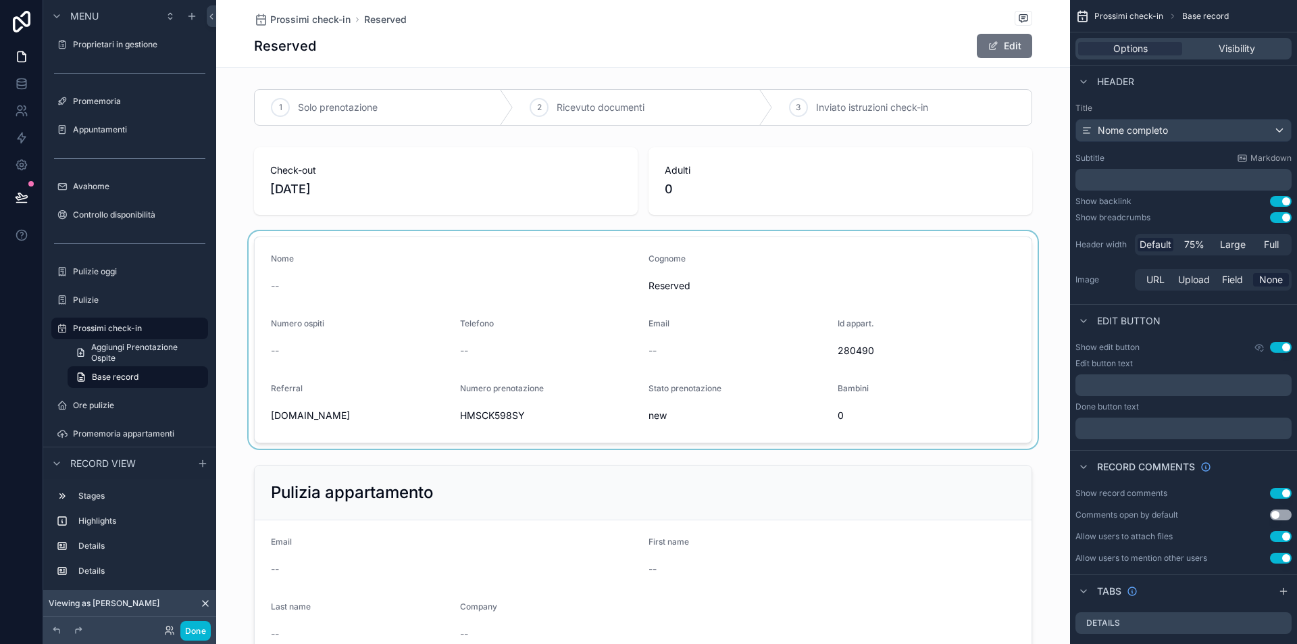
click at [459, 275] on div at bounding box center [643, 340] width 854 height 218
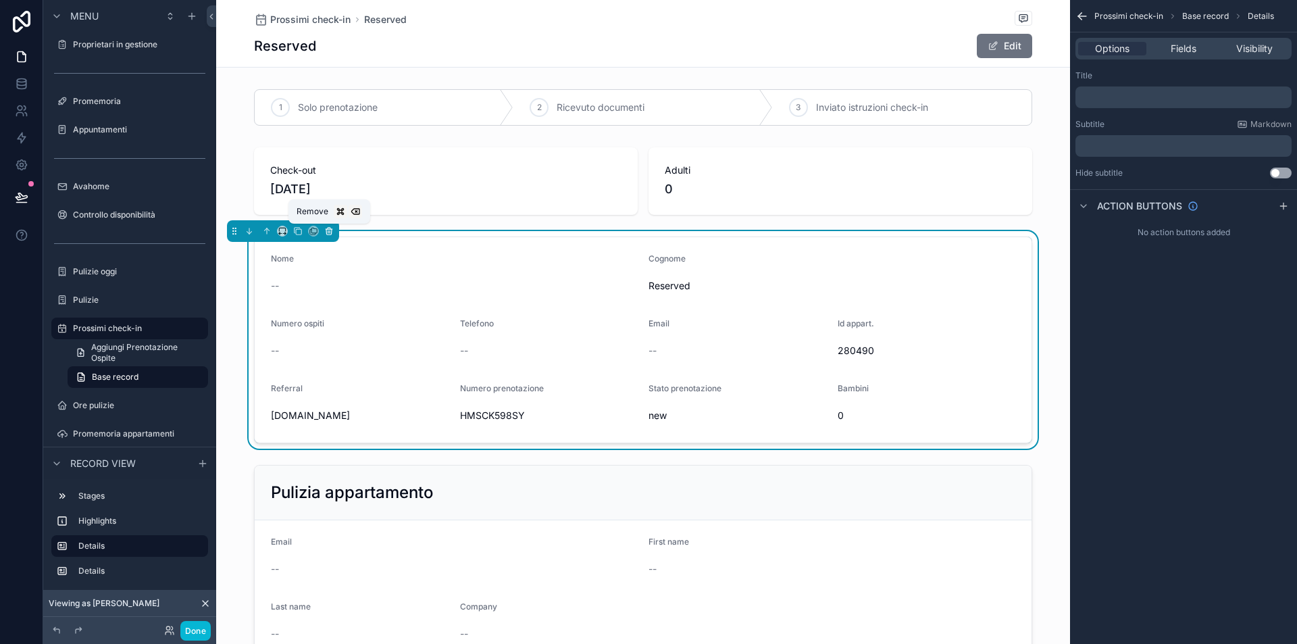
click at [329, 230] on icon at bounding box center [328, 230] width 9 height 9
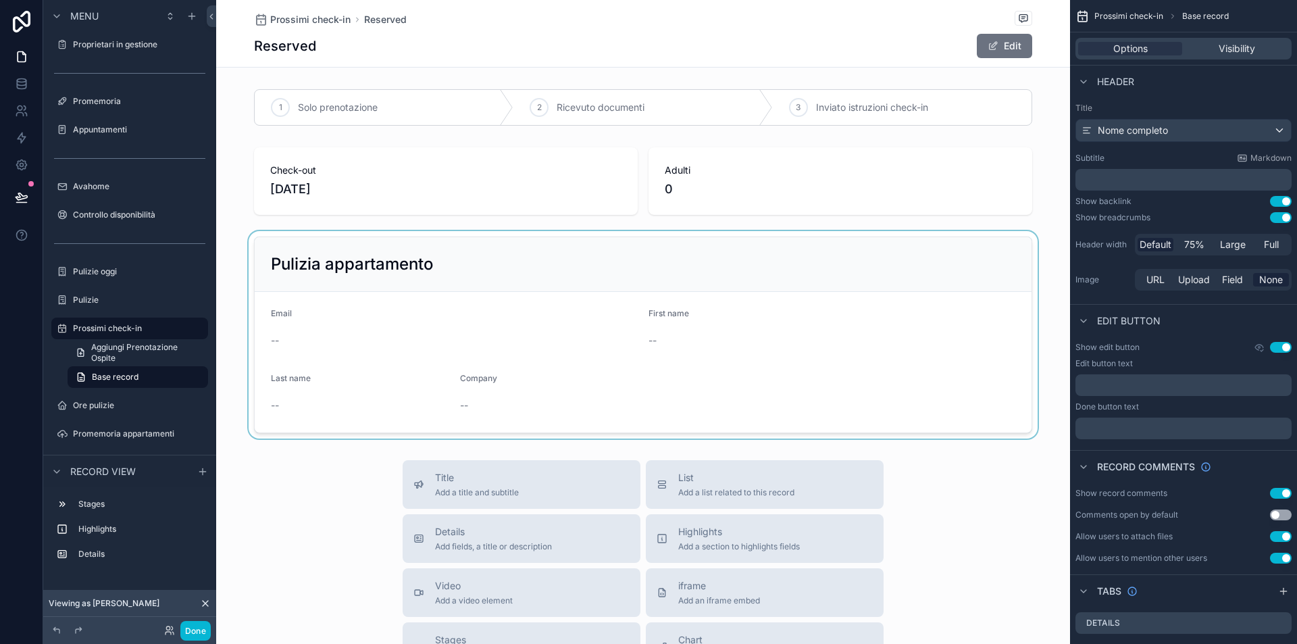
click at [387, 271] on div at bounding box center [643, 334] width 854 height 207
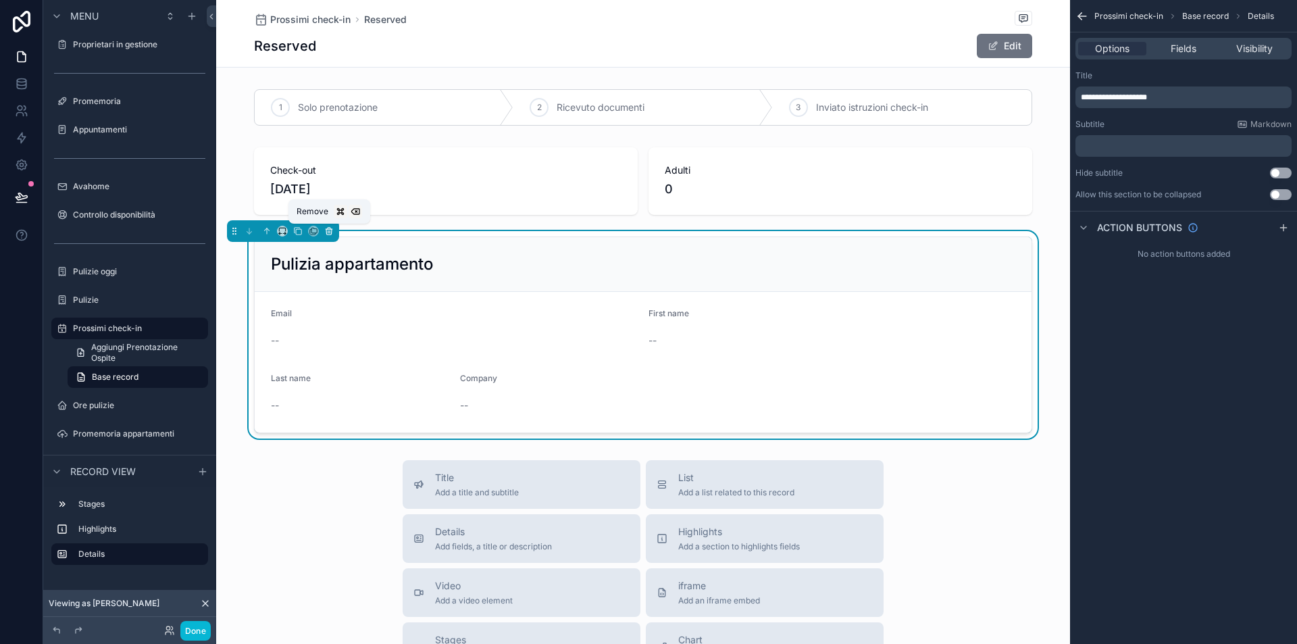
click at [330, 230] on icon at bounding box center [328, 230] width 9 height 9
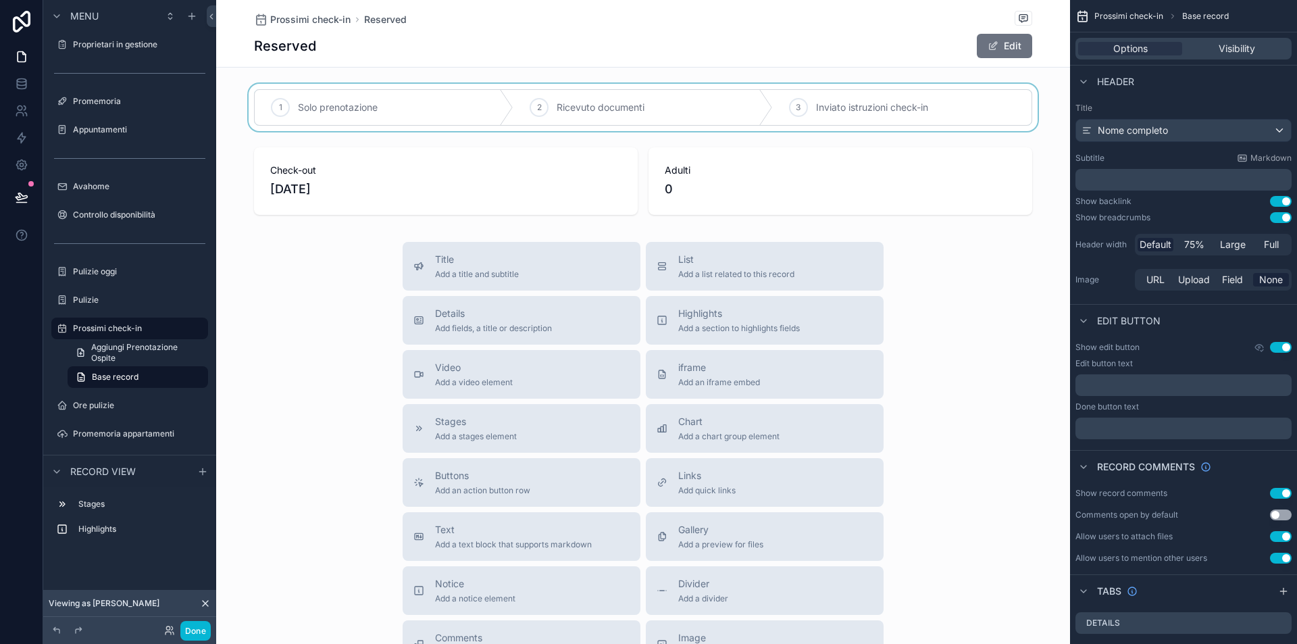
click at [397, 105] on div at bounding box center [643, 107] width 854 height 47
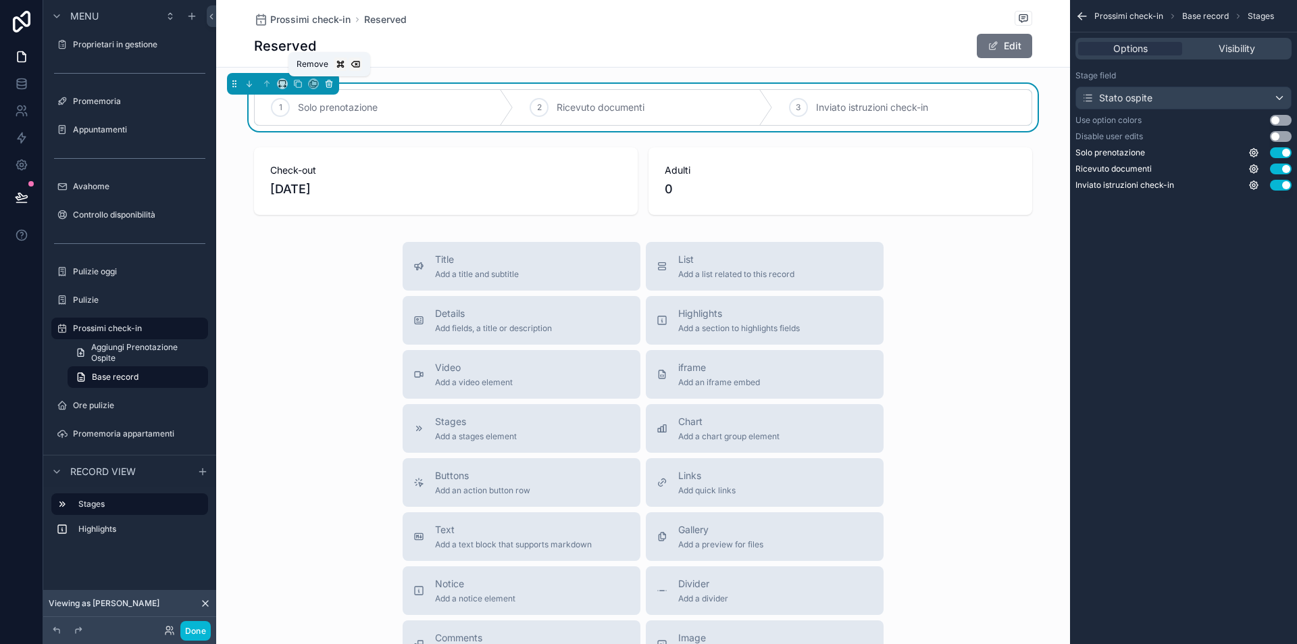
click at [328, 84] on icon at bounding box center [328, 83] width 9 height 9
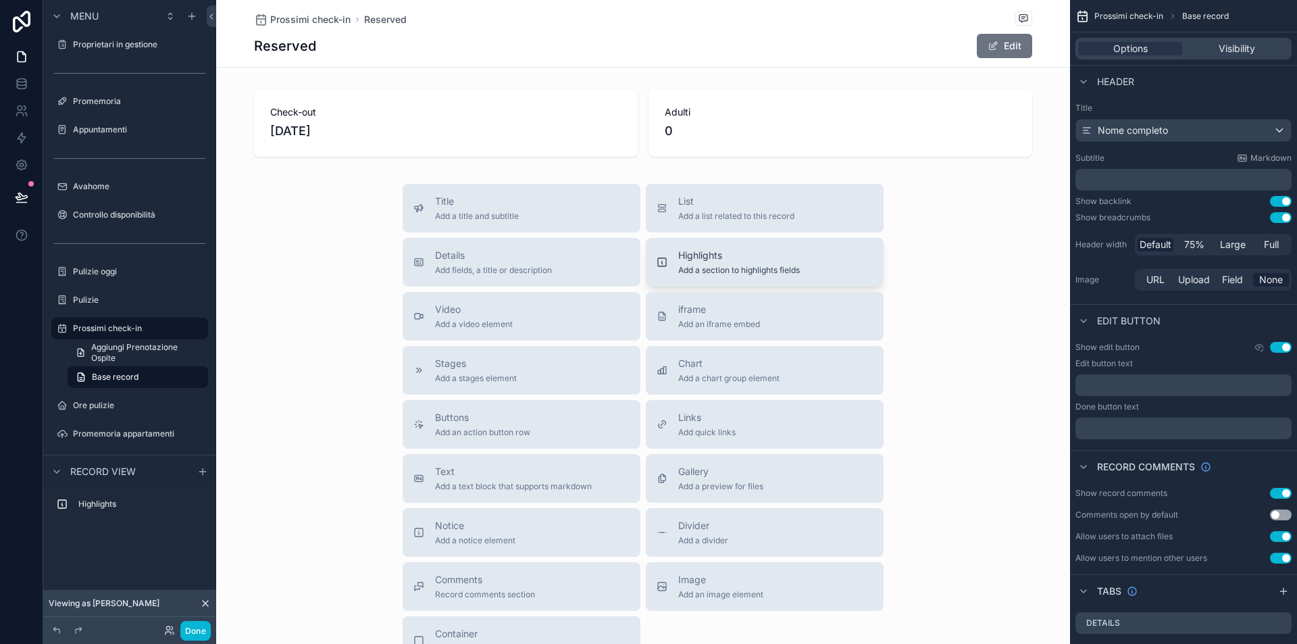
click at [730, 261] on span "Highlights" at bounding box center [739, 256] width 122 height 14
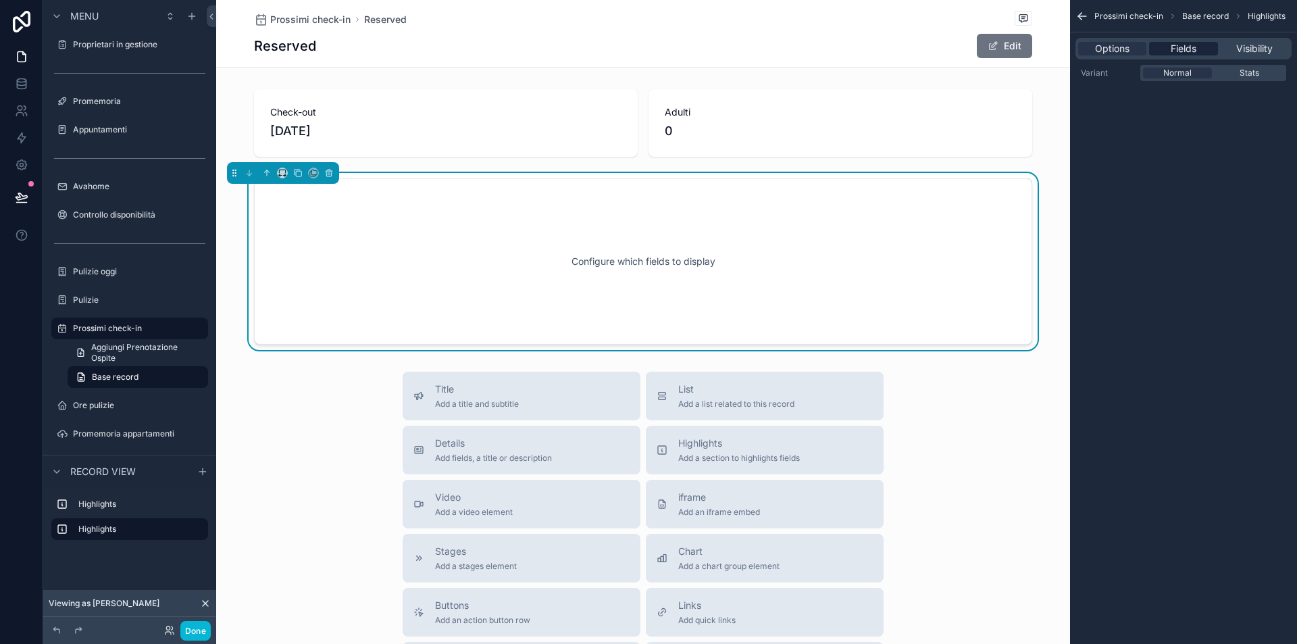
click at [1164, 49] on div "Fields" at bounding box center [1183, 49] width 68 height 14
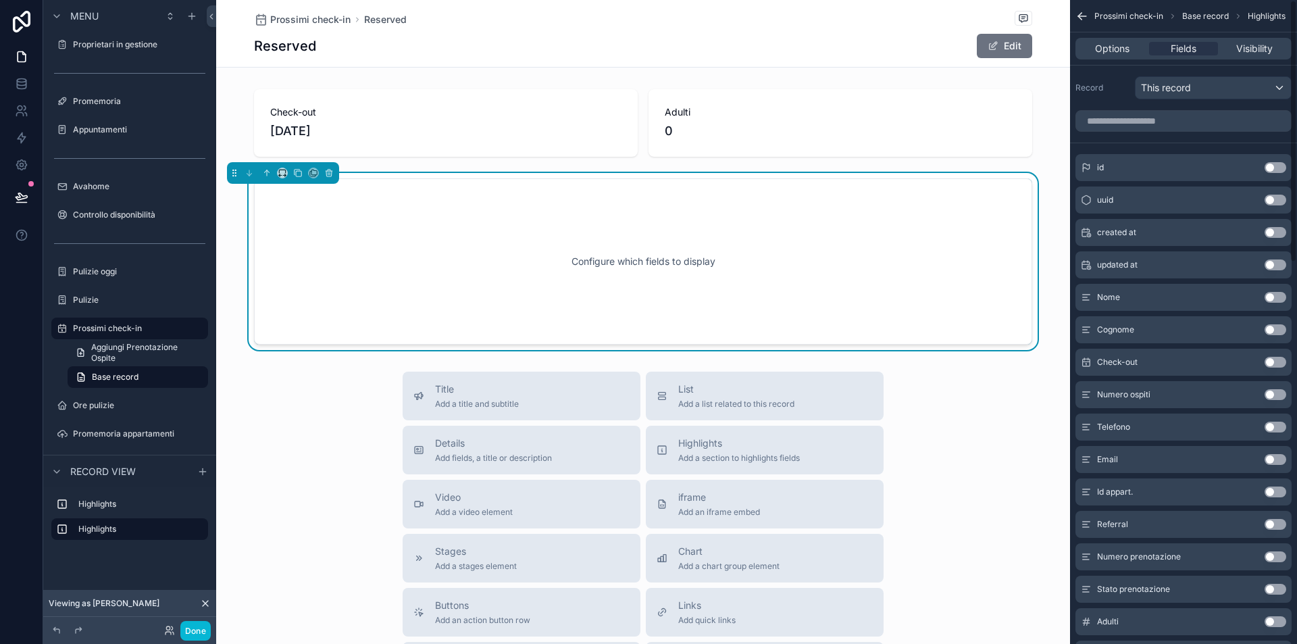
click at [1276, 296] on button "Use setting" at bounding box center [1276, 297] width 22 height 11
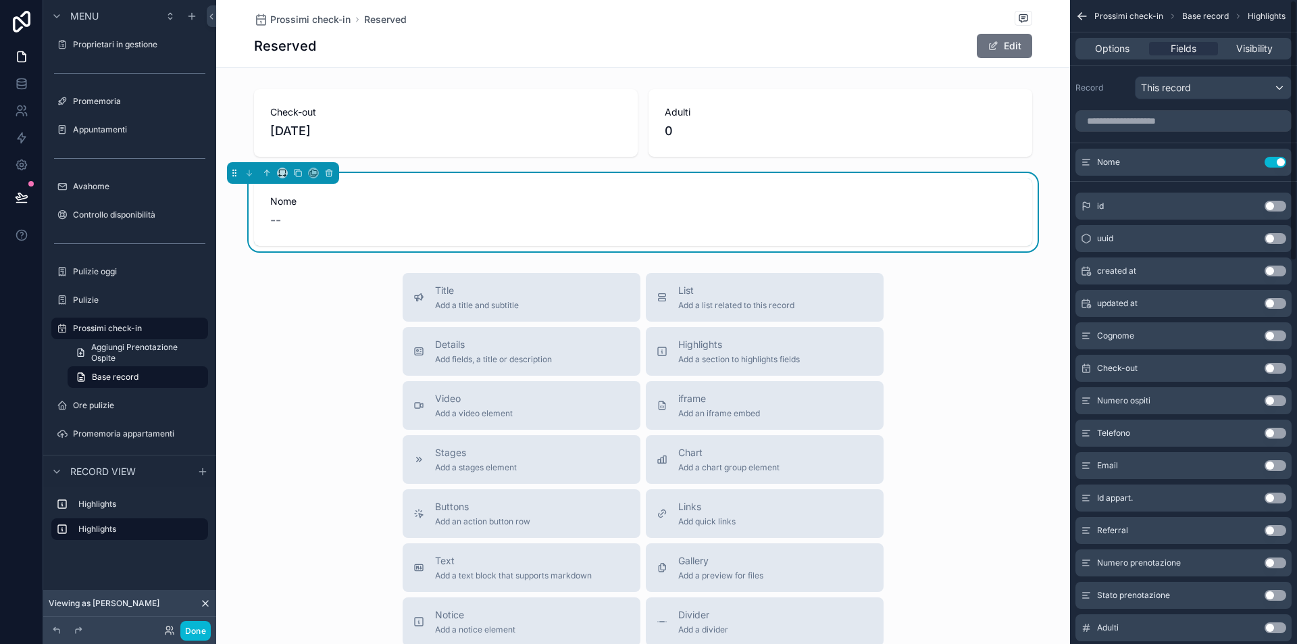
click at [1277, 336] on button "Use setting" at bounding box center [1276, 335] width 22 height 11
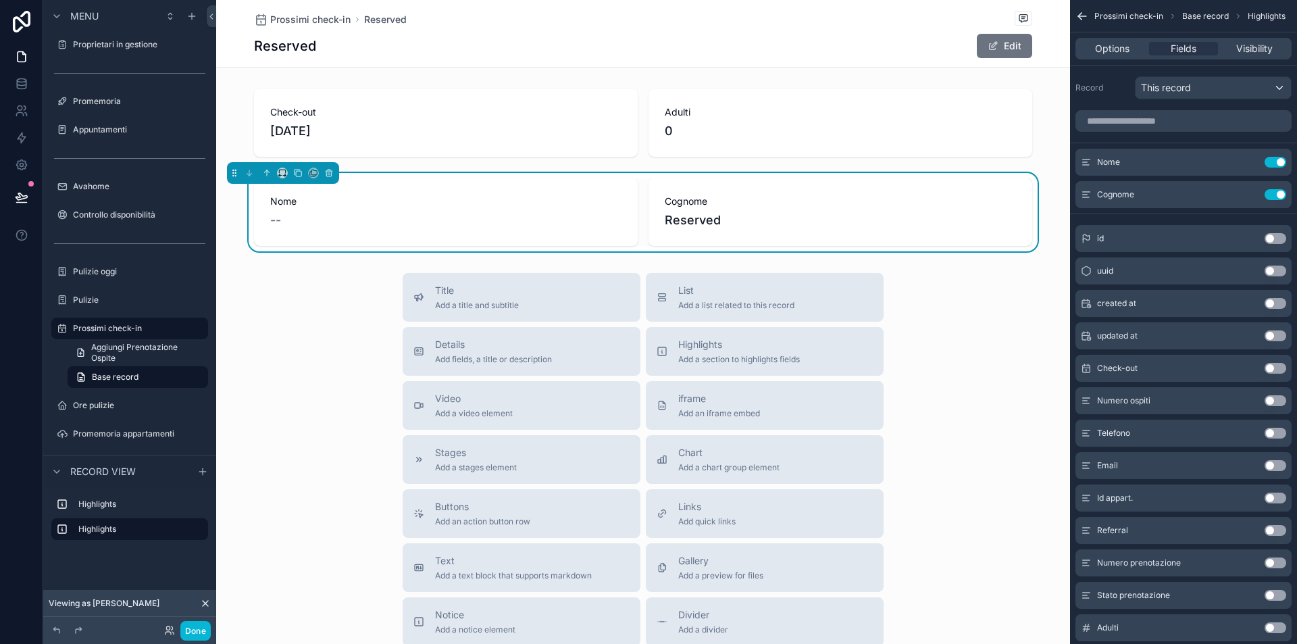
click at [1272, 401] on button "Use setting" at bounding box center [1276, 400] width 22 height 11
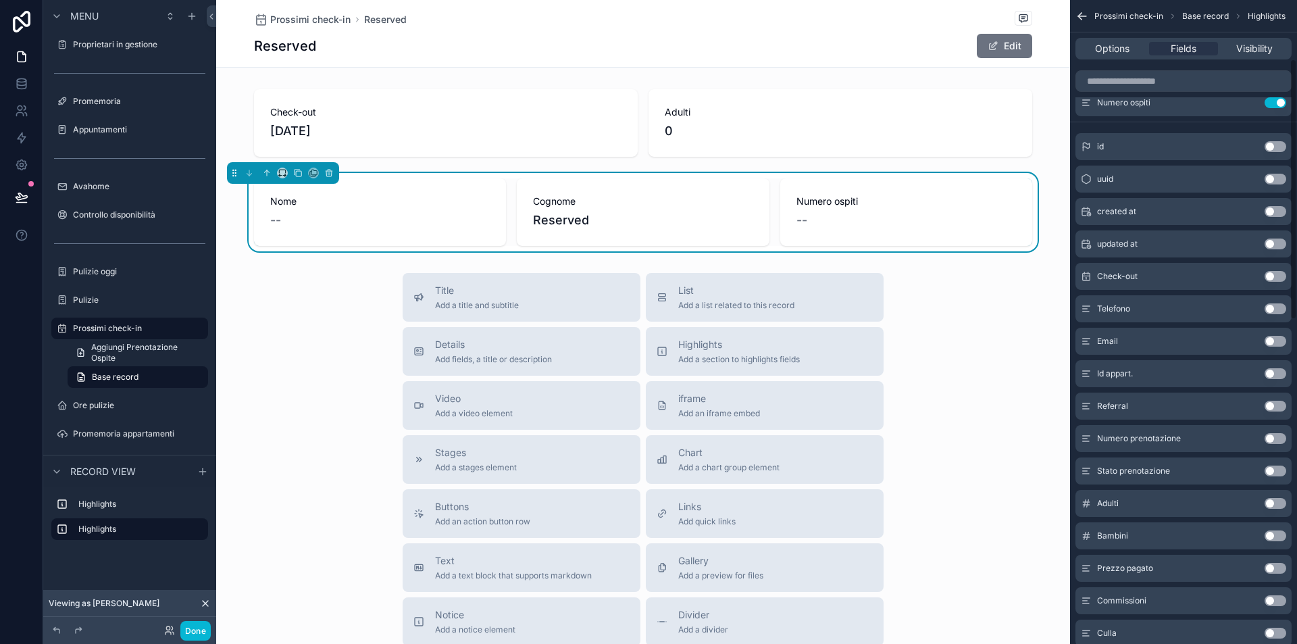
scroll to position [146, 0]
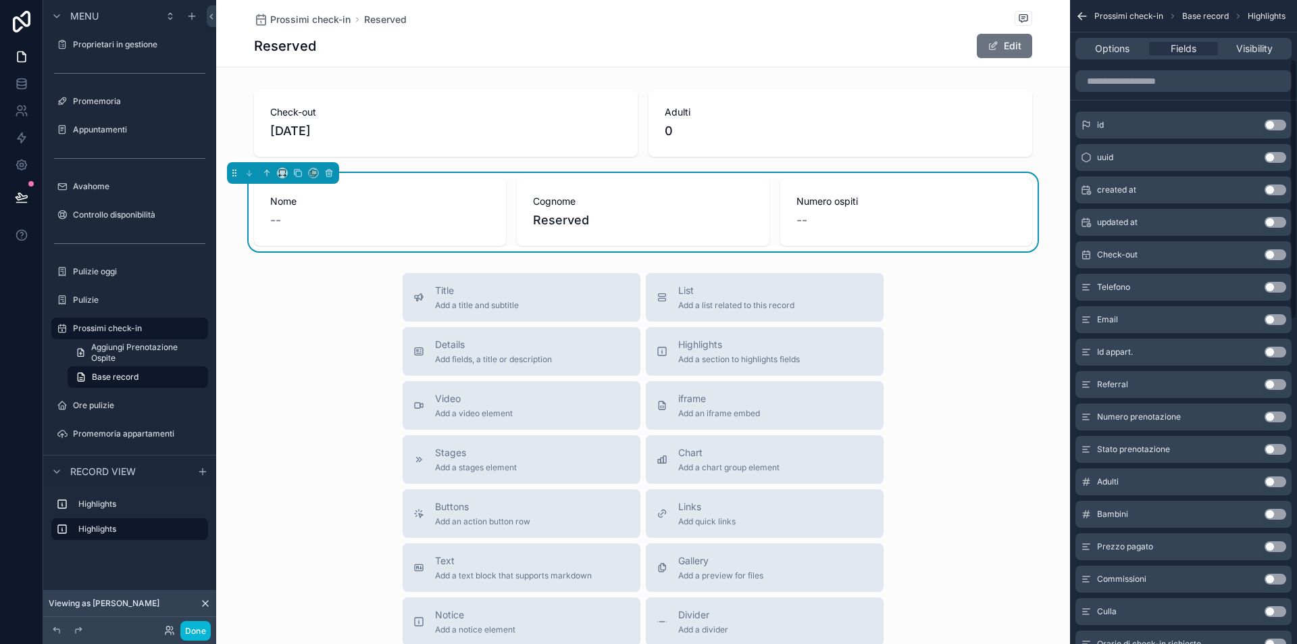
click at [1272, 477] on button "Use setting" at bounding box center [1276, 481] width 22 height 11
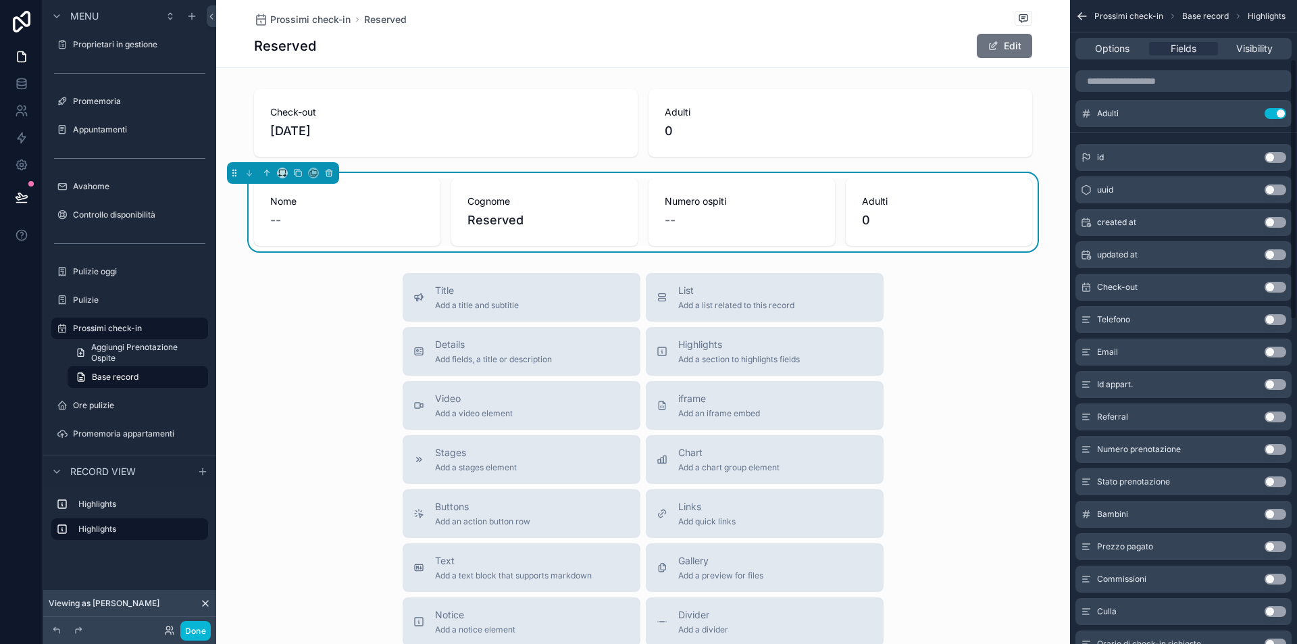
click at [1274, 515] on button "Use setting" at bounding box center [1276, 514] width 22 height 11
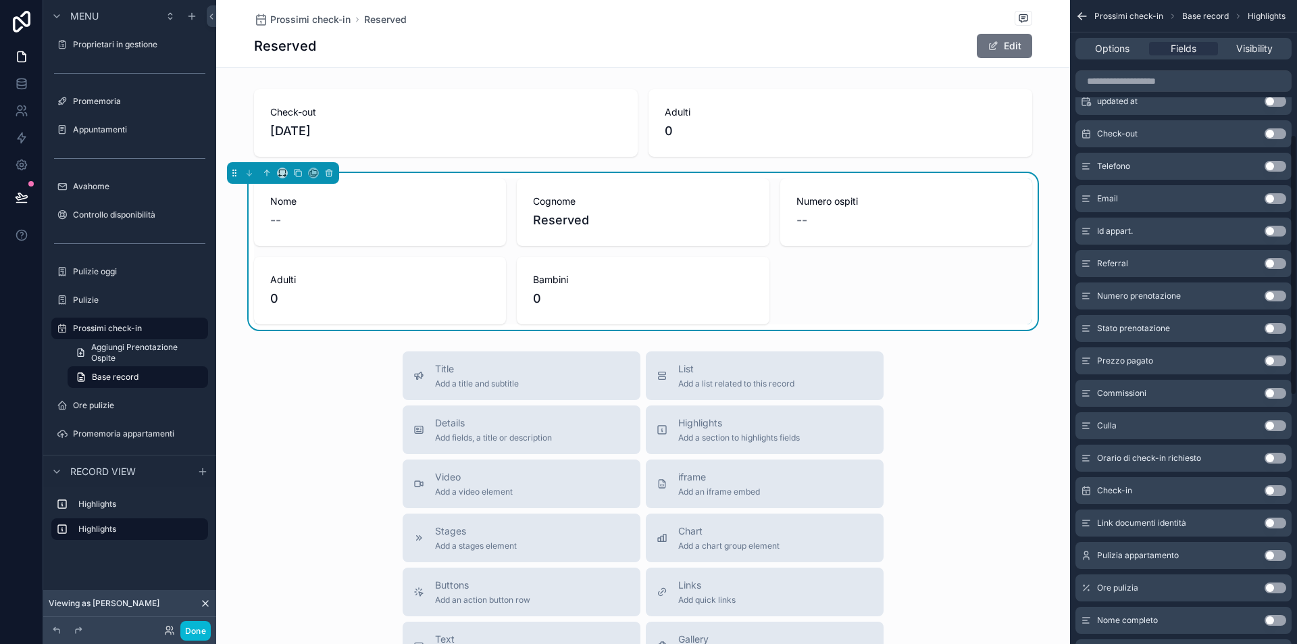
scroll to position [334, 0]
click at [1276, 423] on button "Use setting" at bounding box center [1276, 422] width 22 height 11
click at [1273, 454] on button "Use setting" at bounding box center [1276, 455] width 22 height 11
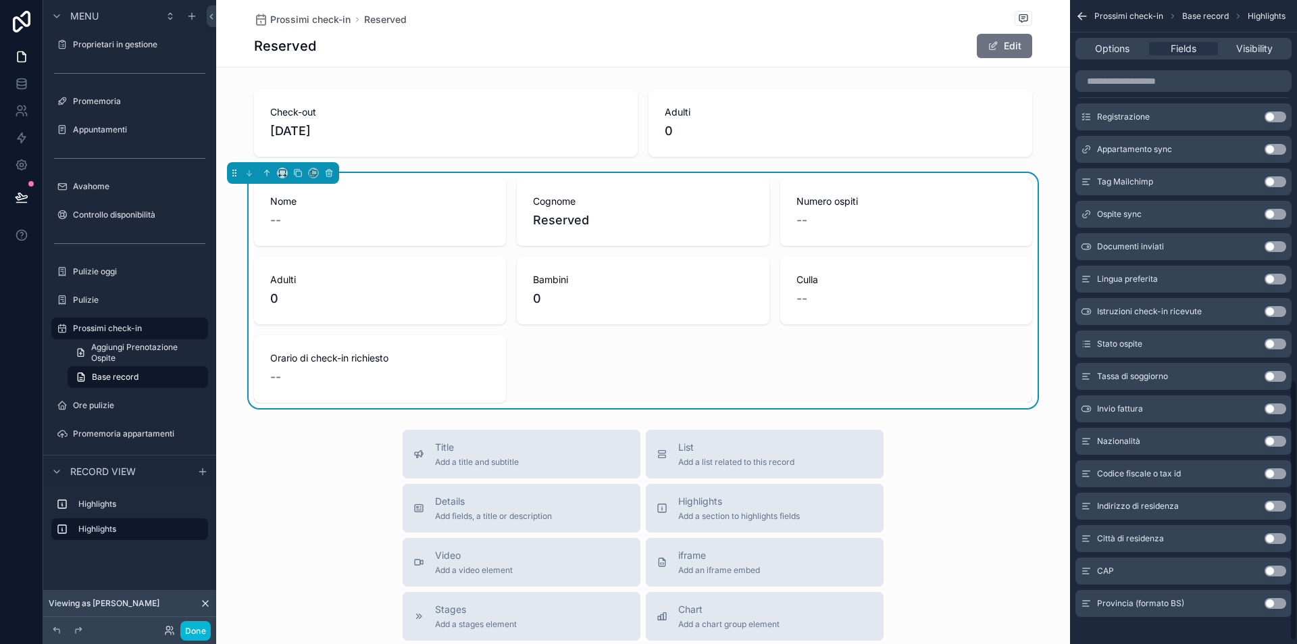
scroll to position [943, 0]
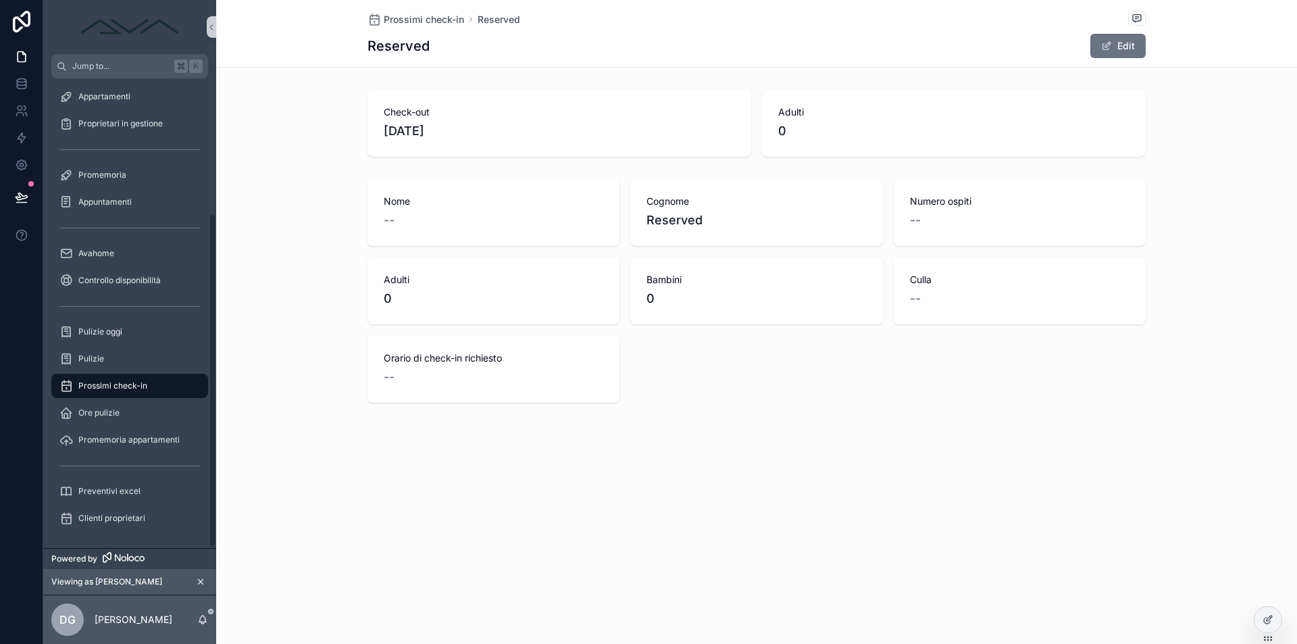
click at [99, 381] on span "Prossimi check-in" at bounding box center [112, 385] width 69 height 11
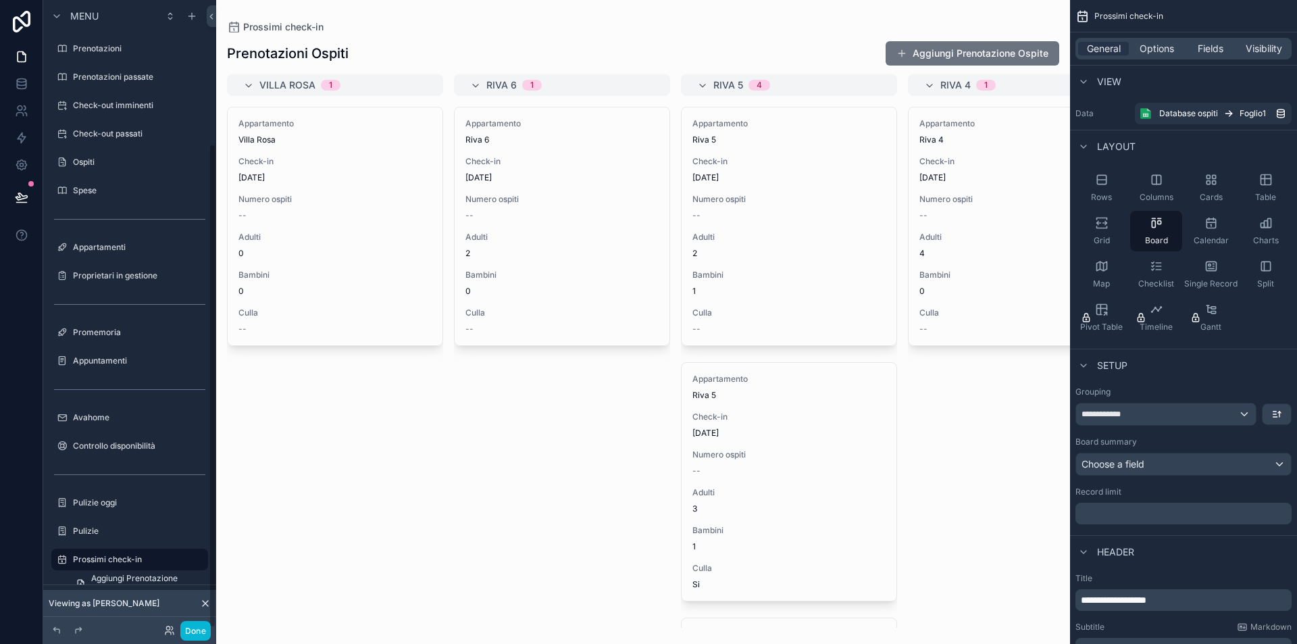
scroll to position [186, 0]
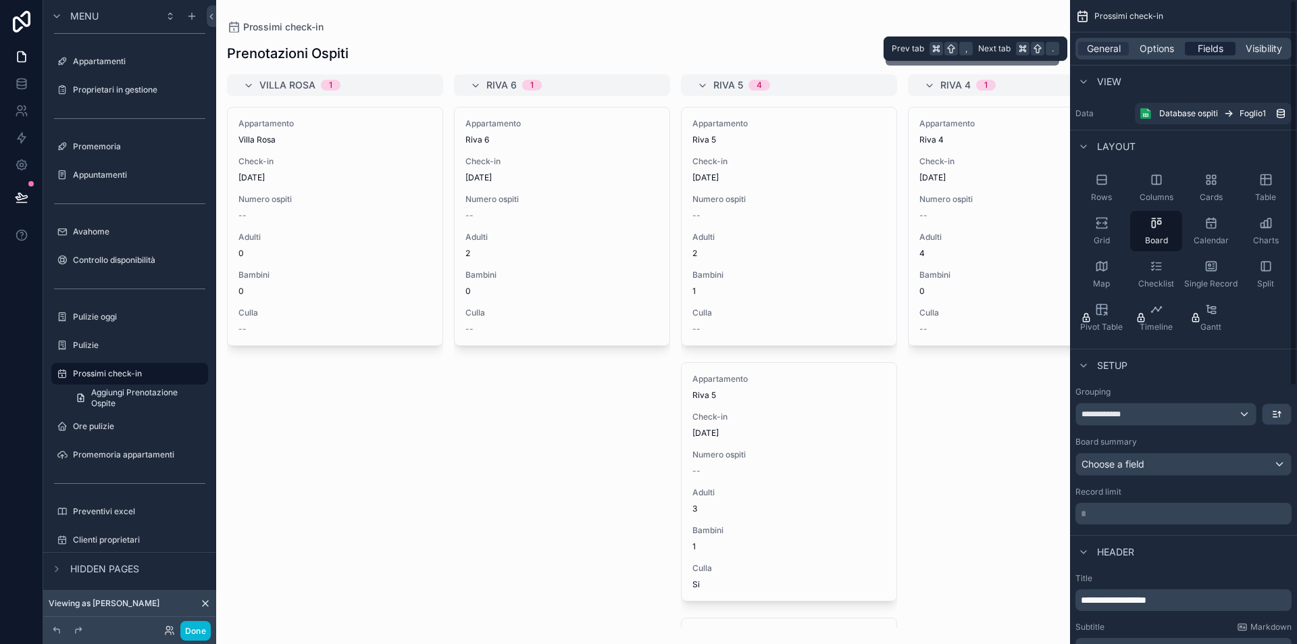
click at [1198, 45] on span "Fields" at bounding box center [1211, 49] width 26 height 14
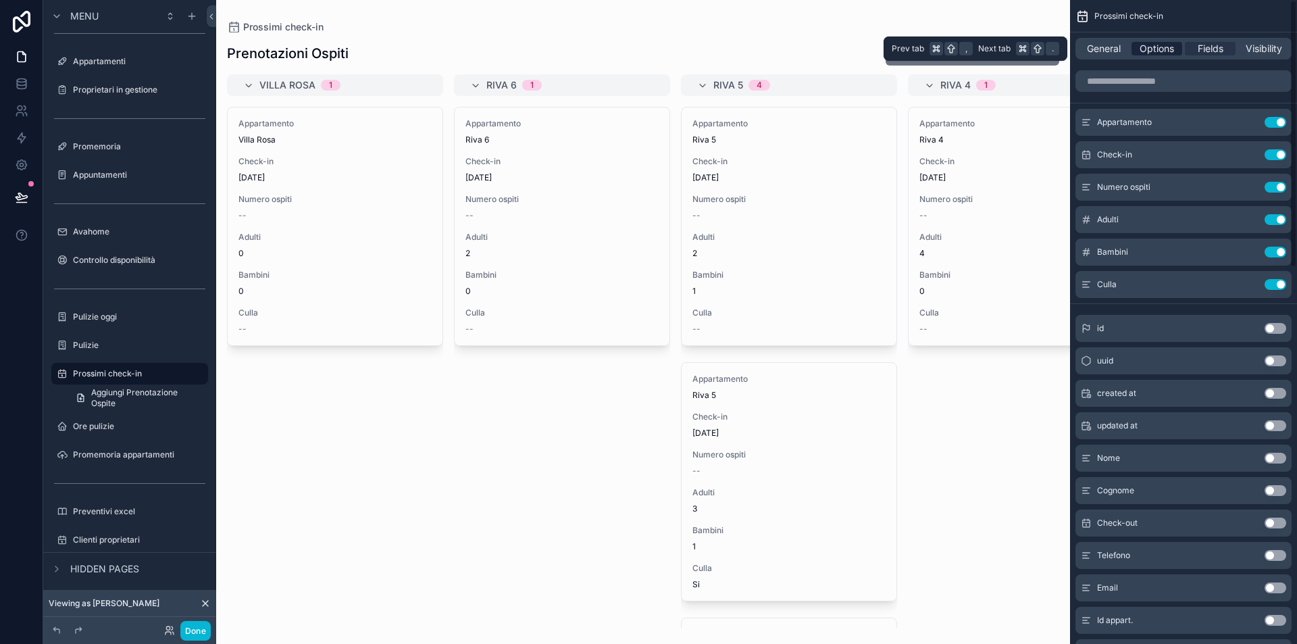
click at [1150, 44] on span "Options" at bounding box center [1157, 49] width 34 height 14
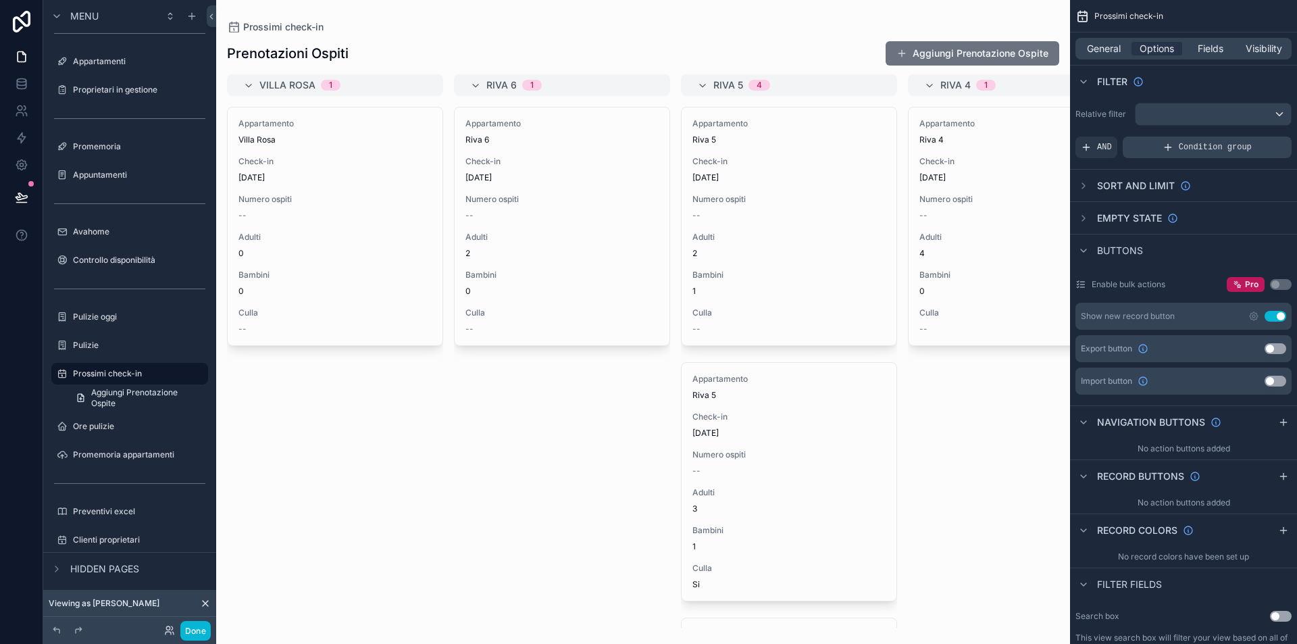
click at [1186, 146] on span "Condition group" at bounding box center [1215, 147] width 73 height 11
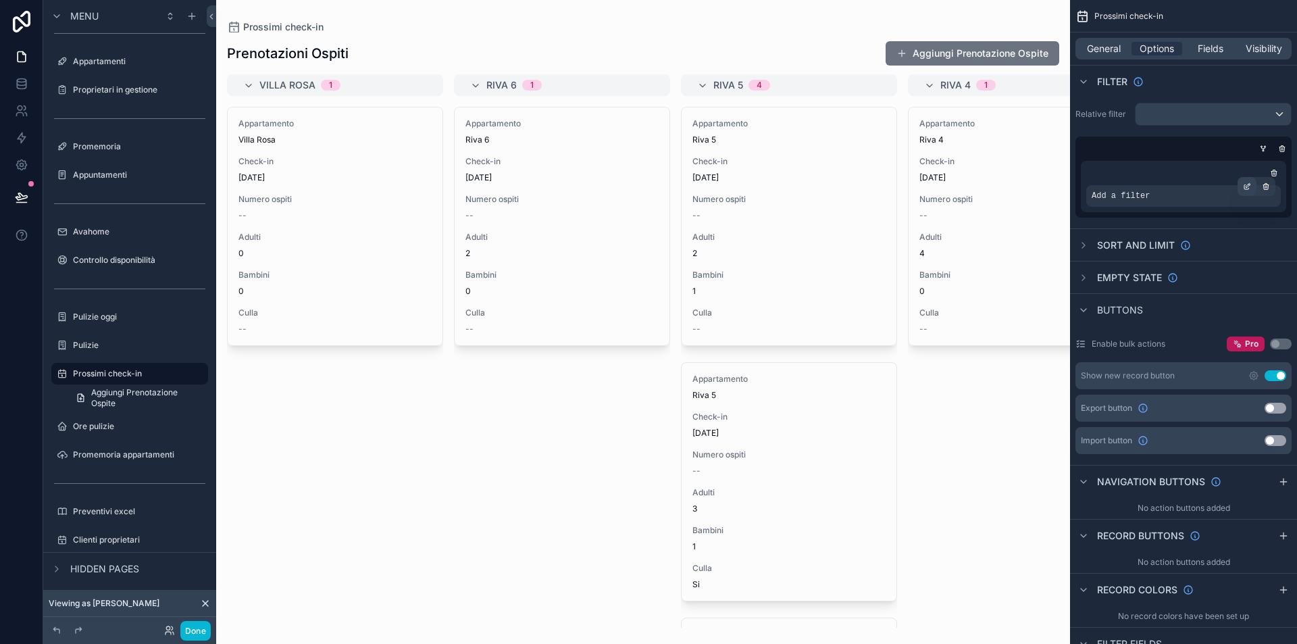
click at [1246, 185] on icon "scrollable content" at bounding box center [1247, 186] width 8 height 8
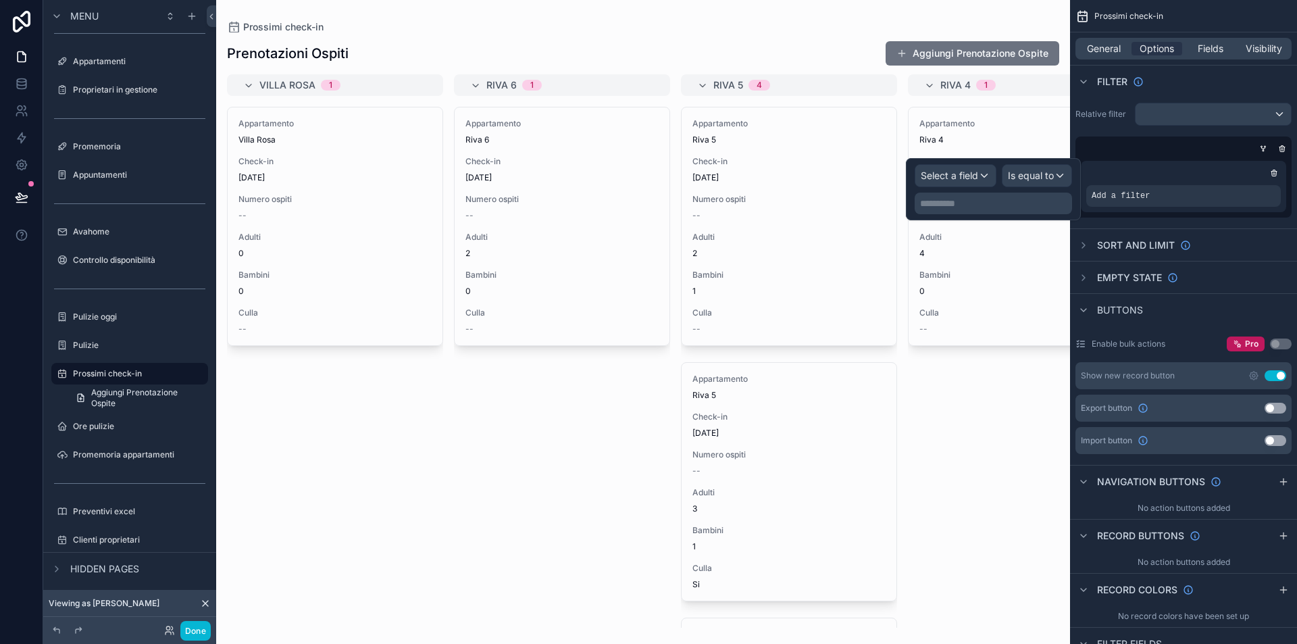
click at [958, 175] on span "Select a field" at bounding box center [949, 175] width 57 height 11
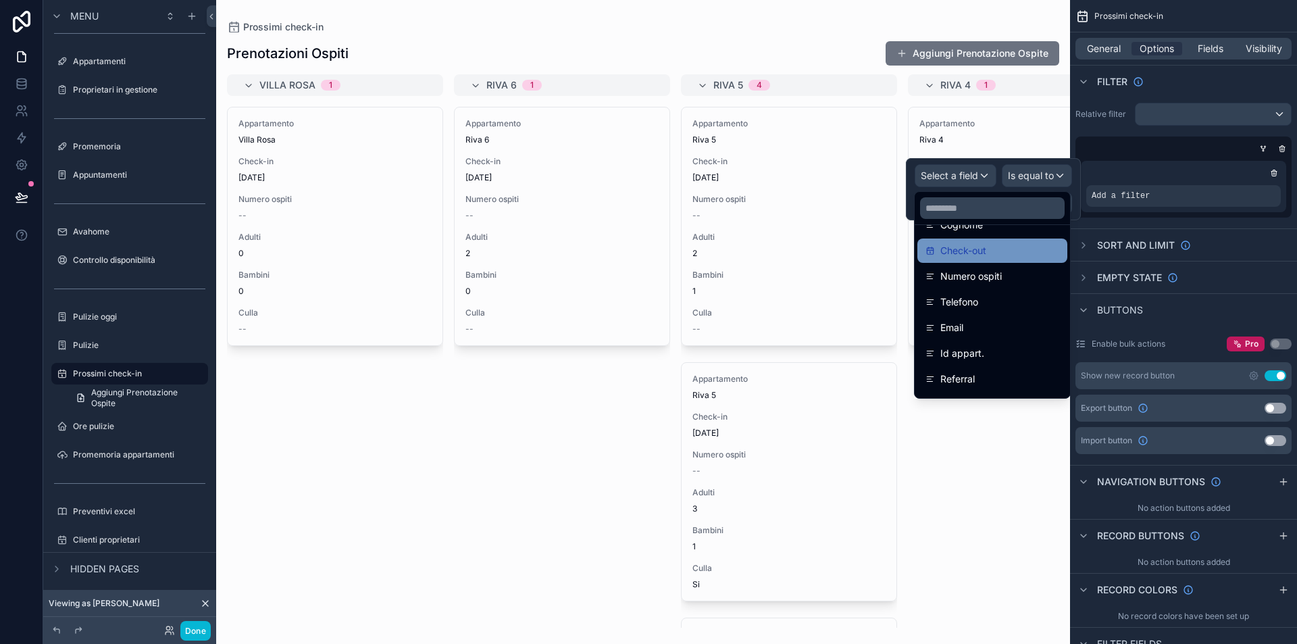
scroll to position [131, 0]
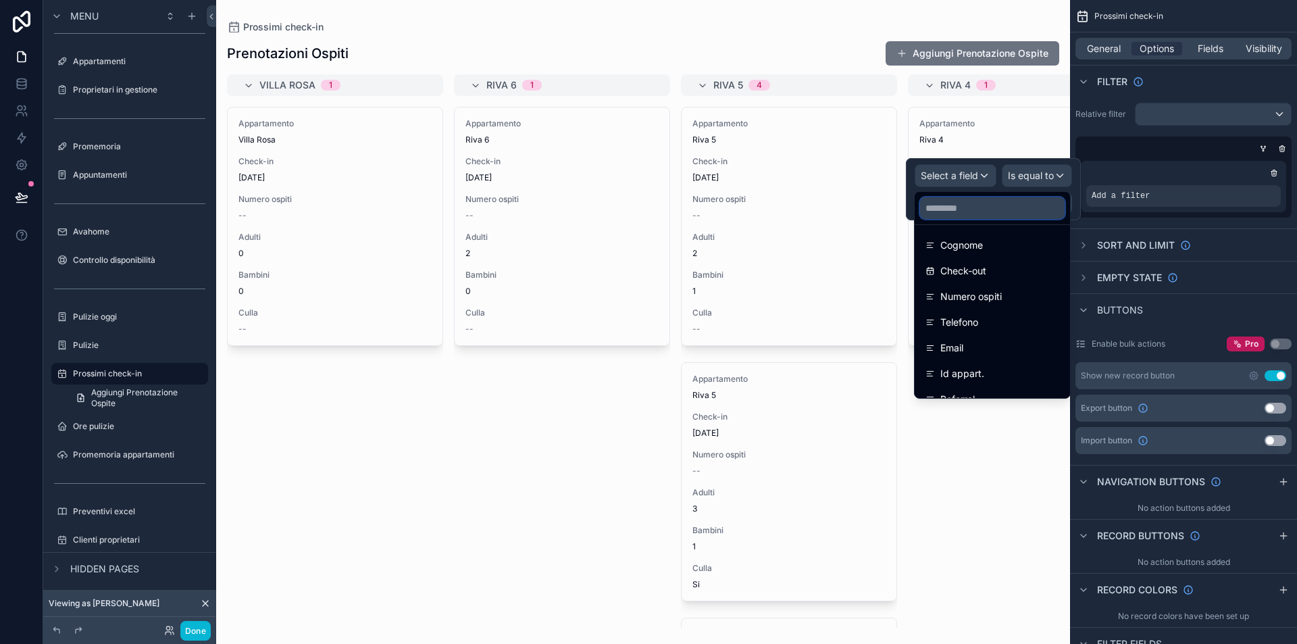
click at [983, 211] on input "text" at bounding box center [992, 208] width 145 height 22
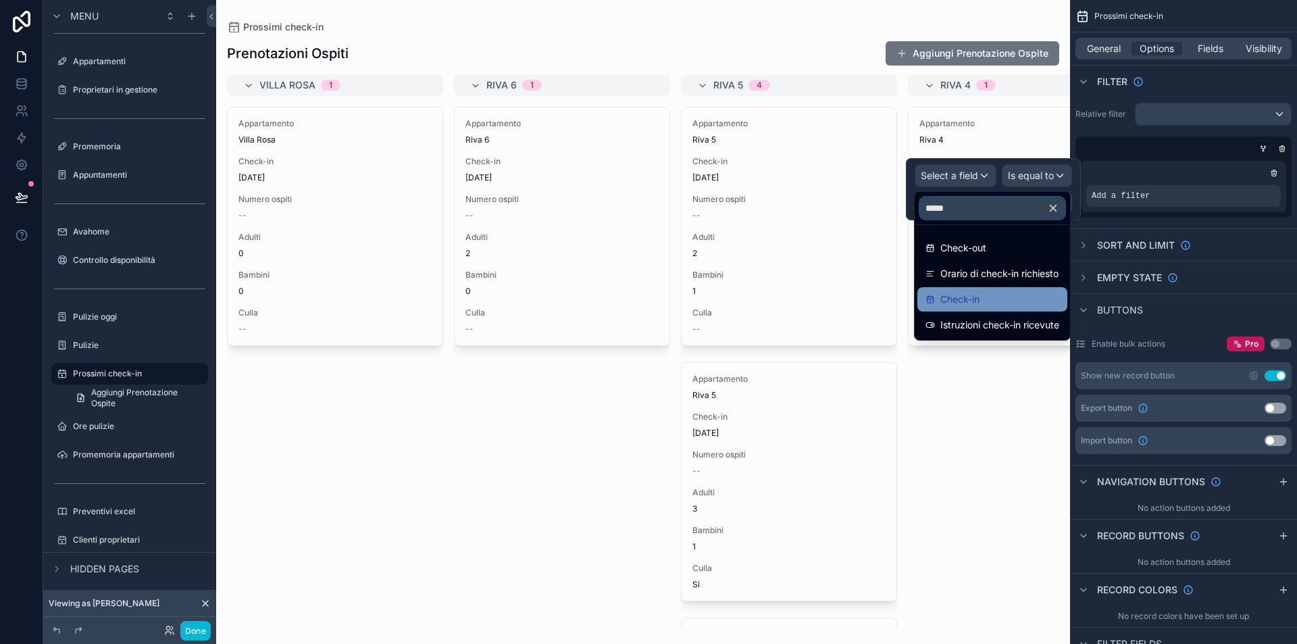
type input "*****"
click at [969, 298] on span "Check-in" at bounding box center [959, 299] width 39 height 16
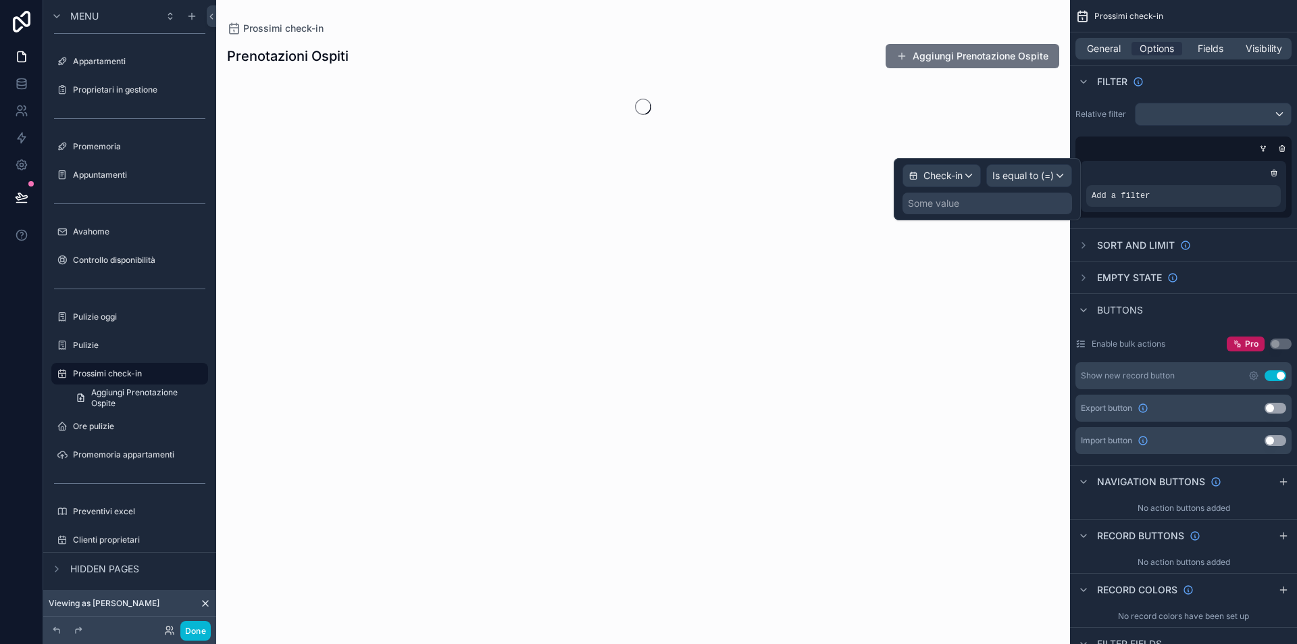
click at [1032, 170] on span "Is equal to (=)" at bounding box center [1022, 176] width 61 height 14
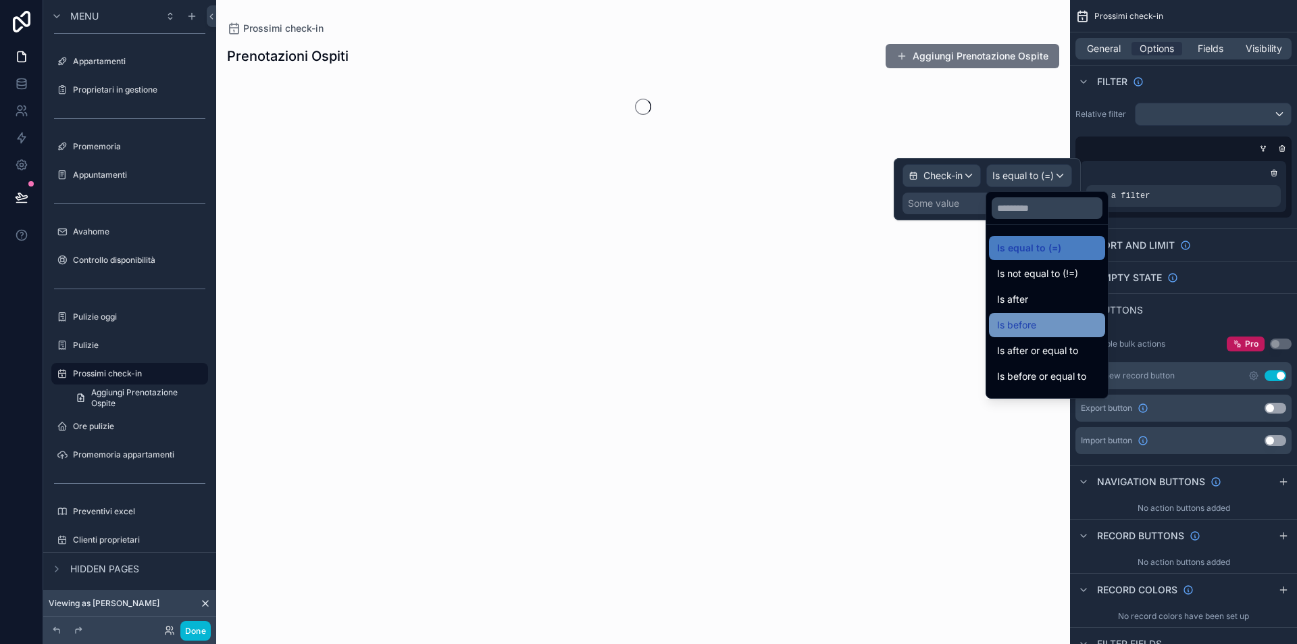
scroll to position [16, 0]
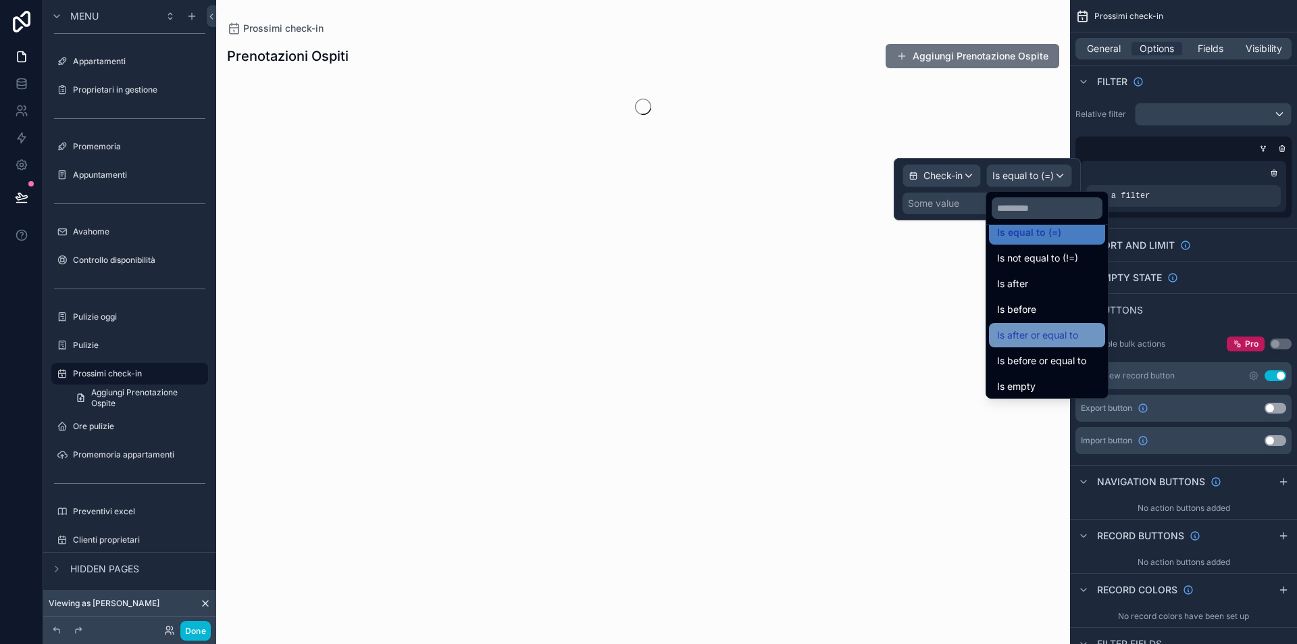
click at [1062, 343] on div "Is after or equal to" at bounding box center [1047, 335] width 116 height 24
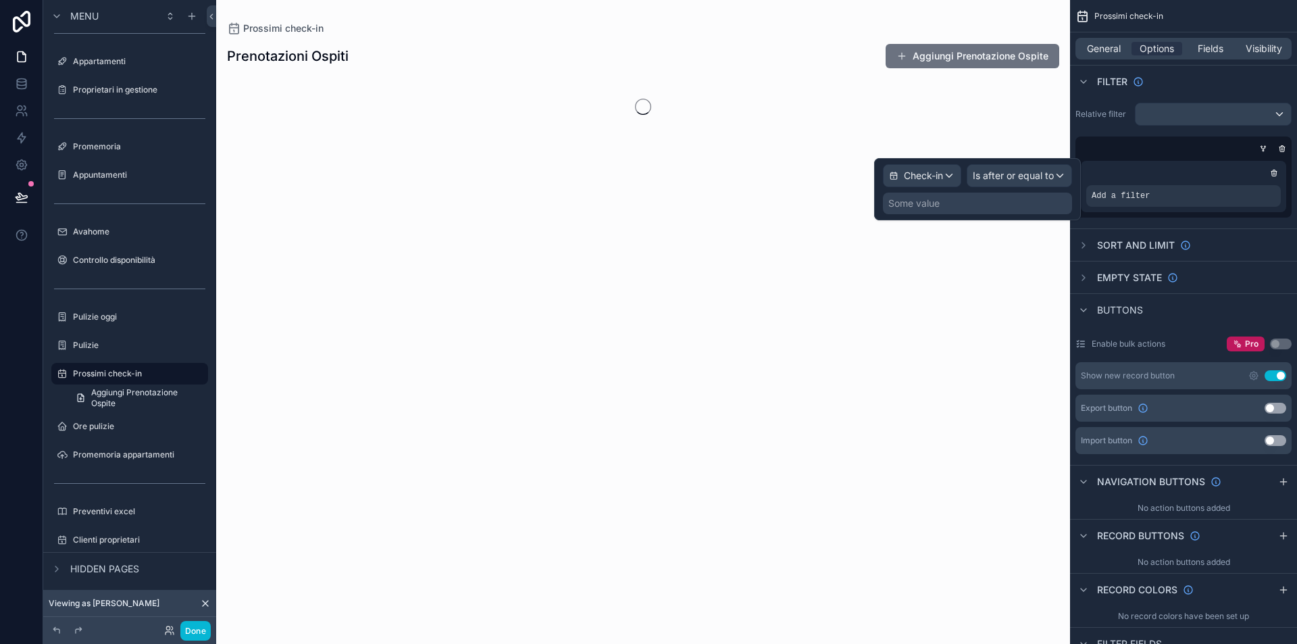
click at [948, 211] on div "Some value" at bounding box center [977, 204] width 189 height 22
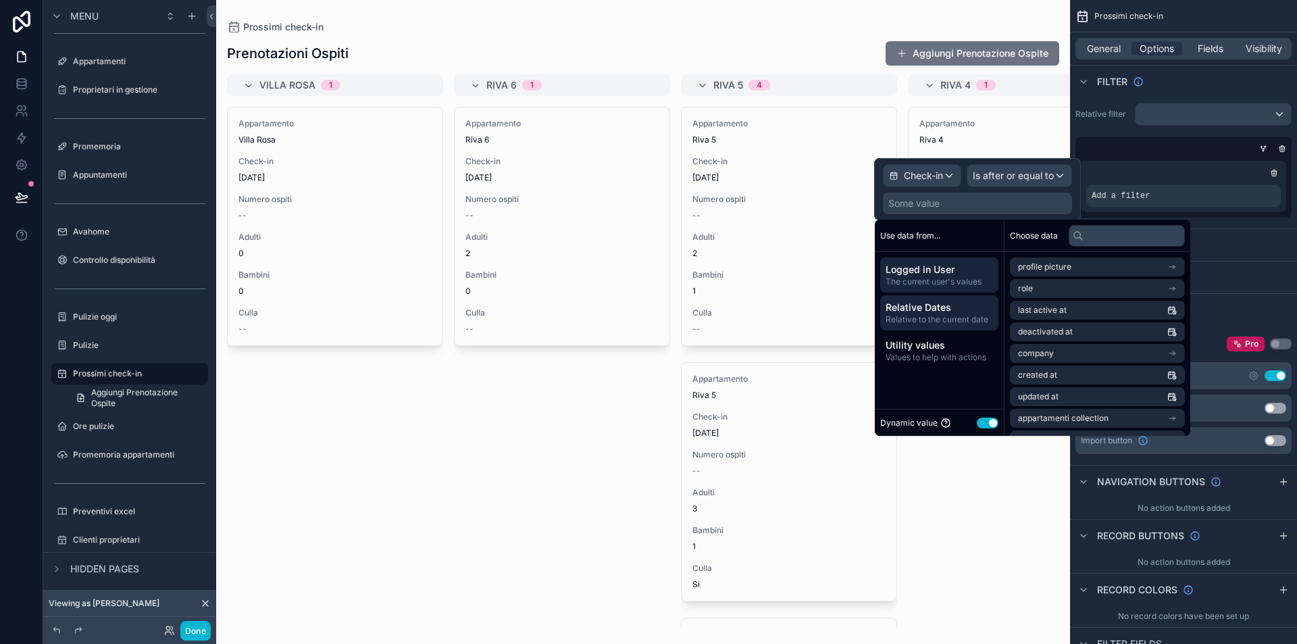
click at [942, 311] on span "Relative Dates" at bounding box center [939, 308] width 107 height 14
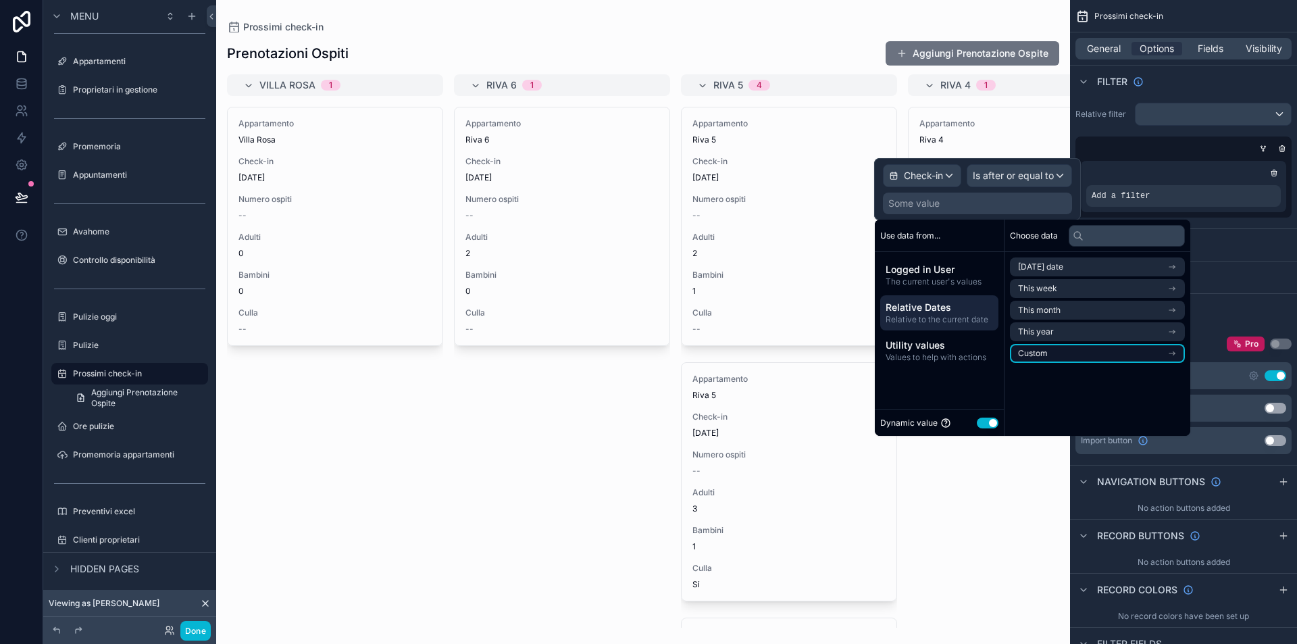
click at [1055, 353] on li "Custom" at bounding box center [1097, 353] width 175 height 19
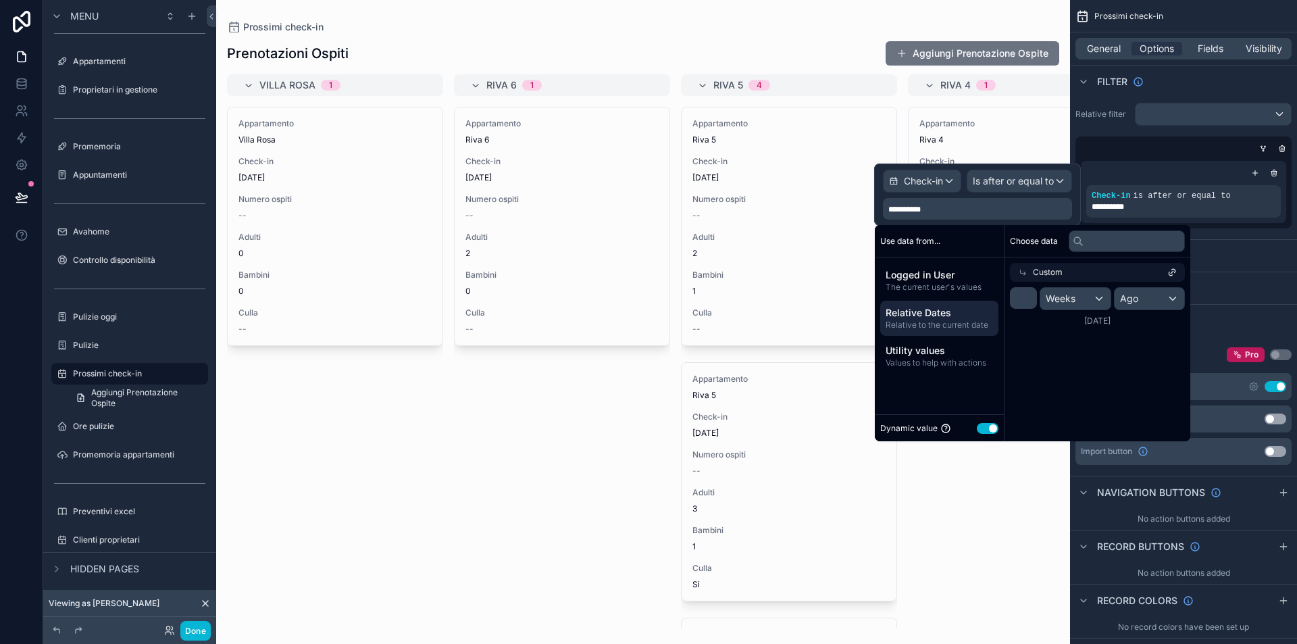
click at [1134, 297] on span "Ago" at bounding box center [1129, 299] width 18 height 14
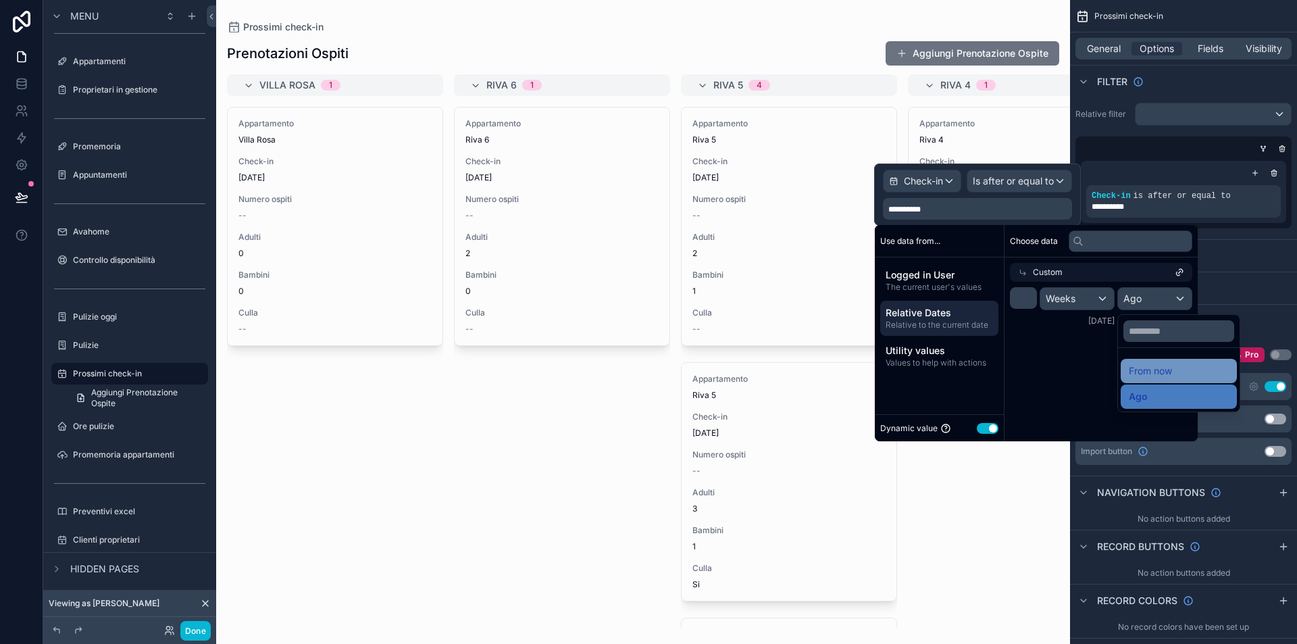
click at [1155, 364] on span "From now" at bounding box center [1150, 371] width 43 height 16
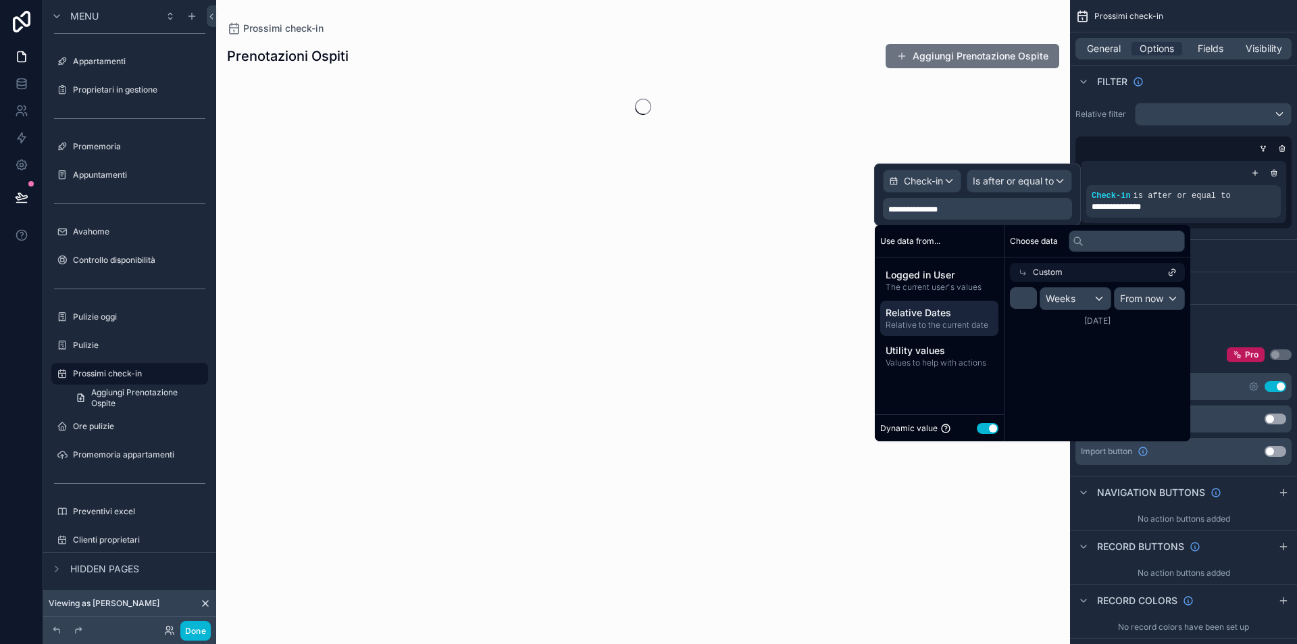
click at [1084, 303] on div "Weeks" at bounding box center [1075, 299] width 70 height 22
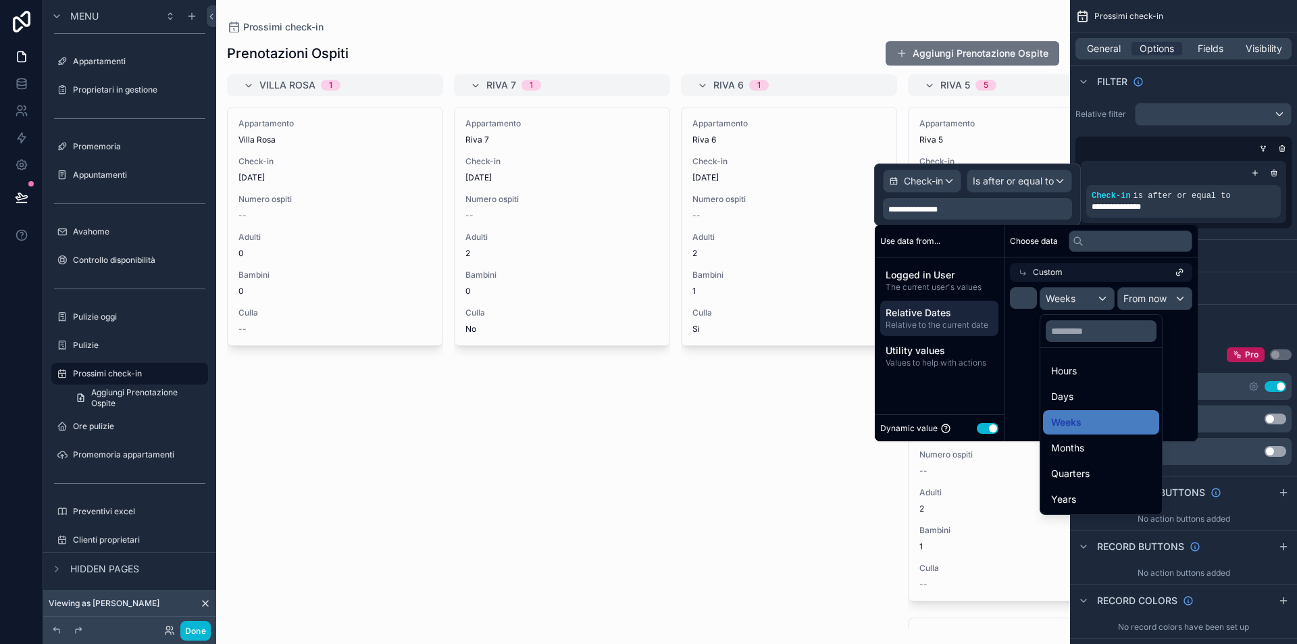
click at [1030, 318] on div "scrollable content" at bounding box center [1036, 333] width 323 height 216
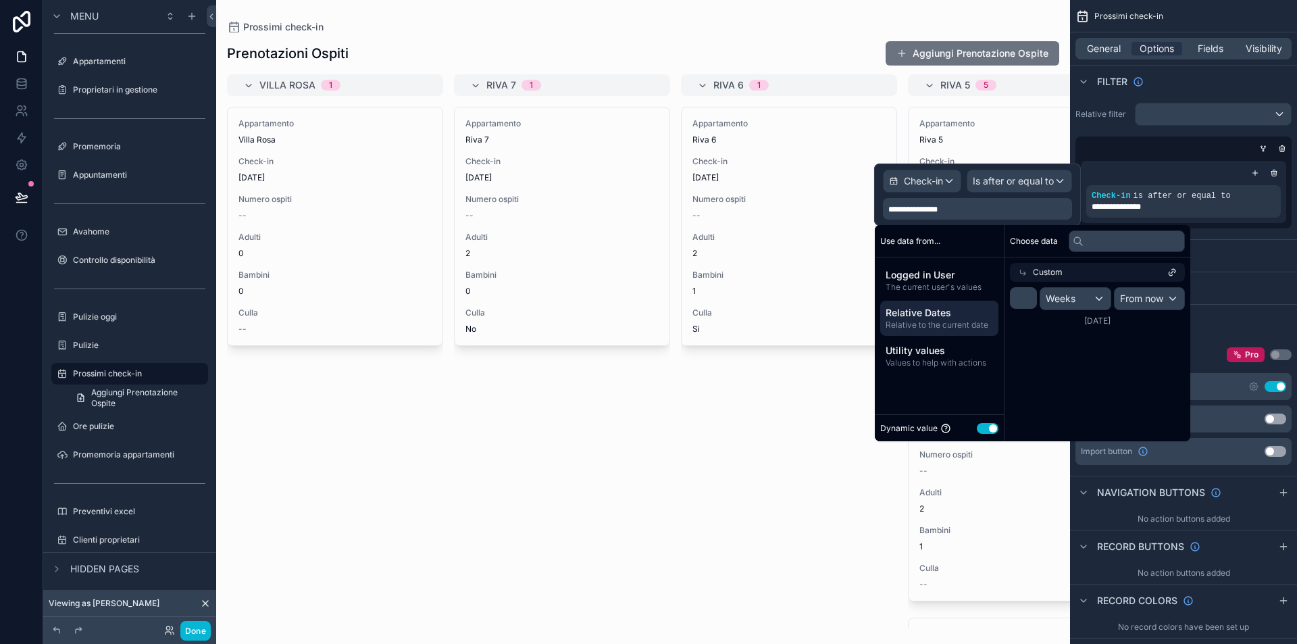
click at [737, 526] on div at bounding box center [643, 322] width 854 height 644
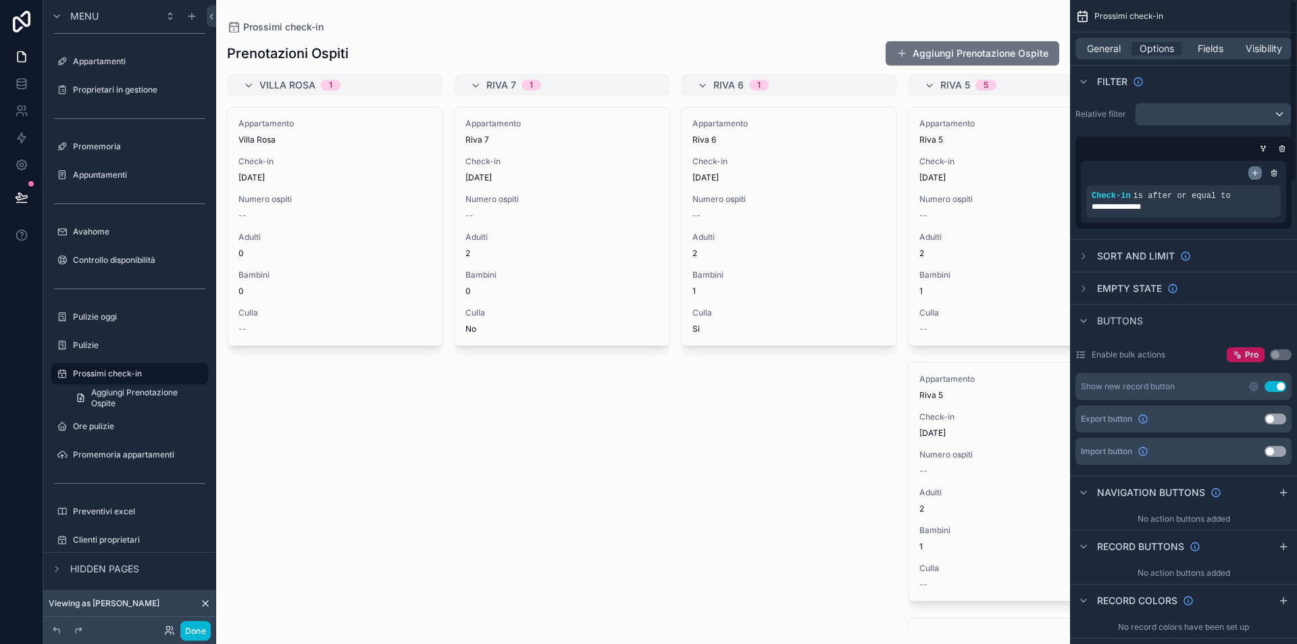
click at [1255, 172] on icon "scrollable content" at bounding box center [1255, 173] width 0 height 5
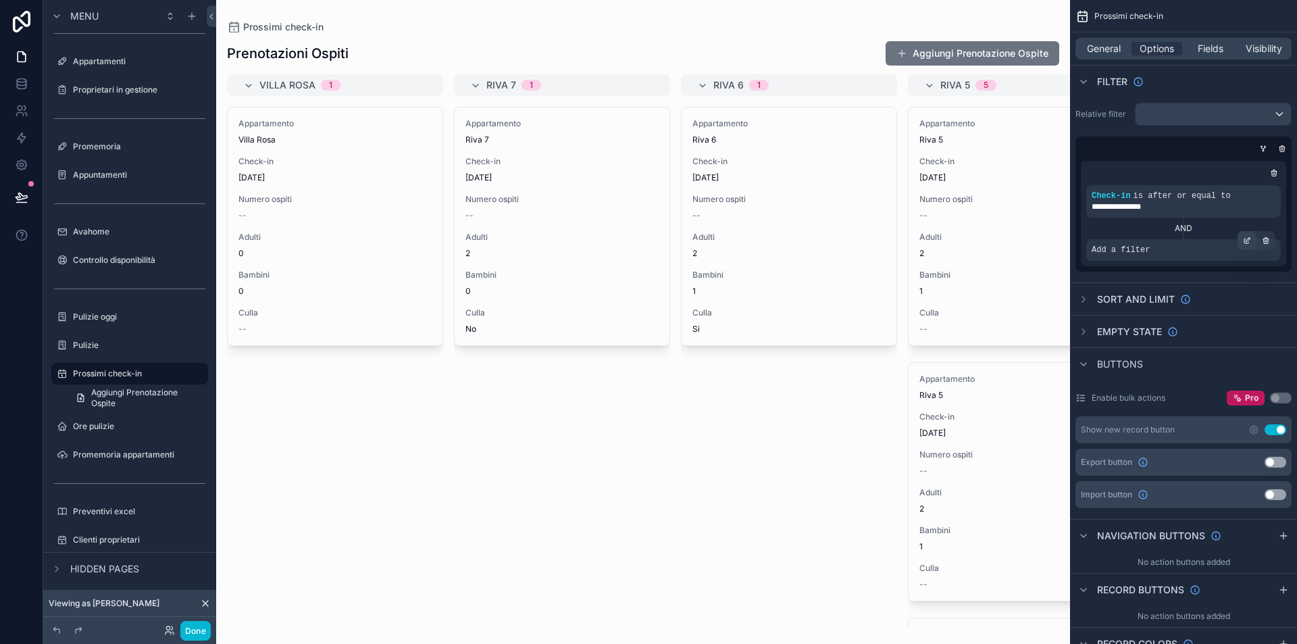
click at [1246, 238] on icon "scrollable content" at bounding box center [1247, 240] width 8 height 8
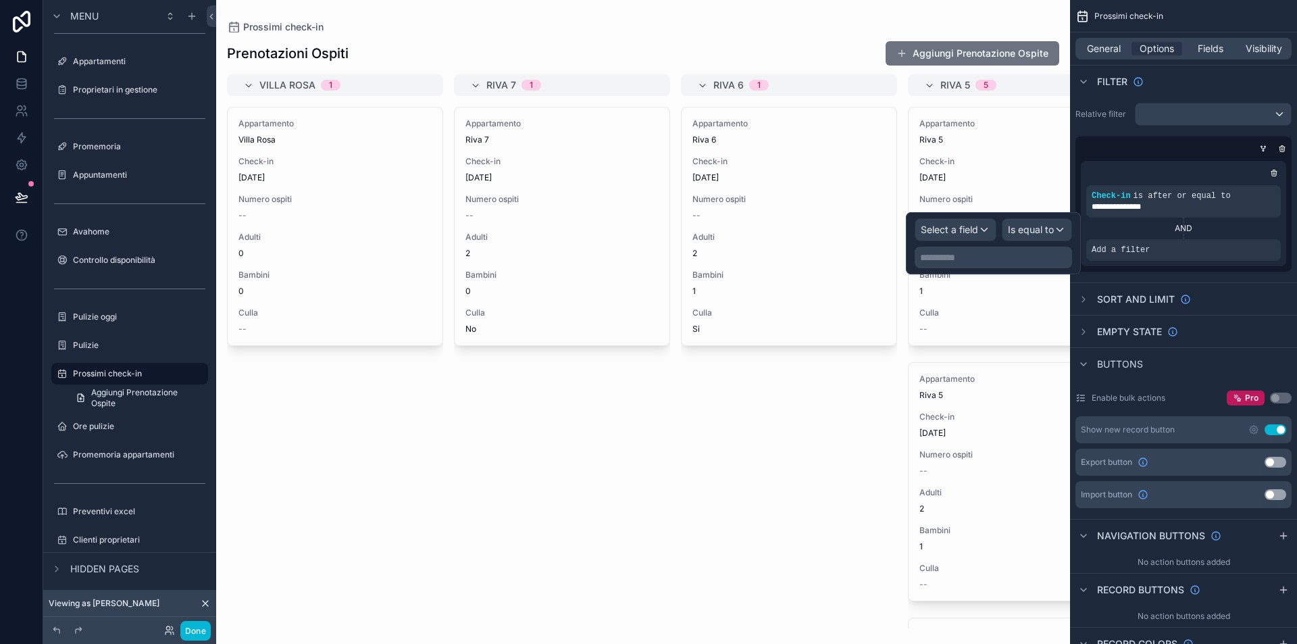
click at [971, 233] on span "Select a field" at bounding box center [949, 229] width 57 height 11
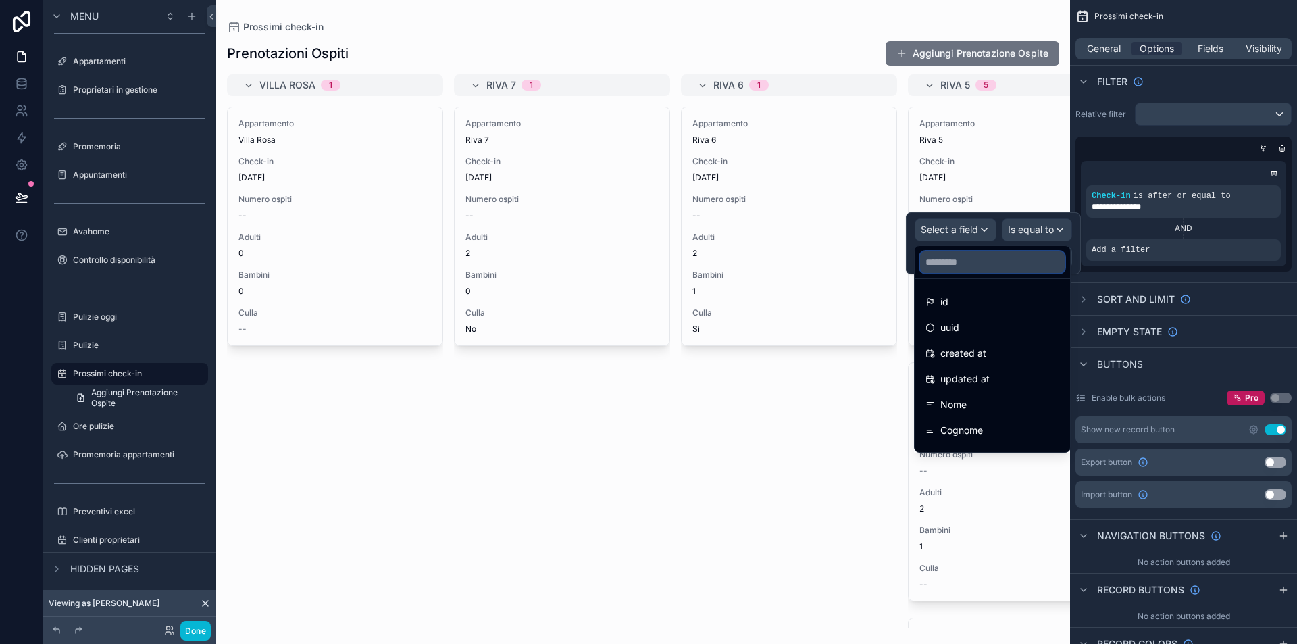
click at [991, 254] on input "text" at bounding box center [992, 262] width 145 height 22
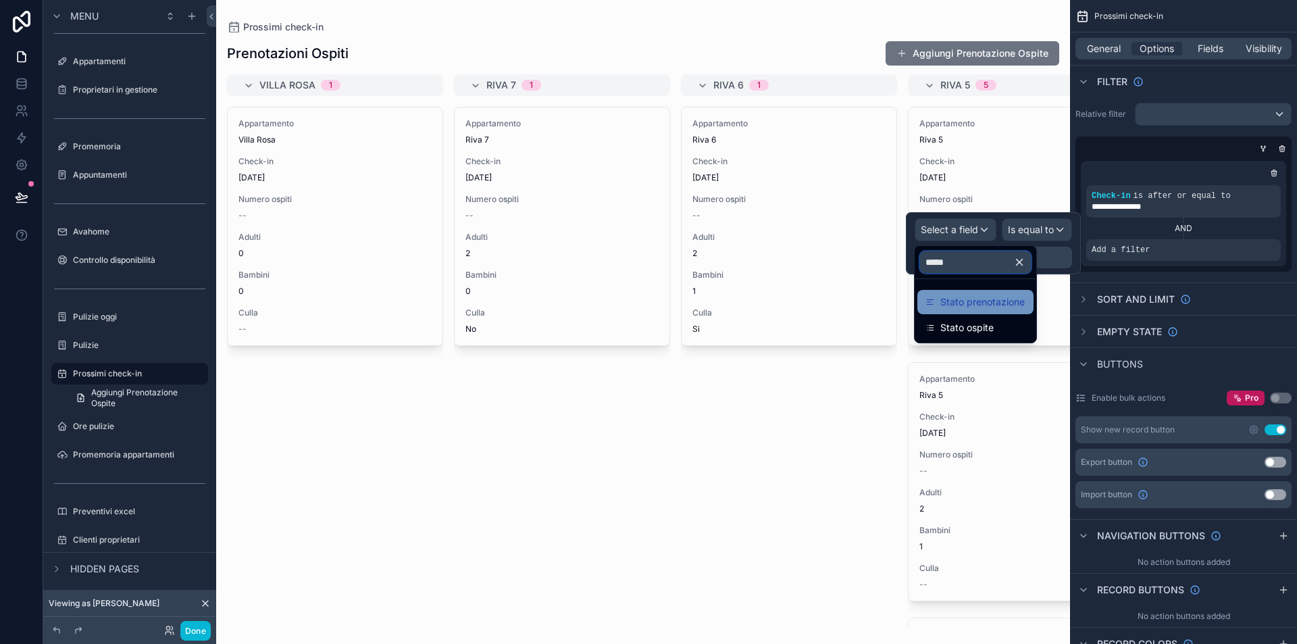
type input "*****"
click at [986, 297] on span "Stato prenotazione" at bounding box center [982, 302] width 84 height 16
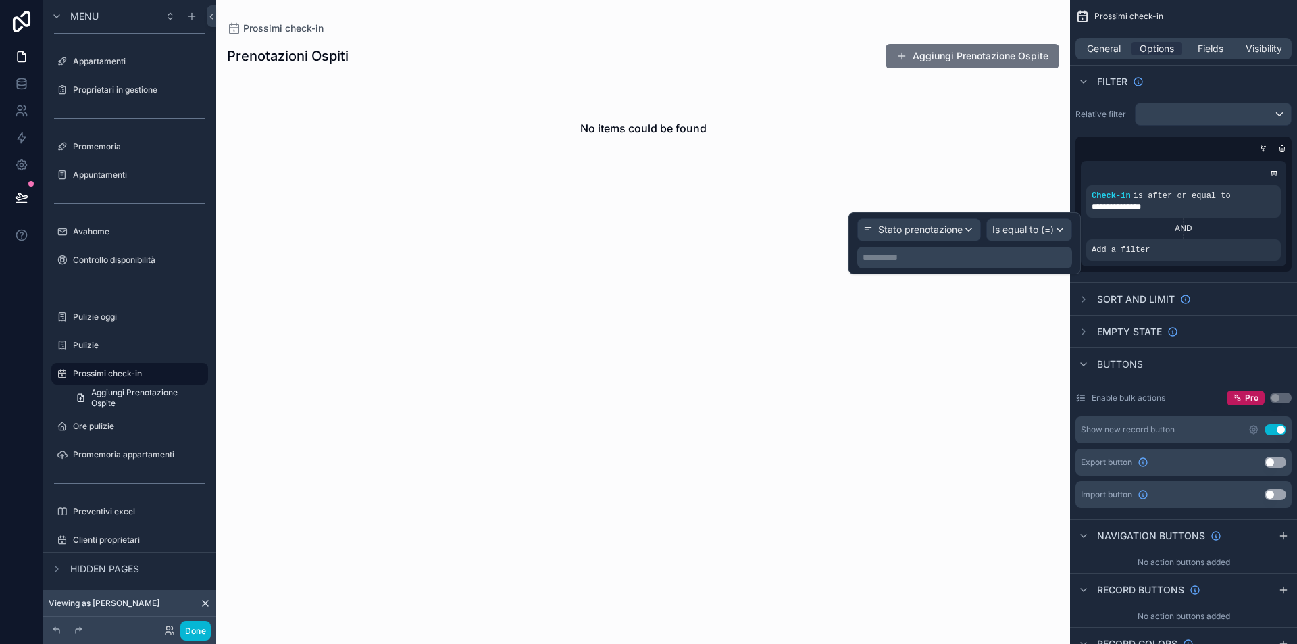
click at [1027, 231] on span "Is equal to (=)" at bounding box center [1022, 230] width 61 height 14
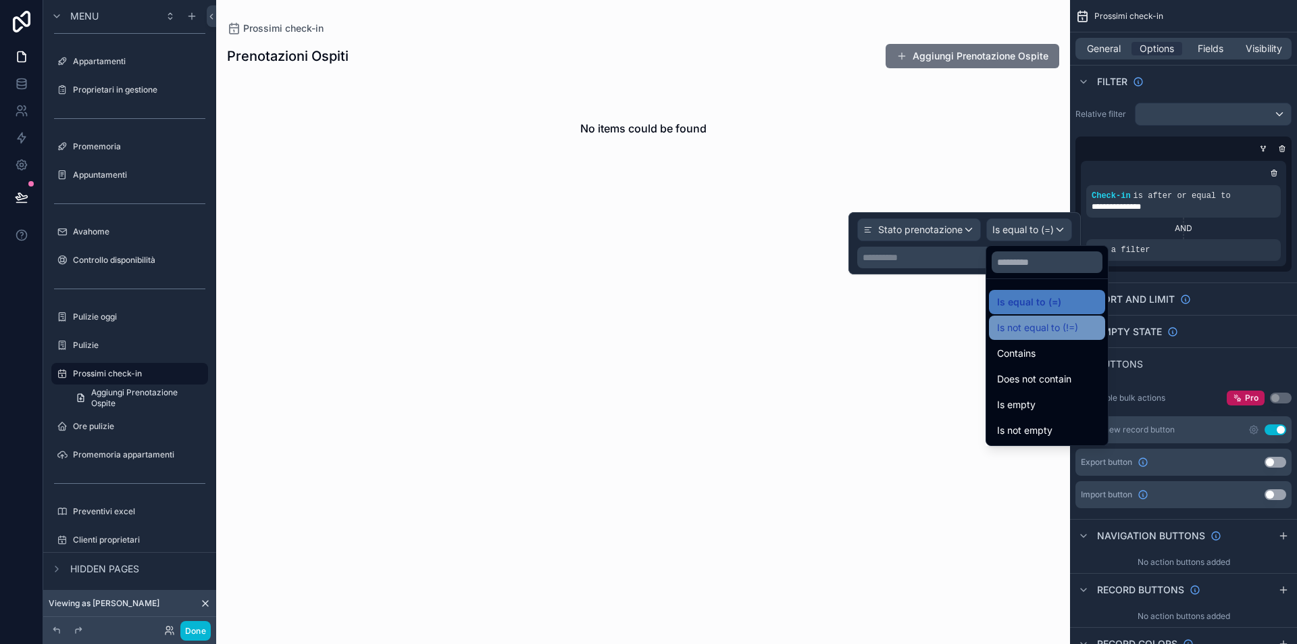
click at [1035, 325] on span "Is not equal to (!=)" at bounding box center [1037, 328] width 81 height 16
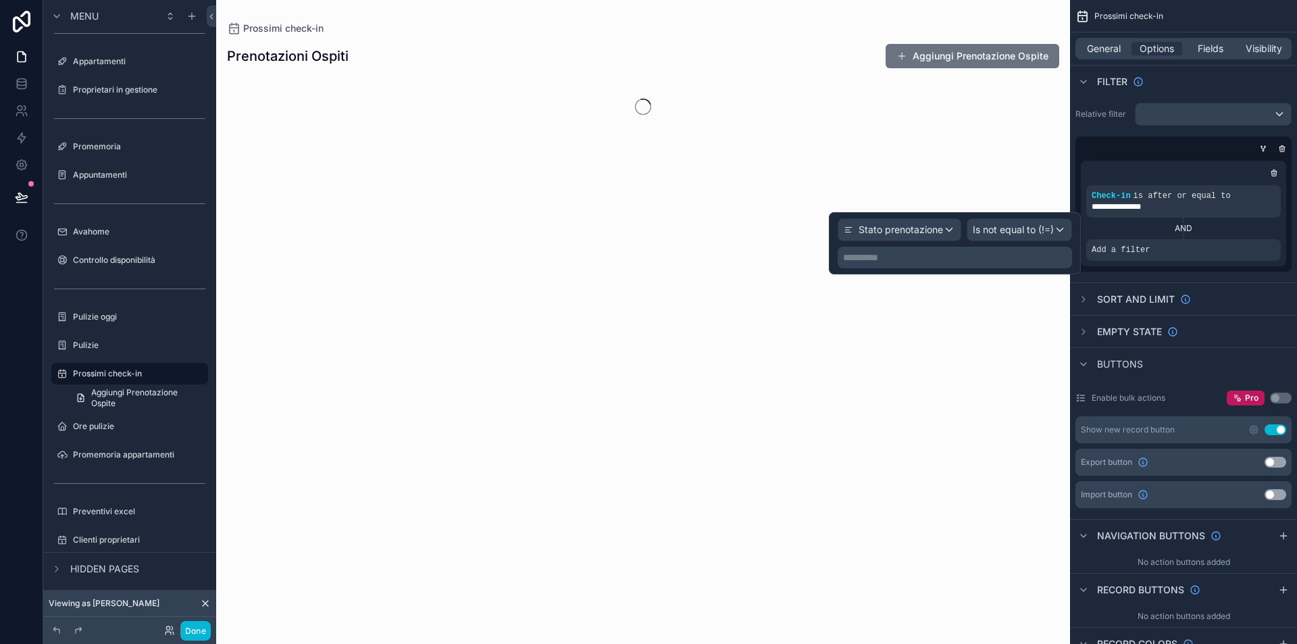
click at [972, 254] on p "**********" at bounding box center [956, 258] width 226 height 14
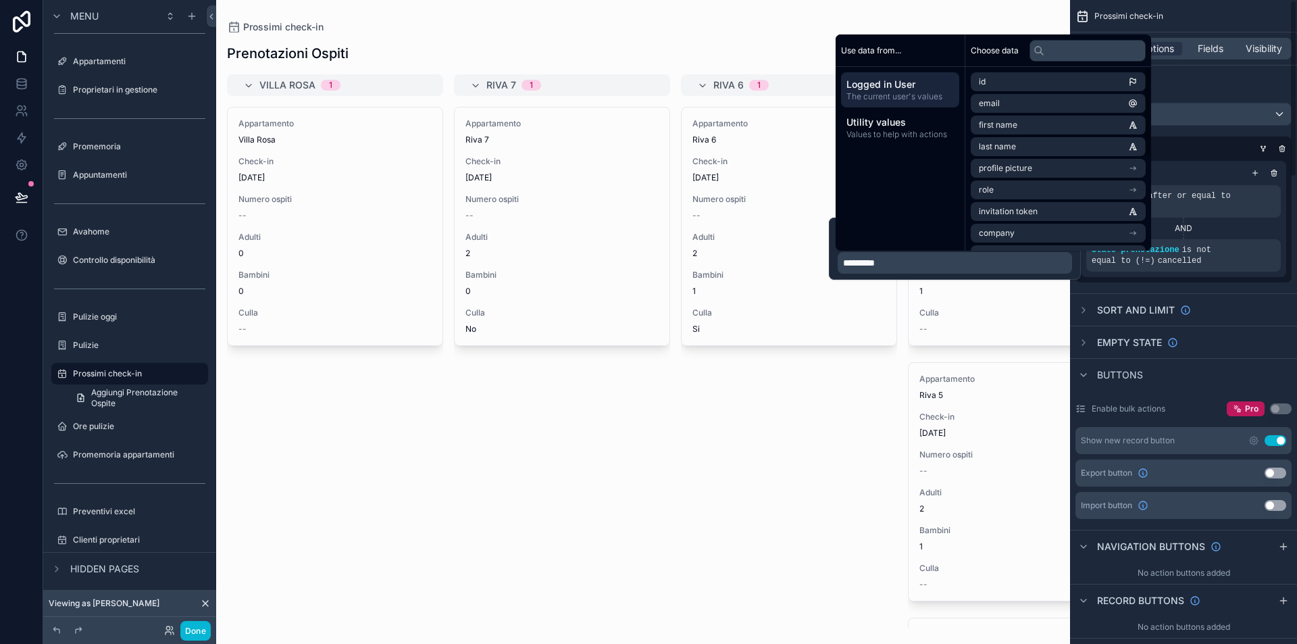
click at [1208, 234] on div "AND" at bounding box center [1183, 229] width 195 height 22
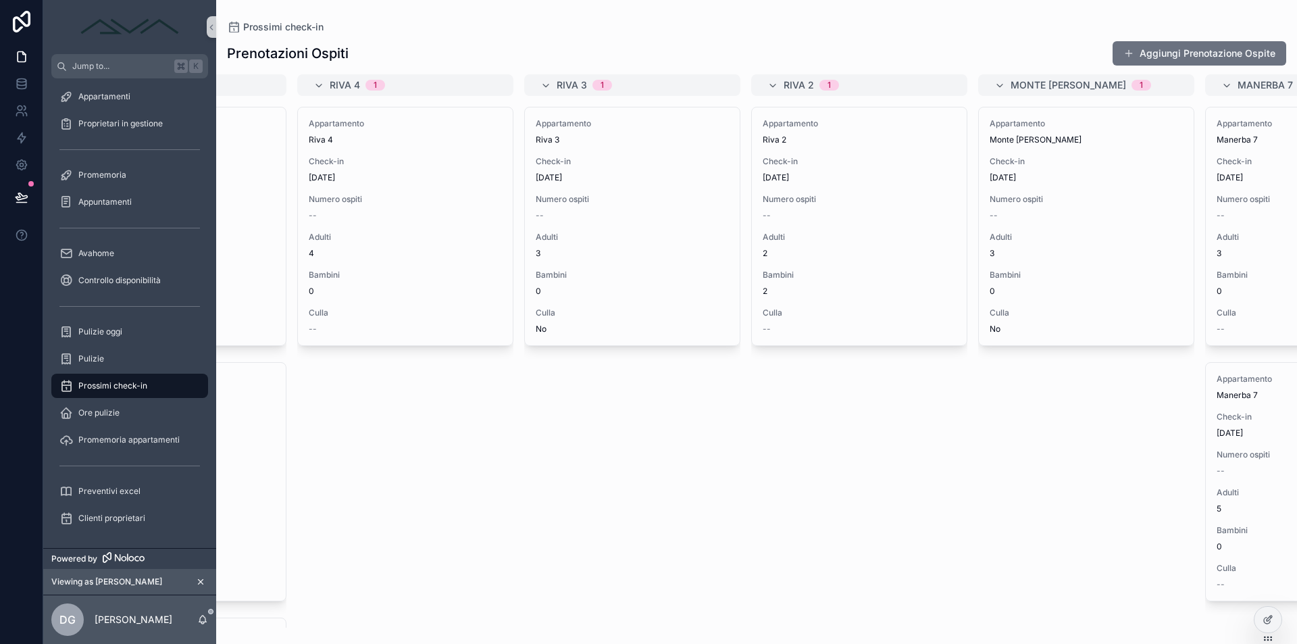
scroll to position [0, 0]
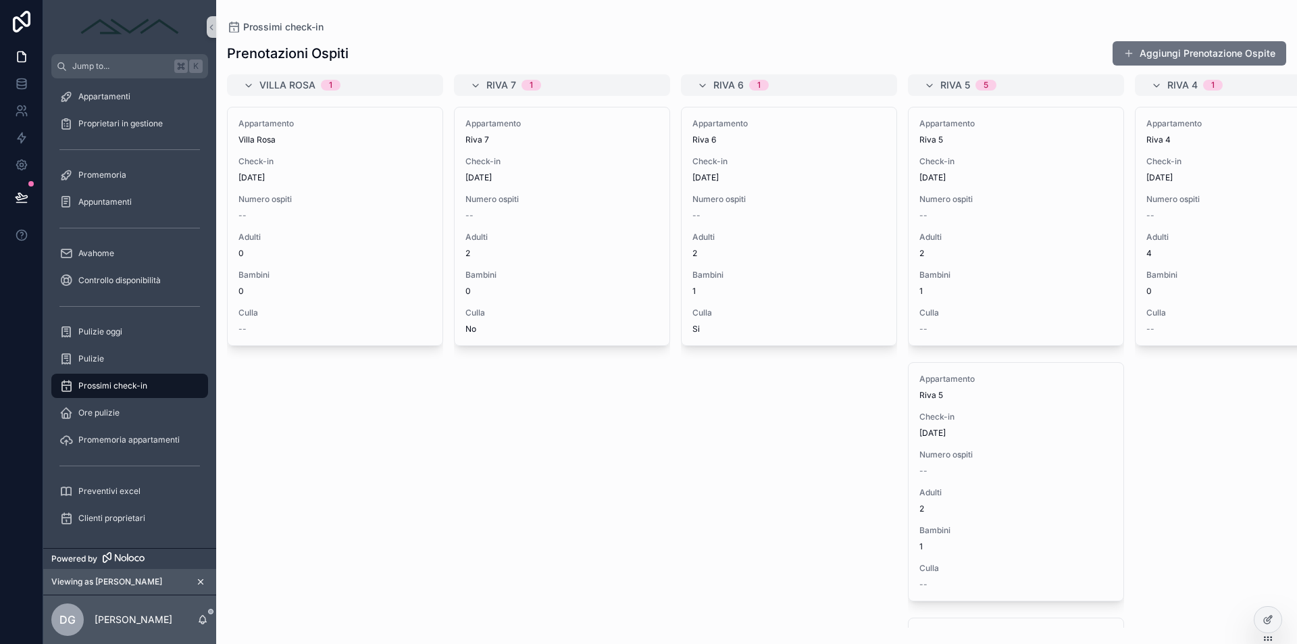
click at [136, 388] on span "Prossimi check-in" at bounding box center [112, 385] width 69 height 11
click at [129, 363] on div "Pulizie" at bounding box center [129, 359] width 141 height 22
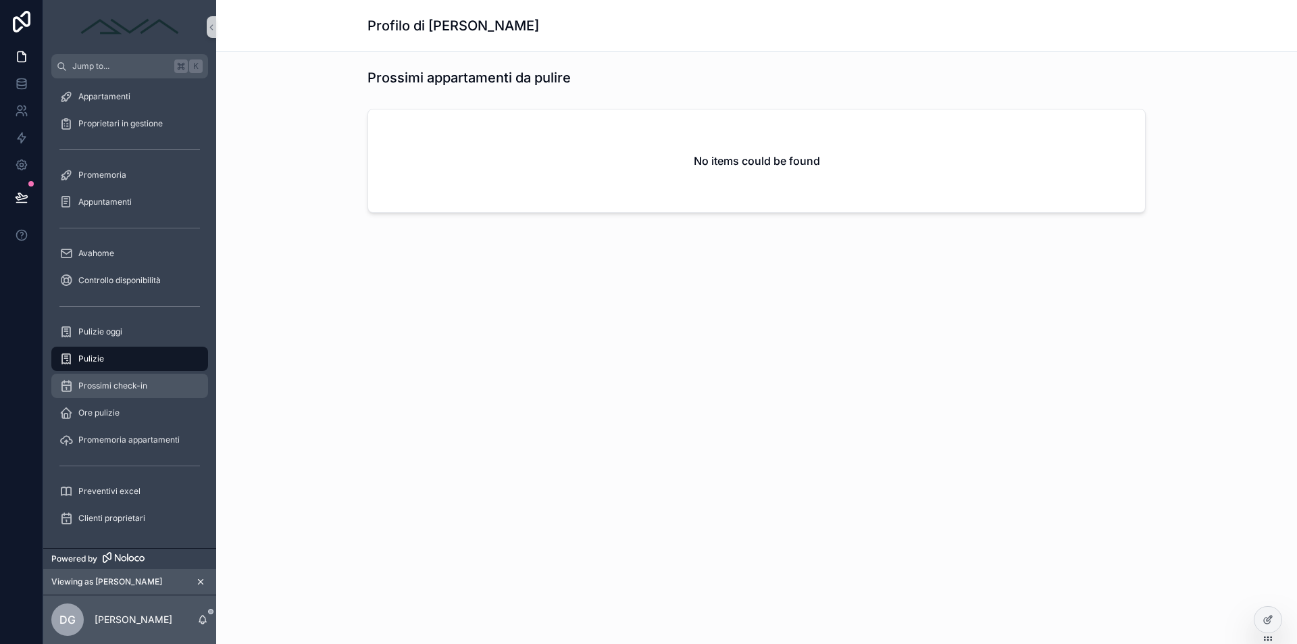
click at [129, 384] on span "Prossimi check-in" at bounding box center [112, 385] width 69 height 11
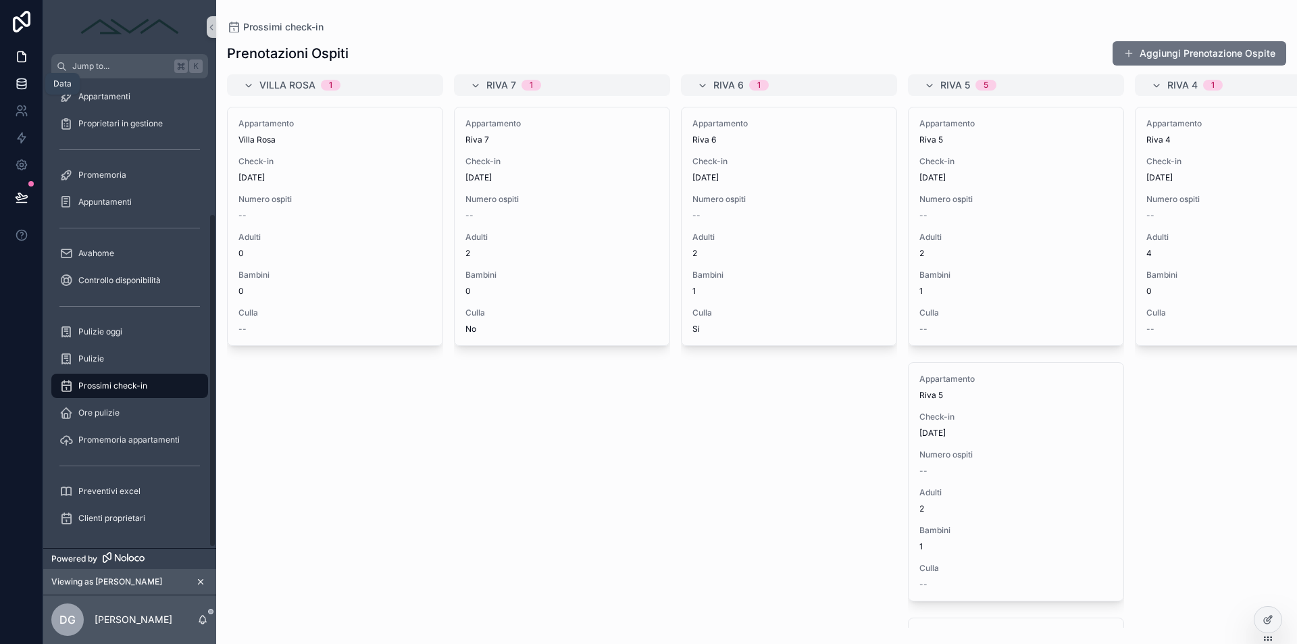
click at [23, 77] on icon at bounding box center [22, 84] width 14 height 14
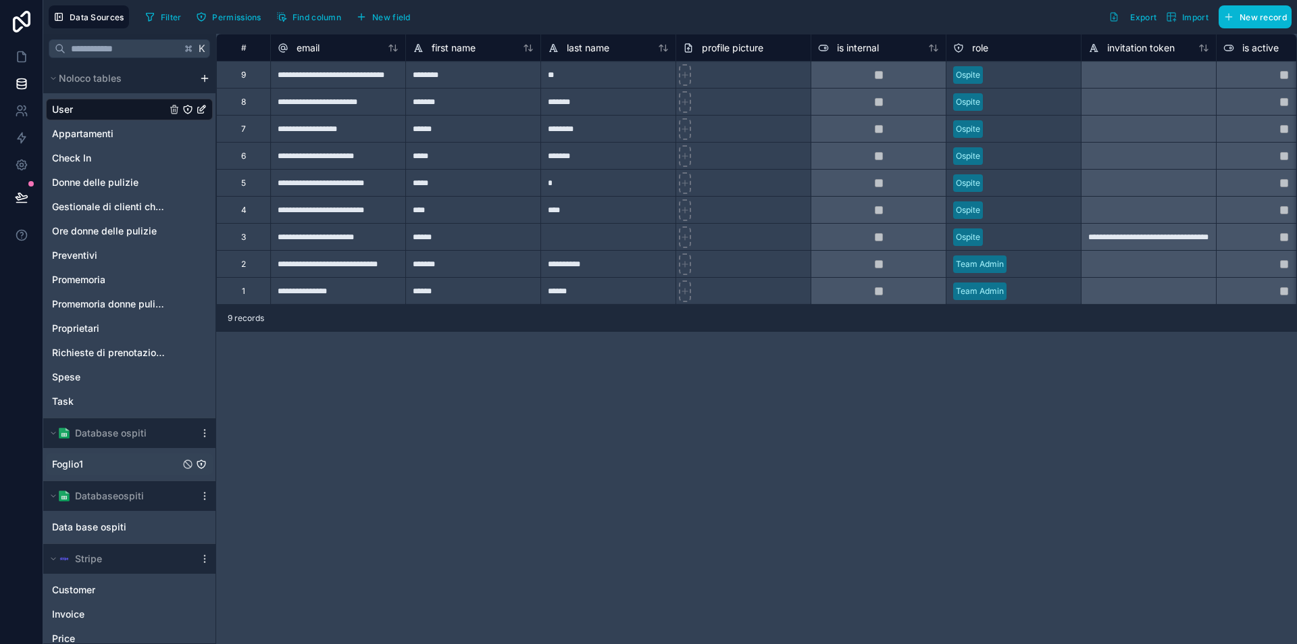
click at [107, 463] on link "Foglio1" at bounding box center [116, 464] width 128 height 14
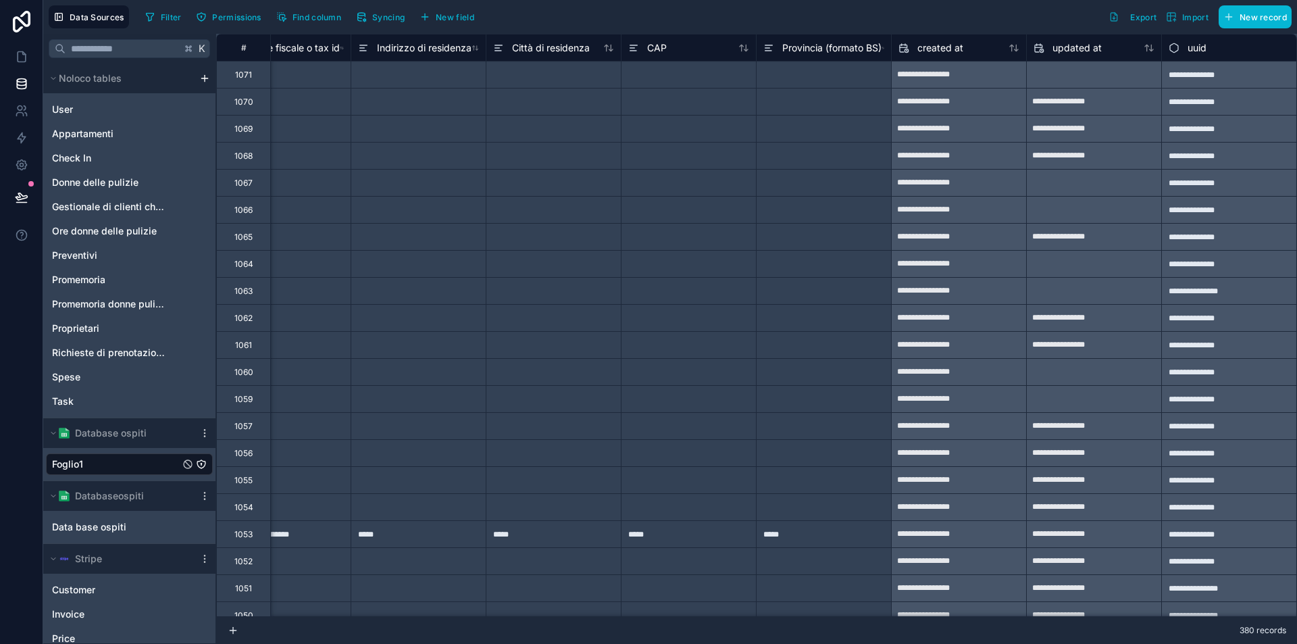
scroll to position [0, 4648]
click at [444, 18] on span "New field" at bounding box center [455, 17] width 39 height 10
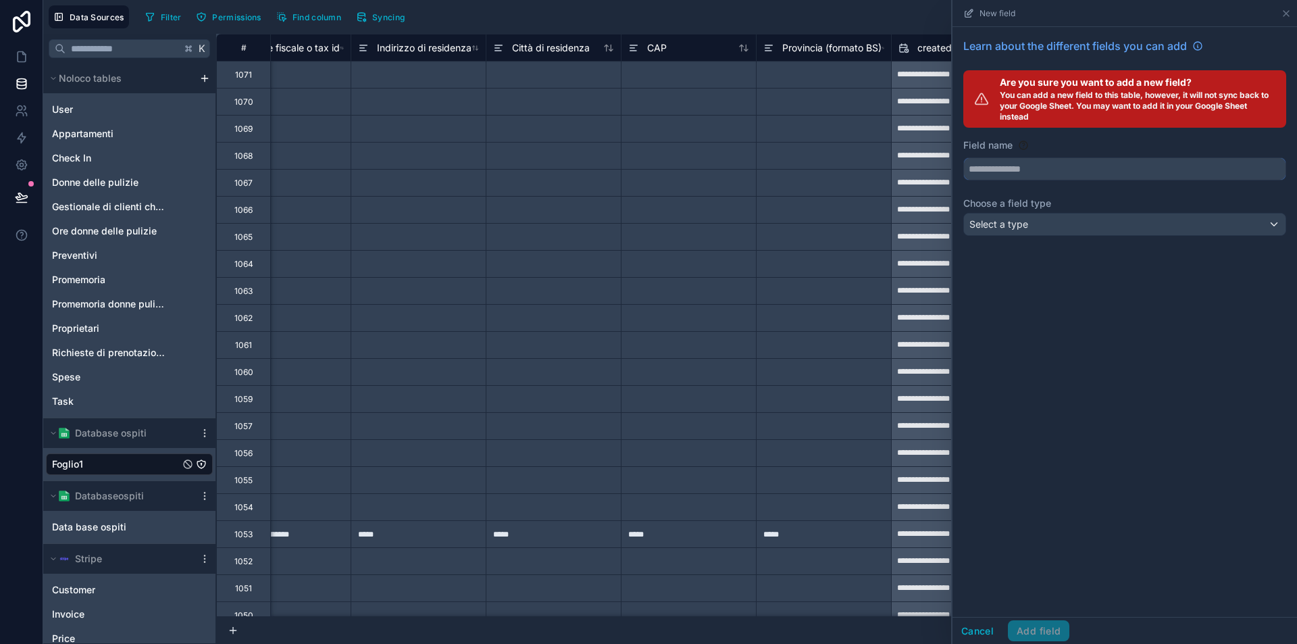
click at [1043, 171] on input "text" at bounding box center [1125, 169] width 322 height 22
click at [1125, 169] on button "**********" at bounding box center [1124, 168] width 323 height 23
type input "**********"
click at [1027, 231] on div "Select a type" at bounding box center [1125, 224] width 322 height 22
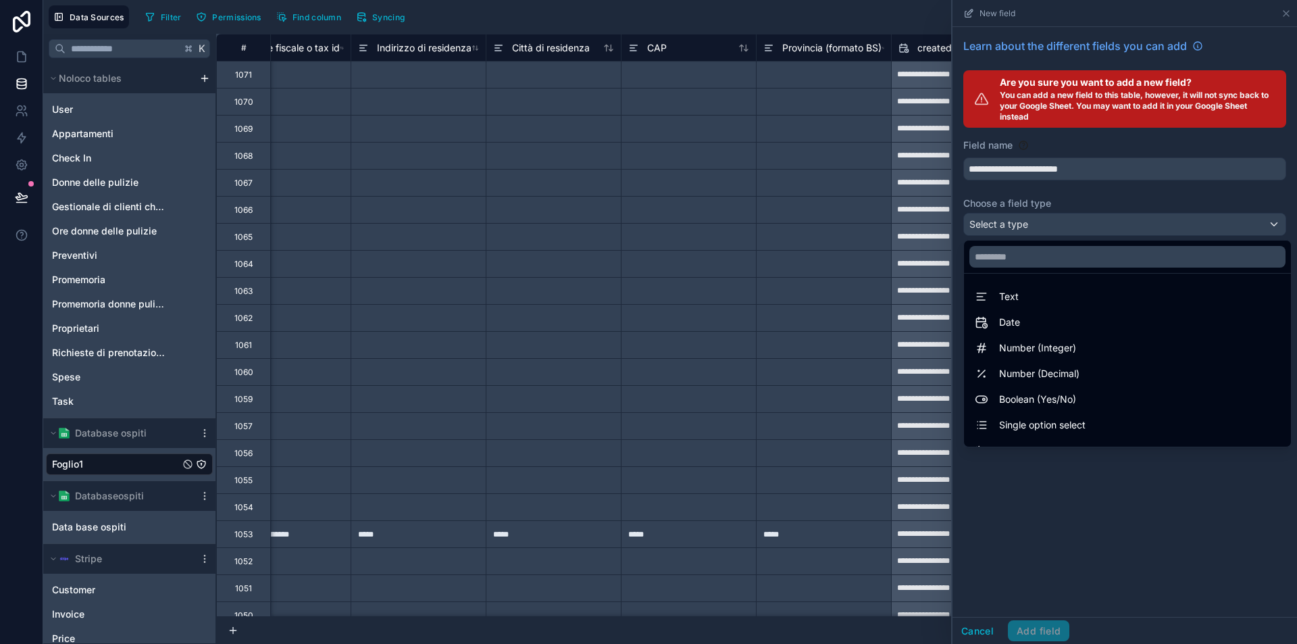
scroll to position [350, 0]
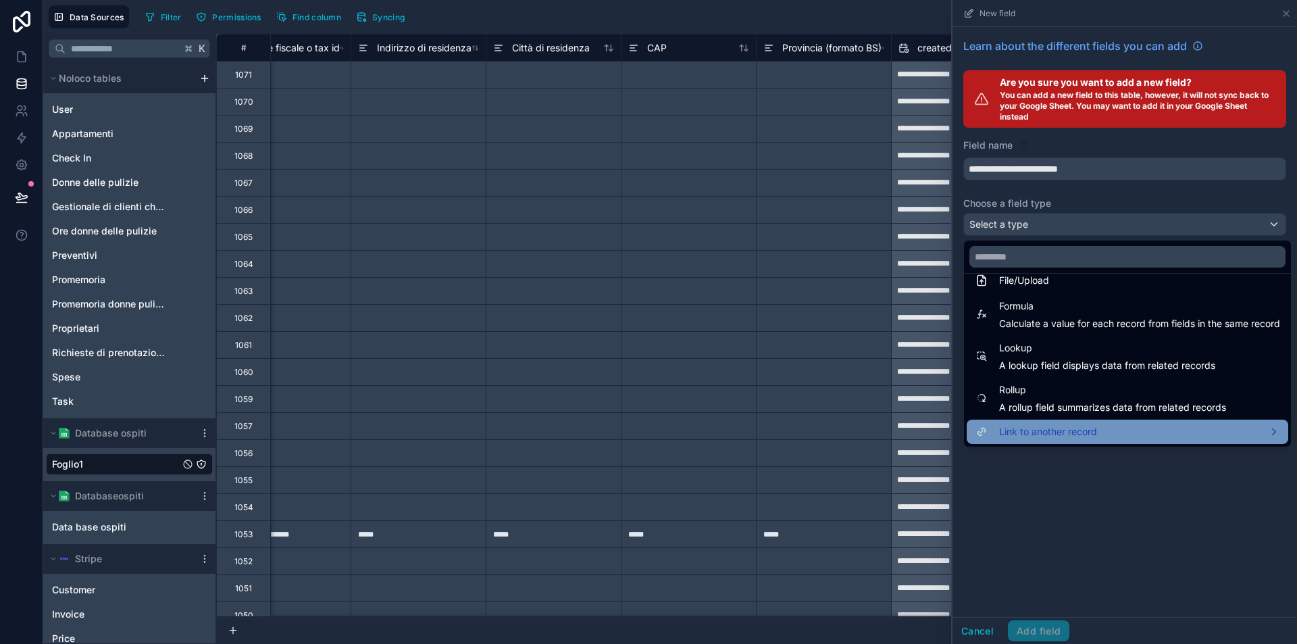
click at [1042, 435] on span "Link to another record" at bounding box center [1048, 432] width 98 height 16
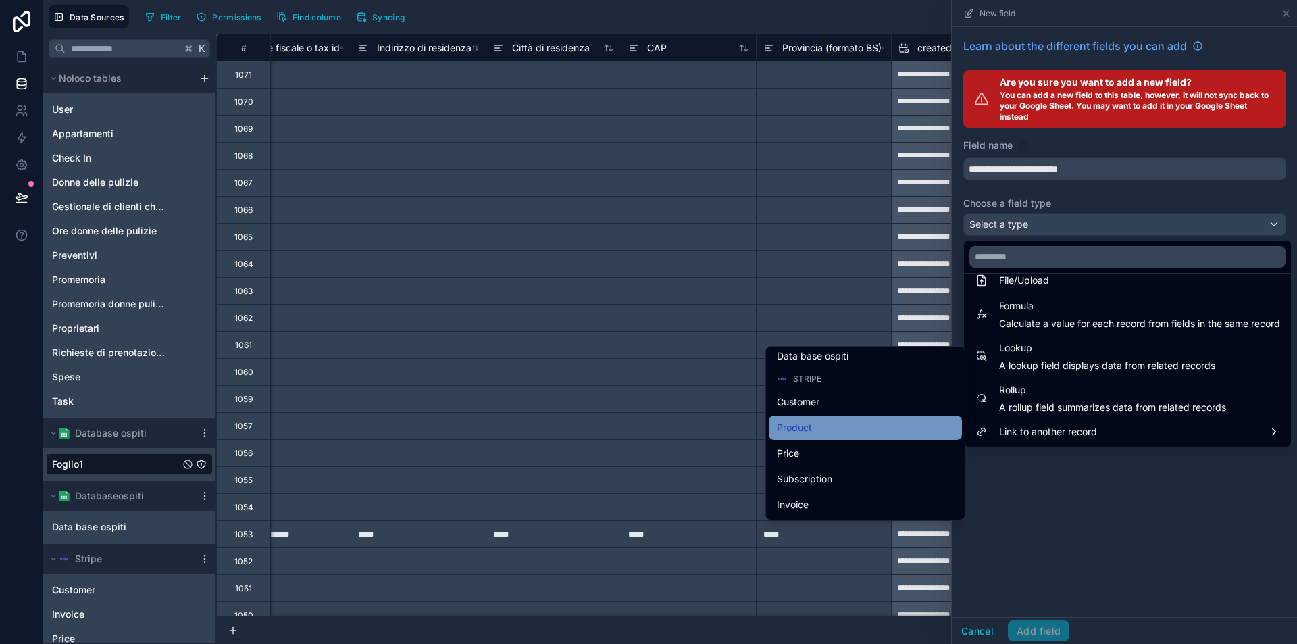
scroll to position [0, 0]
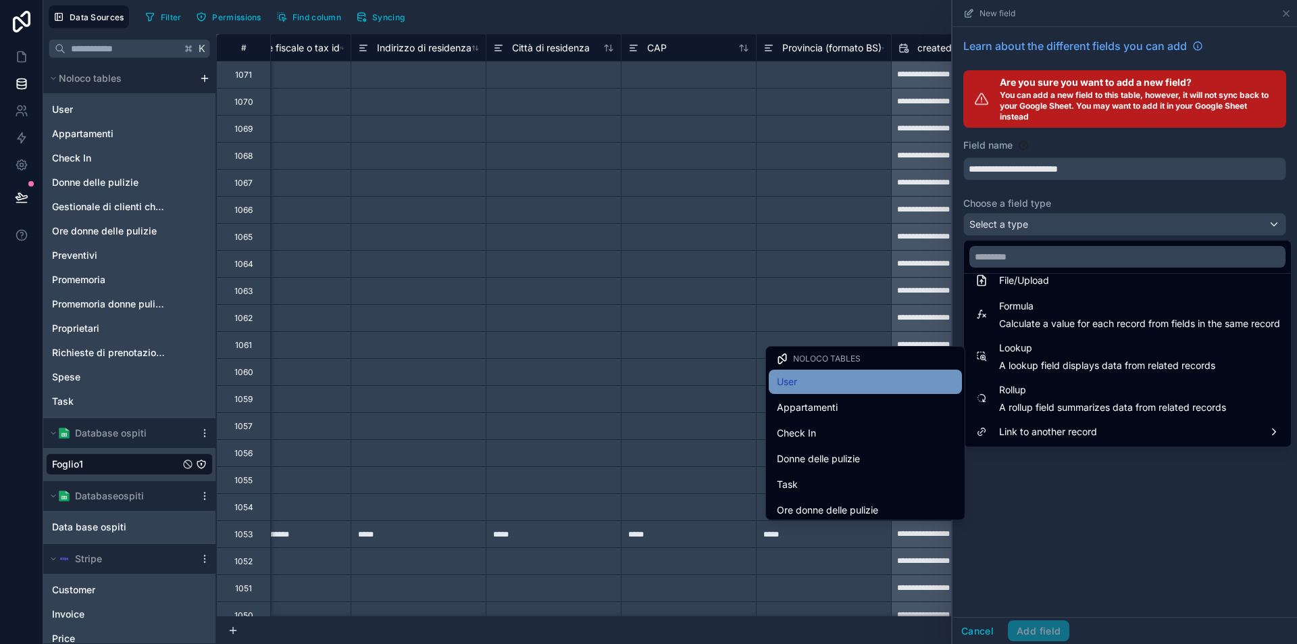
click at [843, 387] on div "User" at bounding box center [865, 382] width 177 height 16
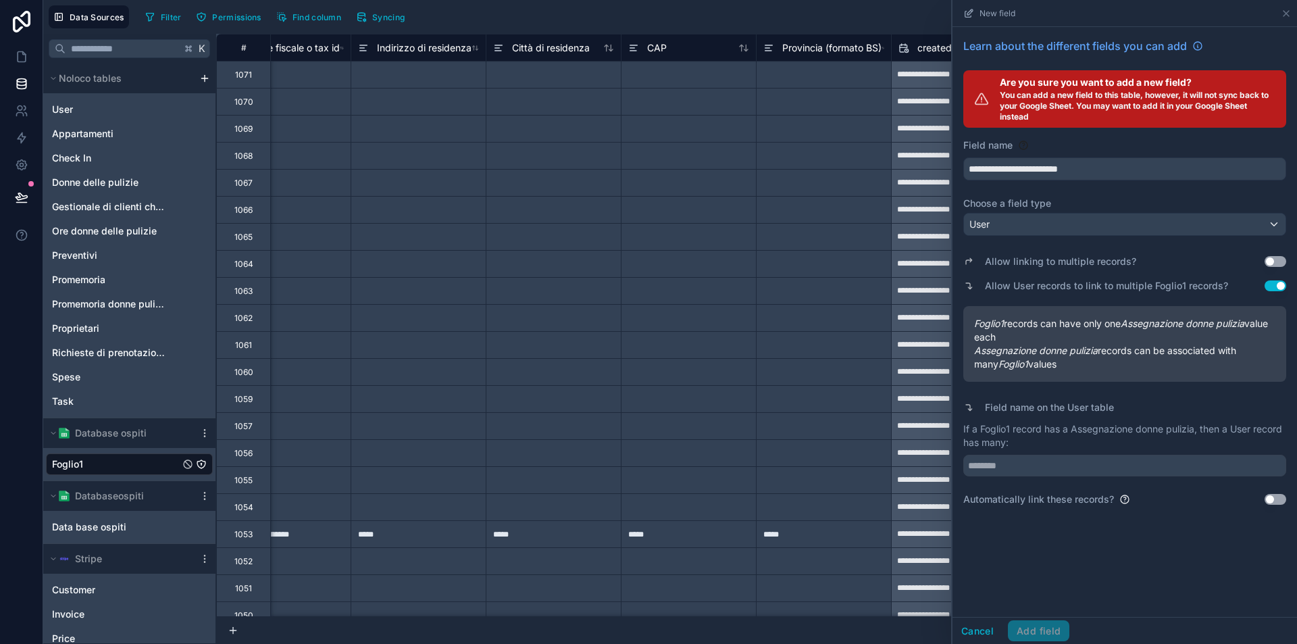
click at [1275, 258] on button "Use setting" at bounding box center [1276, 261] width 22 height 11
click at [1033, 468] on input "text" at bounding box center [1124, 466] width 323 height 22
type input "*"
type input "**********"
click at [1023, 632] on button "Add field" at bounding box center [1038, 631] width 61 height 22
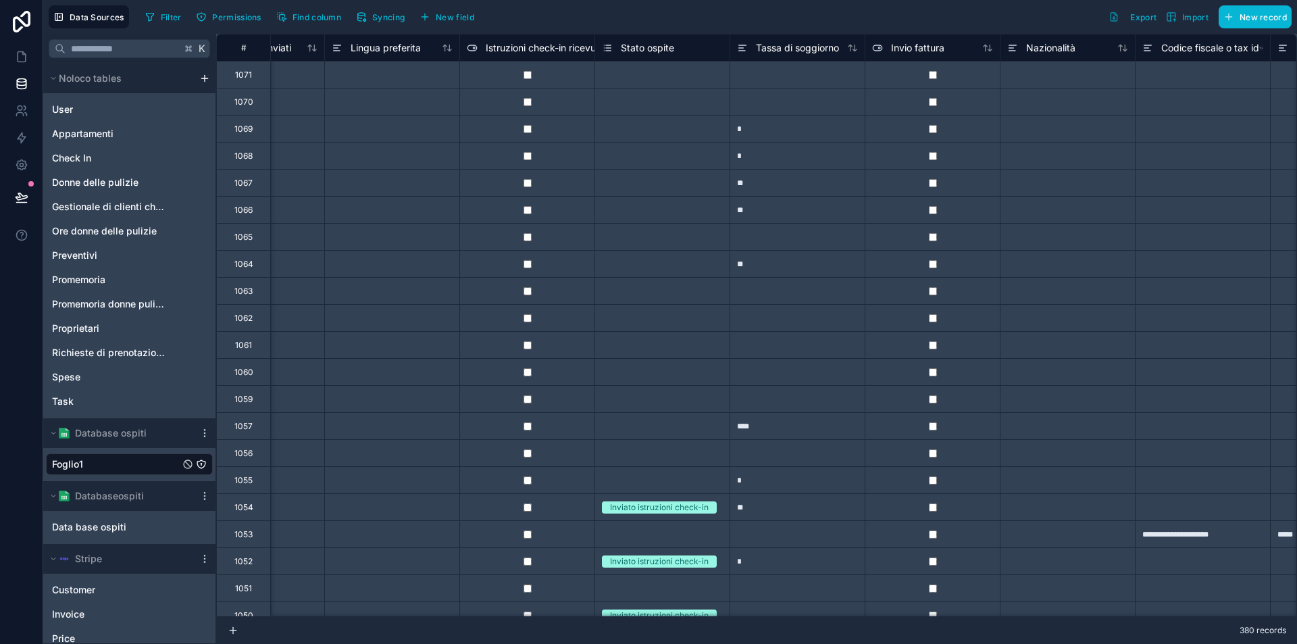
scroll to position [0, 4784]
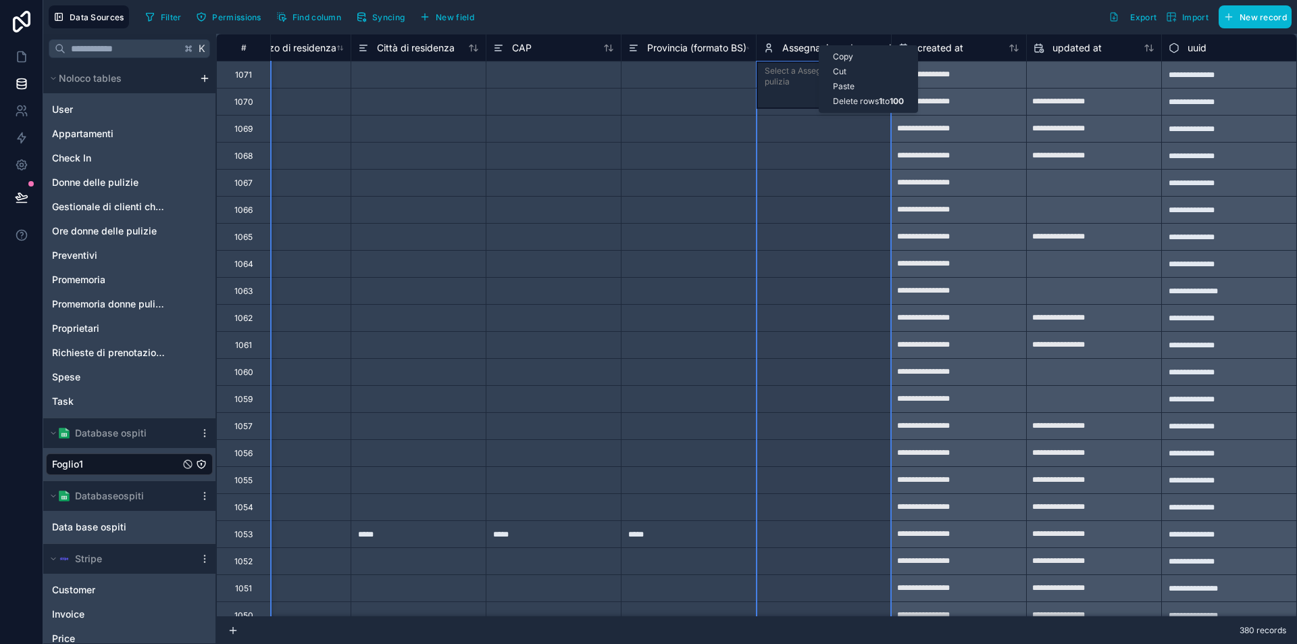
click at [803, 43] on span "Assegnazione donne pulizia" at bounding box center [844, 48] width 124 height 14
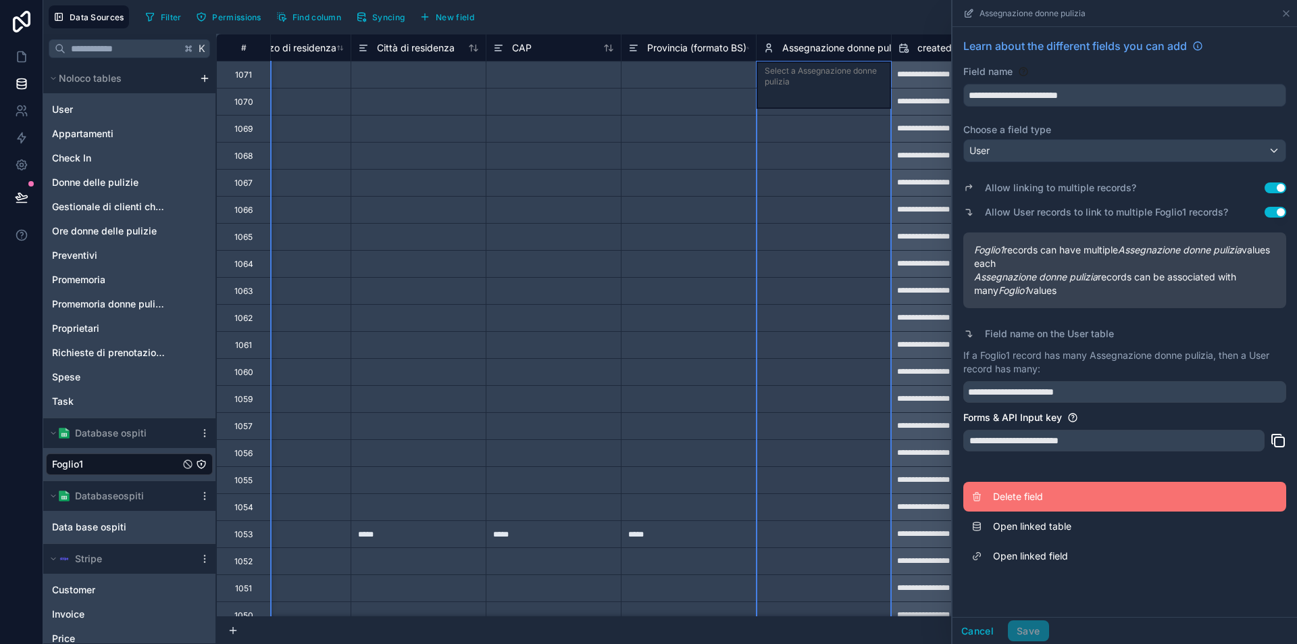
click at [1030, 495] on span "Delete field" at bounding box center [1090, 497] width 195 height 14
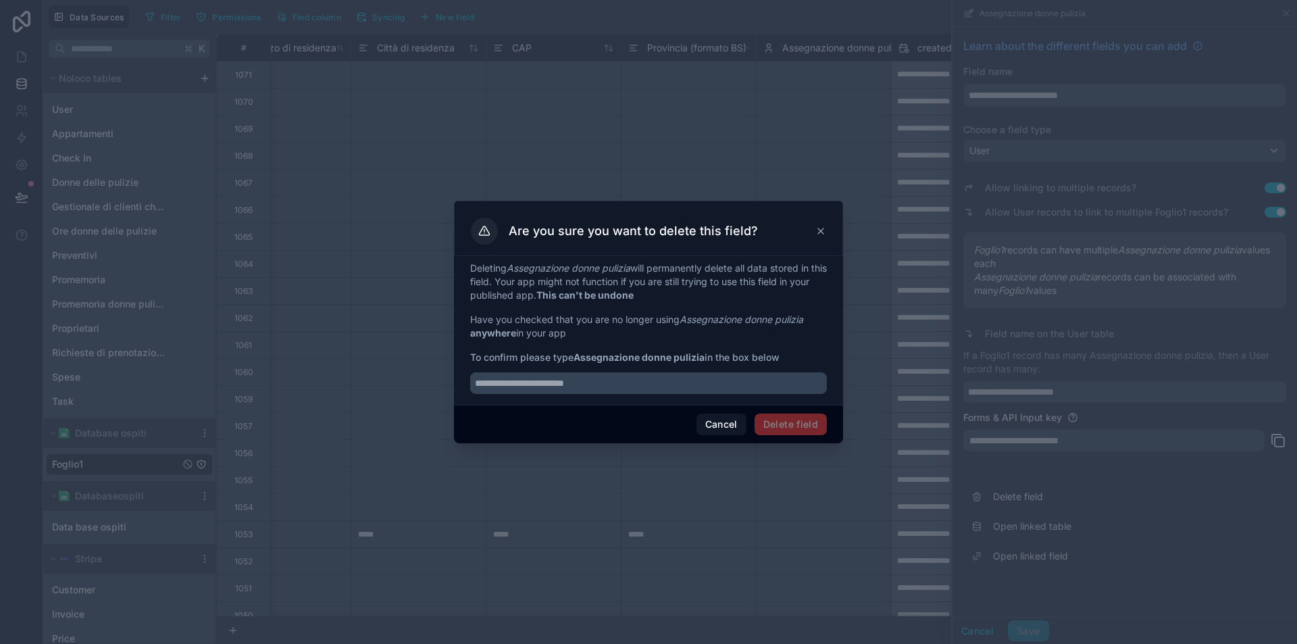
drag, startPoint x: 579, startPoint y: 356, endPoint x: 707, endPoint y: 361, distance: 127.8
click at [707, 361] on span "To confirm please type Assegnazione donne pulizia in the box below" at bounding box center [648, 358] width 357 height 14
copy span "Assegnazione donne pulizia"
click at [666, 393] on input "text" at bounding box center [648, 383] width 357 height 22
paste input "**********"
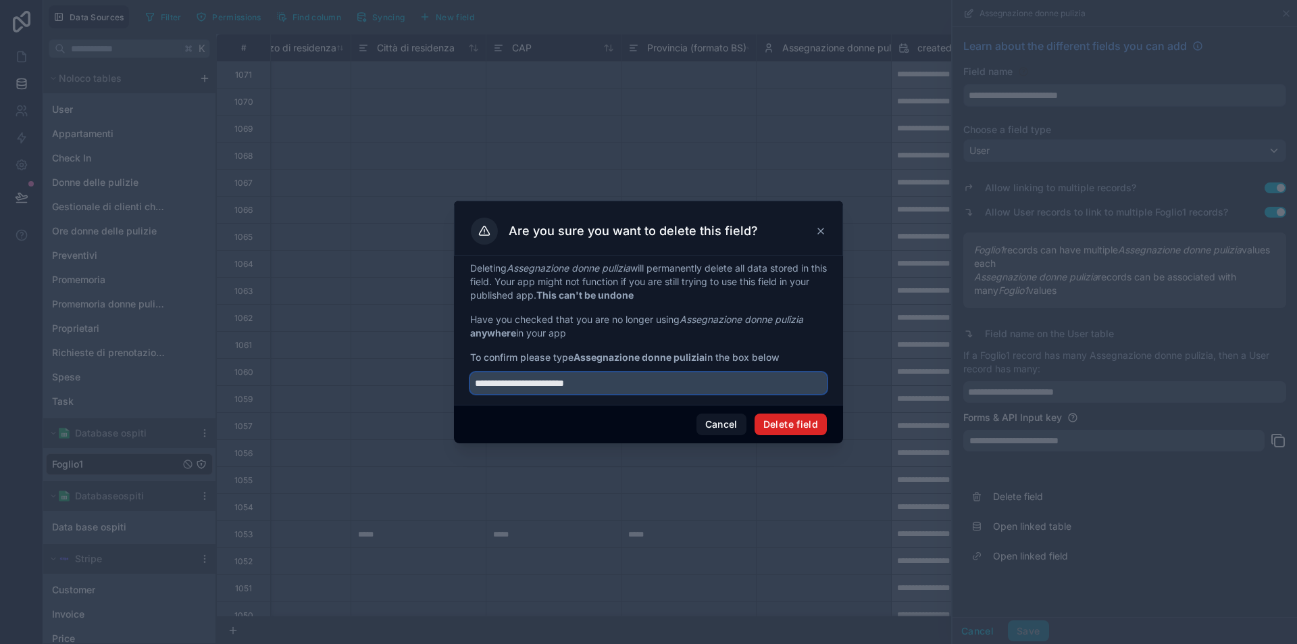
type input "**********"
click at [791, 420] on button "Delete field" at bounding box center [791, 424] width 72 height 22
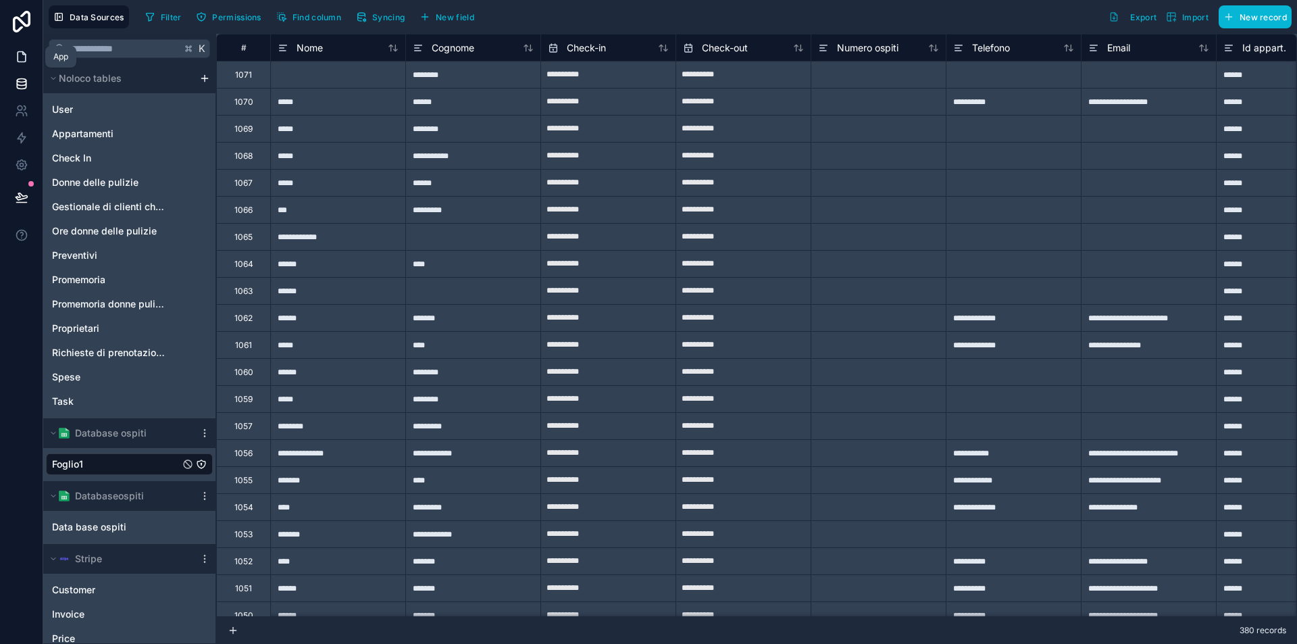
click at [18, 59] on icon at bounding box center [22, 57] width 8 height 10
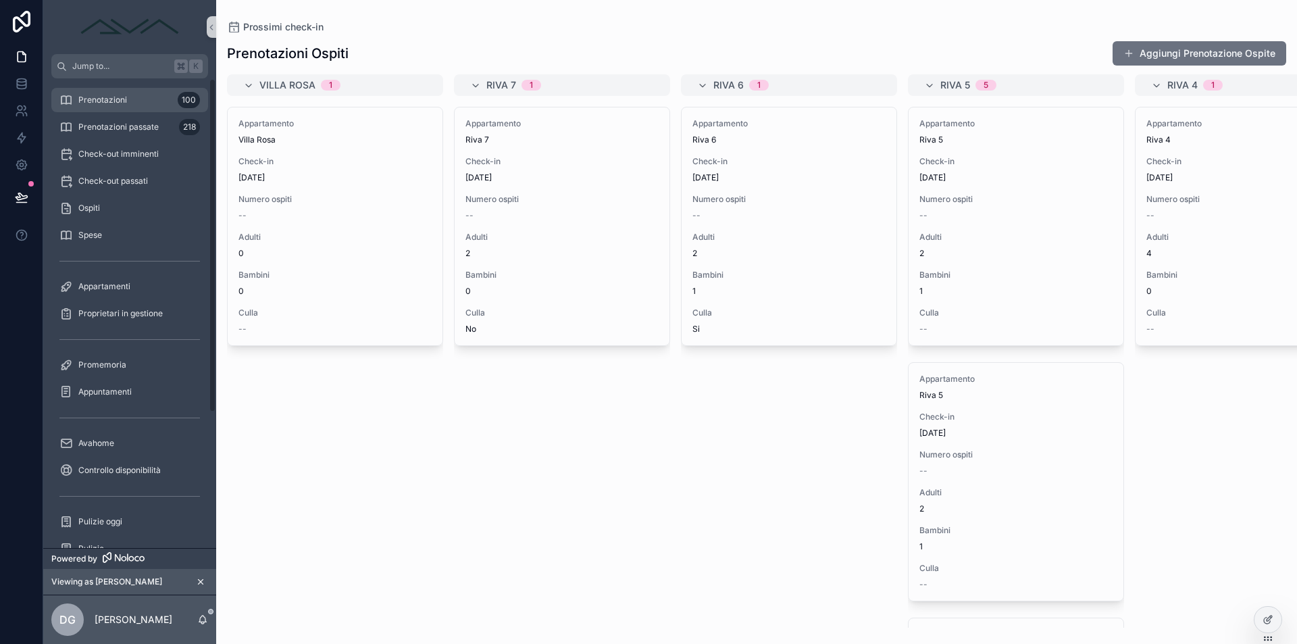
click at [154, 108] on div "Prenotazioni 100" at bounding box center [129, 100] width 141 height 22
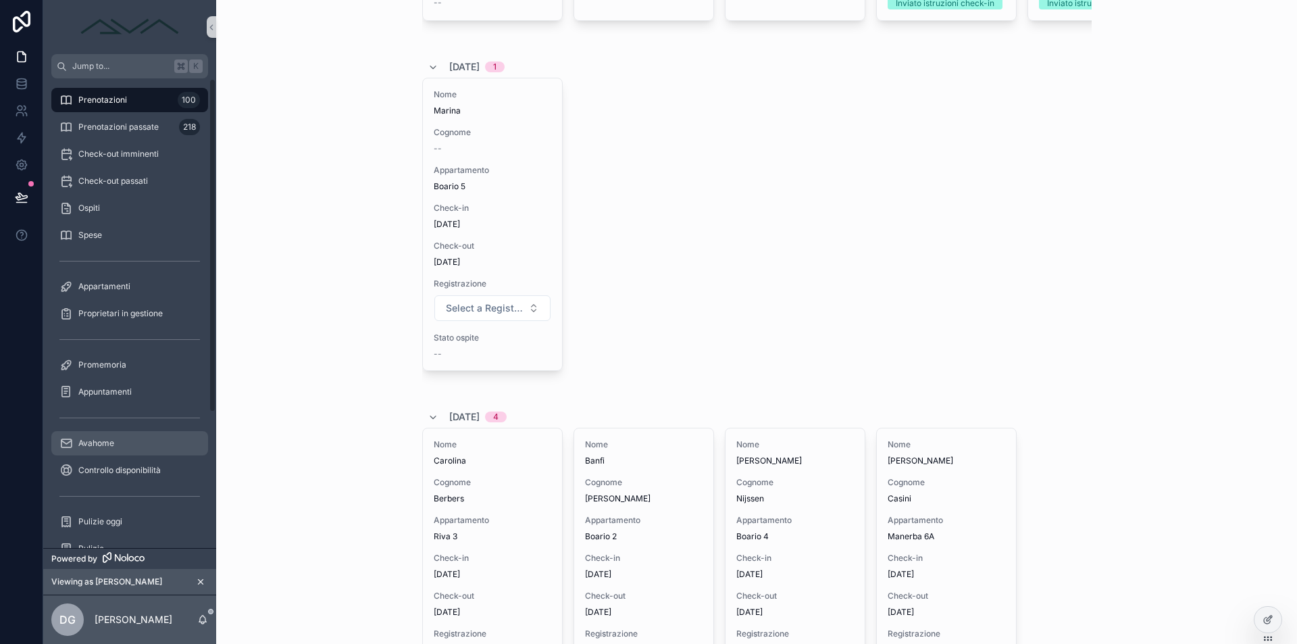
scroll to position [190, 0]
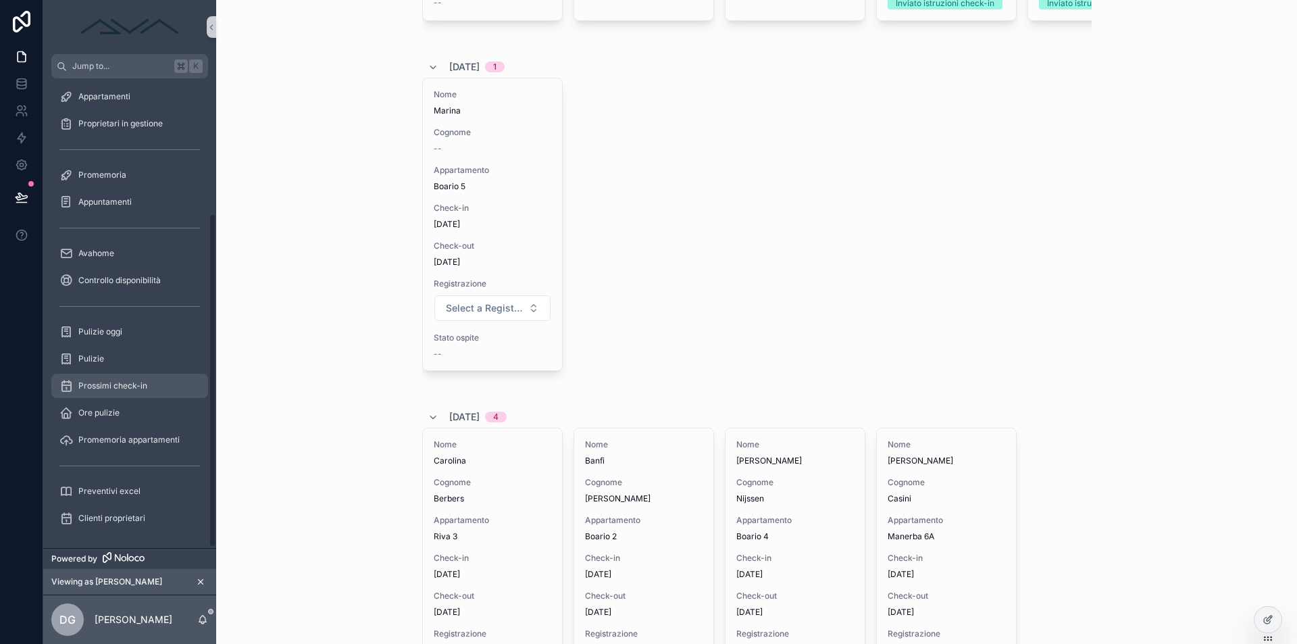
click at [134, 384] on span "Prossimi check-in" at bounding box center [112, 385] width 69 height 11
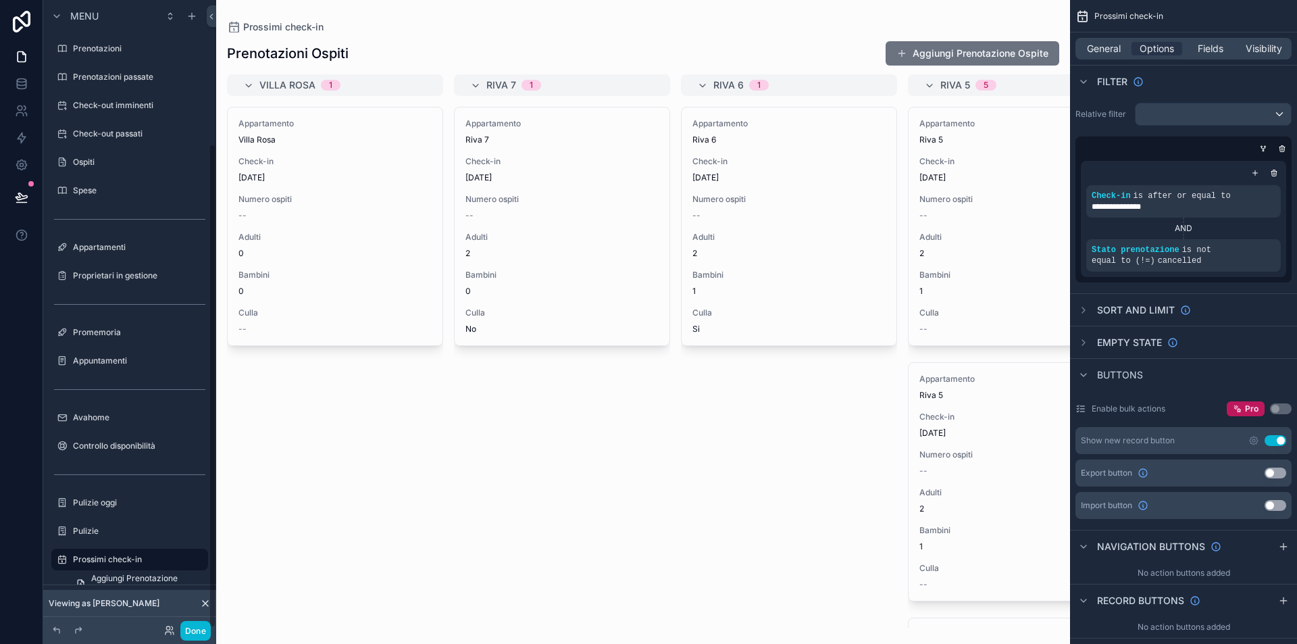
scroll to position [186, 0]
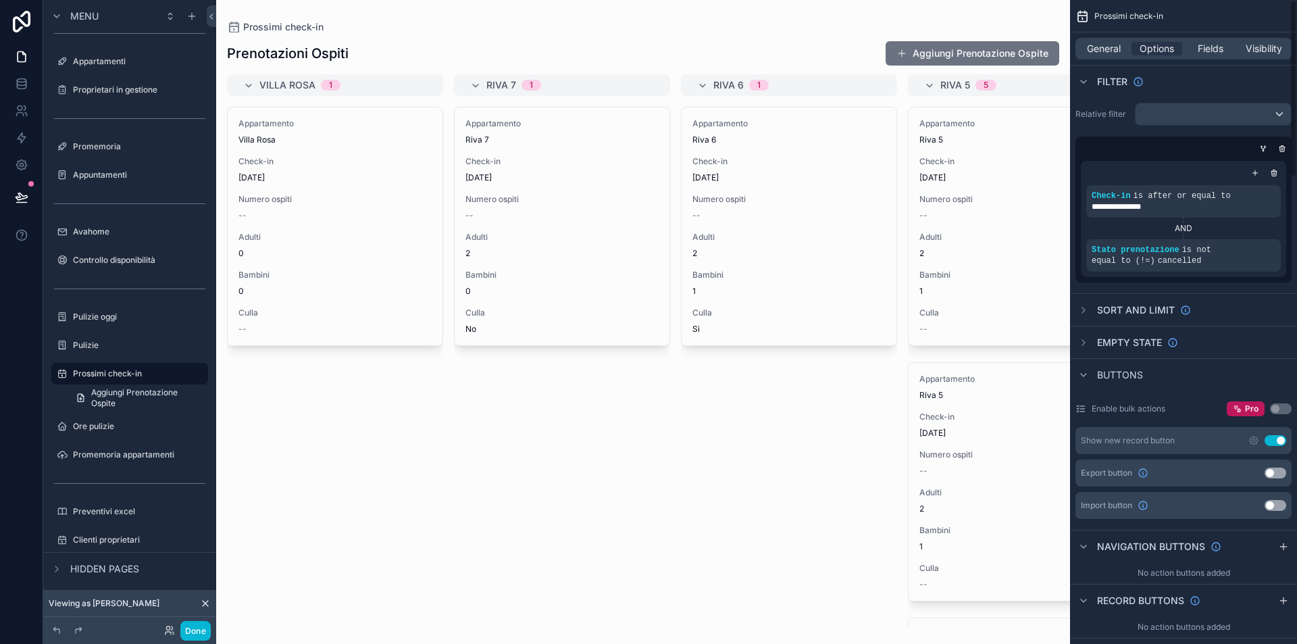
click at [1277, 438] on button "Use setting" at bounding box center [1276, 440] width 22 height 11
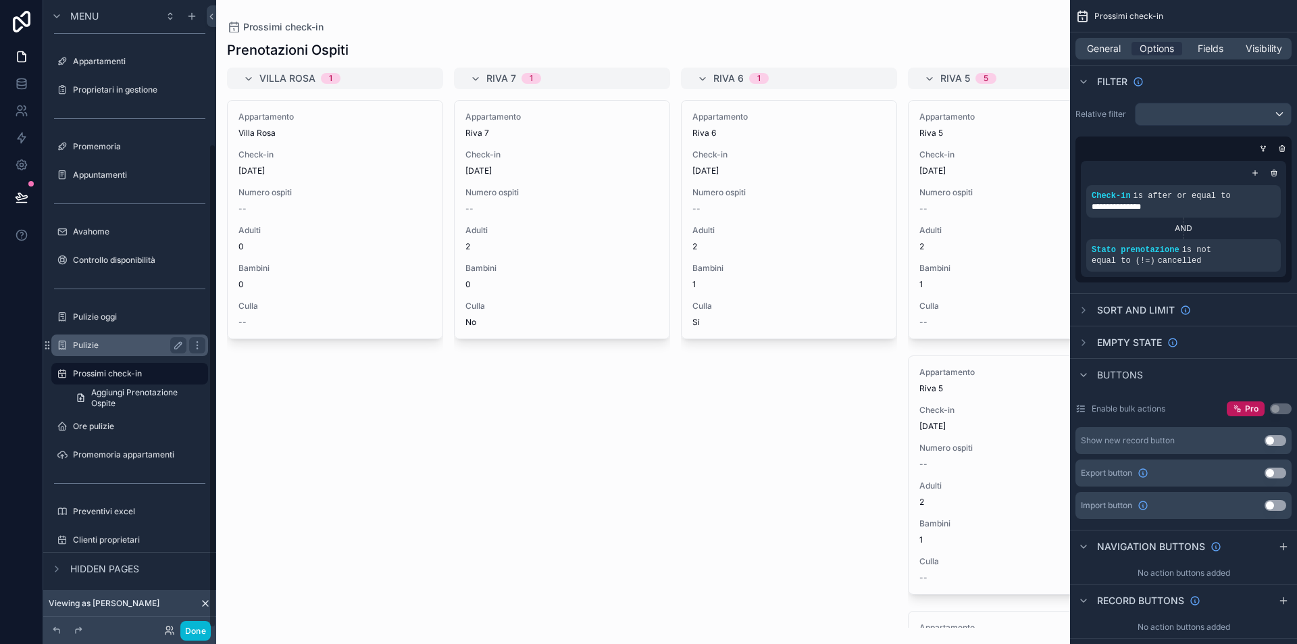
click at [112, 349] on label "Pulizie" at bounding box center [127, 345] width 108 height 11
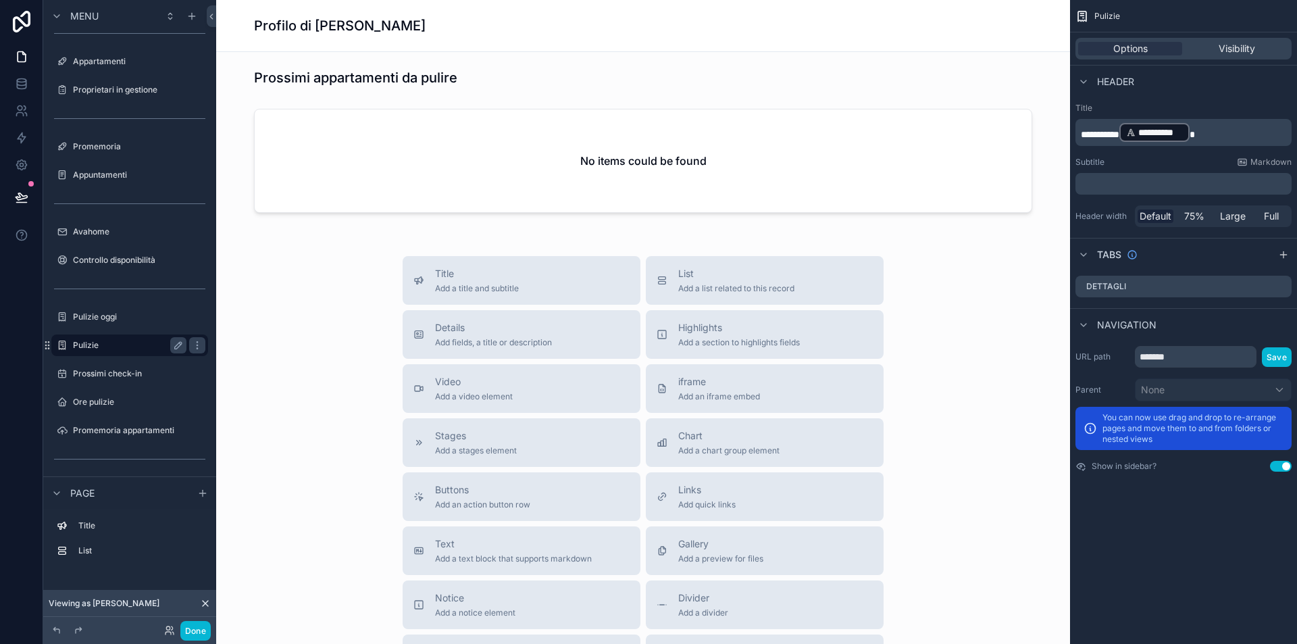
scroll to position [203, 0]
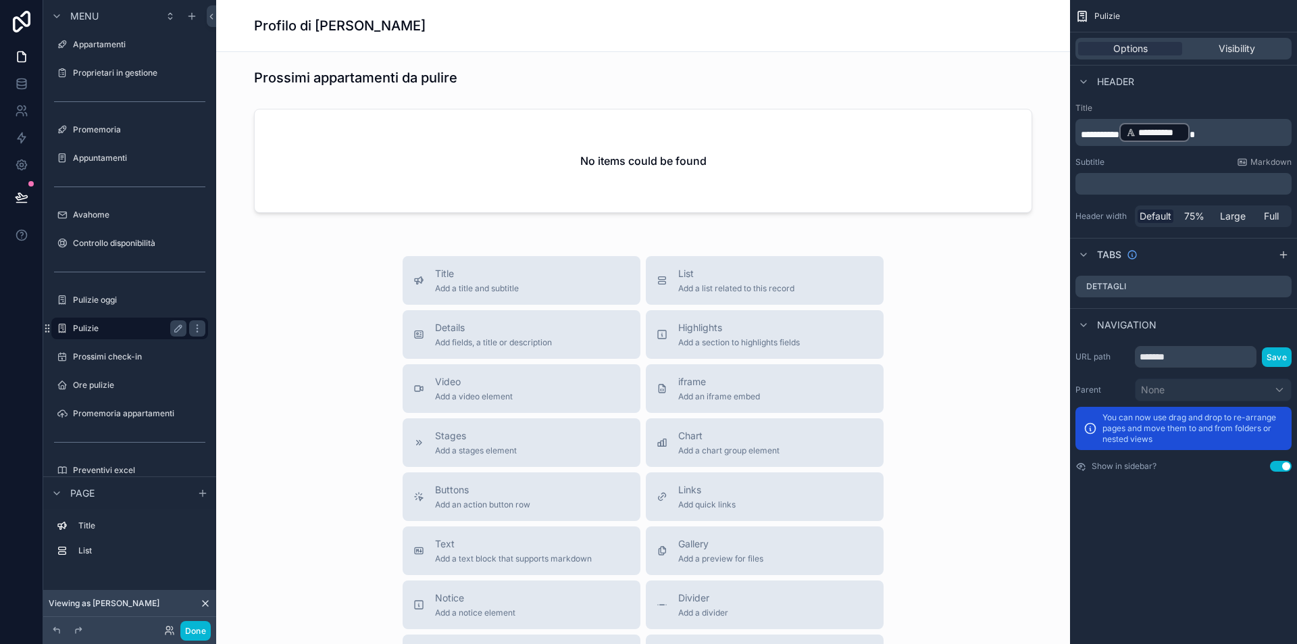
click at [118, 319] on div "Pulizie" at bounding box center [129, 329] width 151 height 22
click at [123, 299] on label "Pulizie oggi" at bounding box center [127, 300] width 108 height 11
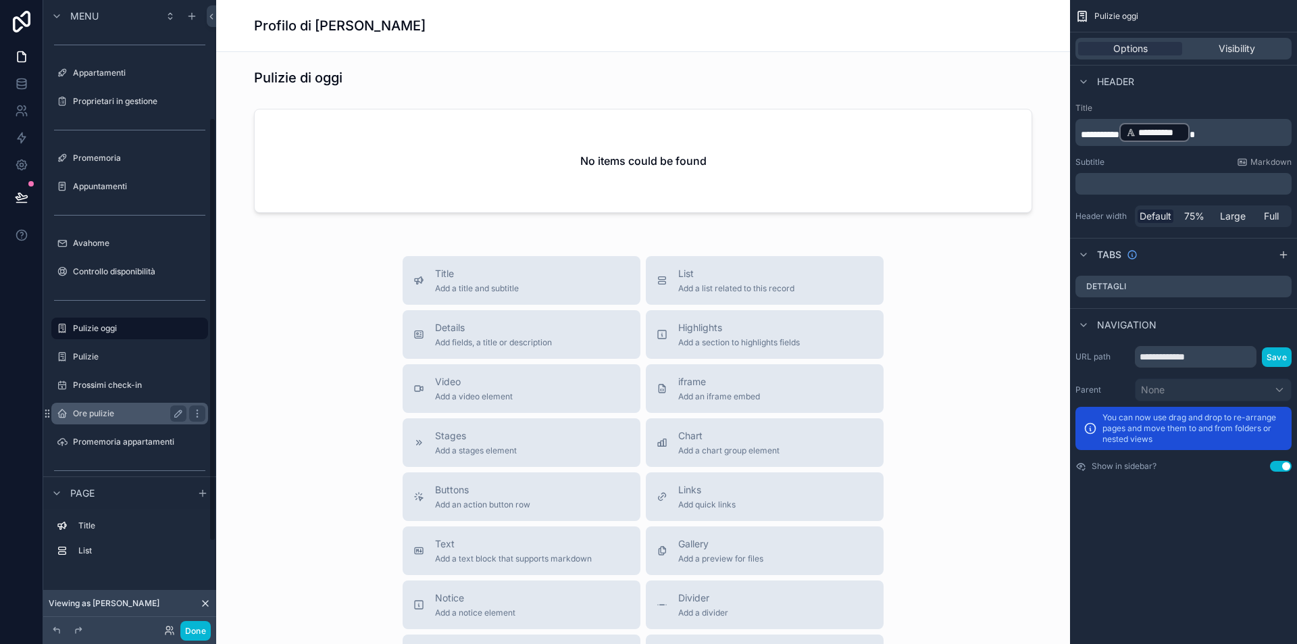
click at [106, 413] on label "Ore pulizie" at bounding box center [127, 413] width 108 height 11
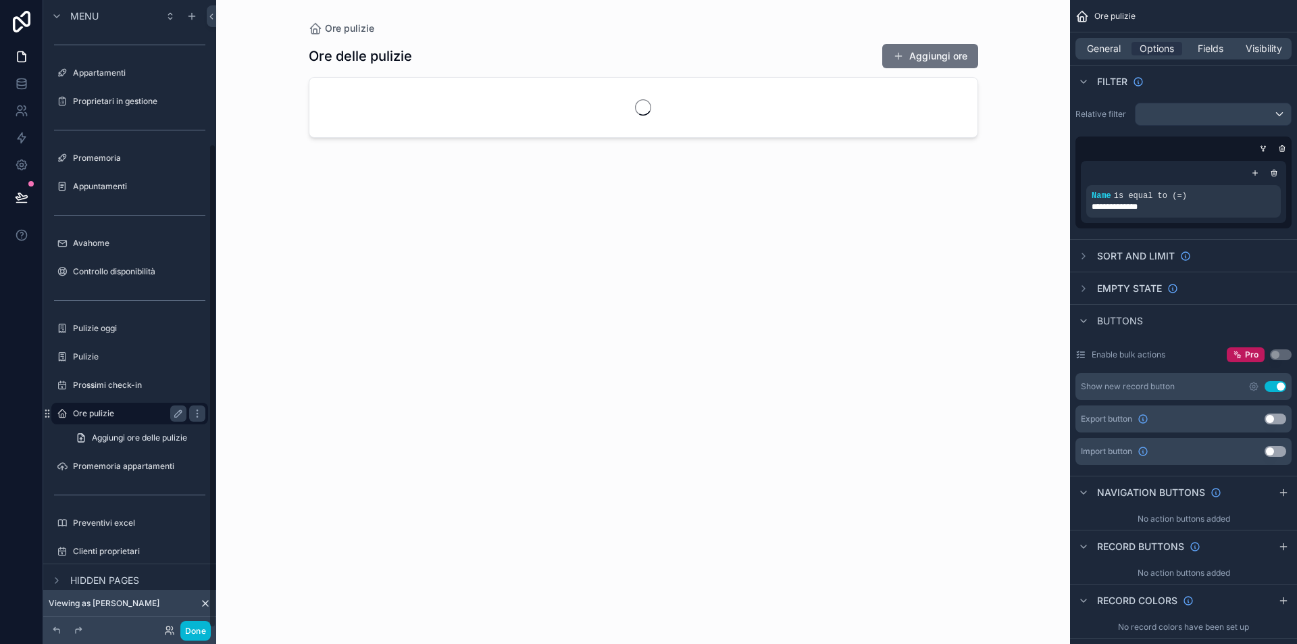
scroll to position [186, 0]
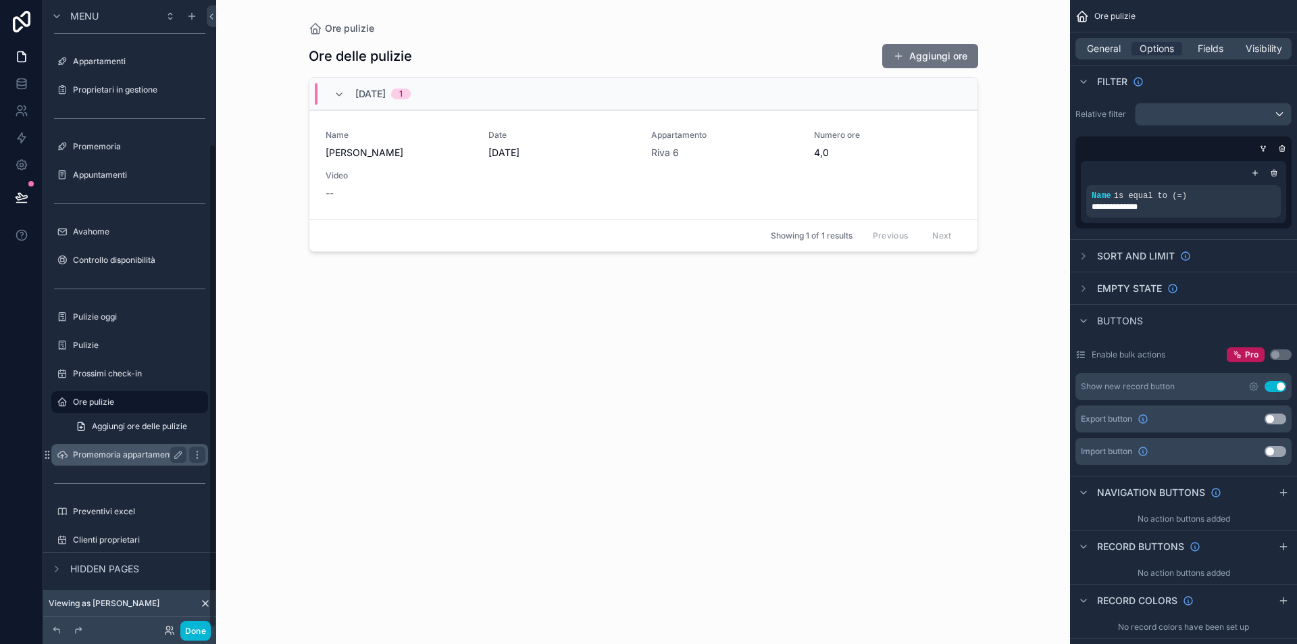
click at [116, 461] on div "Promemoria appartamenti" at bounding box center [129, 455] width 113 height 16
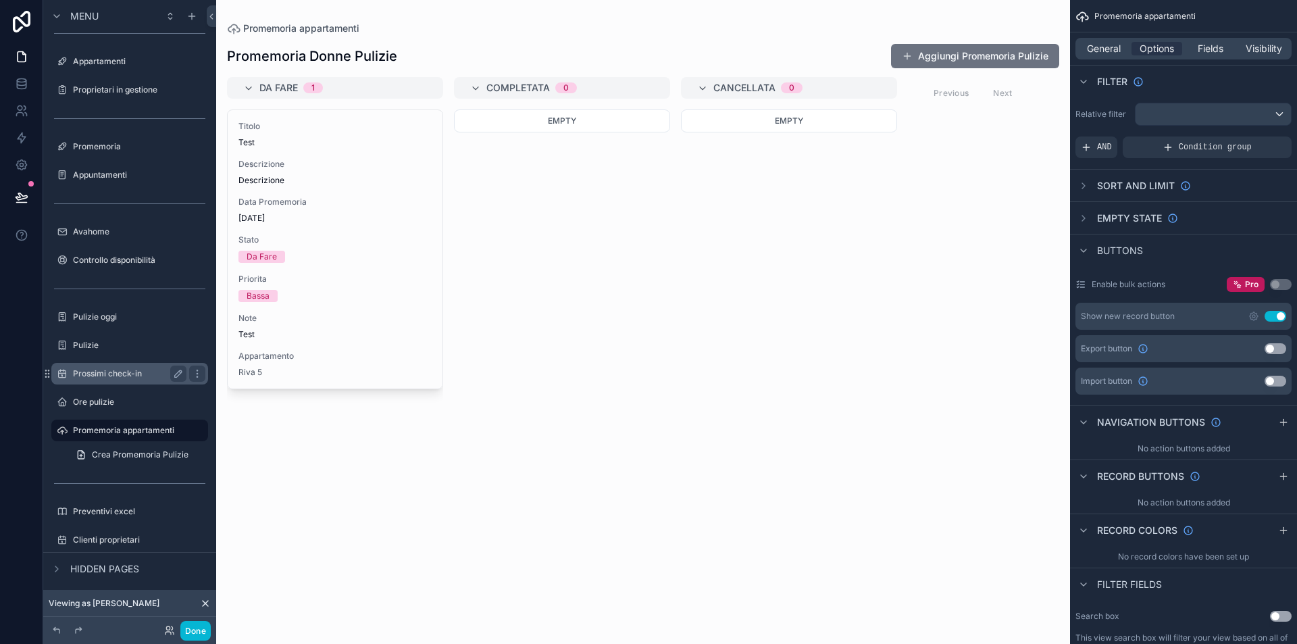
click at [104, 369] on label "Prossimi check-in" at bounding box center [127, 373] width 108 height 11
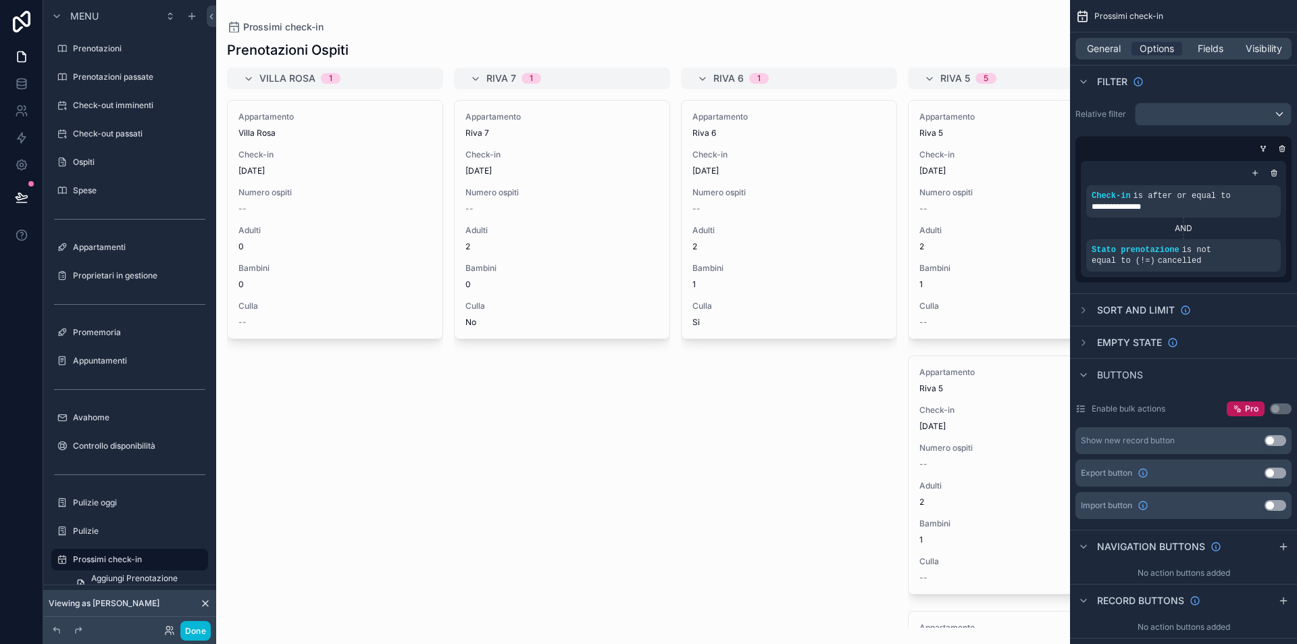
scroll to position [186, 0]
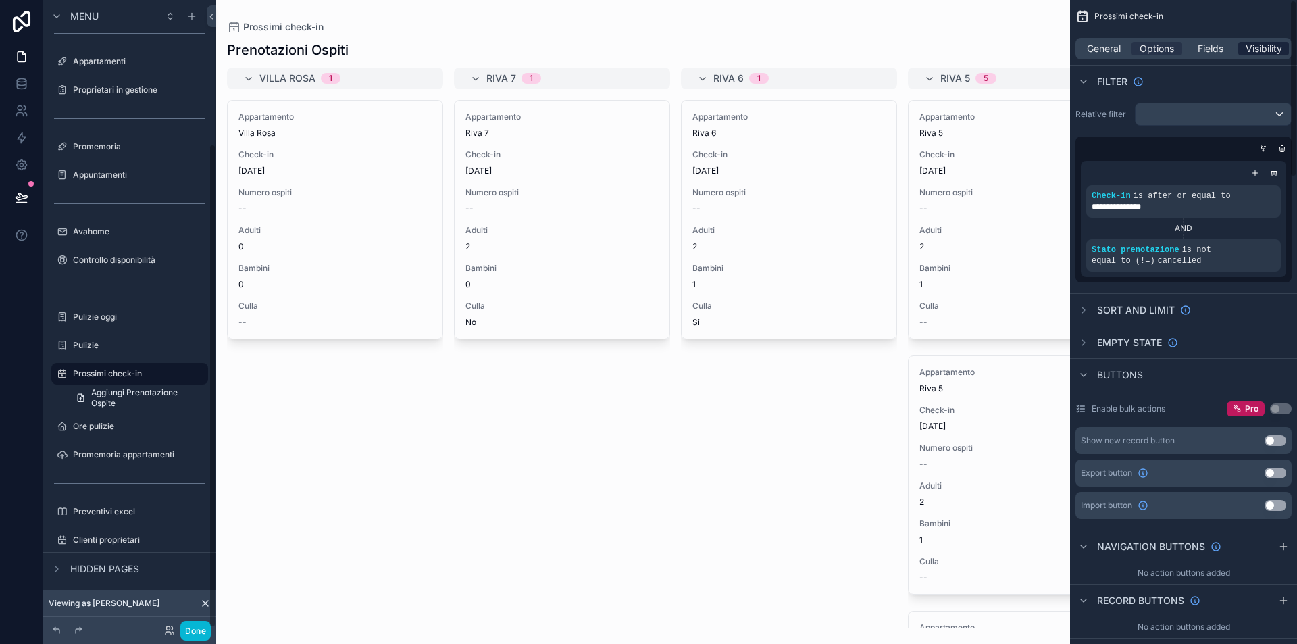
click at [1275, 48] on span "Visibility" at bounding box center [1264, 49] width 36 height 14
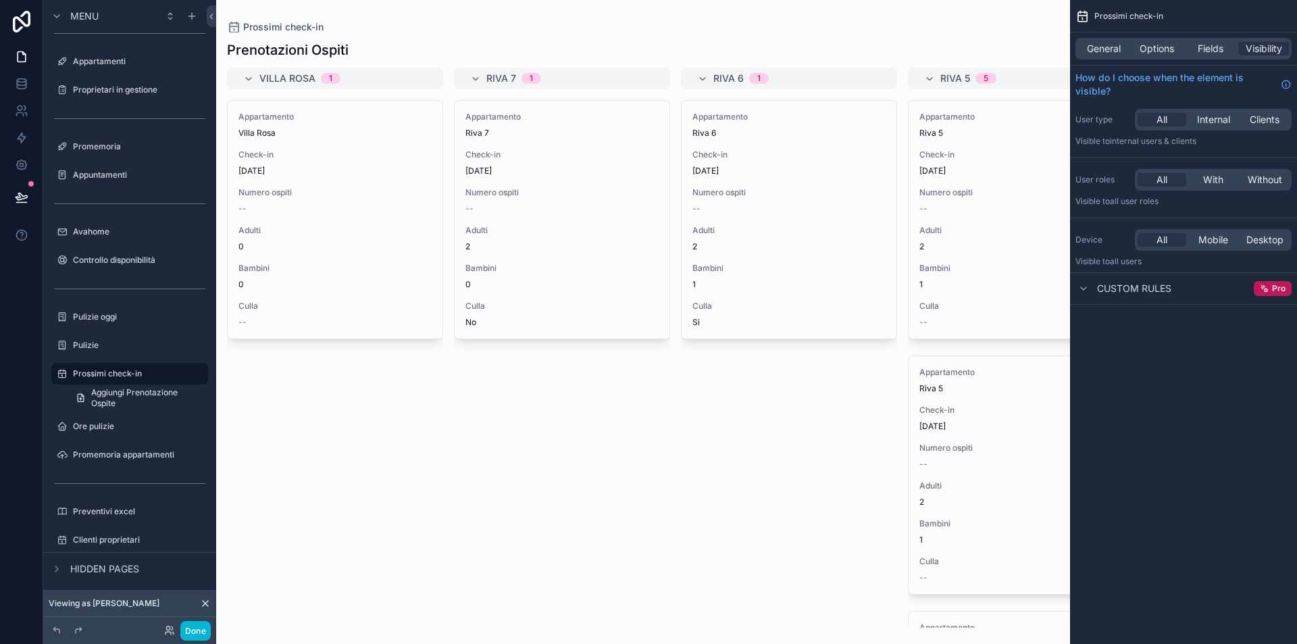
click at [1132, 288] on span "Custom rules" at bounding box center [1134, 289] width 74 height 14
click at [1133, 286] on span "Custom rules" at bounding box center [1134, 289] width 74 height 14
click at [1277, 289] on span "Pro" at bounding box center [1279, 288] width 14 height 11
click at [1215, 45] on span "Fields" at bounding box center [1211, 49] width 26 height 14
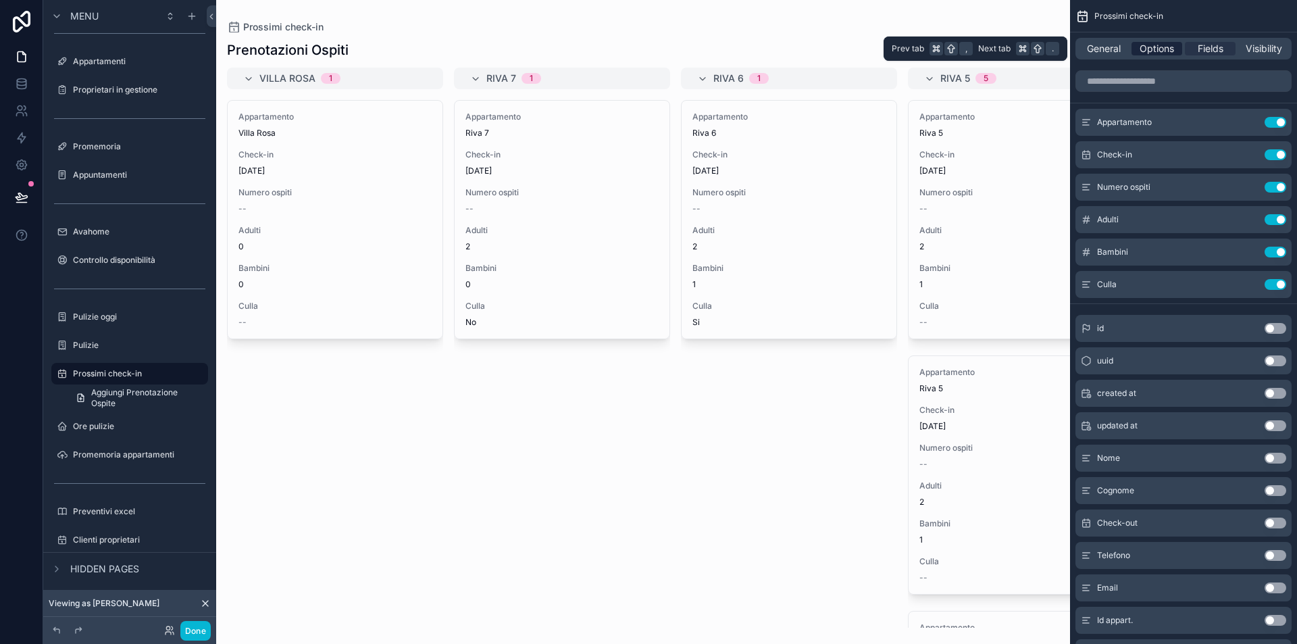
click at [1173, 44] on span "Options" at bounding box center [1157, 49] width 34 height 14
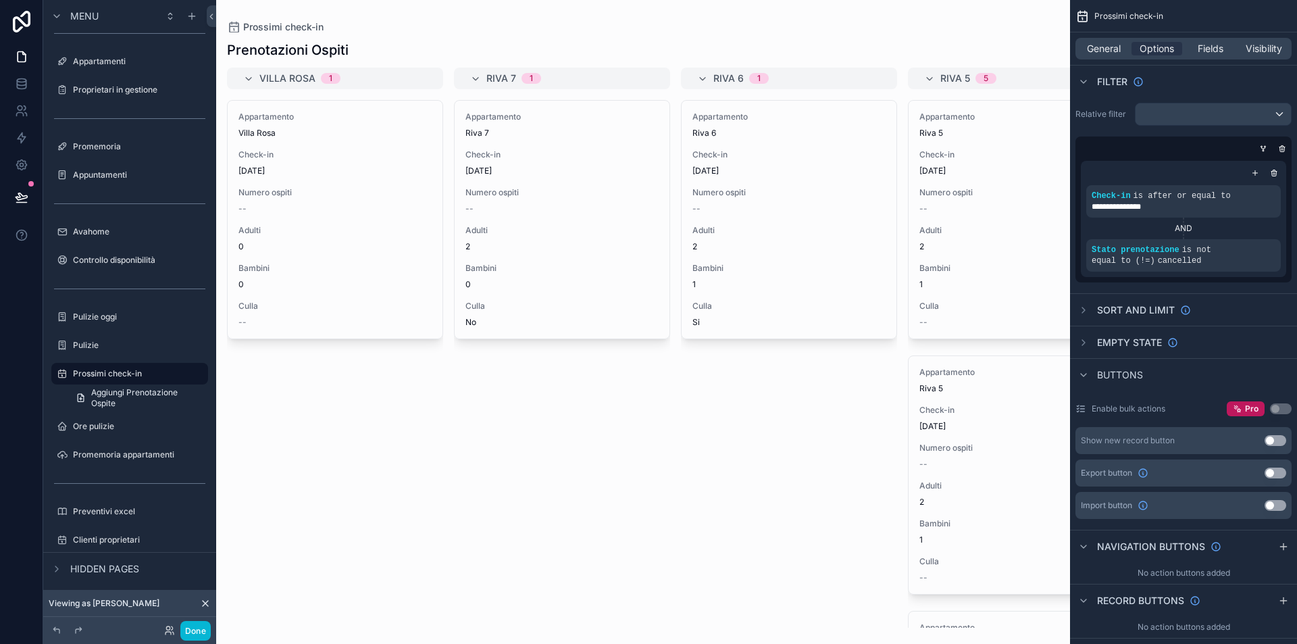
click at [1237, 119] on div "scrollable content" at bounding box center [1213, 114] width 155 height 22
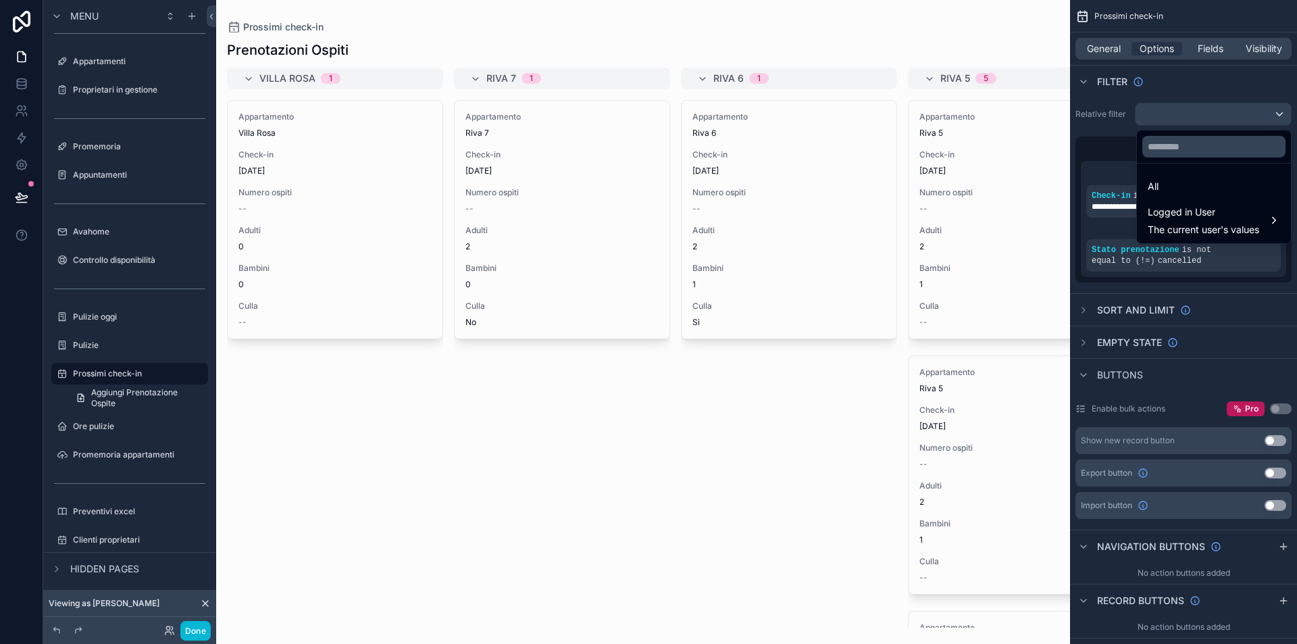
click at [1121, 126] on div "scrollable content" at bounding box center [648, 322] width 1297 height 644
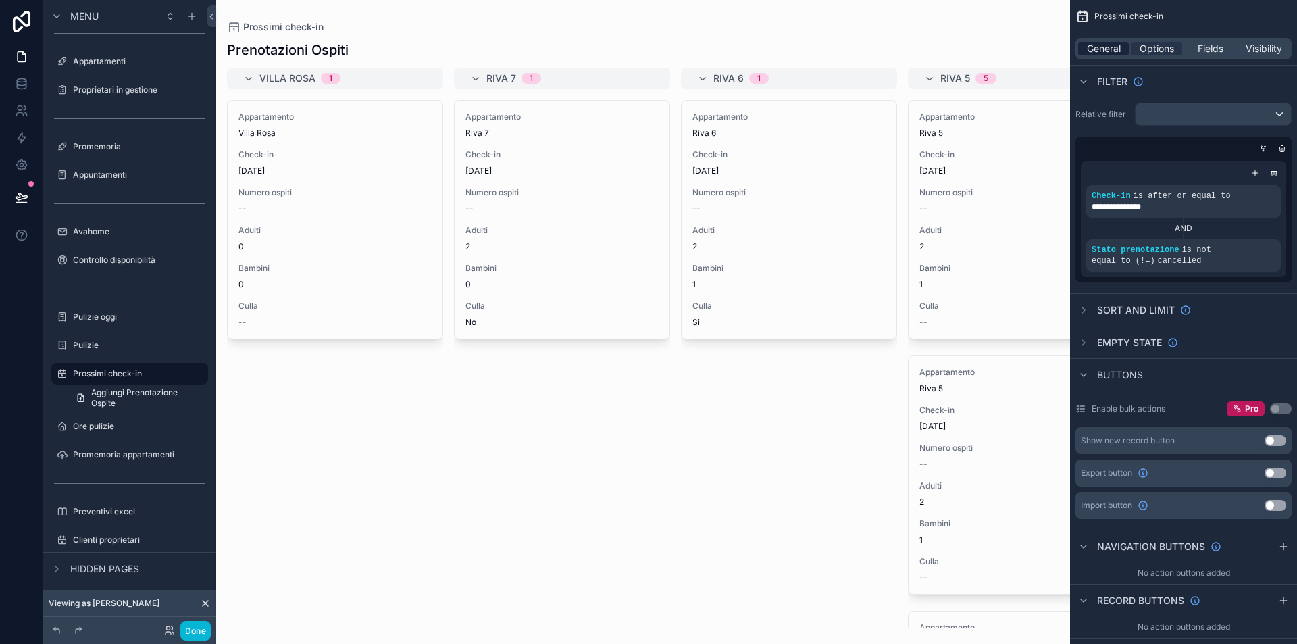
click at [1097, 51] on span "General" at bounding box center [1104, 49] width 34 height 14
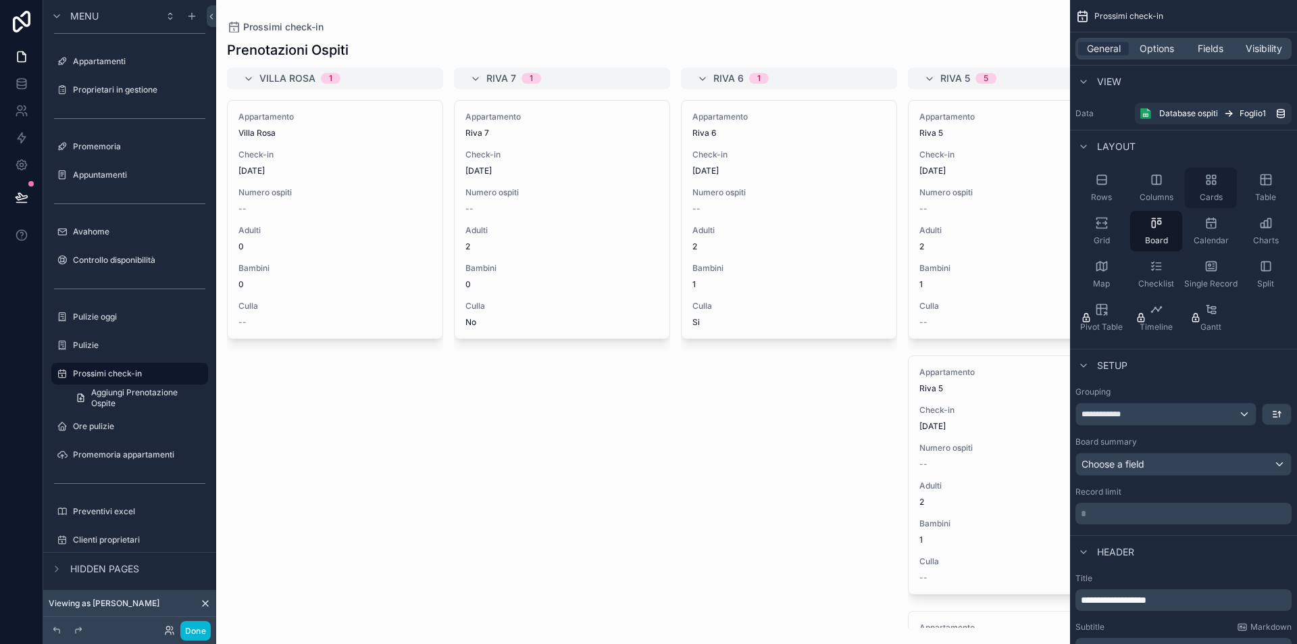
click at [1197, 181] on div "Cards" at bounding box center [1211, 188] width 52 height 41
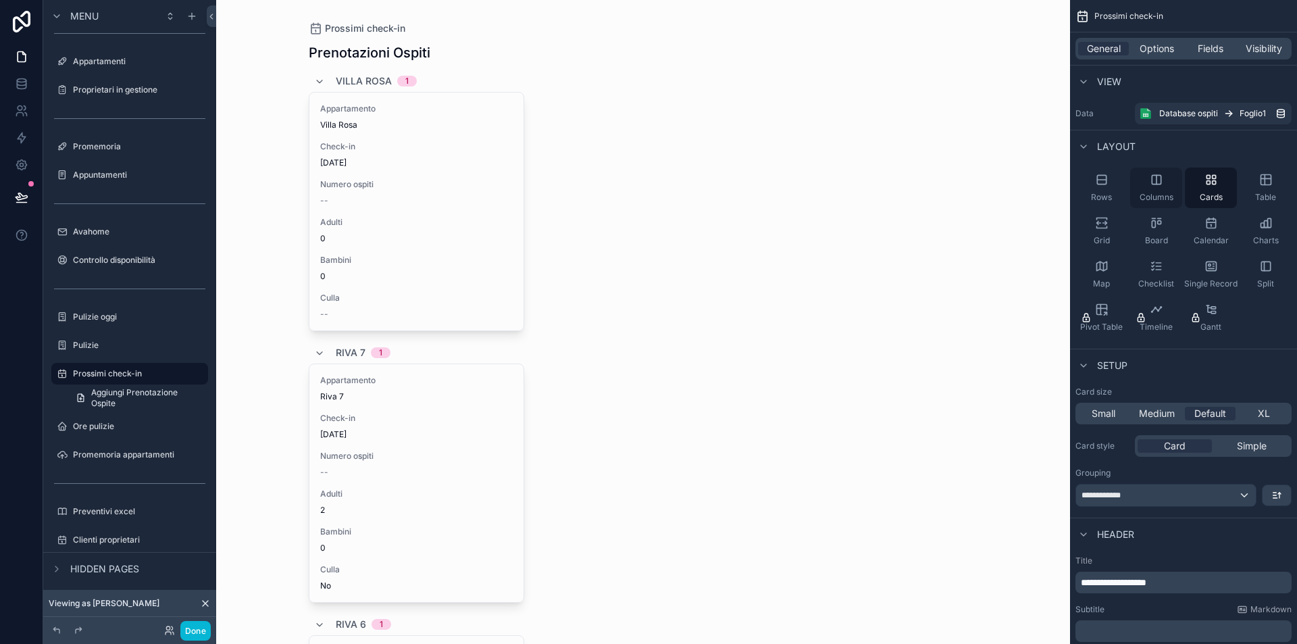
click at [1159, 178] on icon "scrollable content" at bounding box center [1157, 180] width 14 height 14
click at [1215, 262] on icon "scrollable content" at bounding box center [1211, 265] width 10 height 9
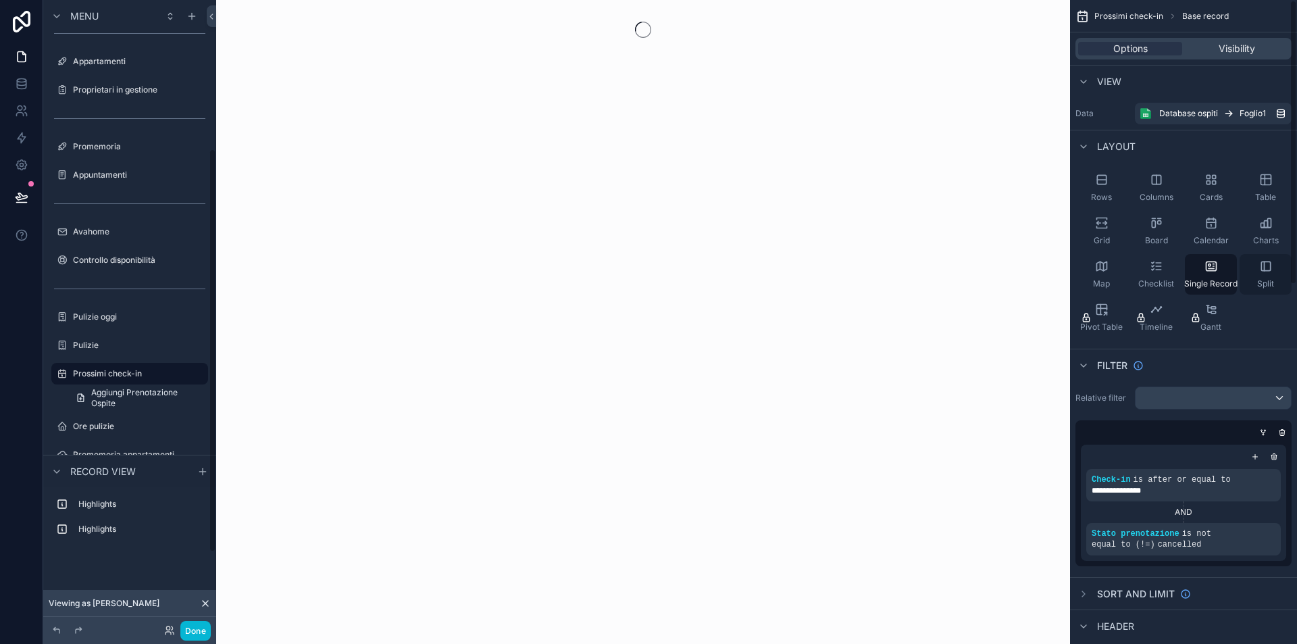
scroll to position [231, 0]
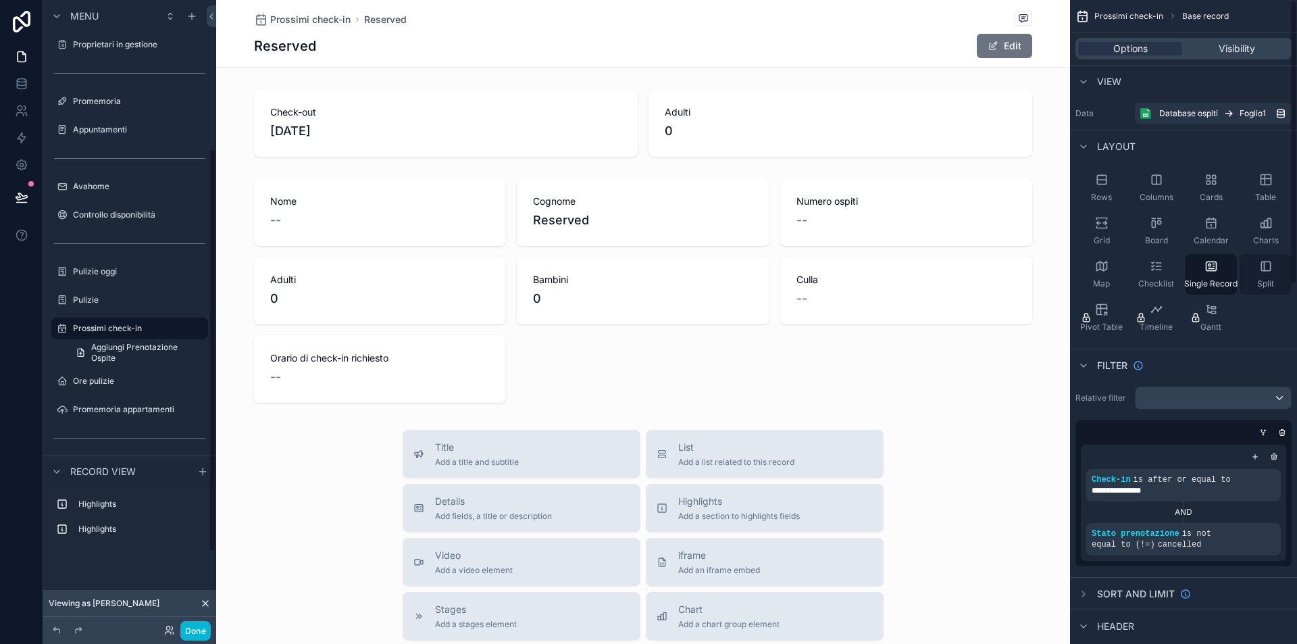
click at [1269, 267] on icon "scrollable content" at bounding box center [1266, 266] width 14 height 14
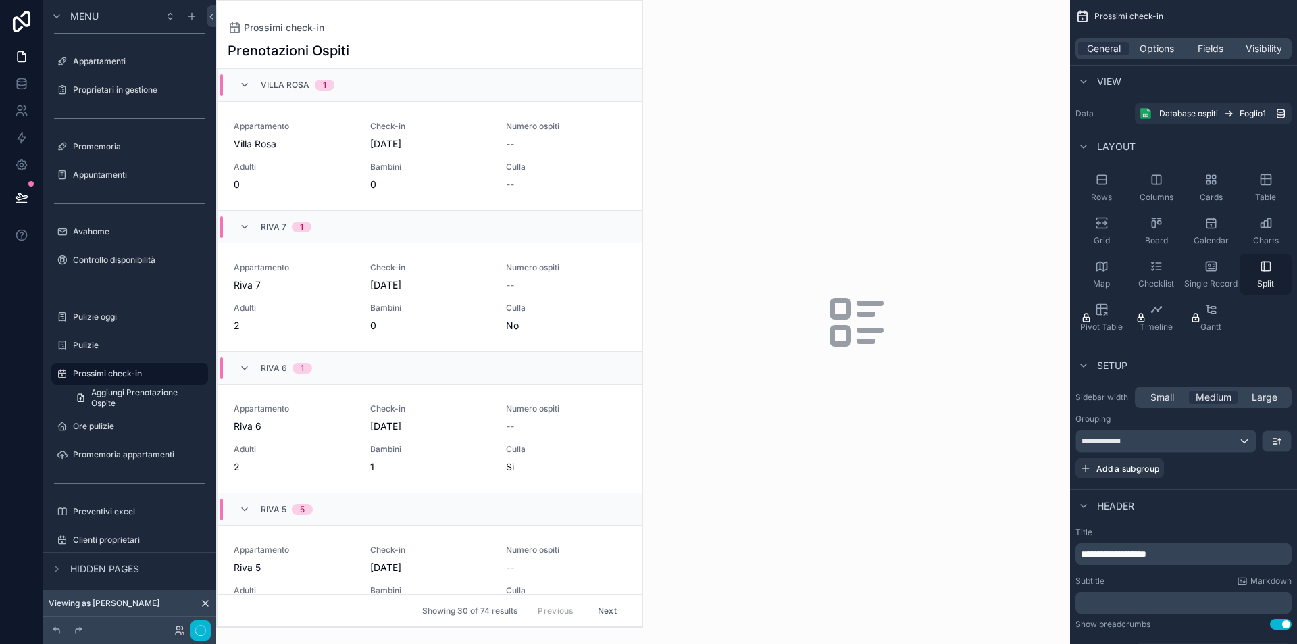
scroll to position [186, 0]
click at [1152, 265] on icon "scrollable content" at bounding box center [1157, 266] width 14 height 14
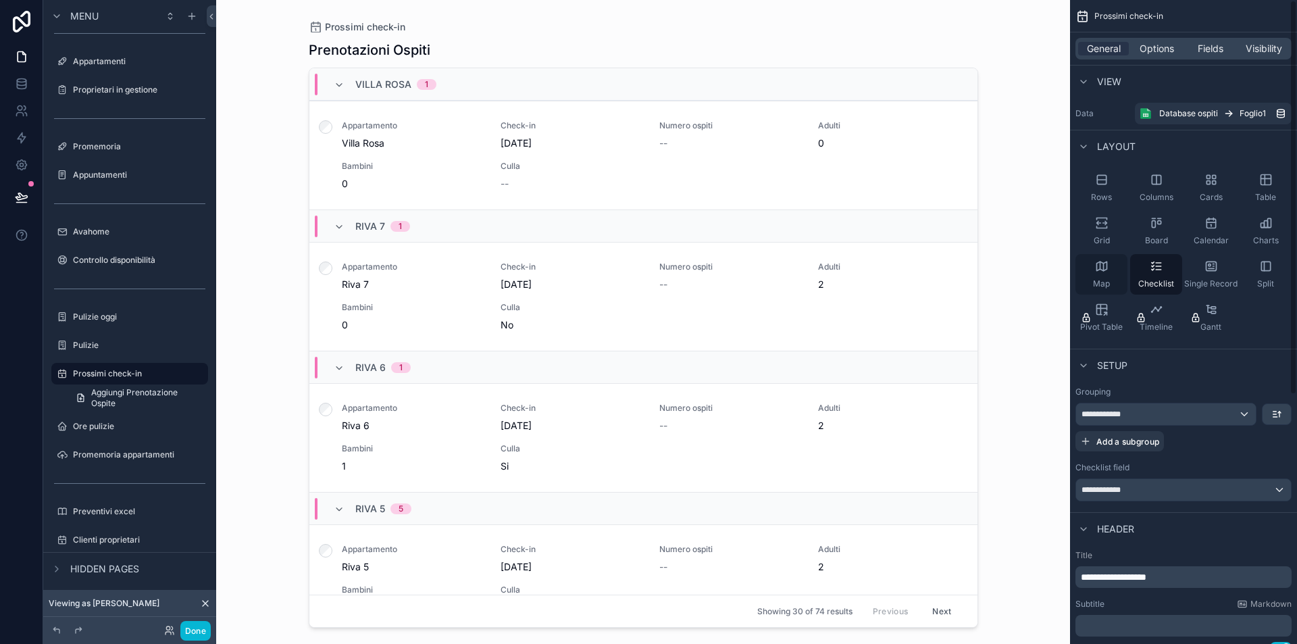
click at [1102, 270] on icon "scrollable content" at bounding box center [1101, 265] width 10 height 9
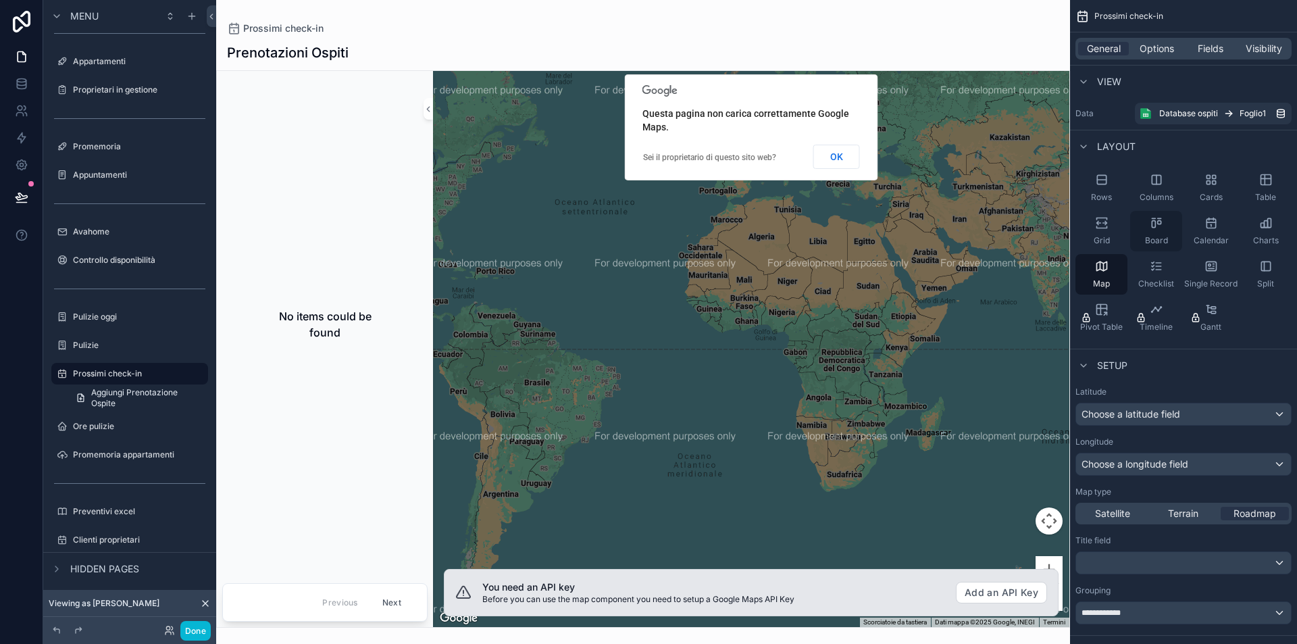
click at [1152, 228] on icon "scrollable content" at bounding box center [1157, 223] width 14 height 14
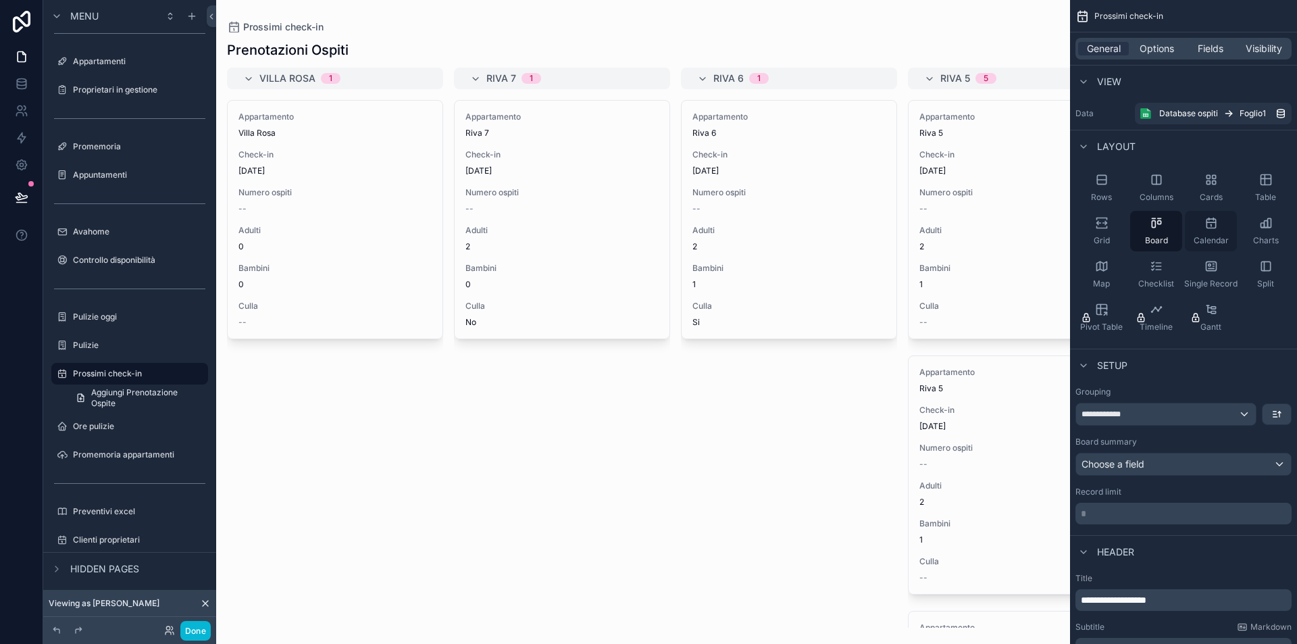
click at [1214, 222] on icon "scrollable content" at bounding box center [1211, 222] width 9 height 0
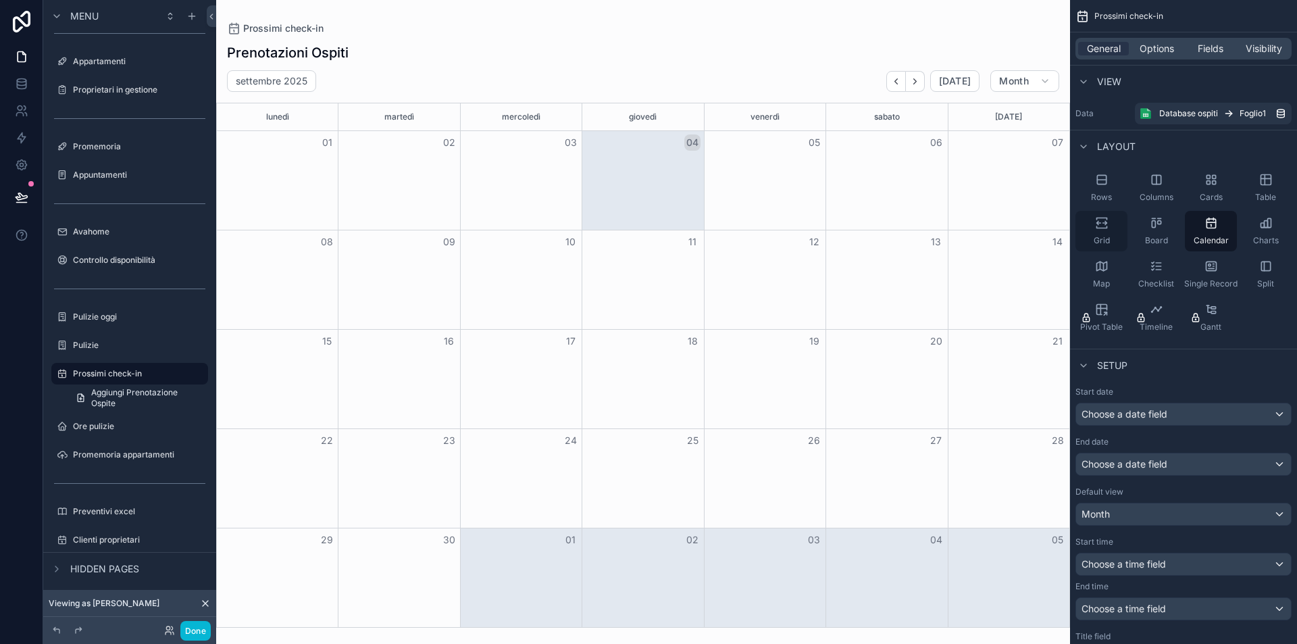
click at [1101, 222] on icon "scrollable content" at bounding box center [1102, 223] width 14 height 14
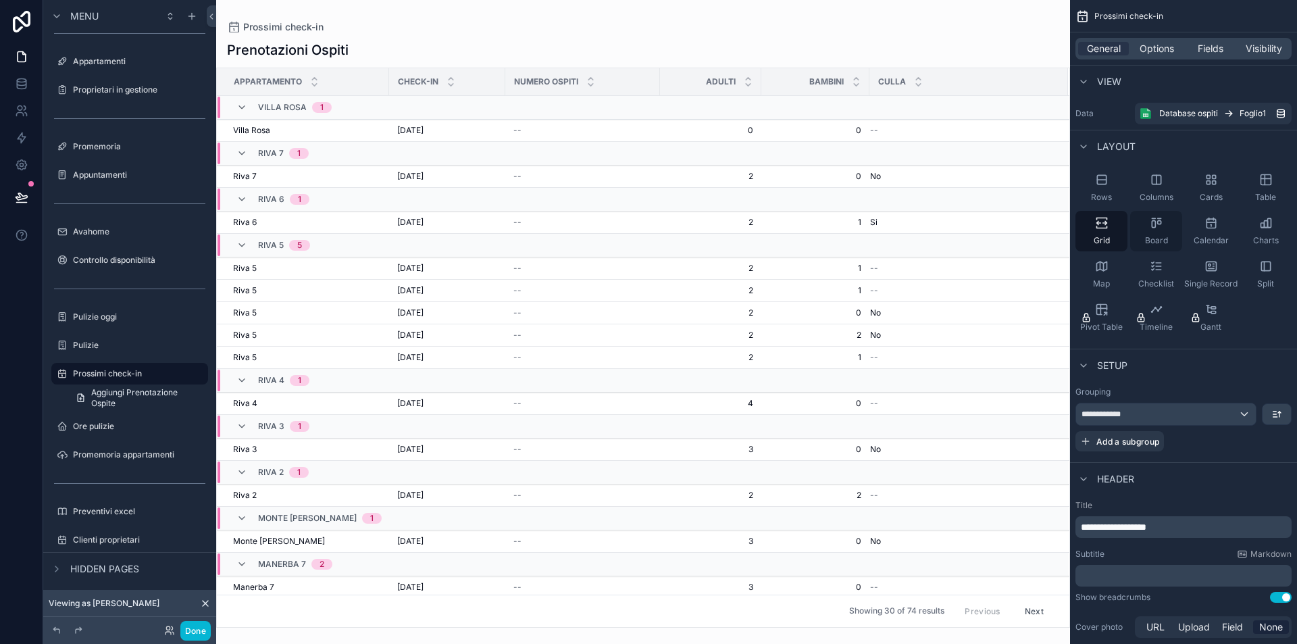
click at [1154, 223] on icon "scrollable content" at bounding box center [1157, 223] width 14 height 14
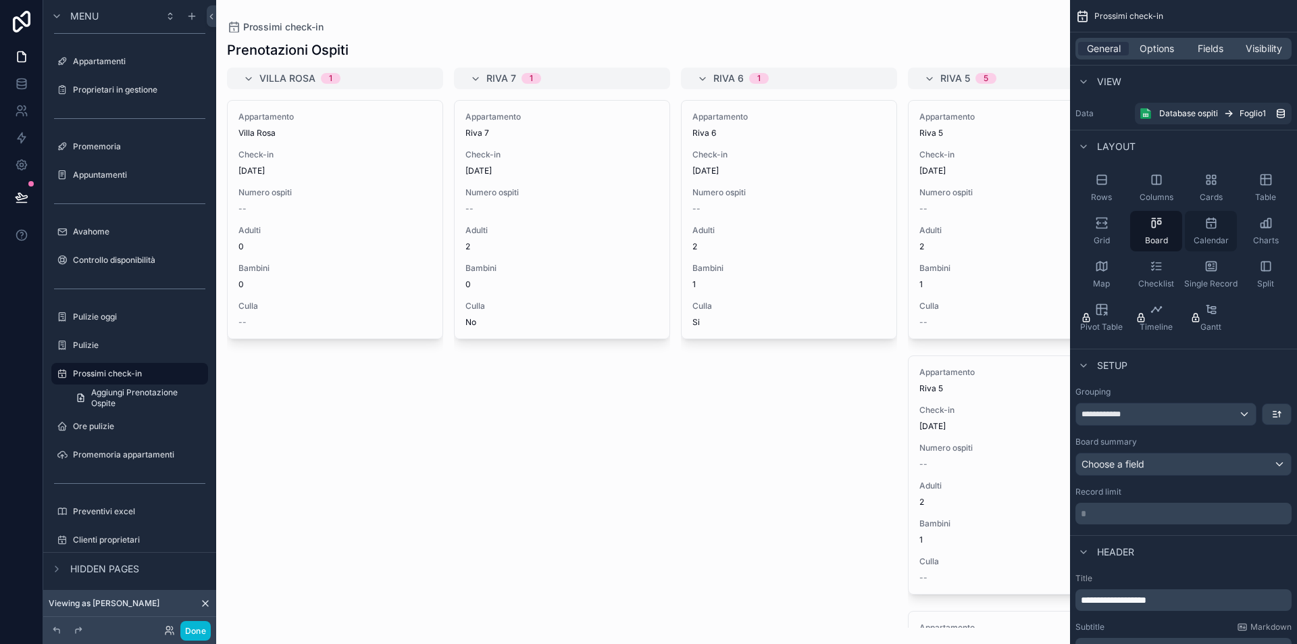
click at [1213, 221] on icon "scrollable content" at bounding box center [1211, 223] width 14 height 14
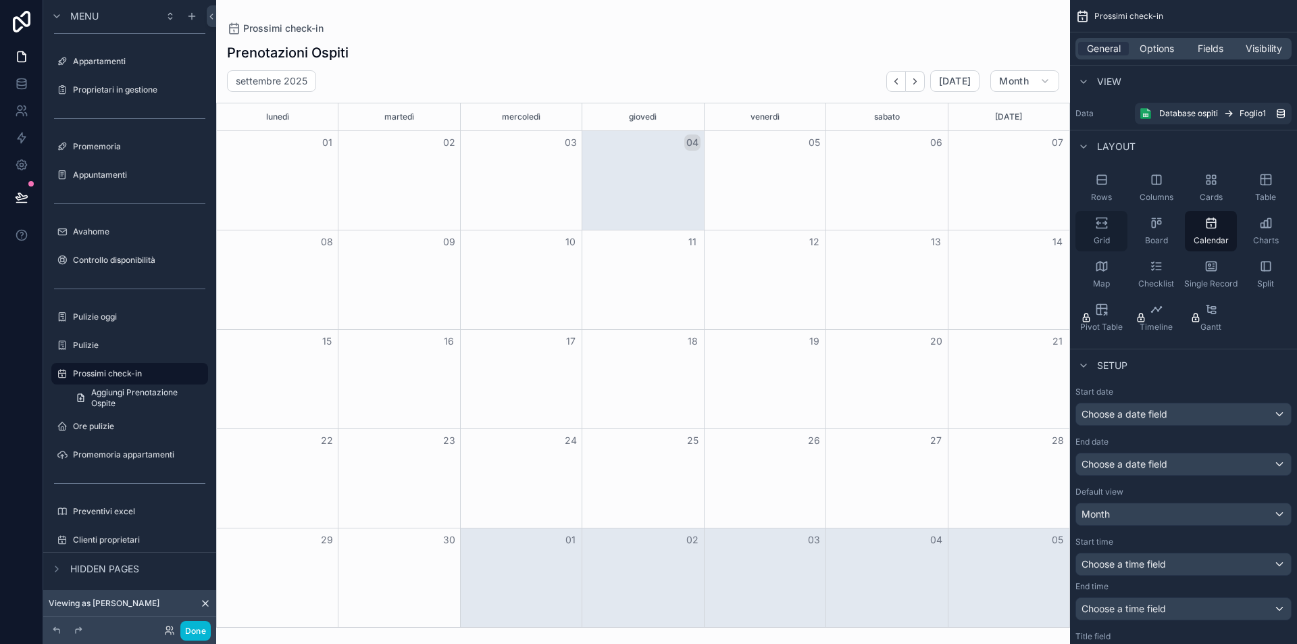
click at [1099, 231] on div "Grid" at bounding box center [1101, 231] width 52 height 41
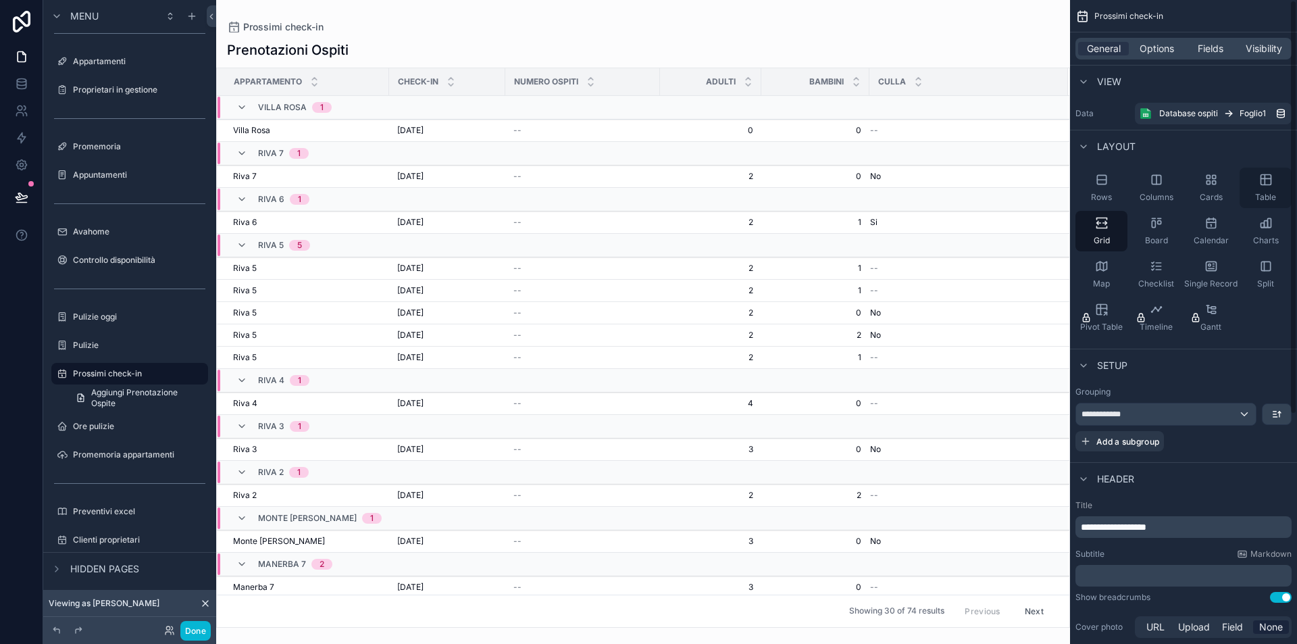
click at [1257, 179] on div "Table" at bounding box center [1266, 188] width 52 height 41
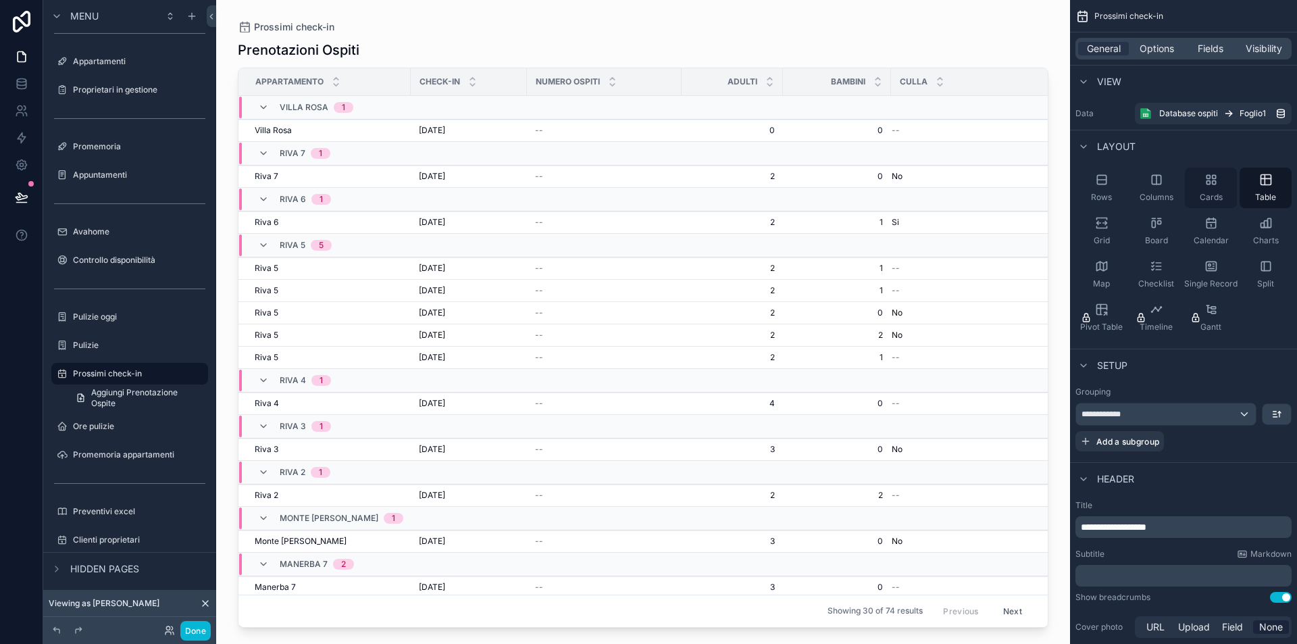
click at [1230, 180] on div "Cards" at bounding box center [1211, 188] width 52 height 41
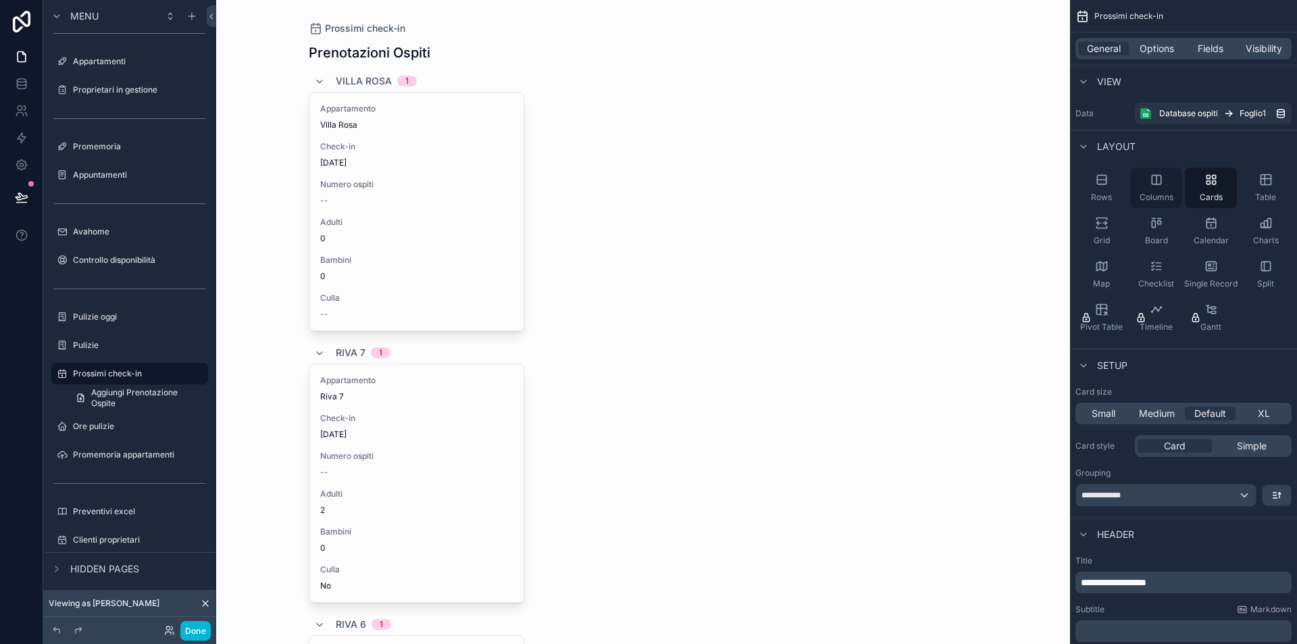
click at [1157, 182] on icon "scrollable content" at bounding box center [1157, 179] width 0 height 9
click at [1095, 180] on icon "scrollable content" at bounding box center [1102, 180] width 14 height 14
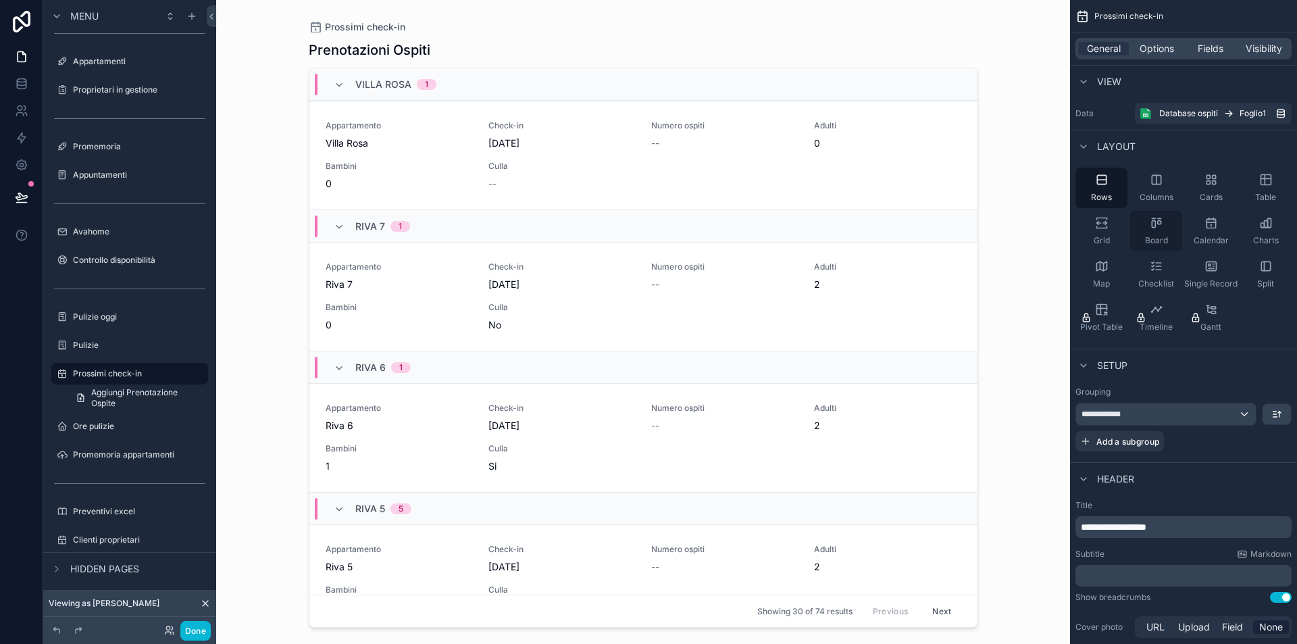
click at [1163, 221] on icon "scrollable content" at bounding box center [1157, 223] width 14 height 14
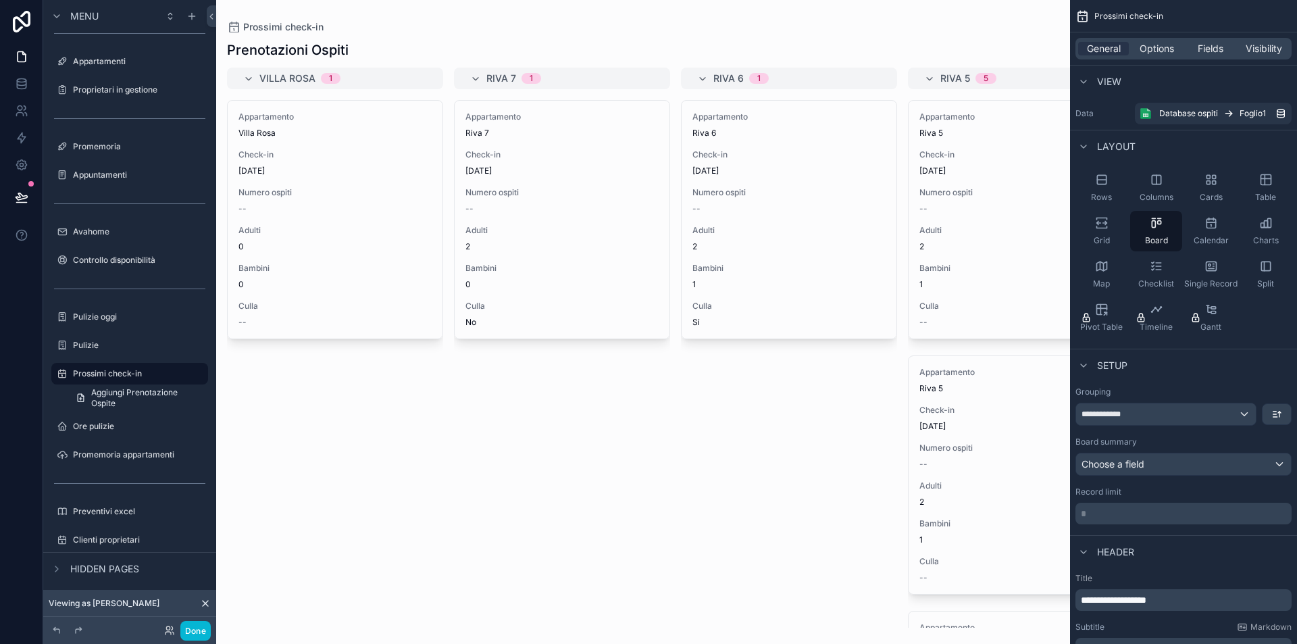
scroll to position [24, 0]
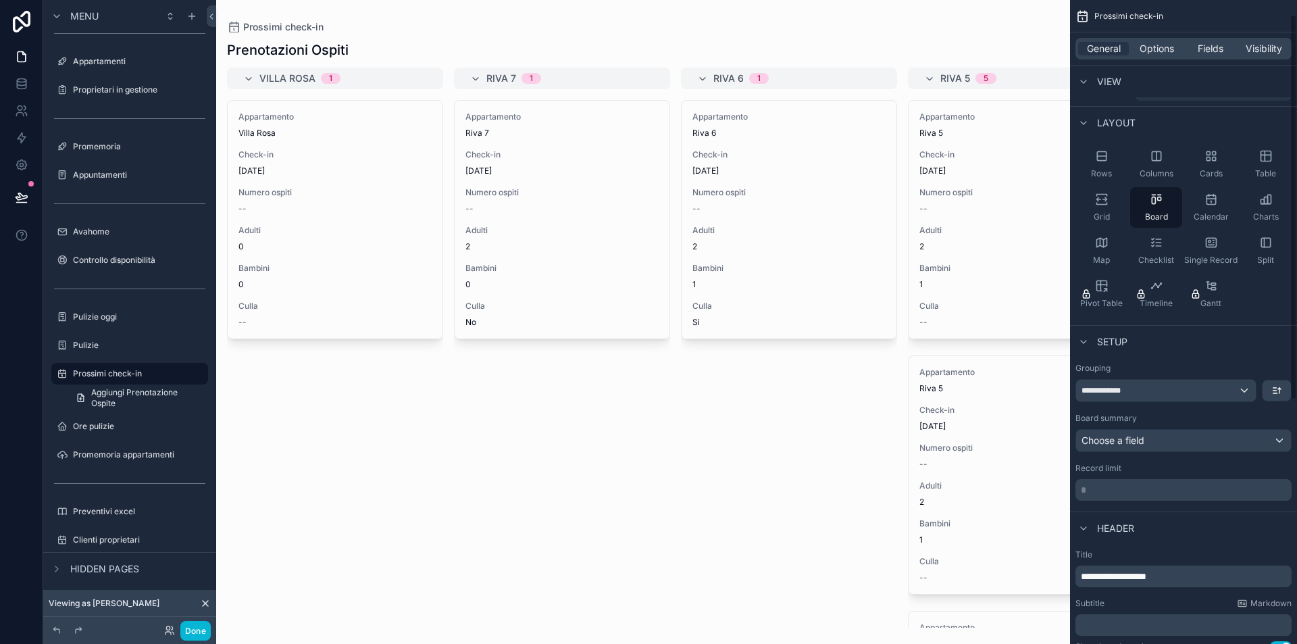
click at [1155, 437] on div "Choose a field" at bounding box center [1183, 441] width 215 height 22
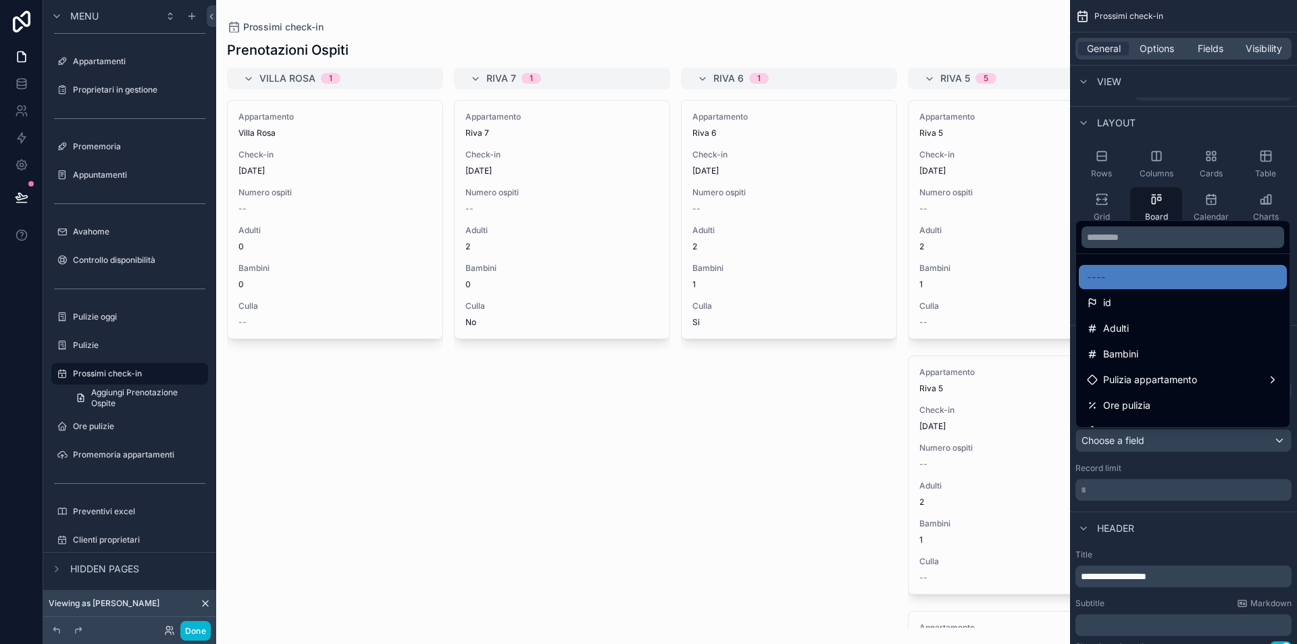
click at [1150, 463] on div "scrollable content" at bounding box center [648, 322] width 1297 height 644
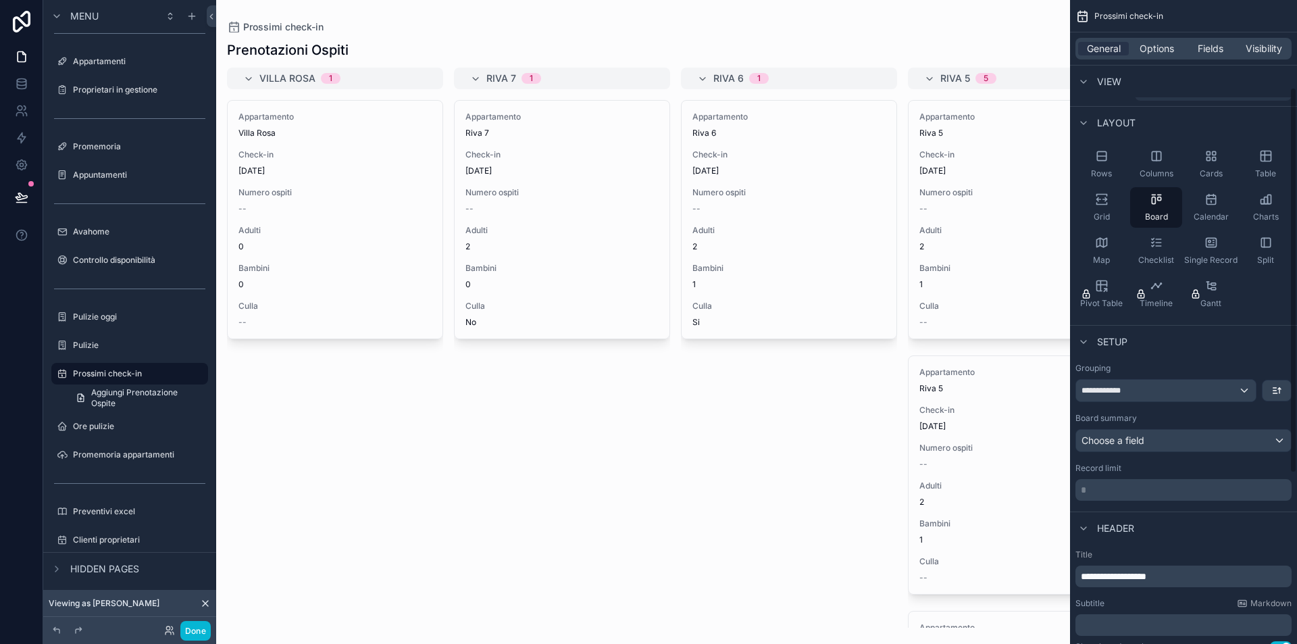
scroll to position [146, 0]
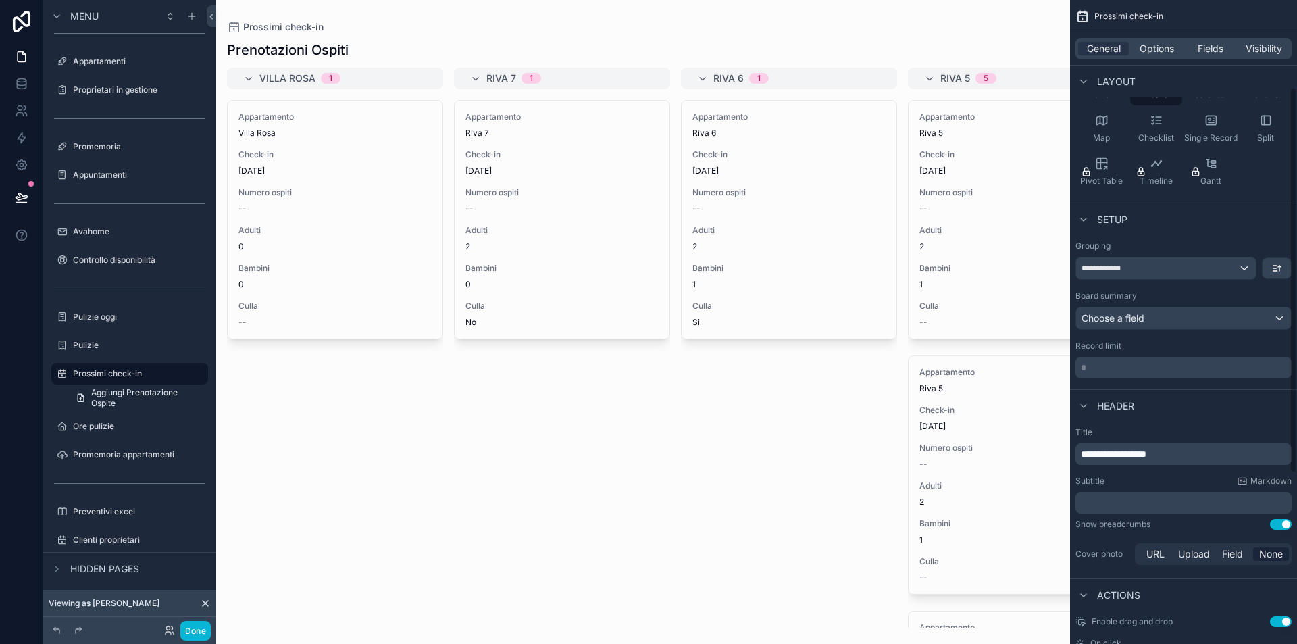
click at [1161, 313] on div "Choose a field" at bounding box center [1183, 318] width 215 height 22
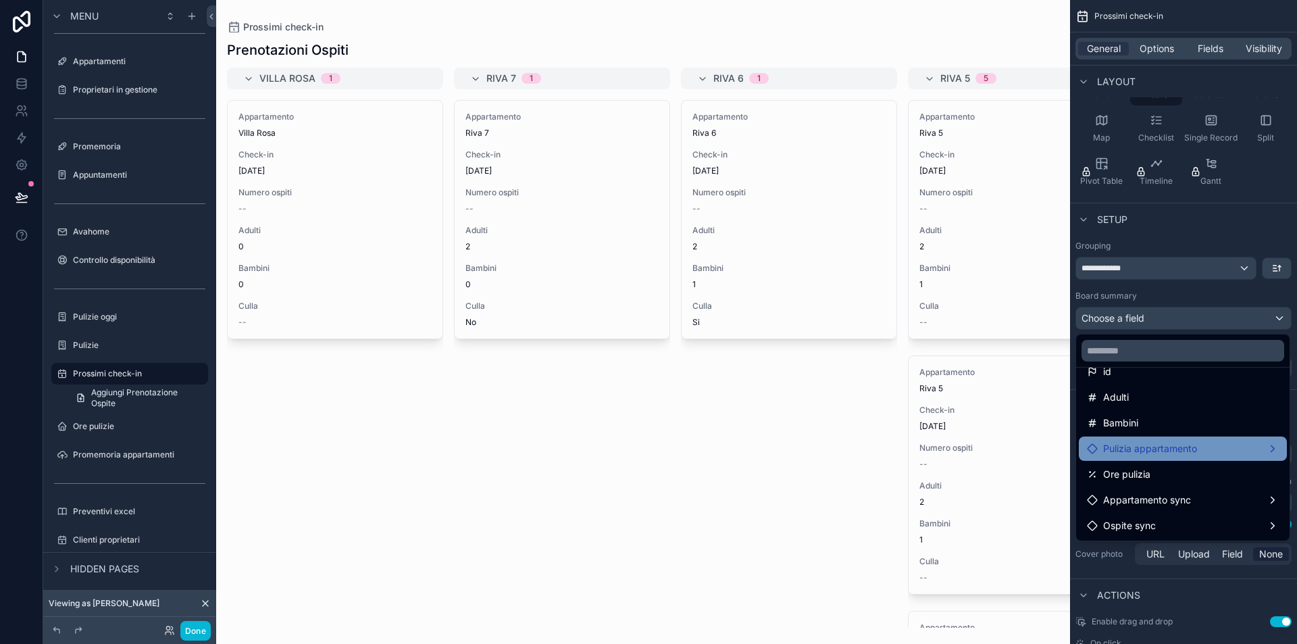
scroll to position [0, 0]
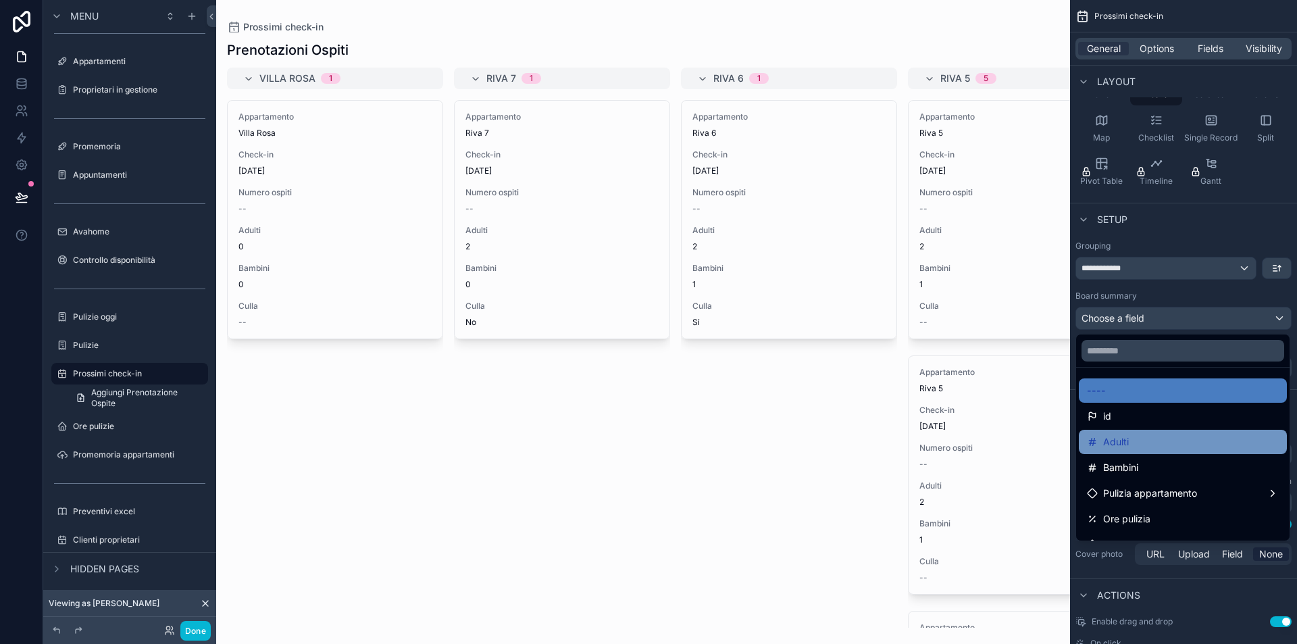
click at [1152, 445] on div "Adulti" at bounding box center [1183, 442] width 192 height 16
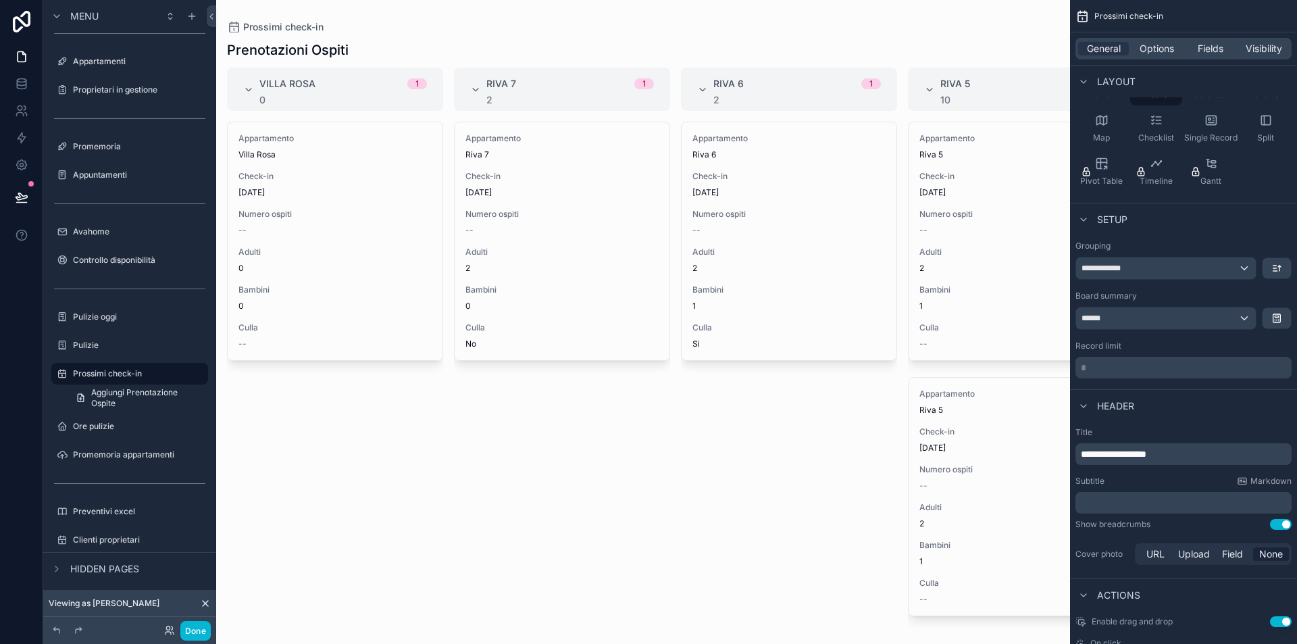
click at [1124, 318] on div "******" at bounding box center [1166, 318] width 180 height 22
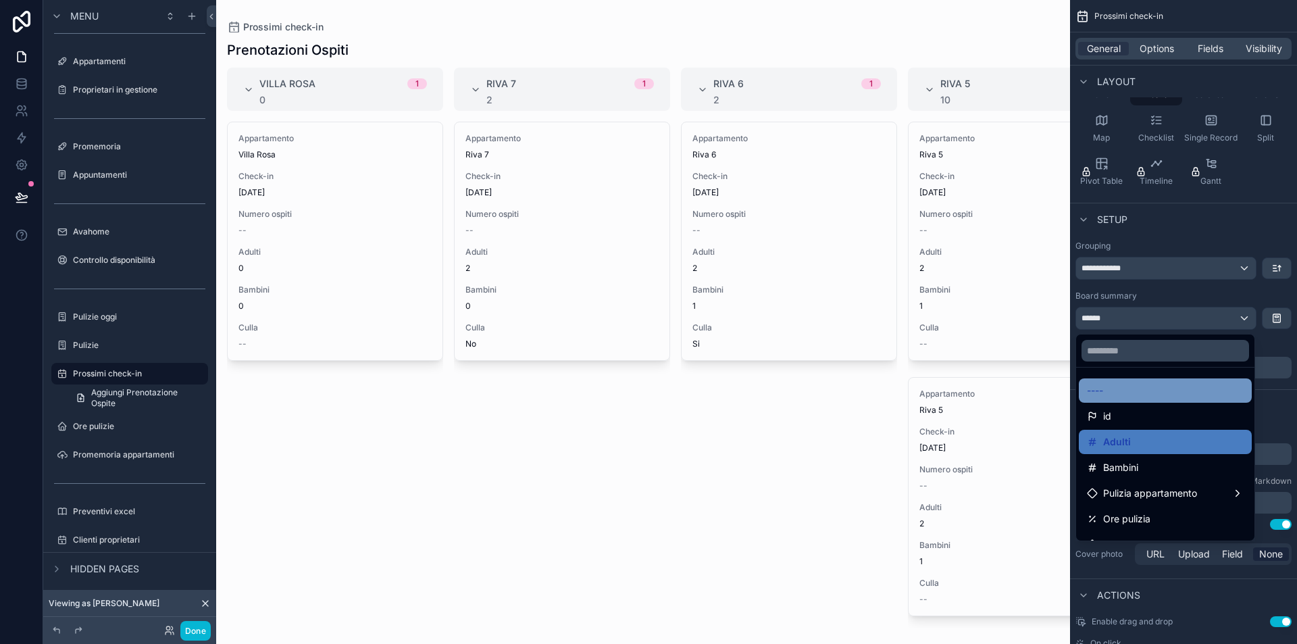
click at [1124, 400] on div "----" at bounding box center [1165, 390] width 173 height 24
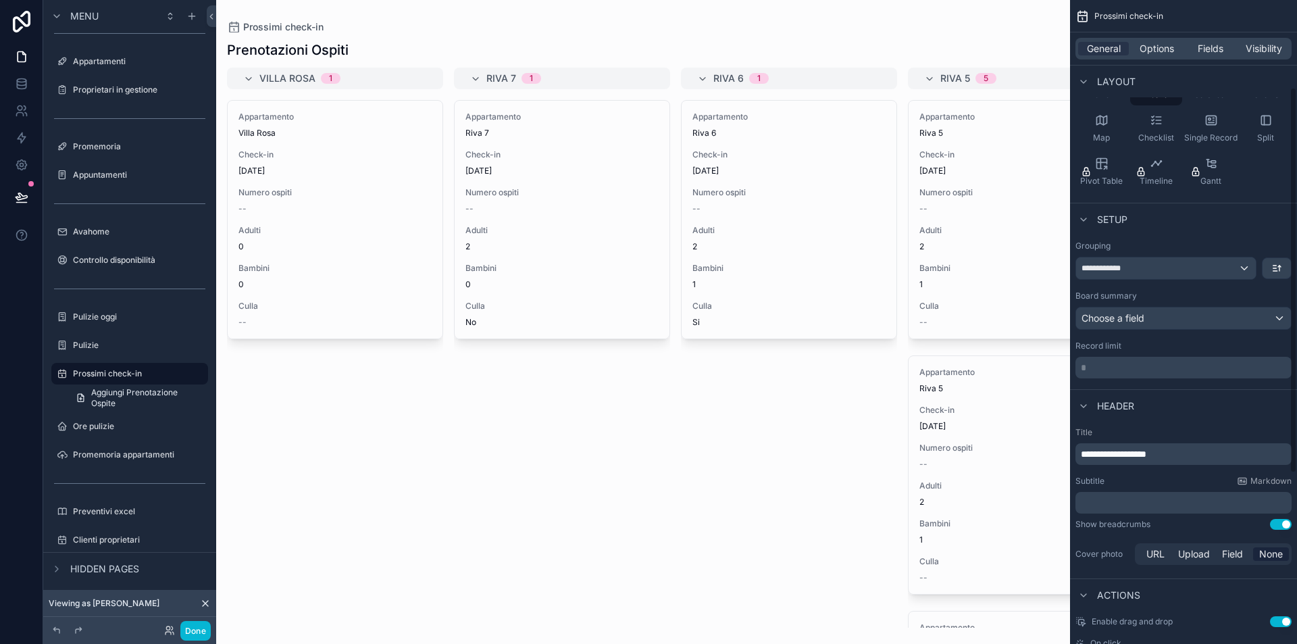
click at [1150, 369] on p "* ﻿" at bounding box center [1185, 368] width 208 height 14
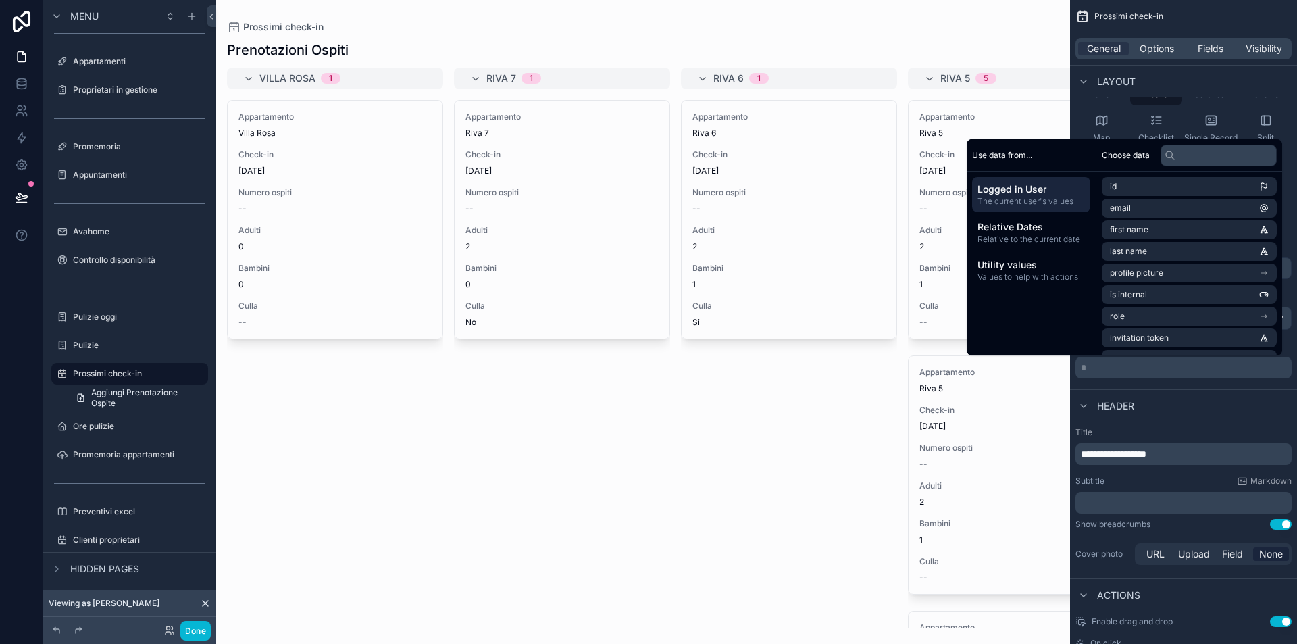
click at [1152, 392] on div "Header" at bounding box center [1183, 405] width 227 height 32
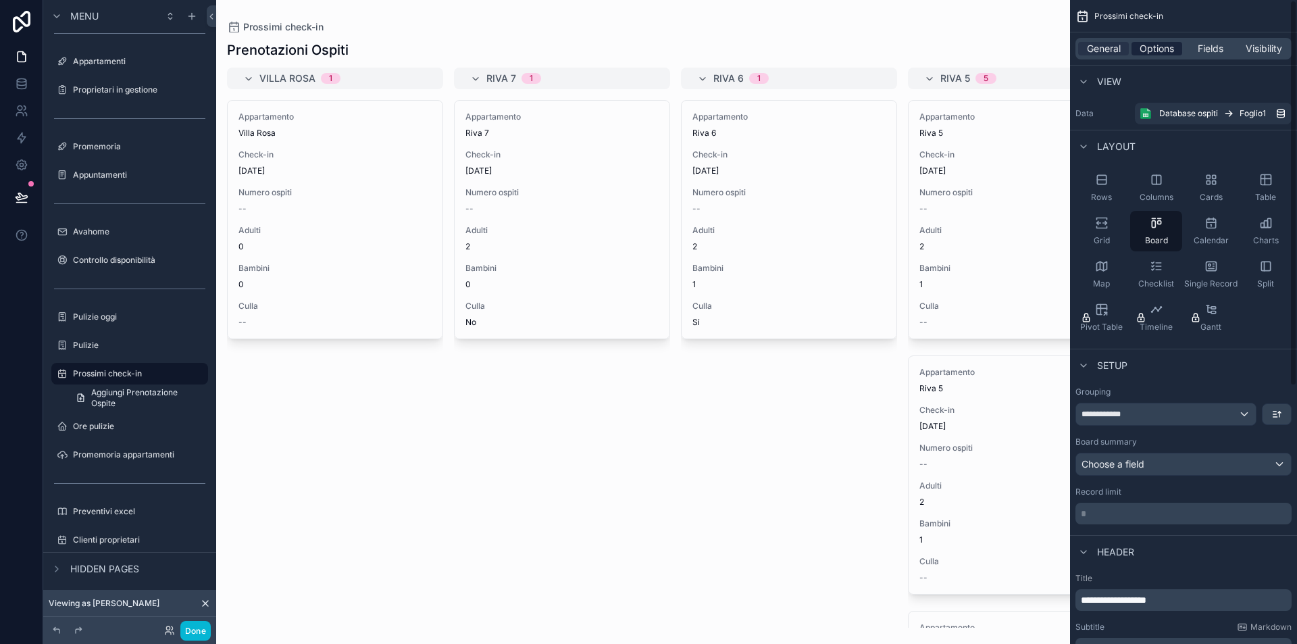
click at [1155, 46] on span "Options" at bounding box center [1157, 49] width 34 height 14
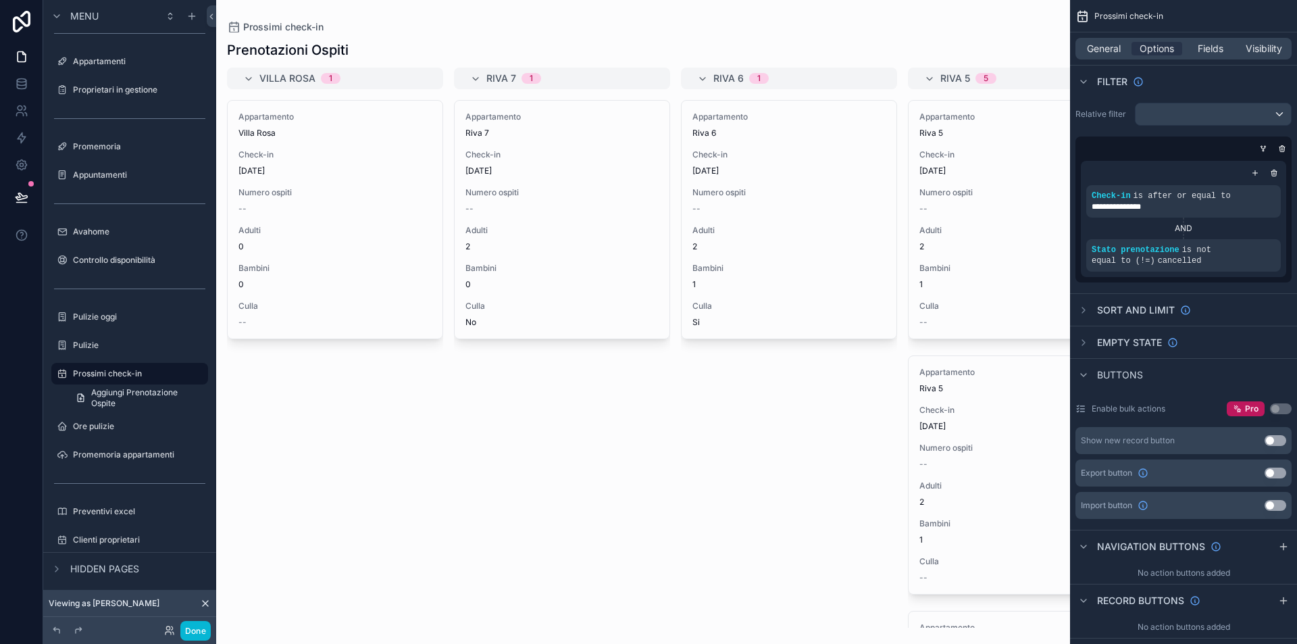
scroll to position [252, 0]
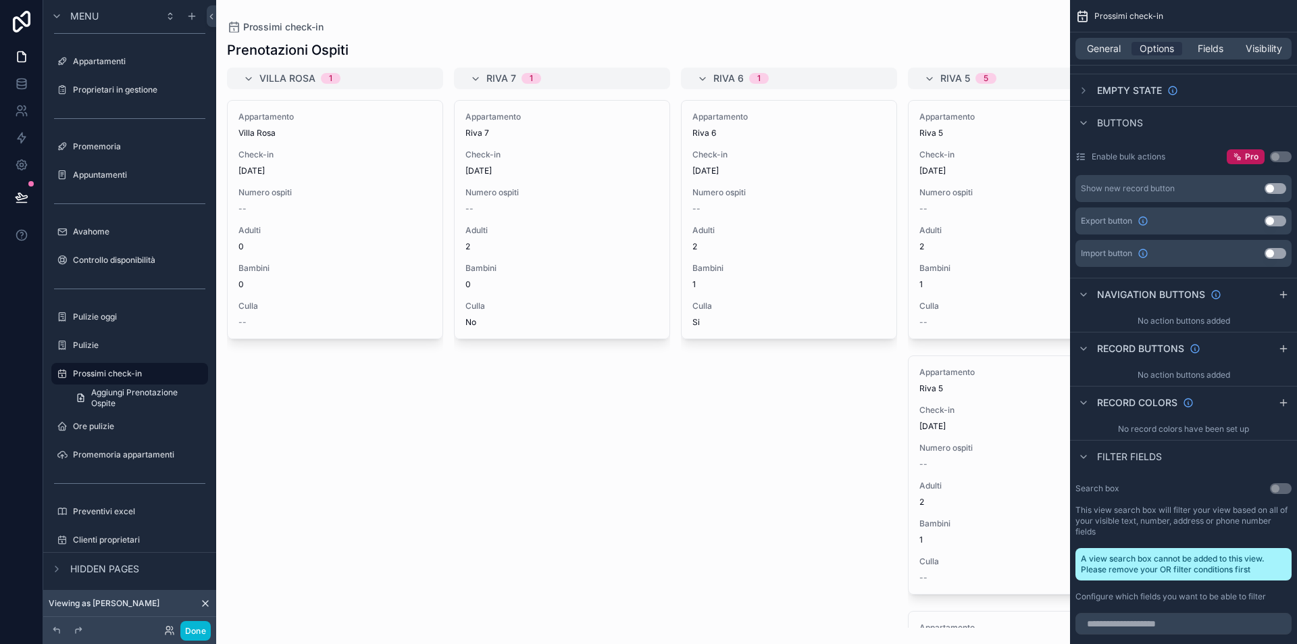
click at [1271, 252] on button "Use setting" at bounding box center [1276, 253] width 22 height 11
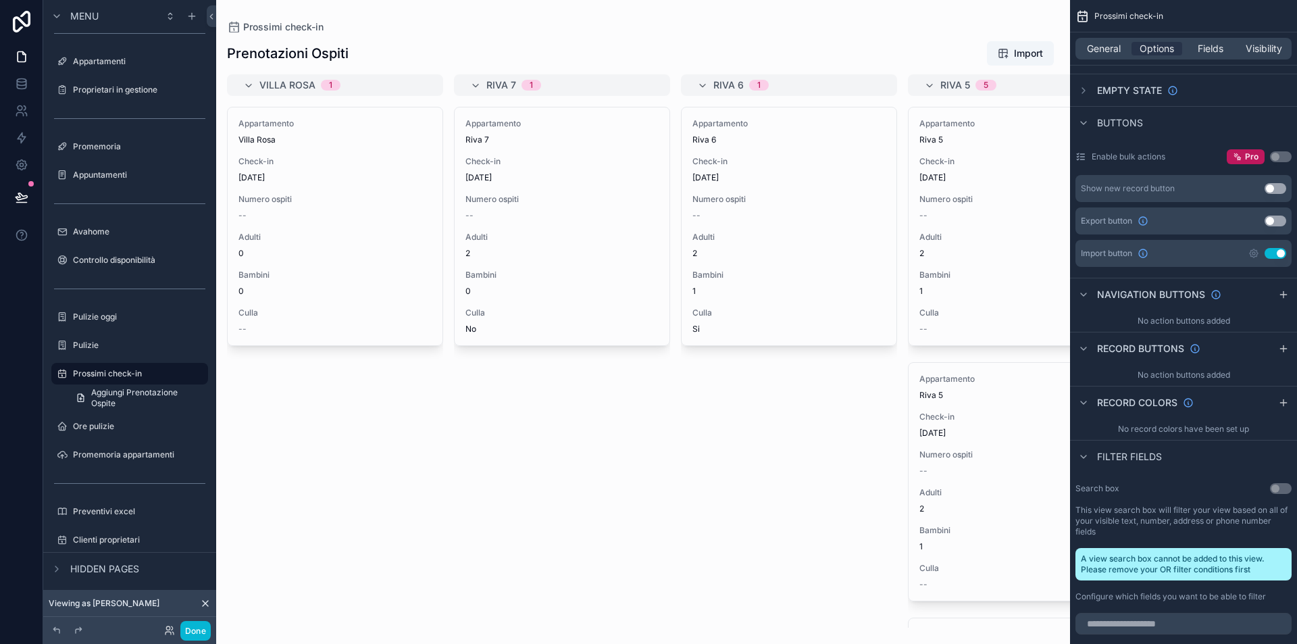
click at [1271, 252] on button "Use setting" at bounding box center [1276, 253] width 22 height 11
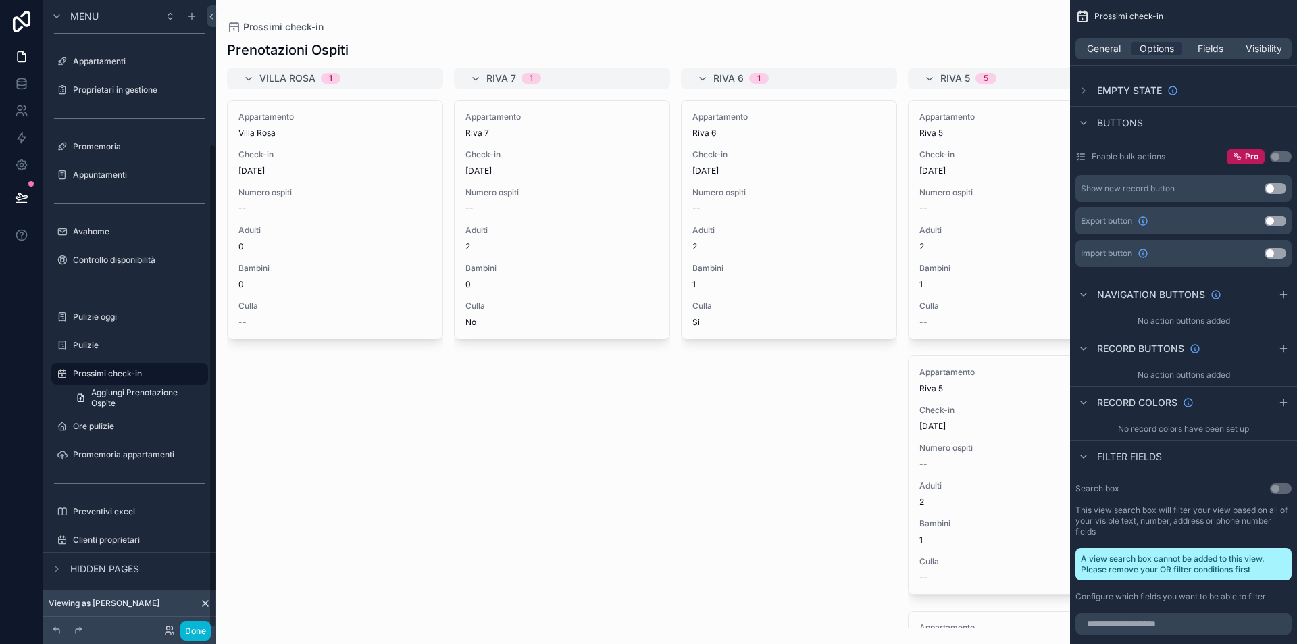
scroll to position [0, 0]
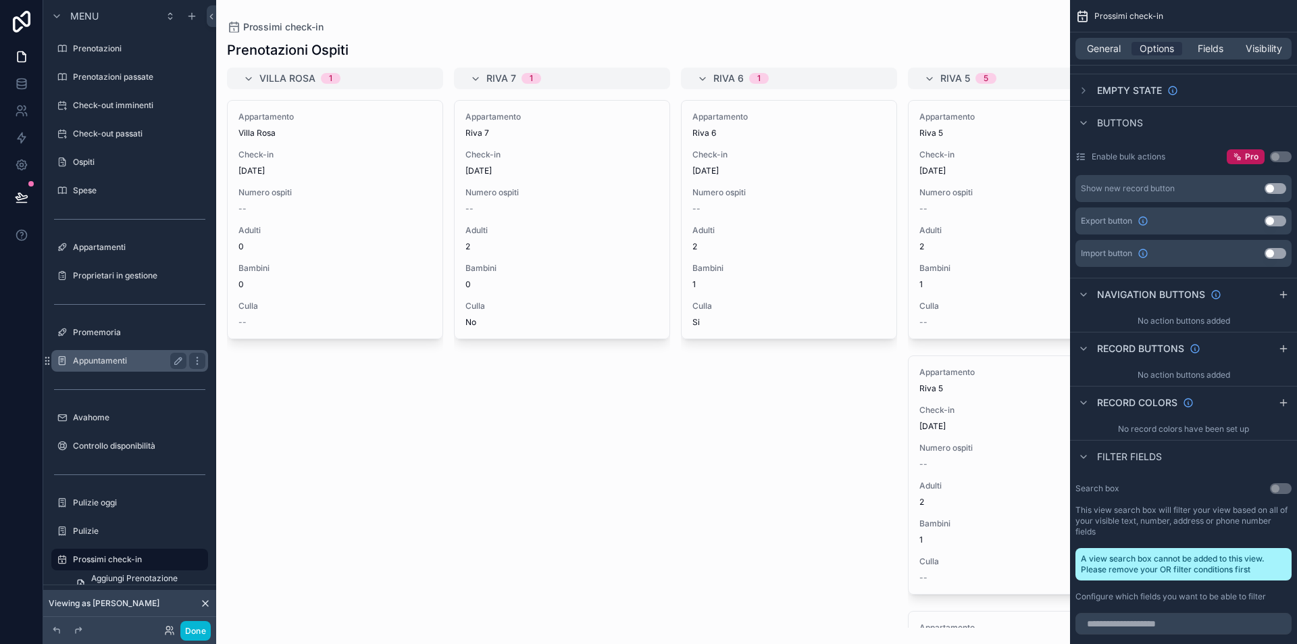
click at [129, 361] on label "Appuntamenti" at bounding box center [127, 360] width 108 height 11
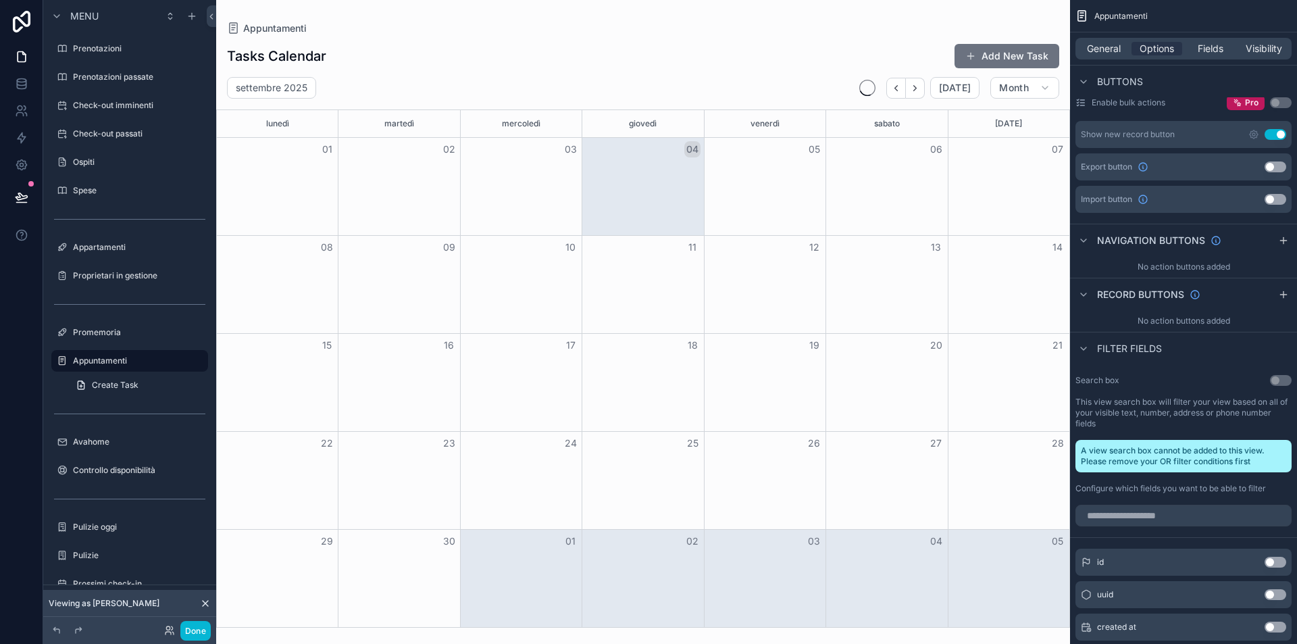
scroll to position [32, 0]
